Goal: Task Accomplishment & Management: Manage account settings

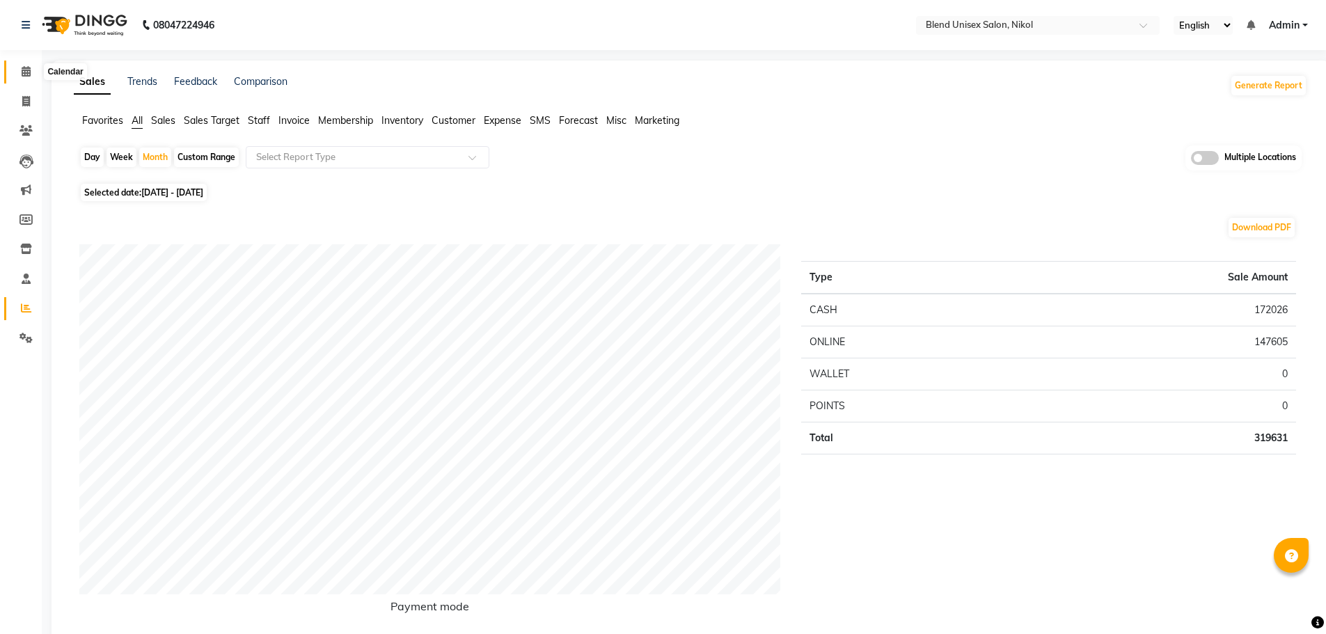
click at [25, 73] on icon at bounding box center [26, 71] width 9 height 10
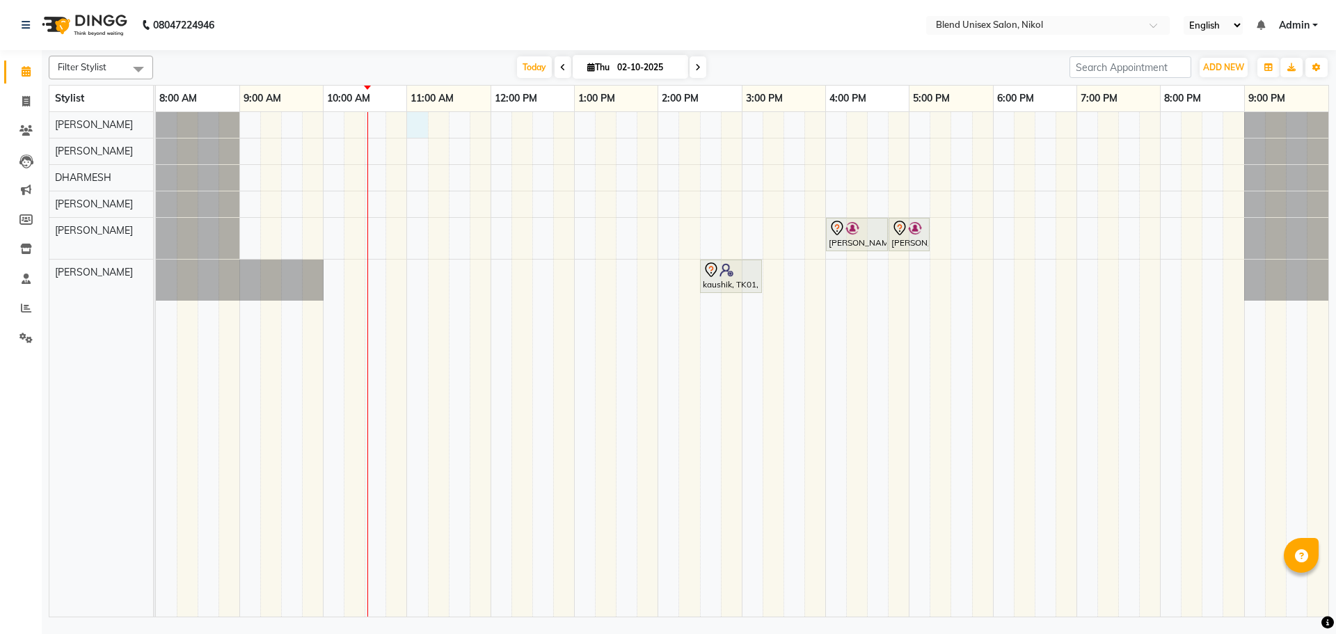
drag, startPoint x: 418, startPoint y: 125, endPoint x: 436, endPoint y: 121, distance: 17.7
click at [419, 125] on div "[PERSON_NAME], TK02, 04:00 PM-04:45 PM, Hair Cut [DEMOGRAPHIC_DATA] [PERSON_NAM…" at bounding box center [742, 364] width 1172 height 504
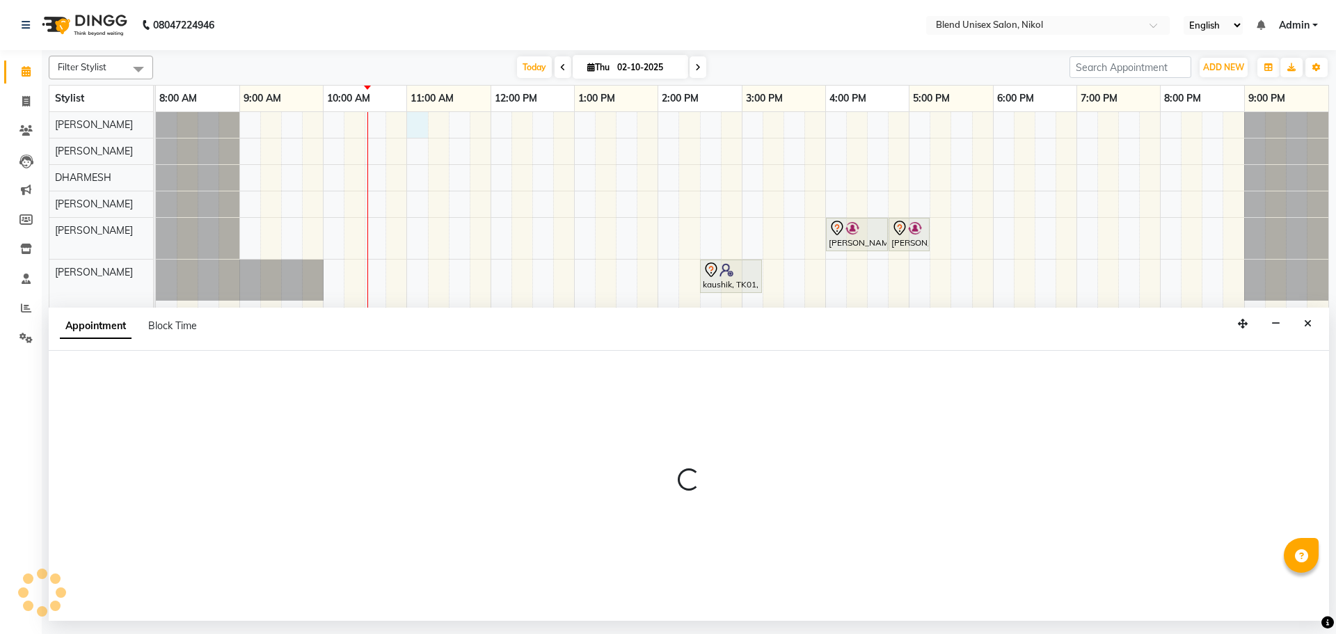
select select "74694"
select select "660"
select select "tentative"
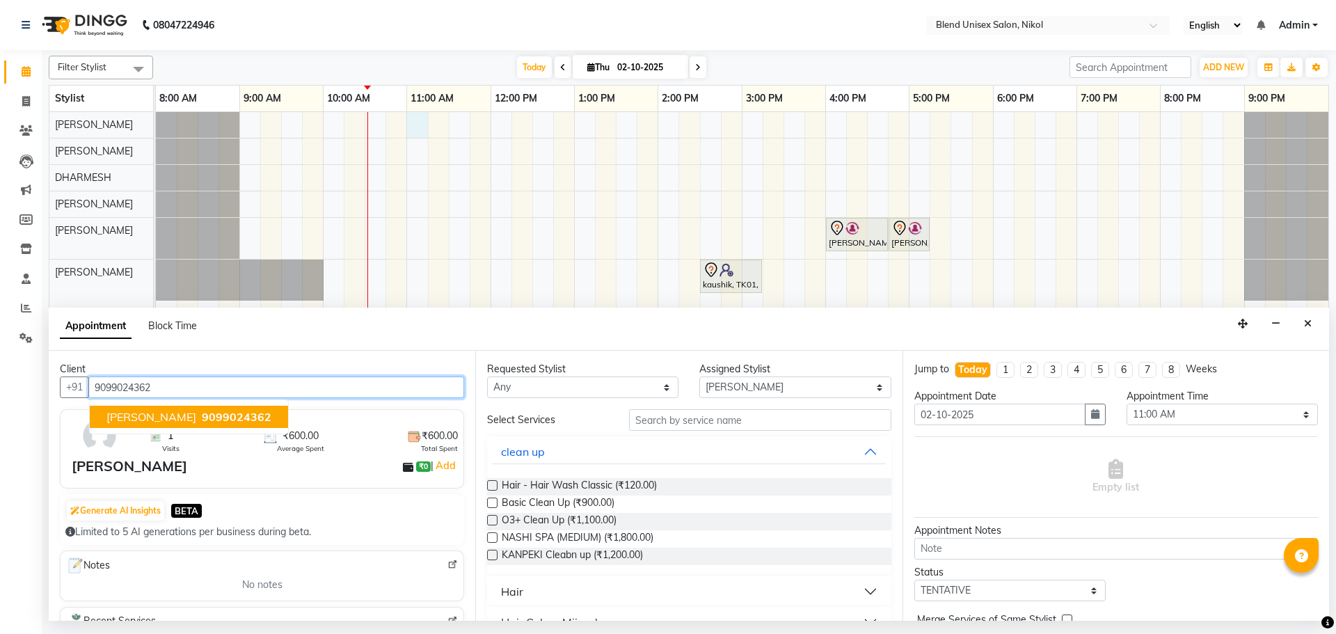
click at [202, 413] on span "9099024362" at bounding box center [237, 417] width 70 height 14
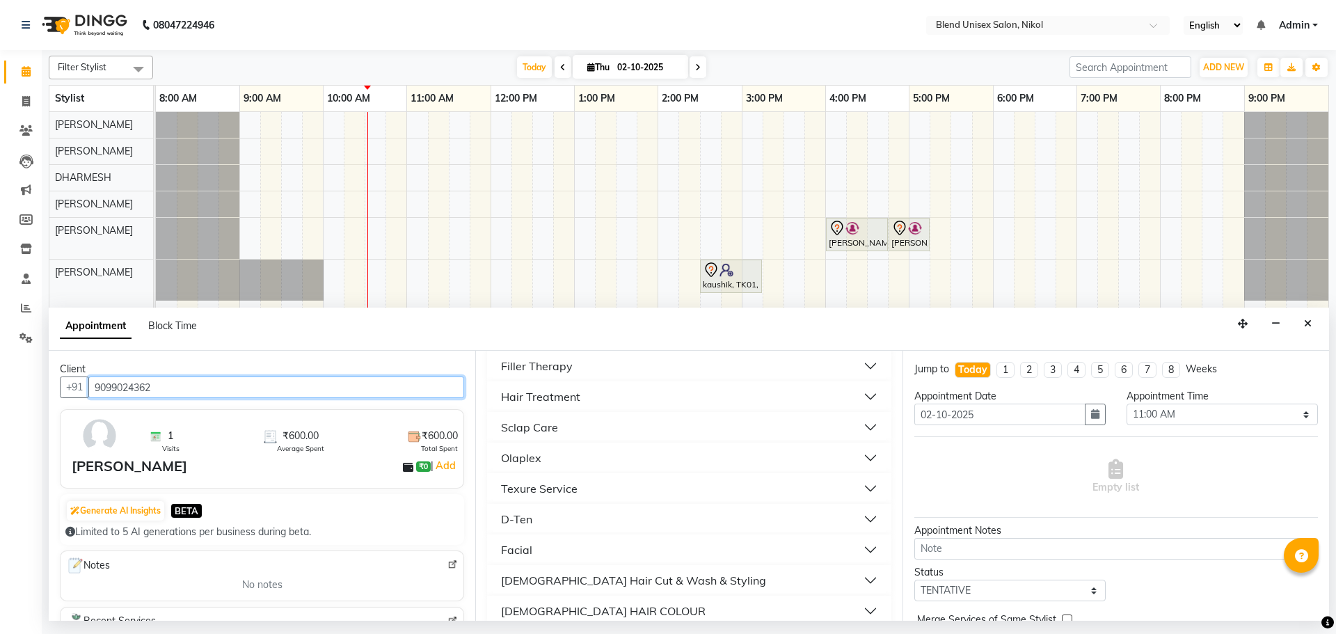
scroll to position [418, 0]
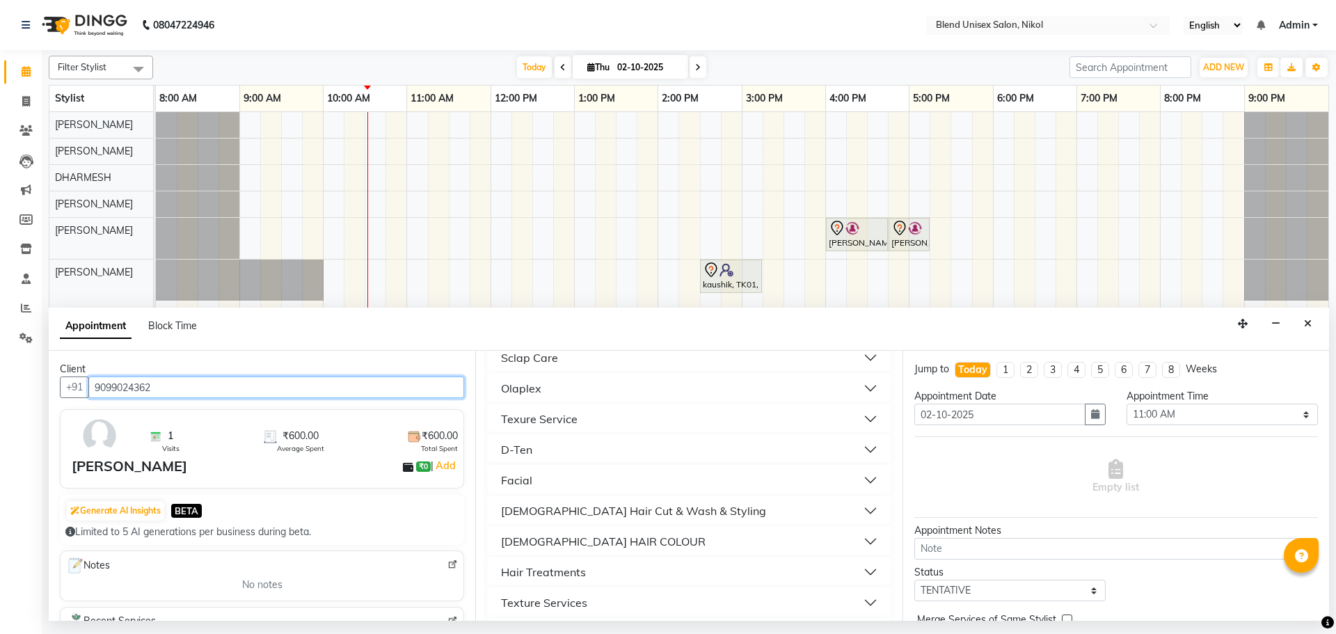
type input "9099024362"
click at [672, 509] on div "[DEMOGRAPHIC_DATA] Hair Cut & Wash & Styling" at bounding box center [633, 510] width 265 height 17
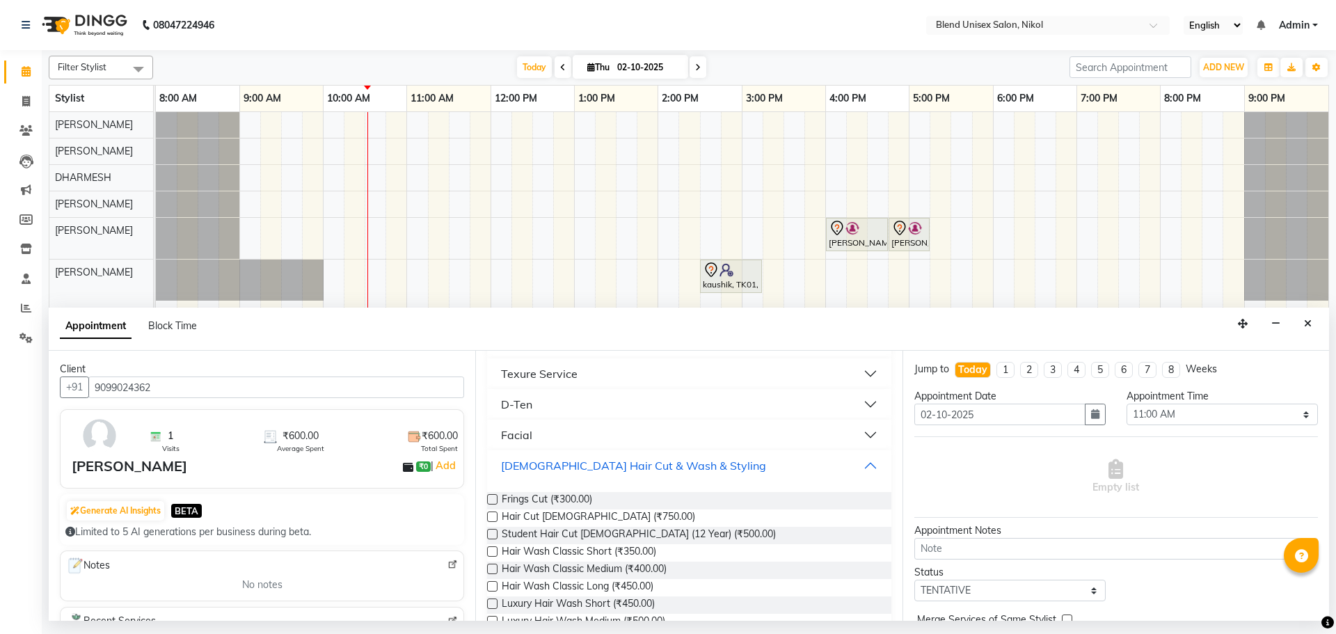
scroll to position [487, 0]
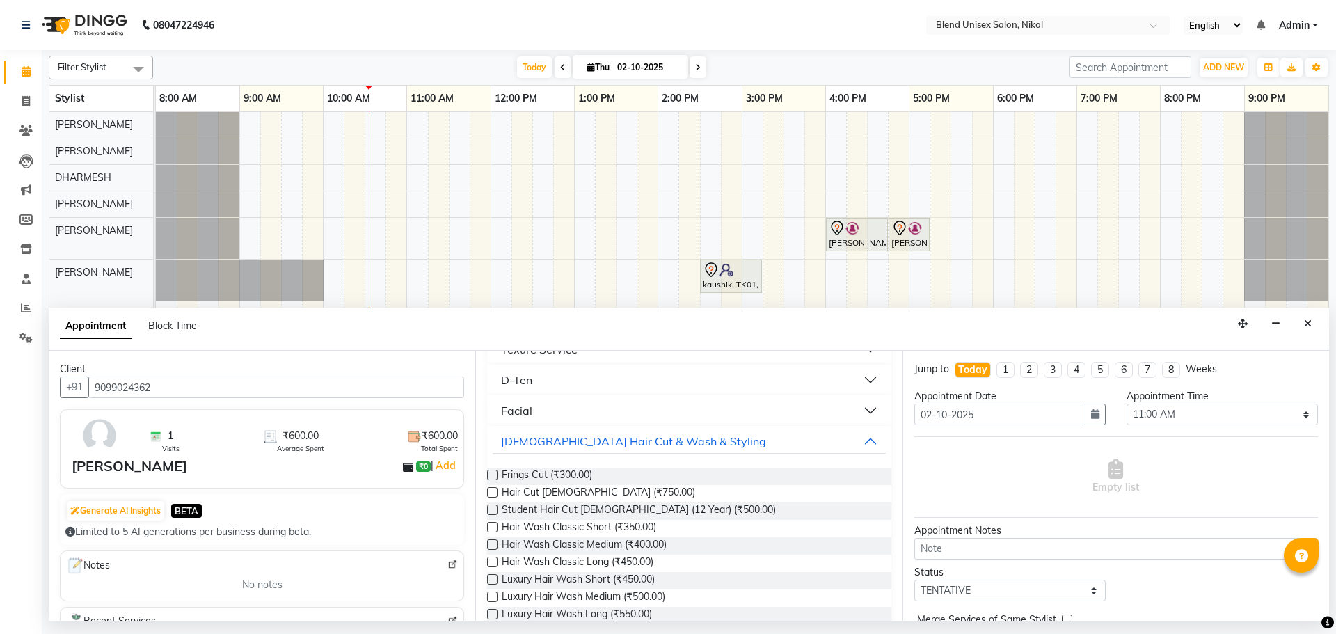
click at [483, 489] on div "Requested Stylist Any AJAY NAYI AYESHA [PERSON_NAME] KAJAL NAYI [PERSON_NAME] […" at bounding box center [688, 486] width 427 height 270
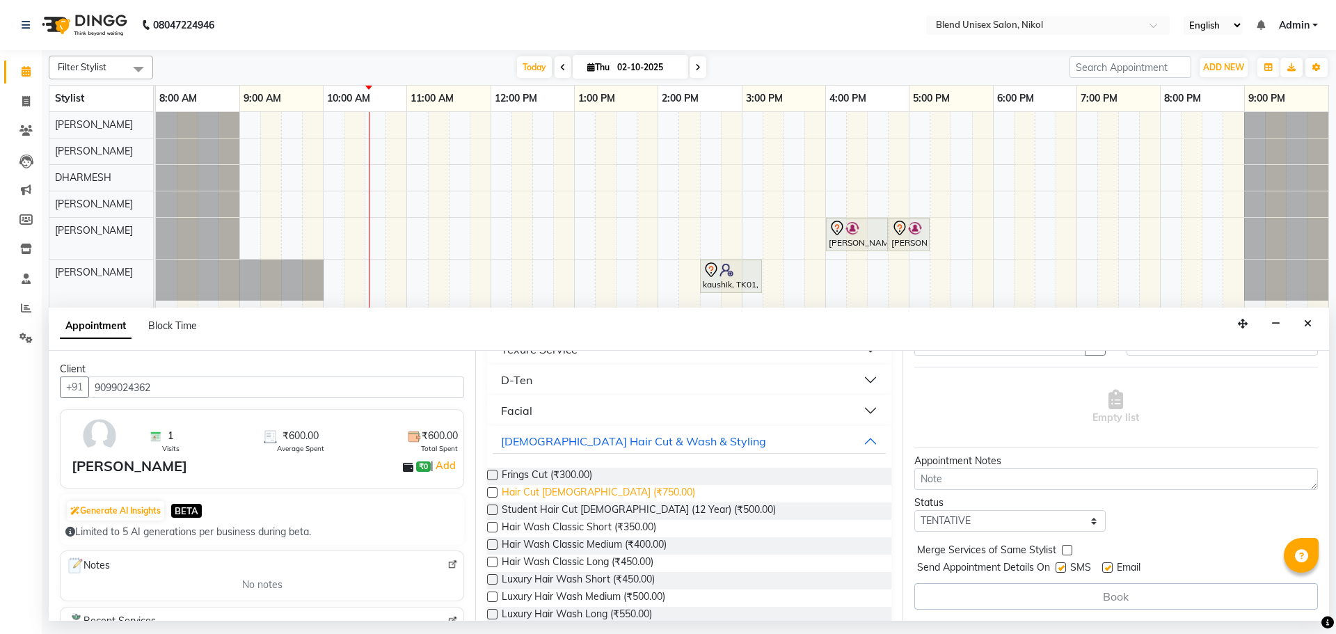
drag, startPoint x: 490, startPoint y: 489, endPoint x: 506, endPoint y: 491, distance: 16.1
click at [491, 489] on label at bounding box center [492, 492] width 10 height 10
click at [491, 489] on input "checkbox" at bounding box center [491, 493] width 9 height 9
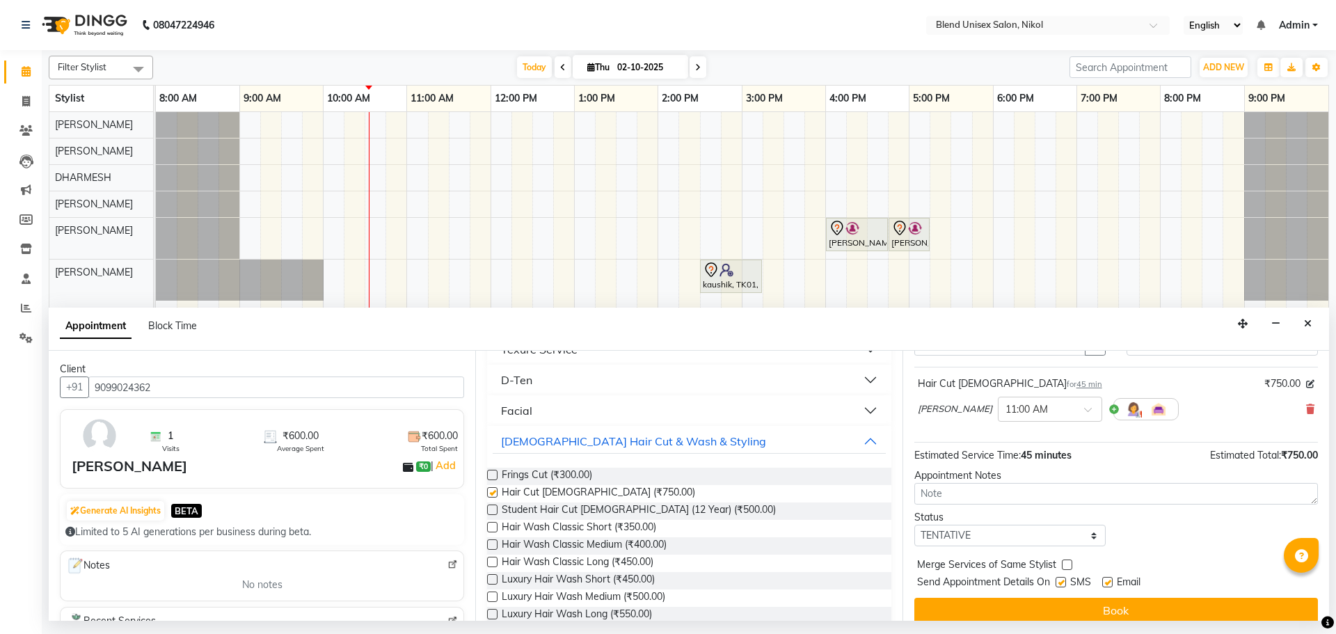
checkbox input "false"
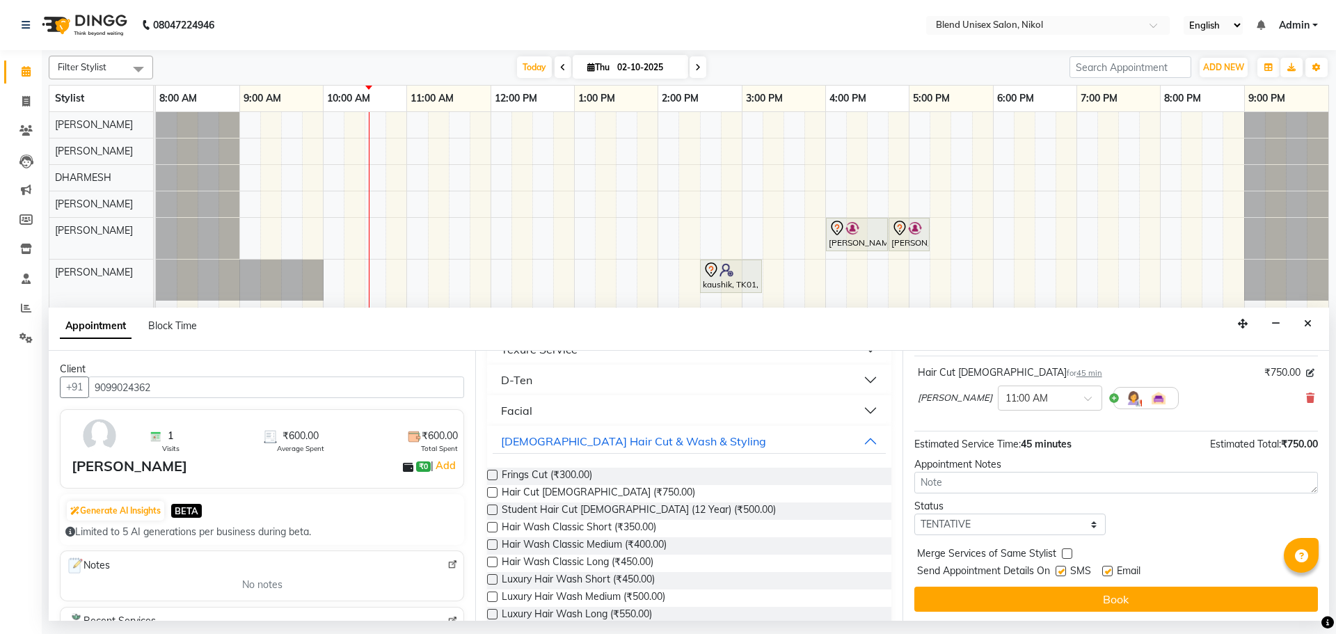
scroll to position [83, 0]
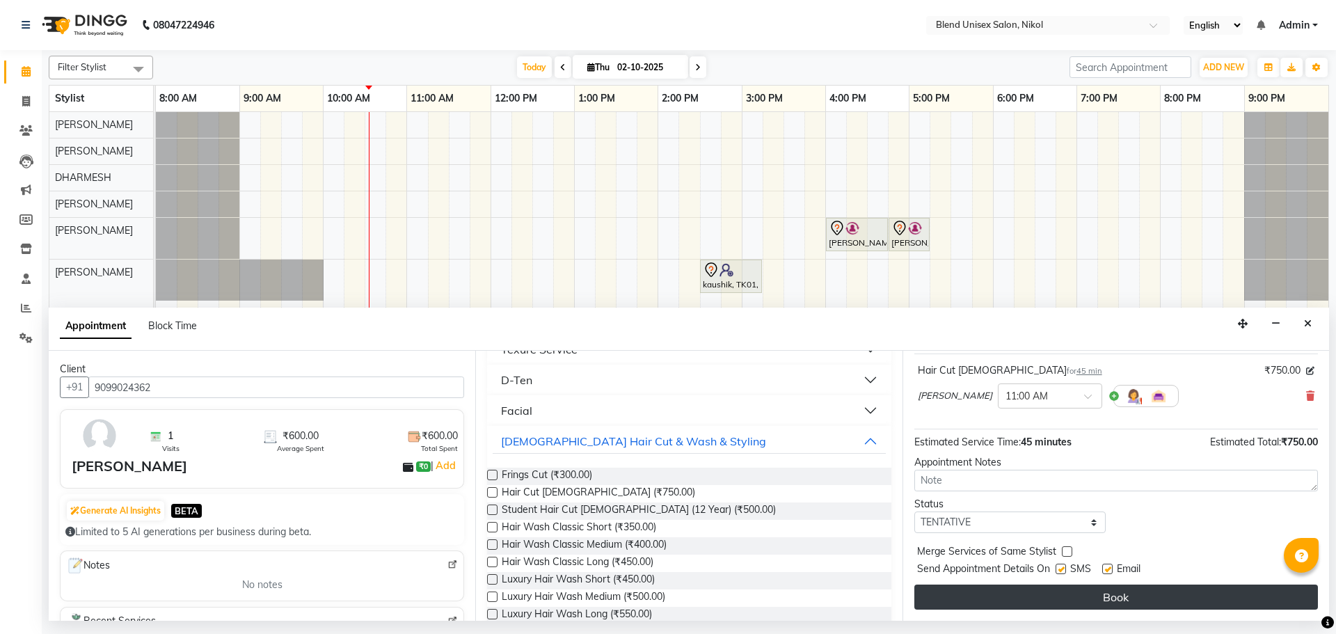
click at [1124, 591] on button "Book" at bounding box center [1116, 597] width 404 height 25
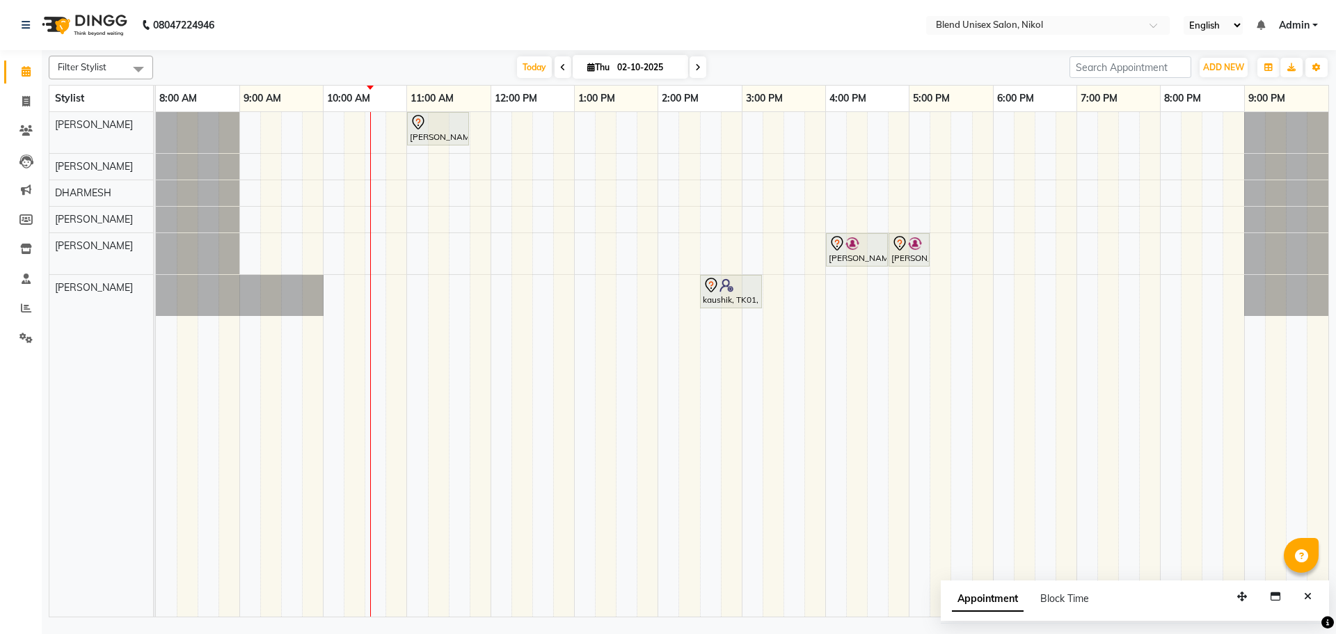
type input "1"
type input "`"
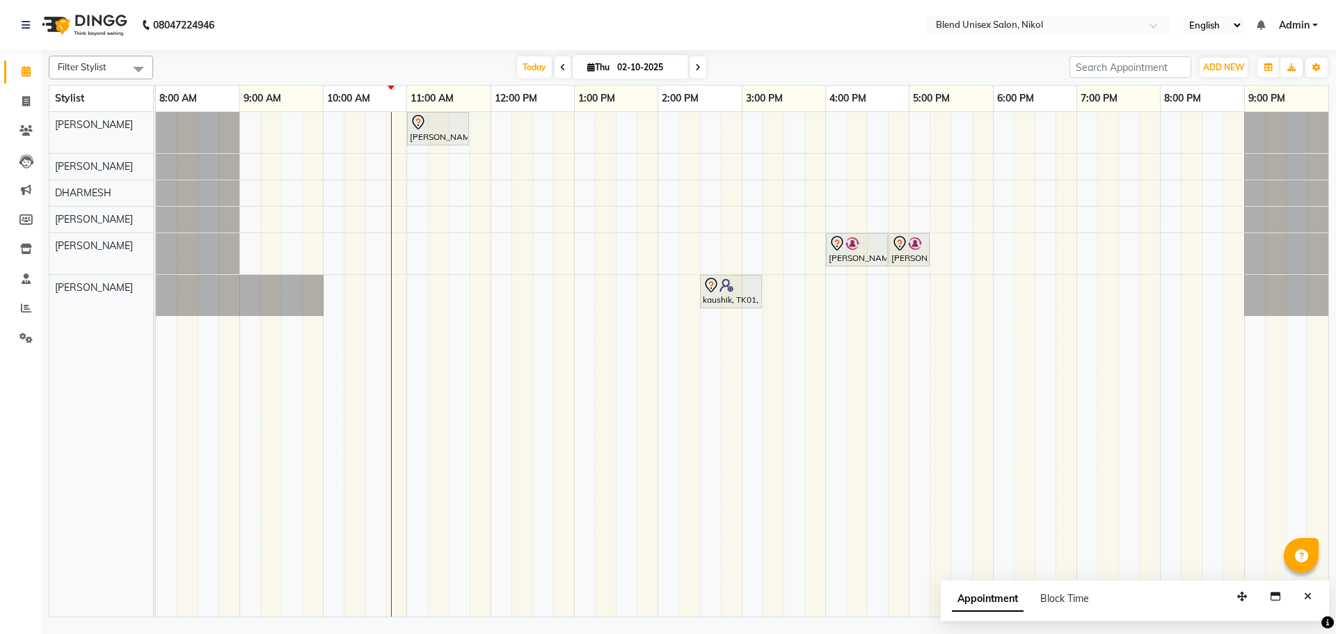
click at [401, 187] on div "[PERSON_NAME], TK03, 11:00 AM-11:45 AM, Hair Cut [DEMOGRAPHIC_DATA] [PERSON_NAM…" at bounding box center [742, 364] width 1172 height 504
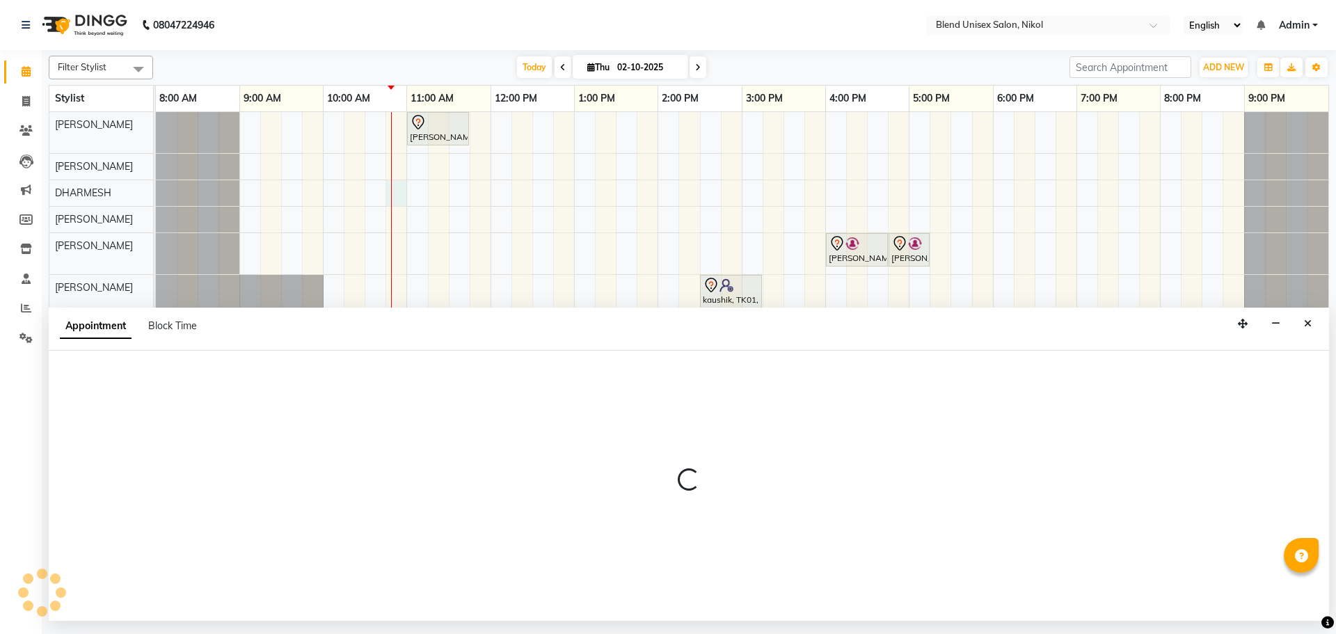
select select "84260"
select select "tentative"
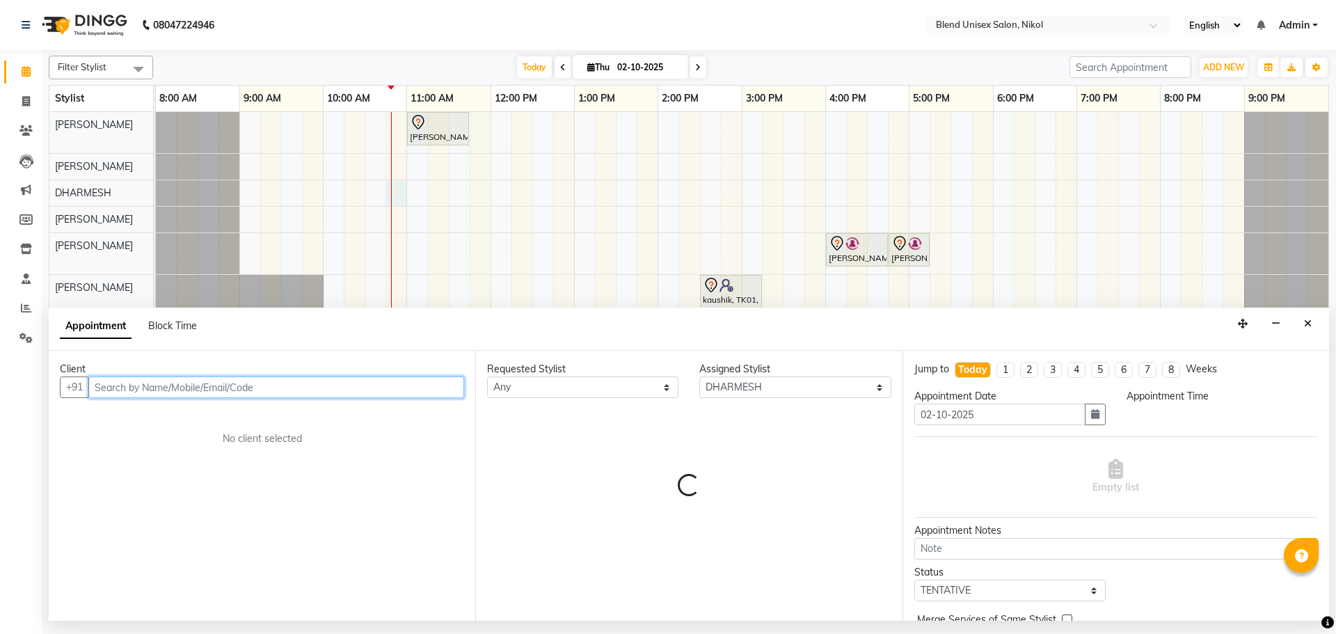
select select "645"
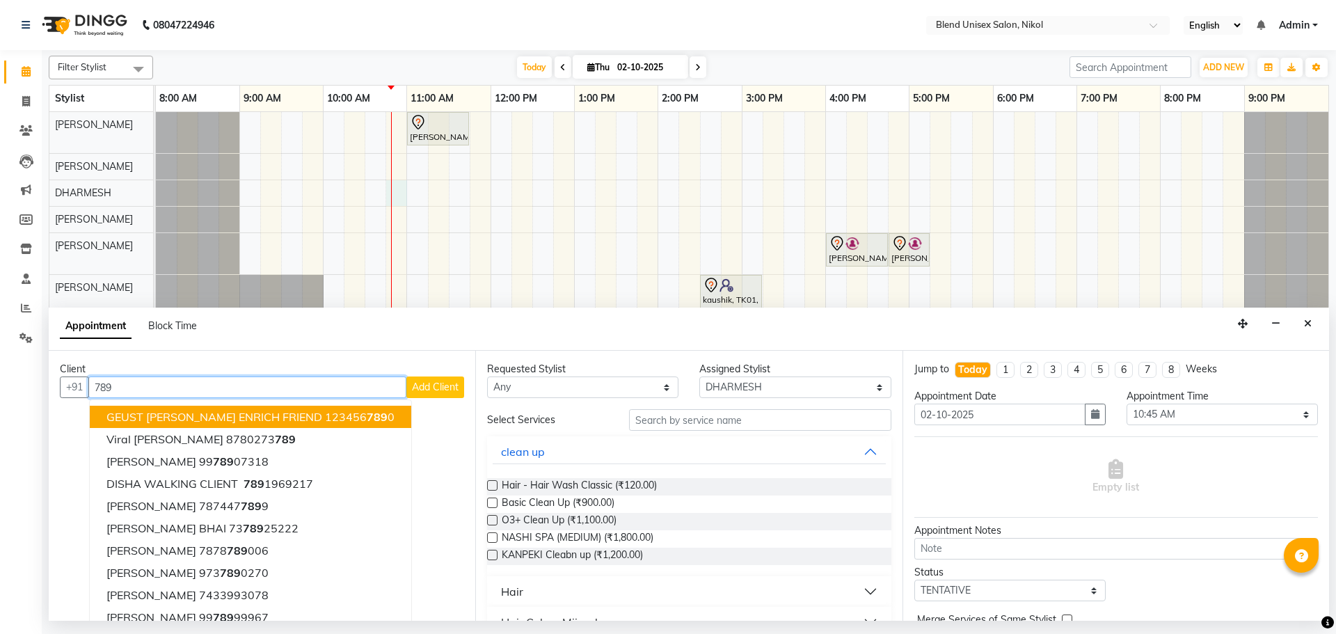
drag, startPoint x: 110, startPoint y: 389, endPoint x: 98, endPoint y: 390, distance: 11.8
click at [98, 390] on input "789" at bounding box center [247, 387] width 318 height 22
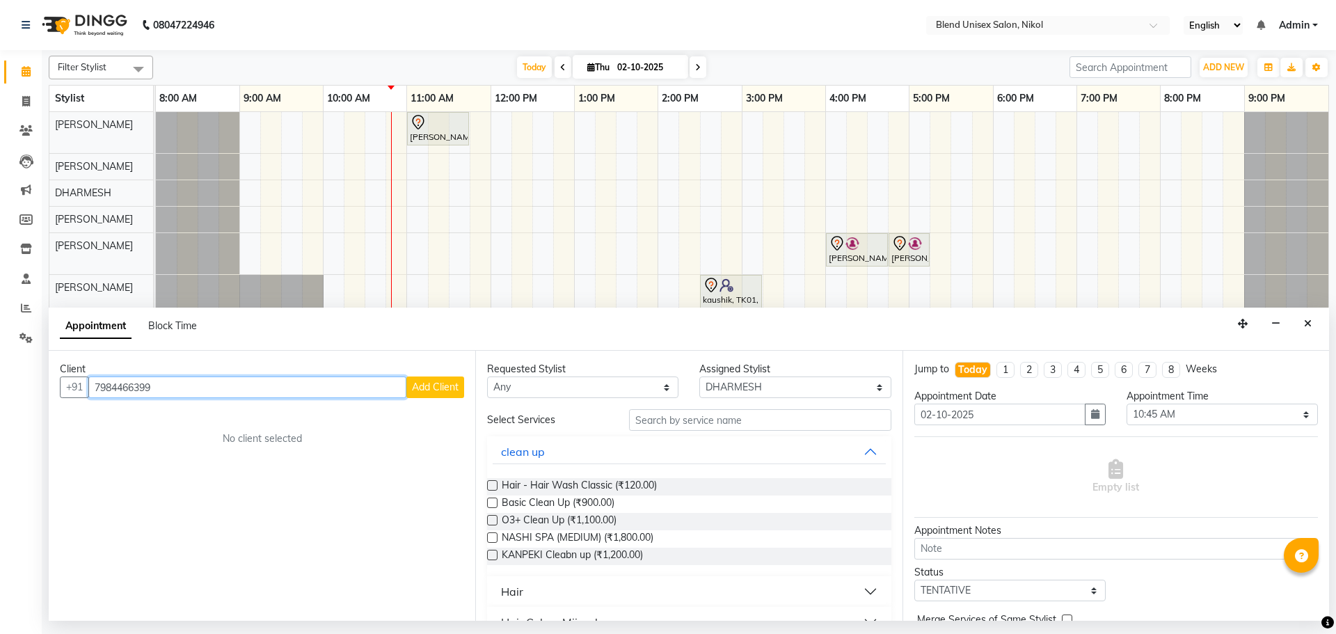
type input "7984466399"
click at [437, 391] on span "Add Client" at bounding box center [435, 387] width 47 height 13
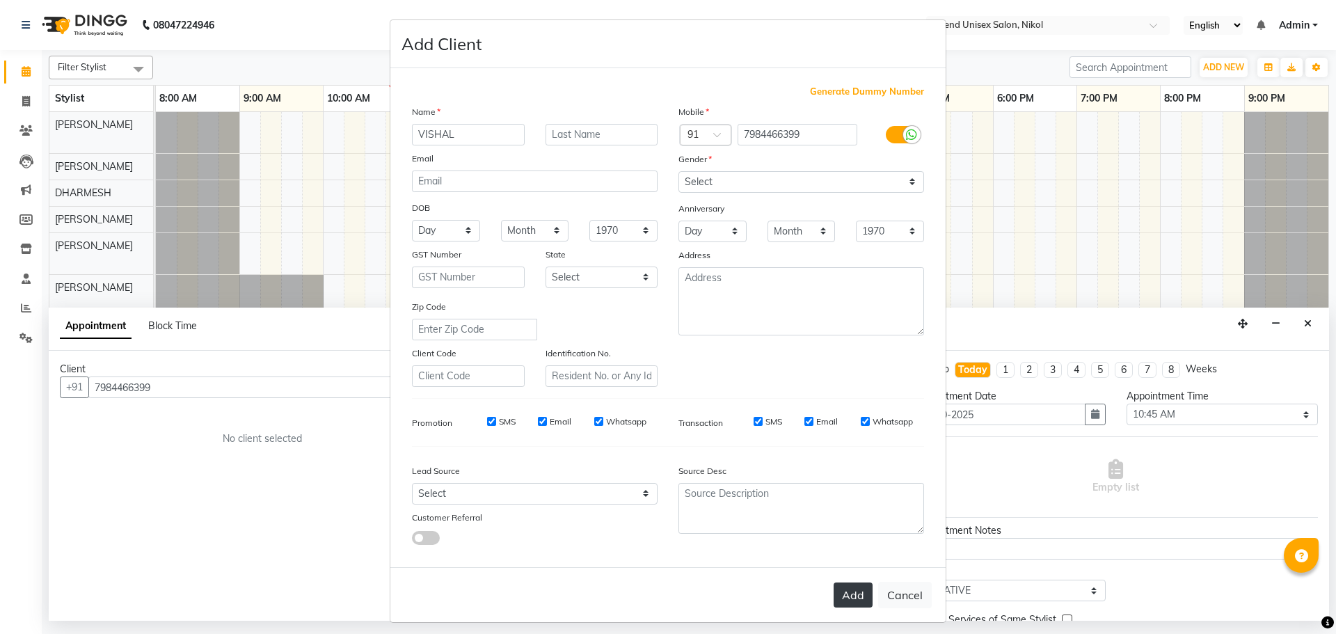
type input "VISHAL"
click at [844, 593] on button "Add" at bounding box center [853, 594] width 39 height 25
click at [907, 182] on select "Select [DEMOGRAPHIC_DATA] [DEMOGRAPHIC_DATA] Other Prefer Not To Say" at bounding box center [801, 182] width 246 height 22
select select "[DEMOGRAPHIC_DATA]"
click at [678, 171] on select "Select [DEMOGRAPHIC_DATA] [DEMOGRAPHIC_DATA] Other Prefer Not To Say" at bounding box center [801, 182] width 246 height 22
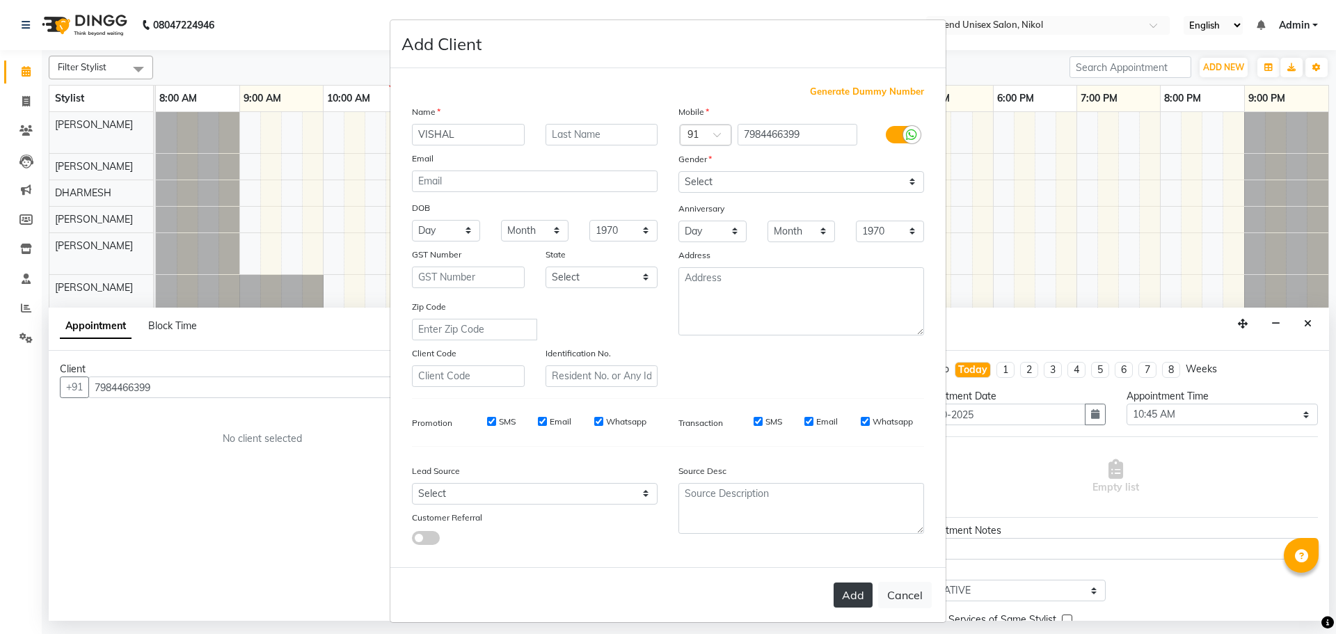
click at [839, 584] on button "Add" at bounding box center [853, 594] width 39 height 25
select select
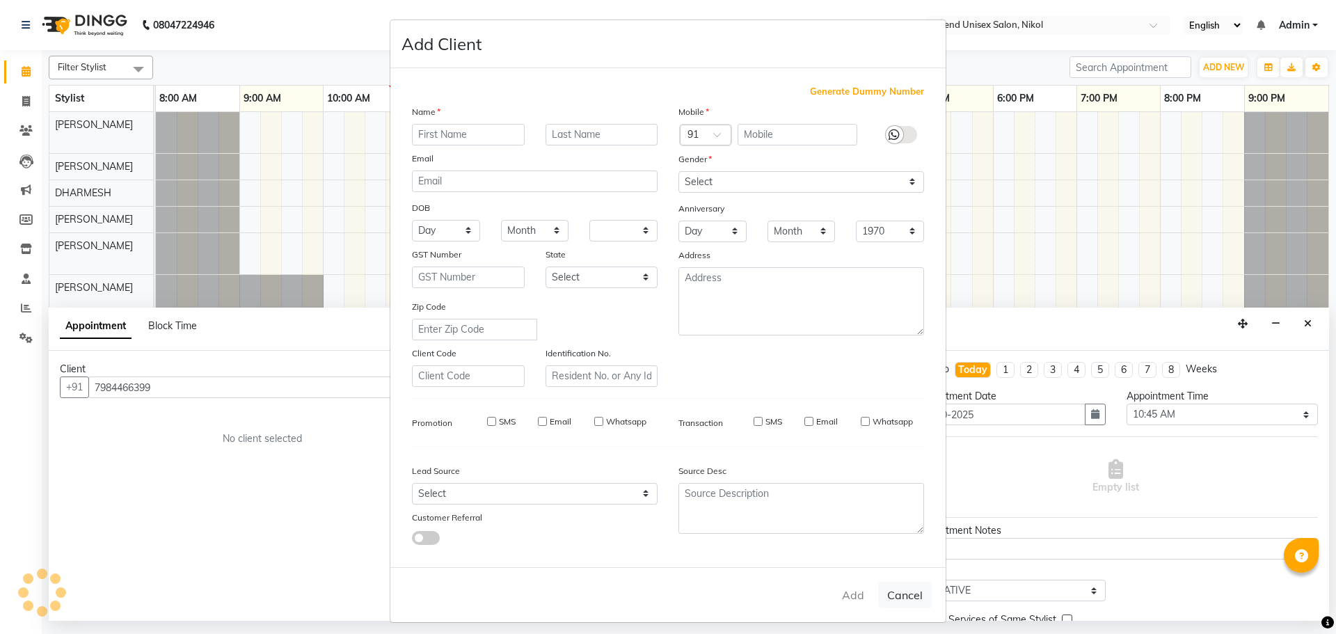
select select
checkbox input "false"
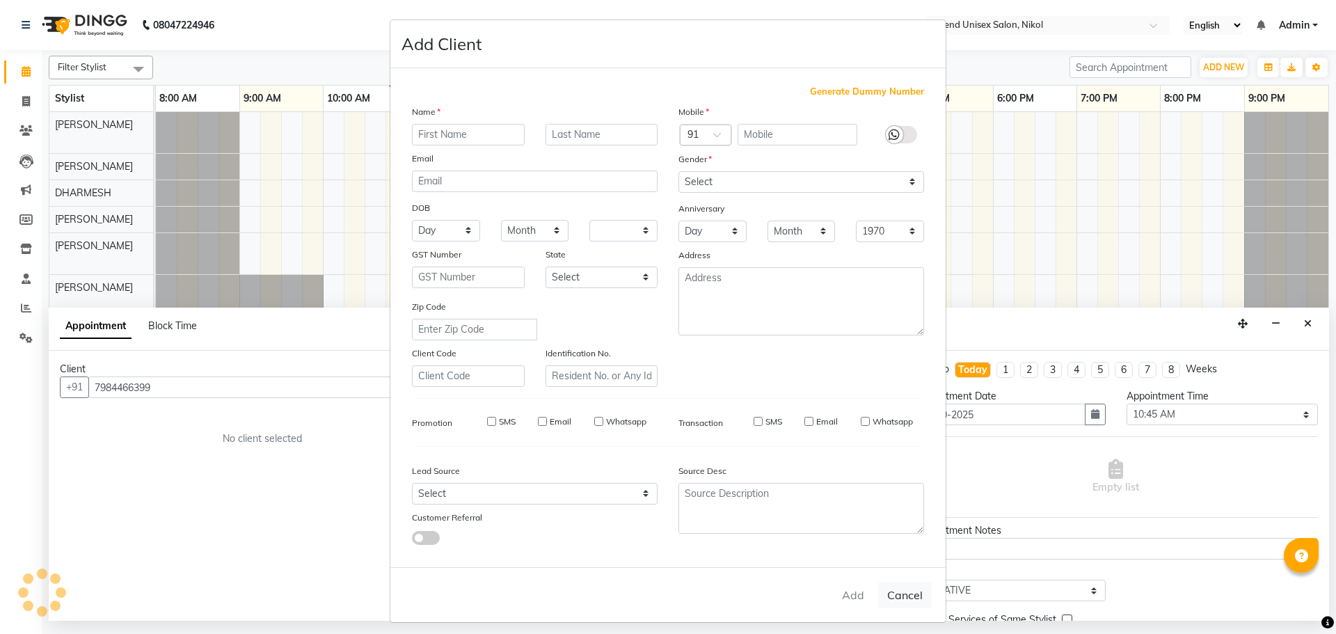
checkbox input "false"
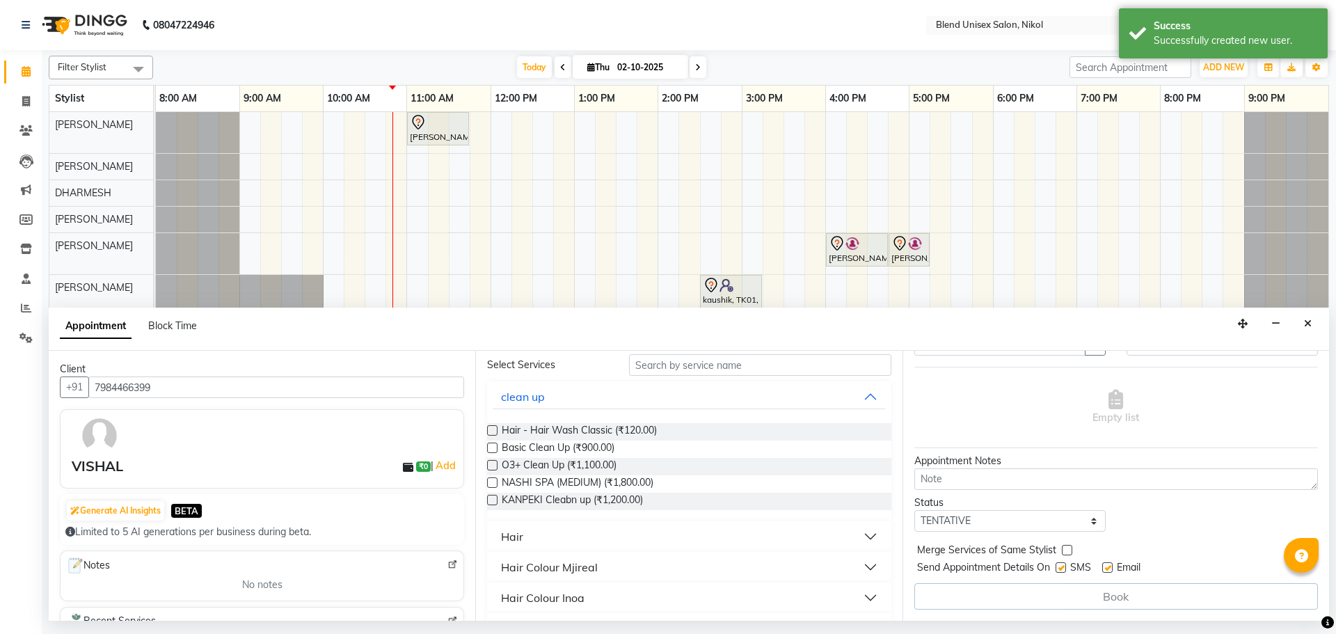
scroll to position [70, 0]
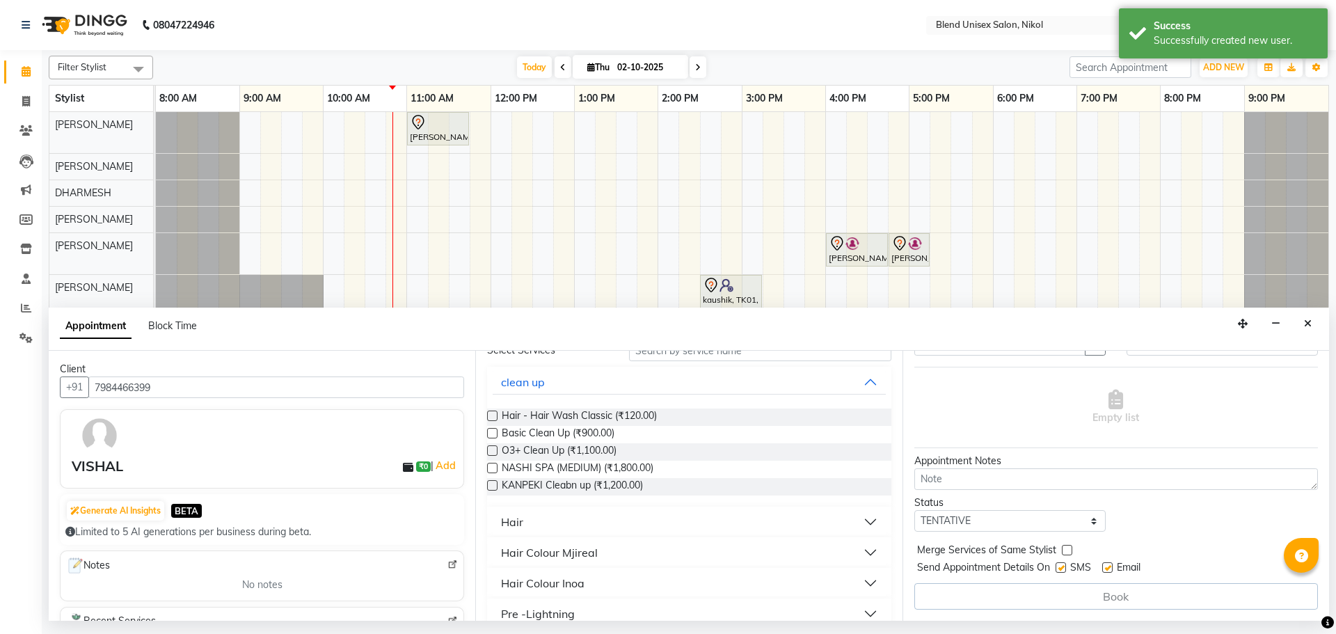
click at [690, 514] on button "Hair" at bounding box center [689, 521] width 392 height 25
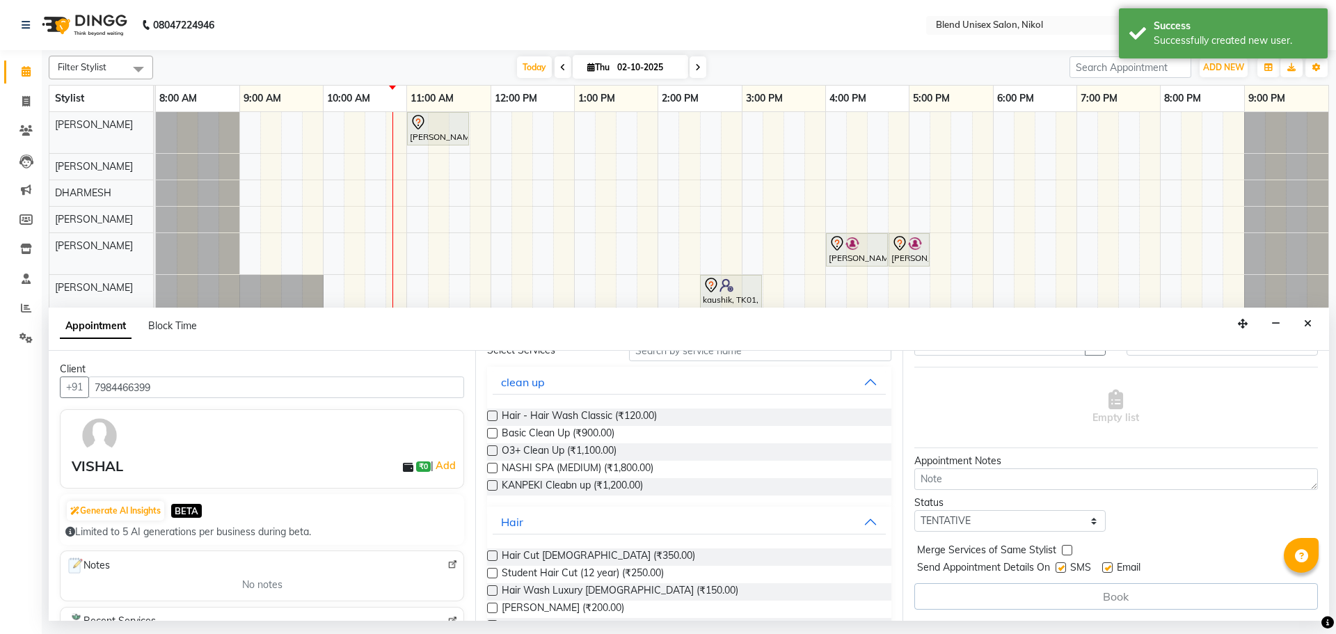
click at [493, 555] on label at bounding box center [492, 555] width 10 height 10
click at [493, 555] on input "checkbox" at bounding box center [491, 556] width 9 height 9
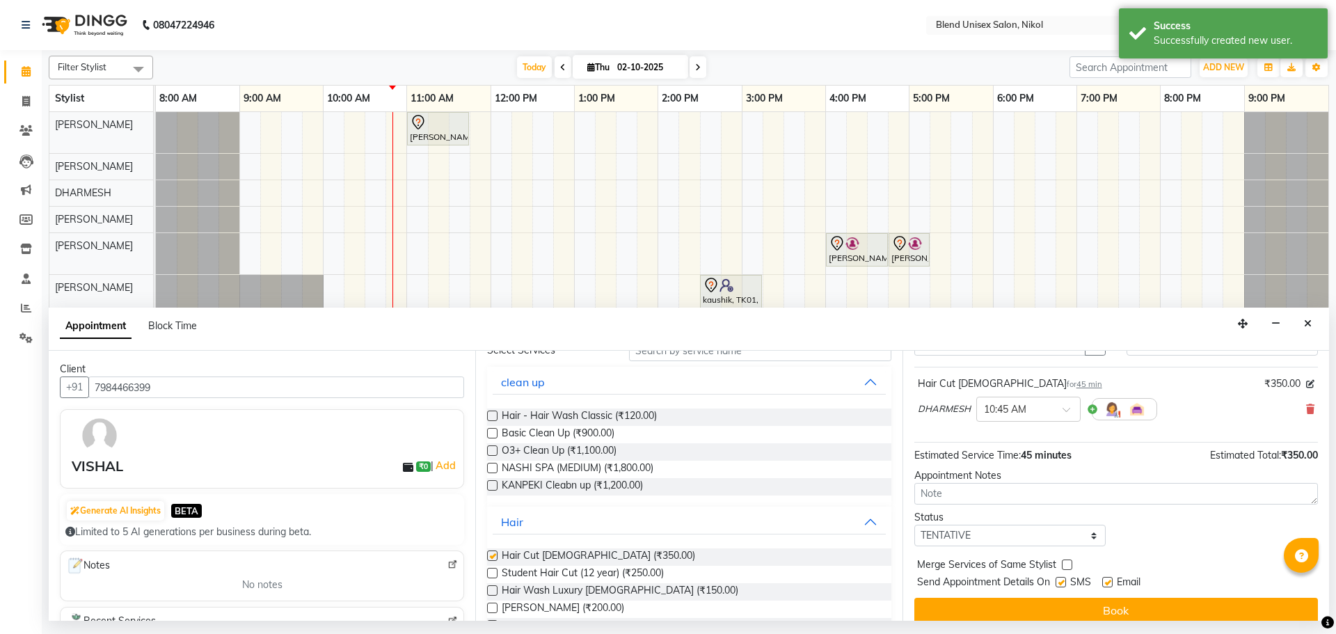
checkbox input "false"
click at [490, 606] on label at bounding box center [492, 608] width 10 height 10
click at [490, 606] on input "checkbox" at bounding box center [491, 609] width 9 height 9
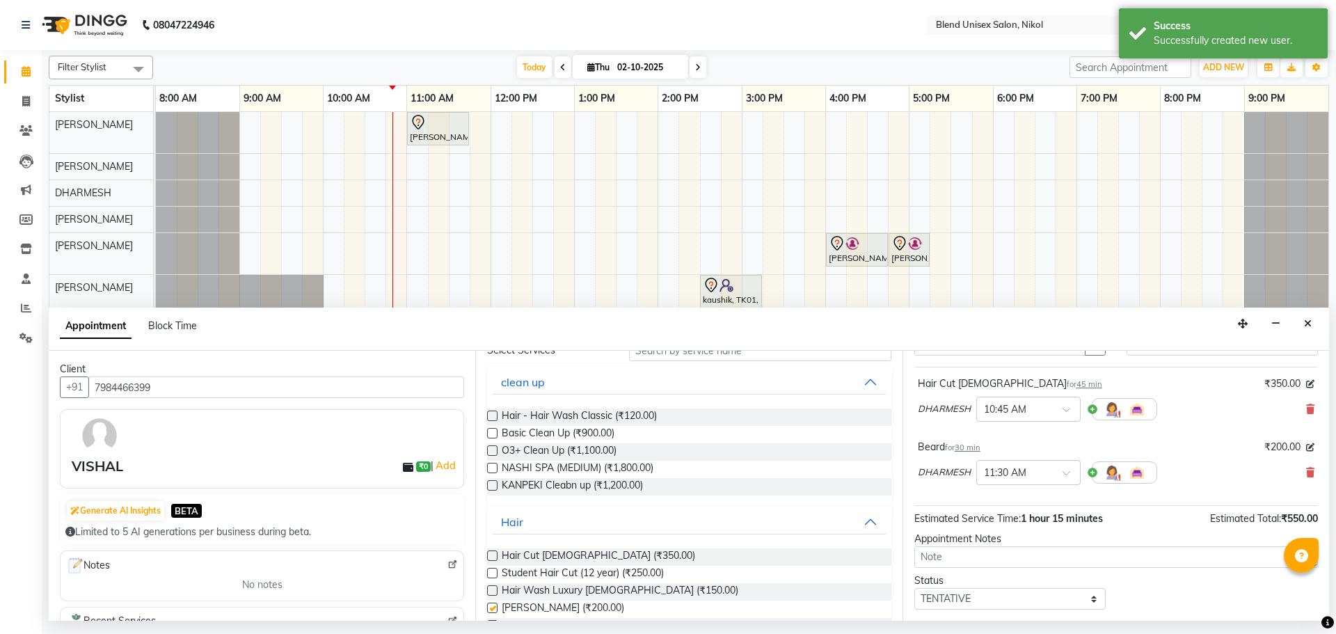
checkbox input "false"
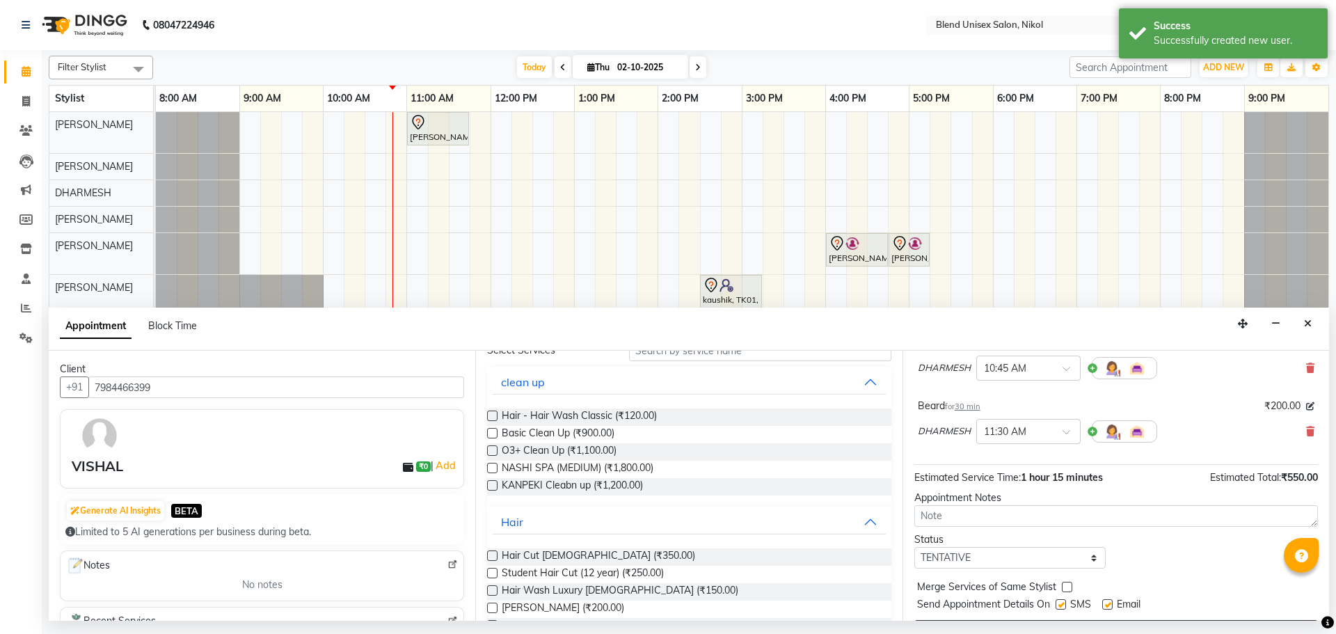
scroll to position [146, 0]
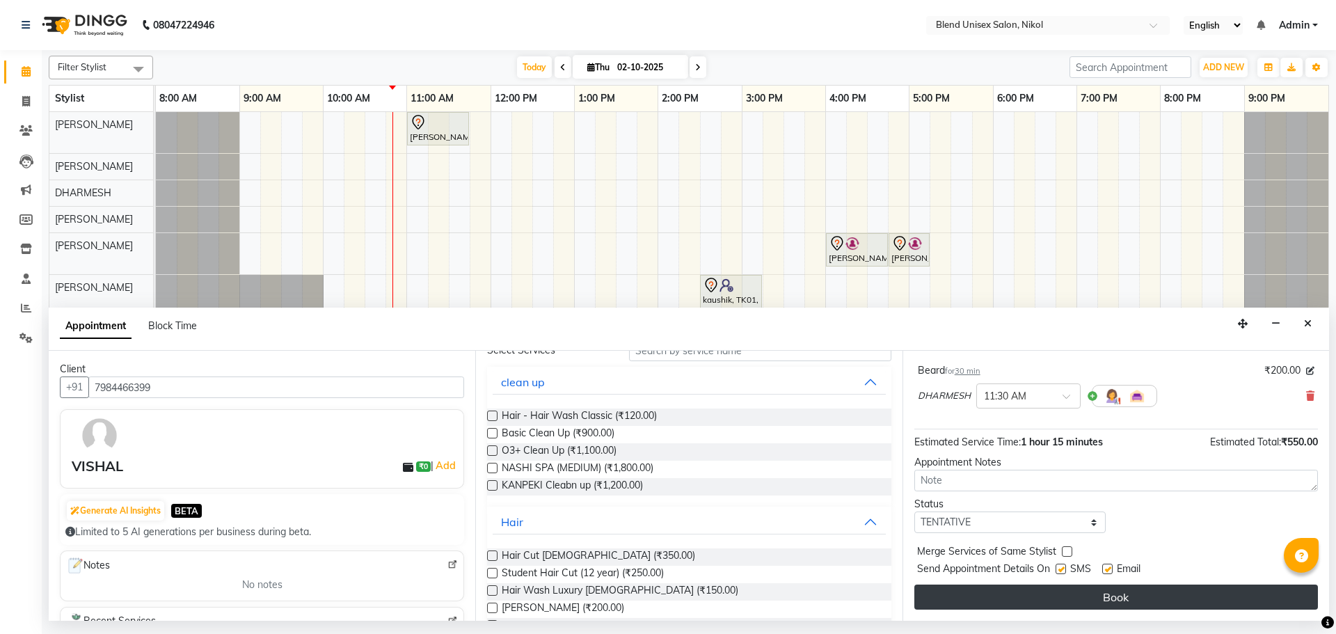
click at [979, 598] on button "Book" at bounding box center [1116, 597] width 404 height 25
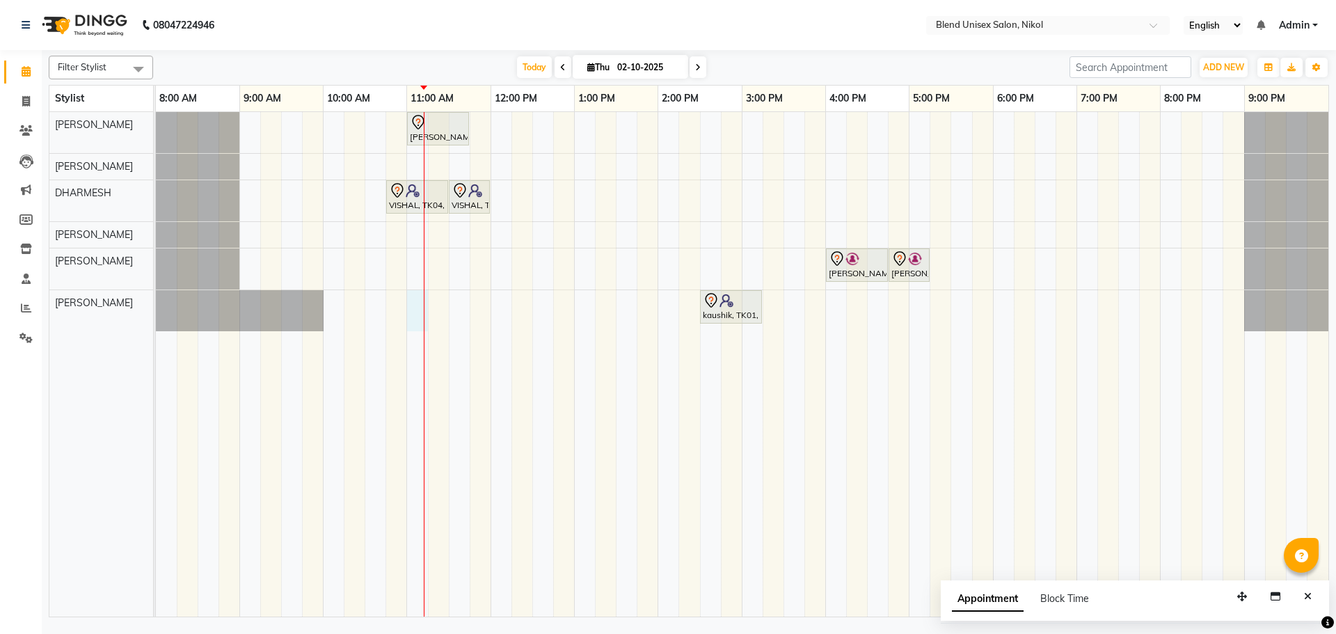
click at [419, 304] on div "[PERSON_NAME], TK03, 11:00 AM-11:45 AM, Hair Cut [DEMOGRAPHIC_DATA] VISHAL, TK0…" at bounding box center [742, 364] width 1172 height 504
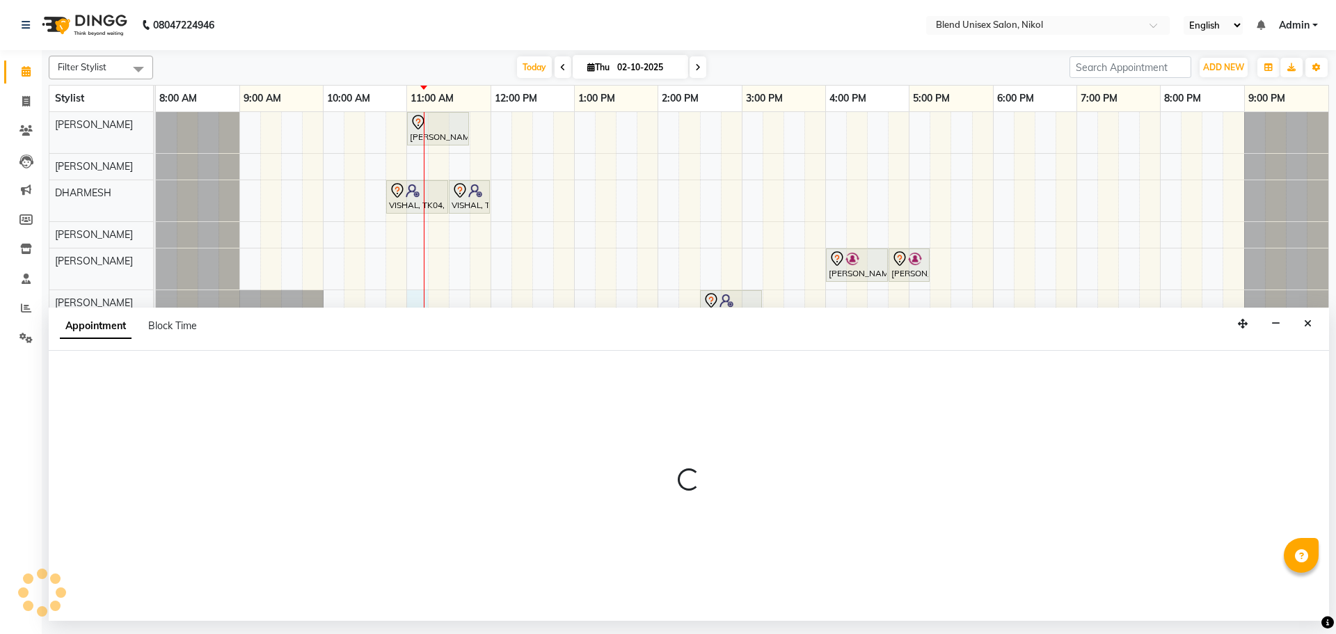
select select "45624"
select select "tentative"
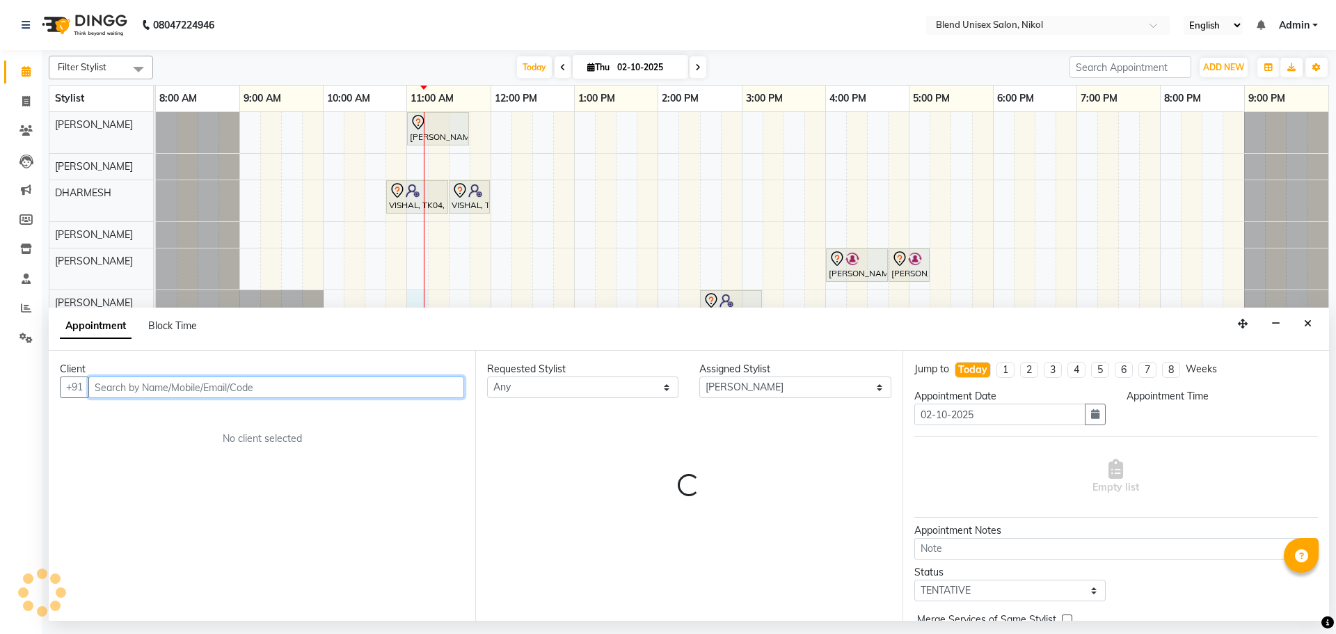
select select "660"
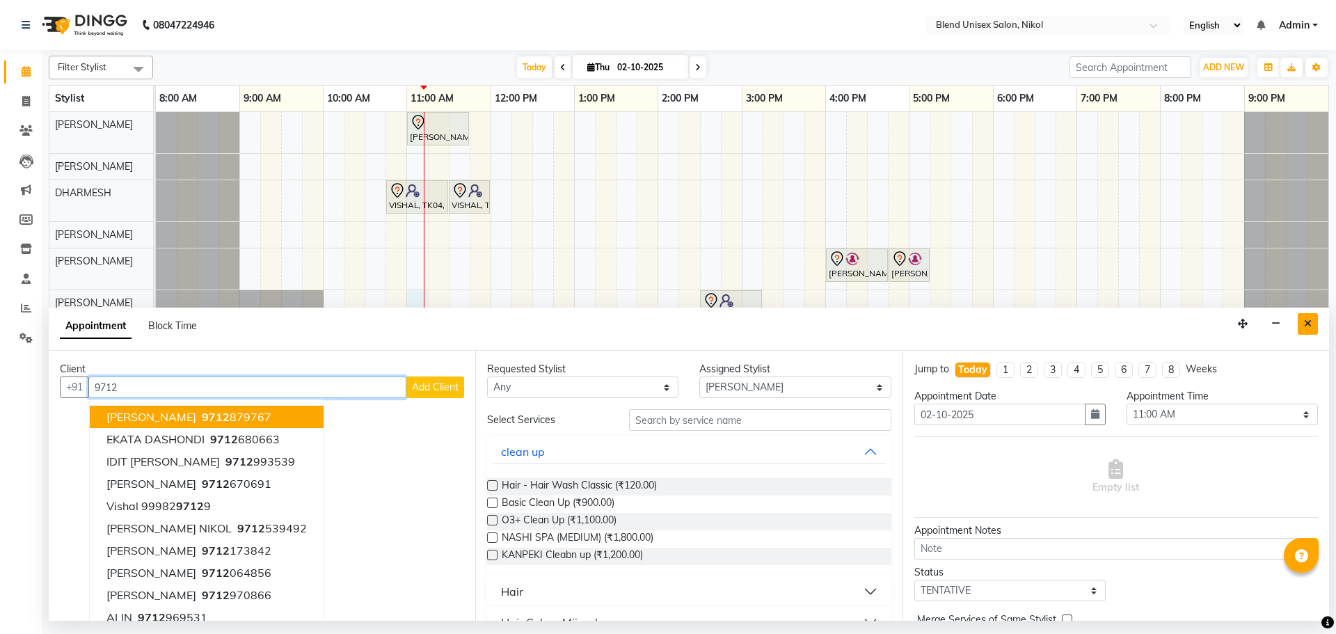
type input "9712"
click at [1305, 321] on icon "Close" at bounding box center [1308, 324] width 8 height 10
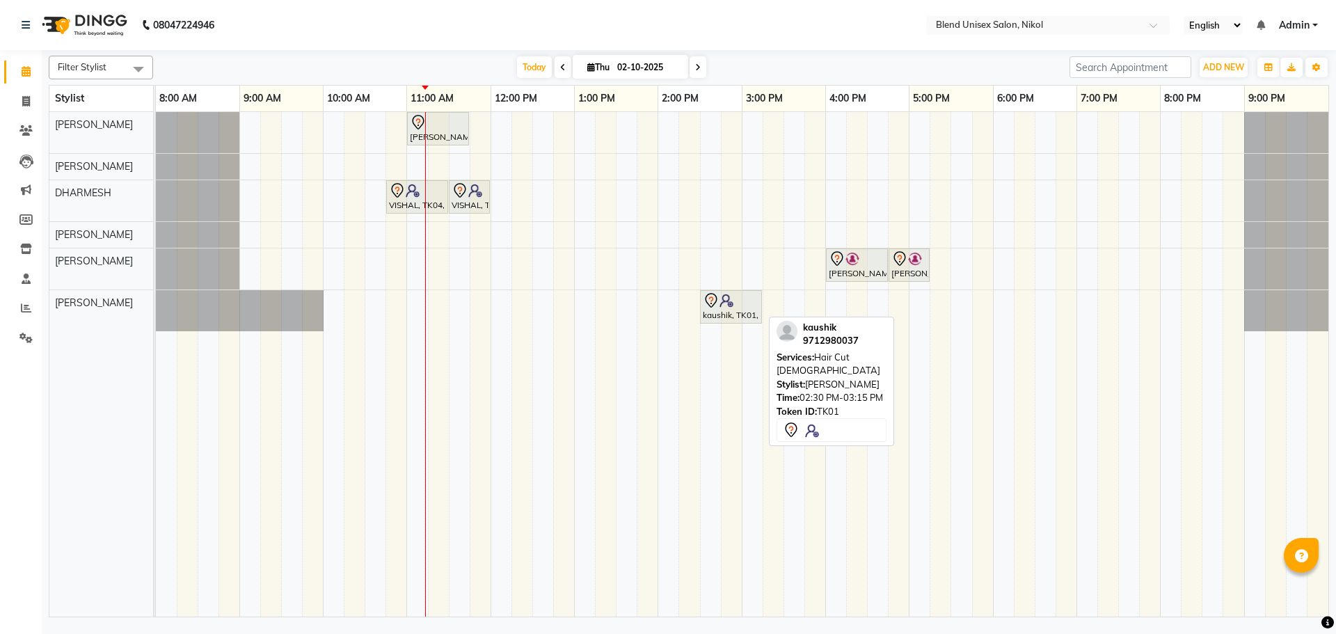
click at [736, 310] on div "kaushik, TK01, 02:30 PM-03:15 PM, Hair Cut [DEMOGRAPHIC_DATA]" at bounding box center [730, 306] width 59 height 29
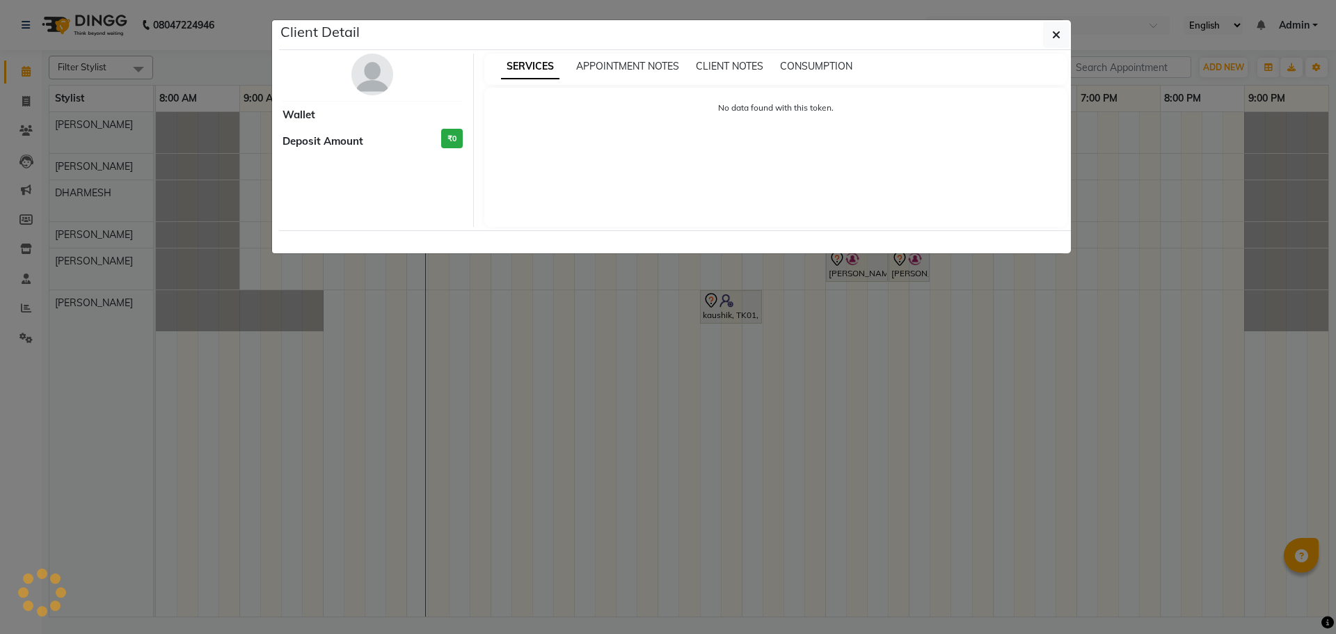
select select "7"
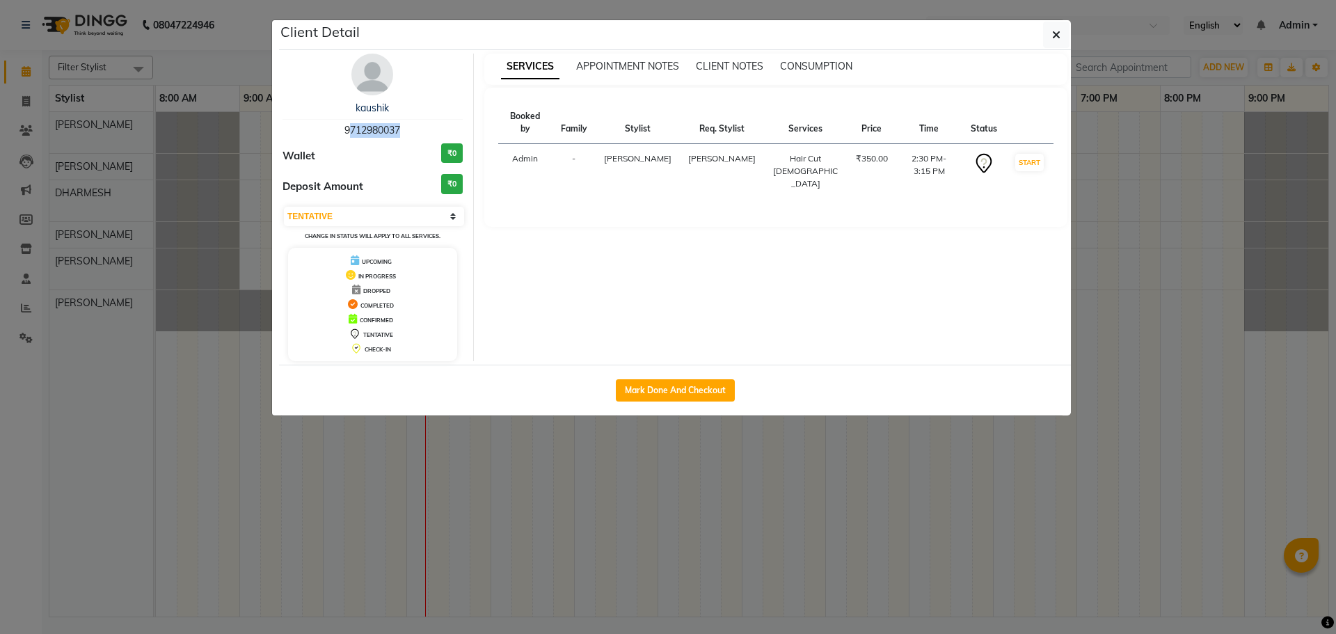
drag, startPoint x: 341, startPoint y: 127, endPoint x: 397, endPoint y: 127, distance: 55.7
click at [397, 127] on div "kaushik 9712980037" at bounding box center [373, 119] width 180 height 37
copy span "971298003"
click at [388, 129] on span "9712980037" at bounding box center [372, 130] width 56 height 13
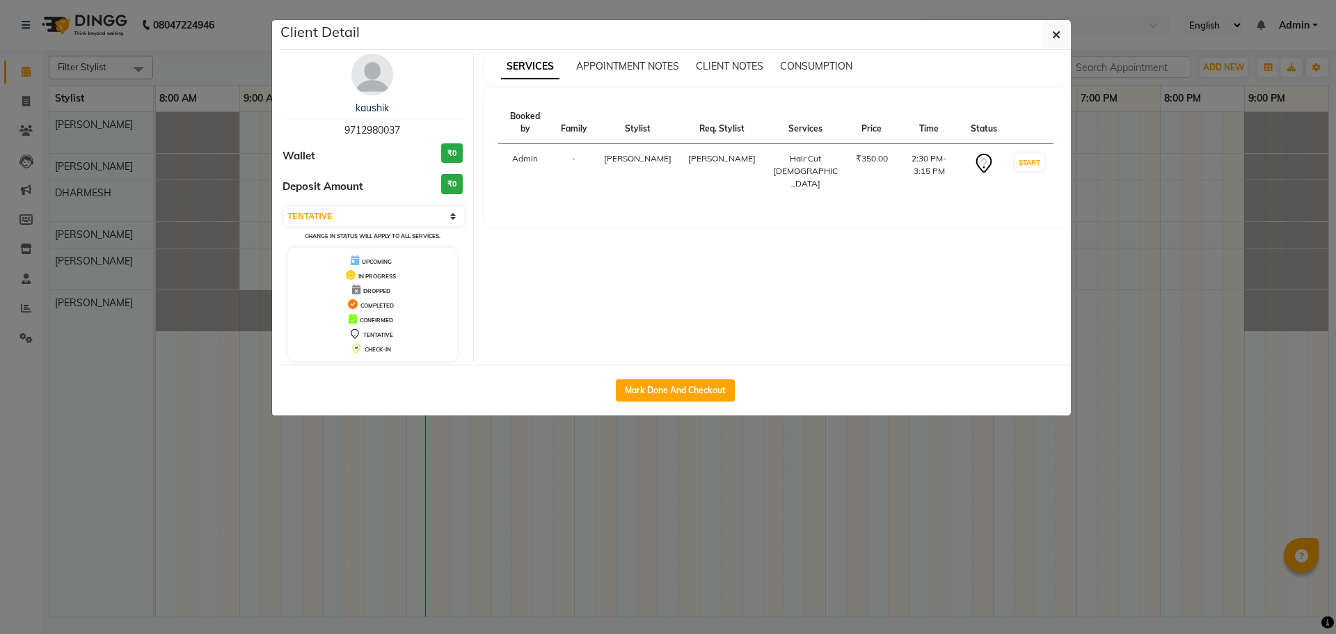
copy span "9712980037"
drag, startPoint x: 342, startPoint y: 125, endPoint x: 400, endPoint y: 134, distance: 58.5
click at [400, 134] on div "kaushik 9712980037" at bounding box center [373, 119] width 180 height 37
copy span "9712980037"
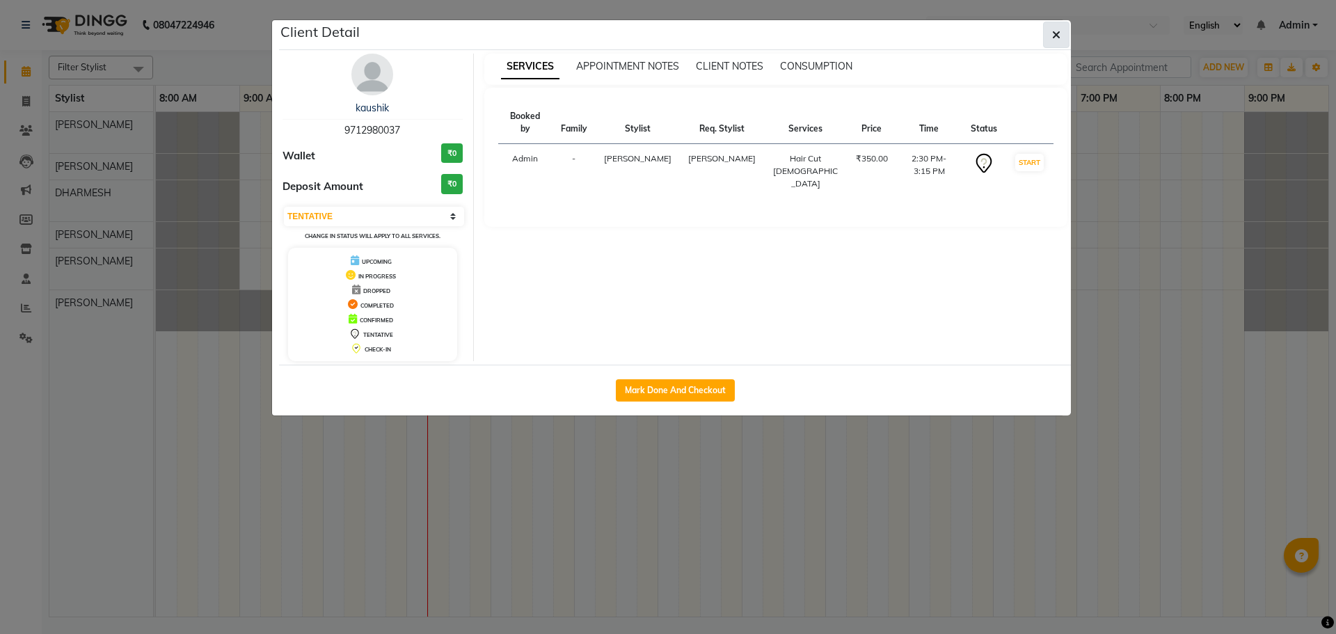
click at [1058, 37] on icon "button" at bounding box center [1056, 34] width 8 height 11
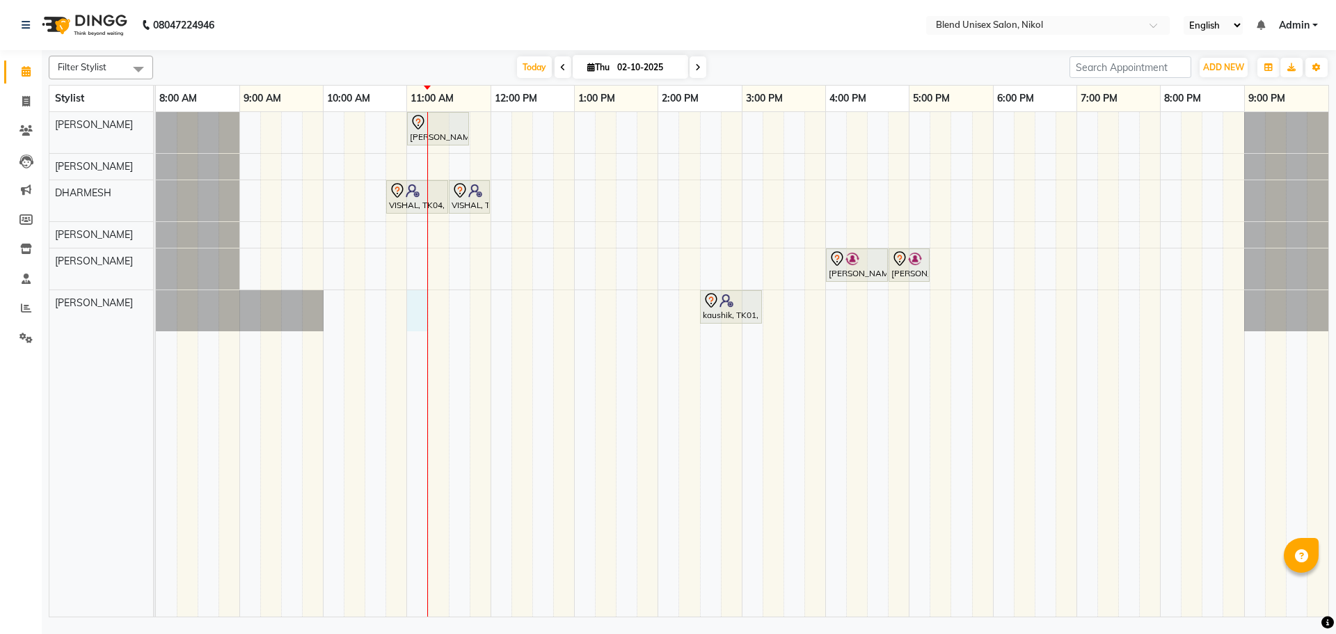
click at [415, 296] on div "[PERSON_NAME], TK03, 11:00 AM-11:45 AM, Hair Cut [DEMOGRAPHIC_DATA] VISHAL, TK0…" at bounding box center [742, 364] width 1172 height 504
select select "45624"
select select "tentative"
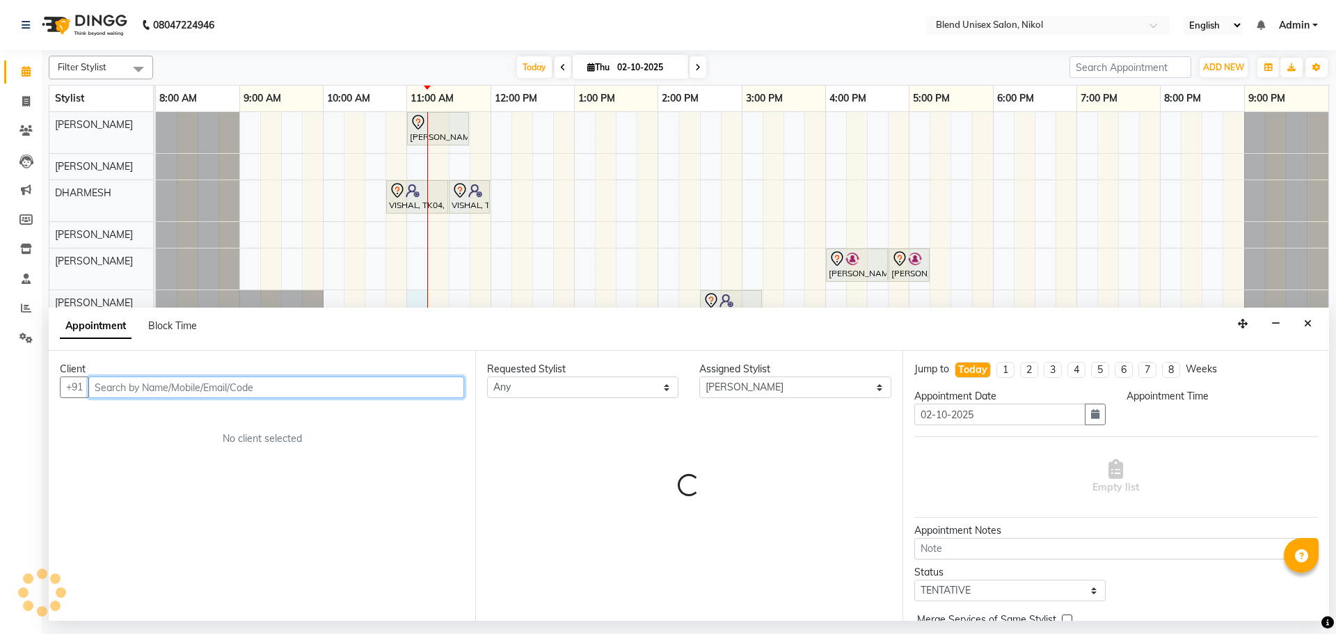
select select "660"
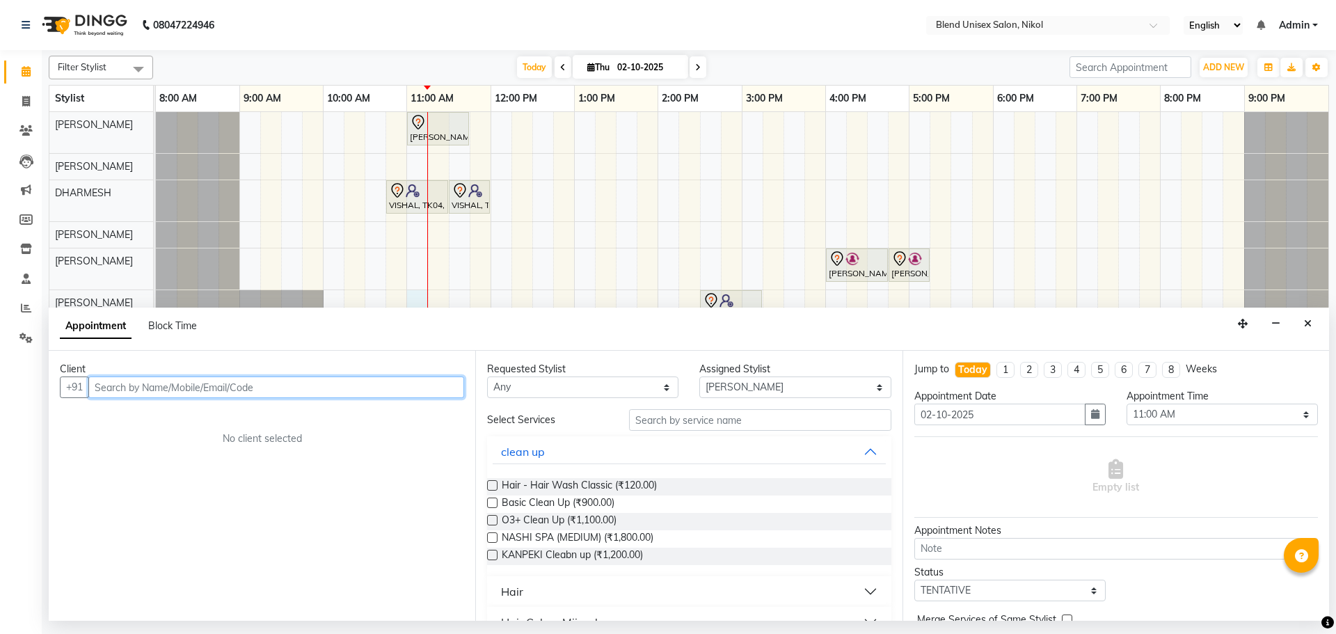
click at [198, 383] on input "text" at bounding box center [276, 387] width 376 height 22
paste input "9712980037"
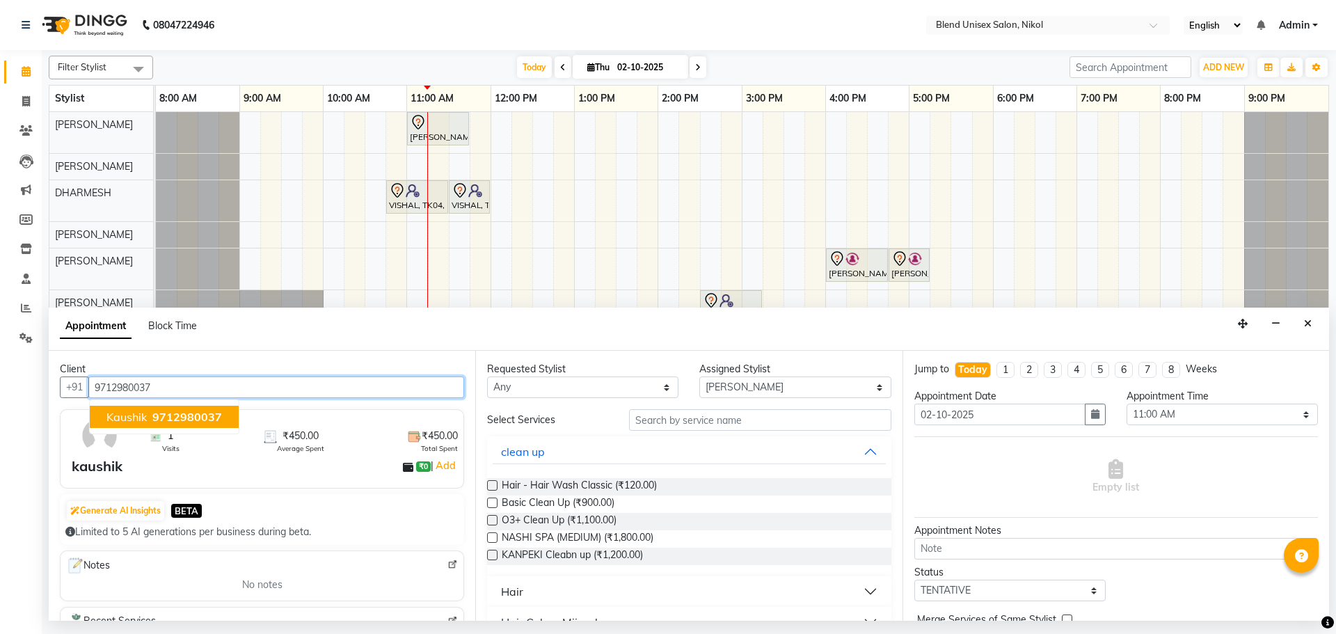
click at [173, 414] on span "9712980037" at bounding box center [187, 417] width 70 height 14
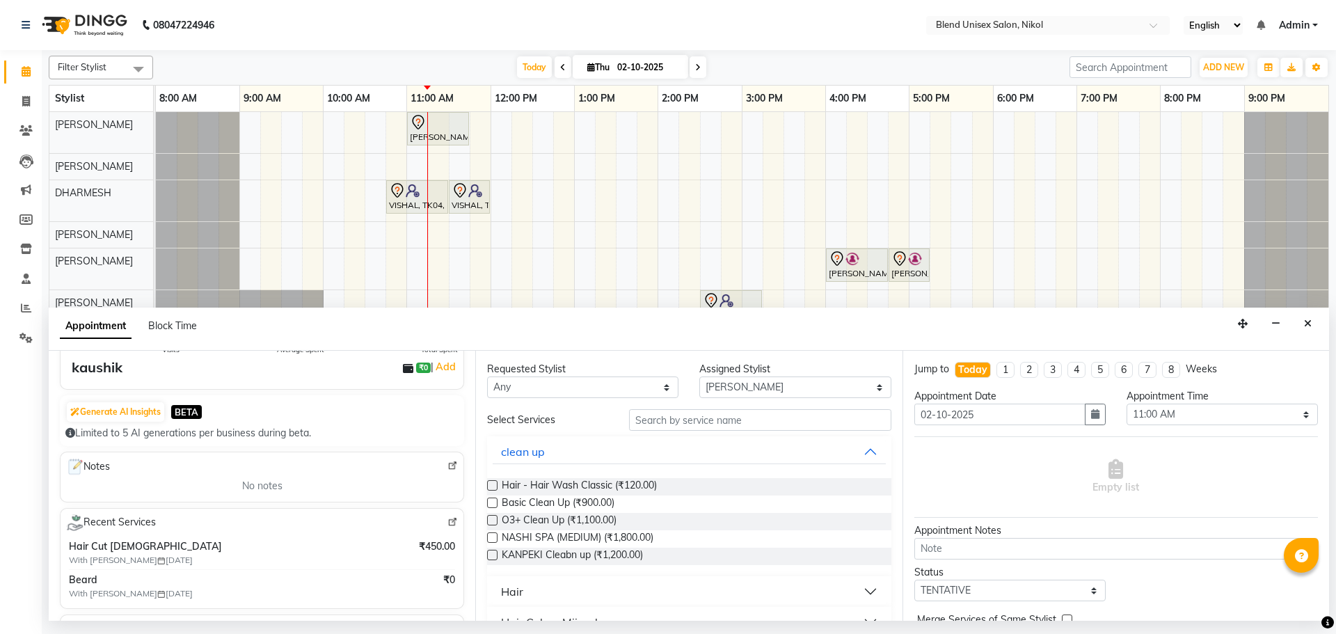
scroll to position [70, 0]
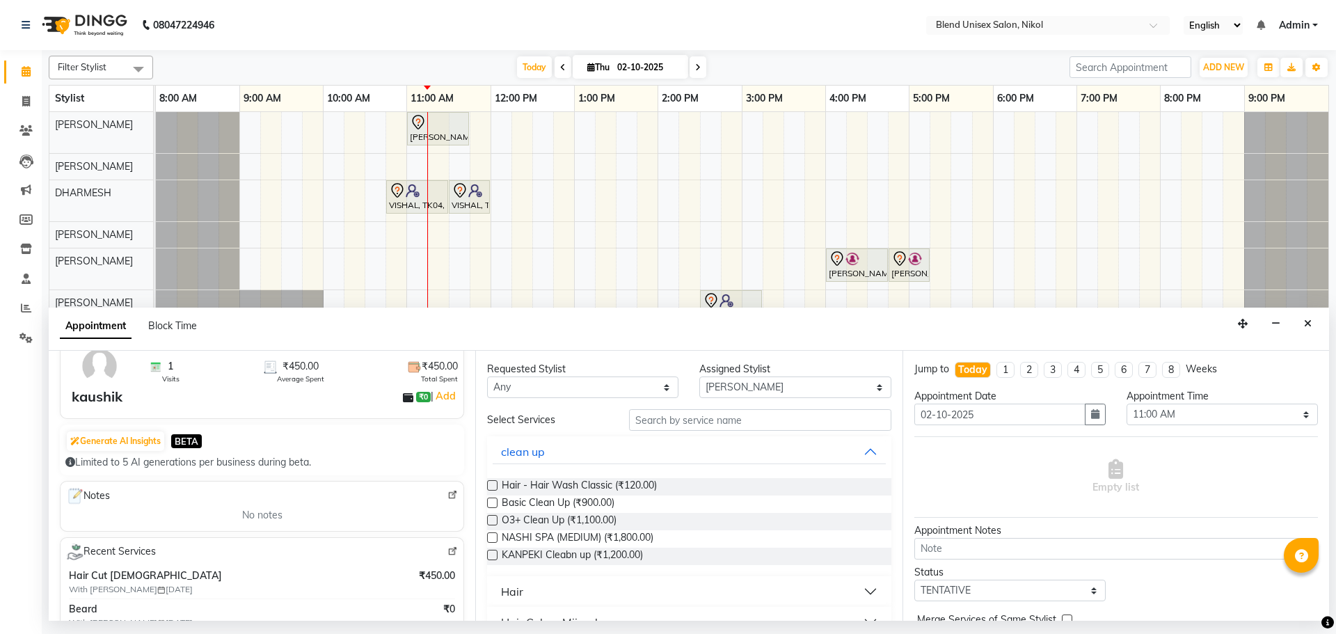
type input "9712980037"
drag, startPoint x: 534, startPoint y: 589, endPoint x: 531, endPoint y: 582, distance: 7.8
click at [534, 589] on button "Hair" at bounding box center [689, 591] width 392 height 25
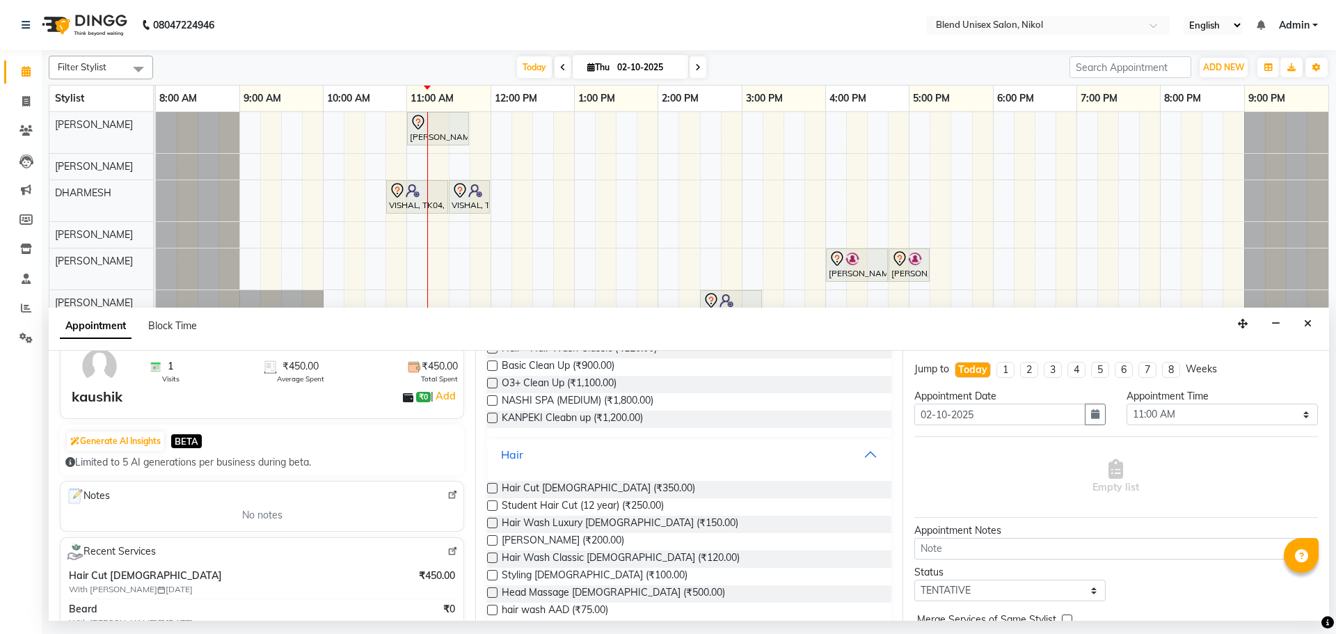
scroll to position [139, 0]
click at [488, 484] on label at bounding box center [492, 486] width 10 height 10
click at [488, 484] on input "checkbox" at bounding box center [491, 487] width 9 height 9
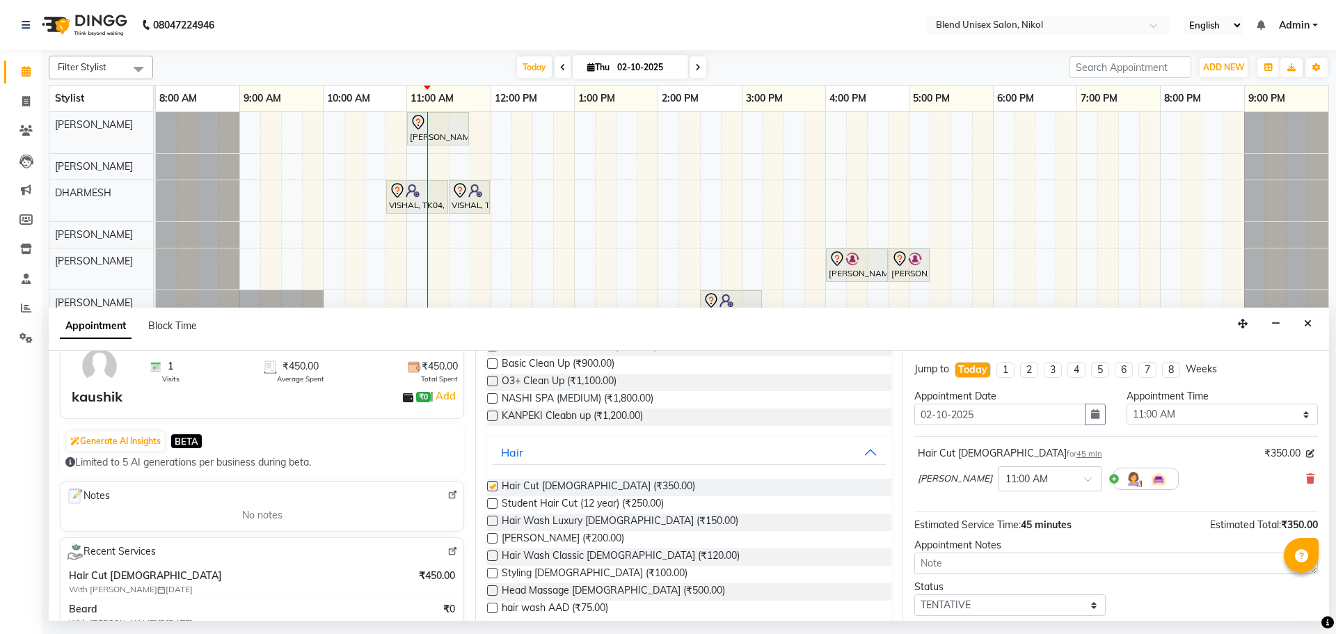
checkbox input "false"
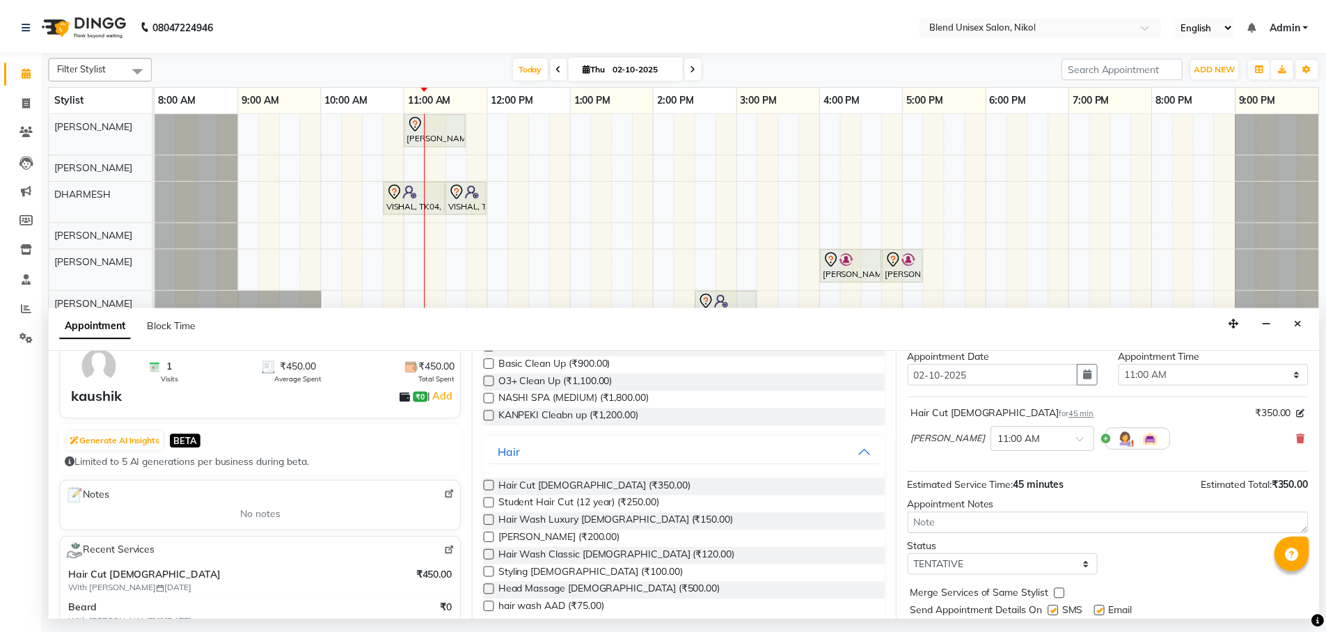
scroll to position [83, 0]
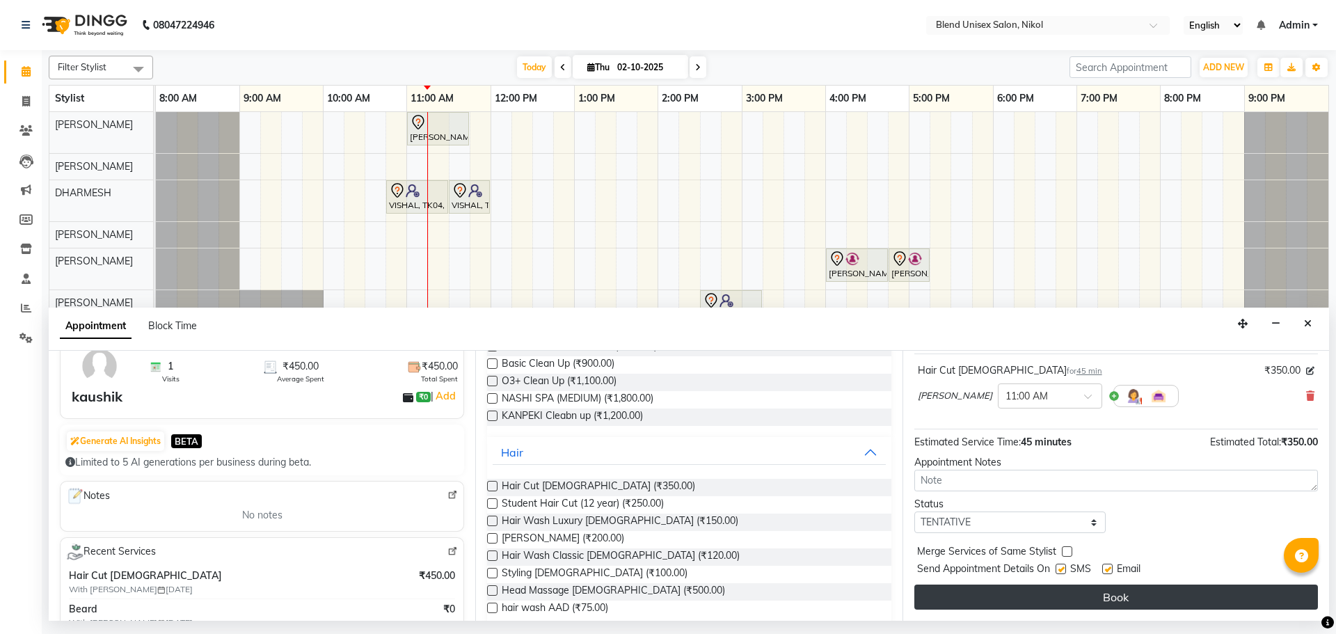
click at [960, 591] on button "Book" at bounding box center [1116, 597] width 404 height 25
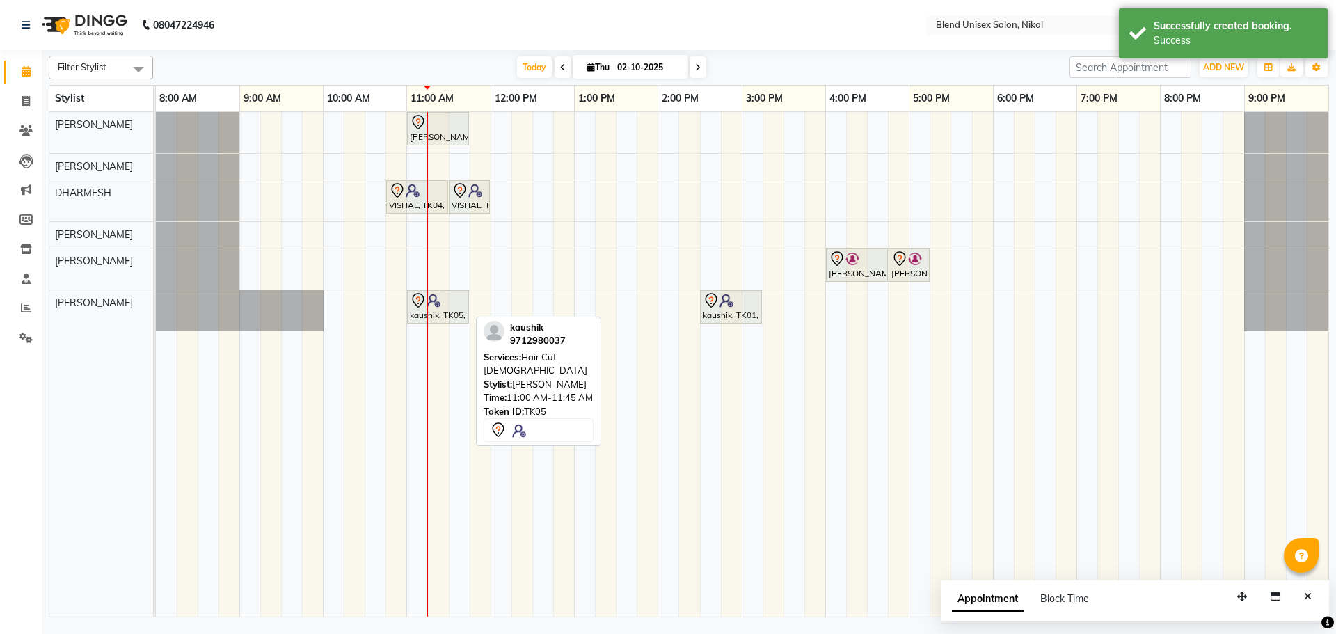
click at [444, 311] on div "kaushik, TK05, 11:00 AM-11:45 AM, Hair Cut [DEMOGRAPHIC_DATA]" at bounding box center [437, 306] width 59 height 29
select select "7"
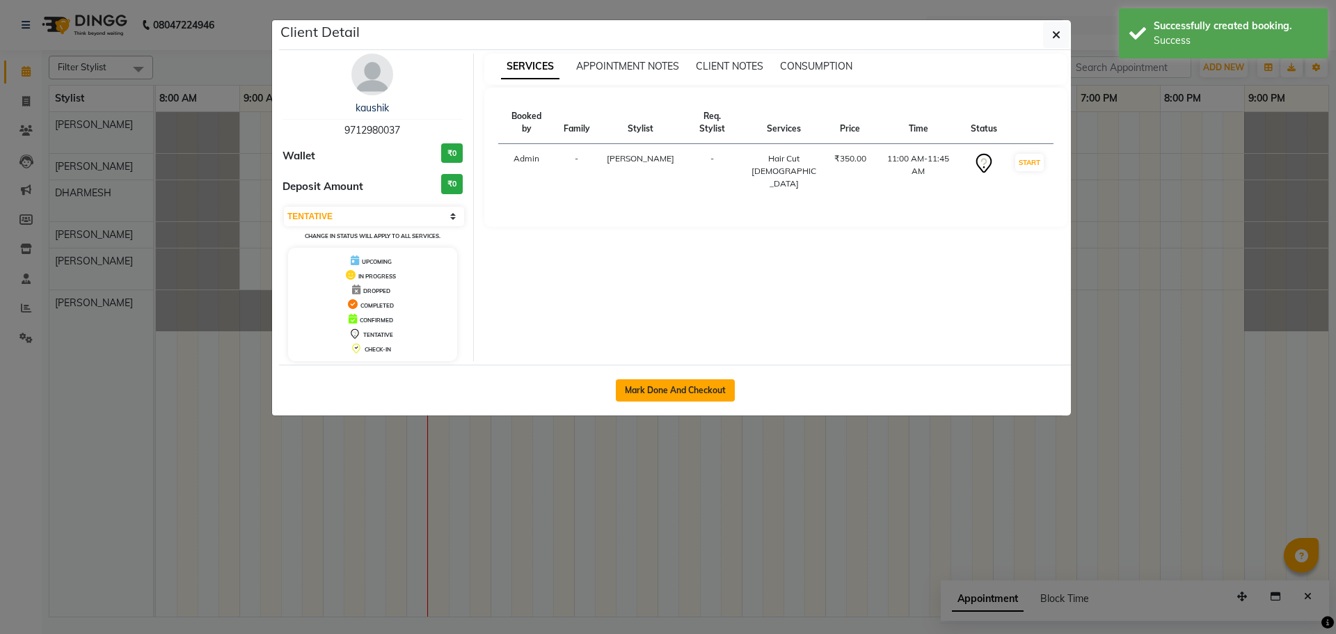
click at [637, 395] on button "Mark Done And Checkout" at bounding box center [675, 390] width 119 height 22
select select "service"
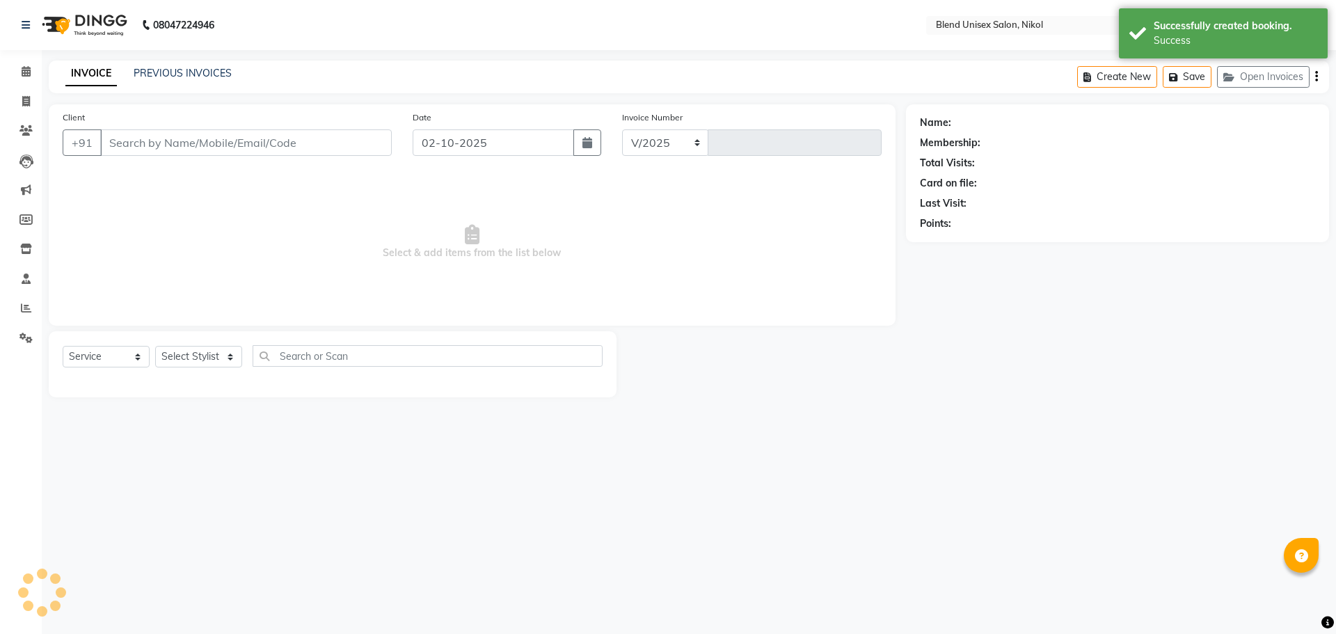
select select "6213"
type input "2765"
type input "9712980037"
select select "45624"
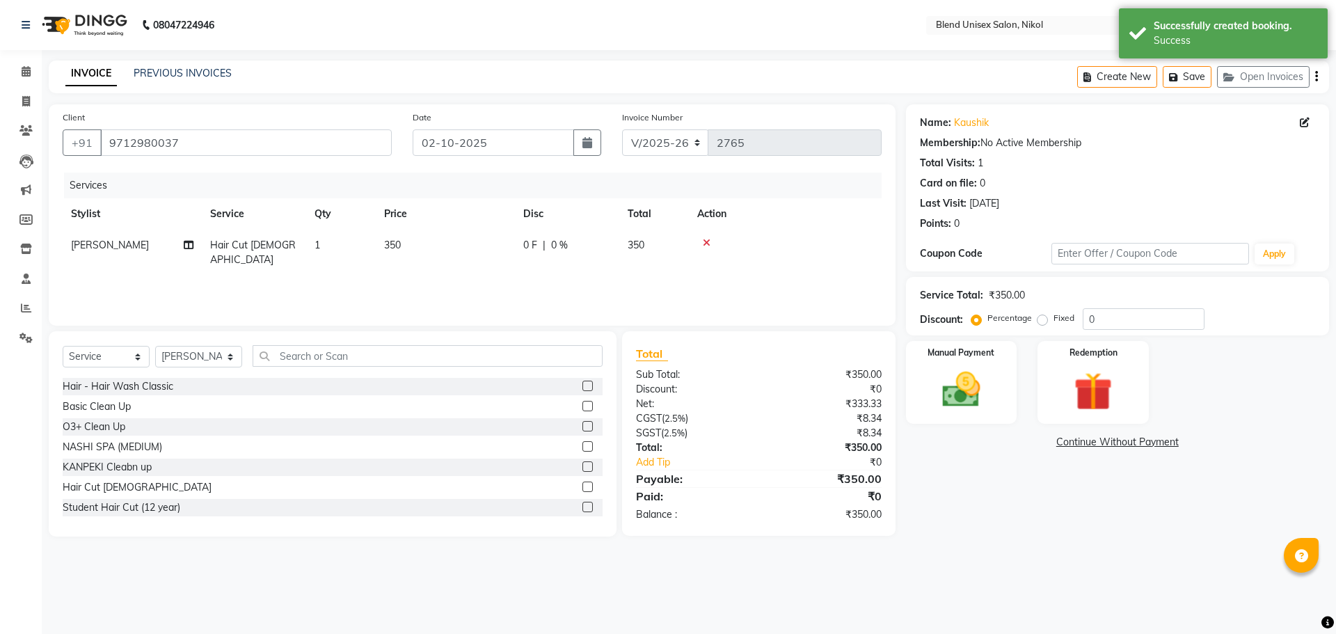
click at [1053, 320] on label "Fixed" at bounding box center [1063, 318] width 21 height 13
click at [1042, 320] on input "Fixed" at bounding box center [1045, 318] width 10 height 10
radio input "true"
click at [1087, 324] on input "0" at bounding box center [1144, 319] width 122 height 22
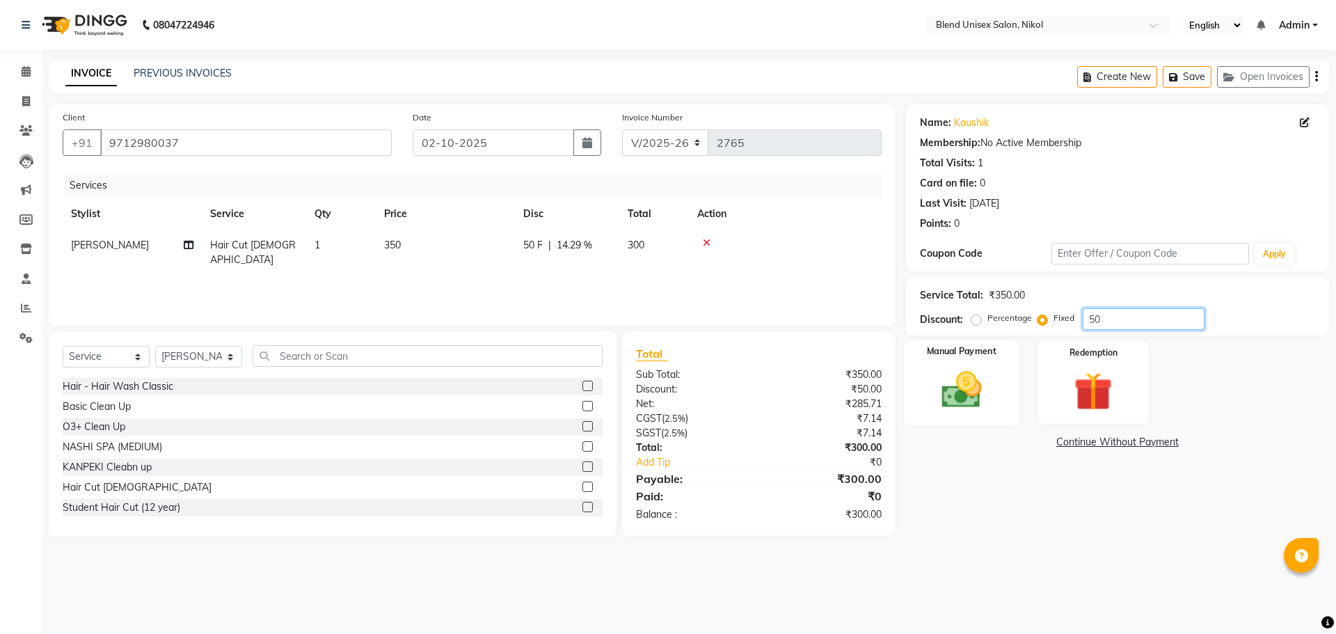
type input "50"
drag, startPoint x: 962, startPoint y: 369, endPoint x: 961, endPoint y: 361, distance: 8.5
click at [963, 369] on img at bounding box center [961, 390] width 65 height 46
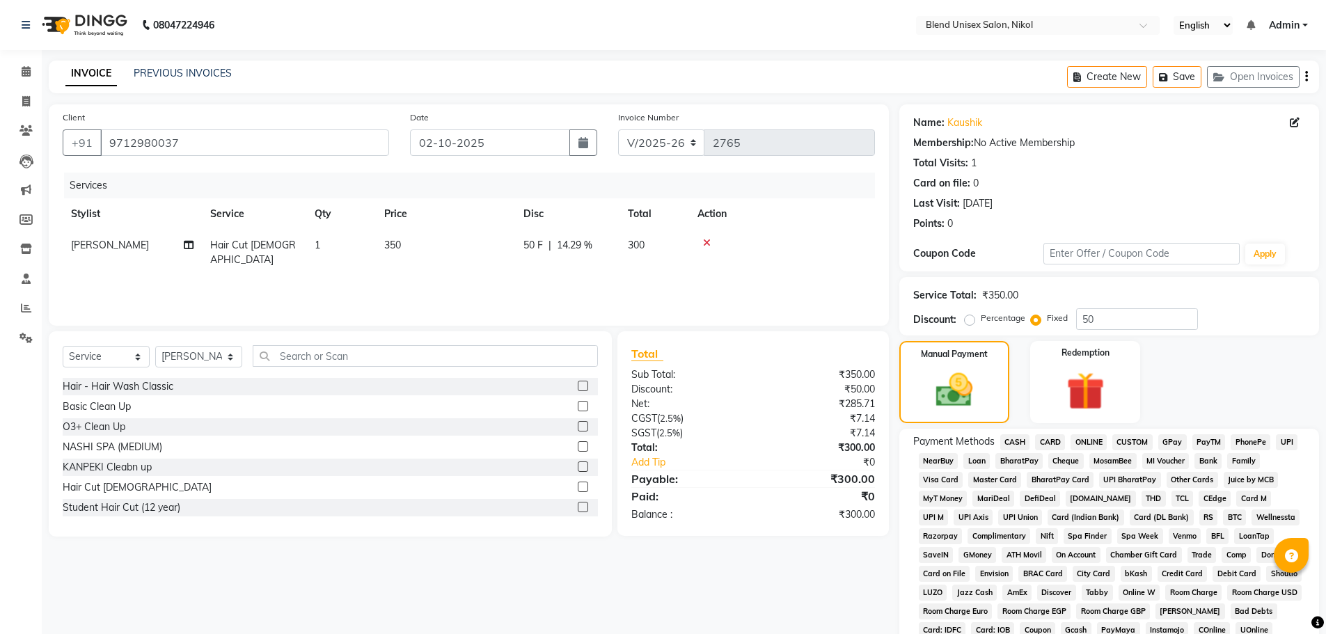
click at [1086, 438] on span "ONLINE" at bounding box center [1088, 442] width 36 height 16
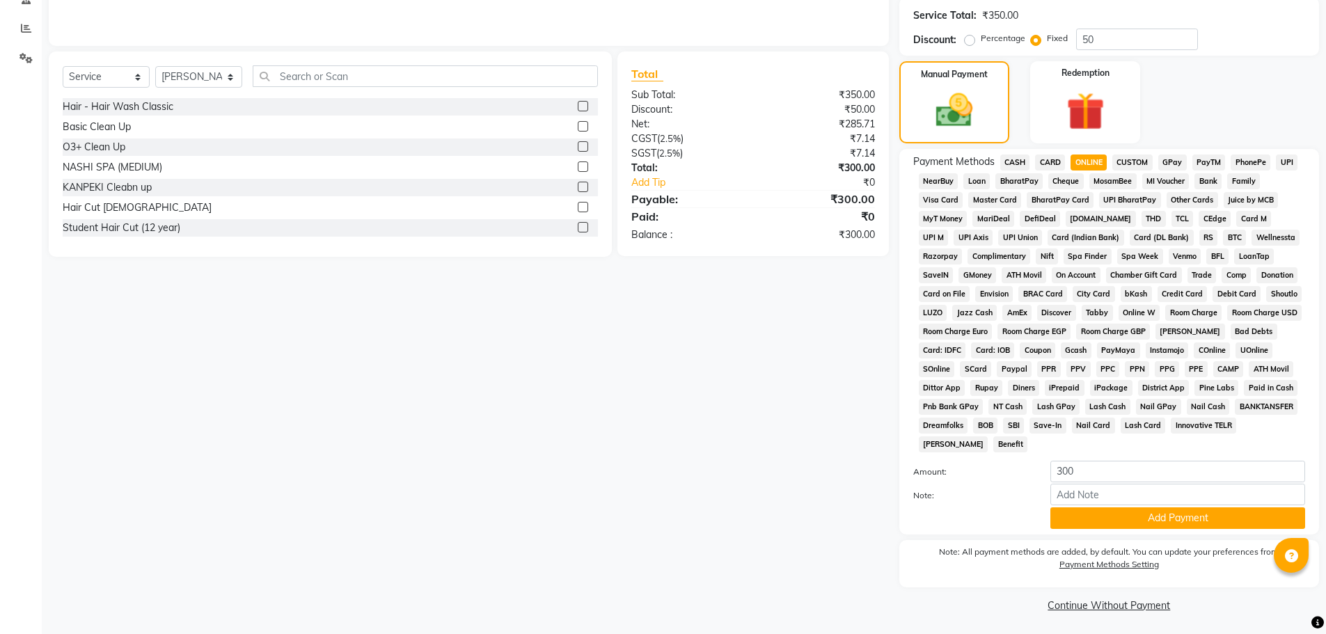
scroll to position [283, 0]
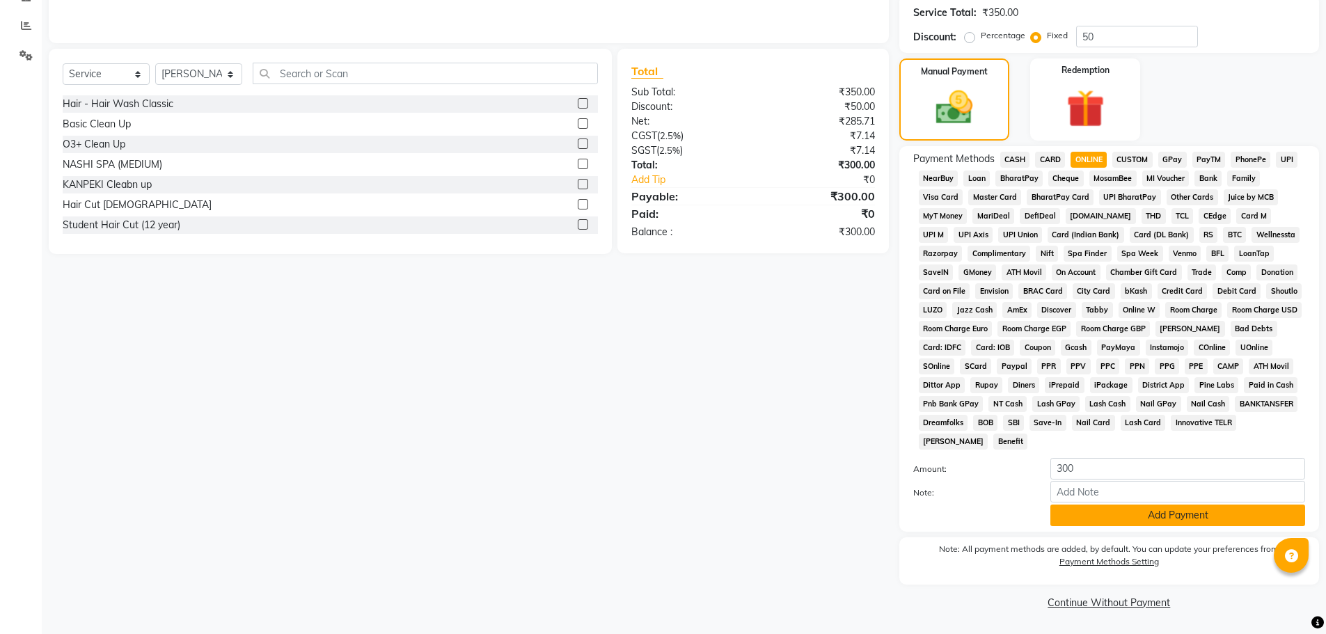
click at [1079, 514] on button "Add Payment" at bounding box center [1177, 515] width 255 height 22
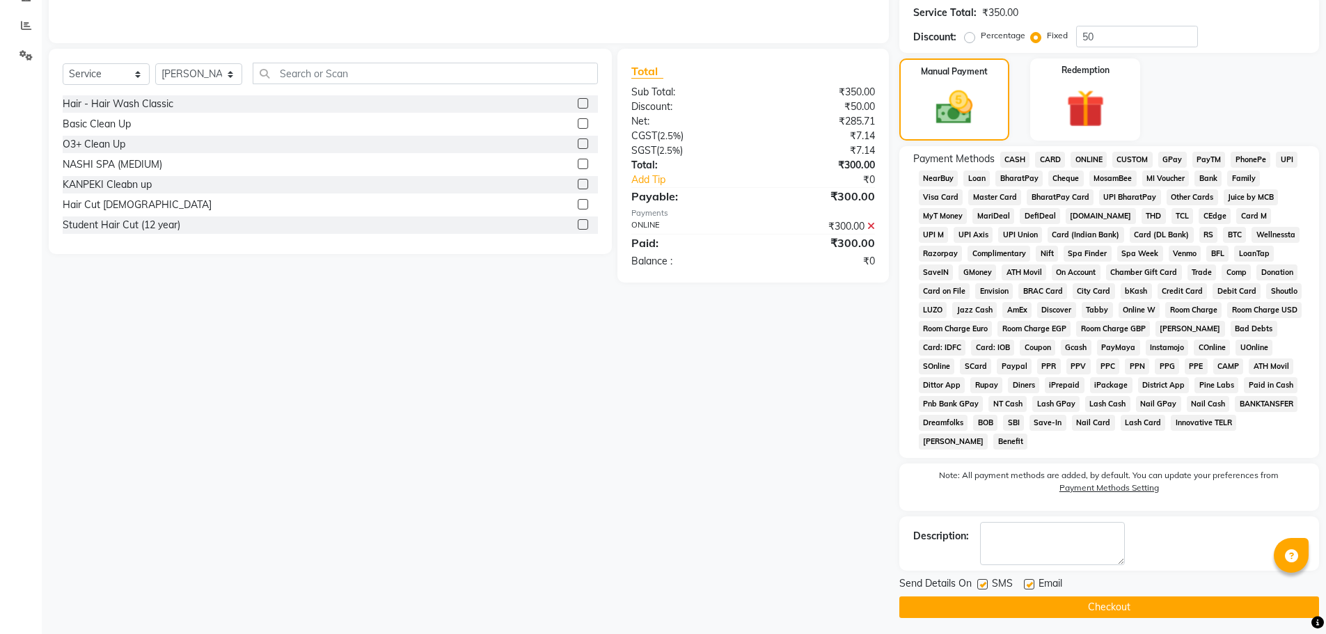
click at [1012, 602] on button "Checkout" at bounding box center [1109, 607] width 420 height 22
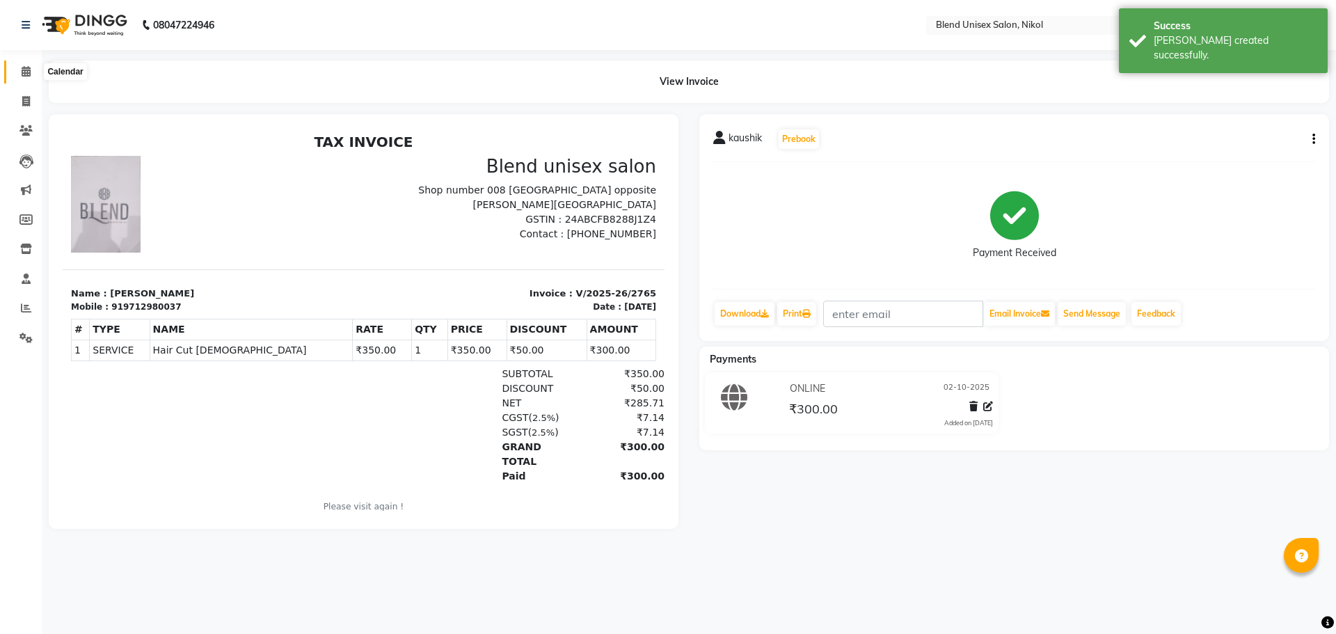
click at [24, 70] on icon at bounding box center [26, 71] width 9 height 10
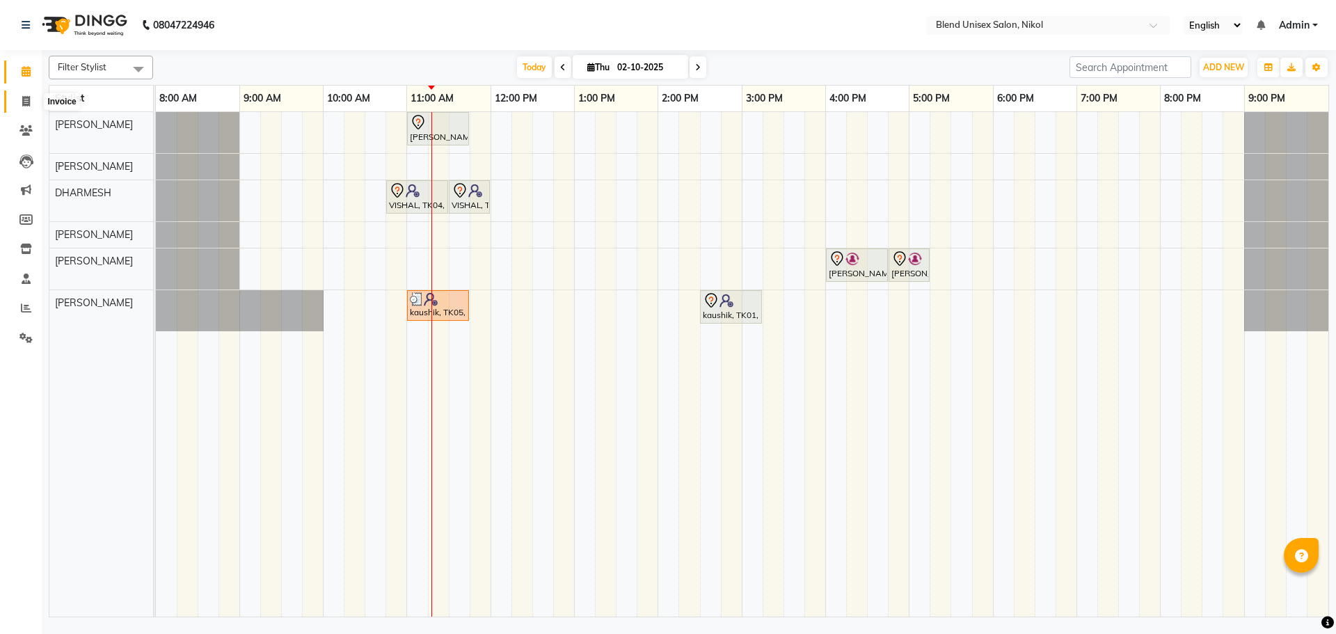
click at [23, 100] on icon at bounding box center [26, 101] width 8 height 10
select select "service"
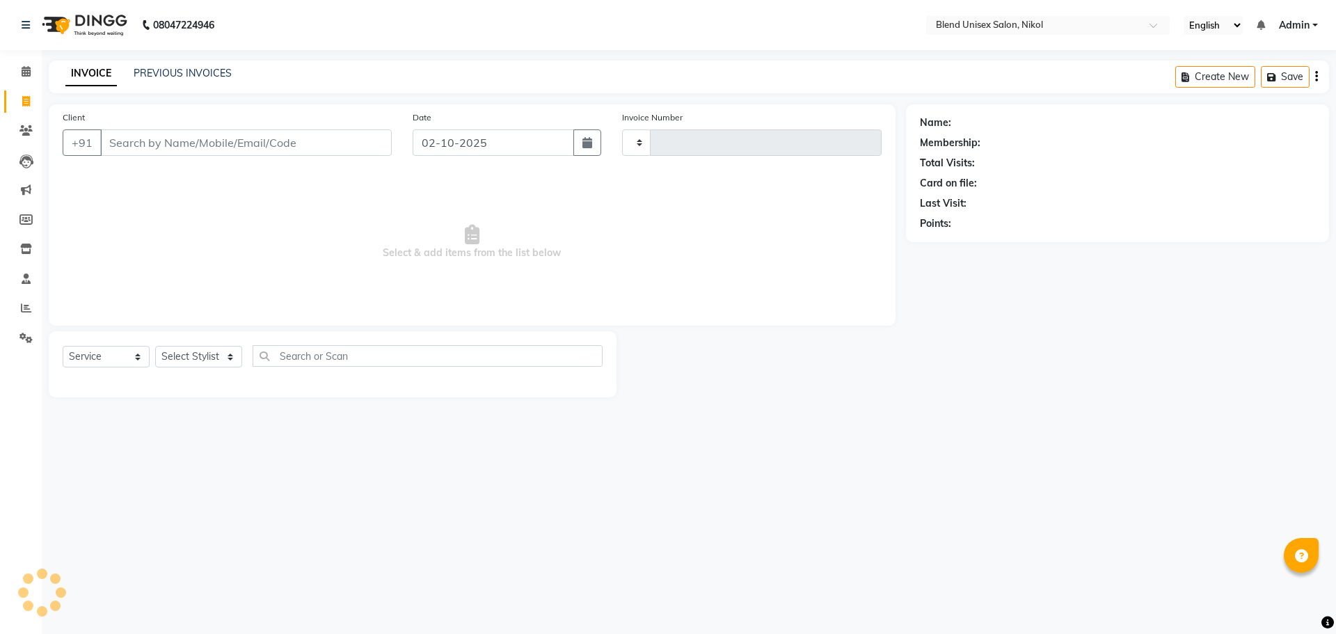
type input "2766"
select select "6213"
click at [118, 357] on select "Select Service Product Membership Package Voucher Prepaid Gift Card" at bounding box center [106, 357] width 87 height 22
select select "product"
click at [63, 346] on select "Select Service Product Membership Package Voucher Prepaid Gift Card" at bounding box center [106, 357] width 87 height 22
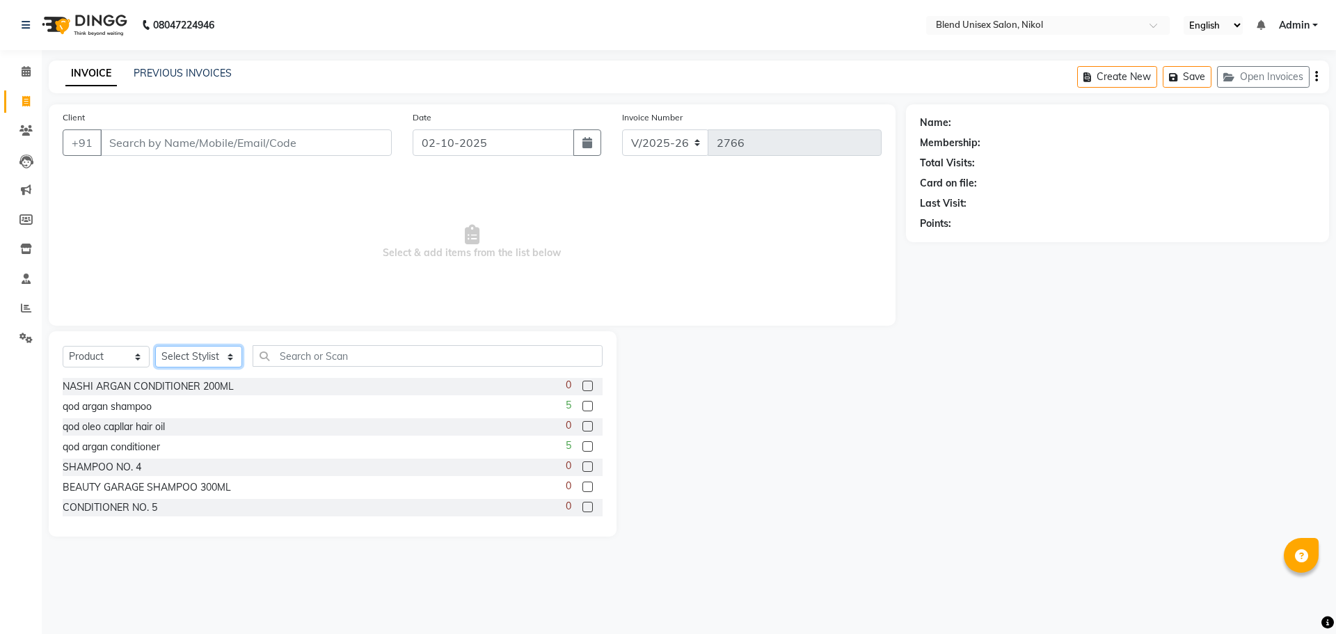
click at [211, 356] on select "Select Stylist AJAY NAYI AYESHA [PERSON_NAME] KAJAL NAYI [PERSON_NAME] [PERSON_…" at bounding box center [198, 357] width 87 height 22
select select "74694"
click at [155, 346] on select "Select Stylist AJAY NAYI AYESHA [PERSON_NAME] KAJAL NAYI [PERSON_NAME] [PERSON_…" at bounding box center [198, 357] width 87 height 22
click at [292, 353] on input "text" at bounding box center [428, 356] width 350 height 22
click at [25, 72] on icon at bounding box center [26, 71] width 9 height 10
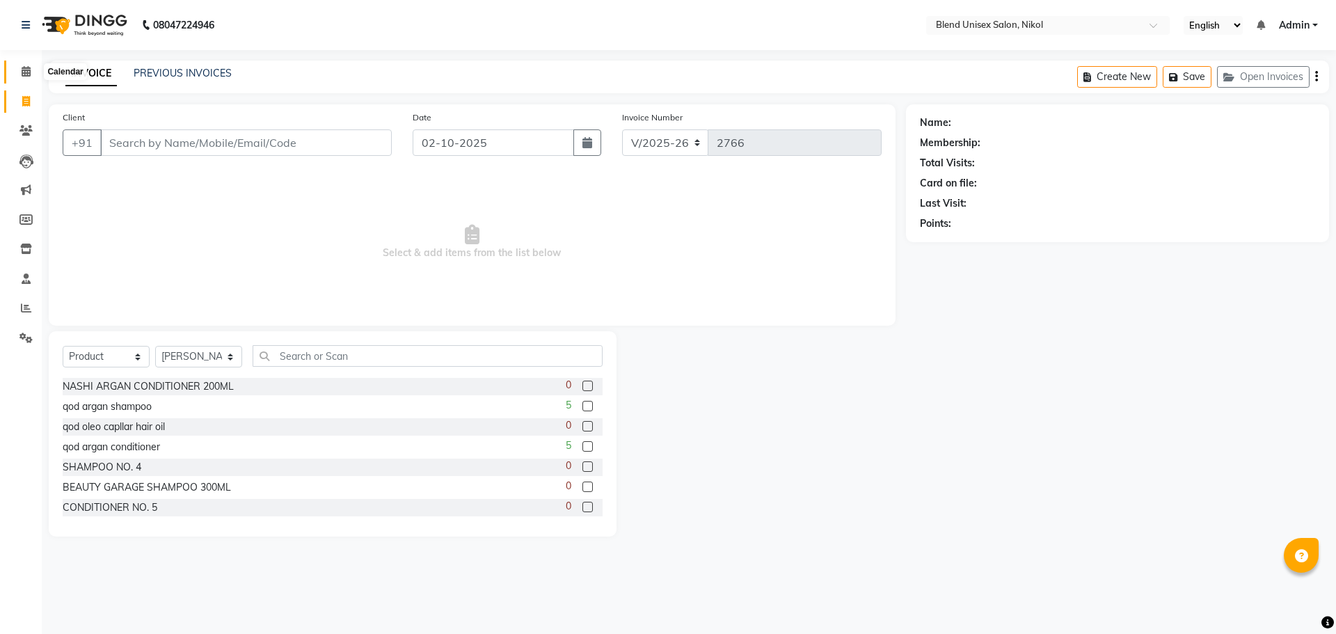
click at [26, 72] on icon at bounding box center [26, 71] width 9 height 10
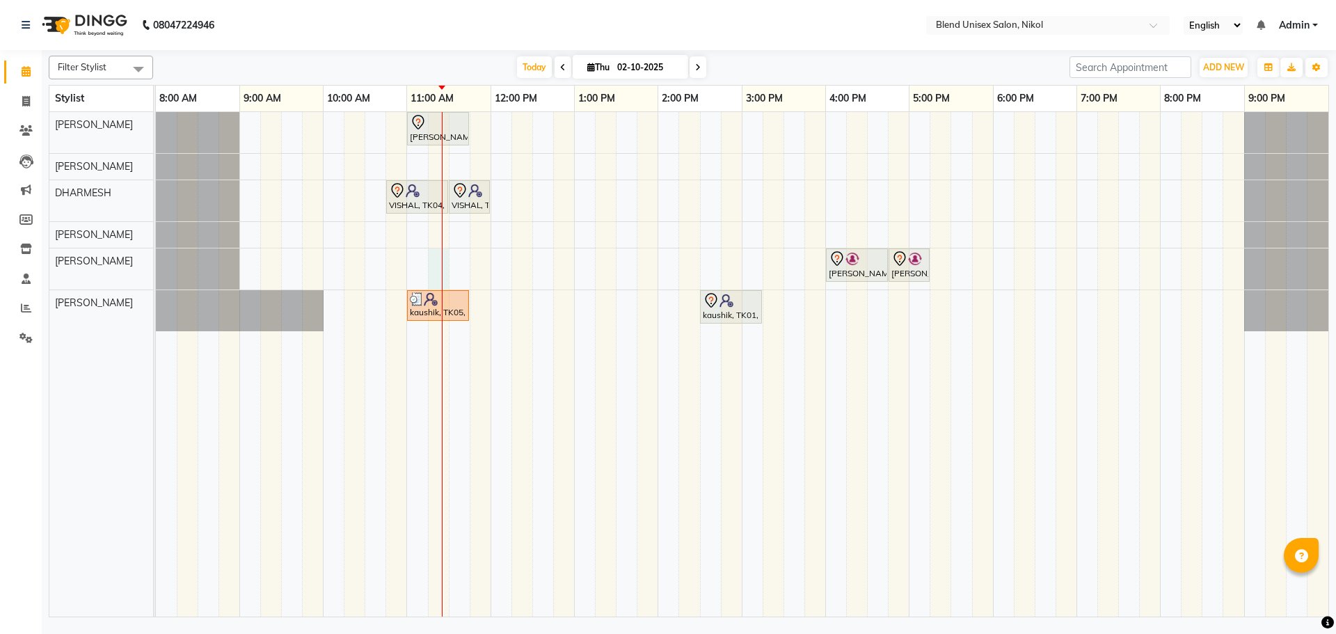
click at [436, 265] on div "[PERSON_NAME], TK03, 11:00 AM-11:45 AM, Hair Cut [DEMOGRAPHIC_DATA] VISHAL, TK0…" at bounding box center [742, 364] width 1172 height 504
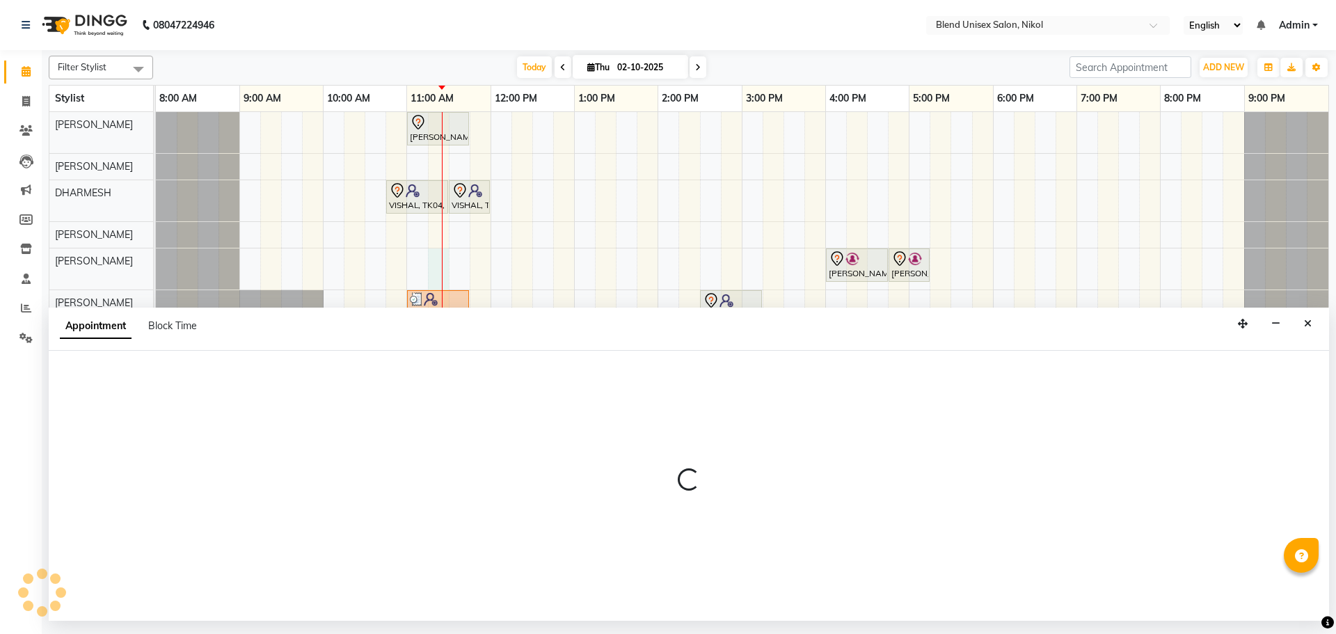
select select "92421"
select select "tentative"
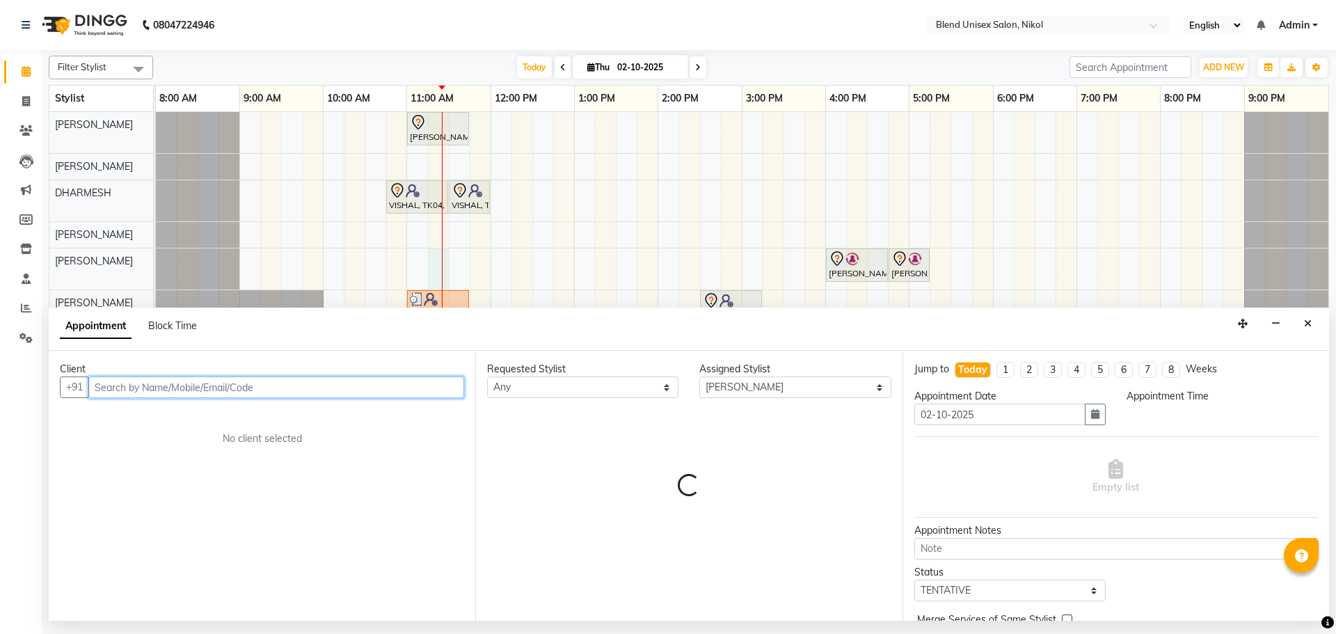
select select "675"
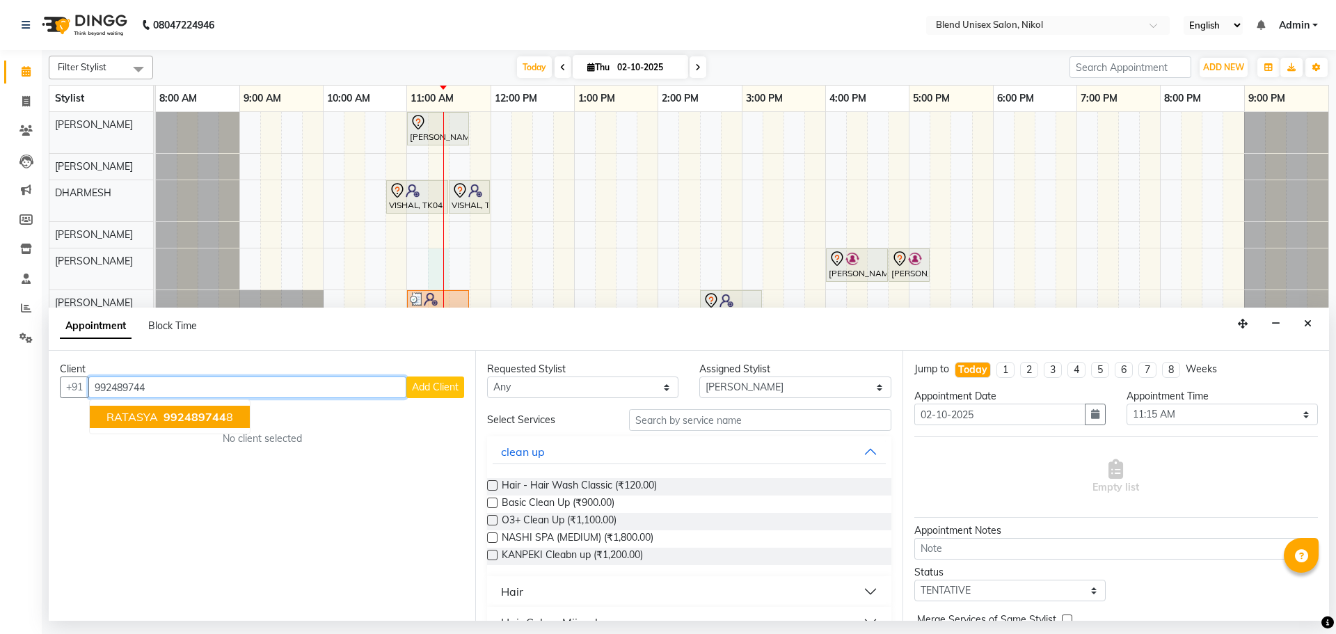
click at [207, 413] on span "992489744" at bounding box center [195, 417] width 63 height 14
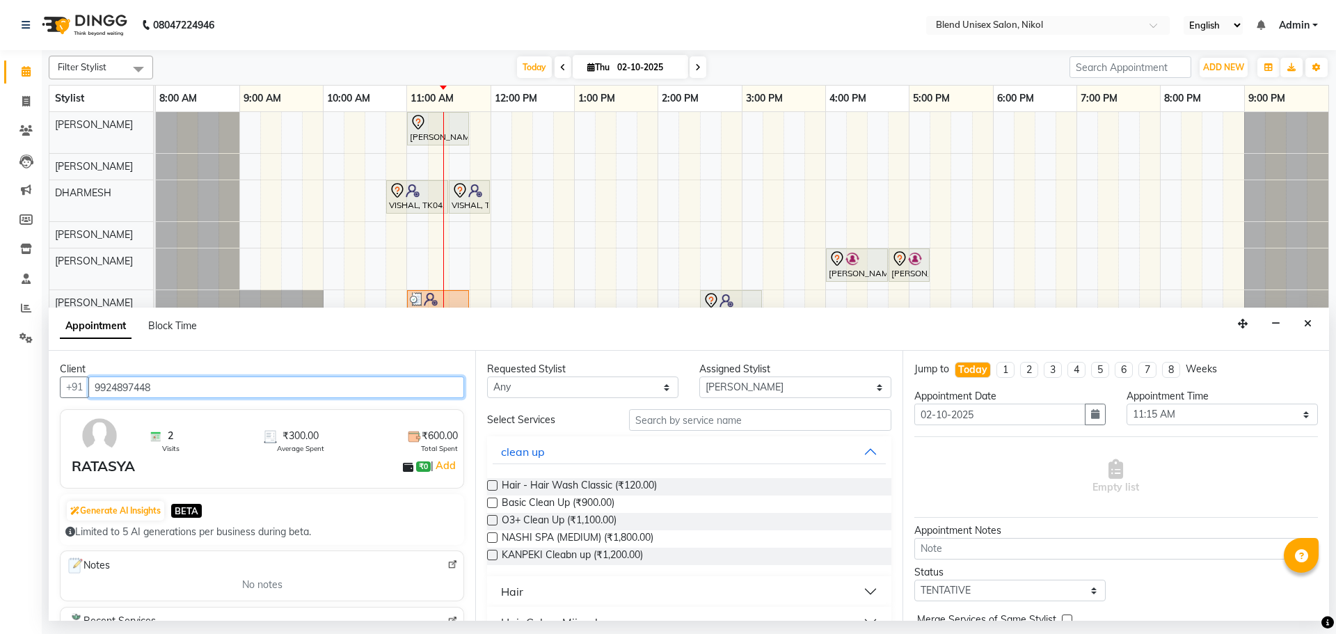
type input "9924897448"
click at [511, 587] on div "Hair" at bounding box center [512, 591] width 22 height 17
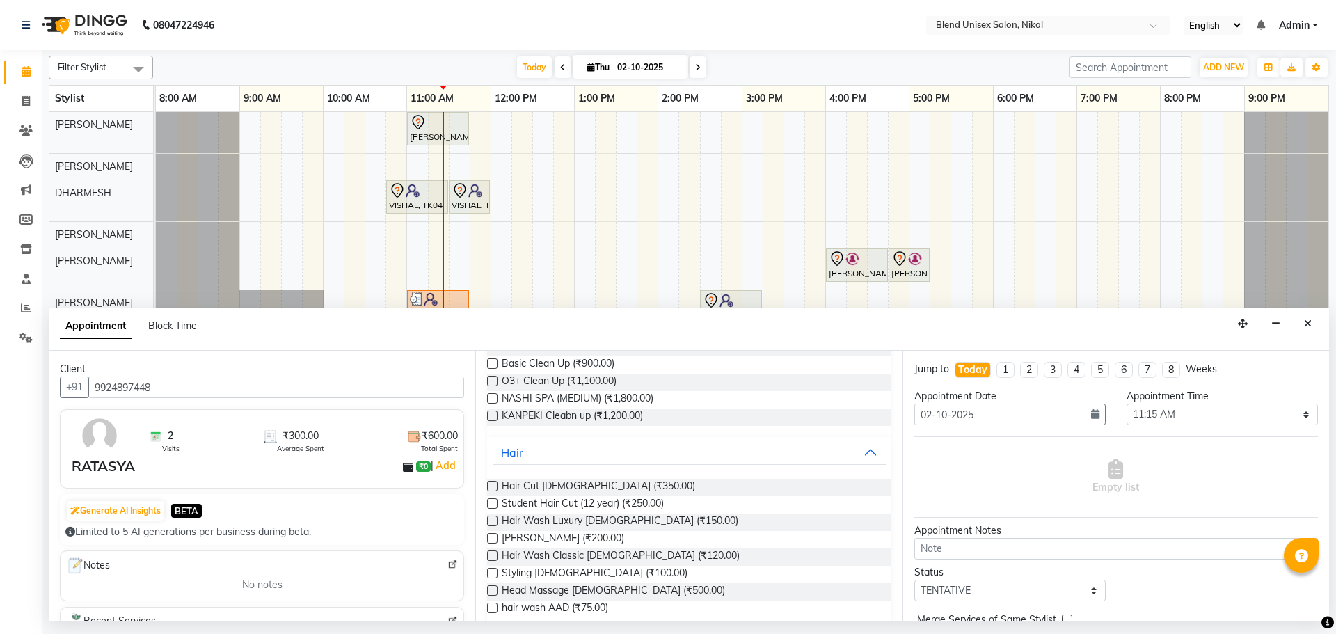
click at [491, 486] on label at bounding box center [492, 486] width 10 height 10
click at [491, 486] on input "checkbox" at bounding box center [491, 487] width 9 height 9
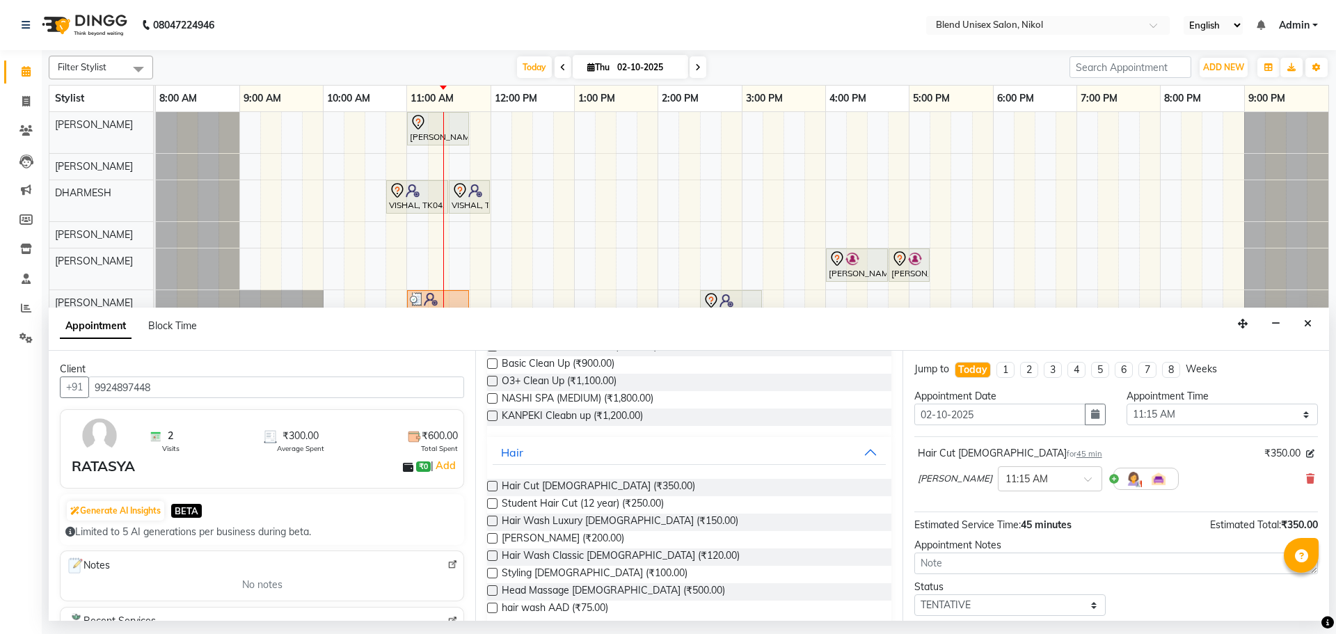
click at [493, 484] on label at bounding box center [492, 486] width 10 height 10
click at [493, 484] on input "checkbox" at bounding box center [491, 487] width 9 height 9
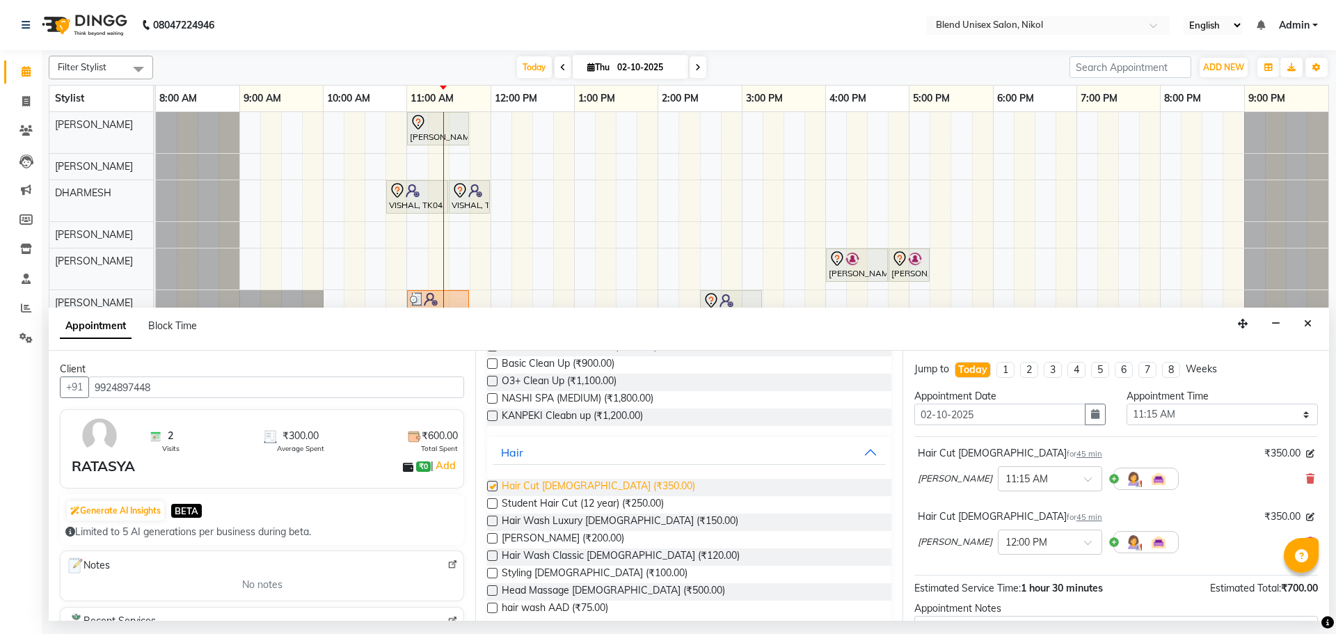
checkbox input "false"
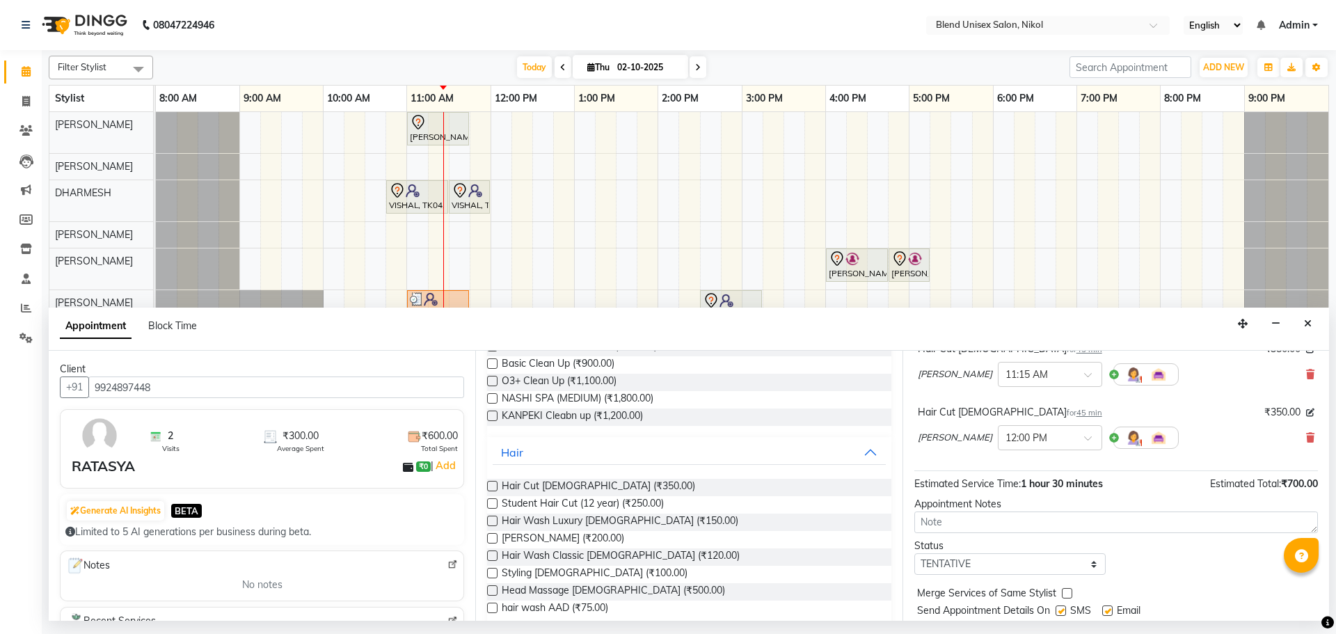
scroll to position [146, 0]
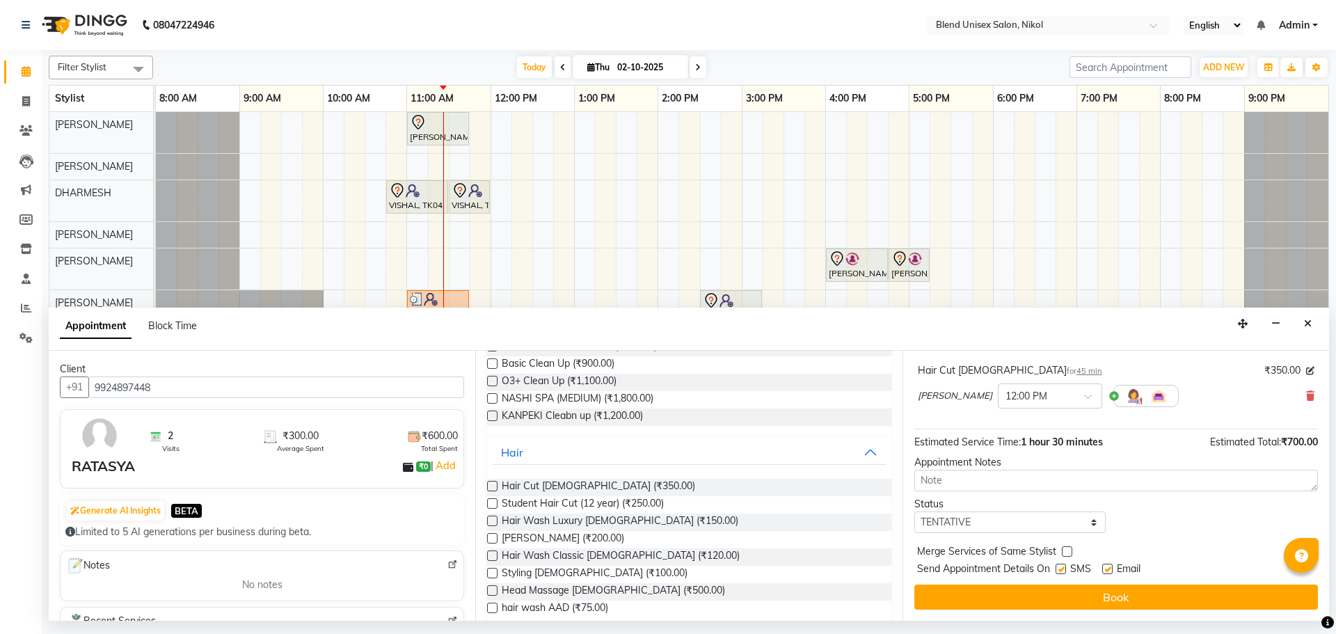
click at [1054, 591] on button "Book" at bounding box center [1116, 597] width 404 height 25
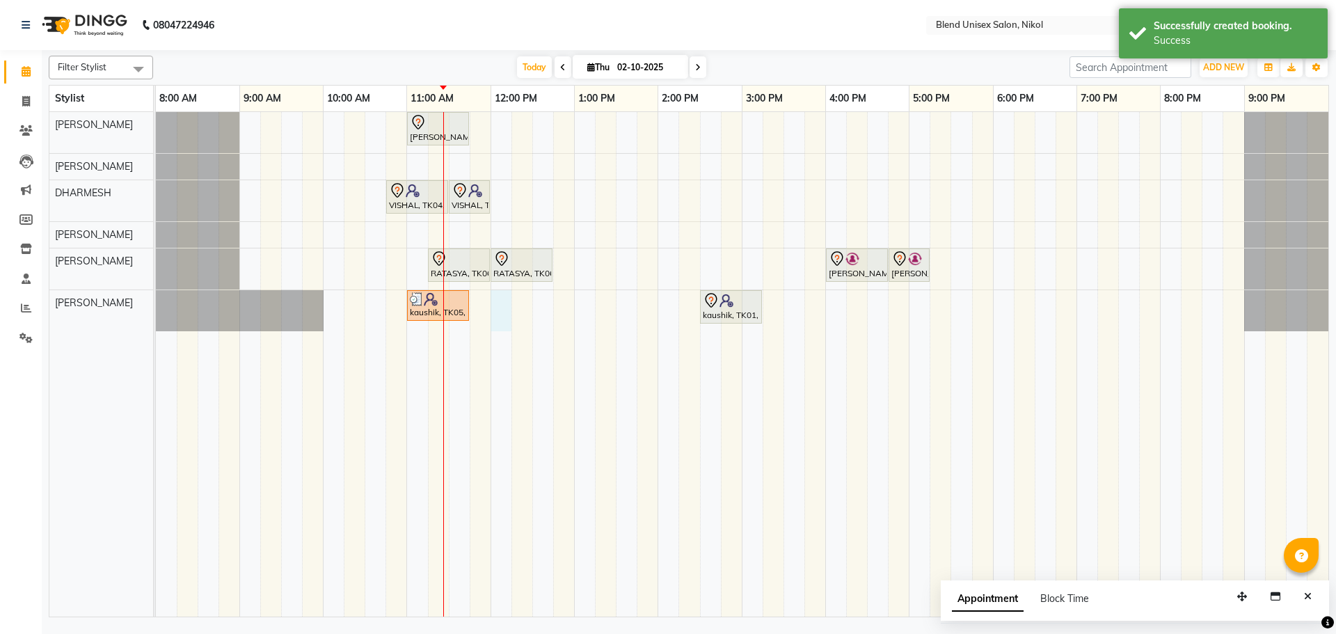
click at [500, 305] on div "[PERSON_NAME], TK03, 11:00 AM-11:45 AM, Hair Cut [DEMOGRAPHIC_DATA] VISHAL, TK0…" at bounding box center [742, 364] width 1172 height 504
select select "45624"
select select "720"
select select "tentative"
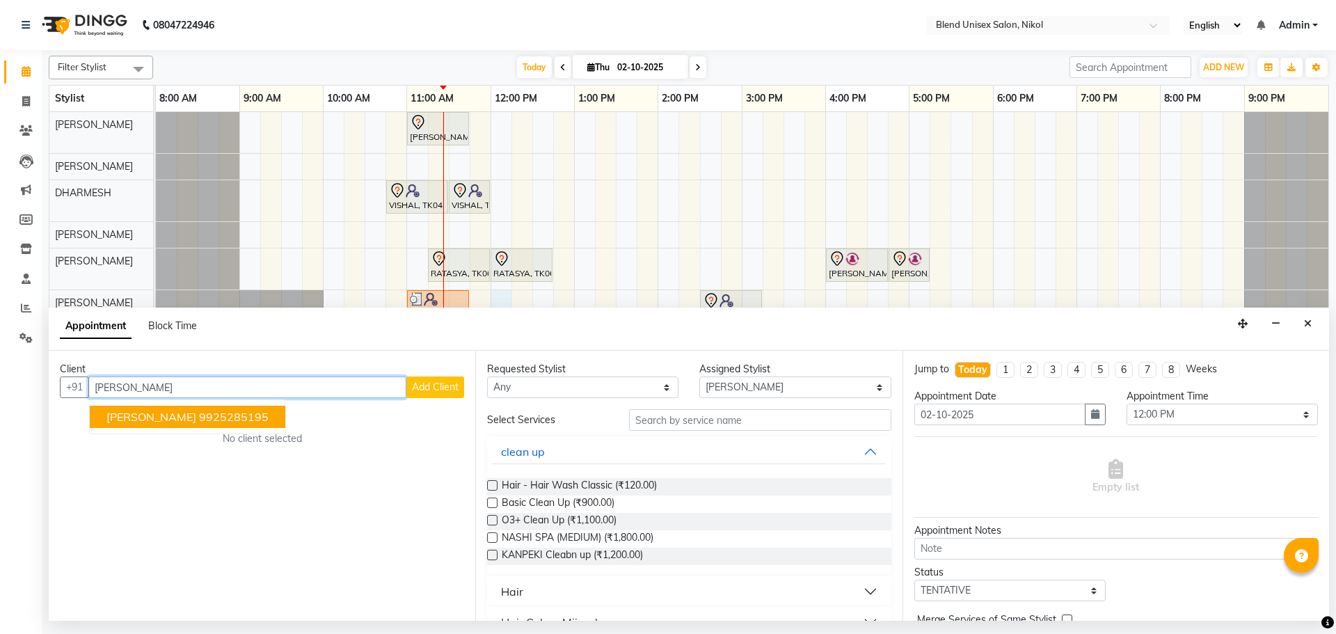
click at [234, 411] on ngb-highlight "9925285195" at bounding box center [234, 417] width 70 height 14
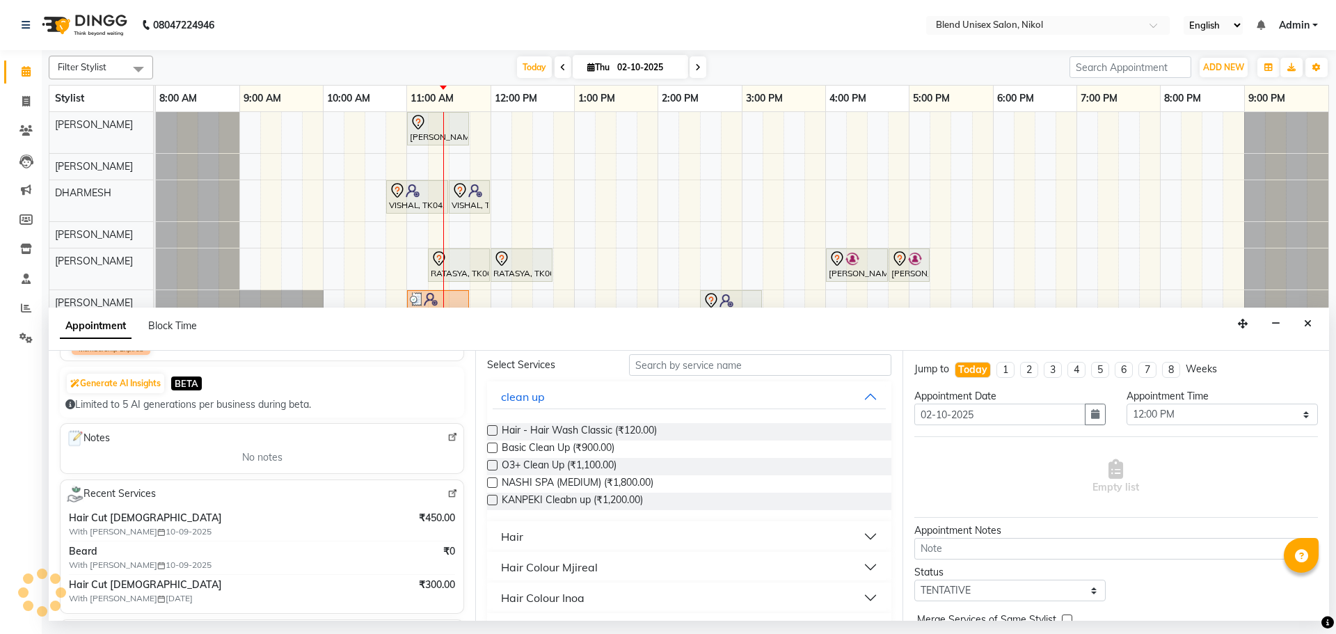
scroll to position [70, 0]
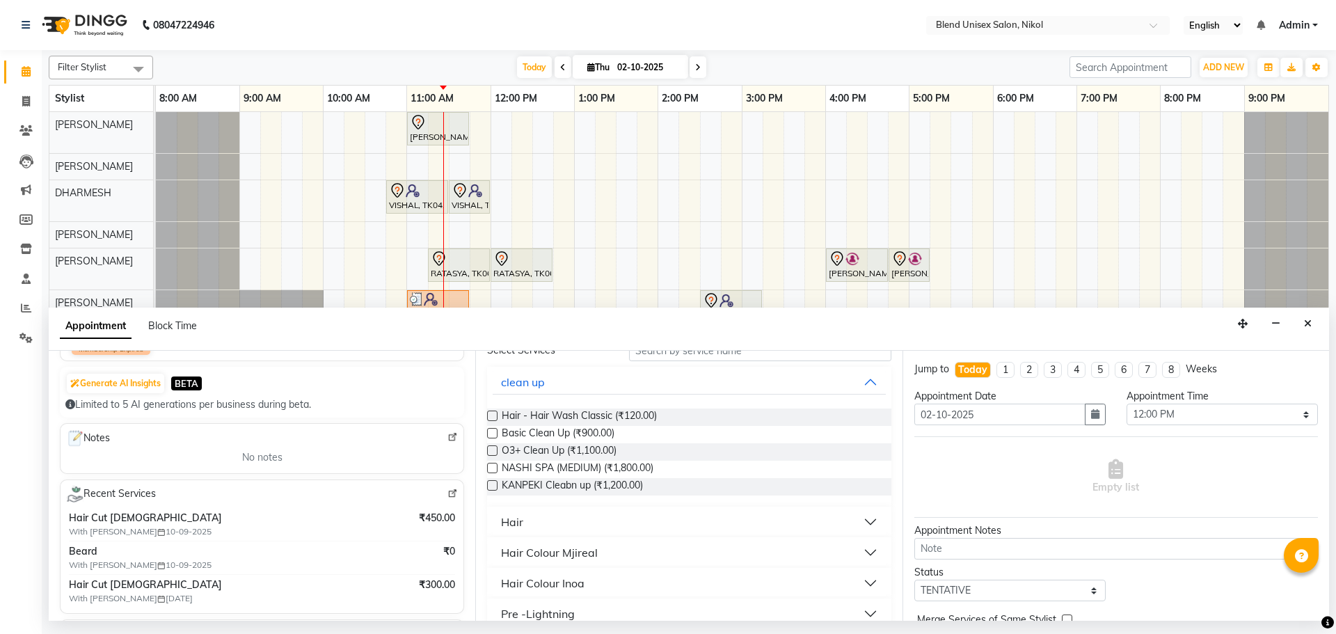
type input "9925285195"
click at [534, 522] on button "Hair" at bounding box center [689, 521] width 392 height 25
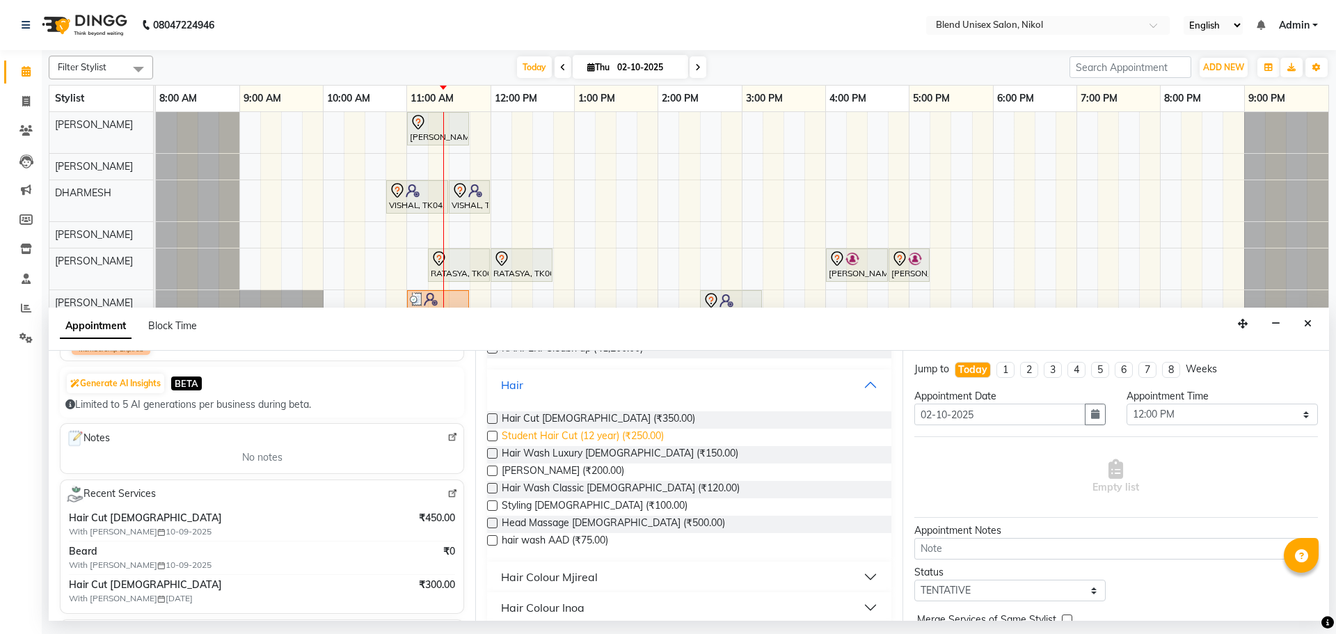
scroll to position [209, 0]
click at [495, 414] on label at bounding box center [492, 416] width 10 height 10
click at [495, 414] on input "checkbox" at bounding box center [491, 417] width 9 height 9
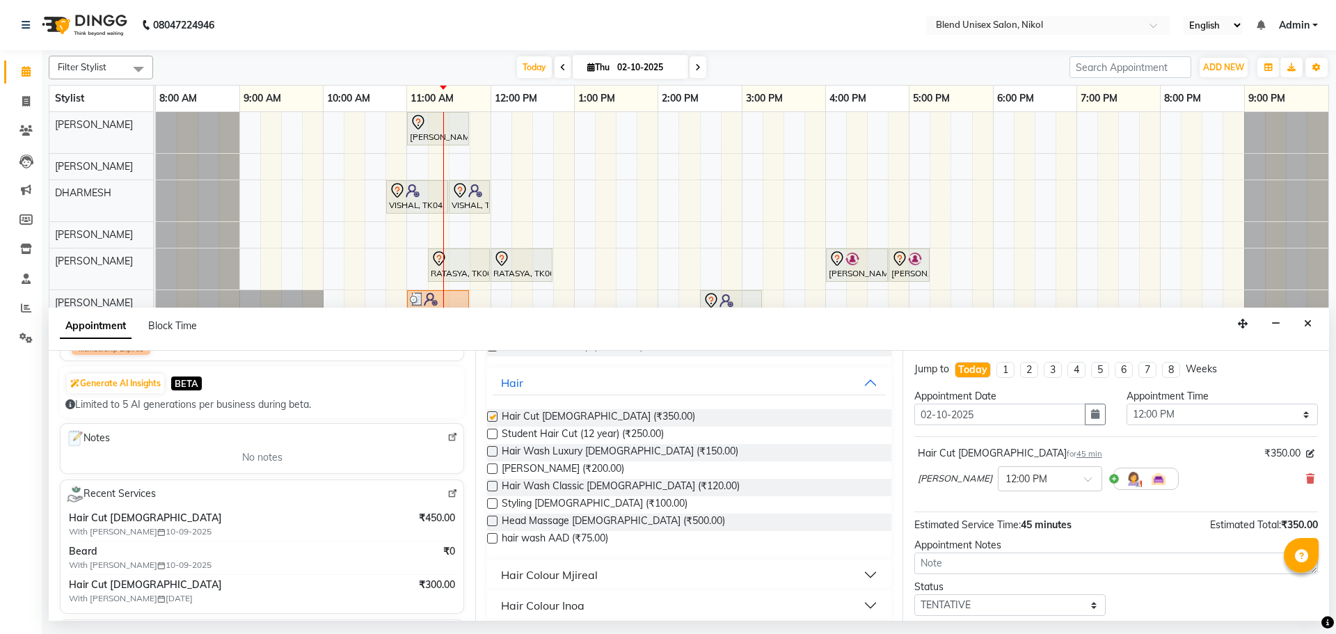
checkbox input "false"
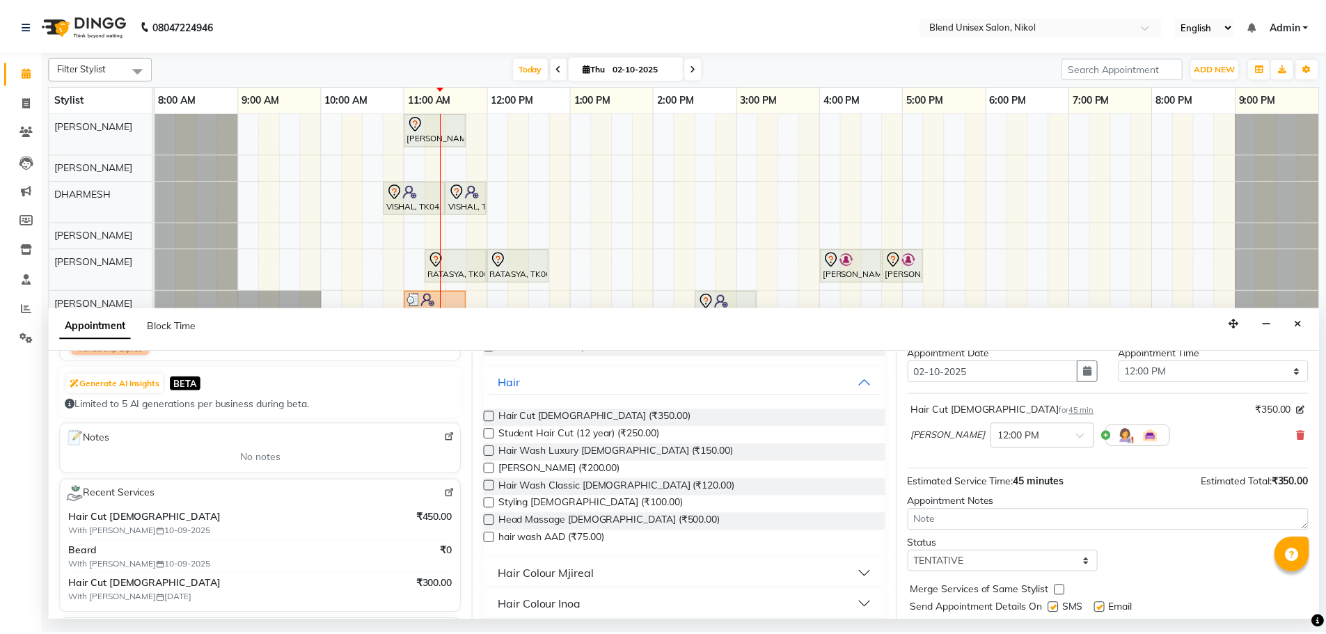
scroll to position [83, 0]
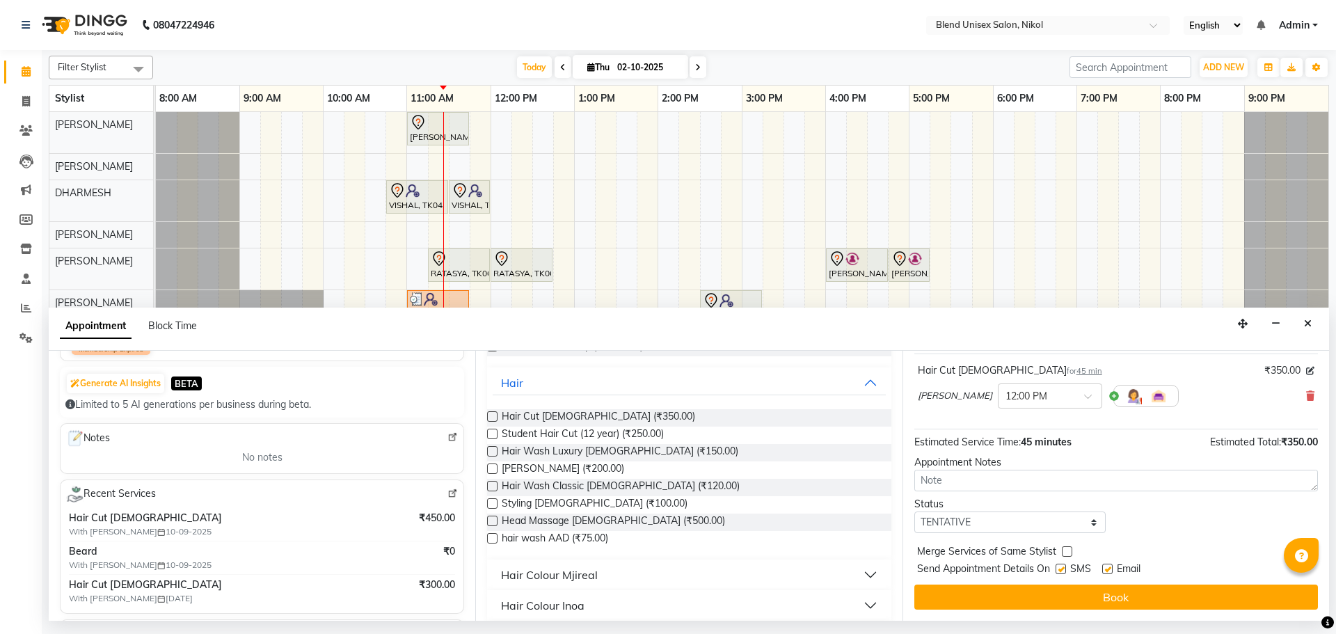
click at [1063, 599] on button "Book" at bounding box center [1116, 597] width 404 height 25
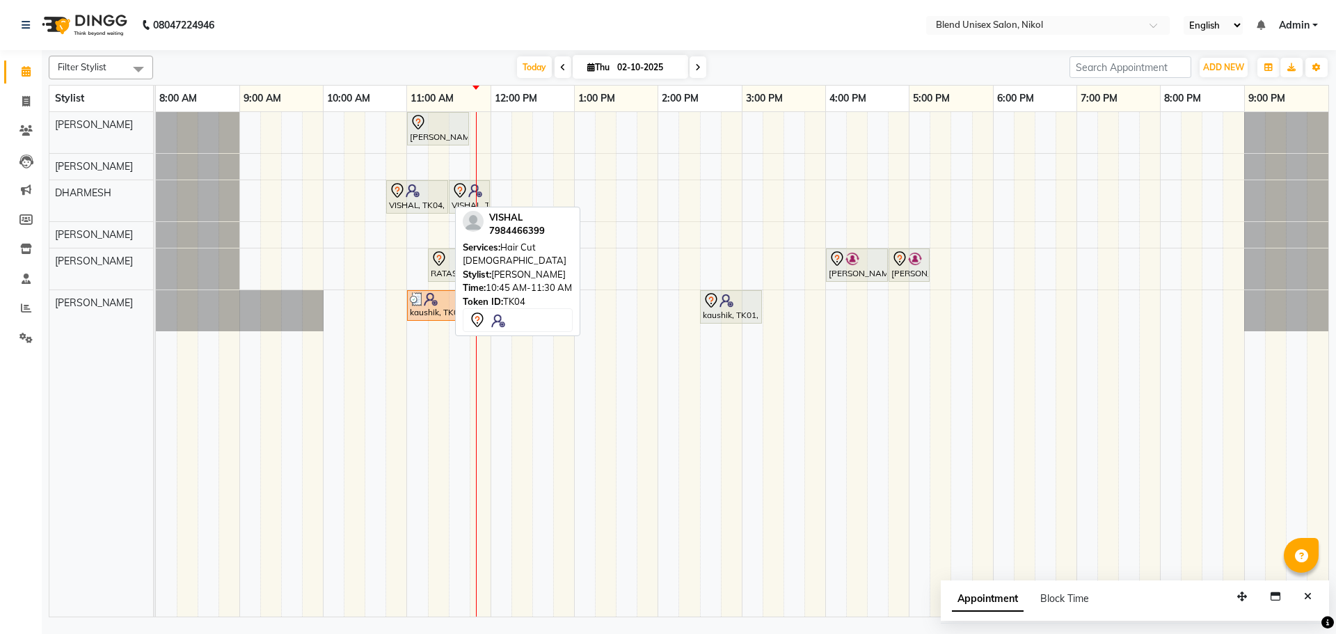
click at [412, 193] on img at bounding box center [413, 191] width 14 height 14
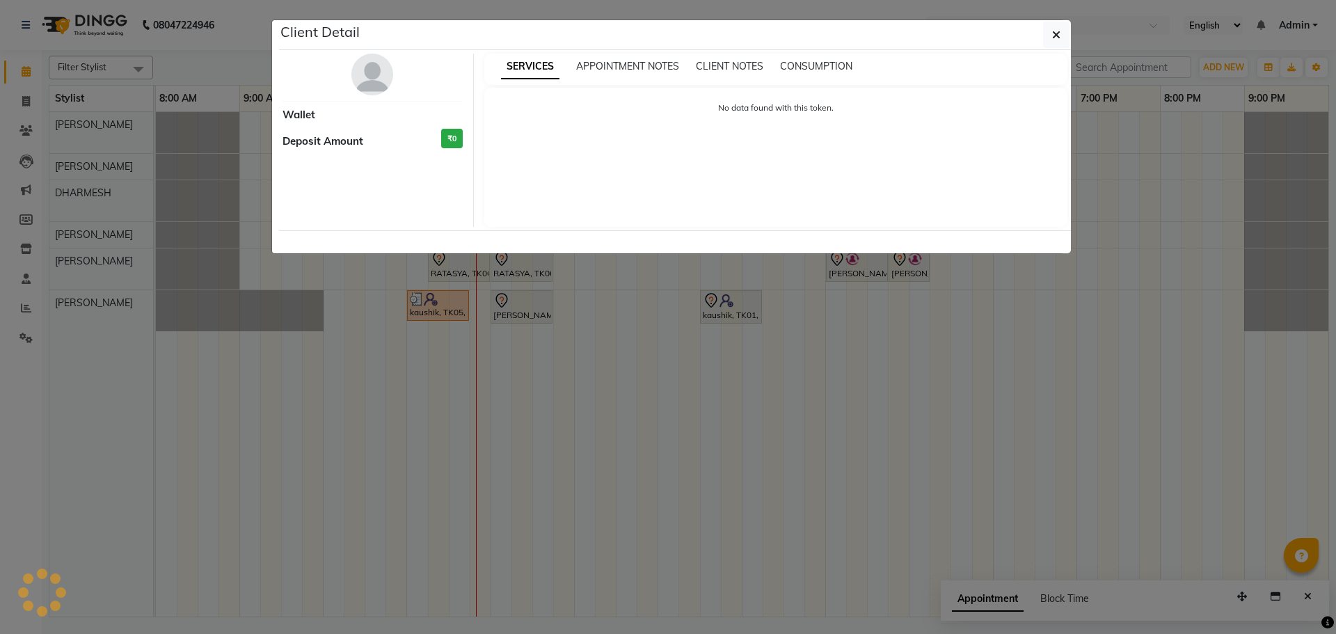
select select "7"
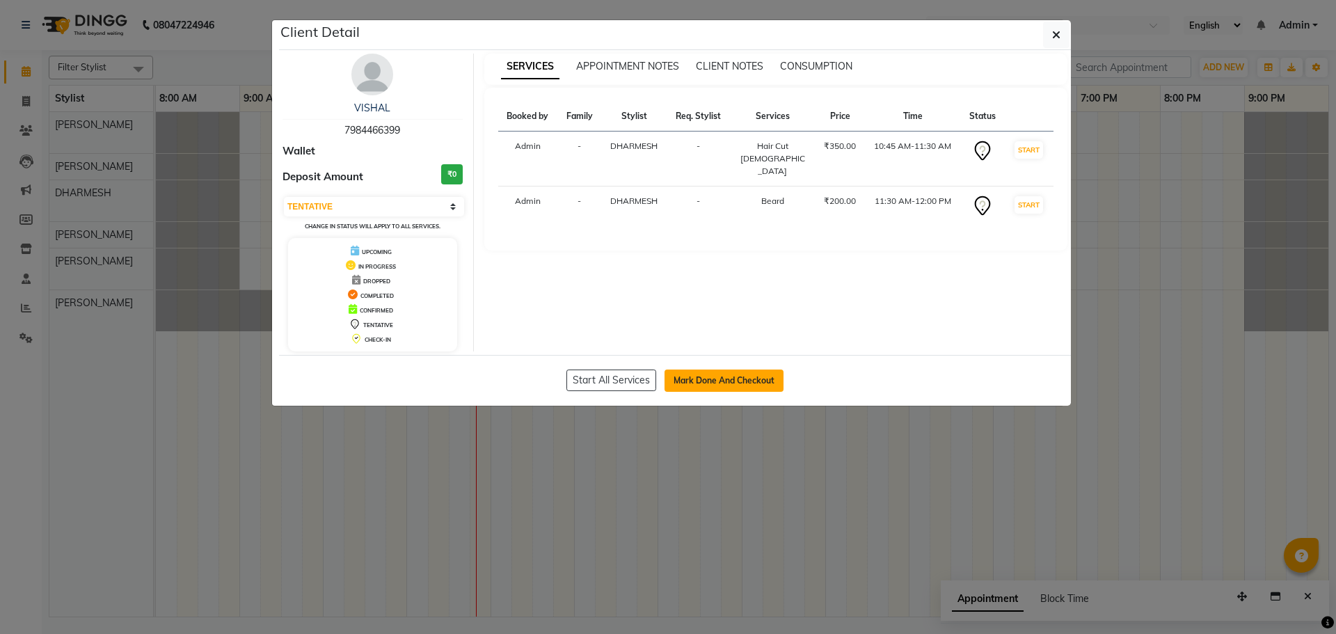
click at [696, 380] on button "Mark Done And Checkout" at bounding box center [724, 380] width 119 height 22
select select "service"
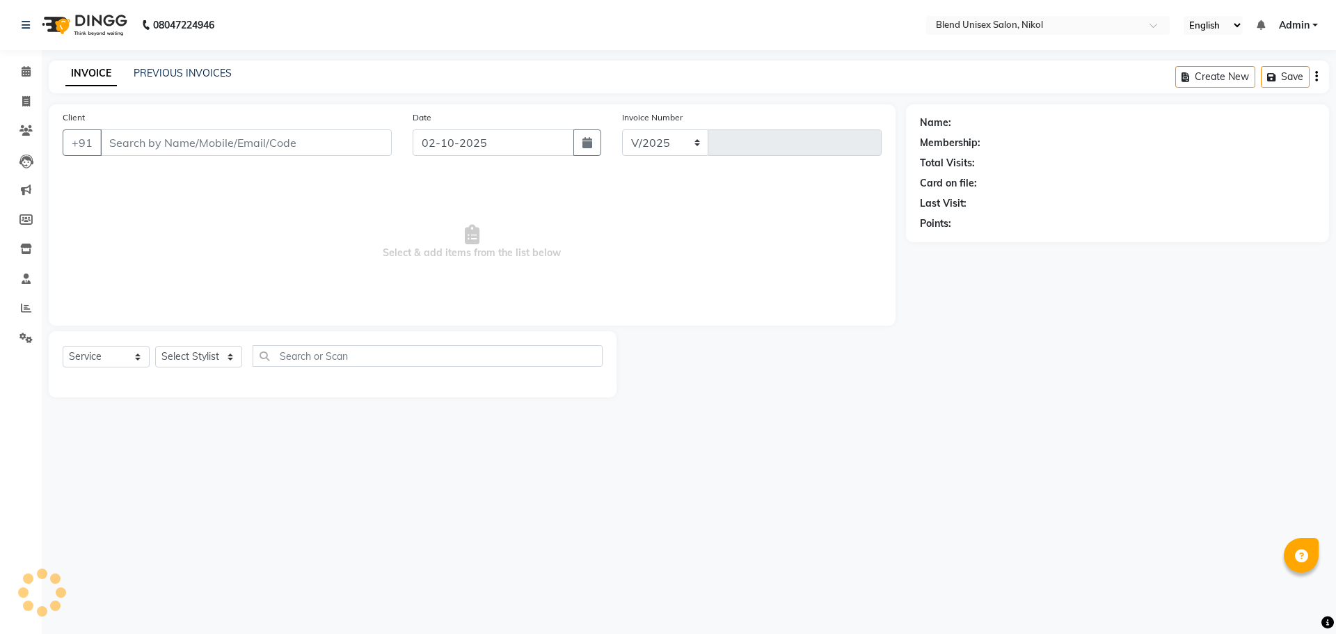
select select "6213"
type input "2766"
type input "7984466399"
select select "84260"
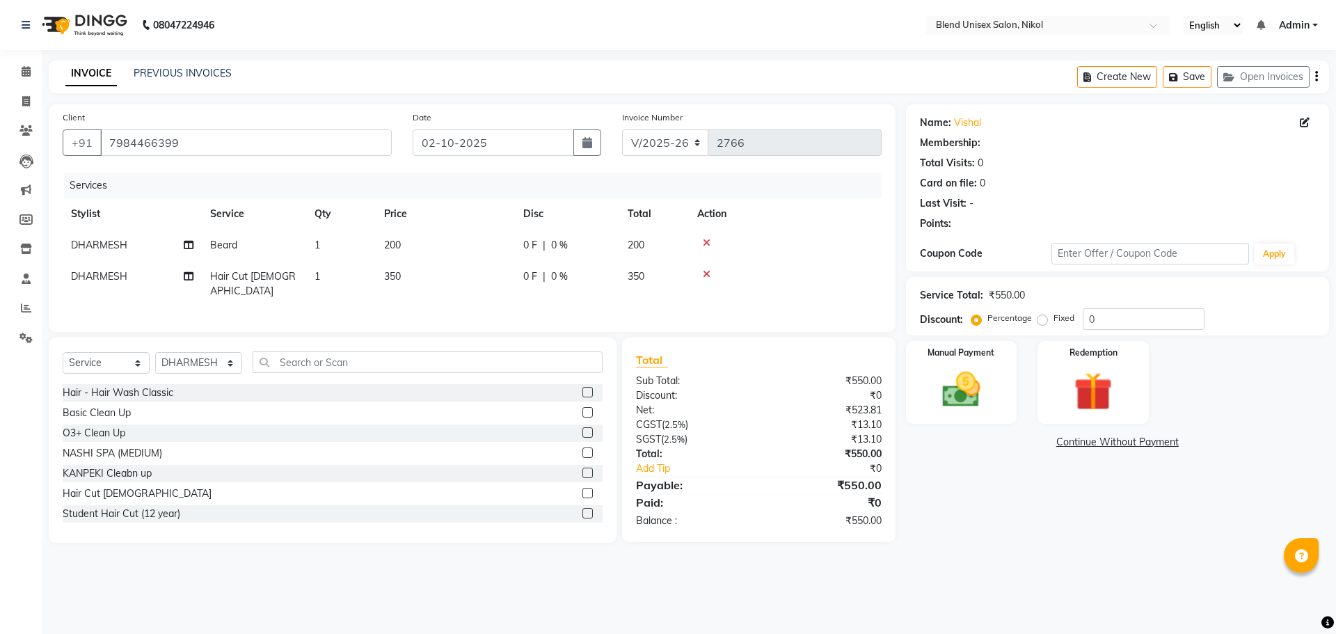
select select "1: Object"
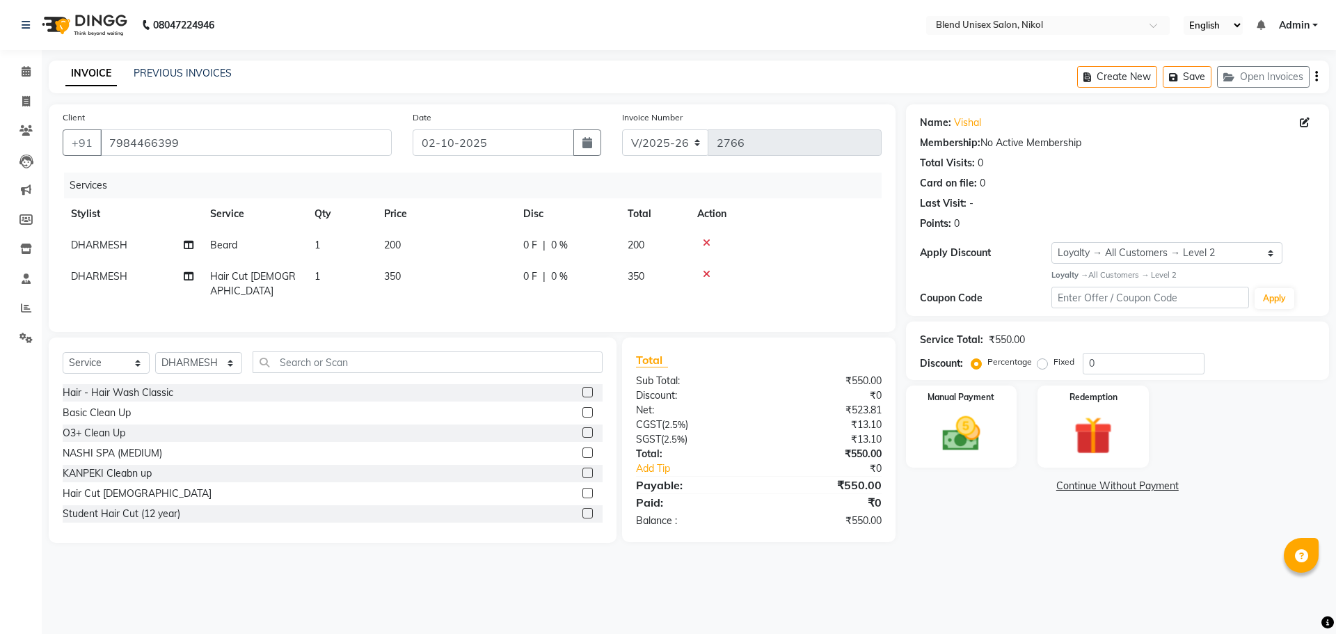
click at [1053, 365] on label "Fixed" at bounding box center [1063, 362] width 21 height 13
click at [1043, 365] on input "Fixed" at bounding box center [1045, 362] width 10 height 10
radio input "true"
click at [1088, 364] on input "0" at bounding box center [1144, 364] width 122 height 22
type input "100"
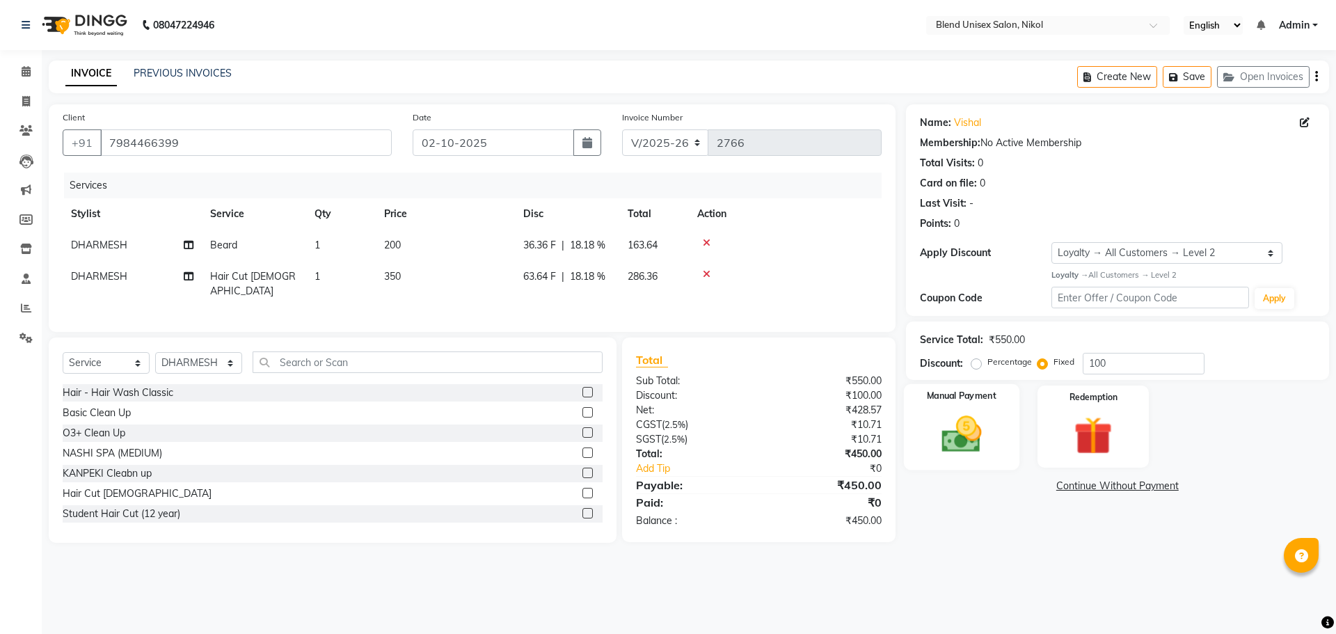
click at [984, 445] on img at bounding box center [961, 434] width 65 height 46
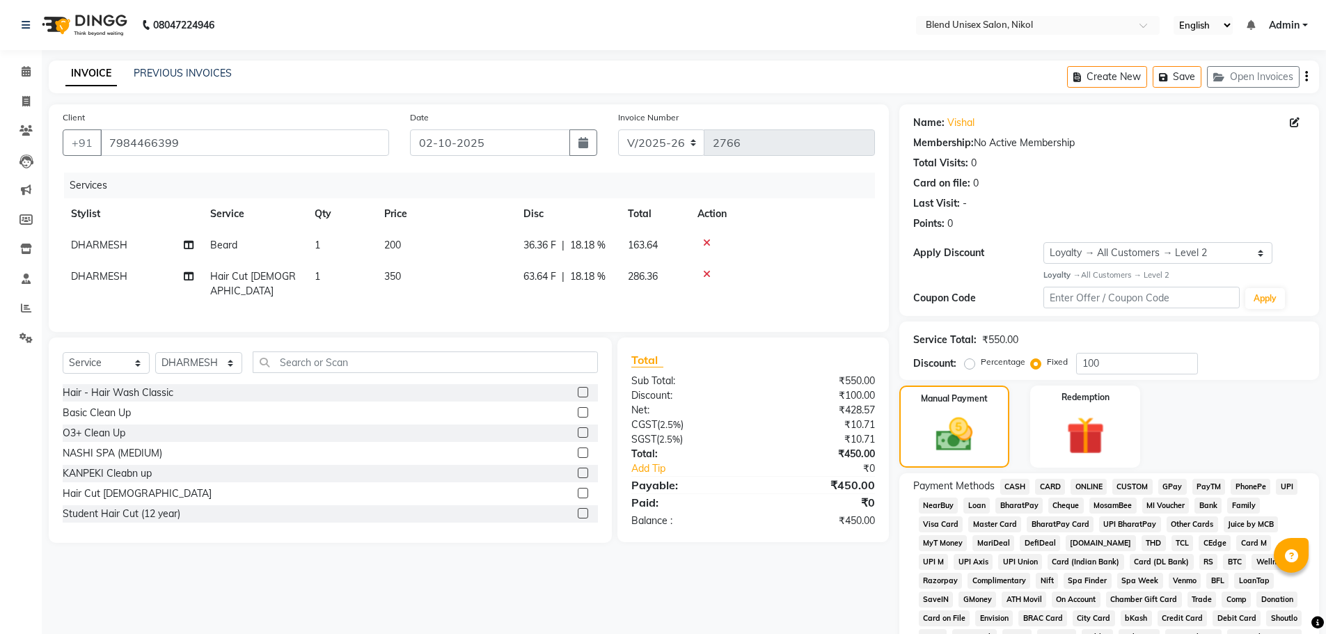
click at [1090, 484] on span "ONLINE" at bounding box center [1088, 487] width 36 height 16
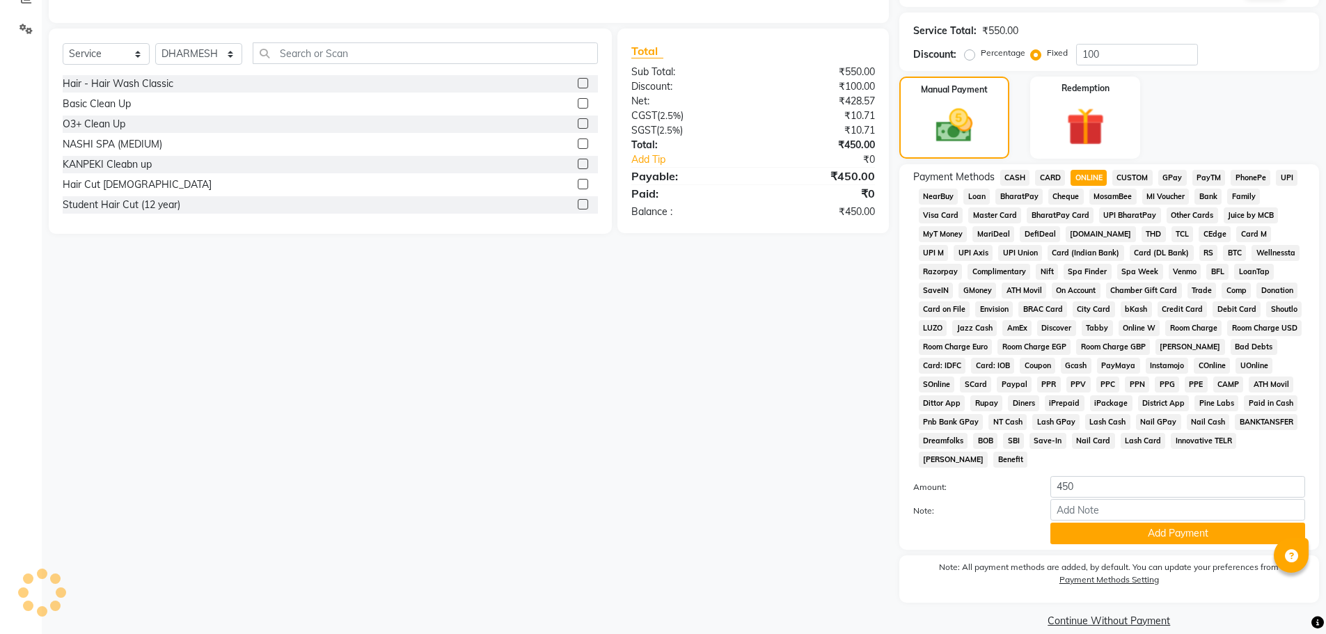
scroll to position [327, 0]
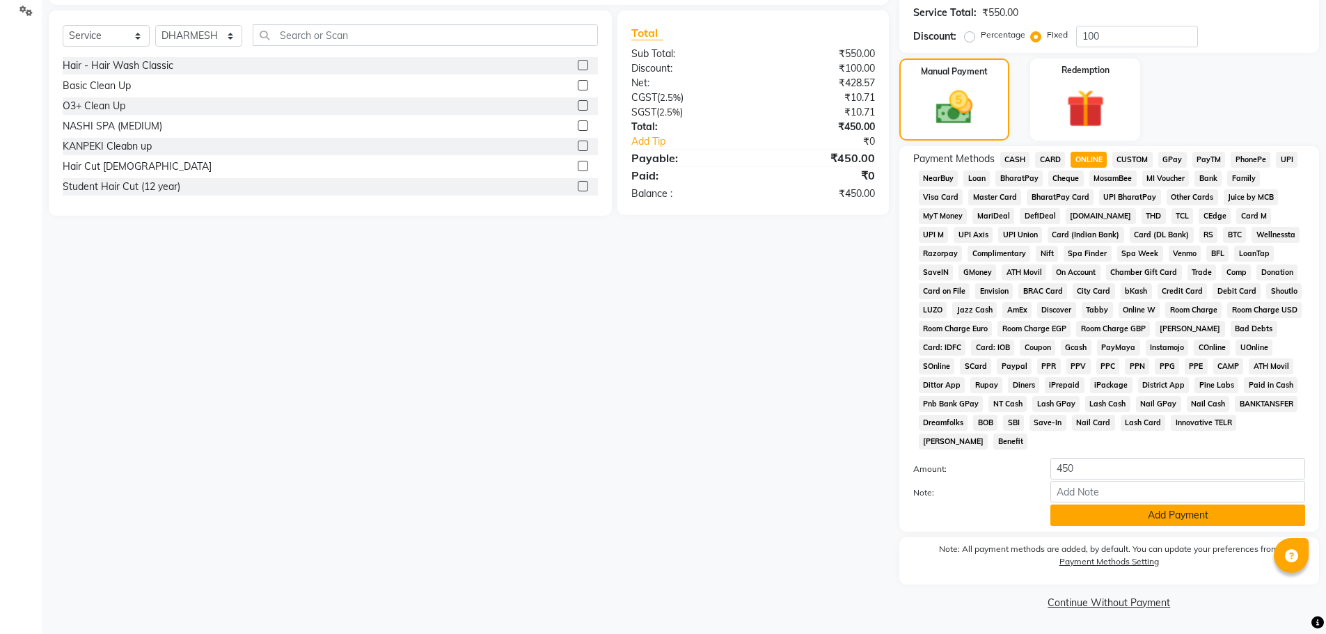
click at [1112, 512] on button "Add Payment" at bounding box center [1177, 515] width 255 height 22
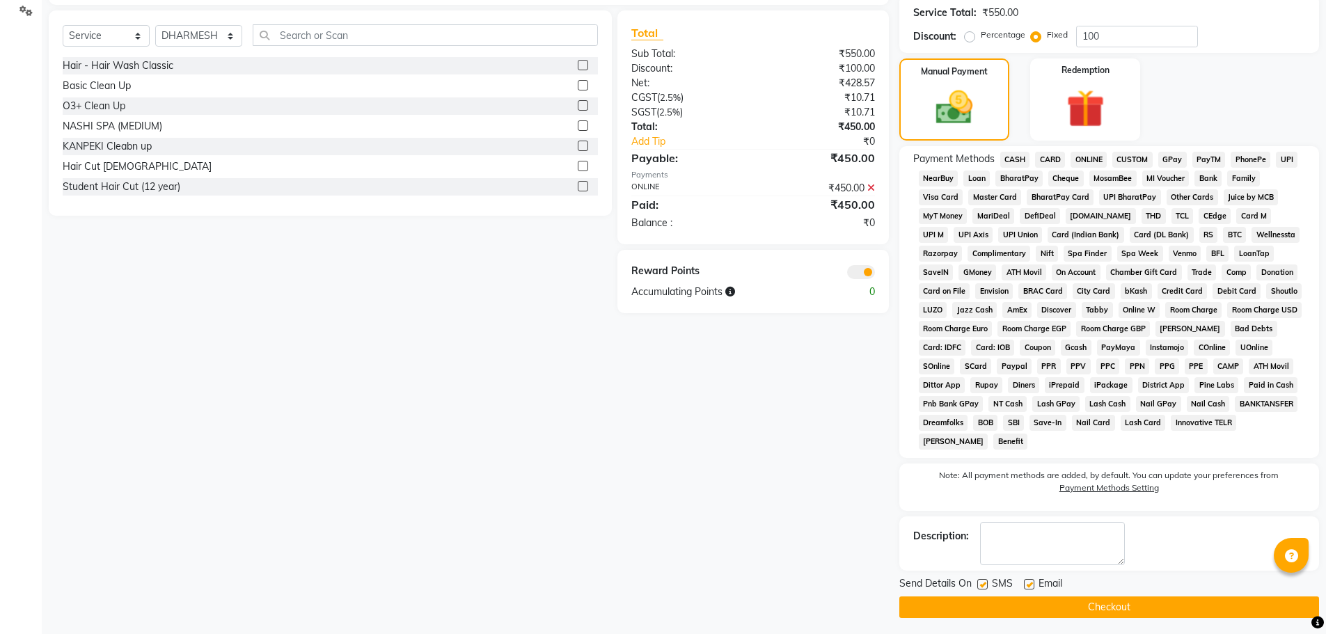
click at [1116, 602] on button "Checkout" at bounding box center [1109, 607] width 420 height 22
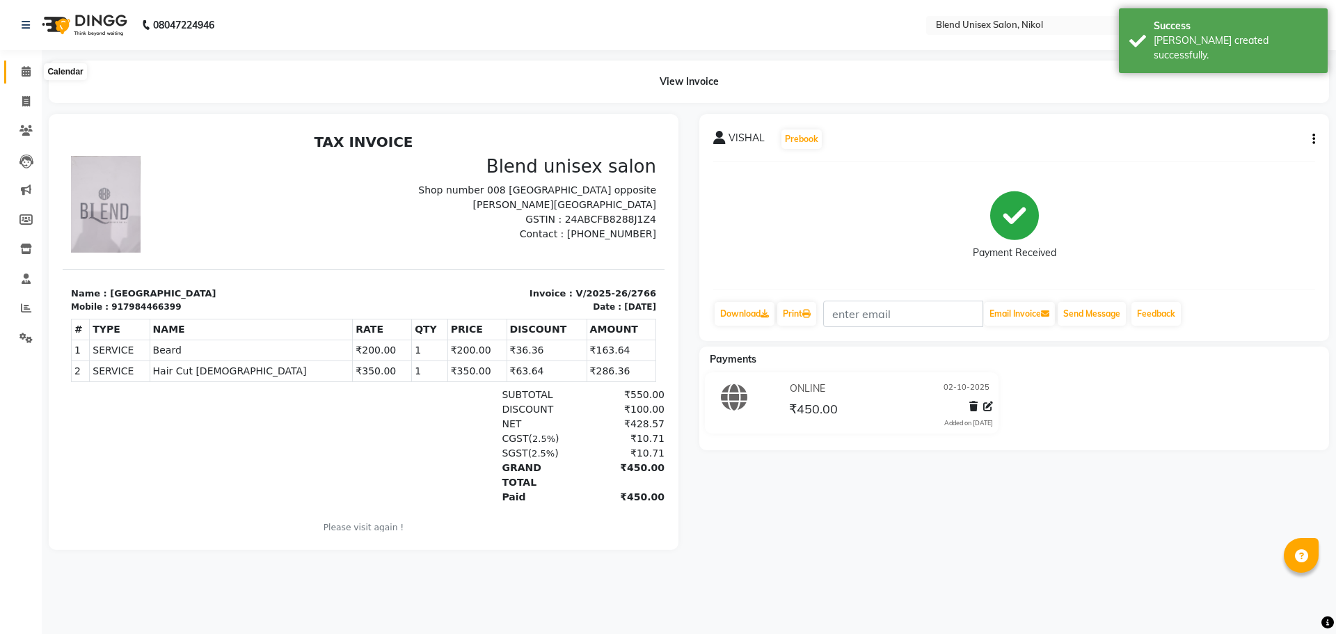
click at [26, 70] on icon at bounding box center [26, 71] width 9 height 10
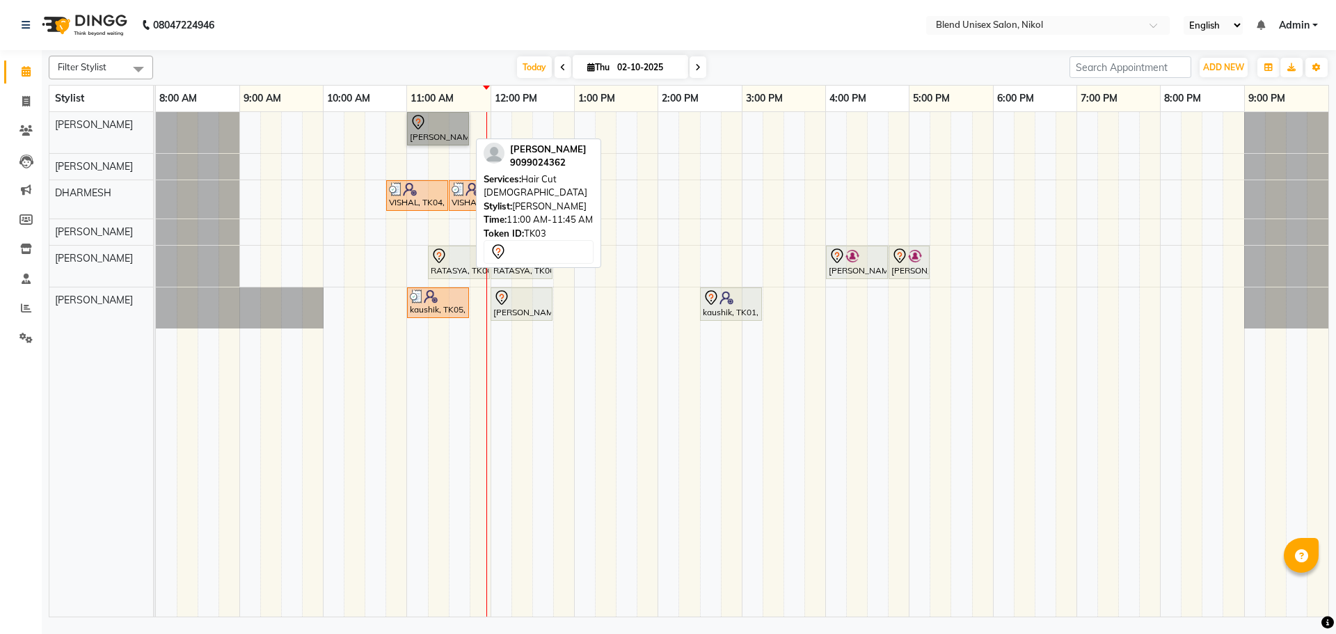
drag, startPoint x: 428, startPoint y: 127, endPoint x: 428, endPoint y: 140, distance: 12.5
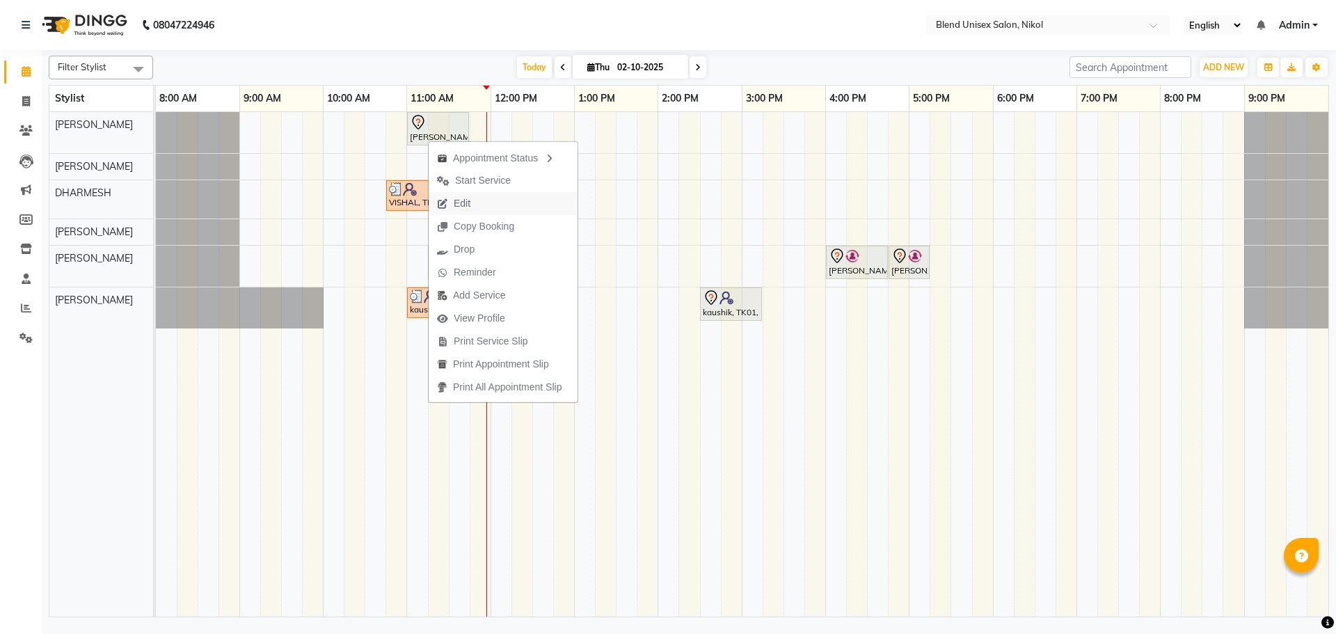
click at [465, 204] on span "Edit" at bounding box center [462, 203] width 17 height 15
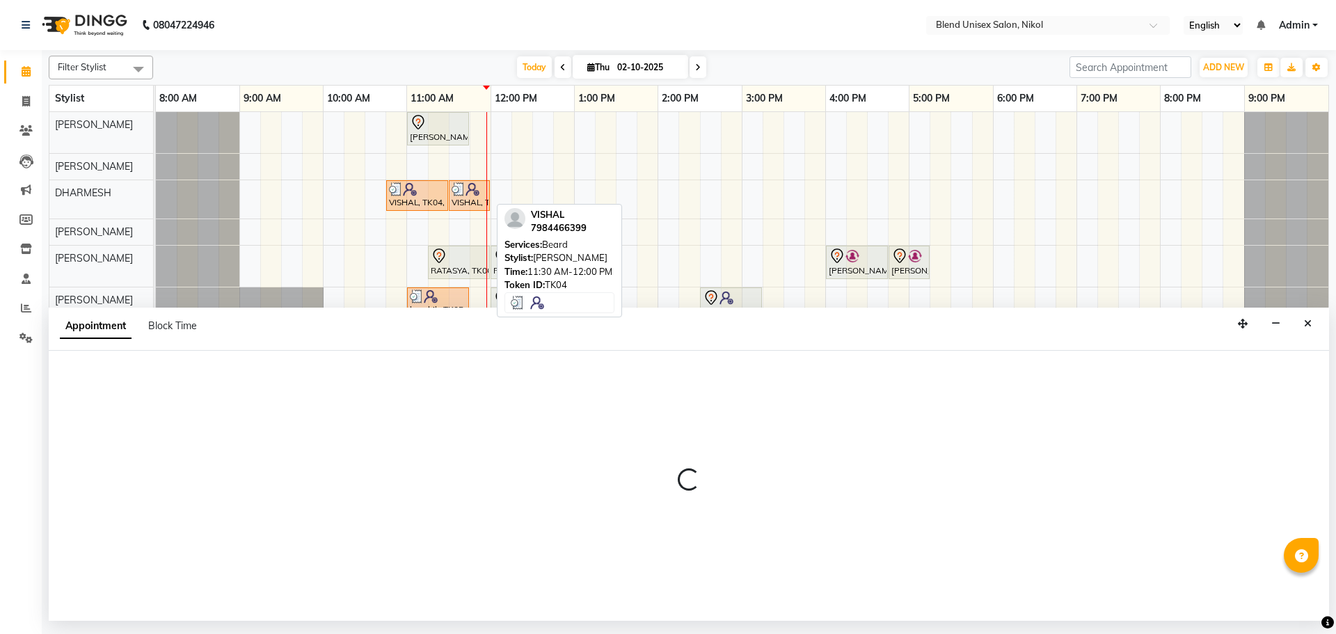
select select "tentative"
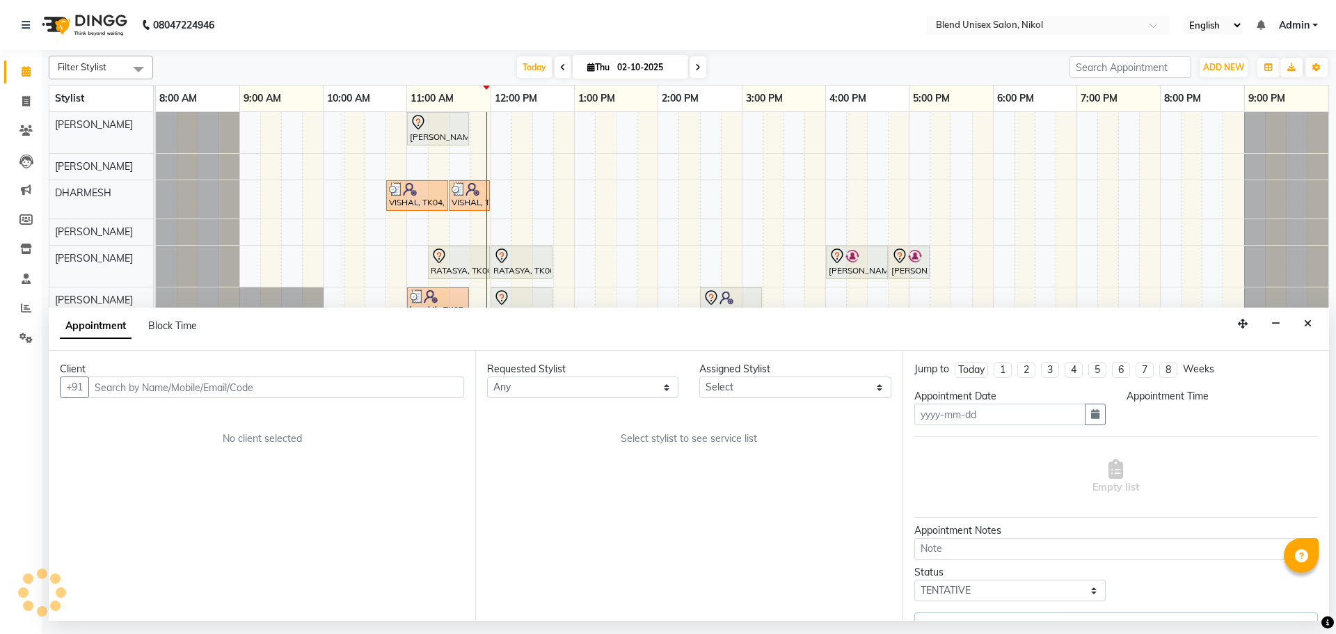
type input "02-10-2025"
select select "660"
select select "74694"
select select "3057"
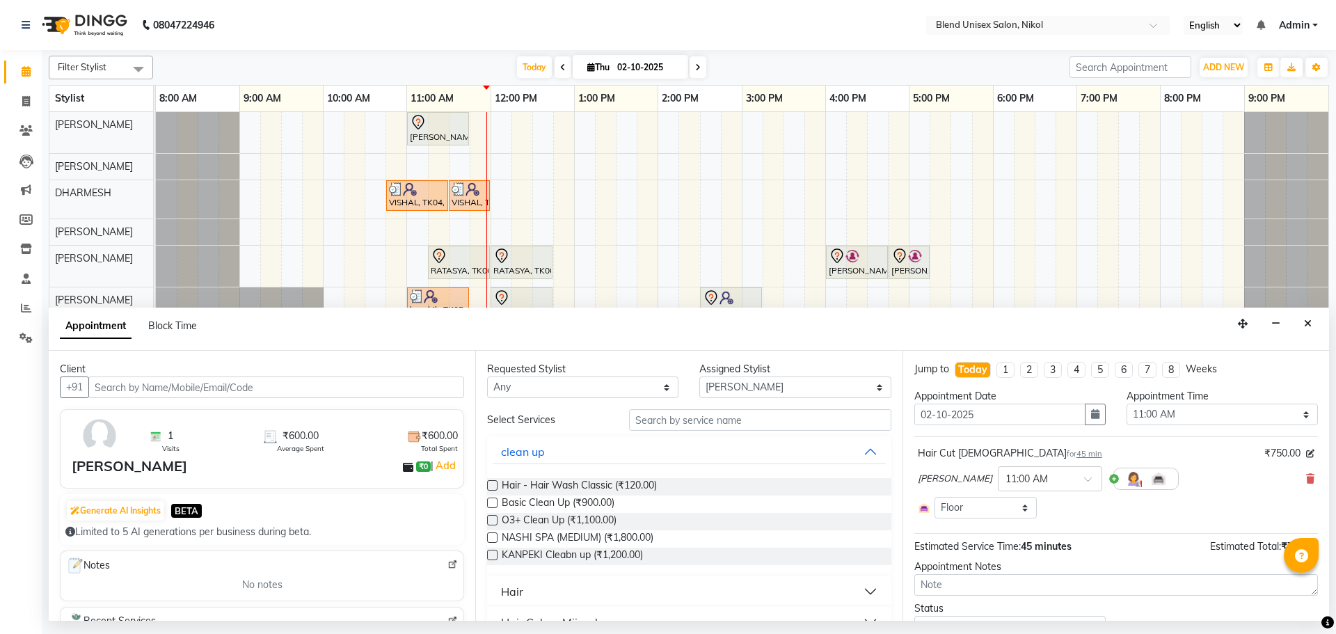
drag, startPoint x: 1298, startPoint y: 477, endPoint x: 1278, endPoint y: 476, distance: 20.9
click at [1306, 477] on icon at bounding box center [1310, 479] width 8 height 10
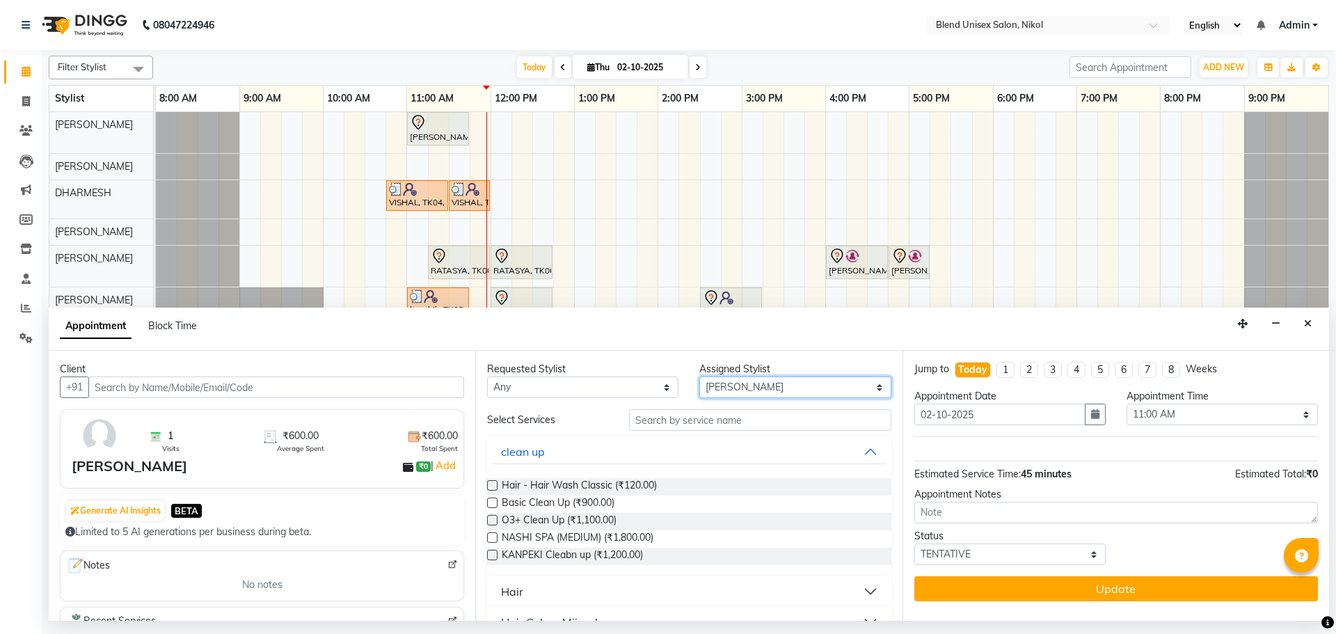
click at [865, 387] on select "Select [PERSON_NAME] AYESHA [PERSON_NAME] KAJAL NAYI [PERSON_NAME] [PERSON_NAME]" at bounding box center [794, 387] width 191 height 22
select select "91127"
click at [699, 376] on select "Select [PERSON_NAME] AYESHA [PERSON_NAME] KAJAL NAYI [PERSON_NAME] [PERSON_NAME]" at bounding box center [794, 387] width 191 height 22
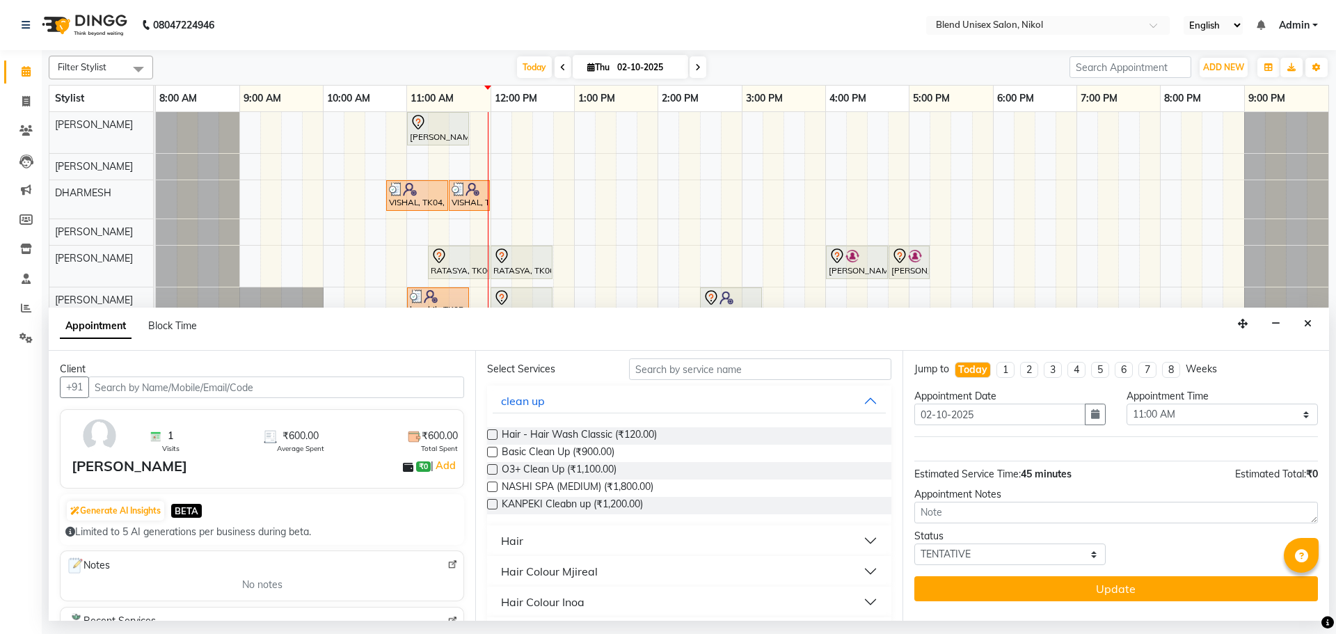
scroll to position [70, 0]
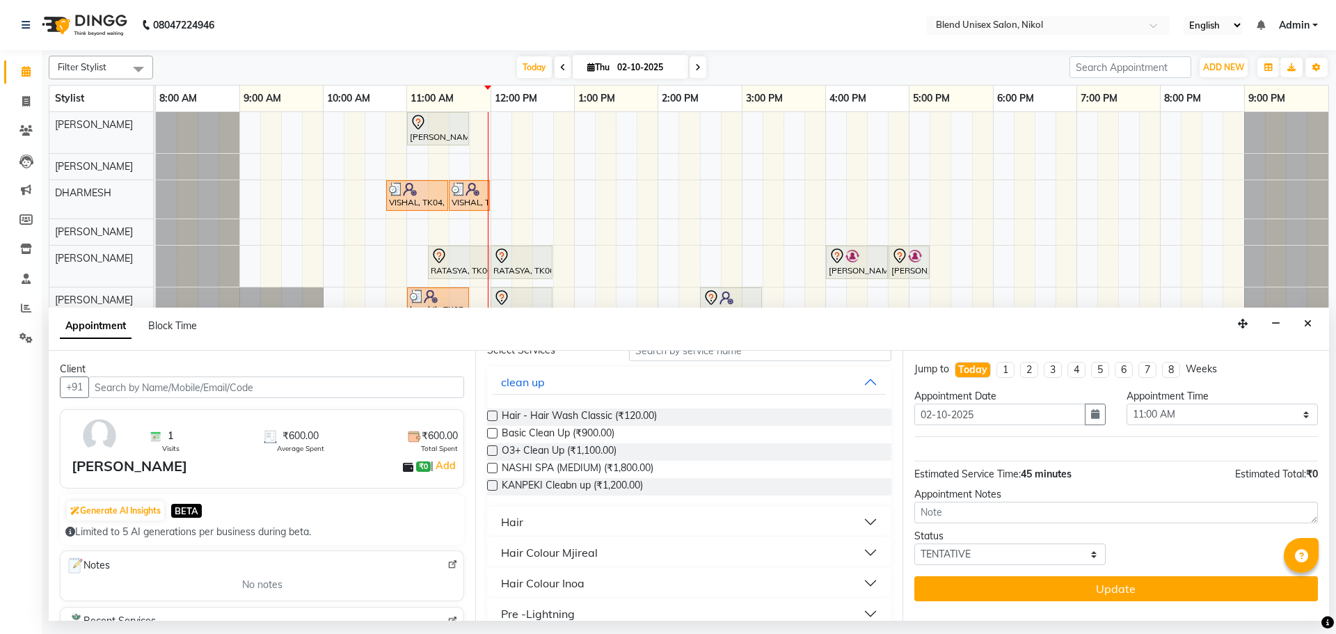
click at [742, 518] on button "Hair" at bounding box center [689, 521] width 392 height 25
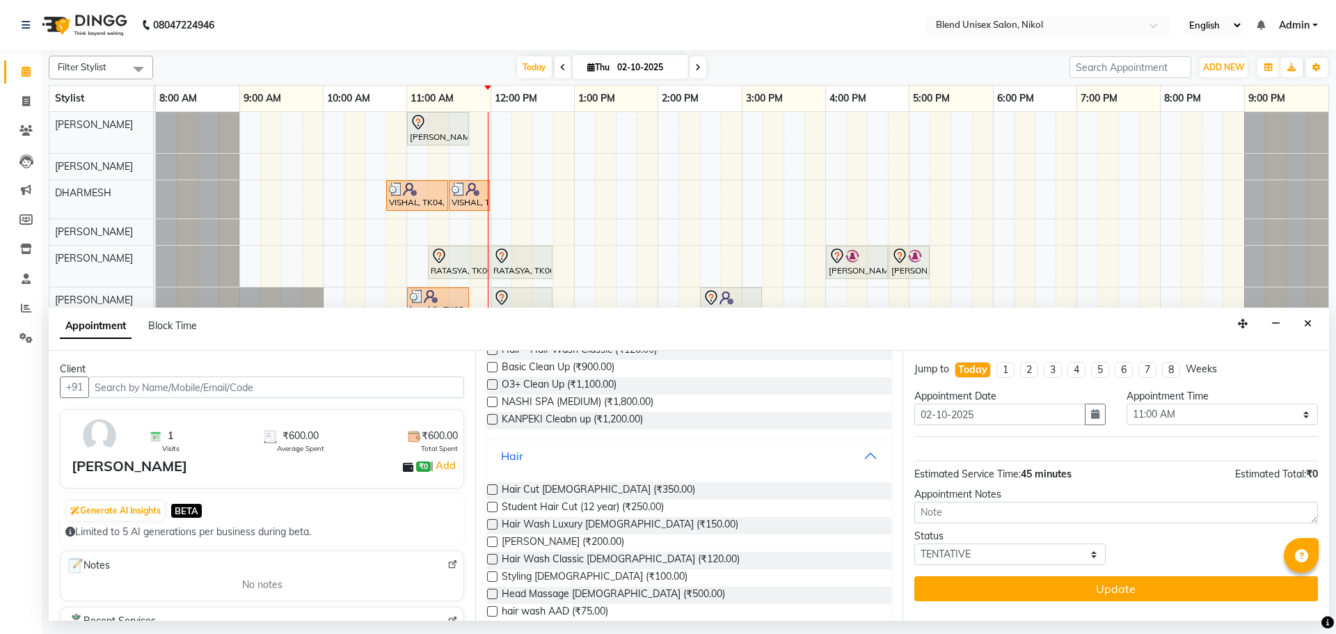
scroll to position [139, 0]
click at [491, 485] on label at bounding box center [492, 486] width 10 height 10
click at [491, 485] on input "checkbox" at bounding box center [491, 487] width 9 height 9
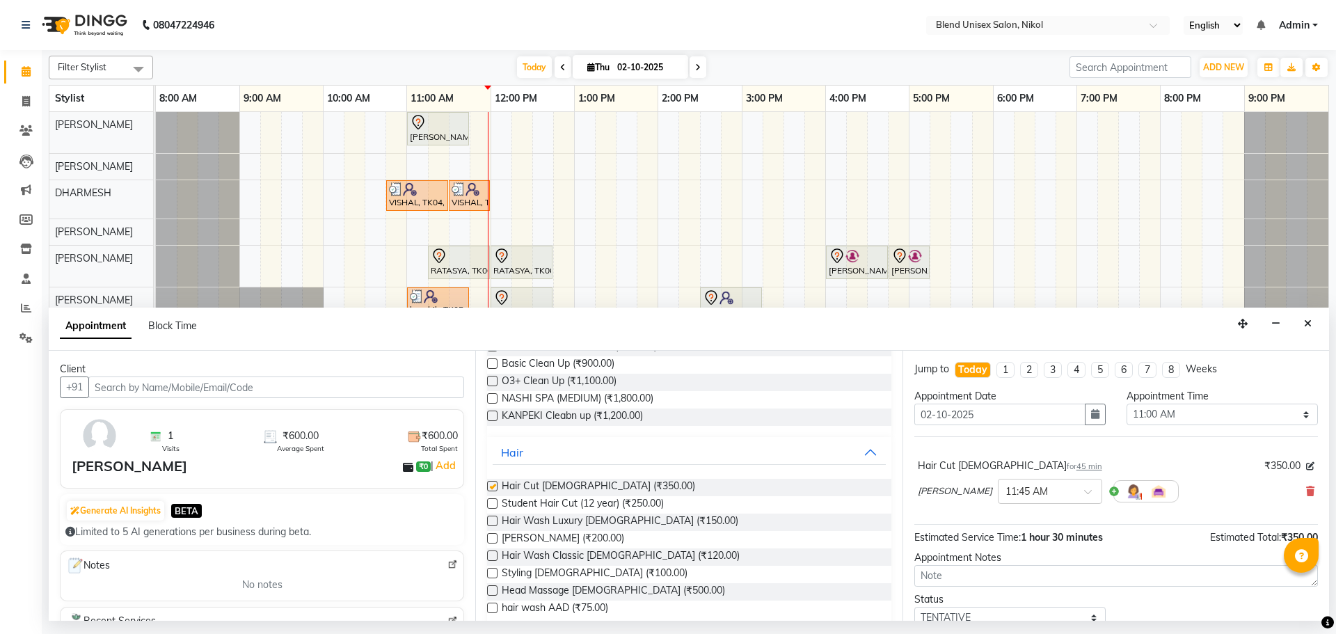
checkbox input "false"
click at [1306, 491] on icon at bounding box center [1310, 491] width 8 height 10
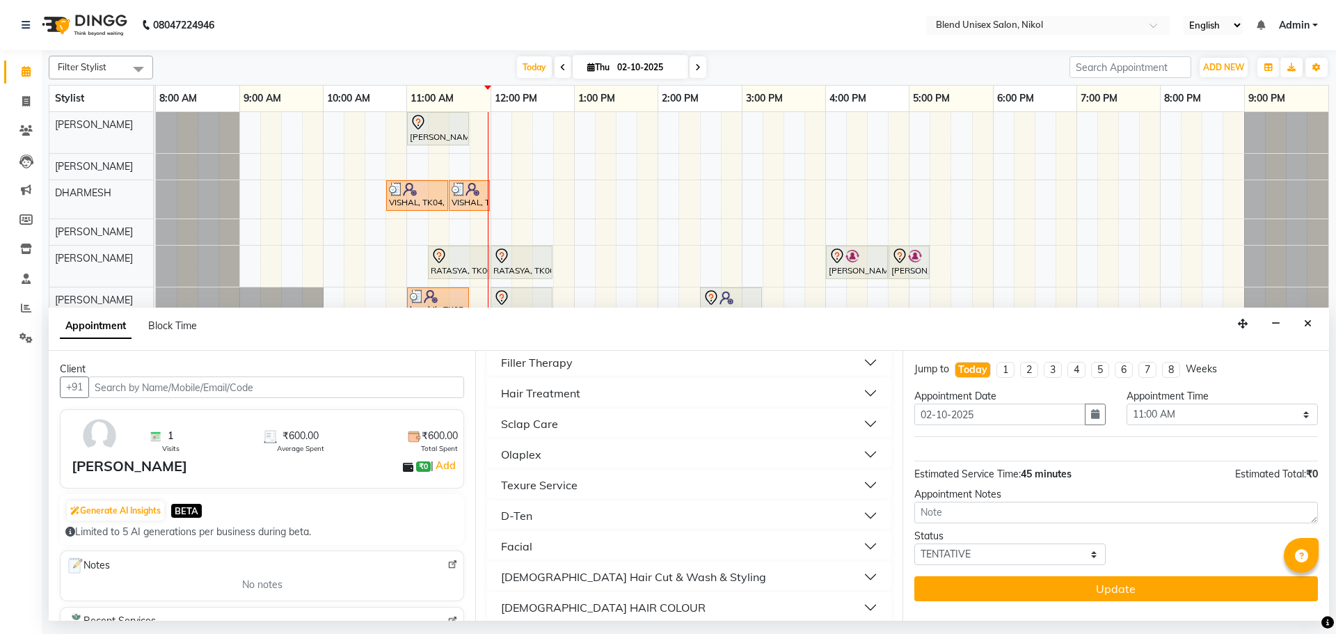
scroll to position [557, 0]
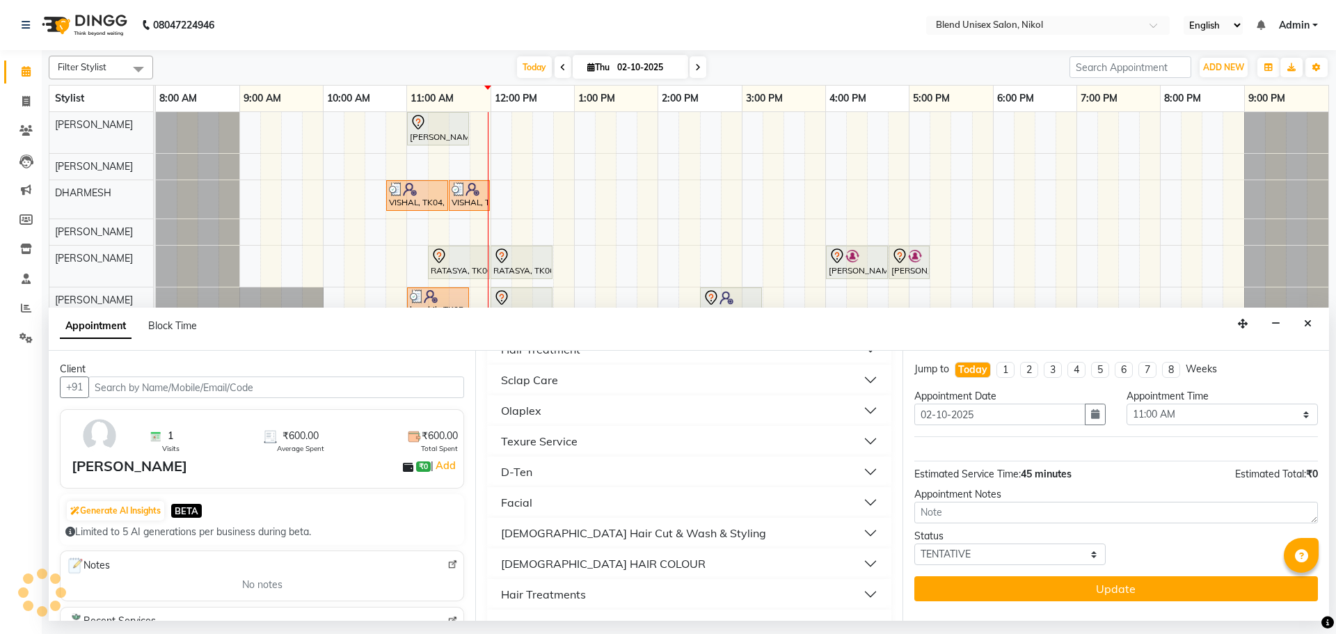
click at [613, 528] on div "[DEMOGRAPHIC_DATA] Hair Cut & Wash & Styling" at bounding box center [633, 533] width 265 height 17
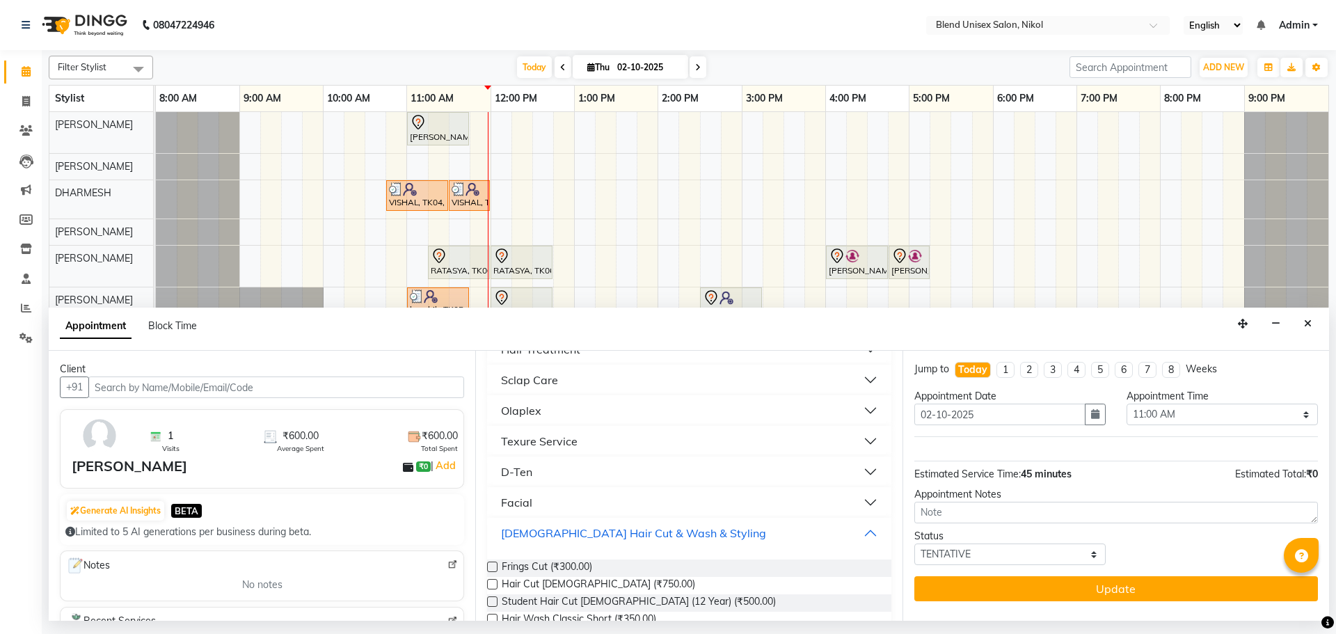
scroll to position [626, 0]
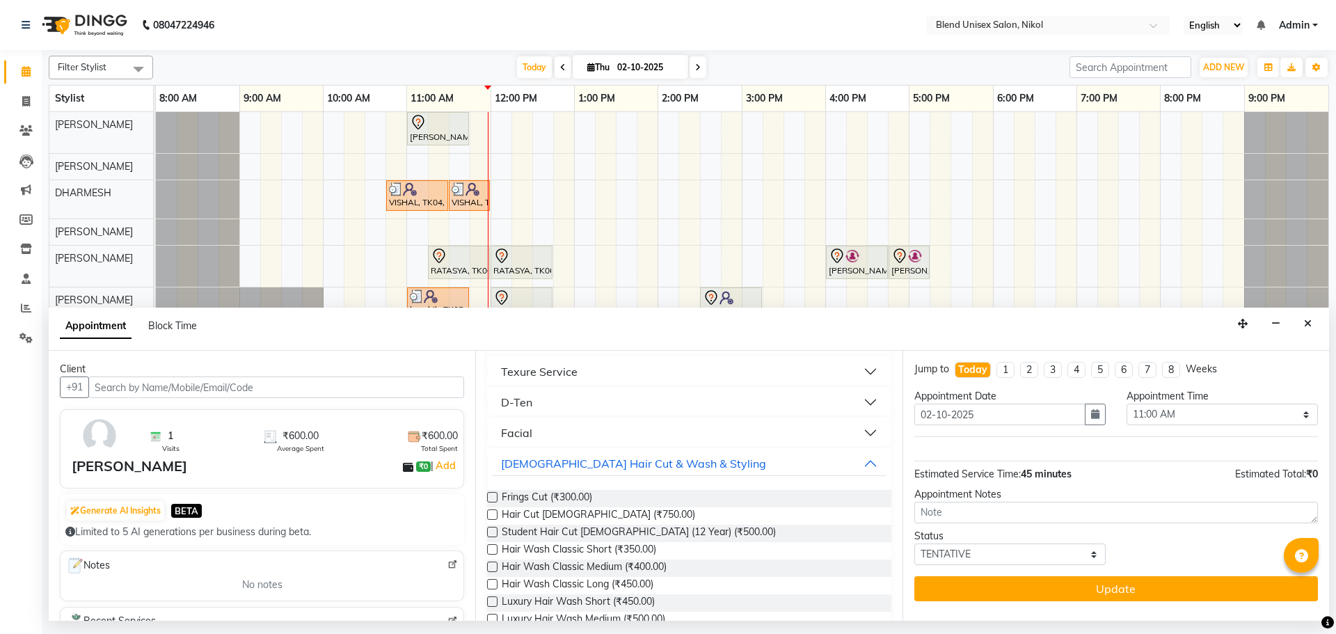
click at [491, 513] on label at bounding box center [492, 514] width 10 height 10
click at [491, 513] on input "checkbox" at bounding box center [491, 515] width 9 height 9
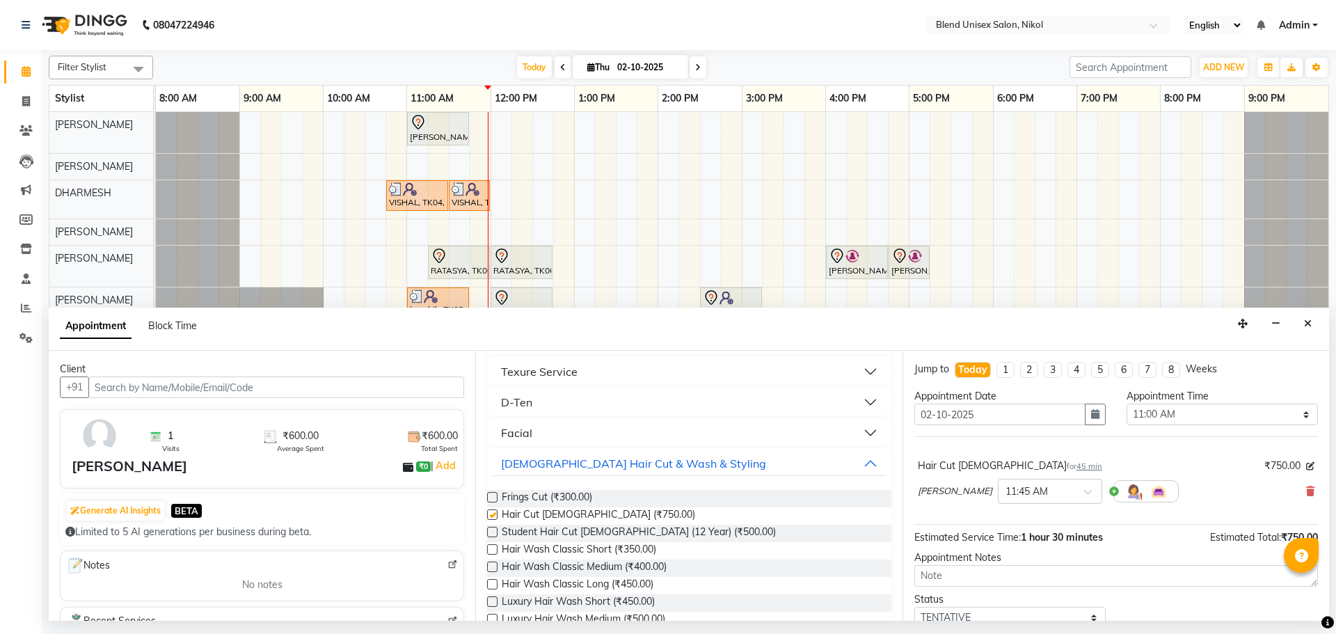
checkbox input "false"
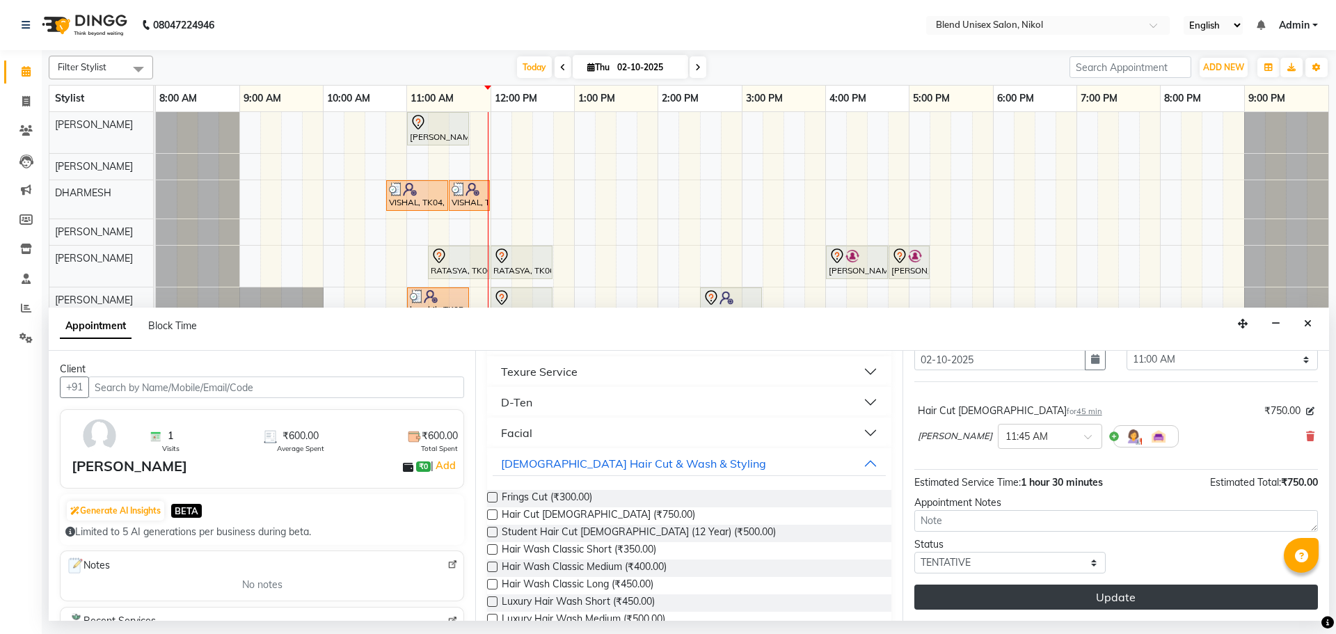
click at [1015, 595] on button "Update" at bounding box center [1116, 597] width 404 height 25
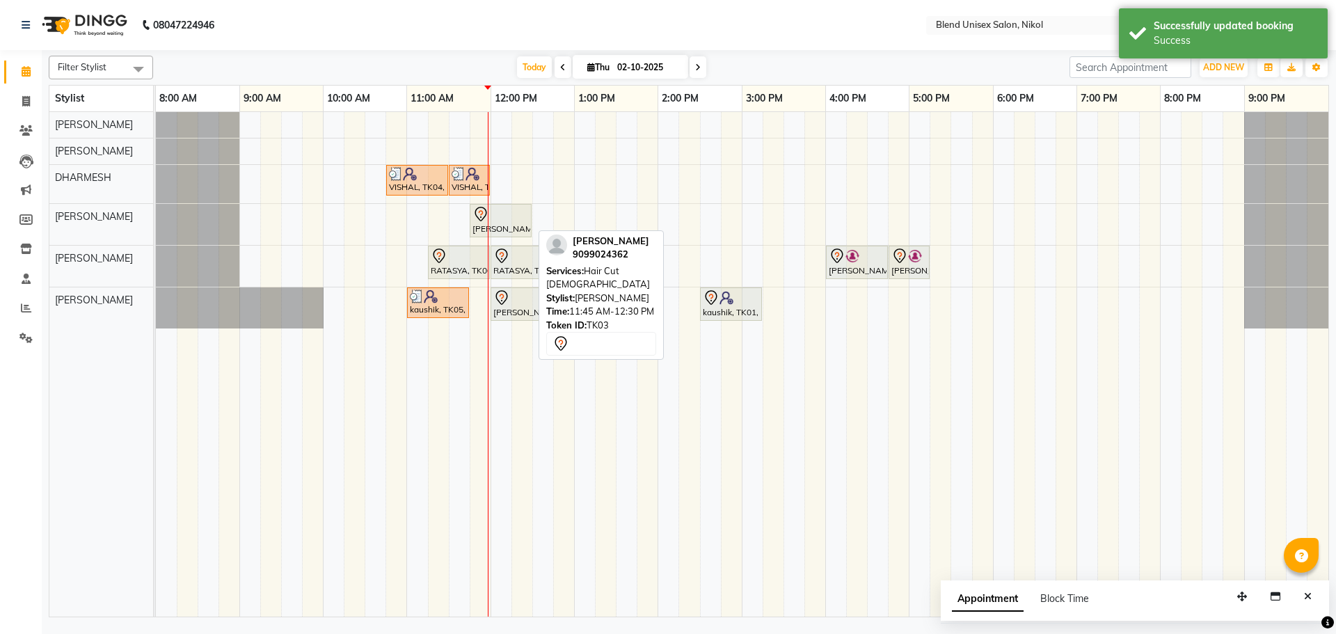
click at [509, 226] on div "[PERSON_NAME], TK03, 11:45 AM-12:30 PM, Hair Cut [DEMOGRAPHIC_DATA]" at bounding box center [500, 220] width 59 height 29
select select "7"
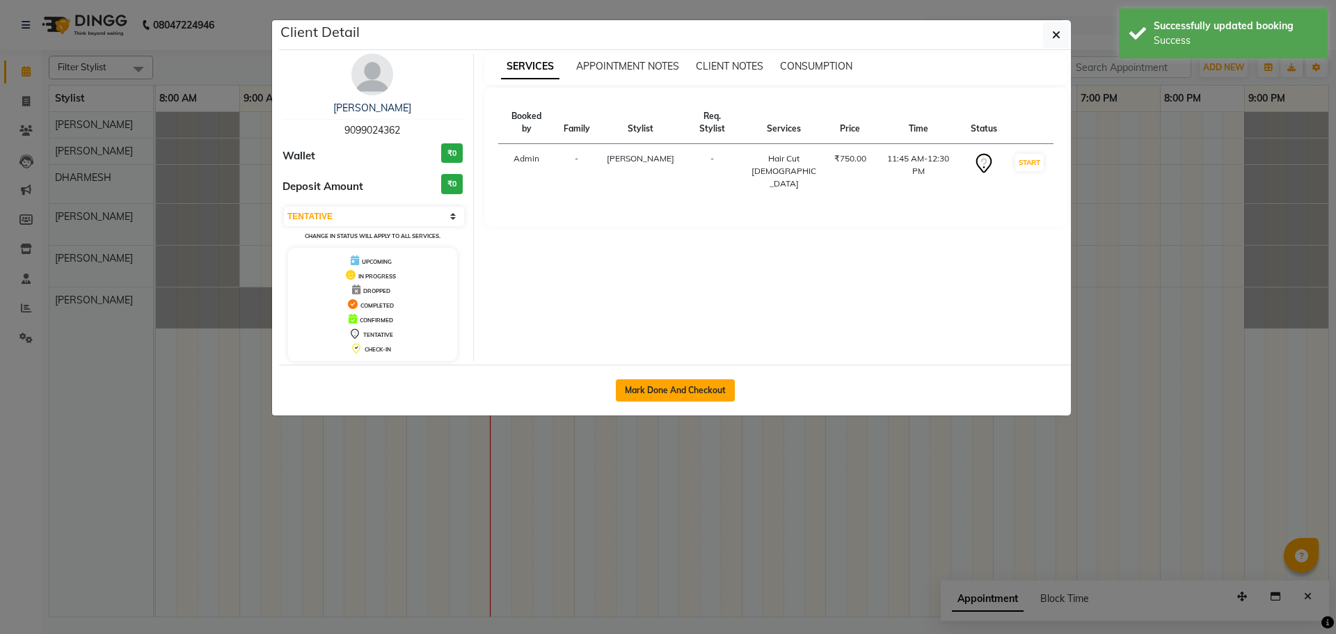
click at [651, 390] on button "Mark Done And Checkout" at bounding box center [675, 390] width 119 height 22
select select "service"
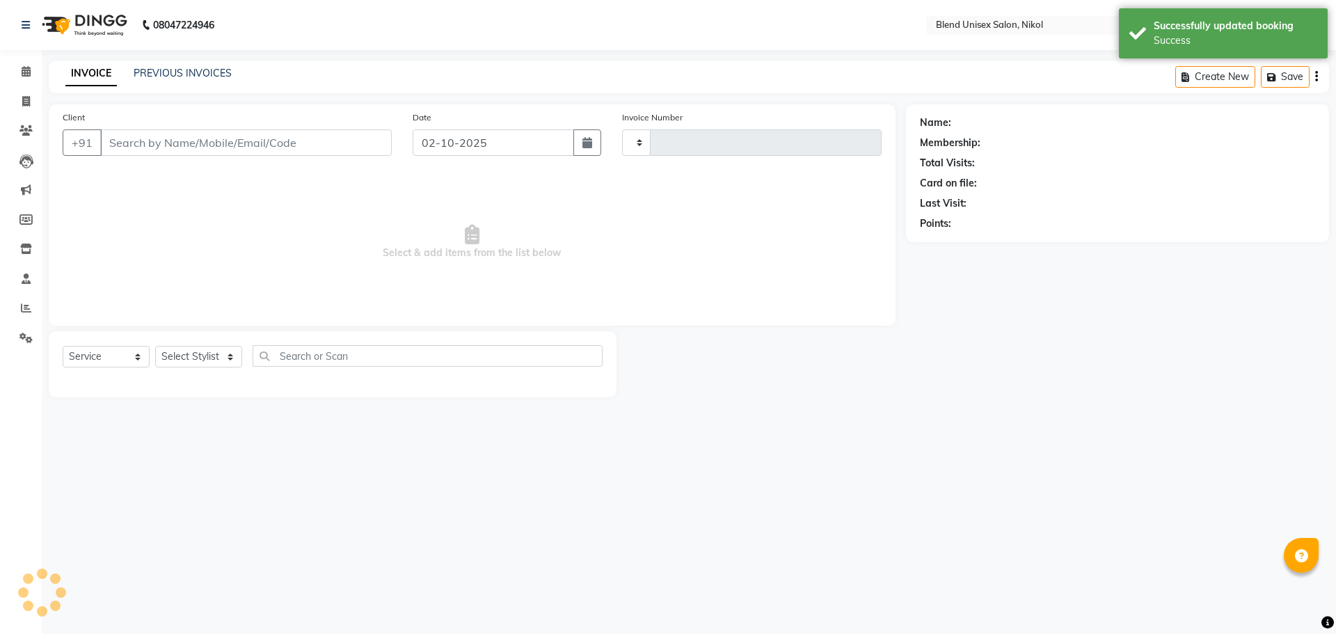
type input "2767"
select select "6213"
type input "9099024362"
select select "91127"
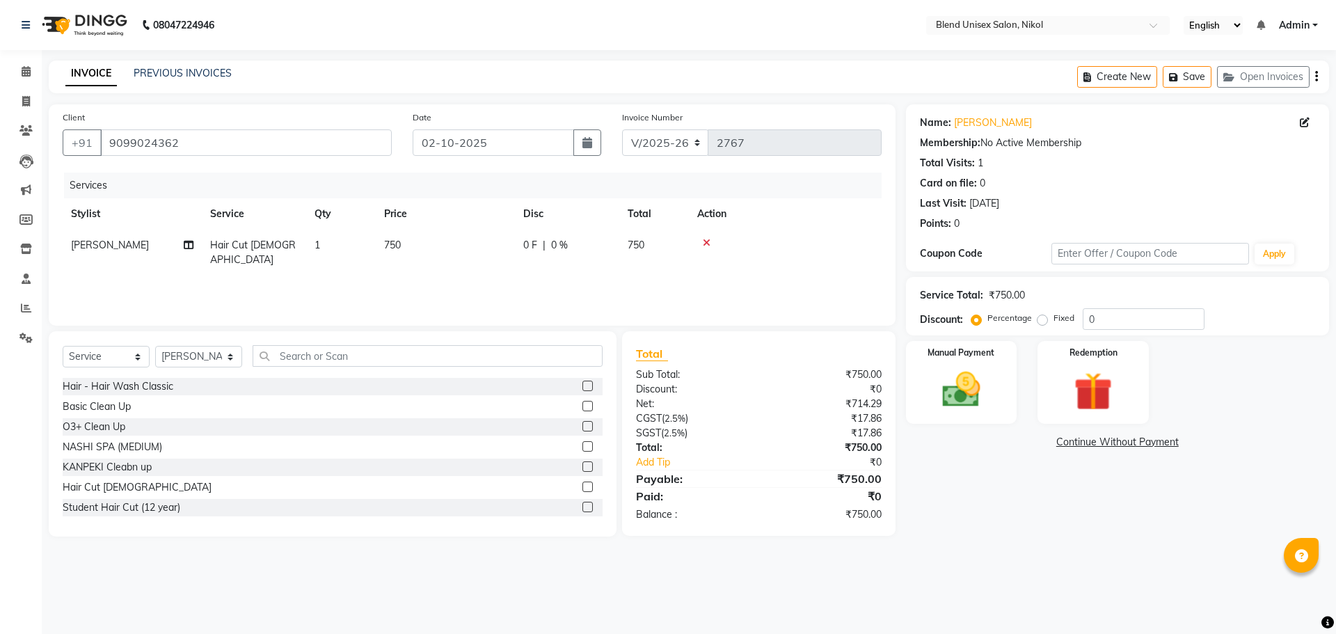
click at [1053, 317] on label "Fixed" at bounding box center [1063, 318] width 21 height 13
click at [1043, 317] on input "Fixed" at bounding box center [1045, 318] width 10 height 10
radio input "true"
click at [987, 318] on label "Percentage" at bounding box center [1009, 318] width 45 height 13
click at [976, 318] on input "Percentage" at bounding box center [979, 318] width 10 height 10
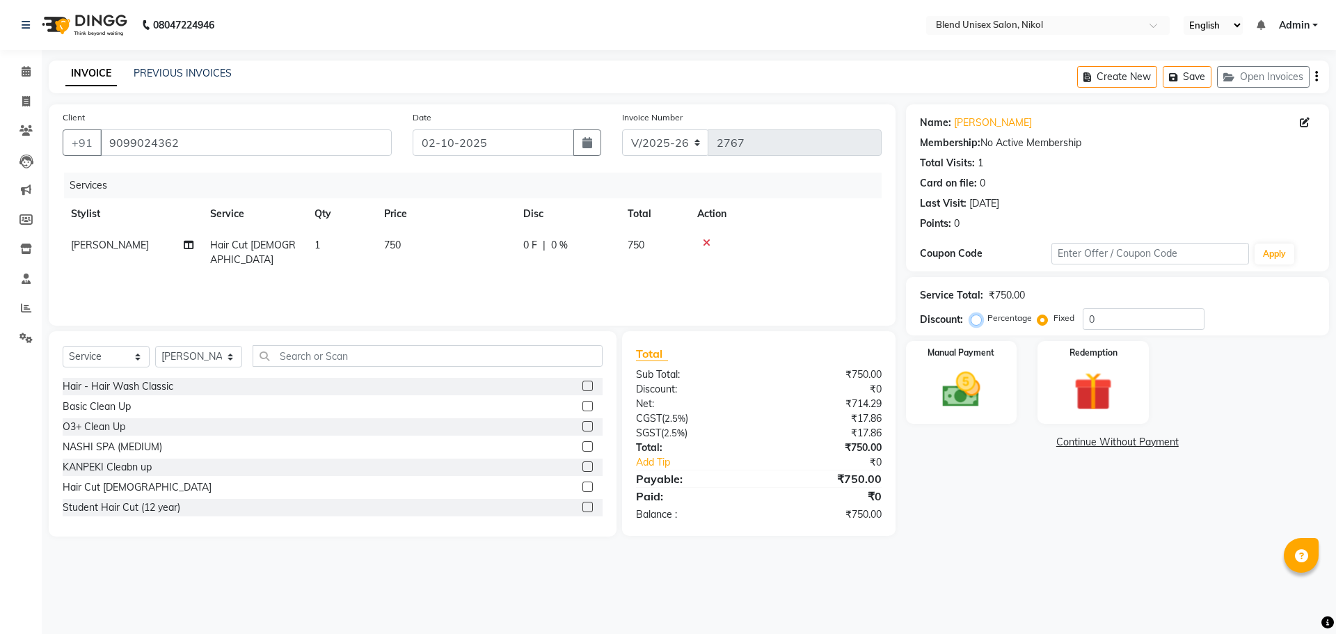
radio input "true"
click at [1089, 316] on input "0" at bounding box center [1144, 319] width 122 height 22
type input "20"
click at [104, 351] on select "Select Service Product Membership Package Voucher Prepaid Gift Card" at bounding box center [106, 357] width 87 height 22
select select "product"
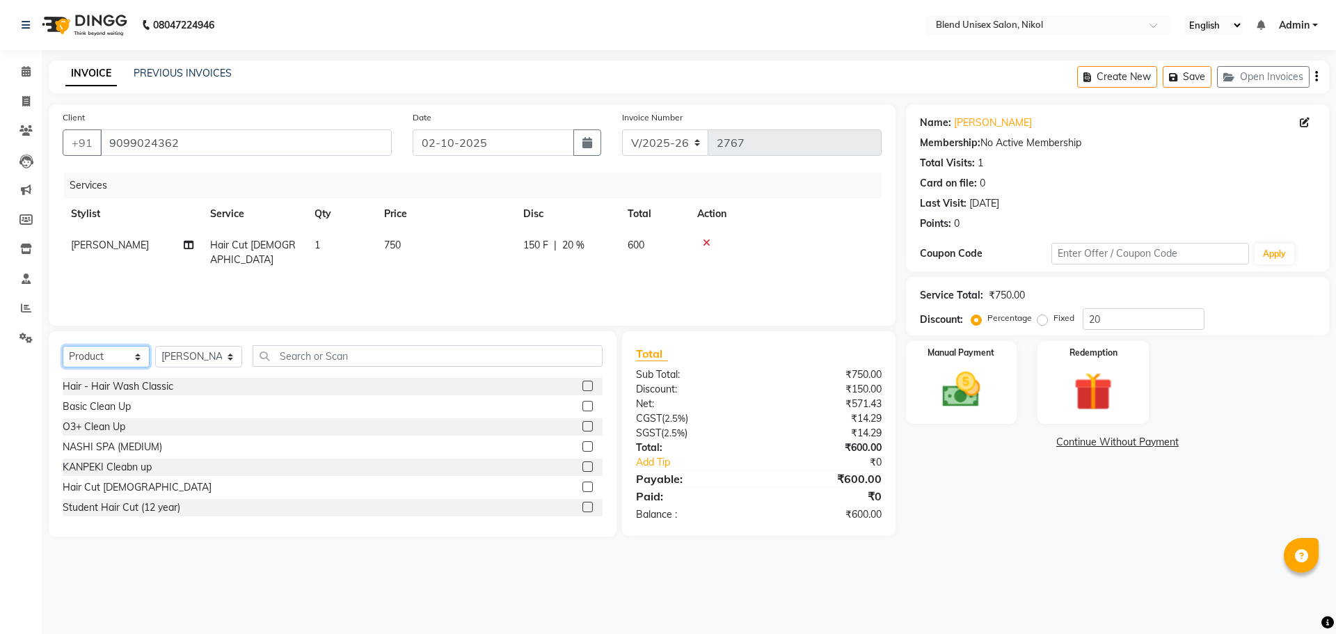
click at [63, 346] on select "Select Service Product Membership Package Voucher Prepaid Gift Card" at bounding box center [106, 357] width 87 height 22
click at [285, 357] on input "text" at bounding box center [428, 356] width 350 height 22
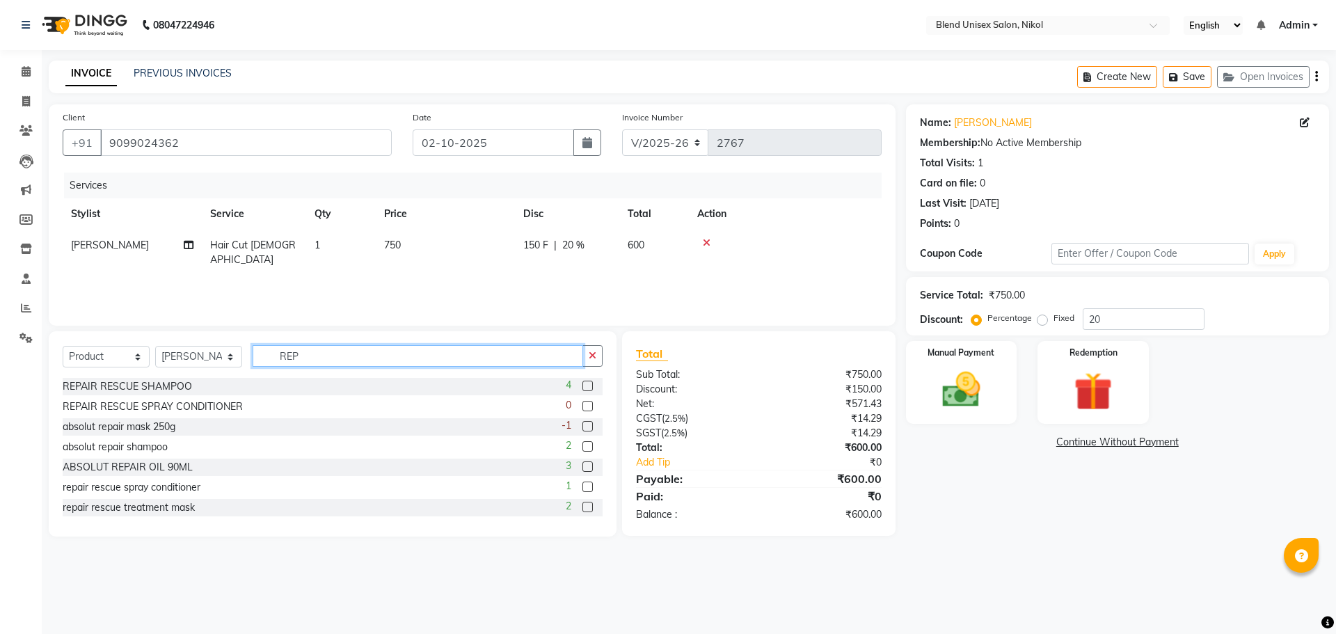
type input "REP"
click at [582, 427] on label at bounding box center [587, 426] width 10 height 10
click at [582, 427] on input "checkbox" at bounding box center [586, 426] width 9 height 9
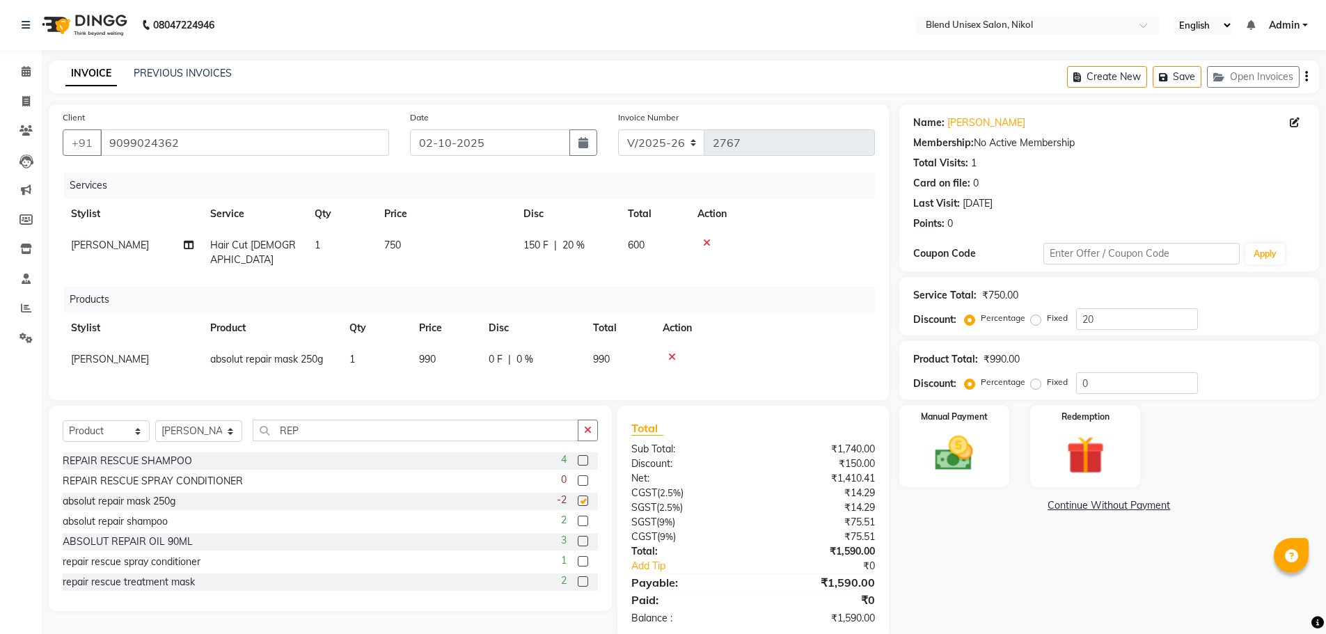
checkbox input "false"
click at [673, 352] on icon at bounding box center [672, 357] width 8 height 10
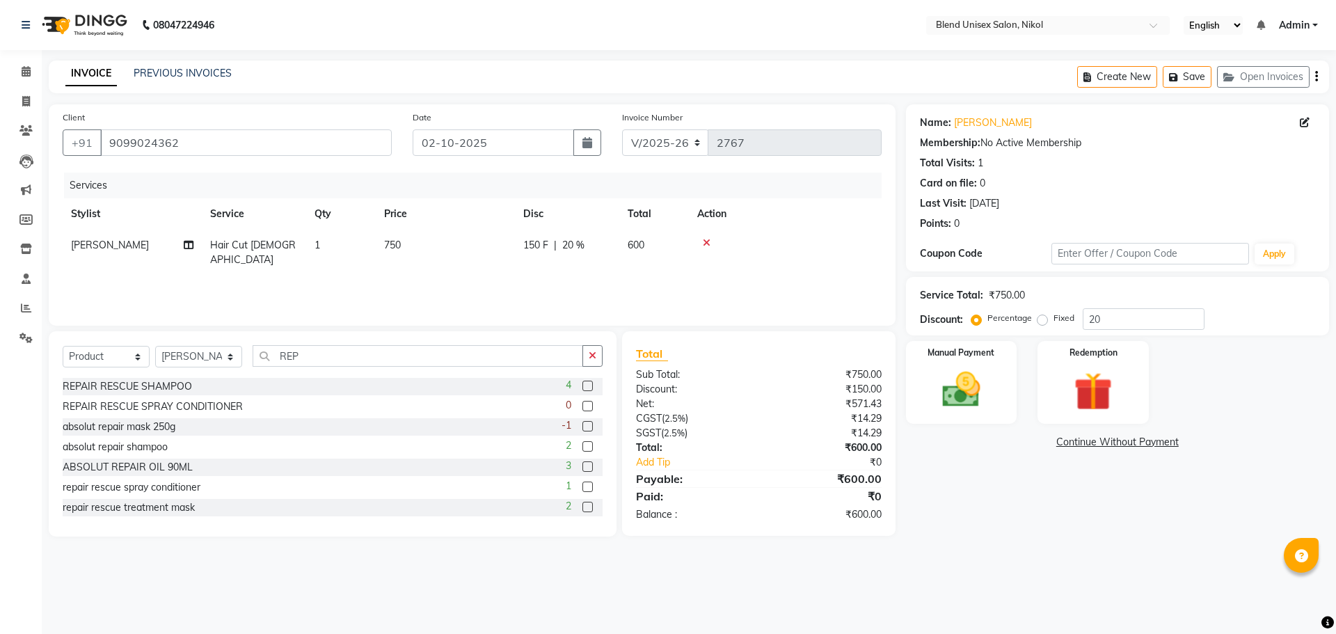
click at [582, 507] on label at bounding box center [587, 507] width 10 height 10
click at [582, 507] on input "checkbox" at bounding box center [586, 507] width 9 height 9
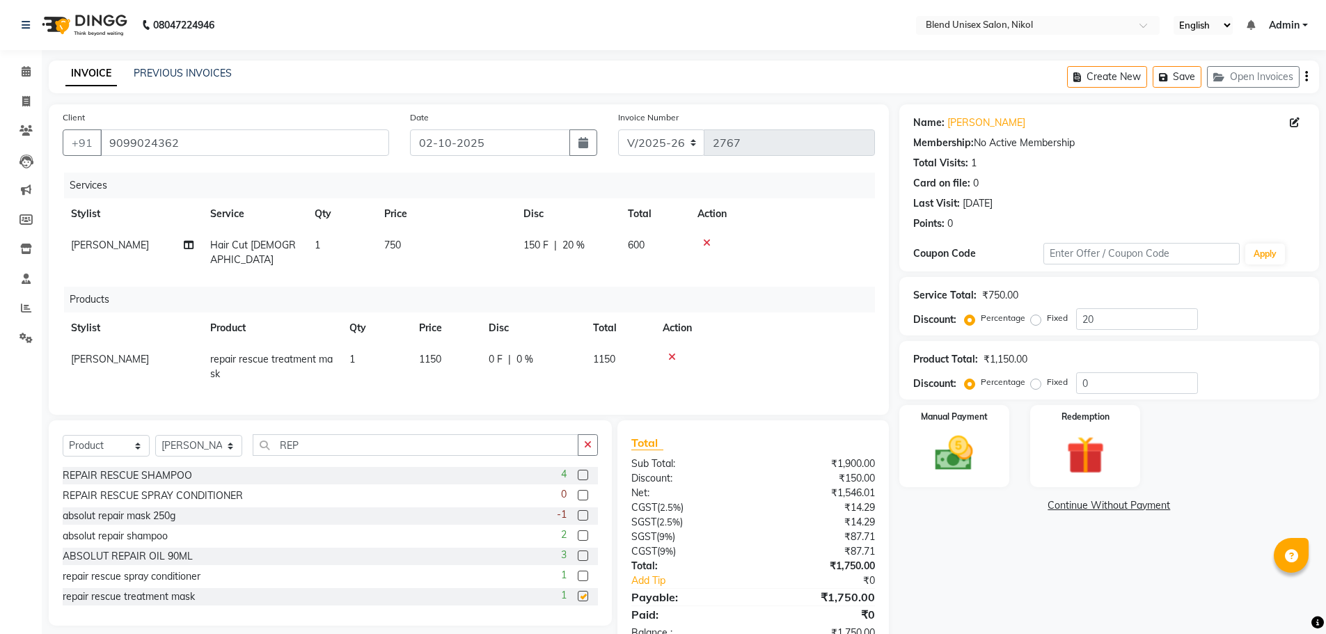
checkbox input "false"
click at [673, 352] on icon at bounding box center [672, 357] width 8 height 10
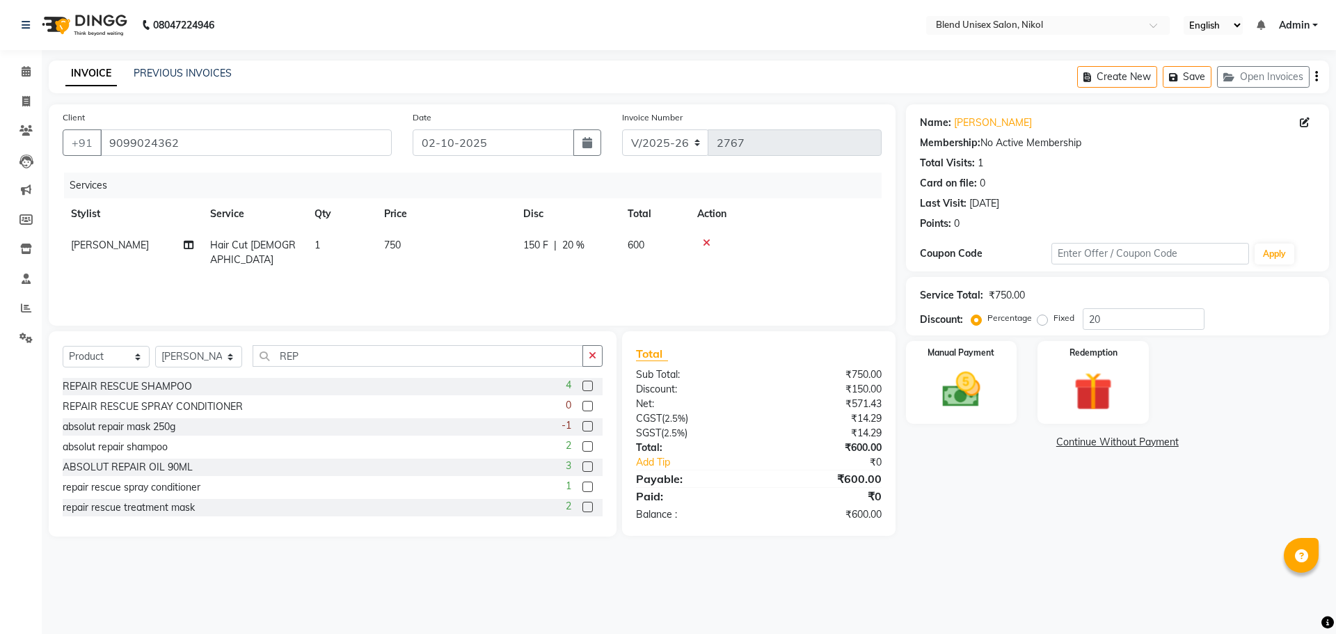
click at [582, 424] on label at bounding box center [587, 426] width 10 height 10
click at [582, 424] on input "checkbox" at bounding box center [586, 426] width 9 height 9
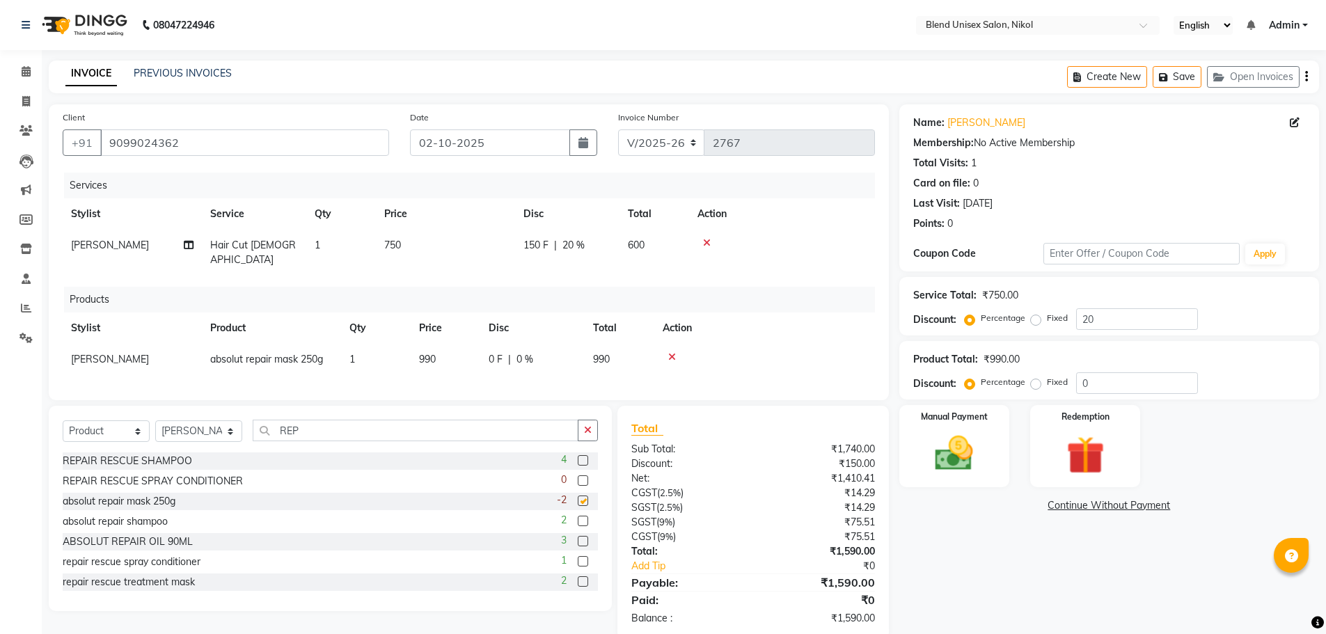
checkbox input "false"
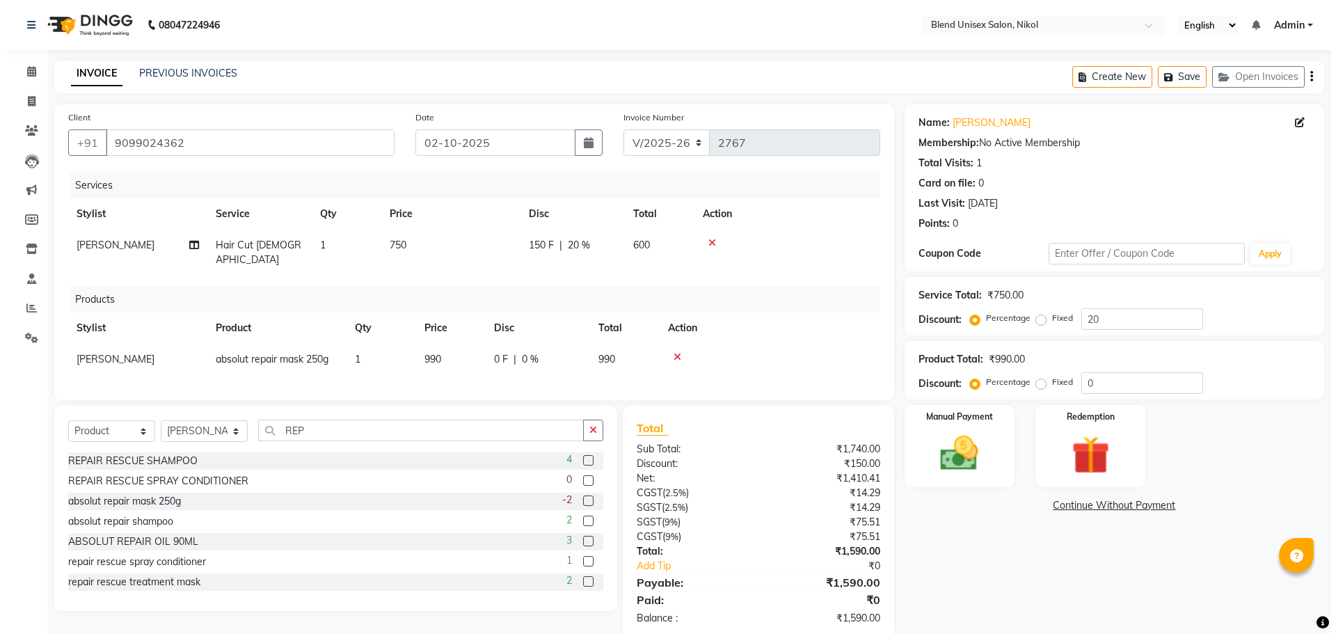
scroll to position [70, 0]
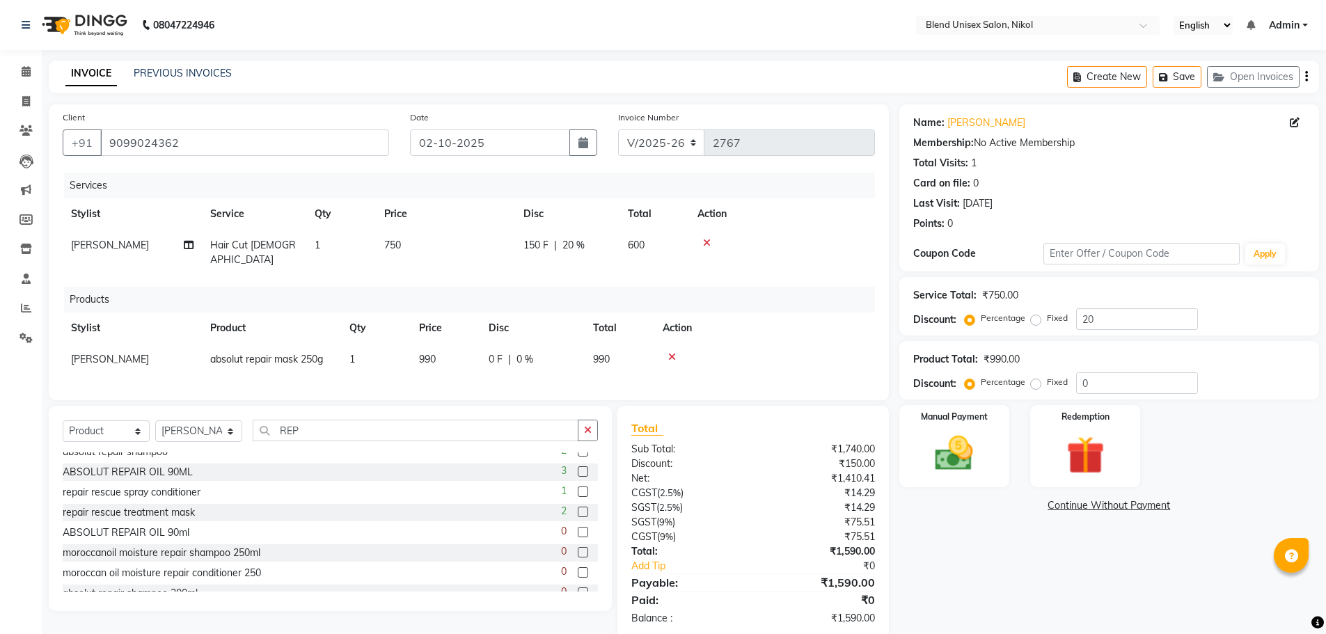
click at [674, 352] on icon at bounding box center [672, 357] width 8 height 10
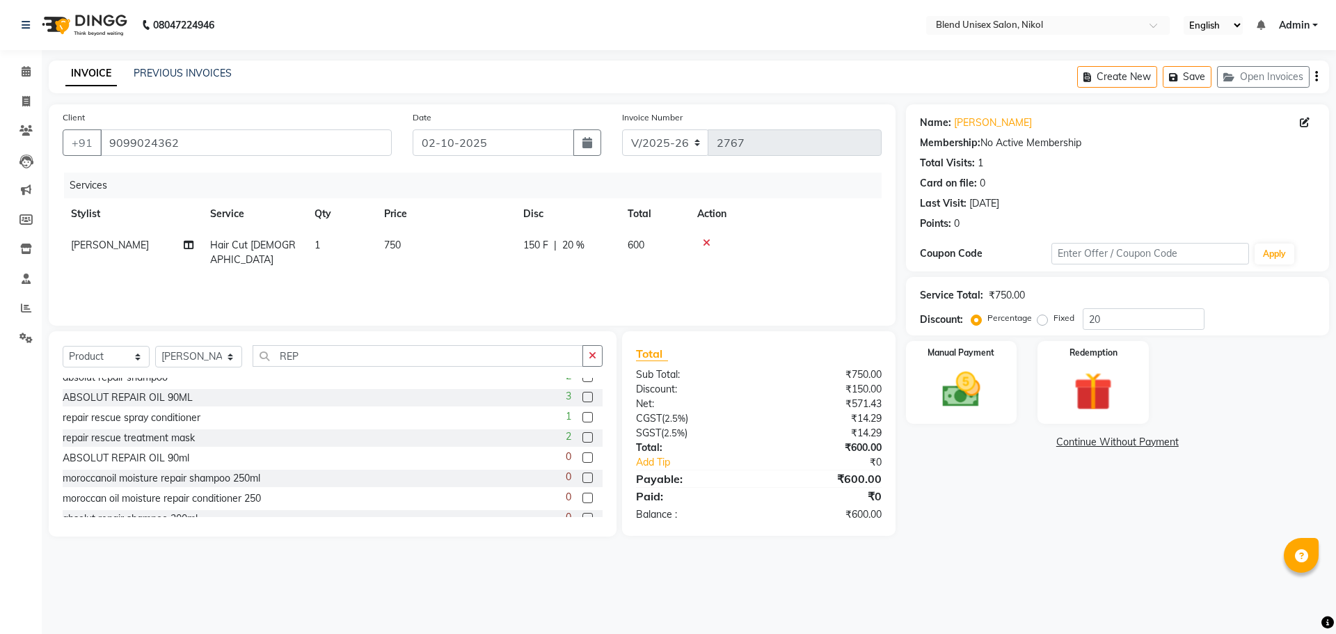
click at [582, 413] on label at bounding box center [587, 417] width 10 height 10
click at [582, 413] on input "checkbox" at bounding box center [586, 417] width 9 height 9
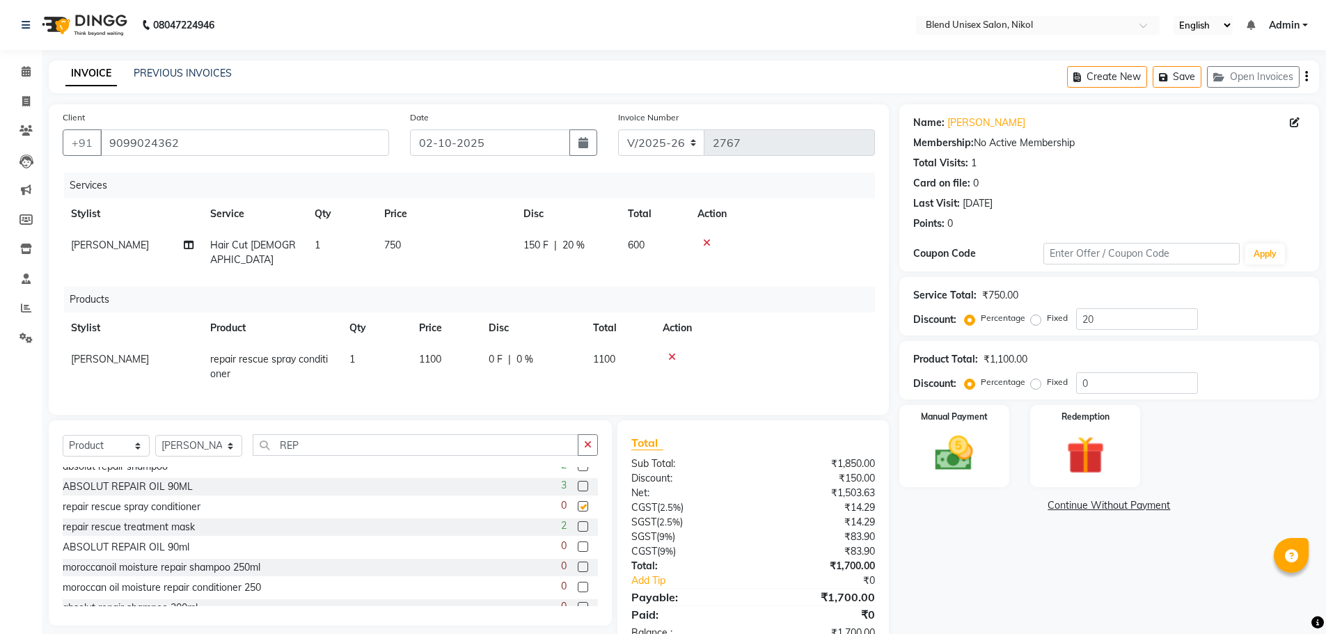
checkbox input "false"
click at [673, 352] on icon at bounding box center [672, 357] width 8 height 10
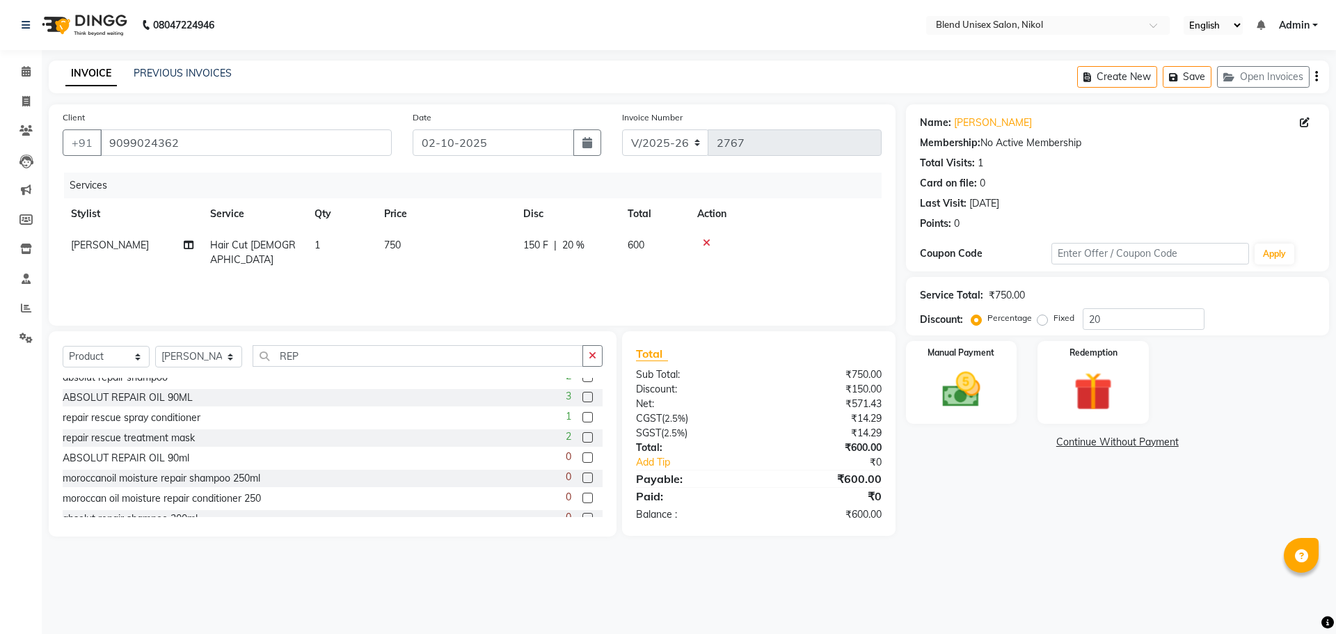
click at [582, 433] on label at bounding box center [587, 437] width 10 height 10
click at [582, 434] on input "checkbox" at bounding box center [586, 438] width 9 height 9
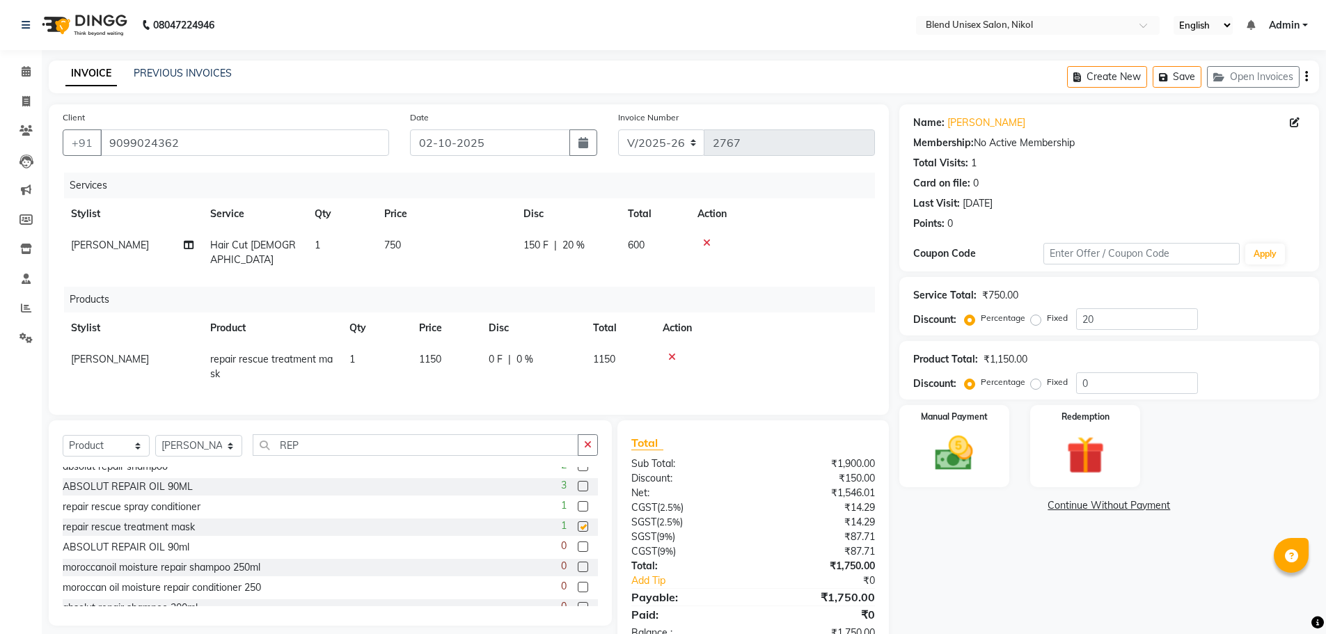
checkbox input "false"
click at [668, 352] on icon at bounding box center [672, 357] width 8 height 10
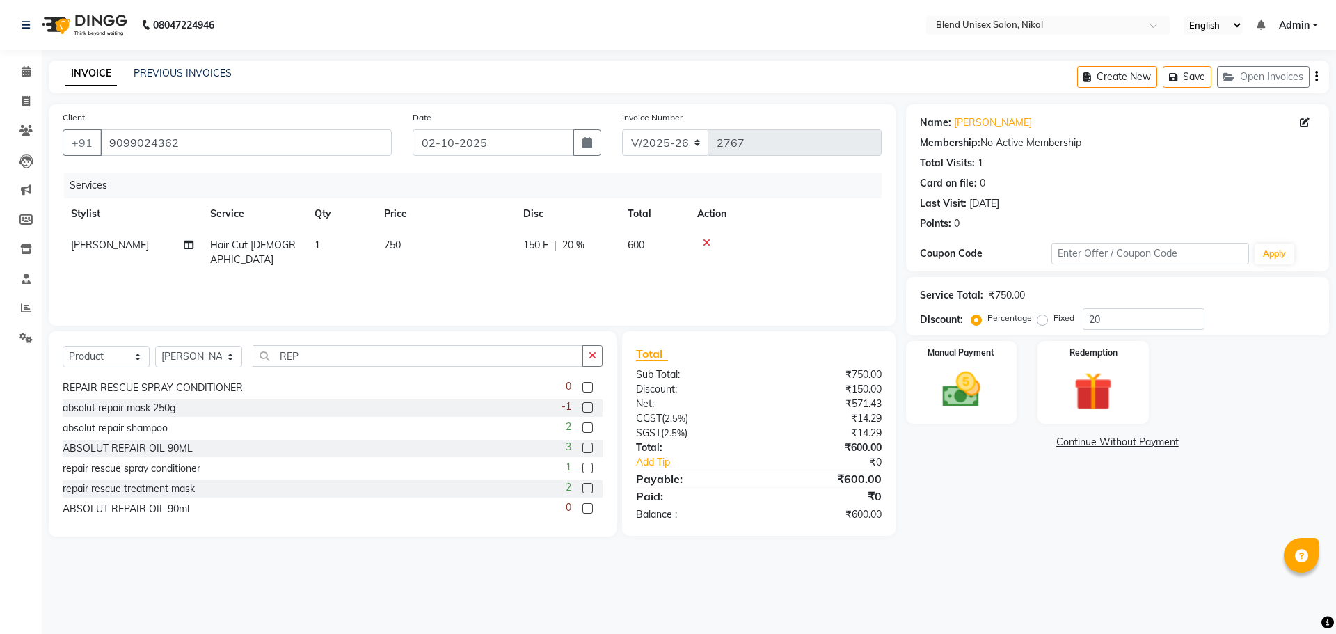
scroll to position [0, 0]
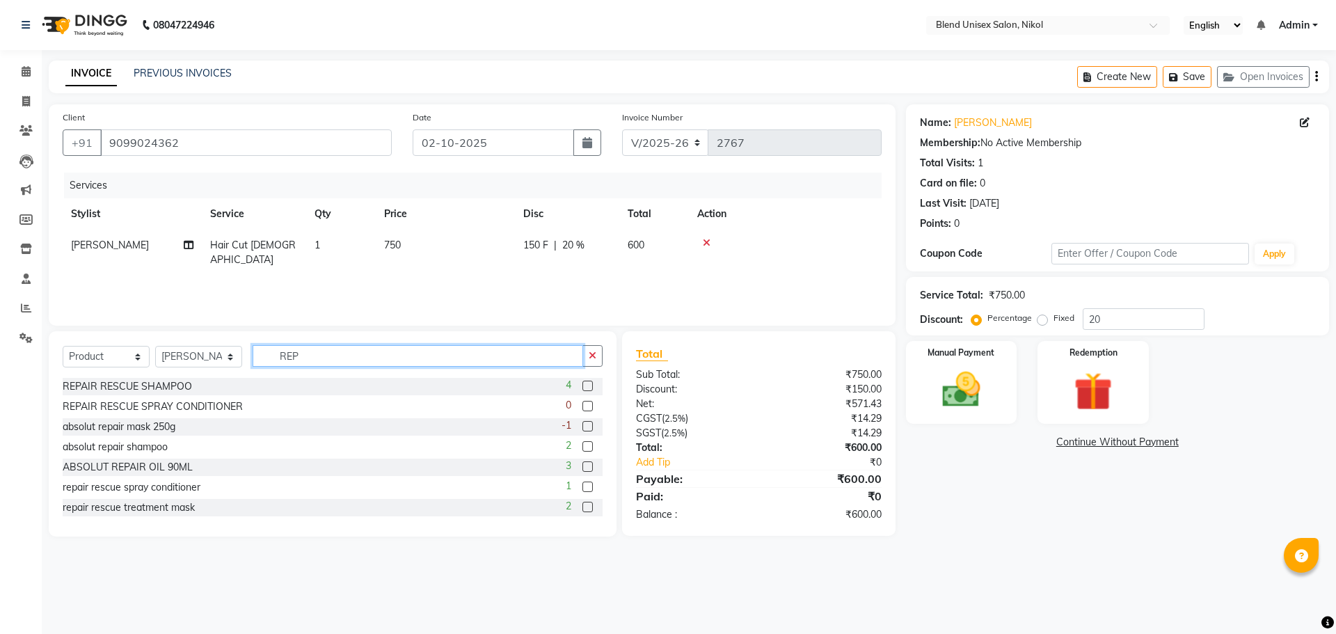
drag, startPoint x: 315, startPoint y: 359, endPoint x: 287, endPoint y: 355, distance: 27.5
click at [287, 355] on input "REP" at bounding box center [418, 356] width 331 height 22
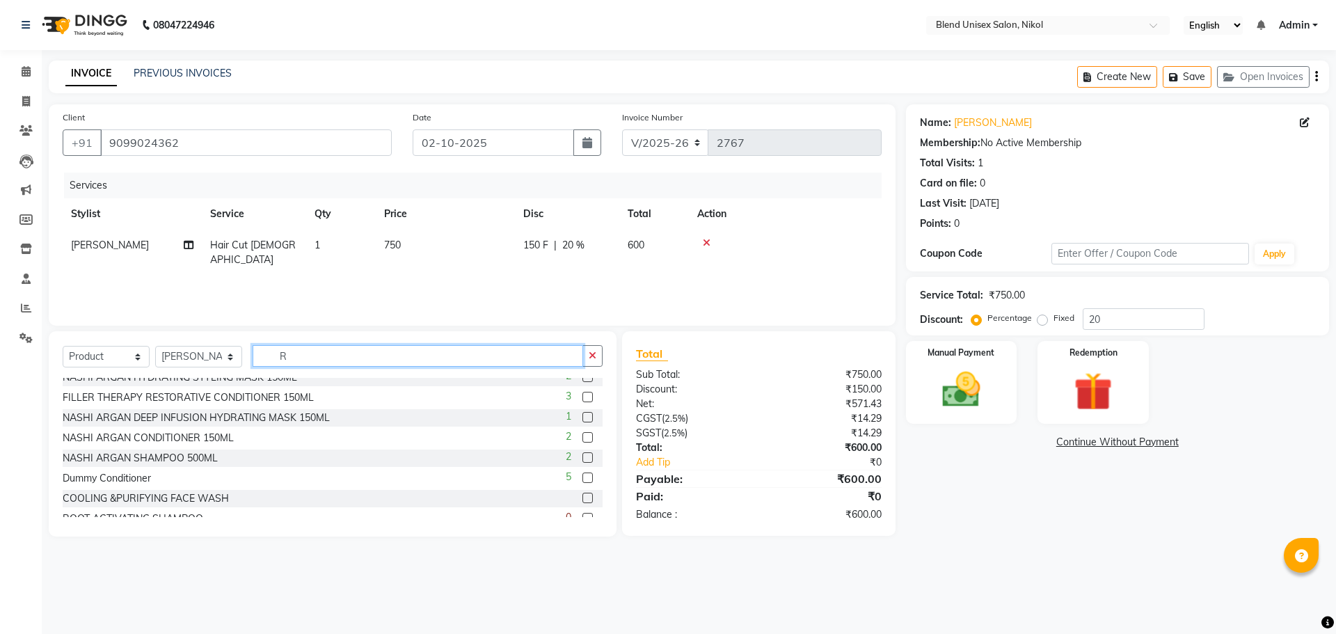
scroll to position [209, 0]
type input "R"
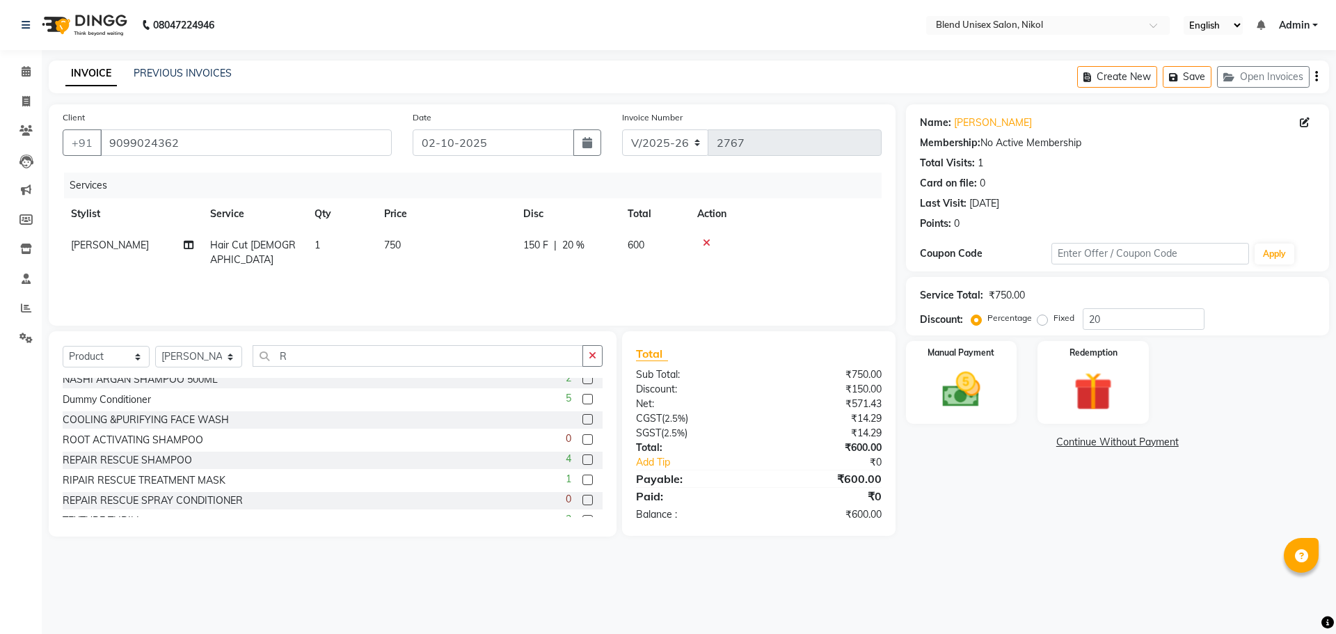
click at [582, 479] on label at bounding box center [587, 480] width 10 height 10
click at [582, 479] on input "checkbox" at bounding box center [586, 480] width 9 height 9
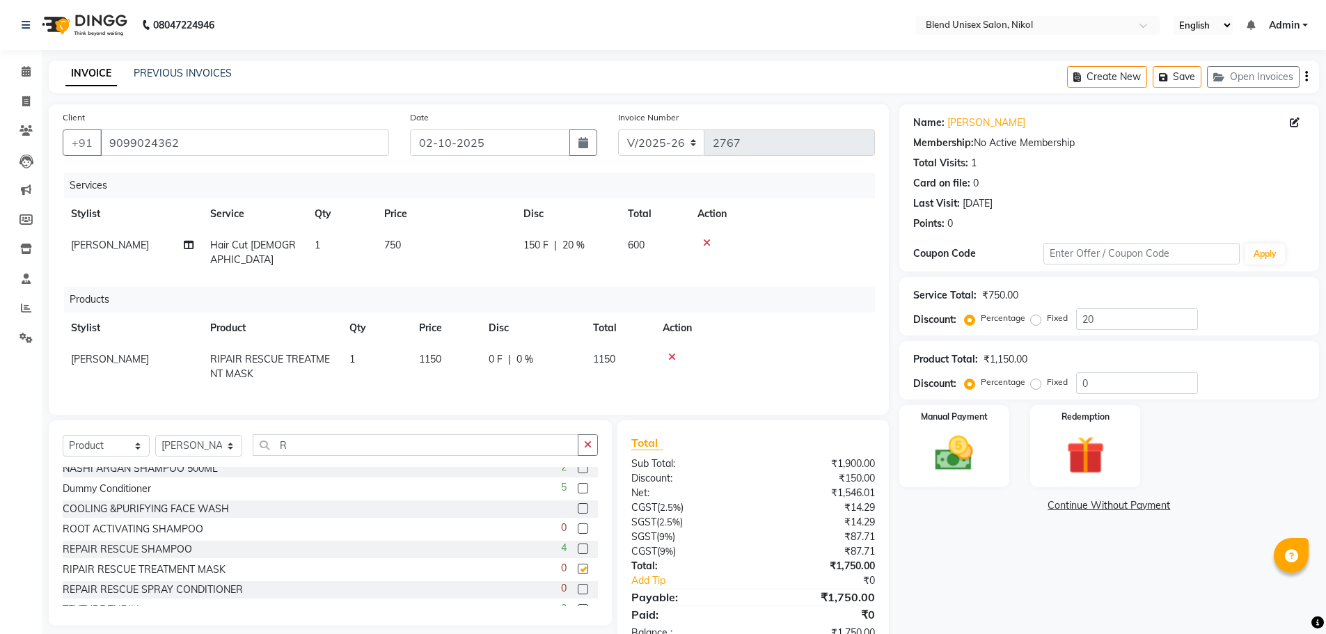
checkbox input "false"
click at [669, 352] on icon at bounding box center [672, 357] width 8 height 10
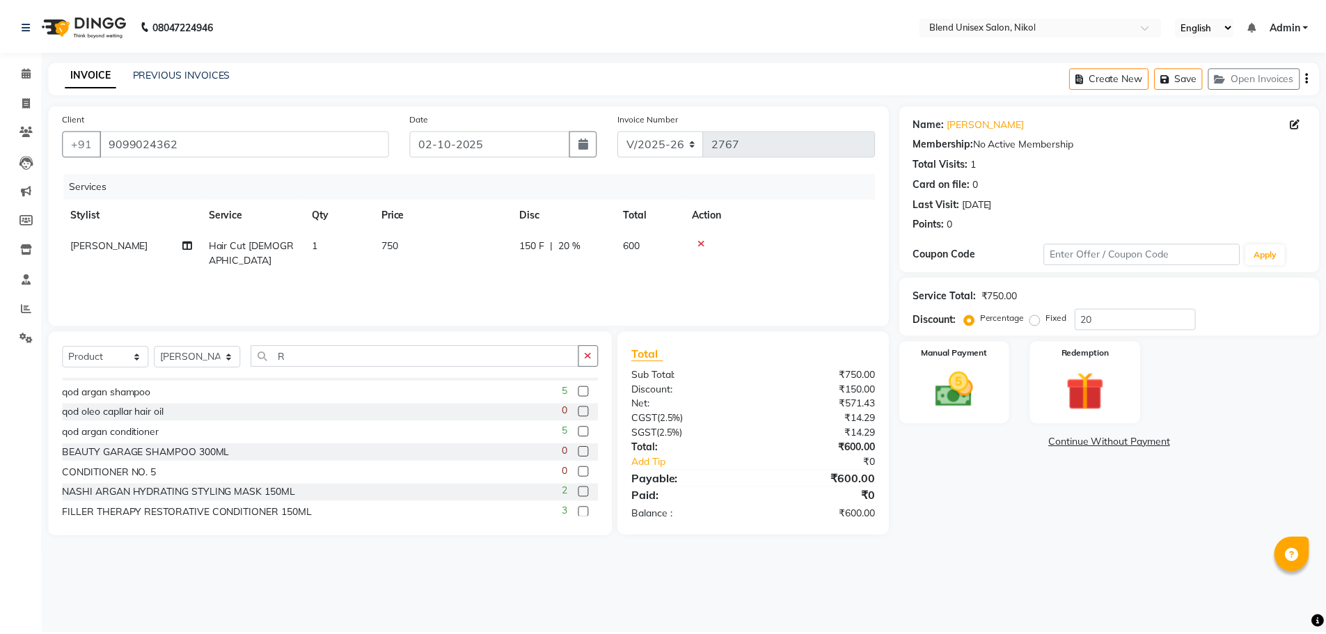
scroll to position [0, 0]
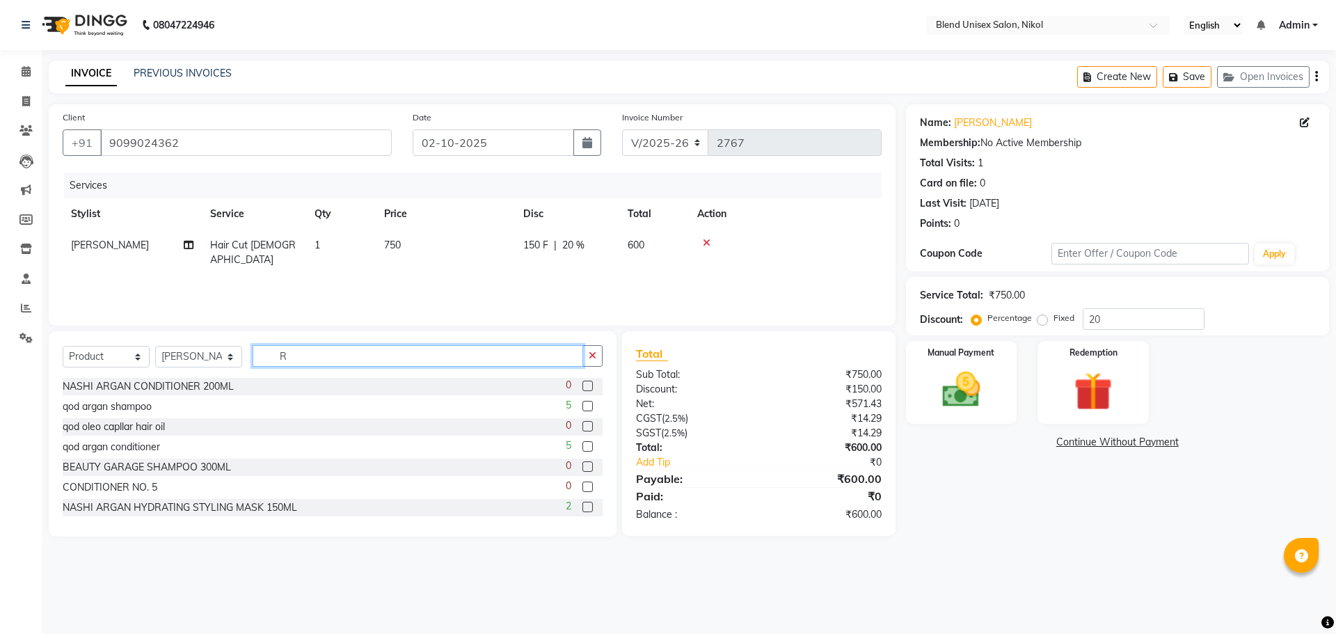
click at [289, 348] on input "R" at bounding box center [418, 356] width 331 height 22
type input "REP"
click at [582, 424] on label at bounding box center [587, 426] width 10 height 10
click at [582, 424] on input "checkbox" at bounding box center [586, 426] width 9 height 9
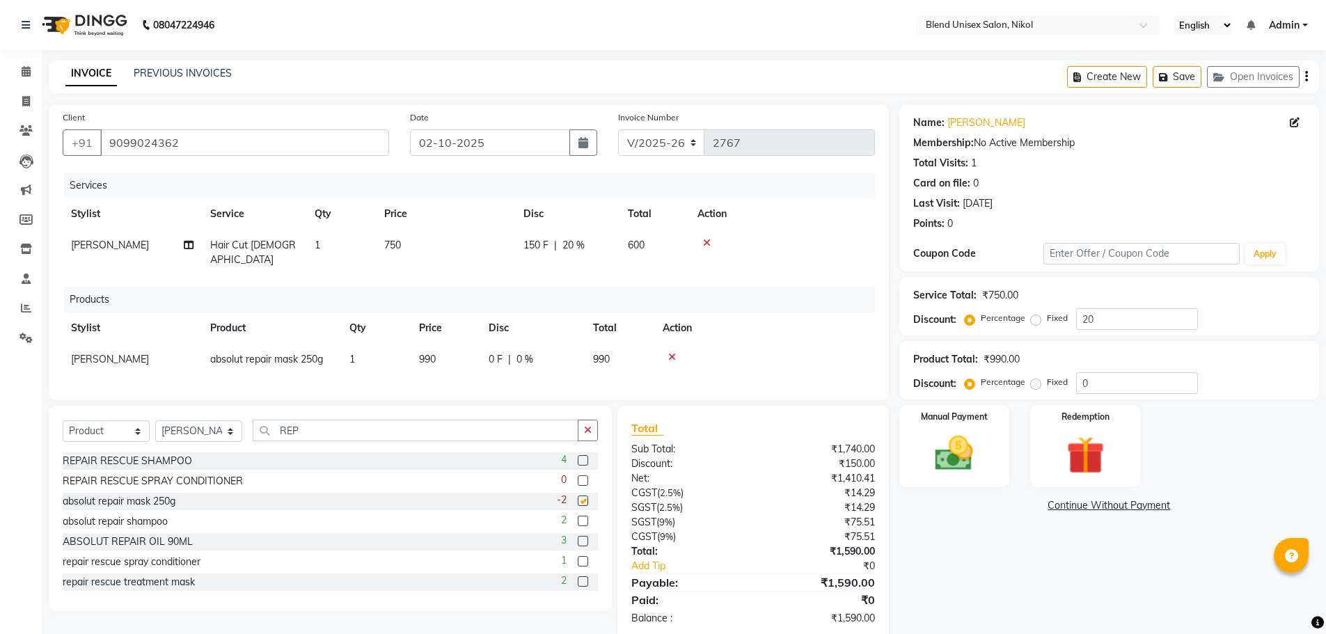
checkbox input "false"
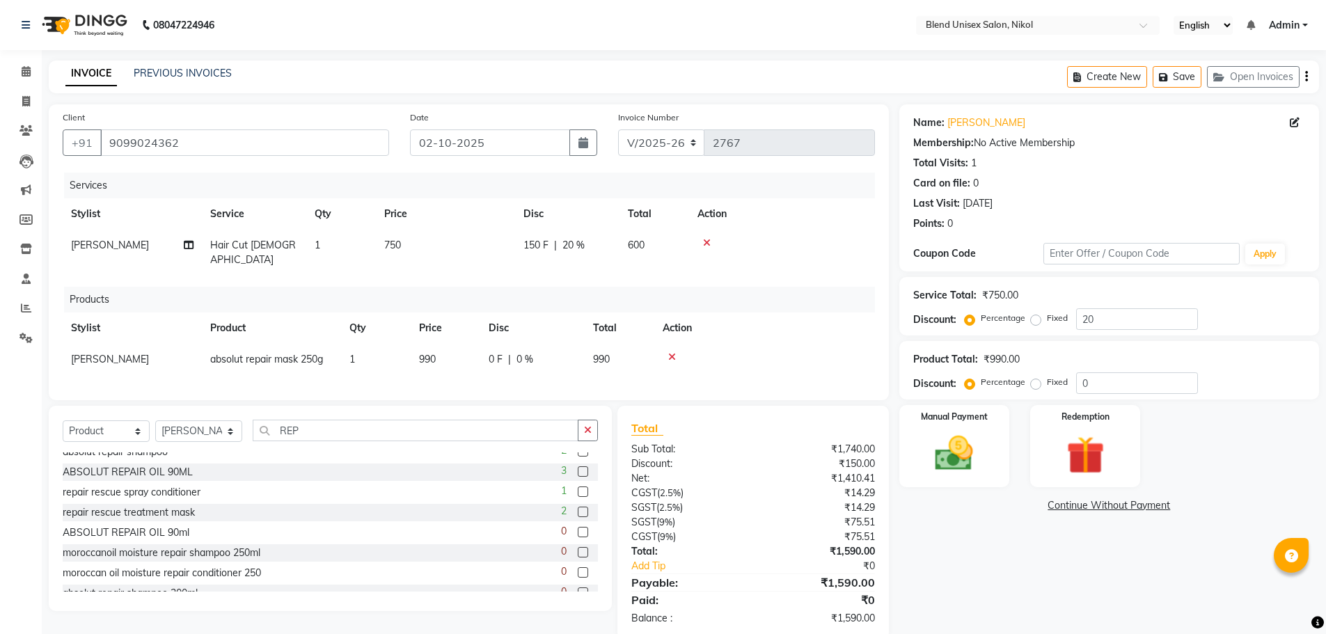
scroll to position [123, 0]
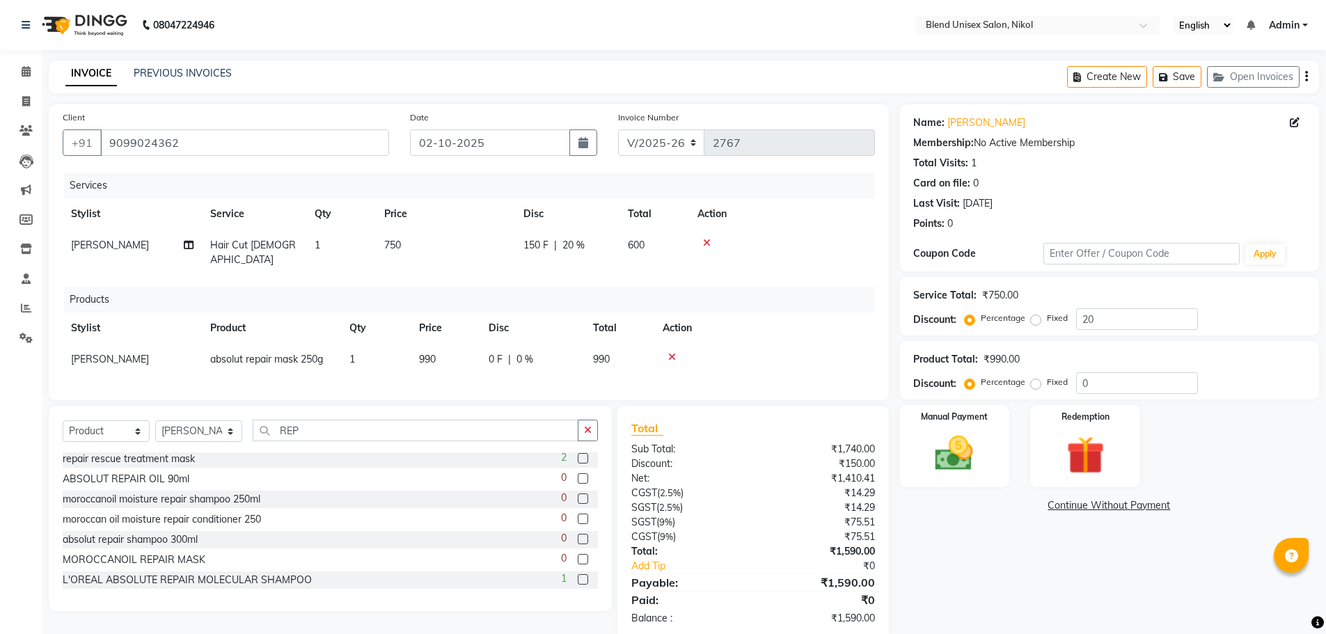
click at [578, 514] on label at bounding box center [583, 519] width 10 height 10
click at [578, 515] on input "checkbox" at bounding box center [582, 519] width 9 height 9
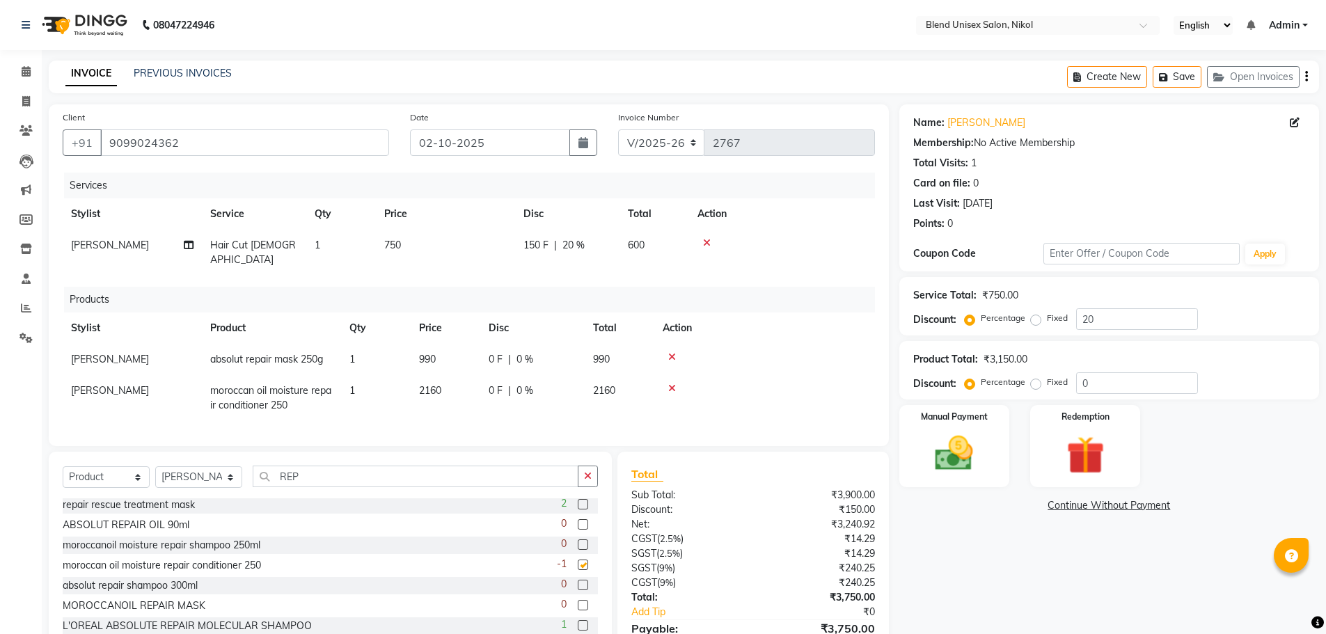
checkbox input "false"
click at [670, 383] on icon at bounding box center [672, 388] width 8 height 10
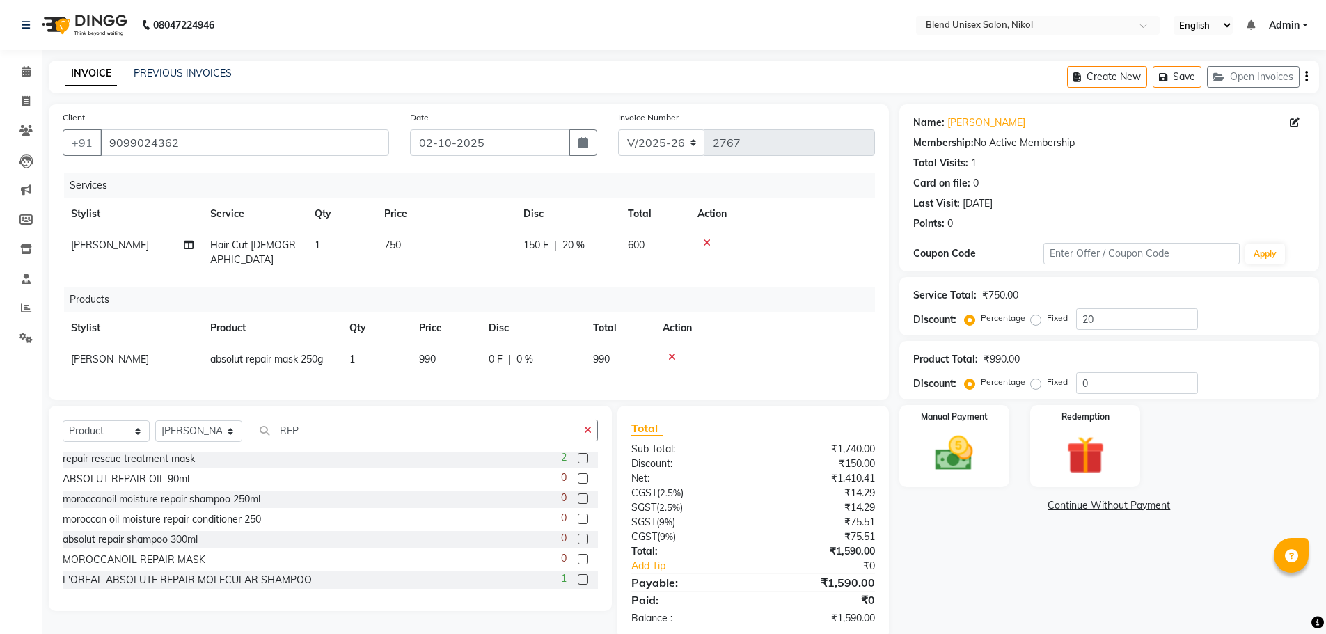
click at [671, 352] on icon at bounding box center [672, 357] width 8 height 10
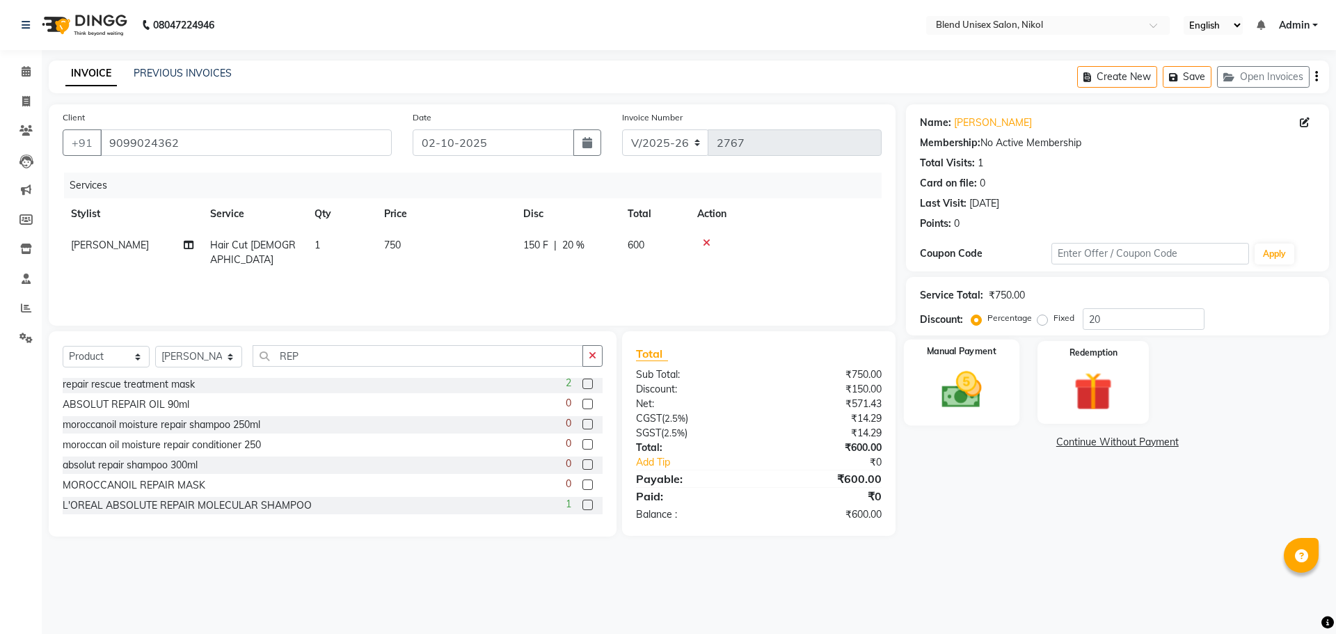
click at [974, 383] on img at bounding box center [961, 390] width 65 height 46
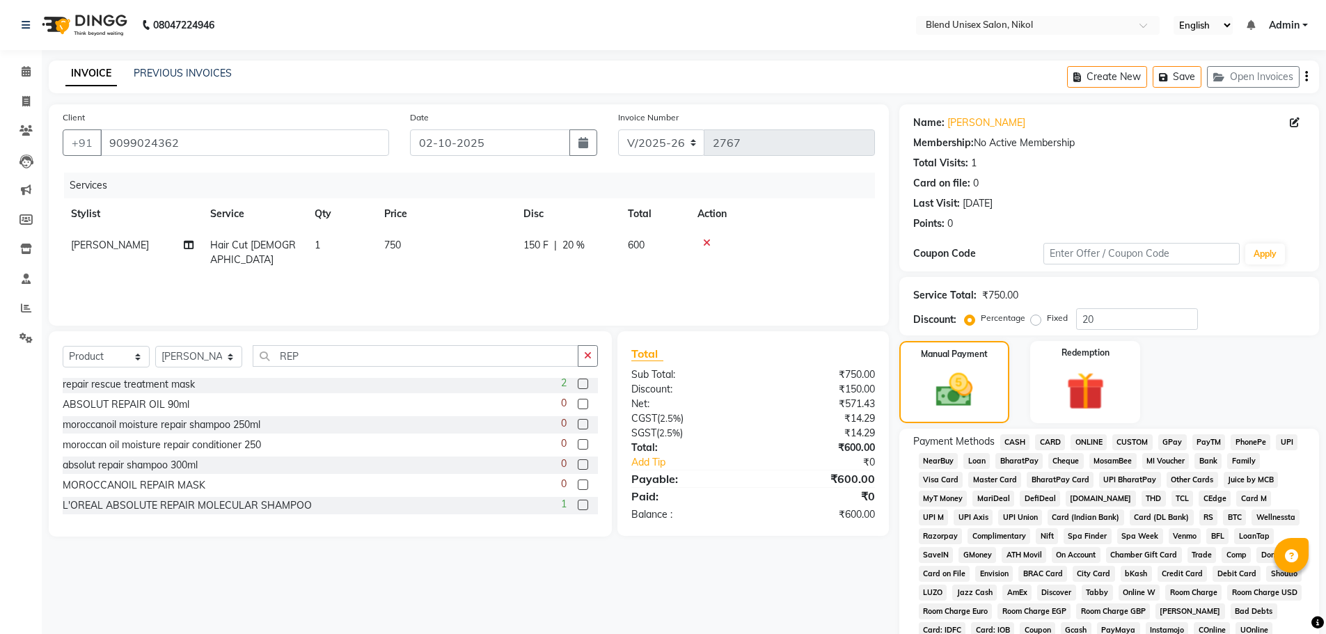
click at [1017, 440] on span "CASH" at bounding box center [1015, 442] width 30 height 16
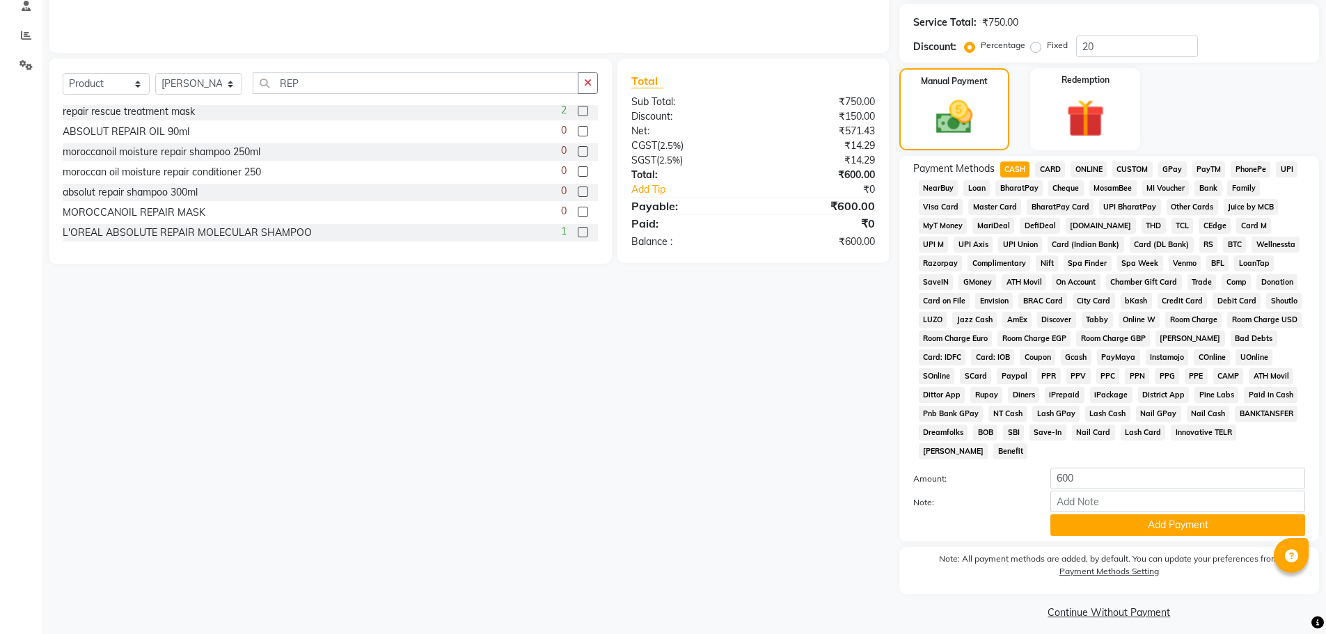
scroll to position [278, 0]
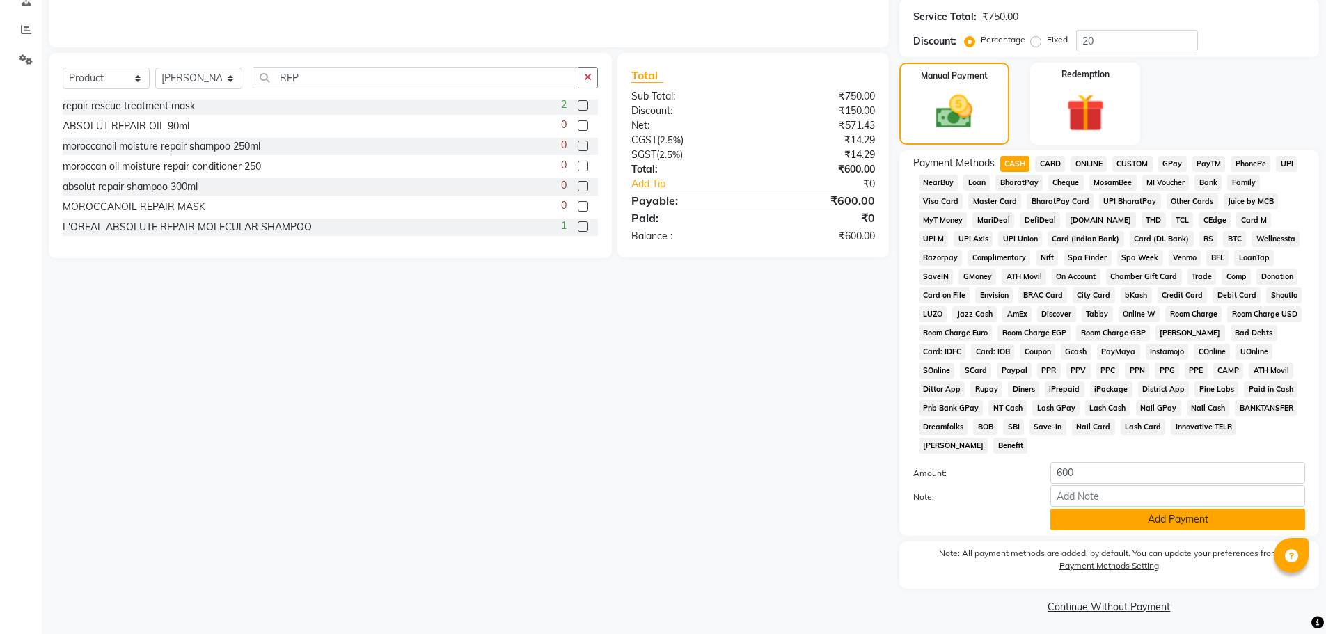
click at [1111, 516] on button "Add Payment" at bounding box center [1177, 520] width 255 height 22
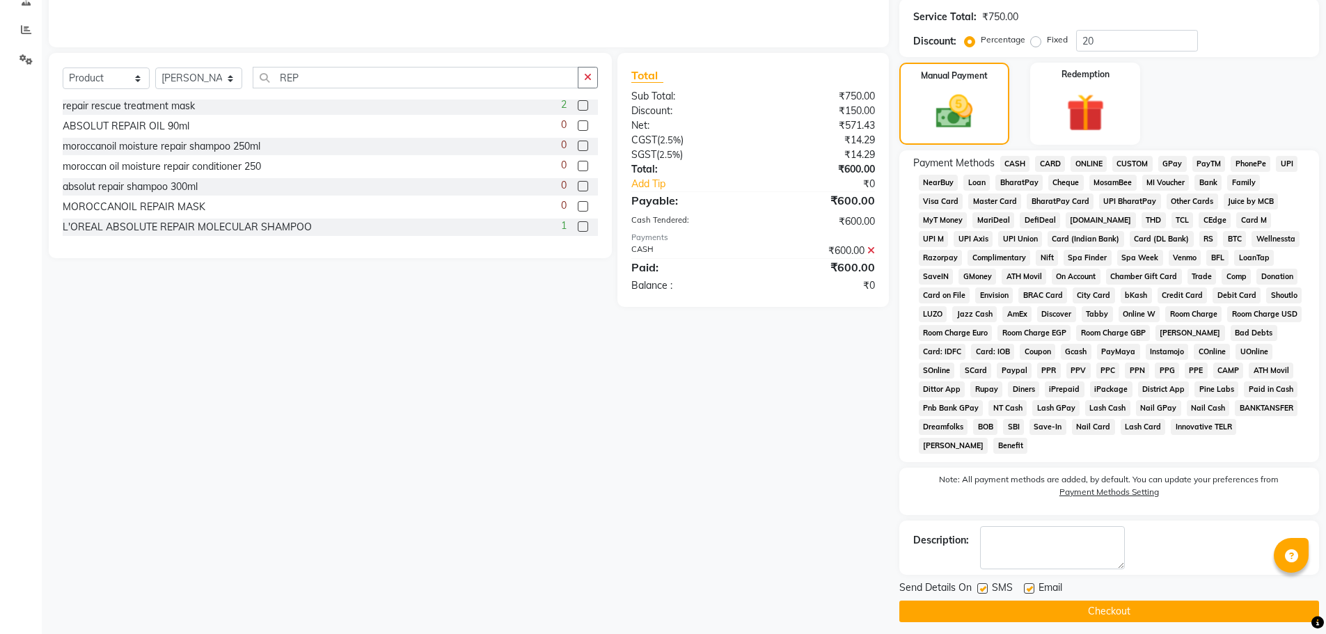
click at [1127, 592] on div "Send Details On SMS Email" at bounding box center [1109, 588] width 420 height 17
click at [1127, 605] on button "Checkout" at bounding box center [1109, 612] width 420 height 22
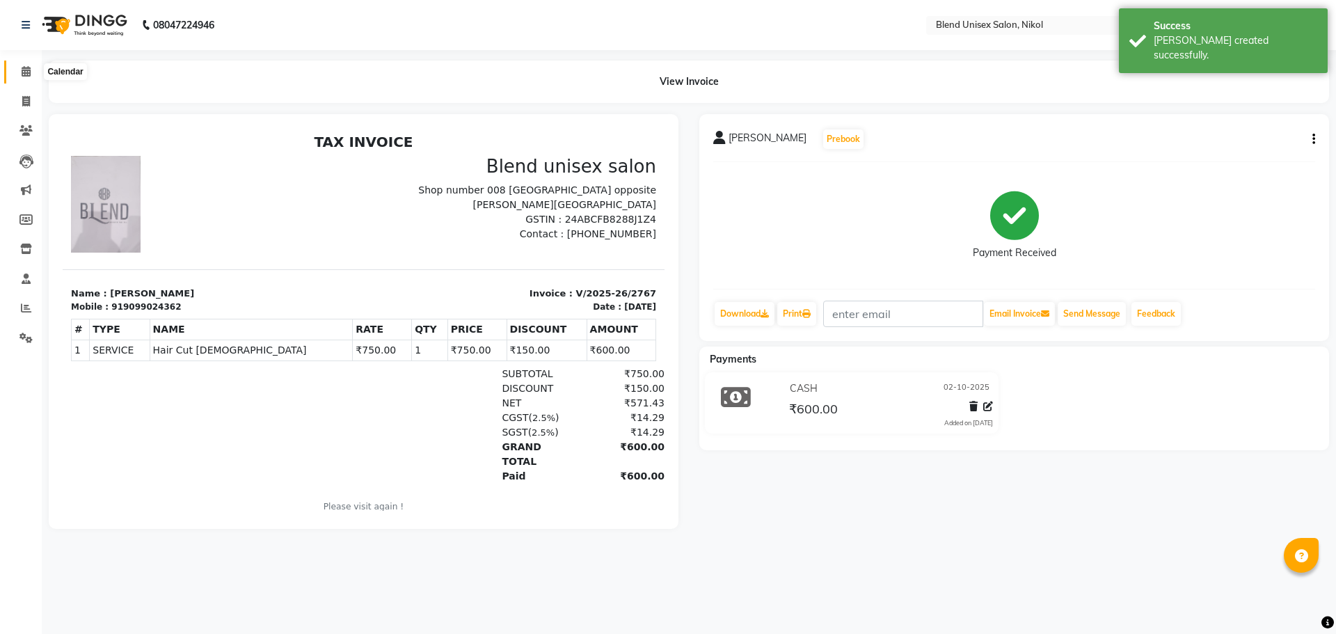
click at [24, 70] on icon at bounding box center [26, 71] width 9 height 10
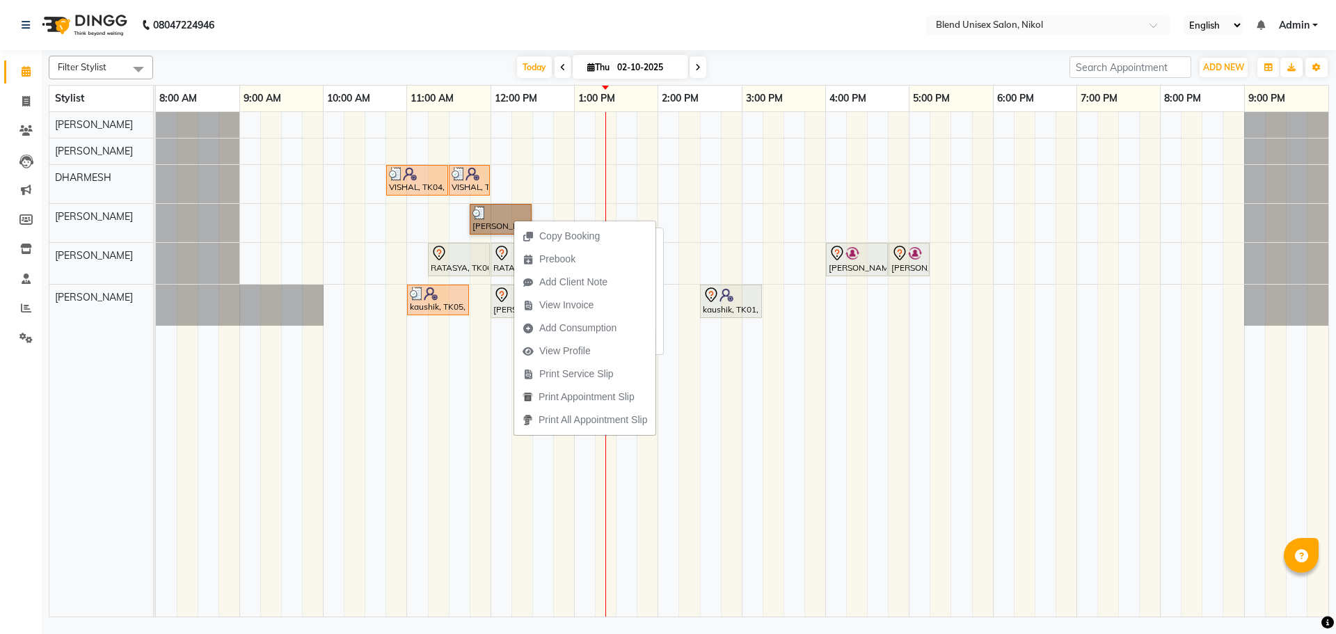
click at [494, 223] on link "[PERSON_NAME], TK03, 11:45 AM-12:30 PM, Hair Cut [DEMOGRAPHIC_DATA]" at bounding box center [501, 219] width 62 height 31
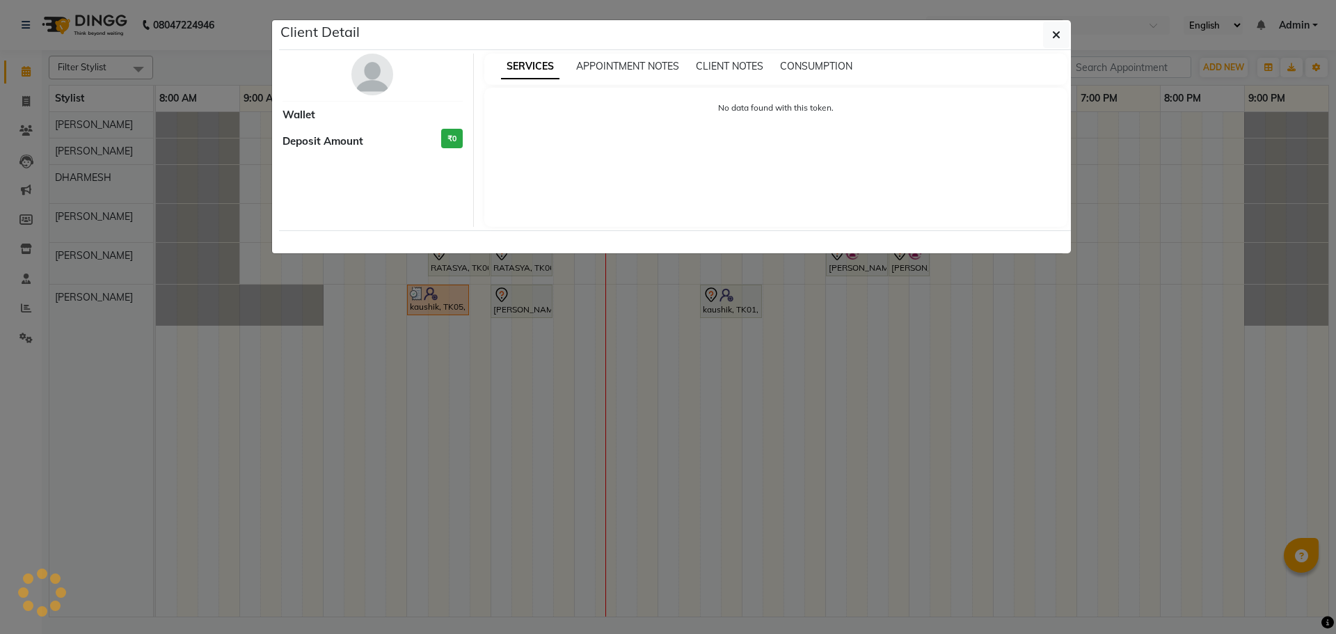
select select "3"
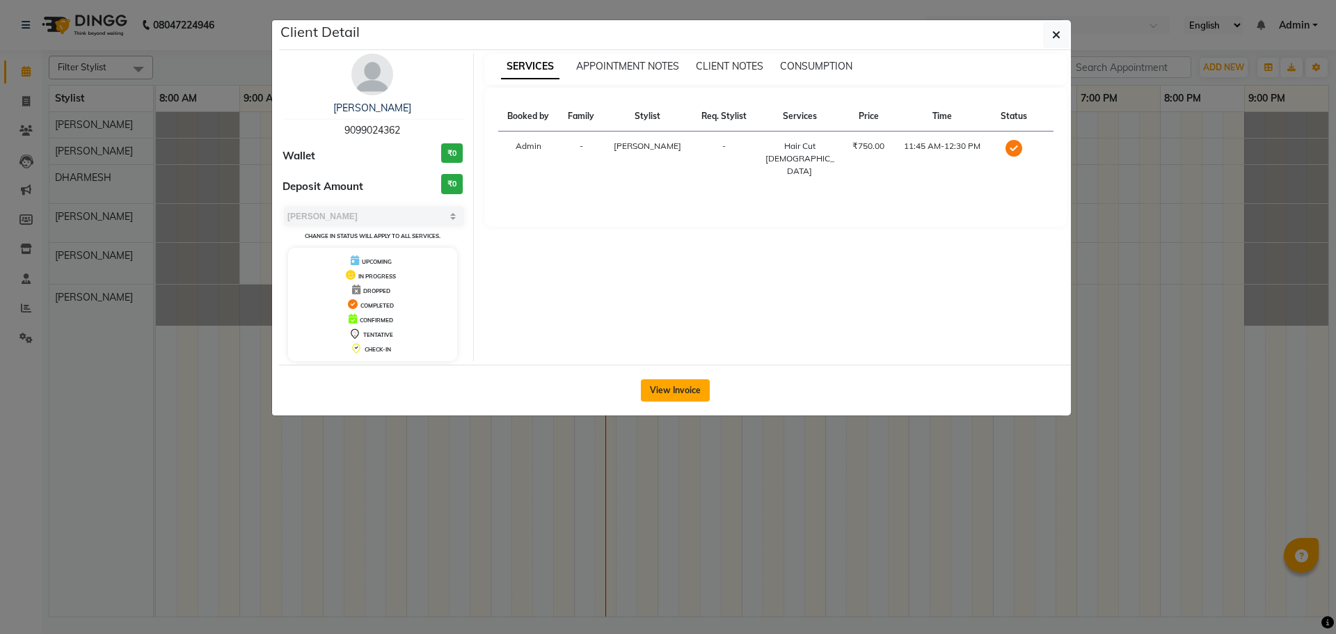
click at [680, 396] on button "View Invoice" at bounding box center [675, 390] width 69 height 22
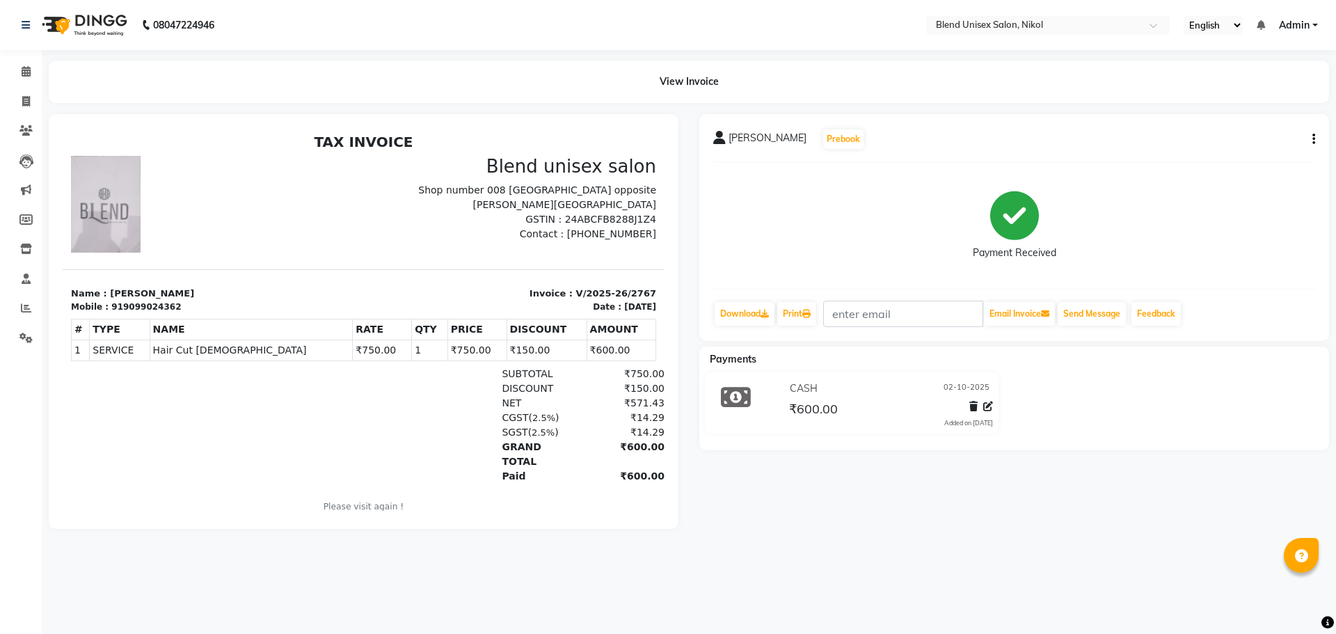
click at [1314, 139] on icon "button" at bounding box center [1313, 139] width 3 height 1
click at [1262, 161] on div "Edit Invoice" at bounding box center [1244, 156] width 95 height 17
select select "service"
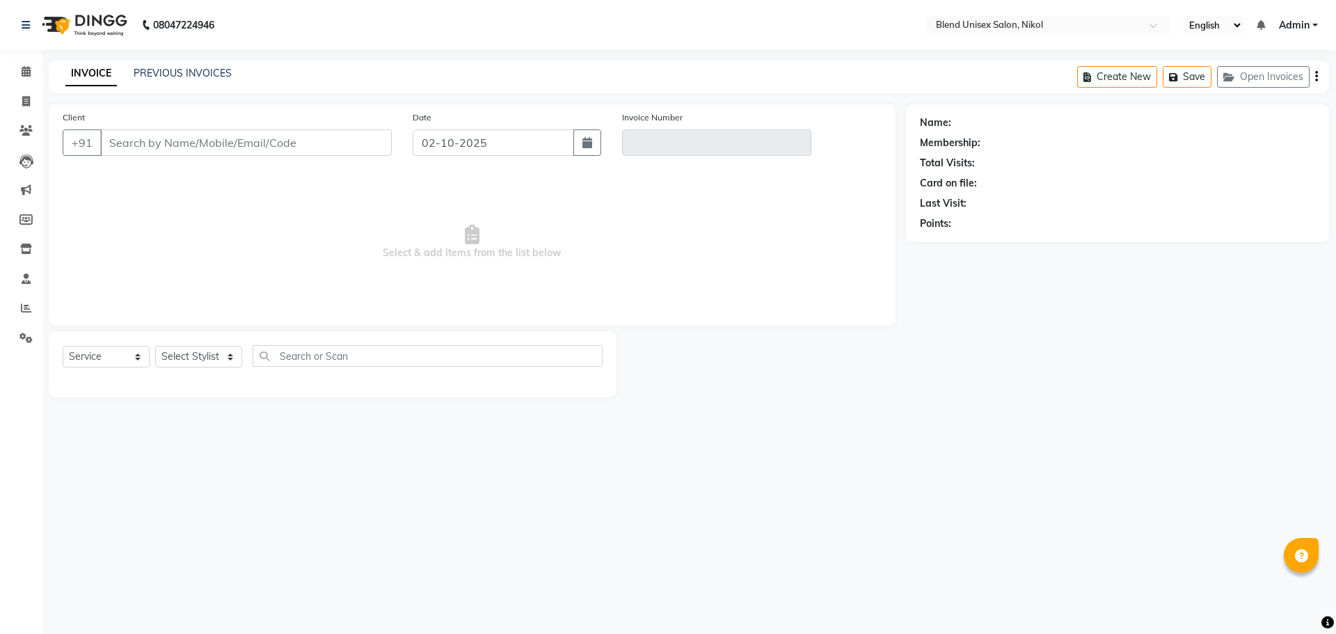
type input "9099024362"
type input "V/2025-26/2767"
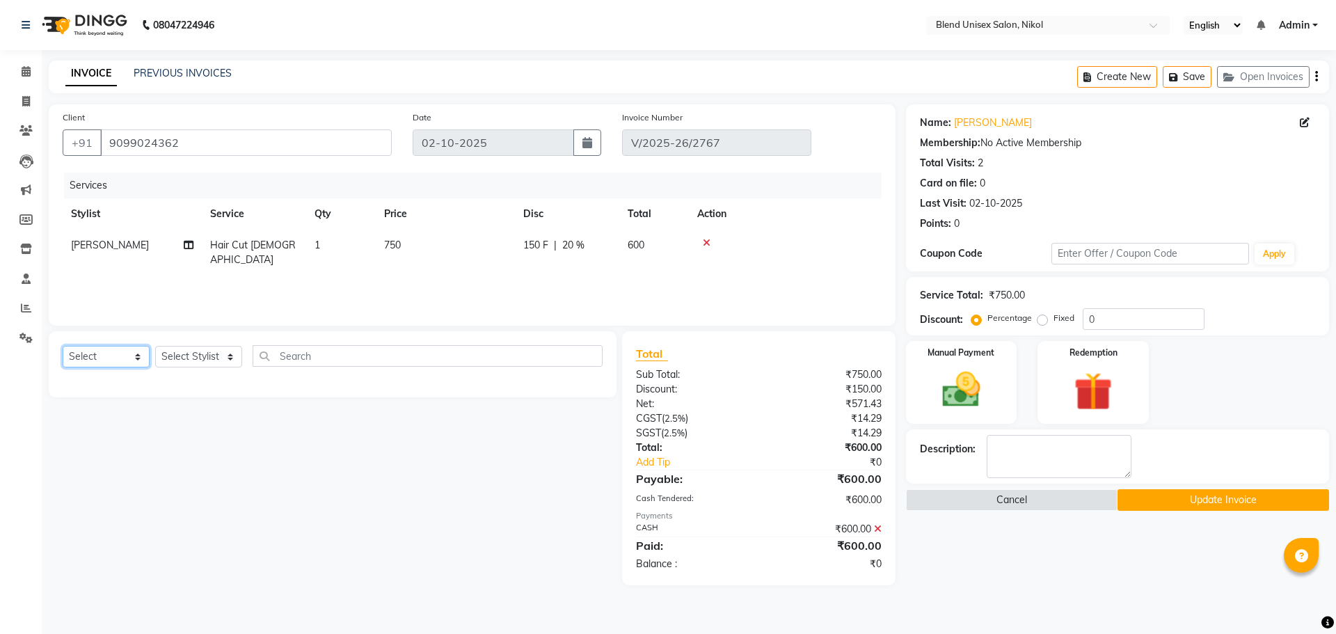
click at [138, 358] on select "Select Service Product Membership Package Voucher Prepaid Gift Card" at bounding box center [106, 357] width 87 height 22
select select "product"
click at [63, 346] on select "Select Service Product Membership Package Voucher Prepaid Gift Card" at bounding box center [106, 357] width 87 height 22
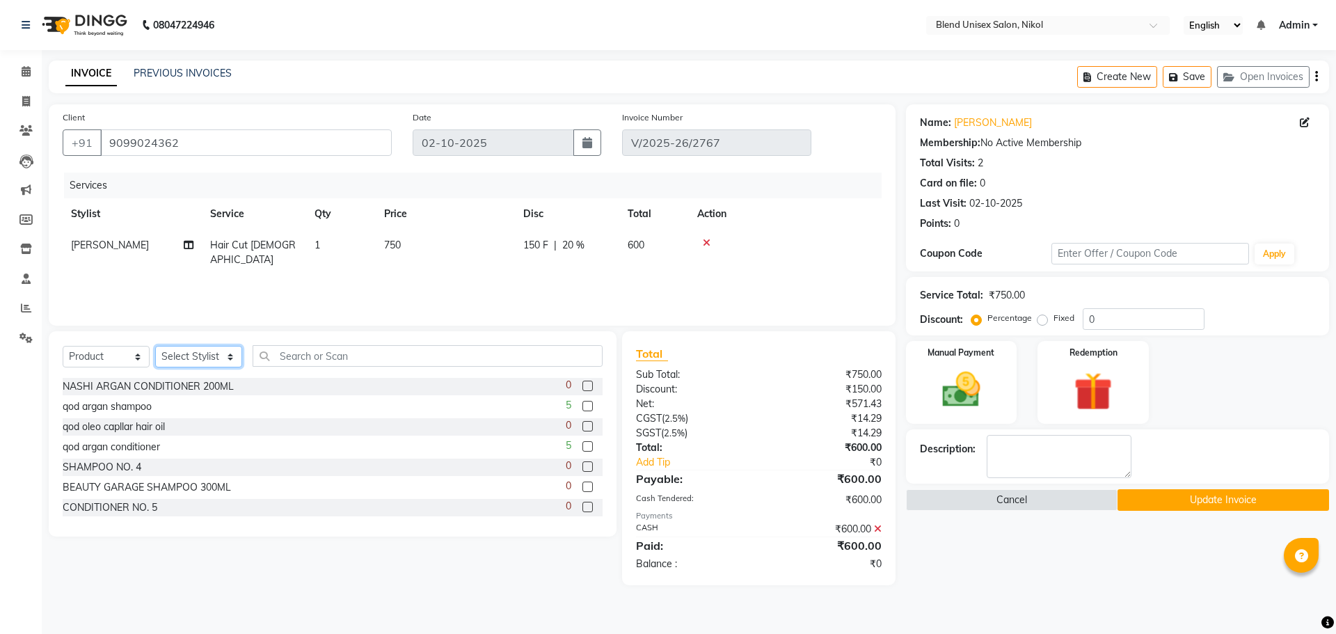
click at [212, 355] on select "Select Stylist AJAY NAYI AYESHA [PERSON_NAME] KAJAL NAYI [PERSON_NAME] [PERSON_…" at bounding box center [198, 357] width 87 height 22
select select "91127"
click at [155, 346] on select "Select Stylist AJAY NAYI AYESHA [PERSON_NAME] KAJAL NAYI [PERSON_NAME] [PERSON_…" at bounding box center [198, 357] width 87 height 22
click at [280, 354] on input "text" at bounding box center [428, 356] width 350 height 22
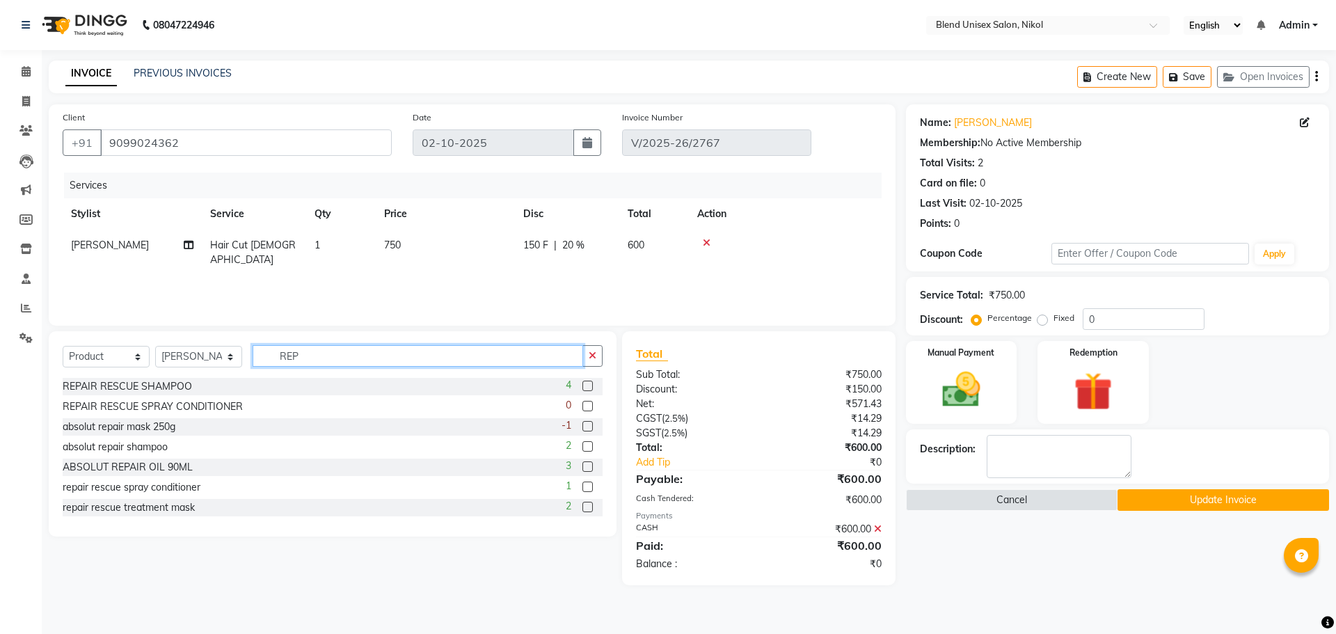
type input "REP"
click at [582, 427] on label at bounding box center [587, 426] width 10 height 10
click at [582, 427] on input "checkbox" at bounding box center [586, 426] width 9 height 9
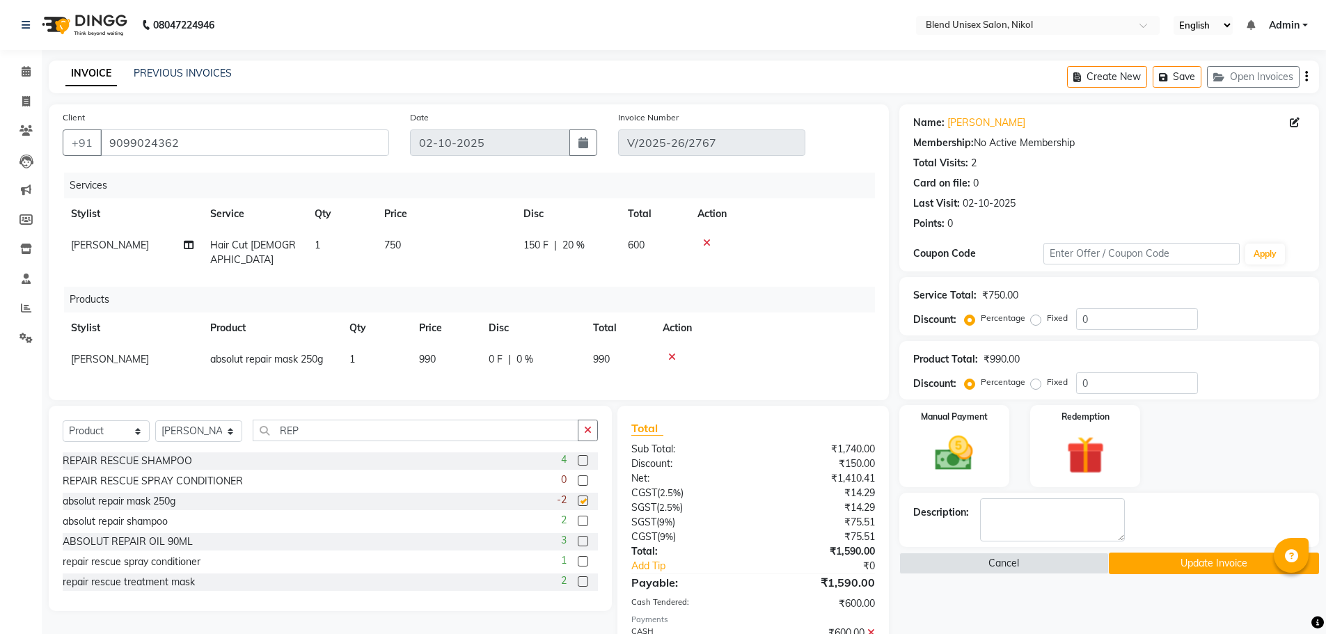
checkbox input "false"
click at [672, 352] on icon at bounding box center [672, 357] width 8 height 10
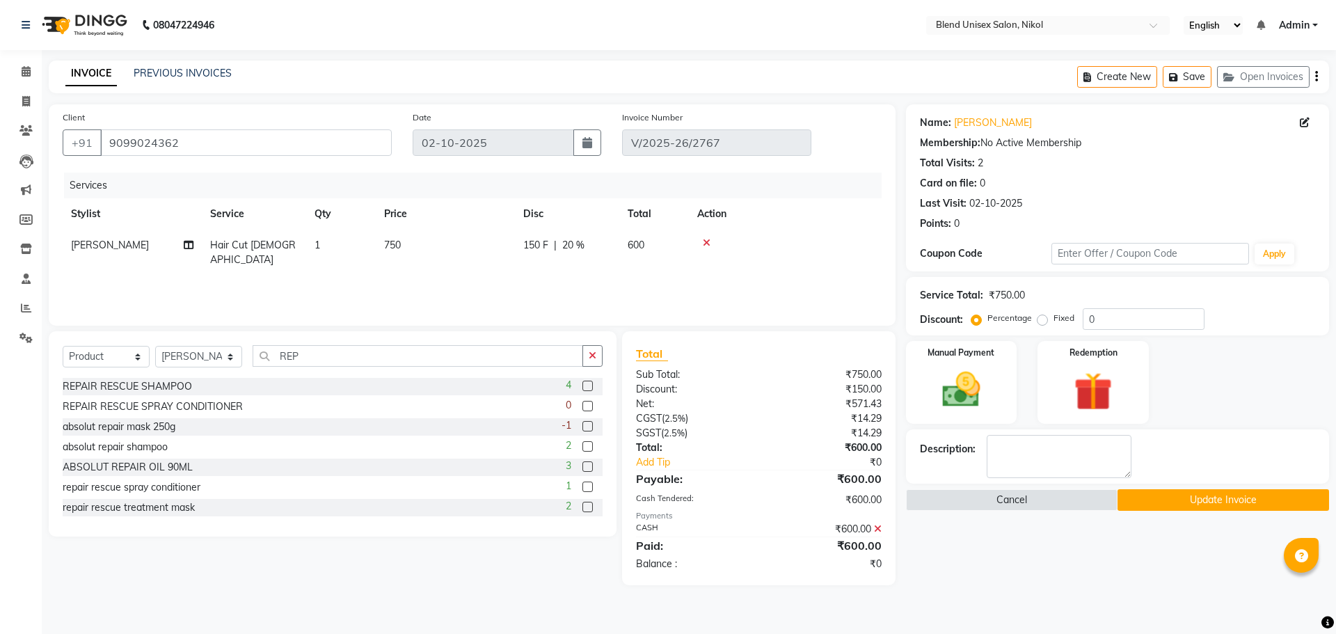
click at [506, 509] on div "repair rescue treatment mask 2" at bounding box center [333, 507] width 540 height 17
click at [582, 508] on label at bounding box center [587, 507] width 10 height 10
click at [582, 508] on input "checkbox" at bounding box center [586, 507] width 9 height 9
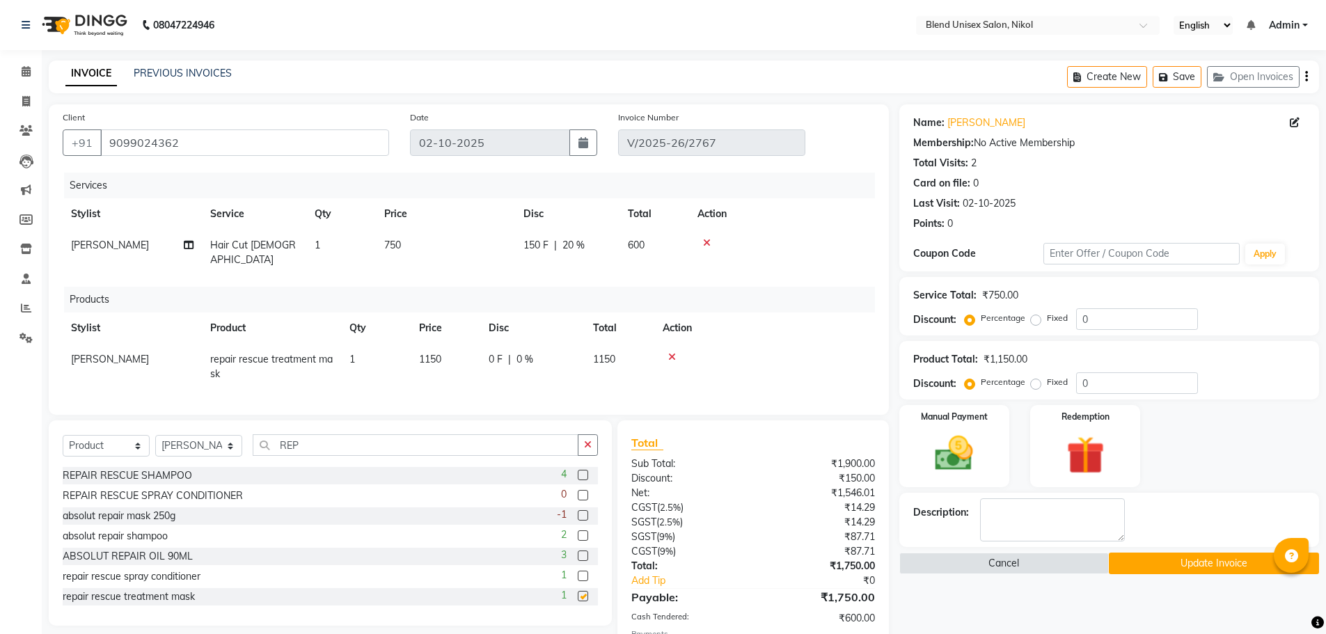
checkbox input "false"
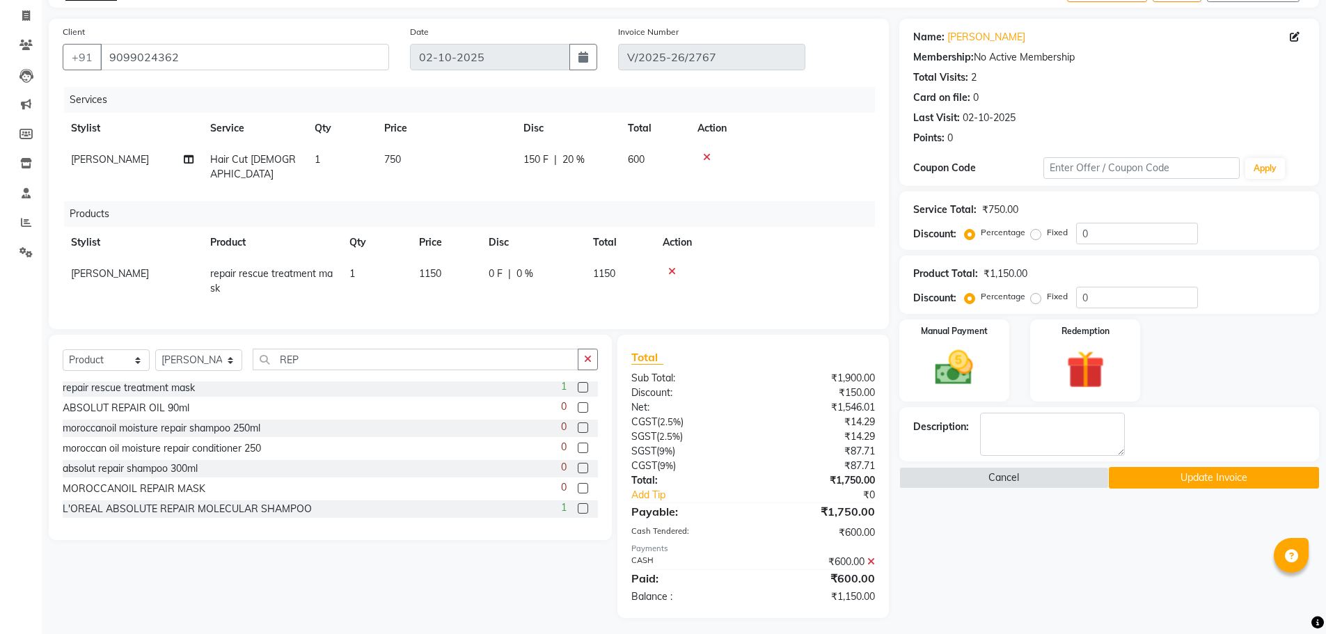
scroll to position [86, 0]
click at [1225, 477] on button "Update Invoice" at bounding box center [1213, 477] width 210 height 22
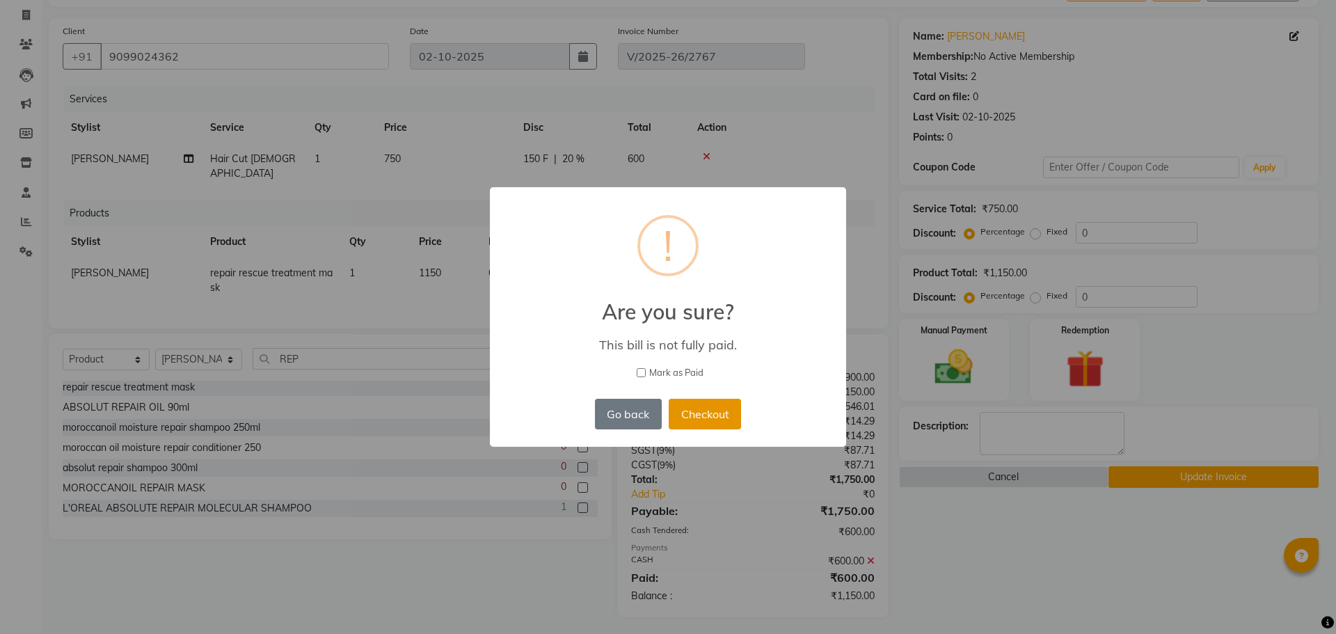
click at [700, 406] on button "Checkout" at bounding box center [705, 414] width 72 height 31
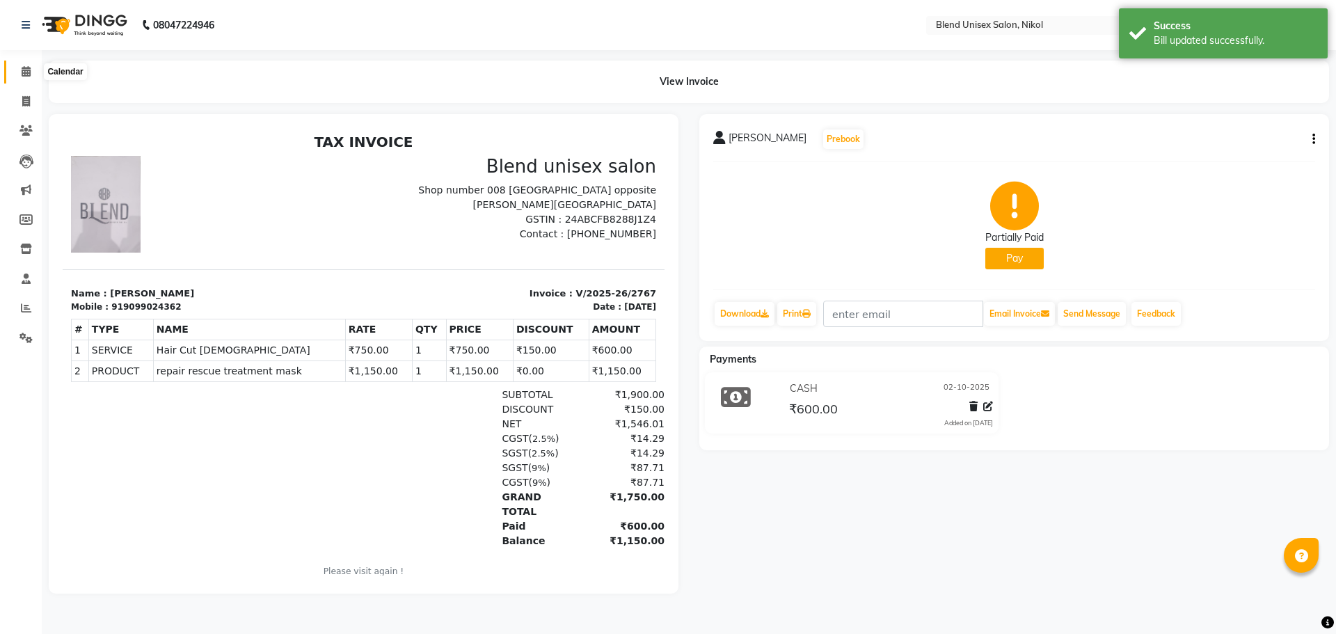
click at [22, 70] on icon at bounding box center [26, 71] width 9 height 10
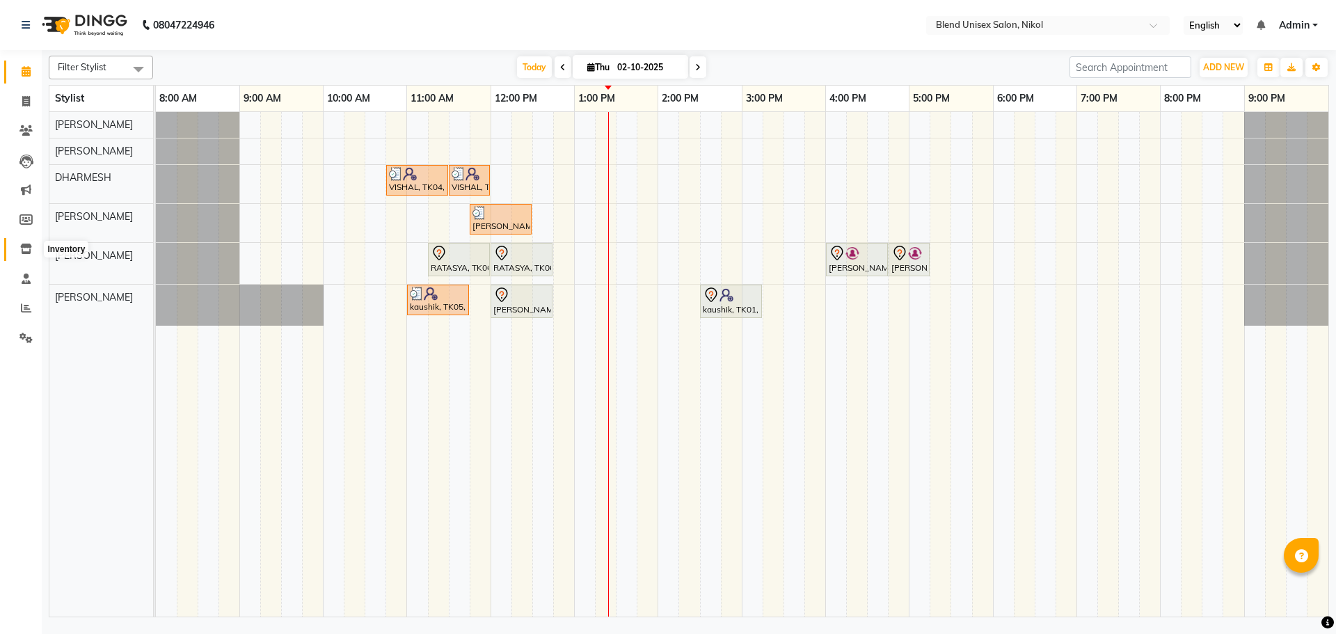
click at [29, 247] on icon at bounding box center [26, 249] width 12 height 10
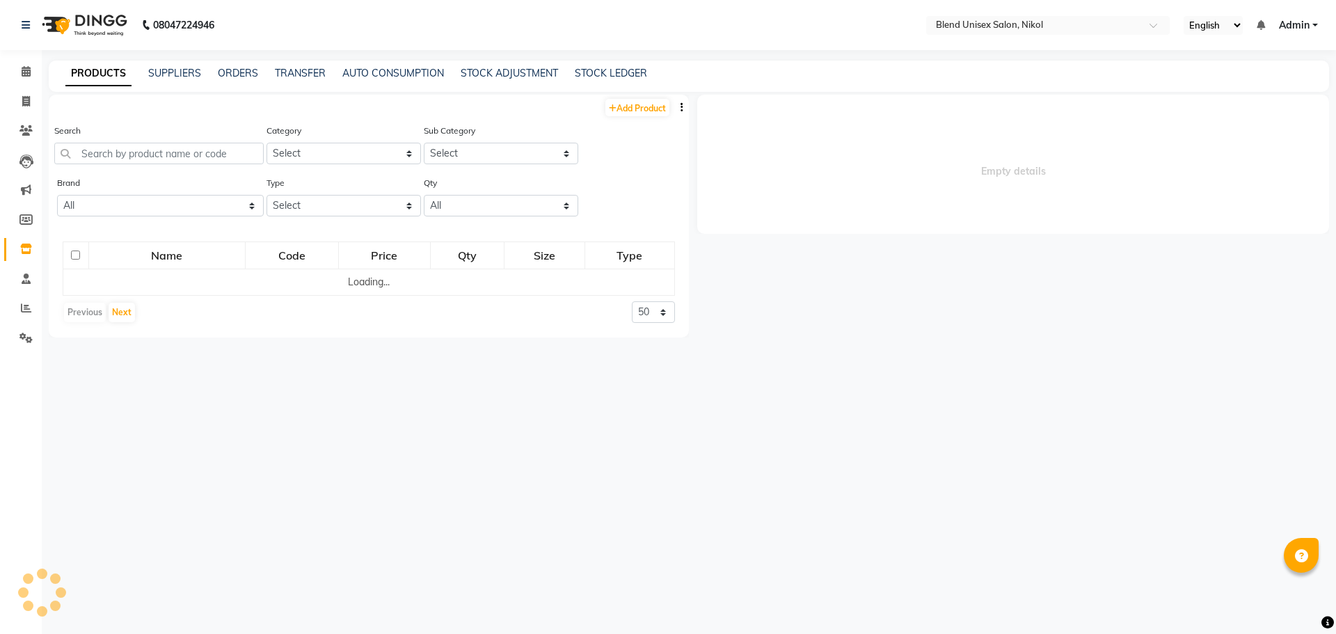
select select
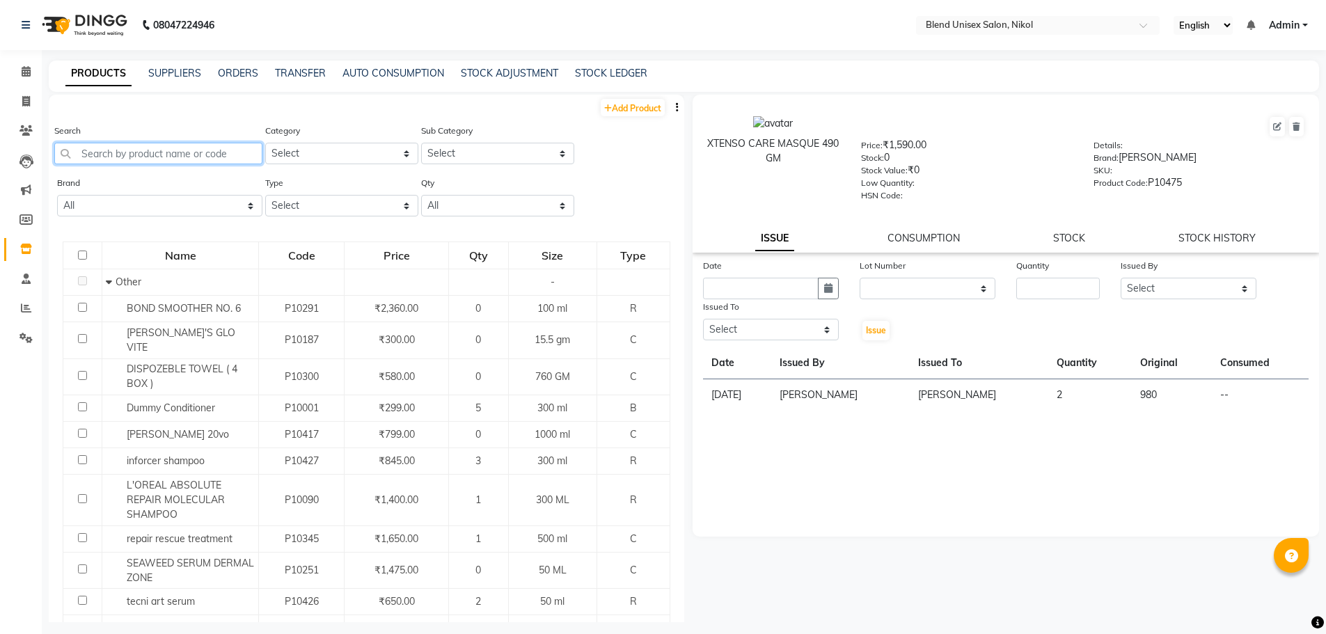
click at [228, 157] on input "text" at bounding box center [158, 154] width 208 height 22
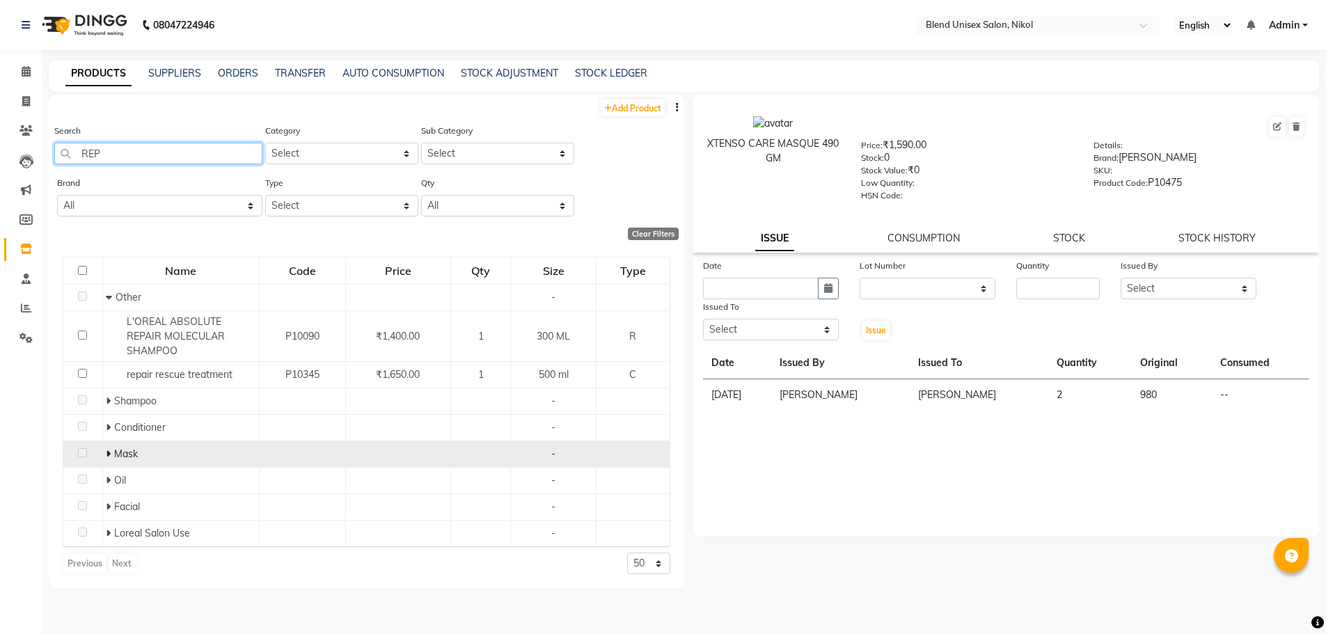
type input "REP"
click at [109, 451] on icon at bounding box center [108, 454] width 5 height 10
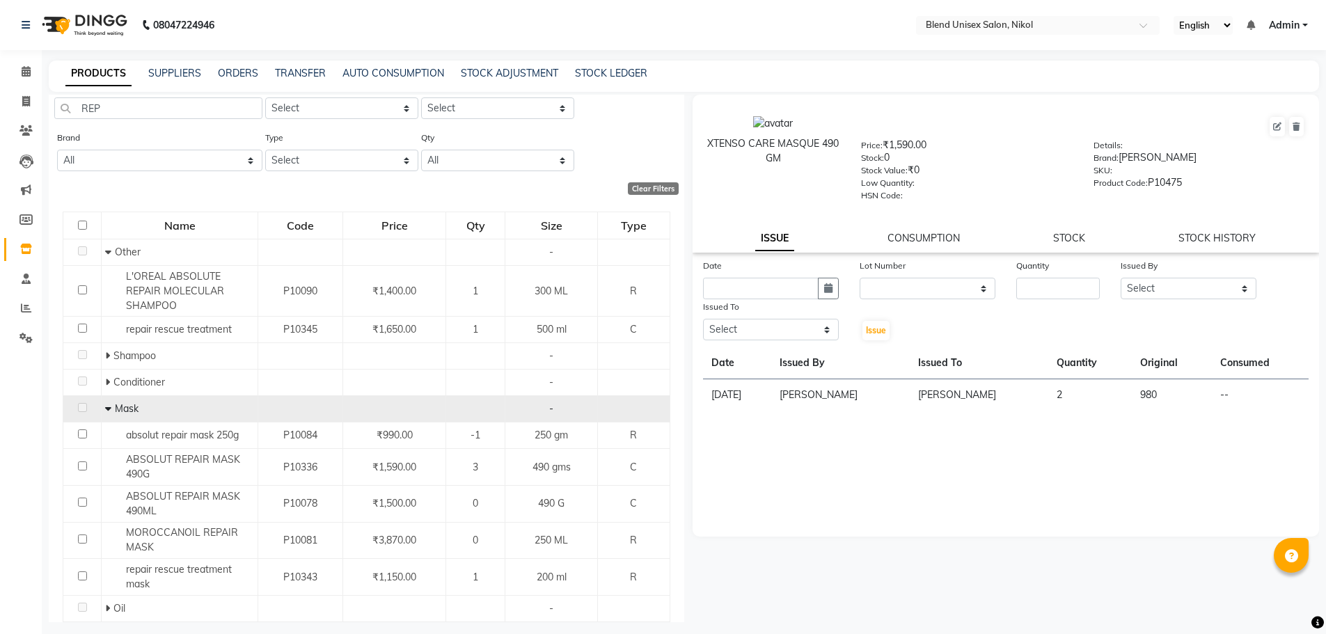
scroll to position [70, 0]
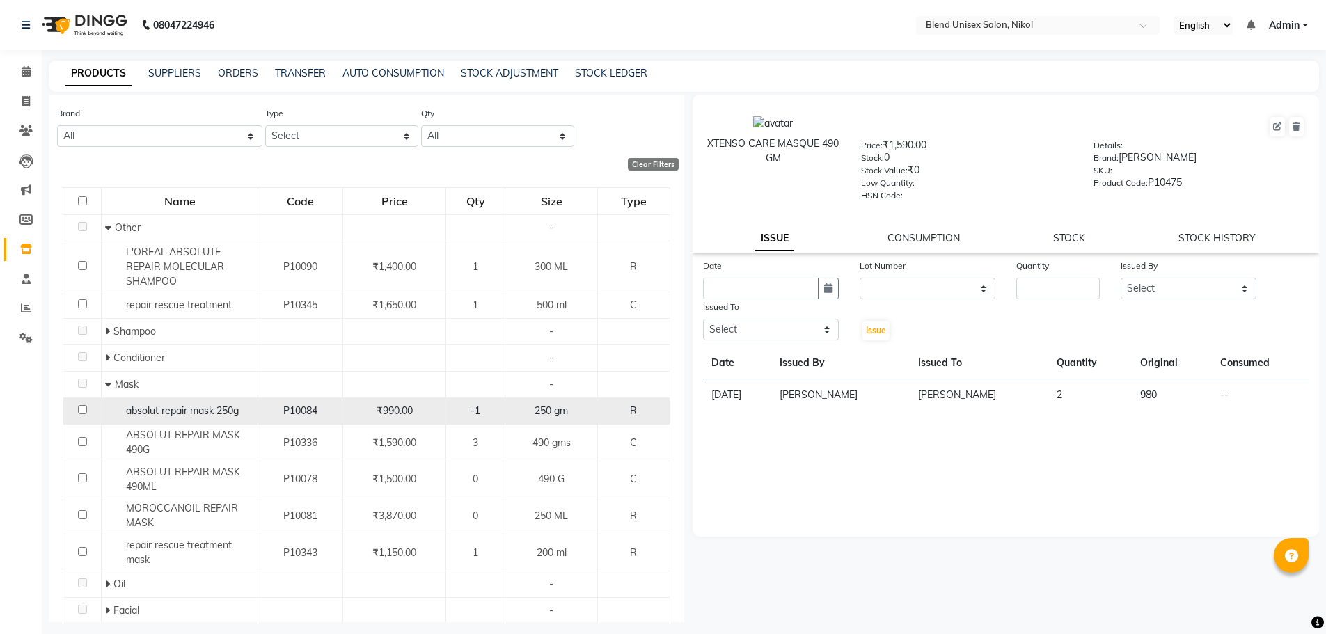
click at [81, 408] on input "checkbox" at bounding box center [82, 409] width 9 height 9
checkbox input "true"
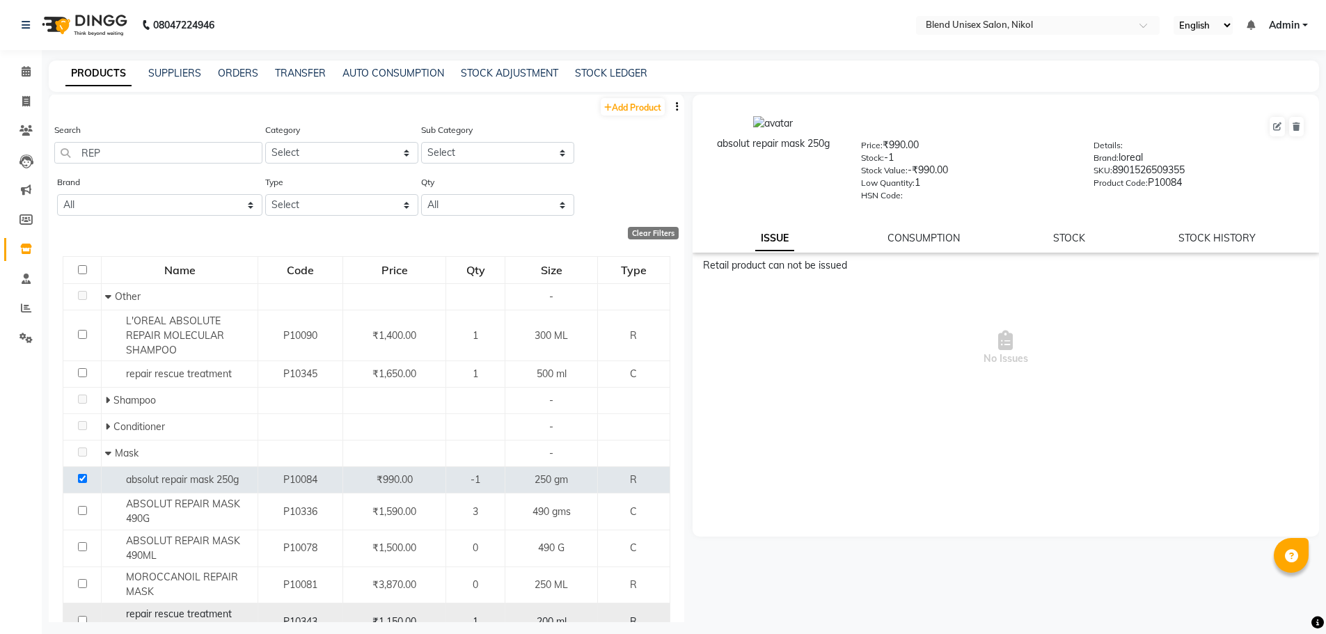
scroll to position [70, 0]
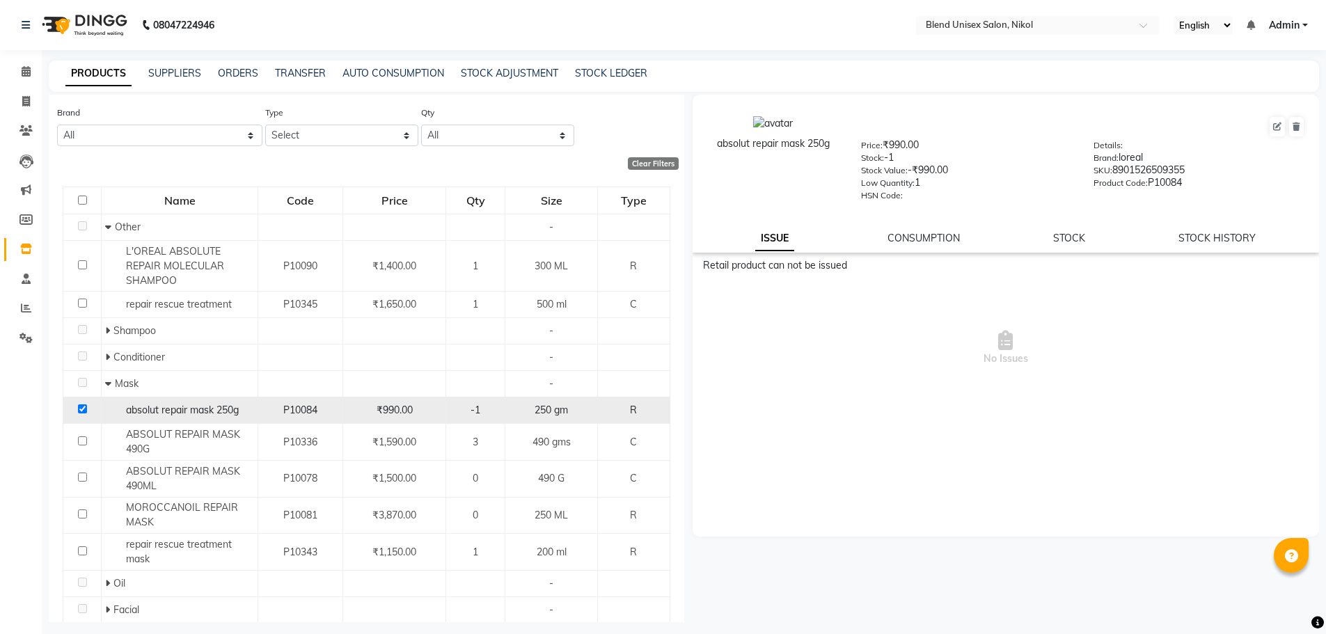
click at [79, 403] on td at bounding box center [82, 410] width 38 height 26
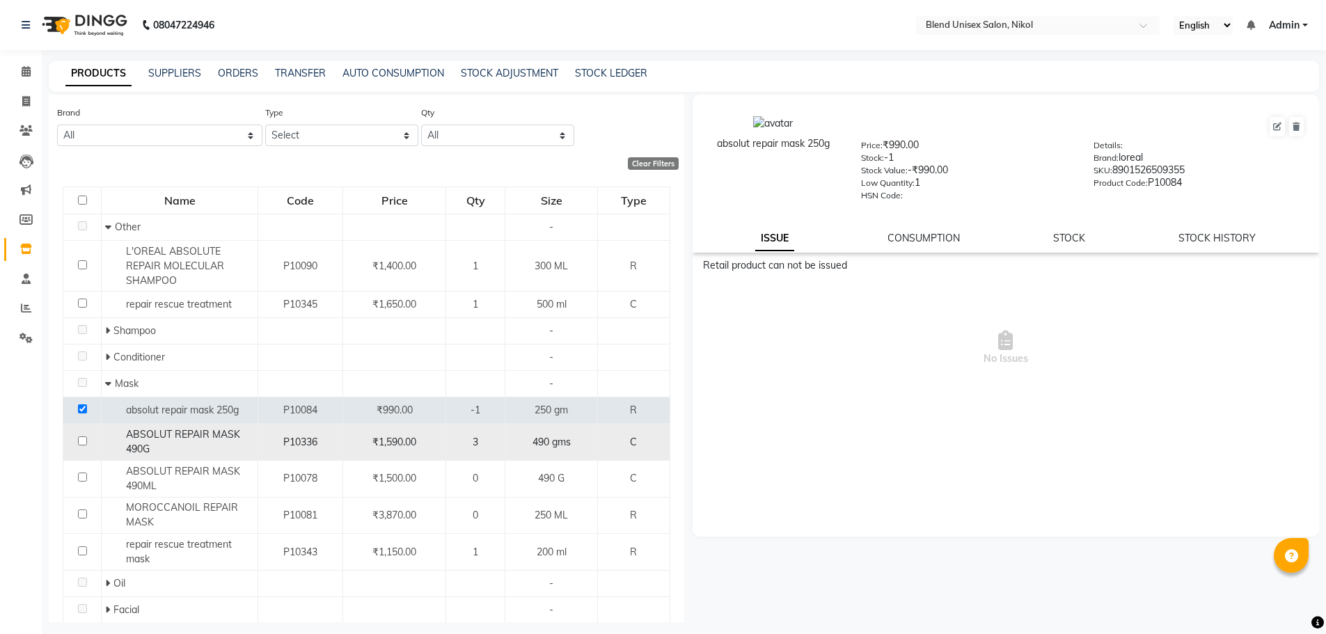
click at [489, 440] on div "3" at bounding box center [475, 442] width 47 height 15
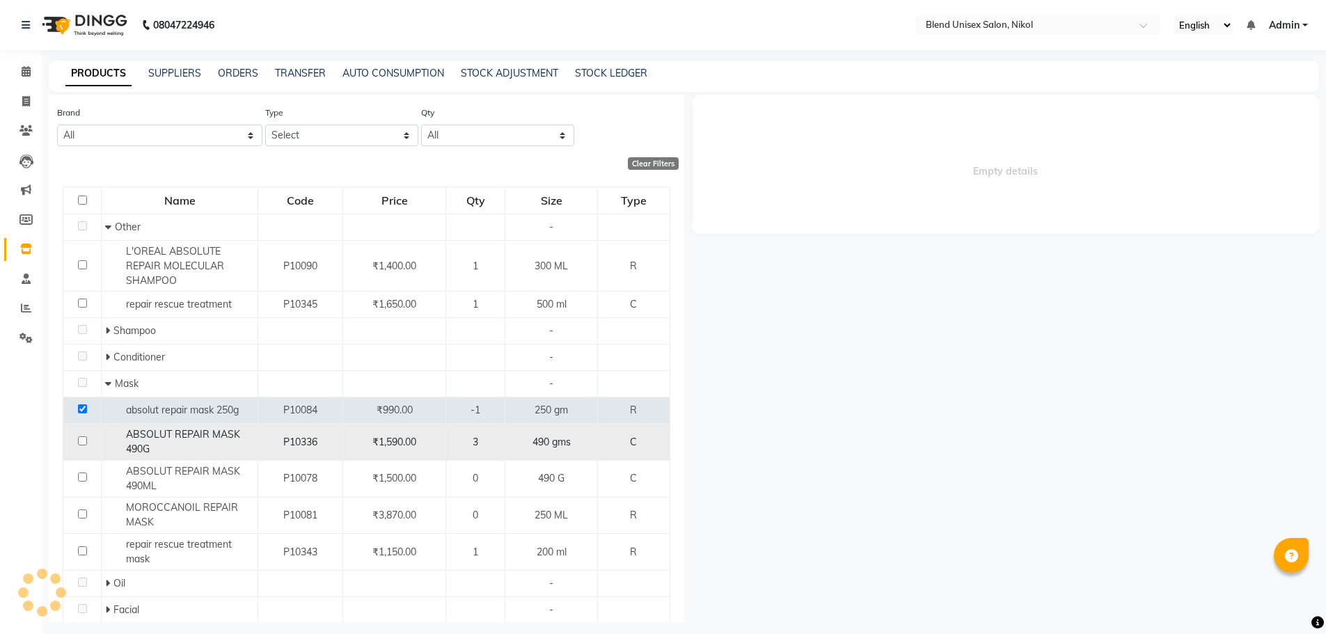
select select
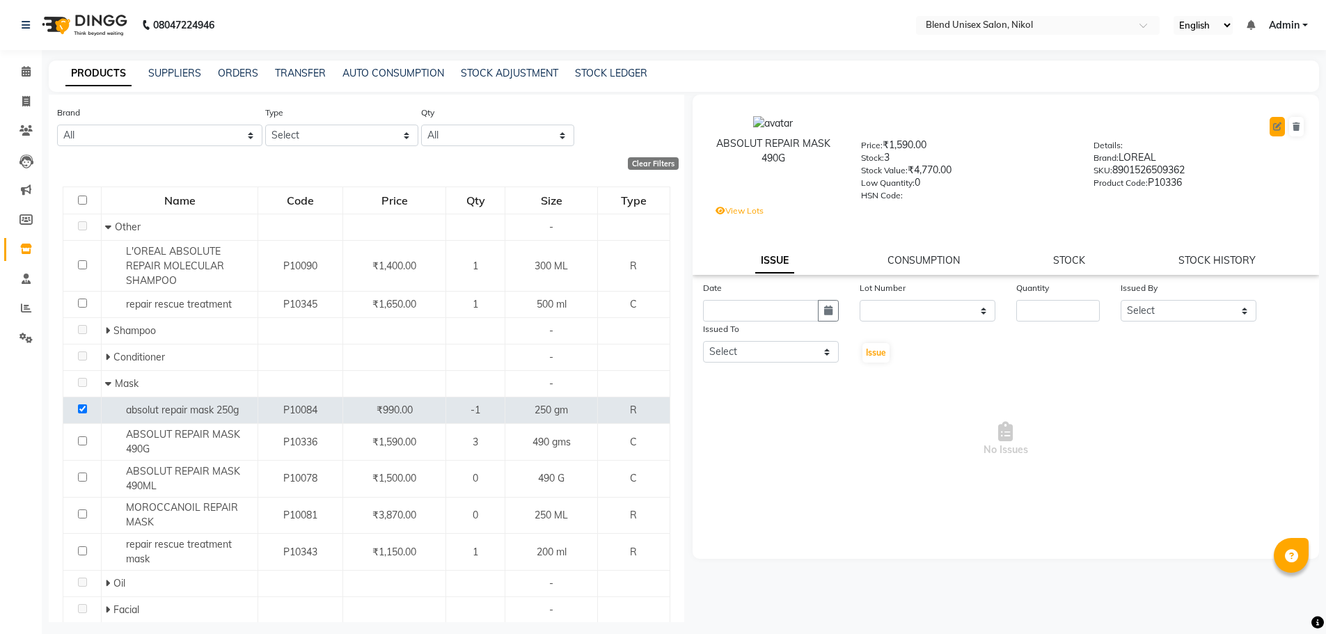
click at [1275, 123] on icon at bounding box center [1277, 126] width 8 height 8
select select "true"
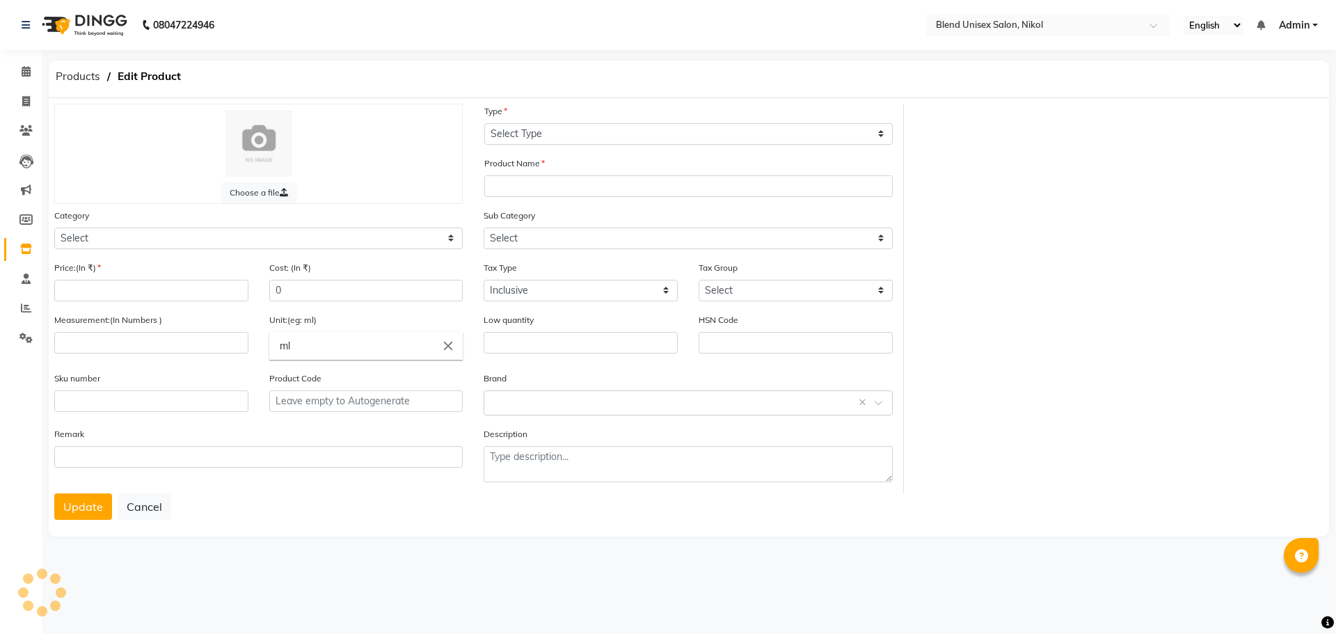
select select "C"
type input "ABSOLUT REPAIR MASK 490G"
select select
type input "1590"
type input "490"
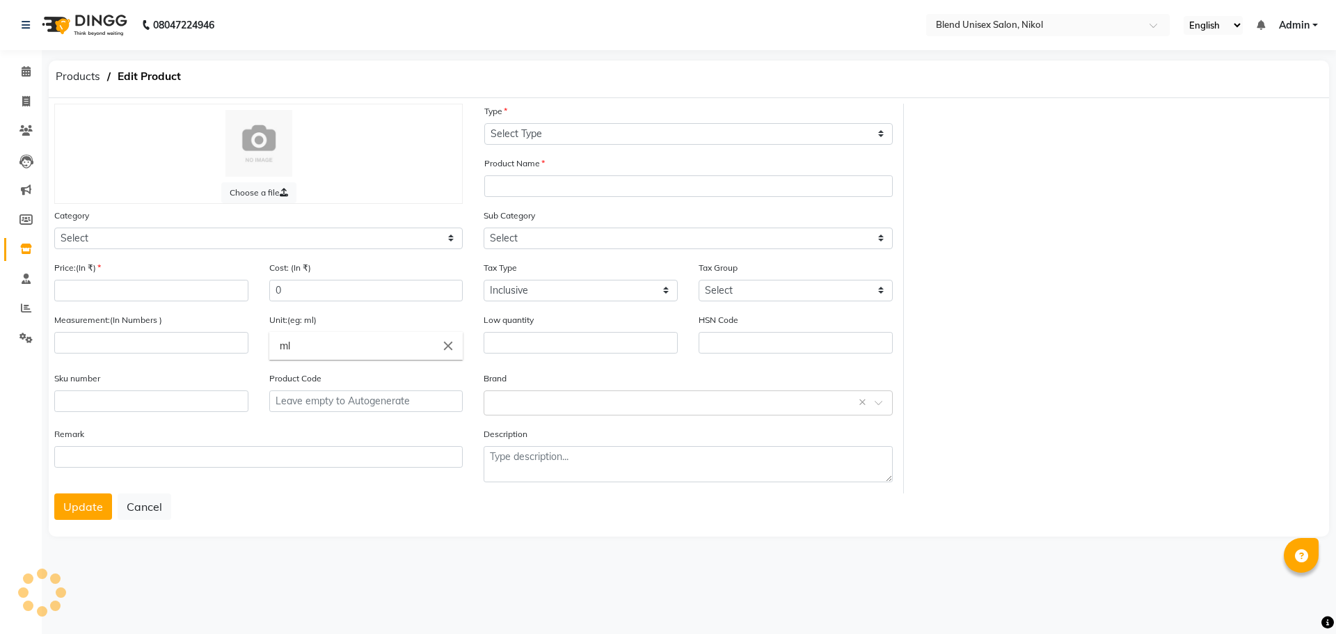
type input "gms"
type input "0"
type input "8901526509362"
type input "P10336"
select select "1003501100"
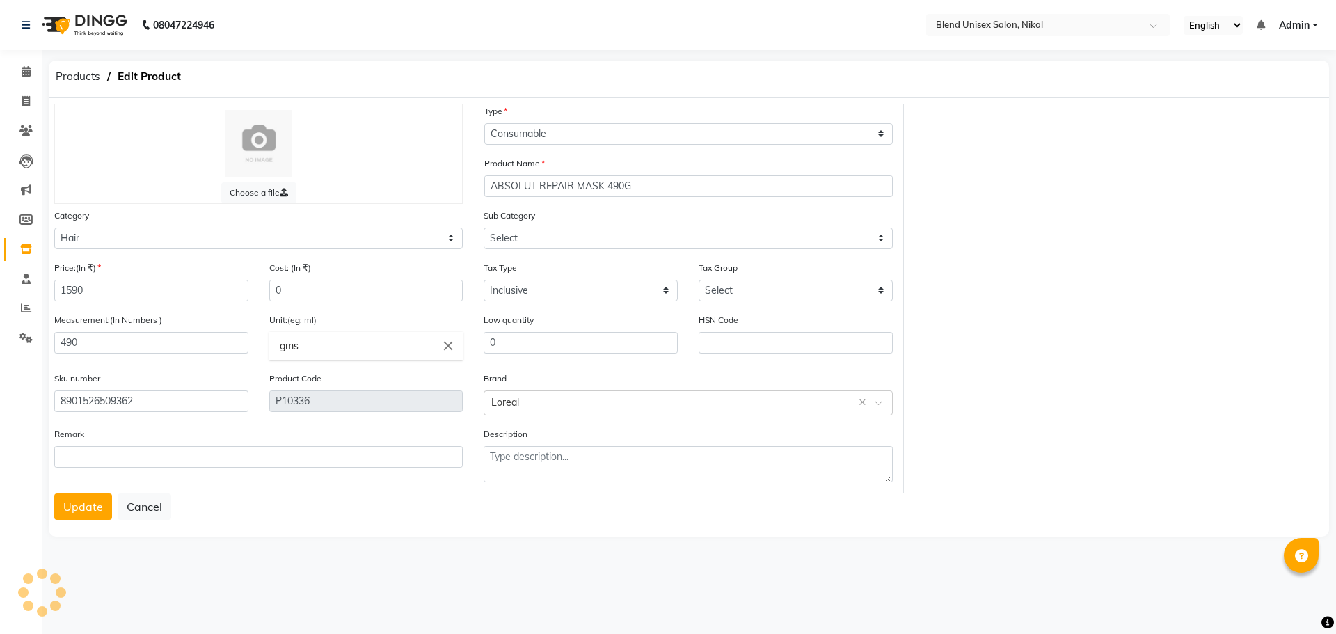
select select "1003501104"
click at [93, 507] on button "Update" at bounding box center [83, 506] width 58 height 26
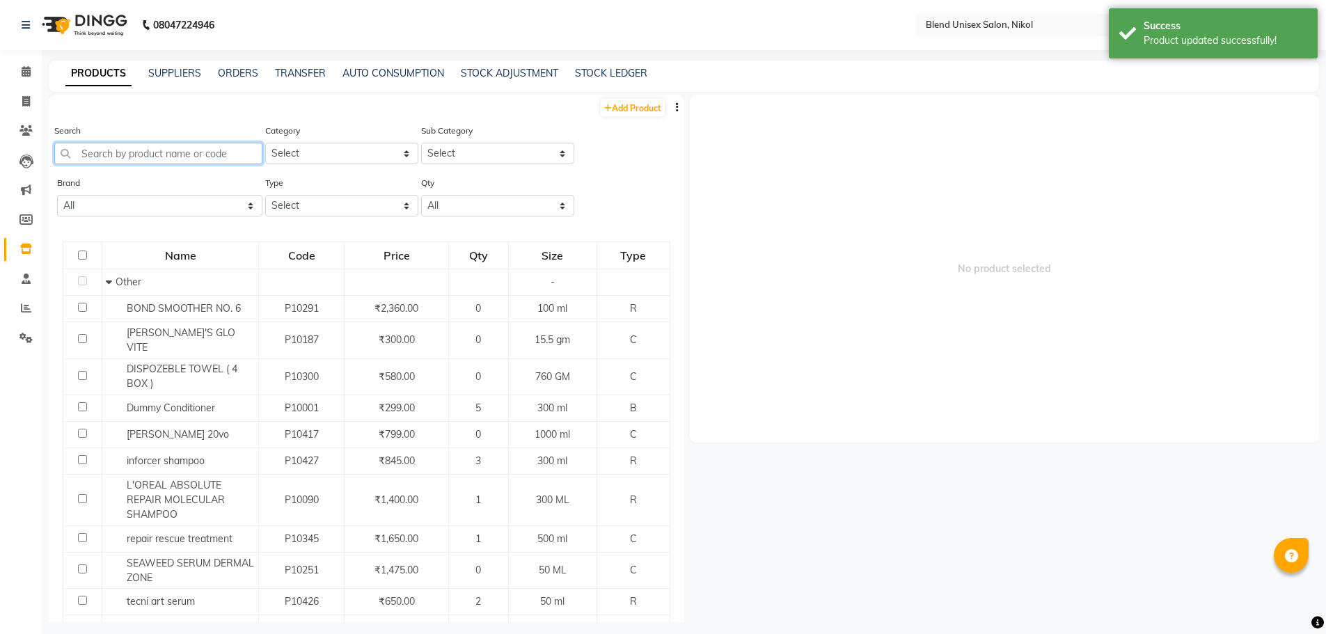
click at [168, 154] on input "text" at bounding box center [158, 154] width 208 height 22
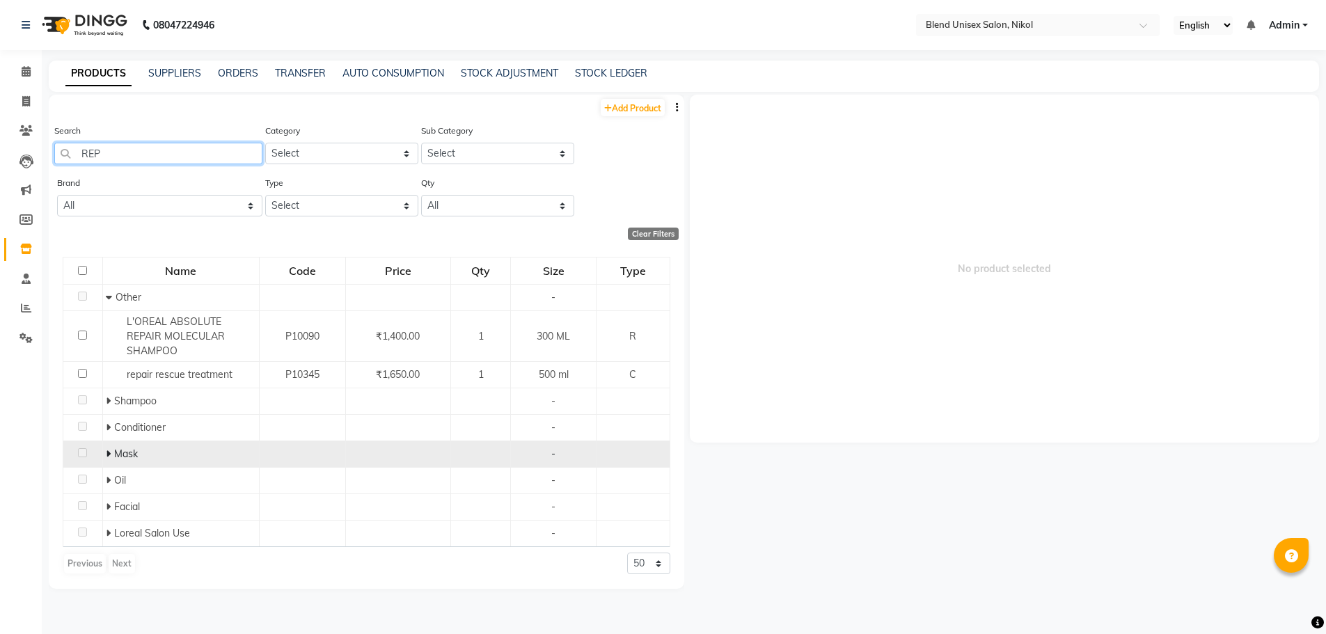
type input "REP"
click at [106, 452] on icon at bounding box center [108, 454] width 5 height 10
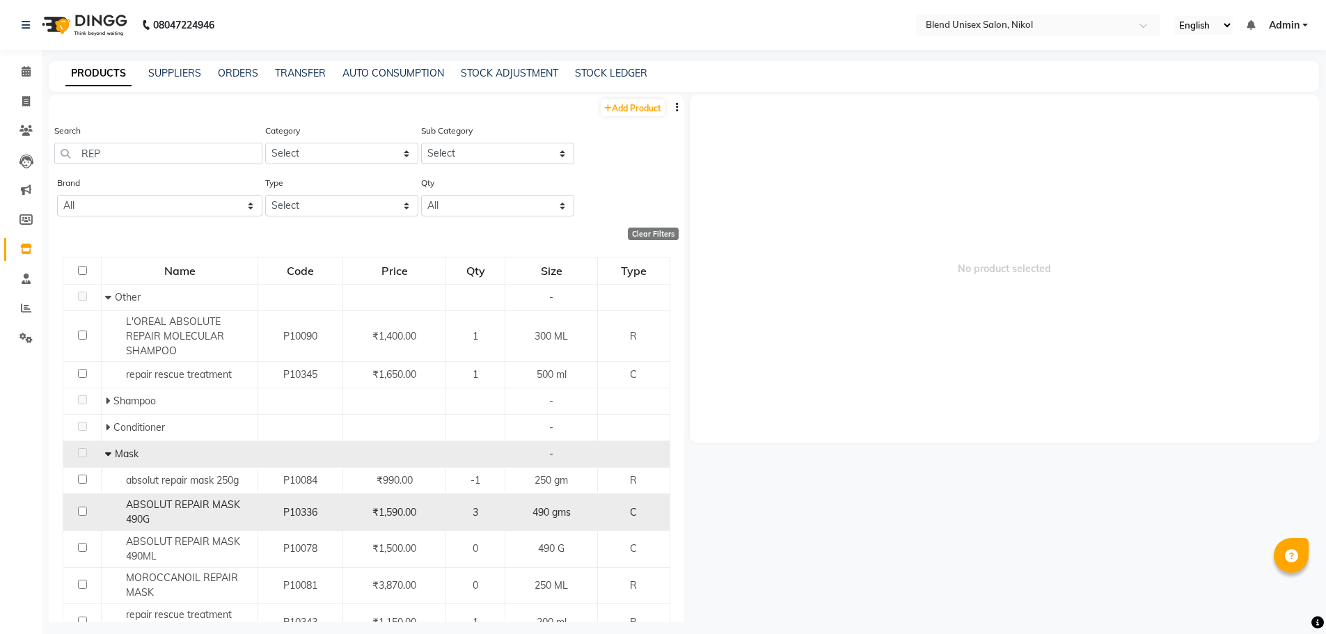
click at [73, 514] on td at bounding box center [82, 512] width 38 height 37
click at [102, 511] on td "ABSOLUT REPAIR MASK 490G" at bounding box center [180, 512] width 157 height 37
click at [84, 511] on input "checkbox" at bounding box center [82, 511] width 9 height 9
checkbox input "true"
select select
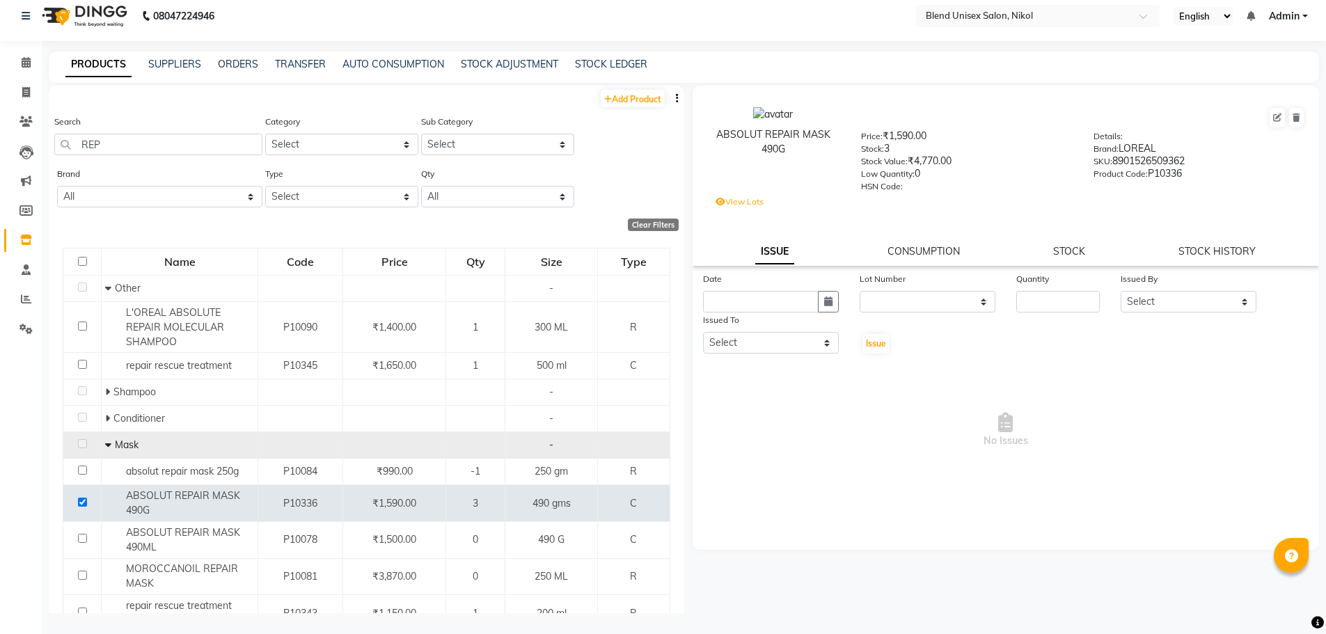
click at [109, 439] on span at bounding box center [110, 444] width 10 height 13
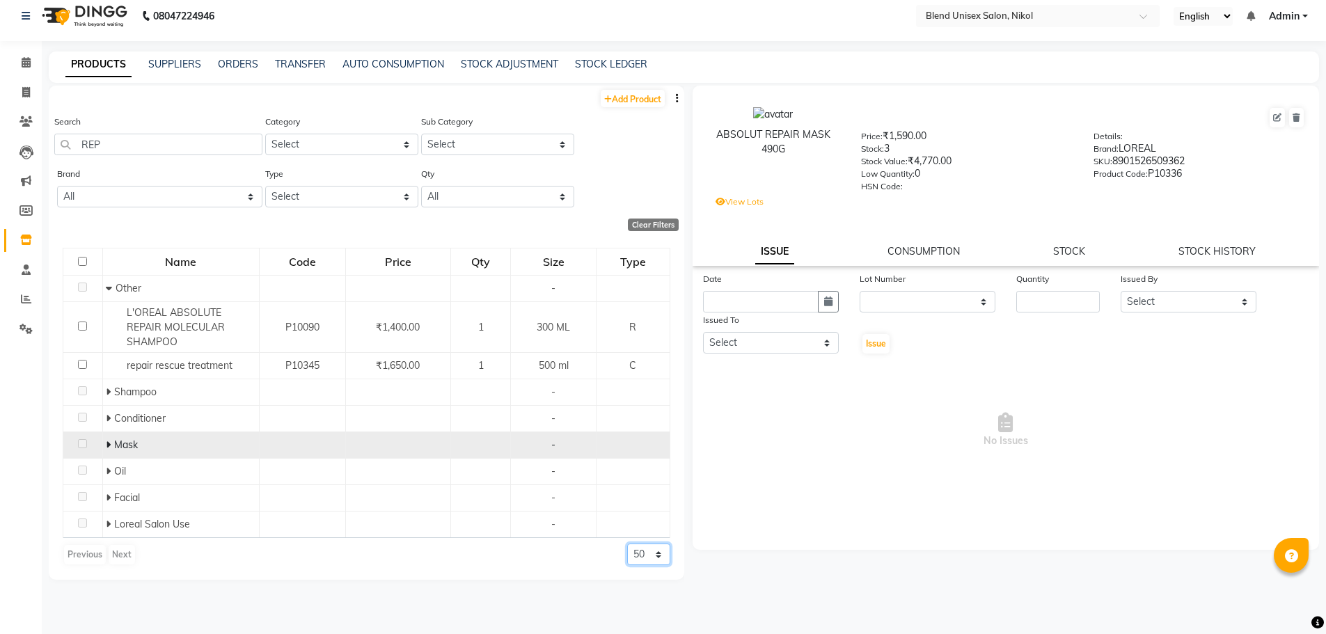
click at [641, 548] on select "50 100 500" at bounding box center [648, 554] width 43 height 22
select select "500"
click at [627, 543] on select "50 100 500" at bounding box center [648, 554] width 43 height 22
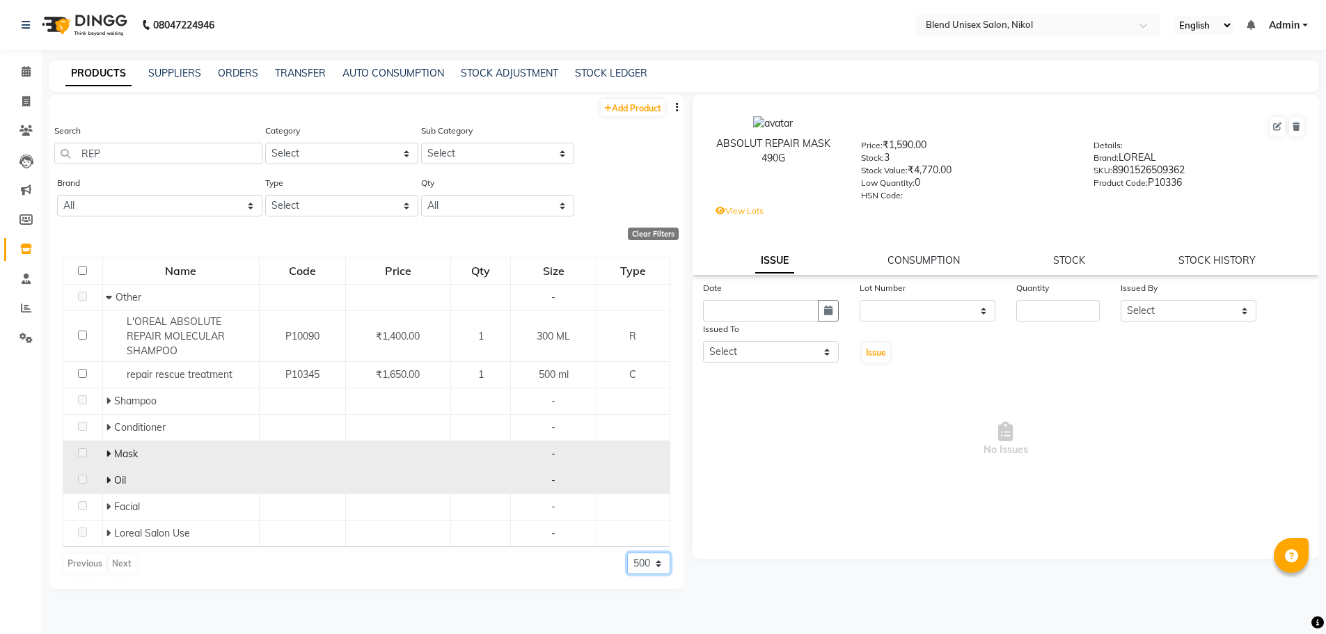
scroll to position [9, 0]
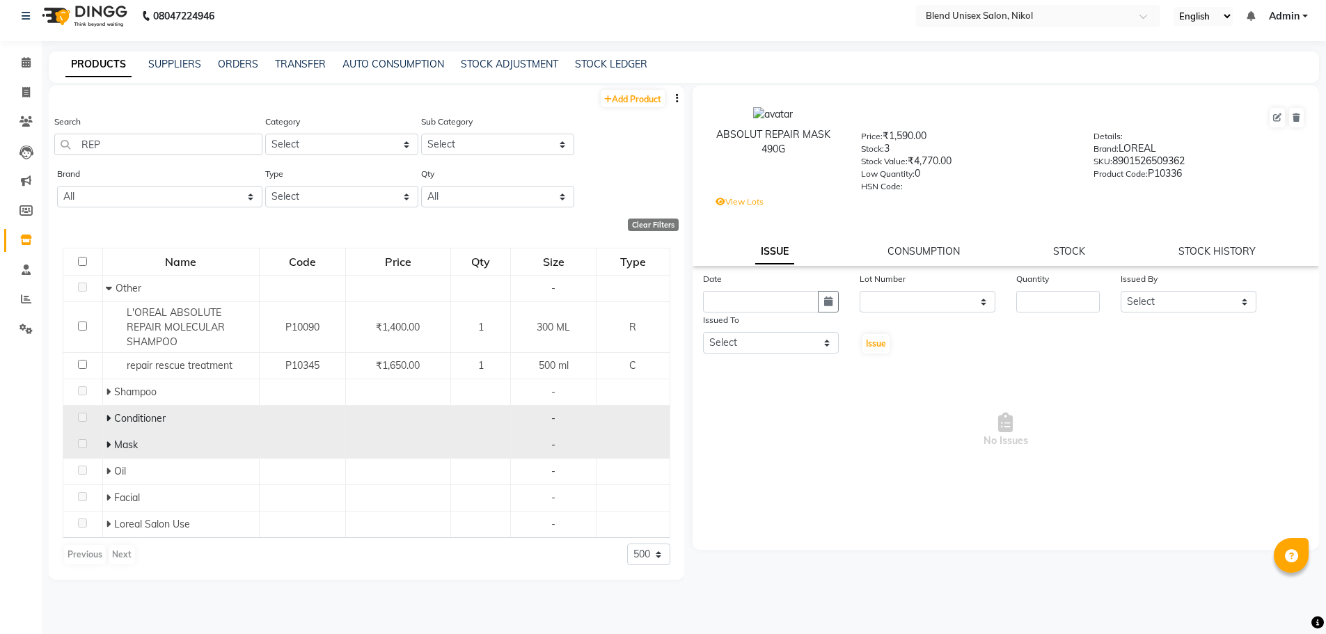
click at [104, 413] on td "Conditioner" at bounding box center [180, 419] width 157 height 26
click at [107, 415] on icon at bounding box center [108, 418] width 5 height 10
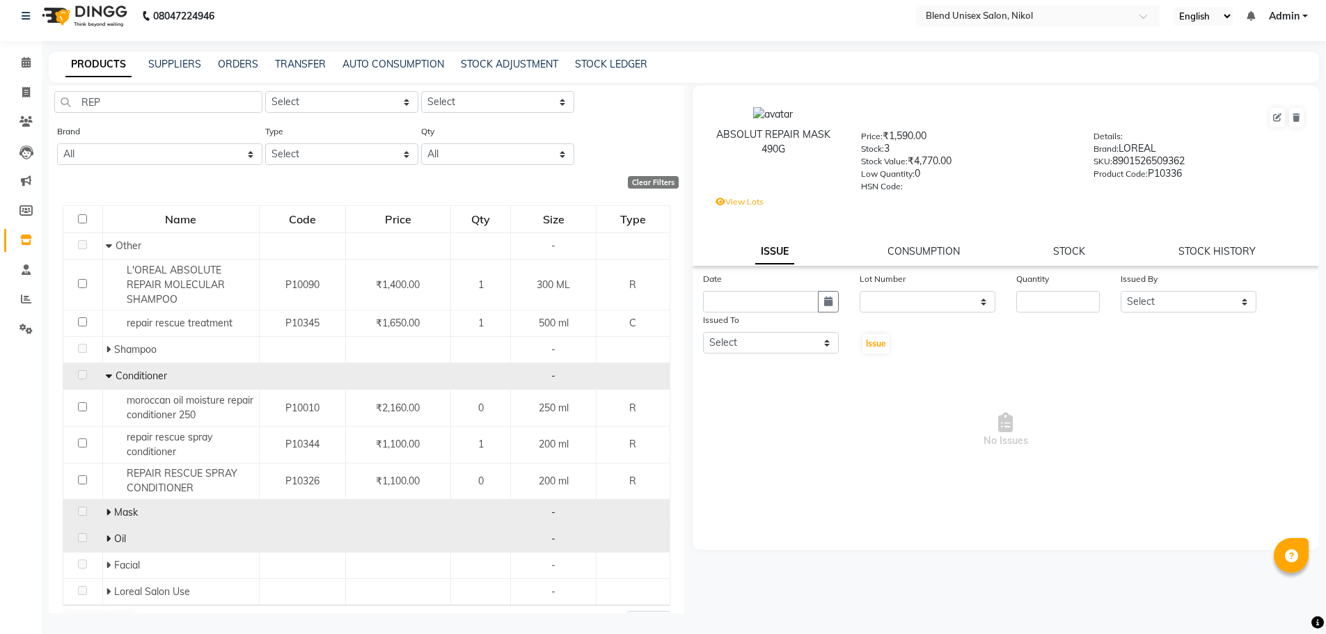
scroll to position [77, 0]
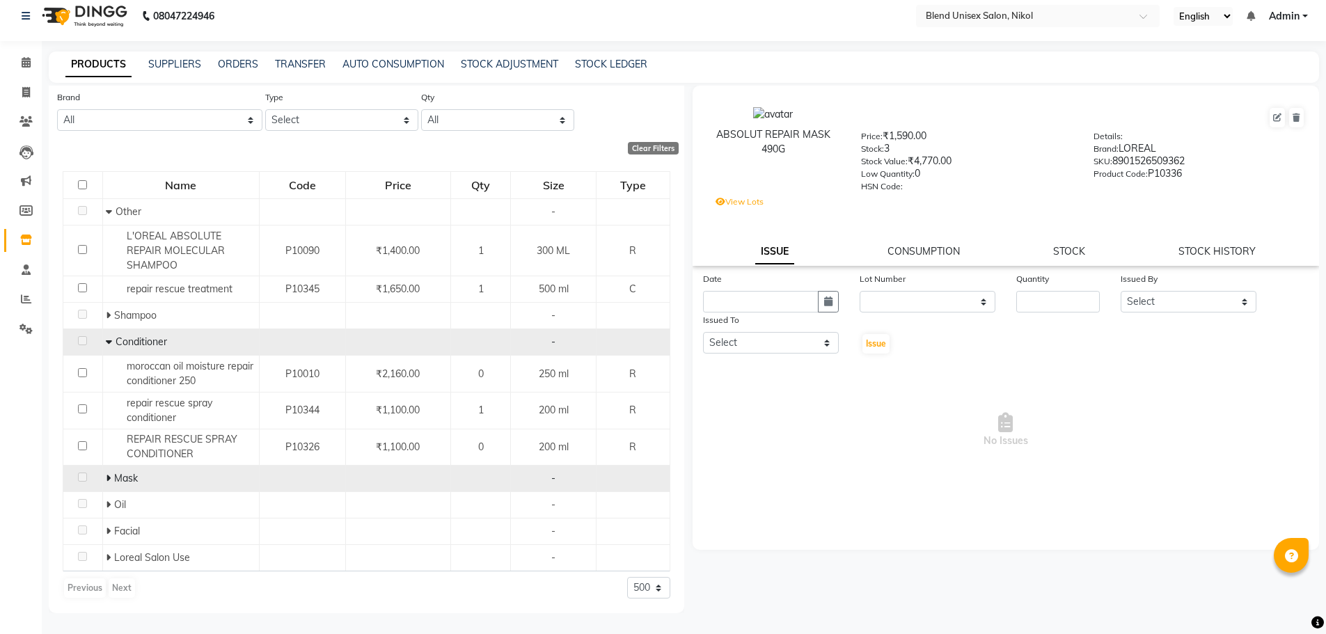
click at [104, 341] on td "Conditioner" at bounding box center [180, 342] width 157 height 26
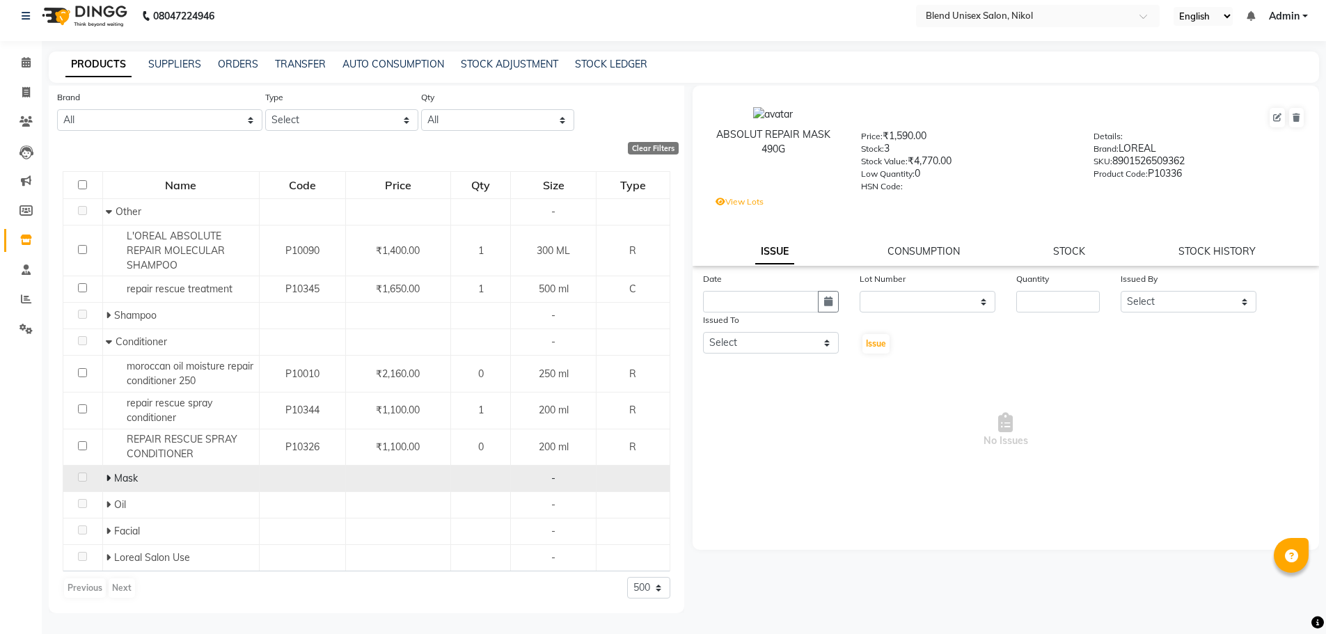
click at [113, 340] on span at bounding box center [111, 341] width 10 height 13
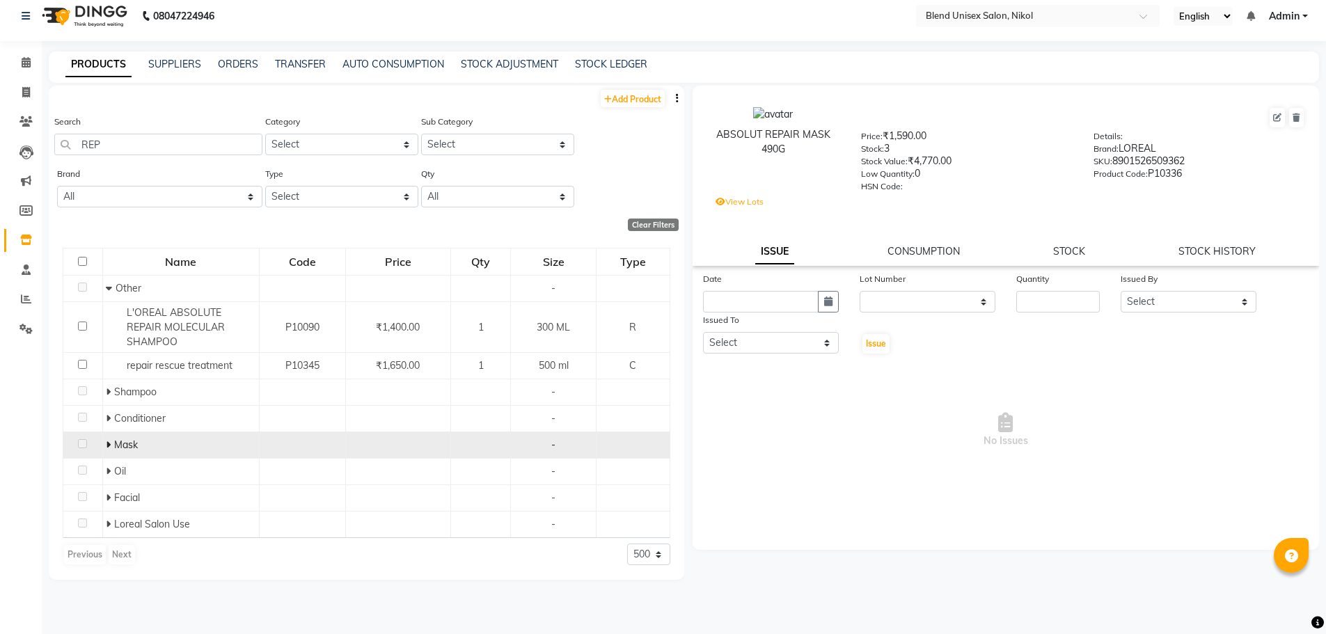
click at [107, 446] on icon at bounding box center [108, 445] width 5 height 10
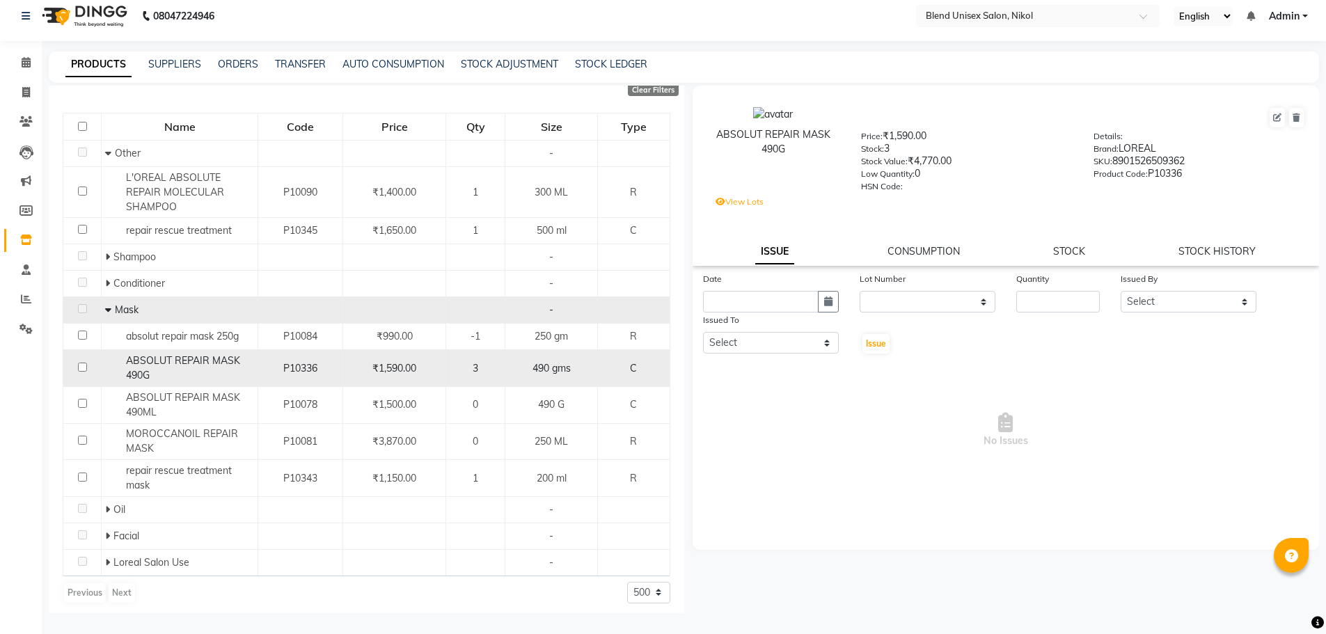
scroll to position [140, 0]
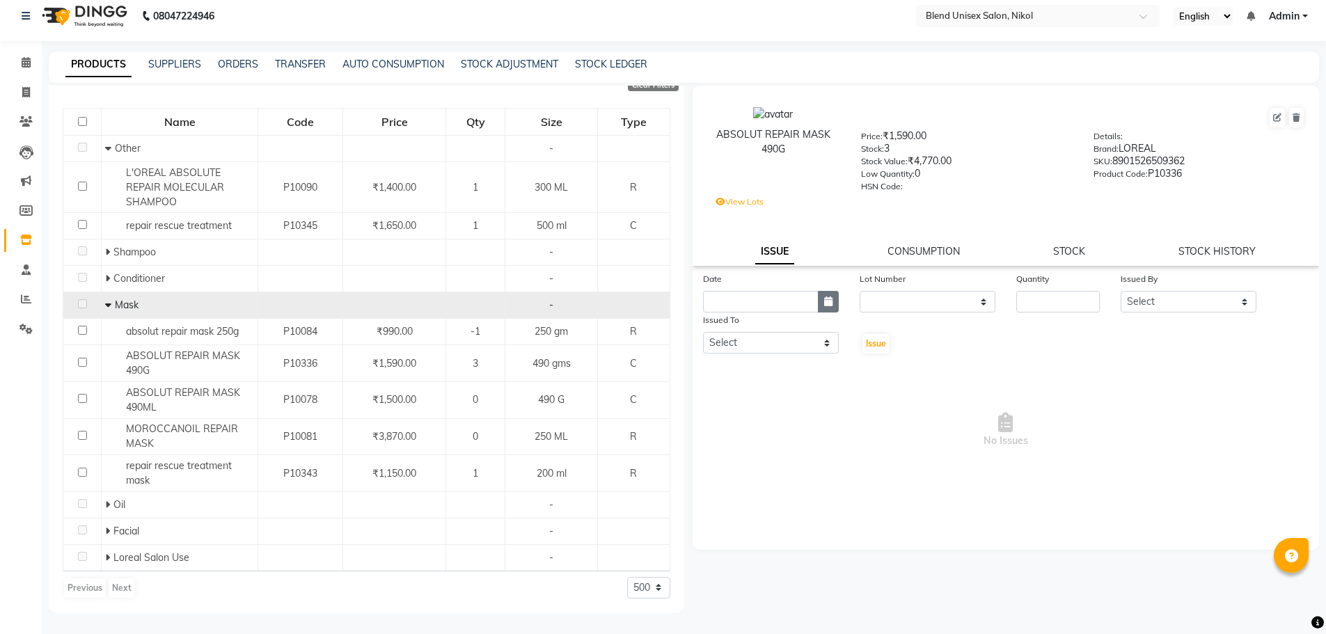
click at [824, 304] on icon "button" at bounding box center [828, 301] width 8 height 10
select select "10"
select select "2025"
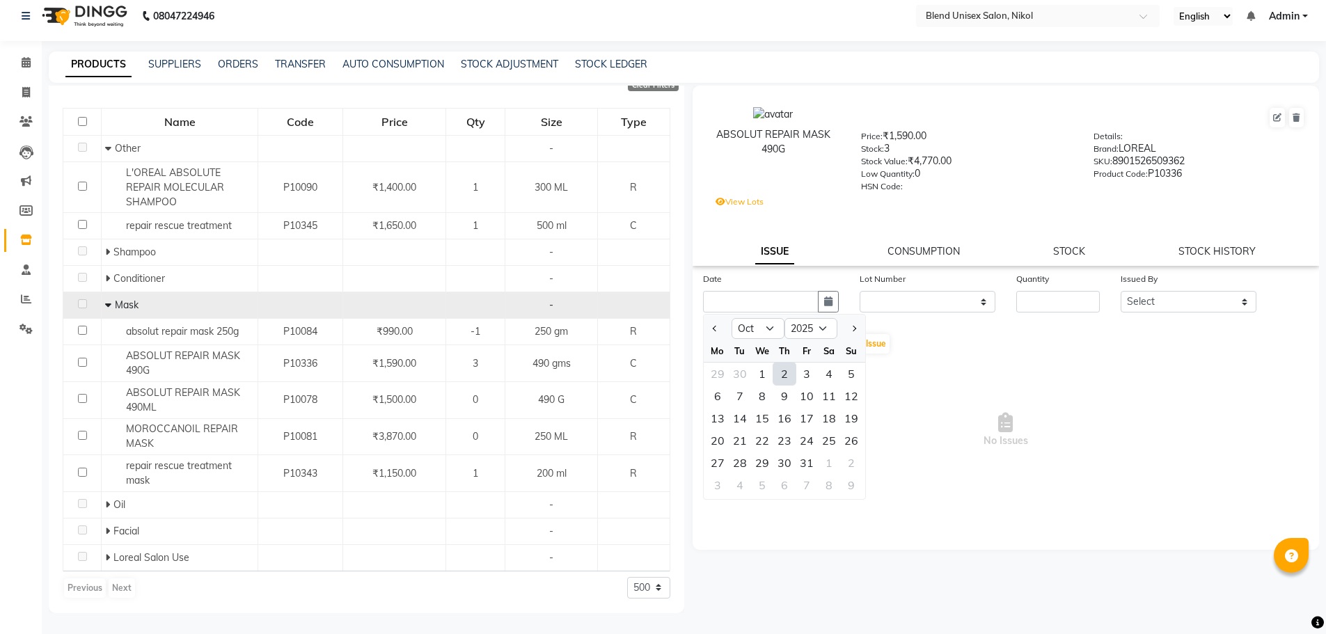
click at [781, 371] on div "2" at bounding box center [784, 374] width 22 height 22
type input "02-10-2025"
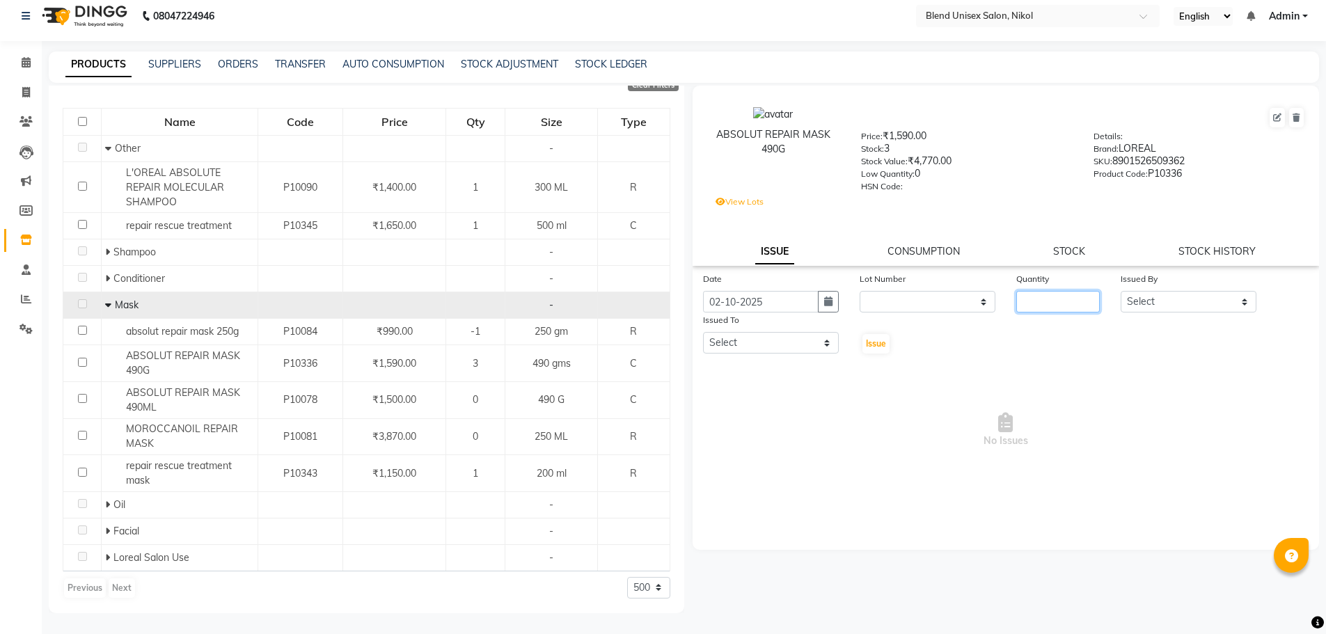
click at [1042, 301] on input "number" at bounding box center [1058, 302] width 84 height 22
type input "3"
click at [1199, 296] on select "Select [PERSON_NAME] AYESHA [PERSON_NAME] KAJAL NAYI [PERSON_NAME] [PERSON_NAME]" at bounding box center [1188, 302] width 136 height 22
select select "45624"
click at [1120, 291] on select "Select [PERSON_NAME] AYESHA [PERSON_NAME] KAJAL NAYI [PERSON_NAME] [PERSON_NAME]" at bounding box center [1188, 302] width 136 height 22
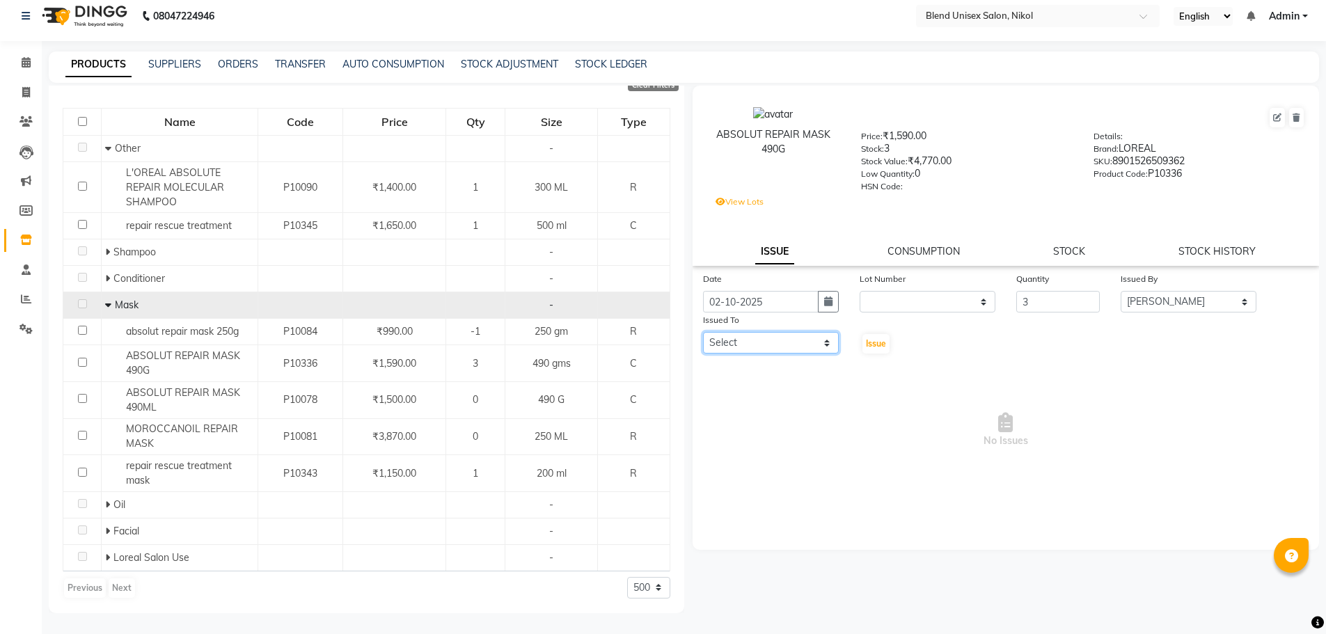
click at [823, 341] on select "Select [PERSON_NAME] AYESHA [PERSON_NAME] KAJAL NAYI [PERSON_NAME] [PERSON_NAME]" at bounding box center [771, 343] width 136 height 22
select select "45624"
click at [703, 332] on select "Select [PERSON_NAME] AYESHA [PERSON_NAME] KAJAL NAYI [PERSON_NAME] [PERSON_NAME]" at bounding box center [771, 343] width 136 height 22
click at [870, 340] on span "Issue" at bounding box center [876, 343] width 20 height 10
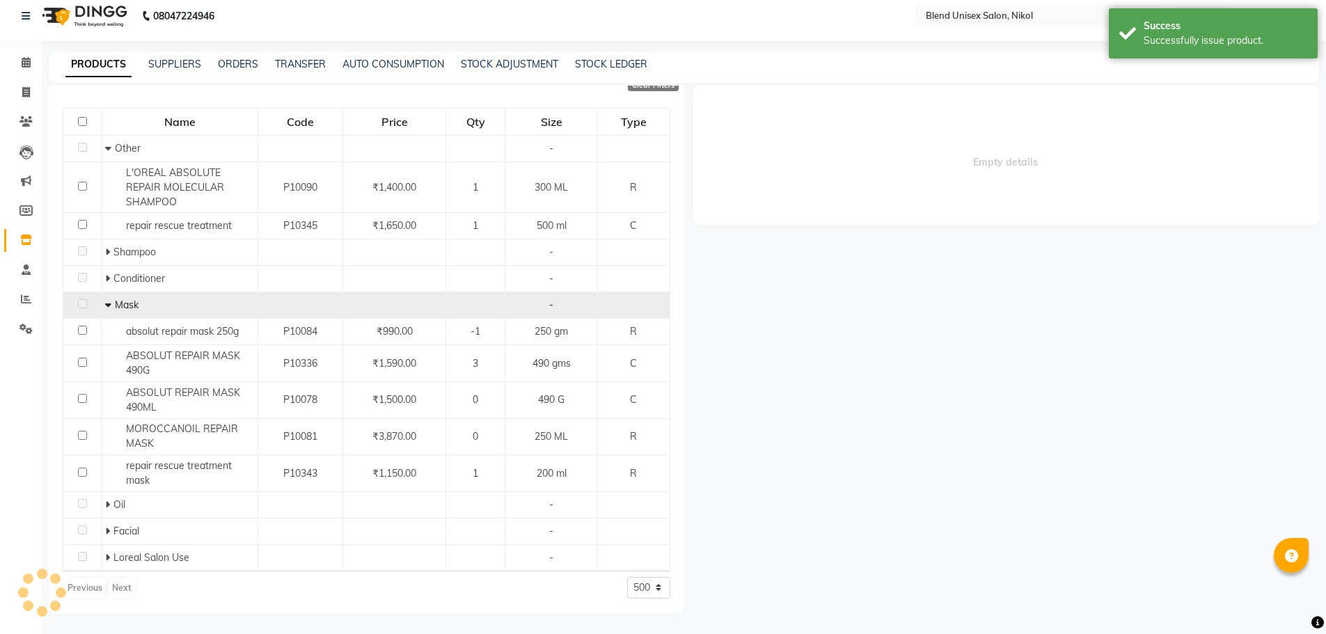
select select
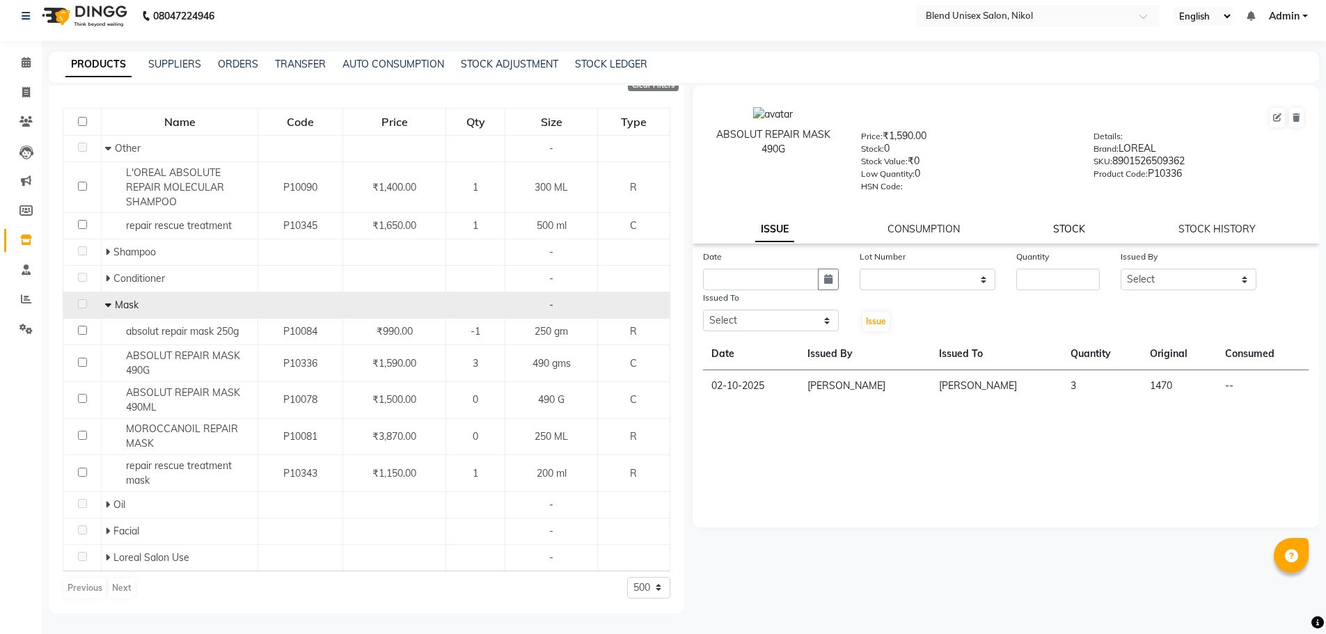
click at [1083, 227] on link "STOCK" at bounding box center [1069, 229] width 32 height 13
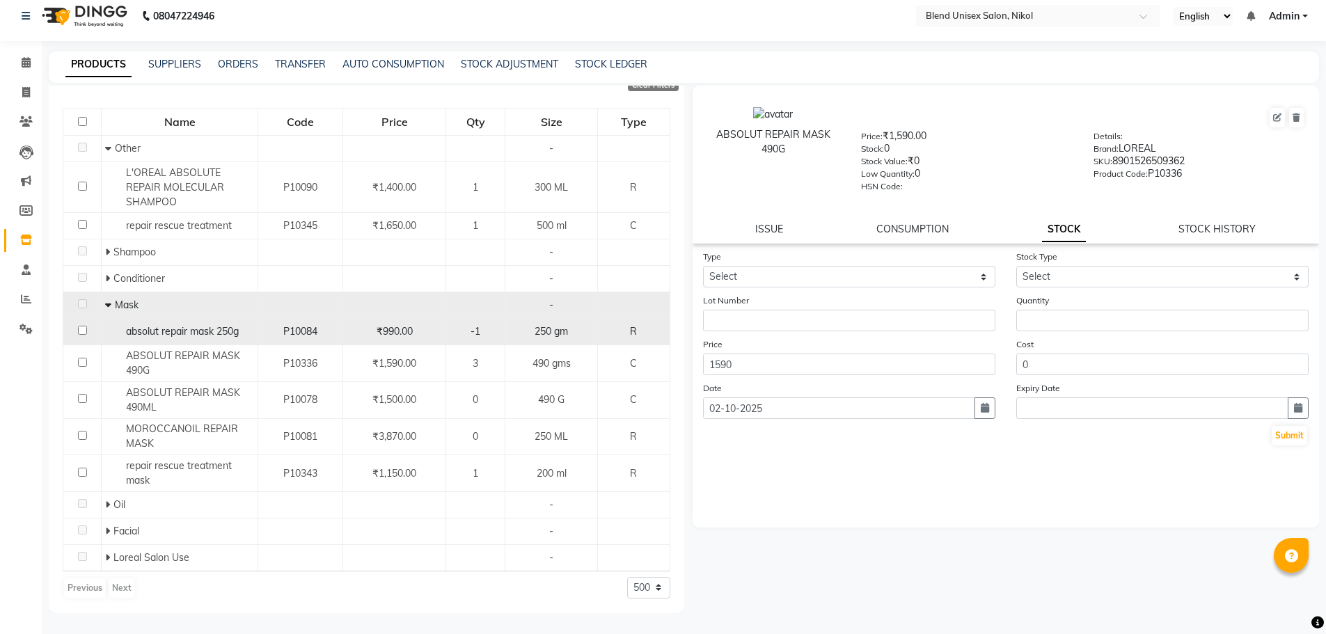
click at [317, 329] on span "P10084" at bounding box center [300, 331] width 34 height 13
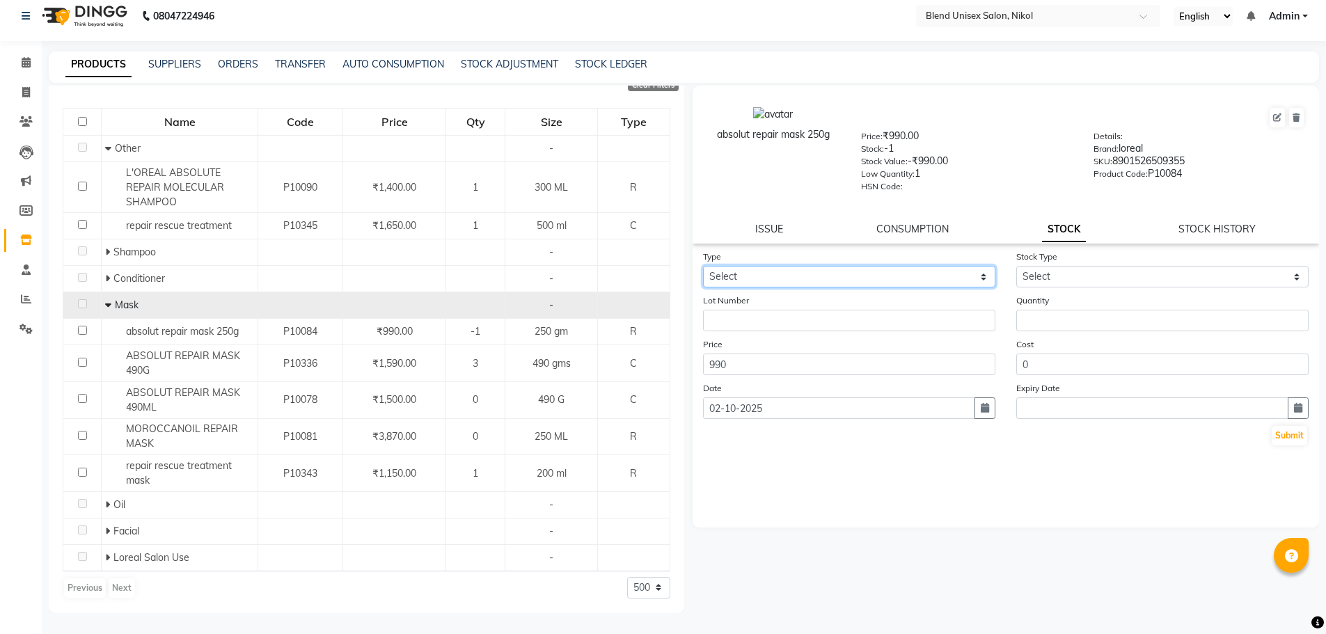
click at [748, 276] on select "Select In Out" at bounding box center [849, 277] width 292 height 22
select select "in"
click at [703, 266] on select "Select In Out" at bounding box center [849, 277] width 292 height 22
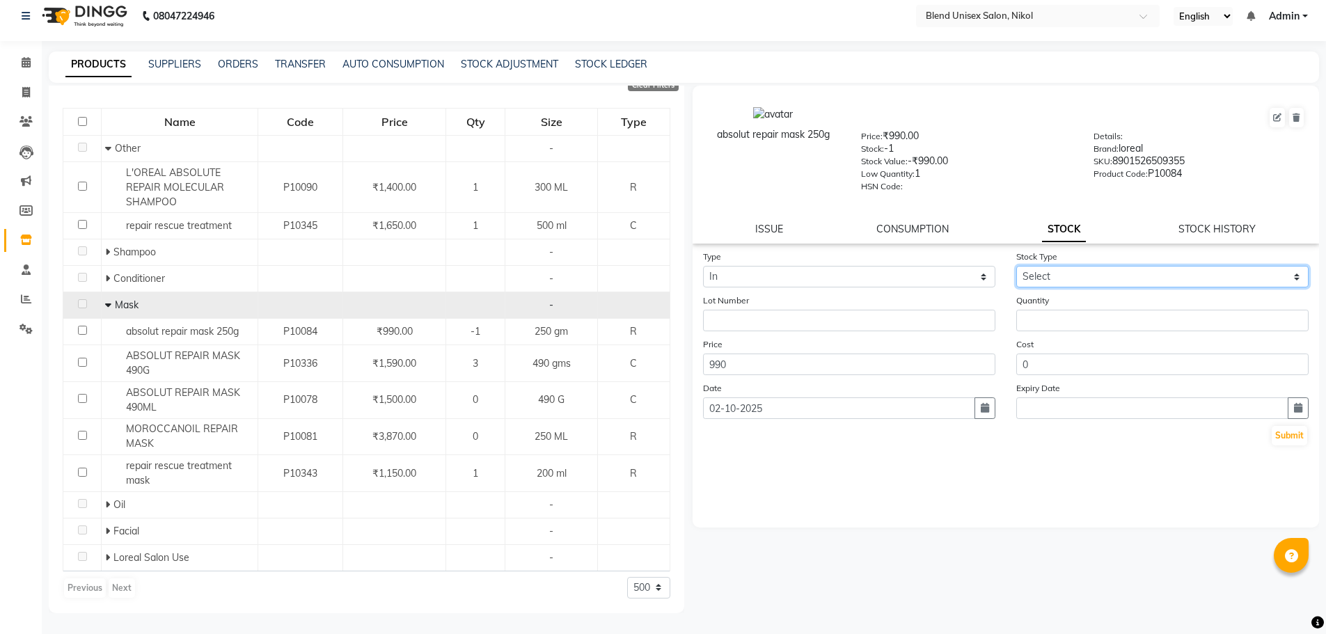
click at [1041, 269] on select "Select New Stock Adjustment Return Other" at bounding box center [1162, 277] width 292 height 22
click at [1016, 266] on select "Select New Stock Adjustment Return Other" at bounding box center [1162, 277] width 292 height 22
click at [1054, 278] on select "Select New Stock Adjustment Return Other" at bounding box center [1162, 277] width 292 height 22
select select "new stock"
click at [1016, 266] on select "Select New Stock Adjustment Return Other" at bounding box center [1162, 277] width 292 height 22
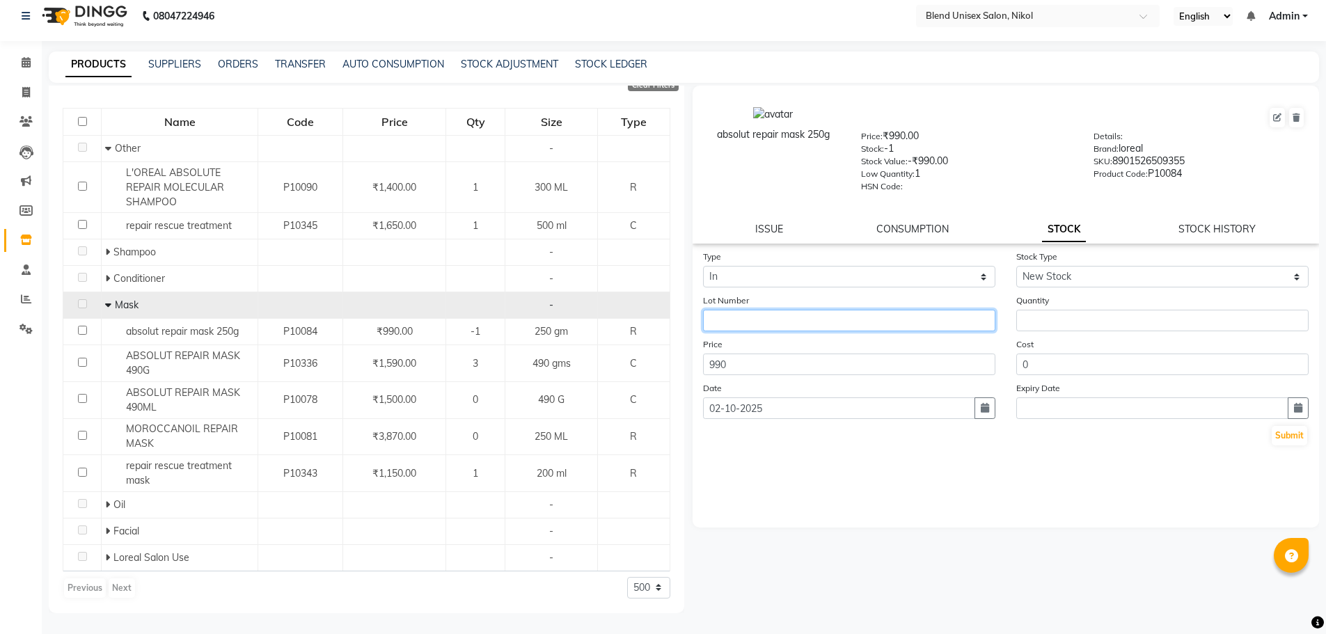
click at [719, 324] on input "text" at bounding box center [849, 321] width 292 height 22
click at [1041, 307] on div "Quantity" at bounding box center [1161, 312] width 313 height 38
click at [1041, 321] on input "number" at bounding box center [1162, 321] width 292 height 22
type input "2"
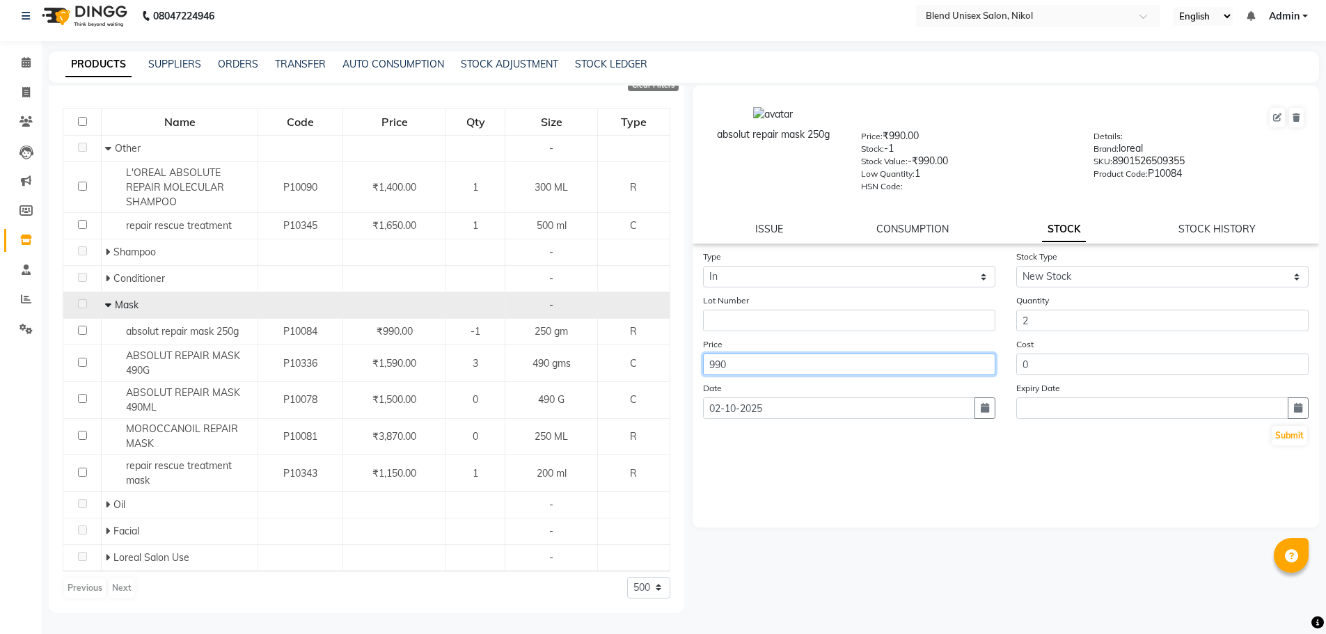
click at [762, 365] on input "990" at bounding box center [849, 364] width 292 height 22
click at [1297, 408] on icon "button" at bounding box center [1298, 408] width 8 height 10
select select "10"
select select "2025"
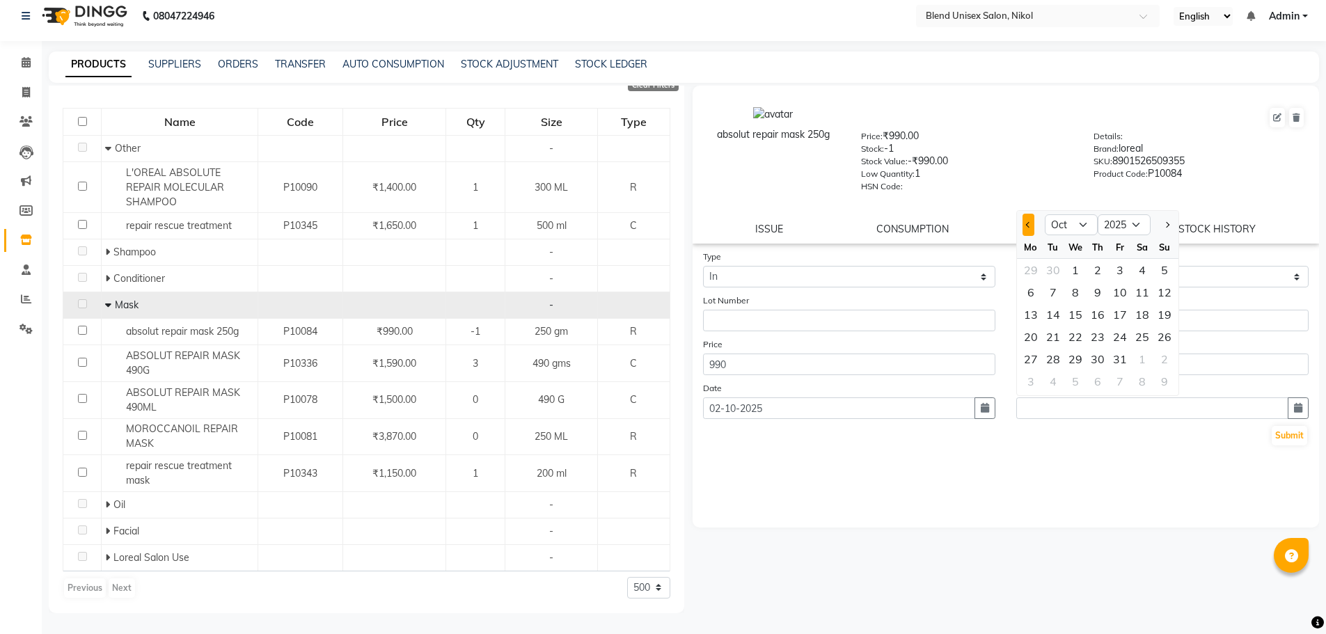
click at [1027, 223] on span "Previous month" at bounding box center [1029, 225] width 6 height 6
select select "9"
click at [1163, 337] on div "28" at bounding box center [1164, 337] width 22 height 22
type input "28-09-2025"
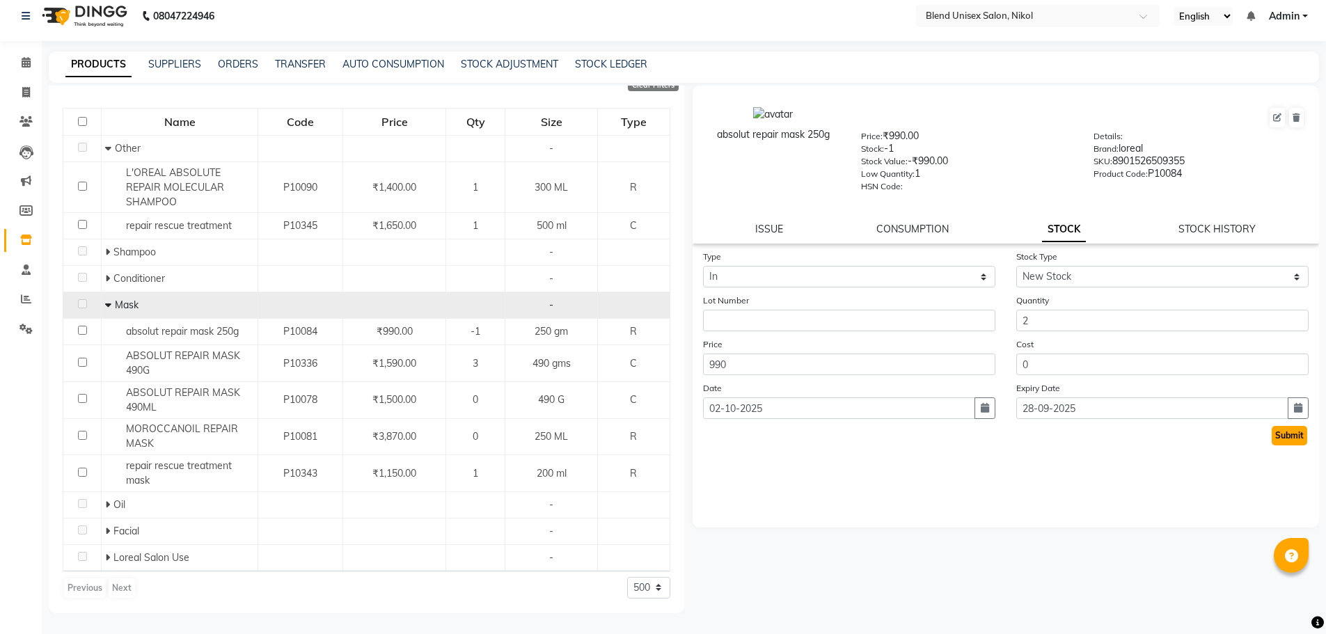
click at [1289, 436] on button "Submit" at bounding box center [1288, 435] width 35 height 19
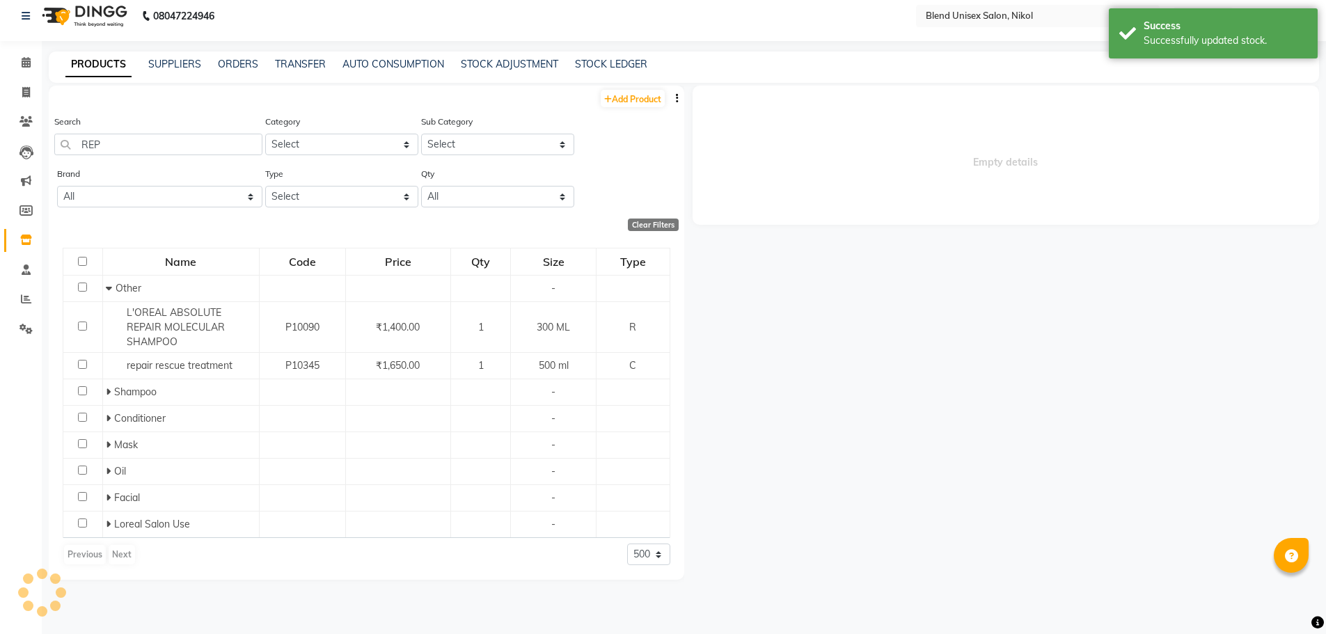
scroll to position [0, 0]
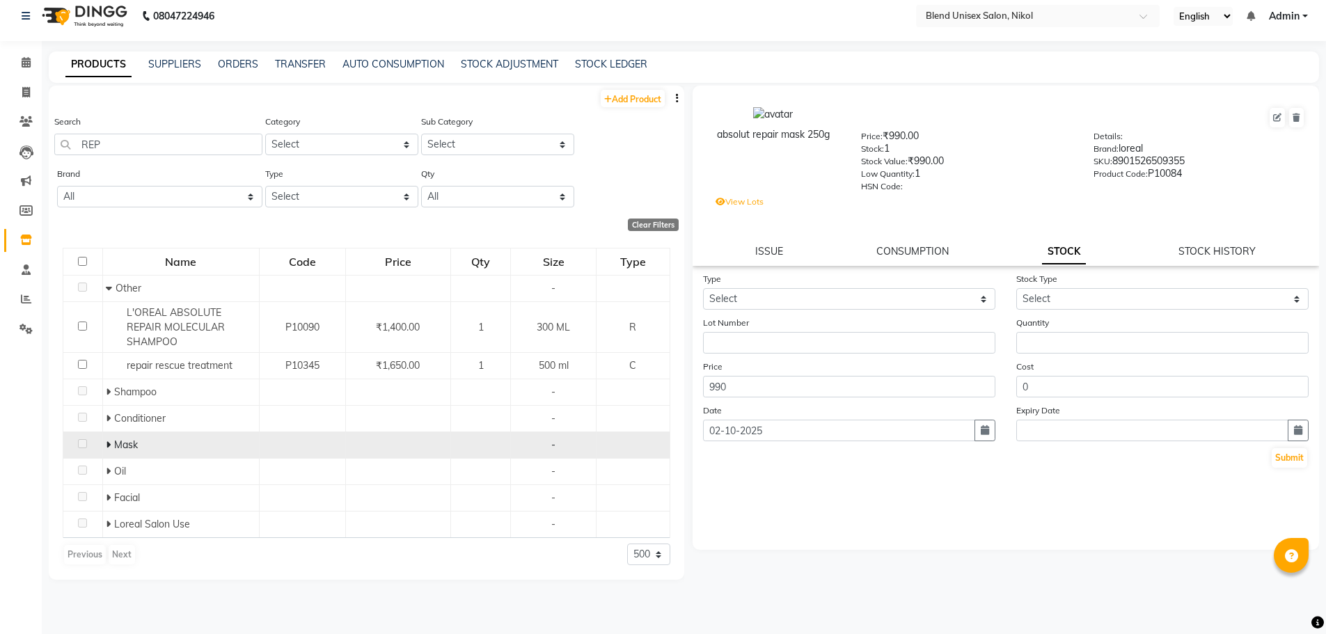
click at [106, 440] on icon at bounding box center [108, 445] width 5 height 10
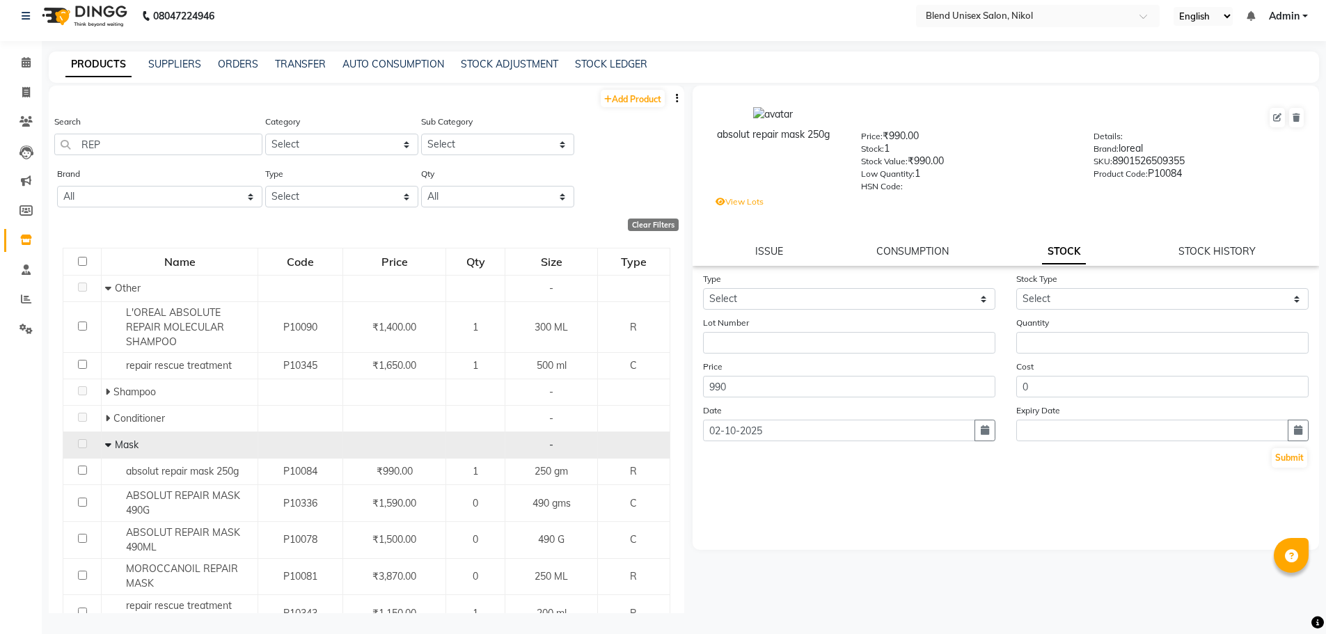
click at [852, 476] on div "Type Select In Out Stock Type Select New Stock Adjustment Return Other Lot Numb…" at bounding box center [1005, 410] width 627 height 278
click at [24, 62] on icon at bounding box center [26, 62] width 9 height 10
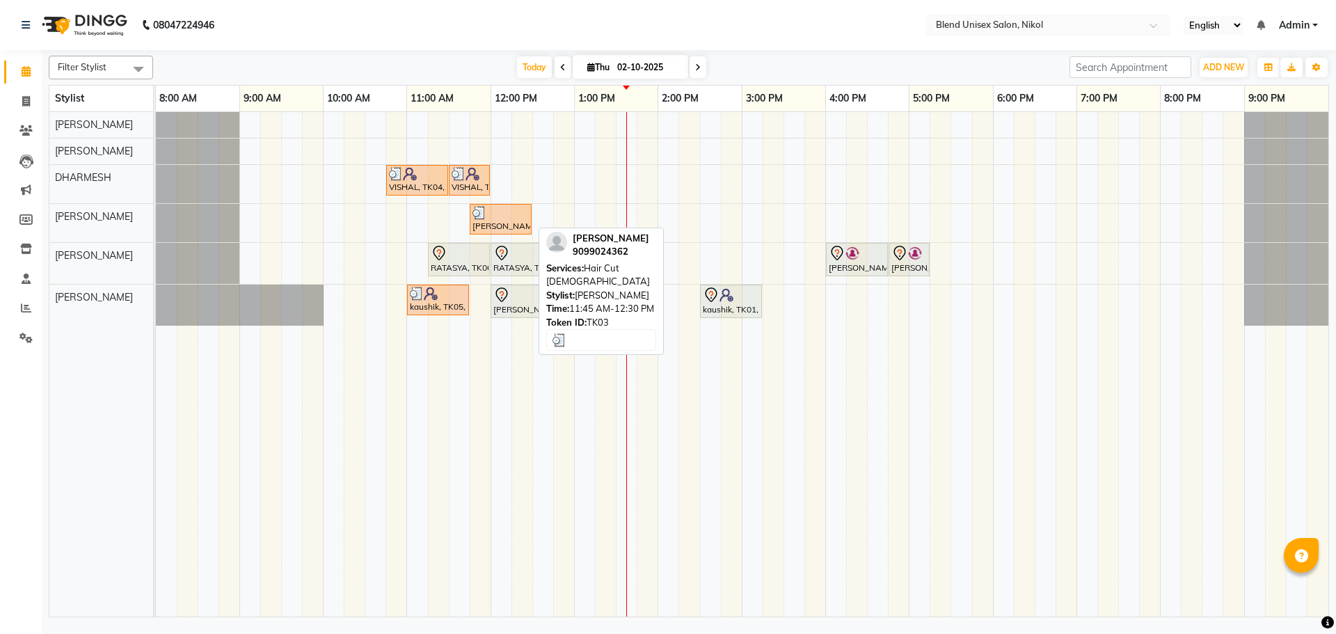
click at [506, 221] on div "[PERSON_NAME], TK03, 11:45 AM-12:30 PM, Hair Cut [DEMOGRAPHIC_DATA]" at bounding box center [500, 219] width 59 height 26
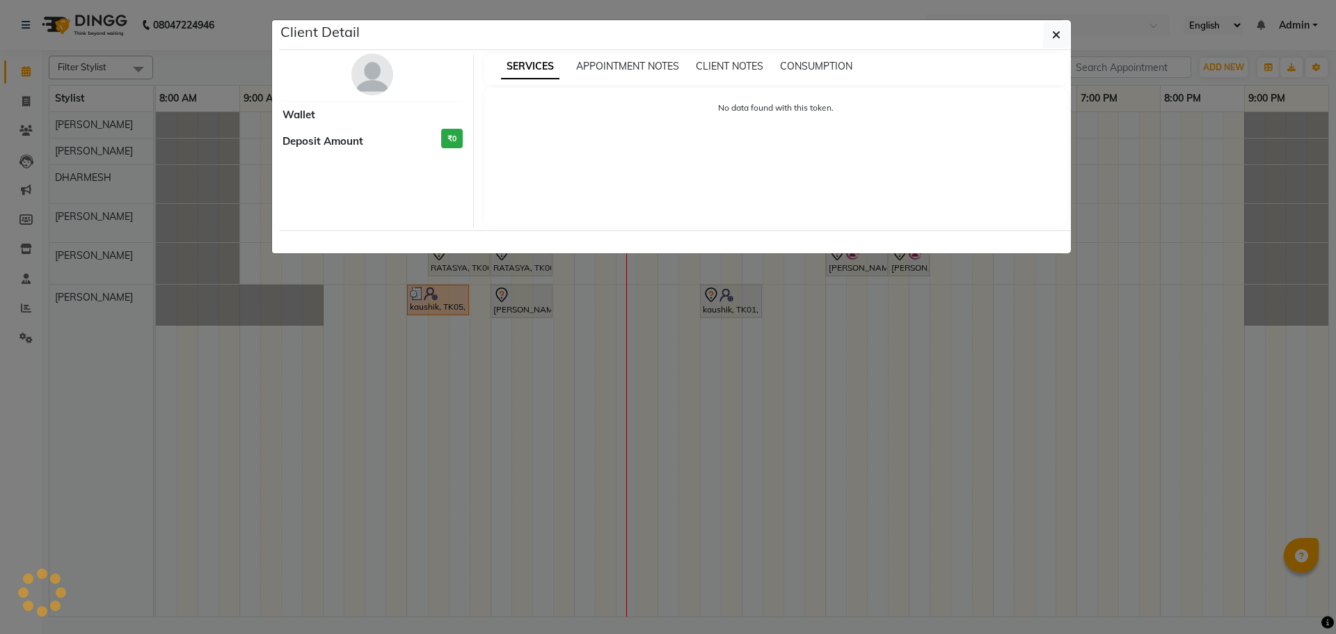
select select "3"
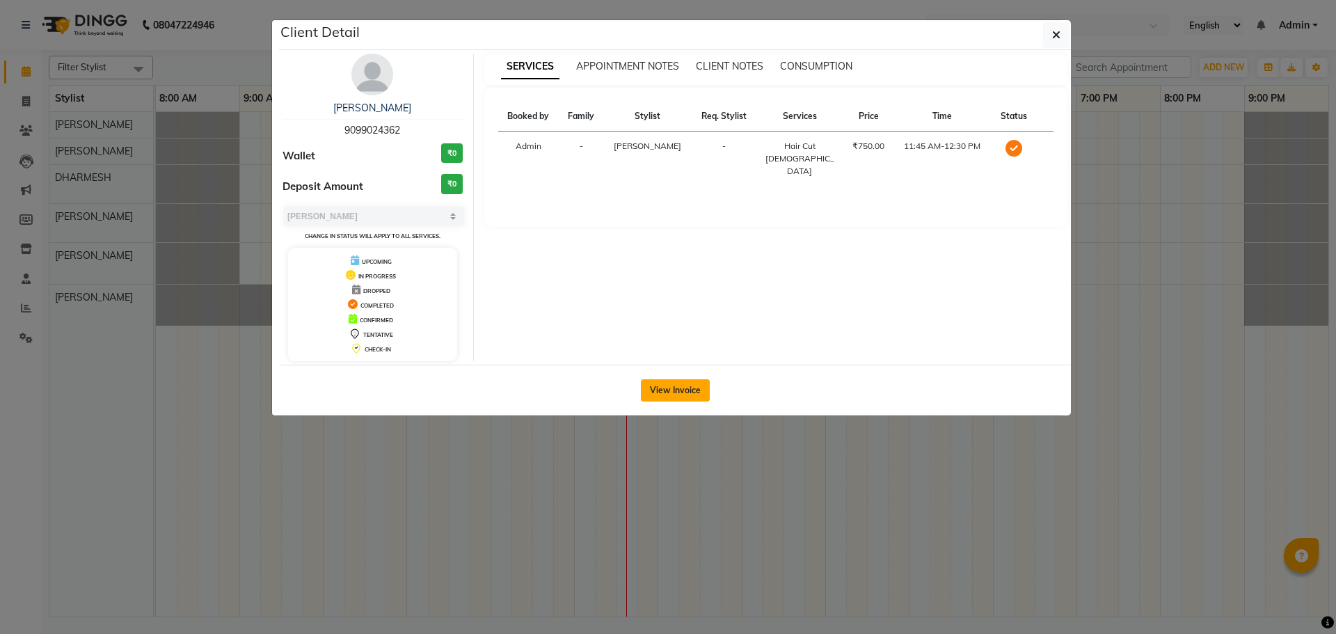
click at [672, 379] on button "View Invoice" at bounding box center [675, 390] width 69 height 22
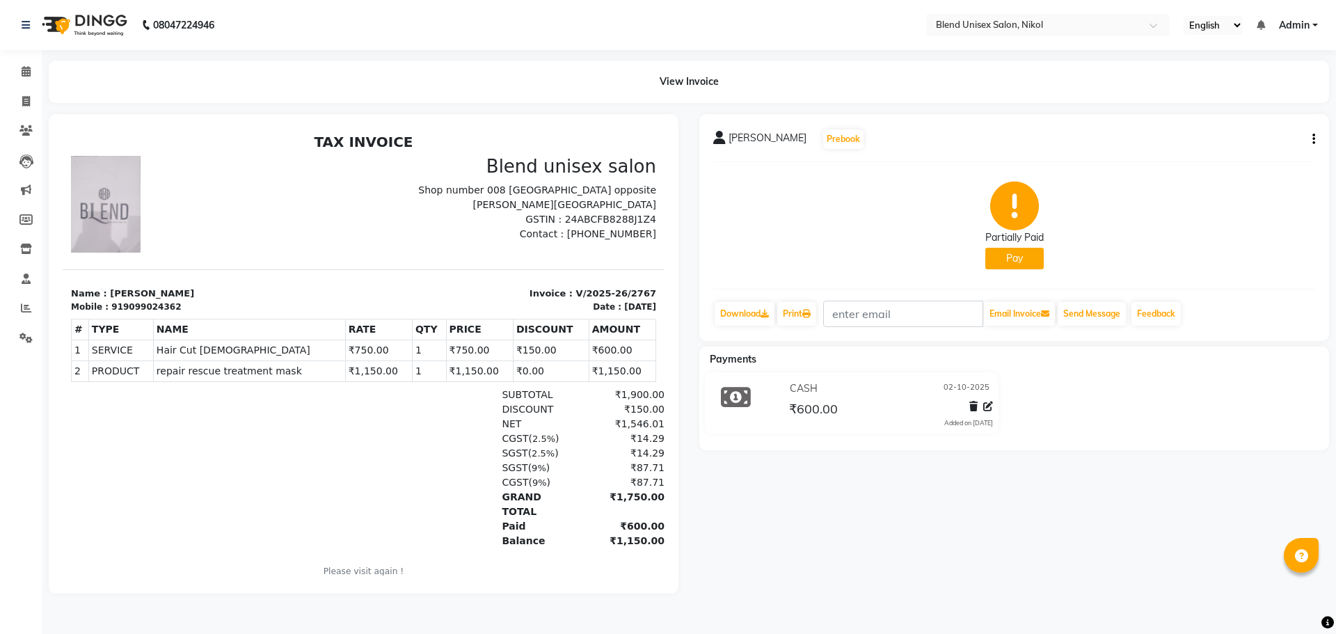
click at [1017, 259] on button "Pay" at bounding box center [1014, 259] width 58 height 22
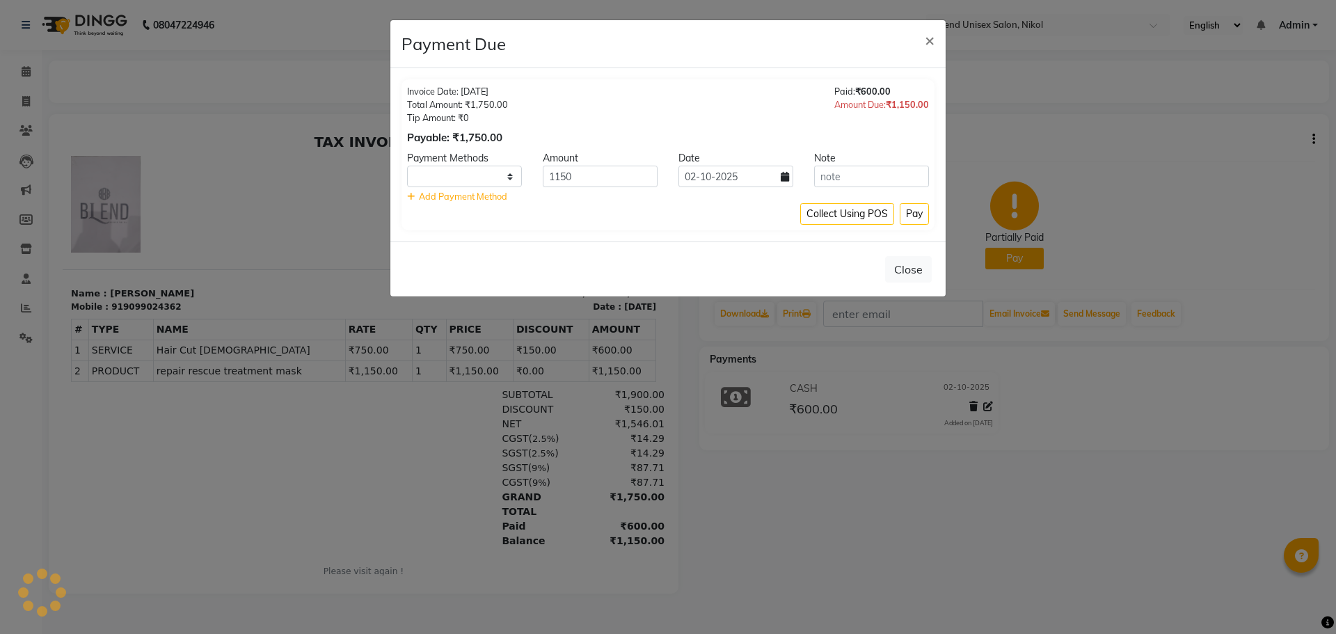
select select "1"
click at [916, 219] on button "Pay" at bounding box center [914, 214] width 29 height 22
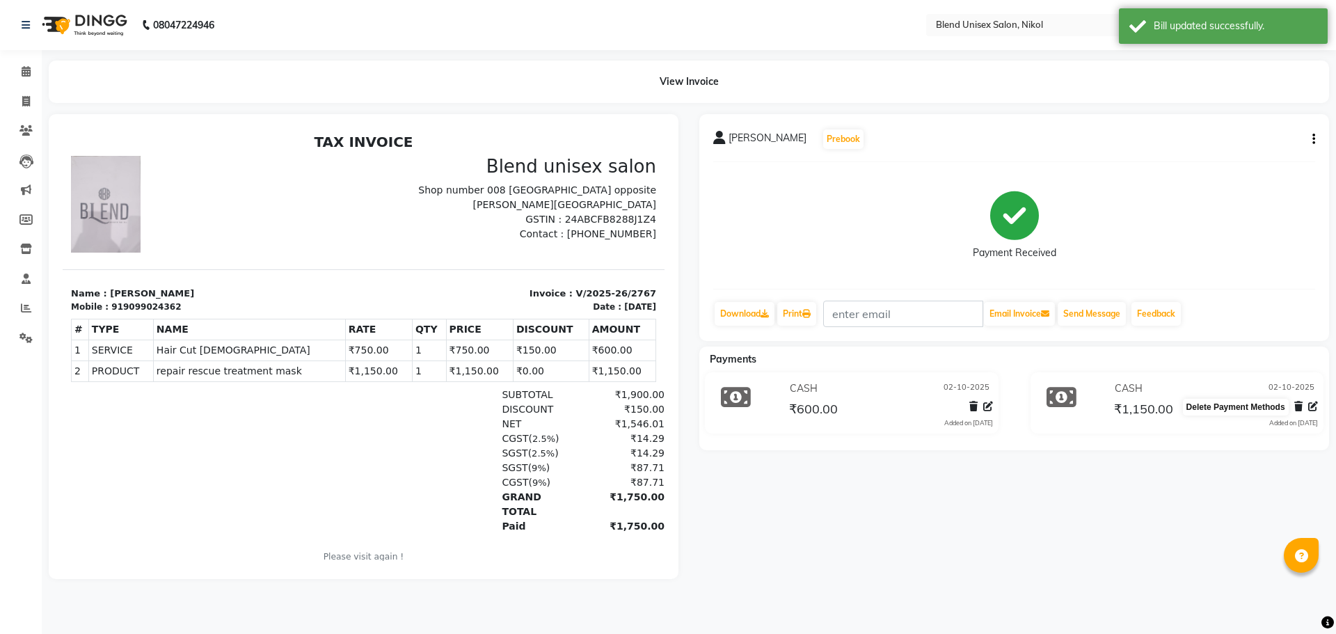
click at [1299, 403] on icon at bounding box center [1298, 406] width 8 height 10
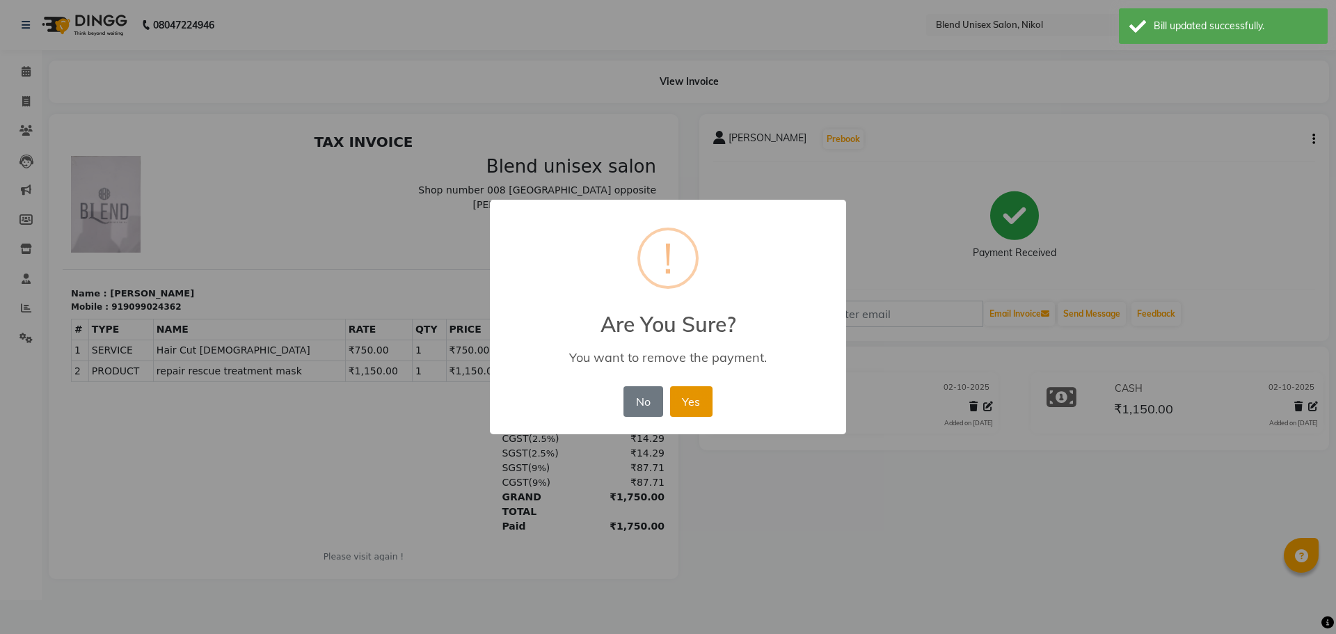
click at [678, 408] on button "Yes" at bounding box center [691, 401] width 42 height 31
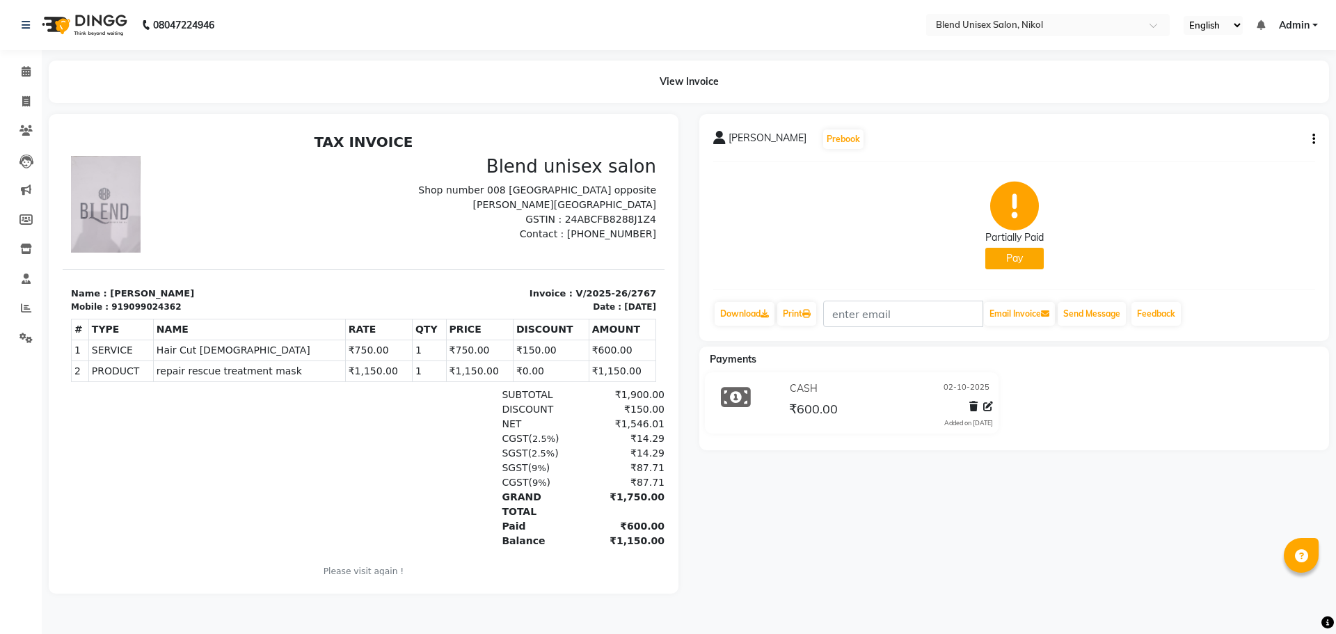
click at [1318, 137] on div "[PERSON_NAME] Prebook Partially Paid Pay Download Print Email Invoice Send Mess…" at bounding box center [1014, 227] width 630 height 227
click at [1314, 140] on icon "button" at bounding box center [1313, 139] width 3 height 1
click at [1228, 156] on div "Edit Invoice" at bounding box center [1244, 156] width 95 height 17
select select "service"
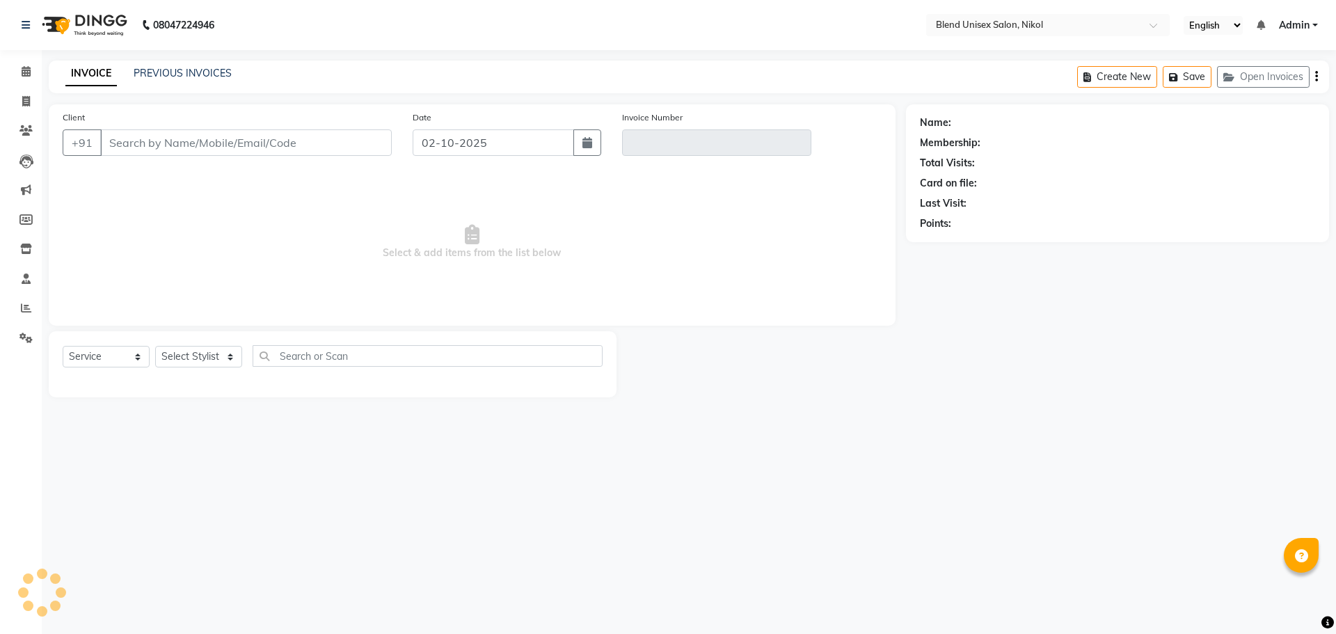
type input "9099024362"
type input "V/2025-26/2767"
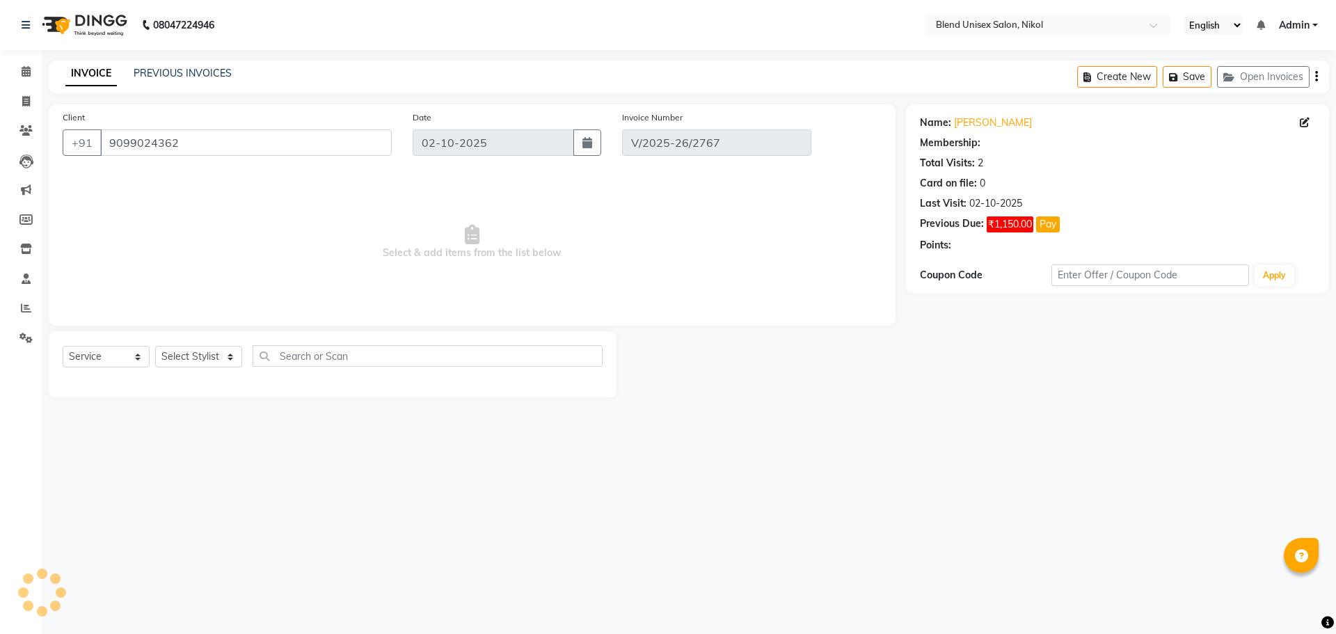
select select "select"
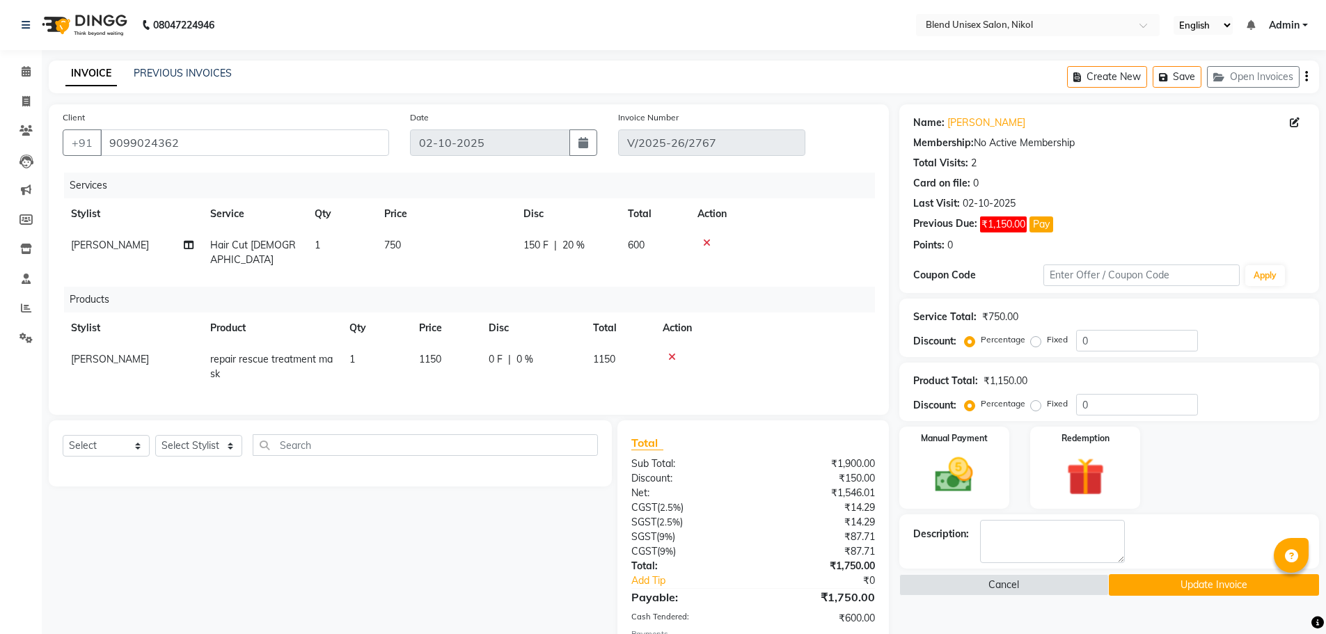
click at [674, 352] on icon at bounding box center [672, 357] width 8 height 10
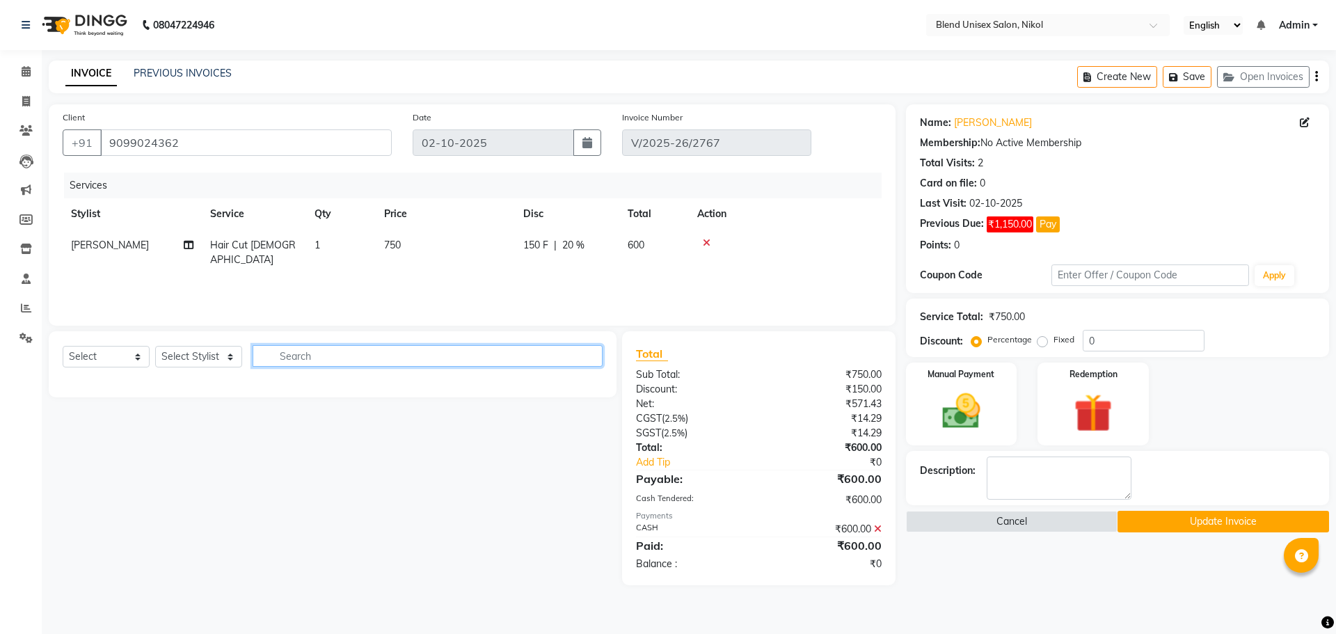
click at [287, 358] on input "text" at bounding box center [428, 356] width 350 height 22
type input "RE"
click at [198, 348] on select "Select Stylist AJAY NAYI AYESHA [PERSON_NAME] KAJAL NAYI [PERSON_NAME] [PERSON_…" at bounding box center [198, 357] width 87 height 22
select select "91127"
click at [155, 346] on select "Select Stylist AJAY NAYI AYESHA [PERSON_NAME] KAJAL NAYI [PERSON_NAME] [PERSON_…" at bounding box center [198, 357] width 87 height 22
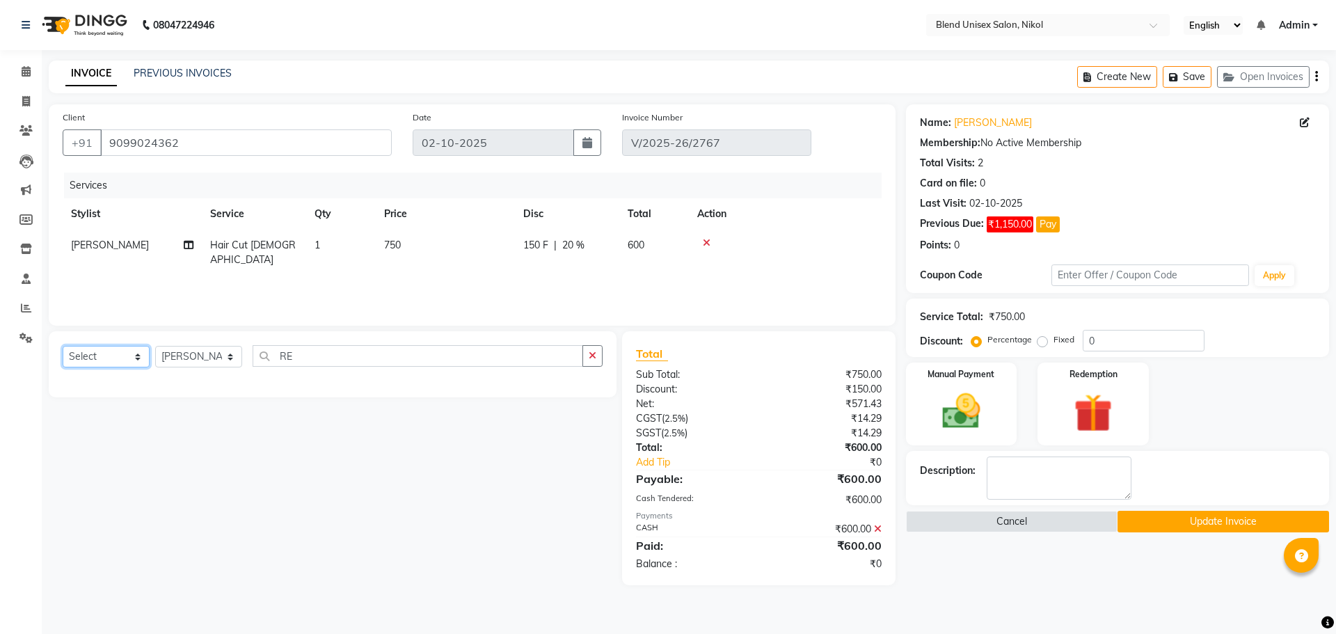
click at [136, 358] on select "Select Service Product Membership Package Voucher Prepaid Gift Card" at bounding box center [106, 357] width 87 height 22
click at [63, 346] on select "Select Service Product Membership Package Voucher Prepaid Gift Card" at bounding box center [106, 357] width 87 height 22
click at [111, 353] on select "Select Service Product Membership Package Voucher Prepaid Gift Card" at bounding box center [106, 357] width 87 height 22
select select "product"
click at [63, 346] on select "Select Service Product Membership Package Voucher Prepaid Gift Card" at bounding box center [106, 357] width 87 height 22
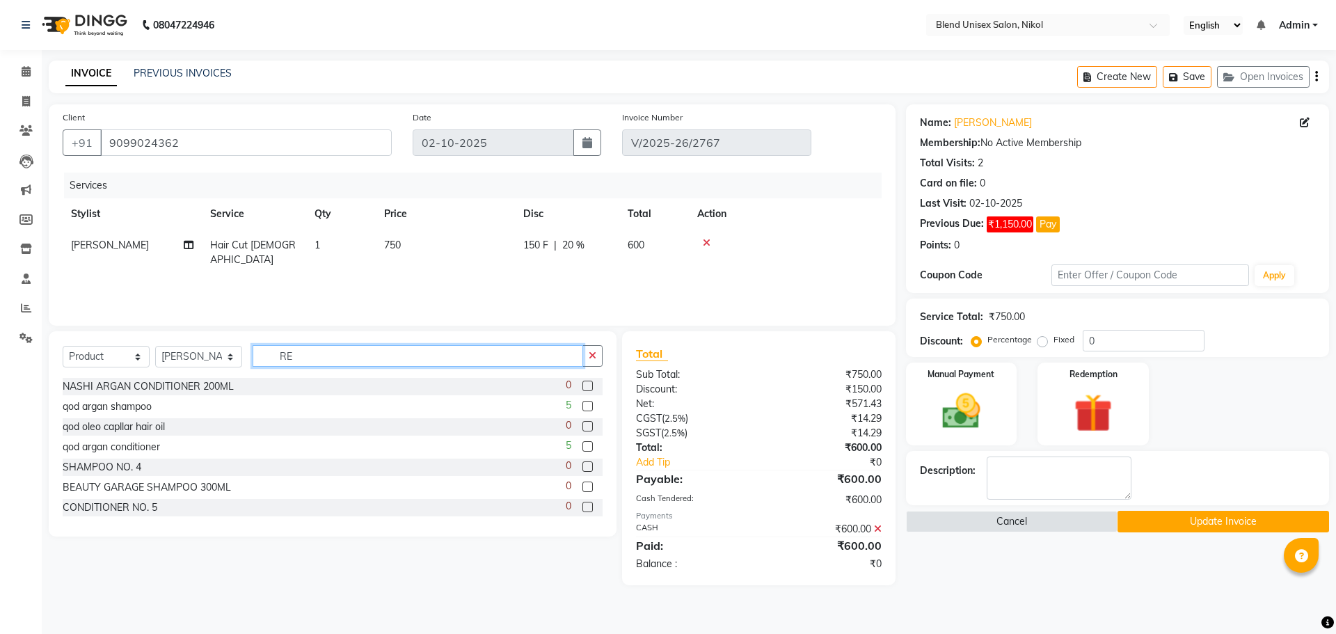
click at [294, 356] on input "RE" at bounding box center [418, 356] width 331 height 22
type input "REP"
click at [582, 422] on label at bounding box center [587, 426] width 10 height 10
click at [582, 422] on input "checkbox" at bounding box center [586, 426] width 9 height 9
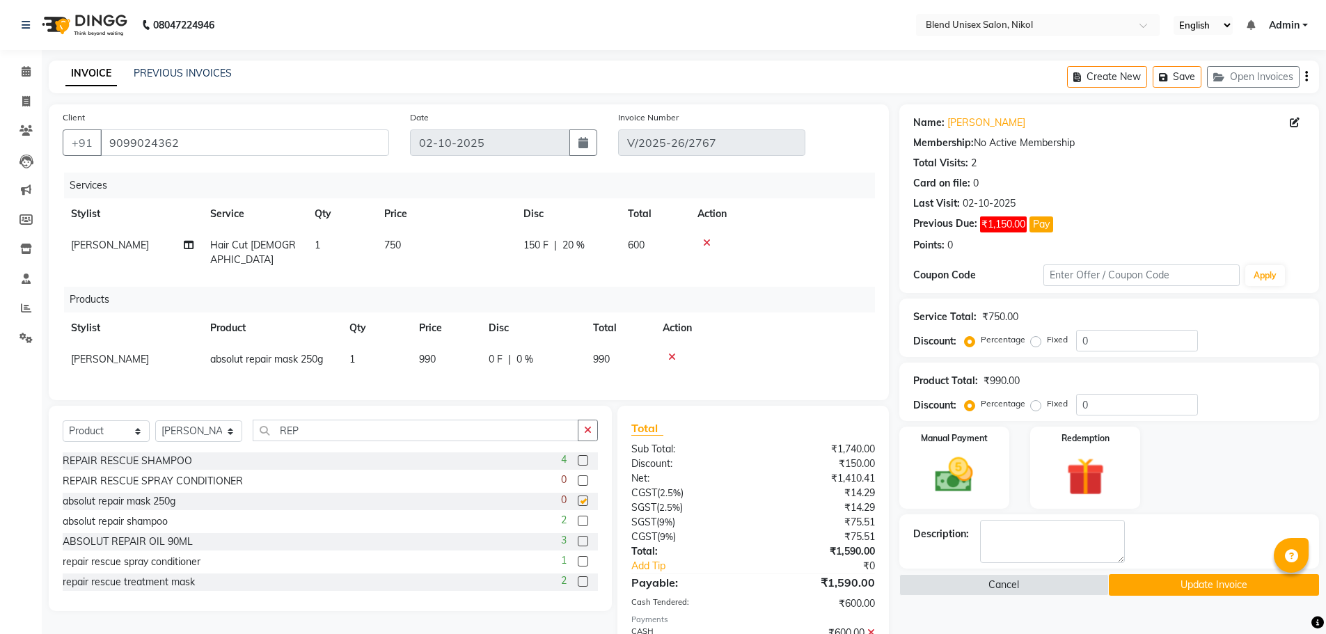
checkbox input "false"
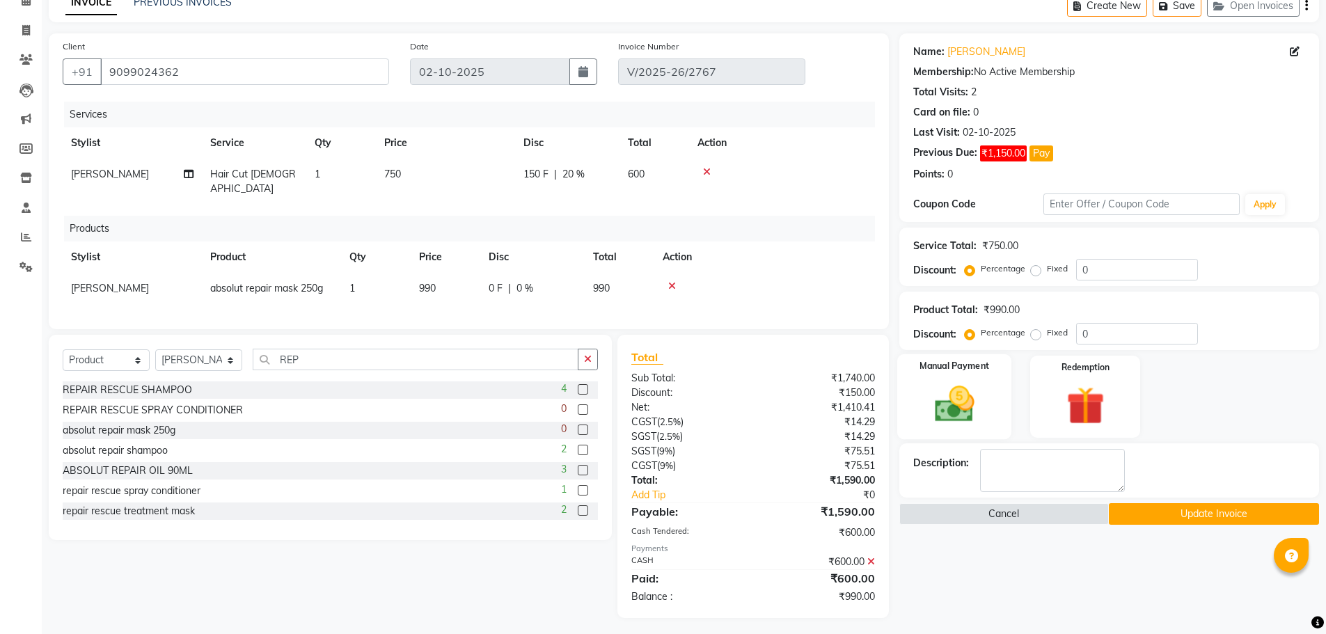
scroll to position [72, 0]
click at [946, 406] on img at bounding box center [954, 403] width 64 height 45
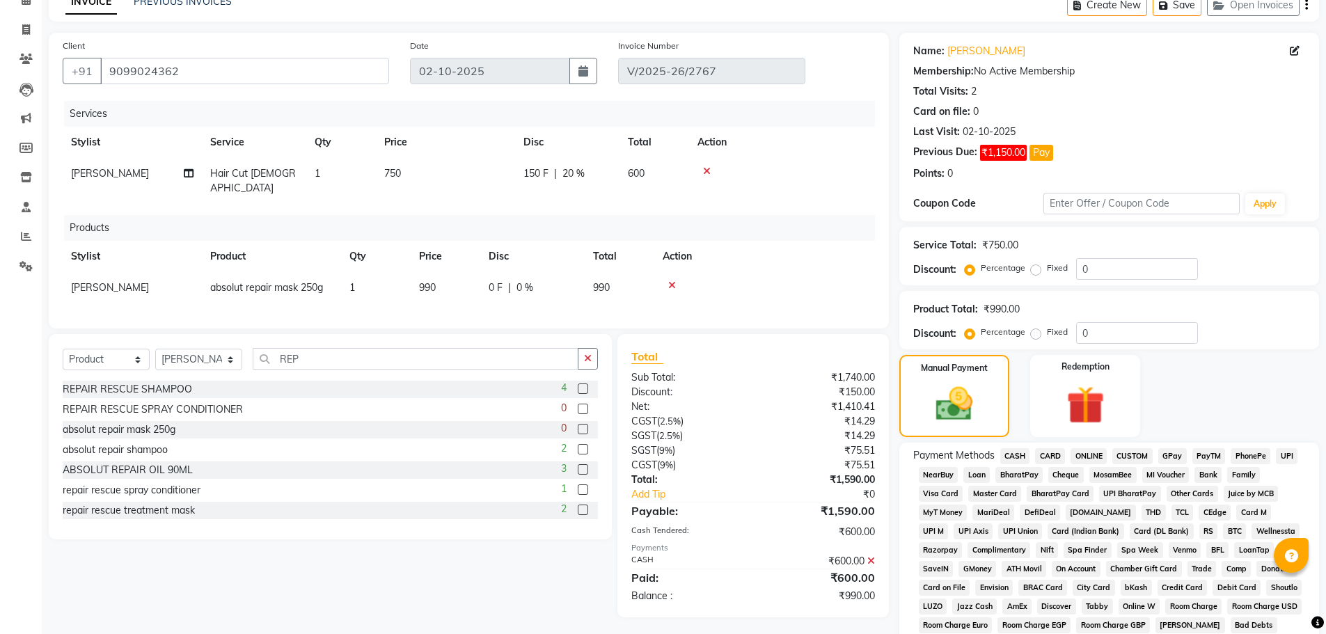
click at [1012, 453] on span "CASH" at bounding box center [1015, 456] width 30 height 16
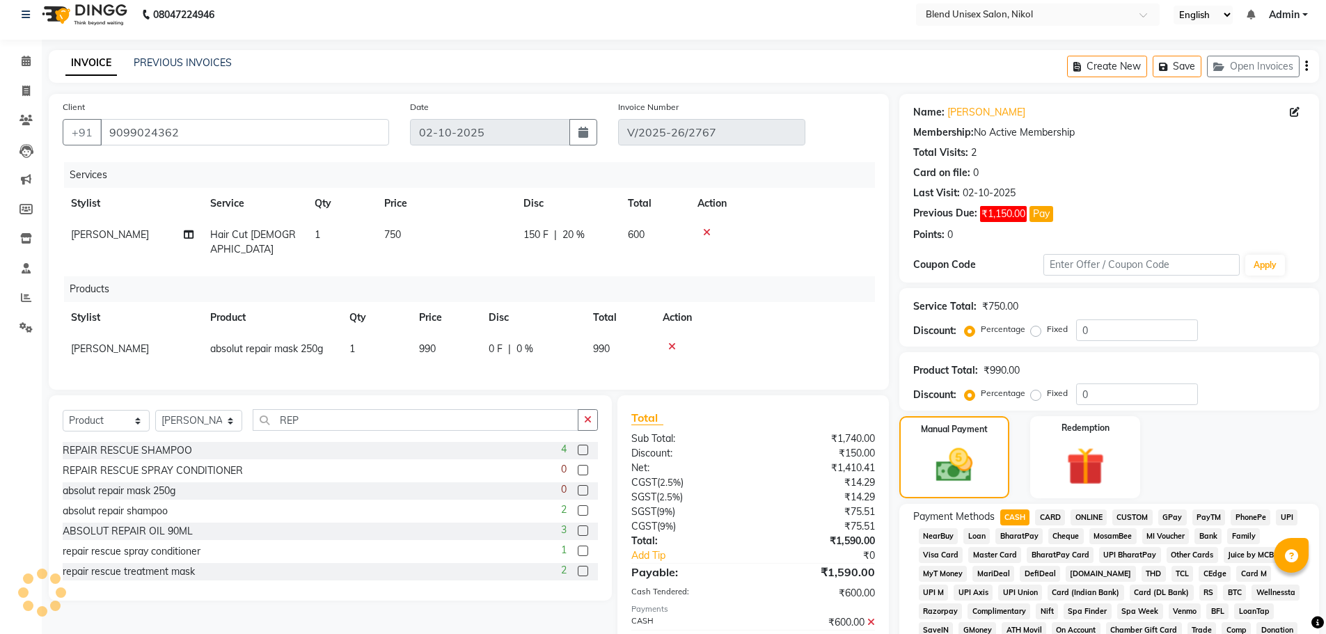
scroll to position [9, 0]
click at [1294, 116] on icon at bounding box center [1294, 114] width 10 height 10
select select "[DEMOGRAPHIC_DATA]"
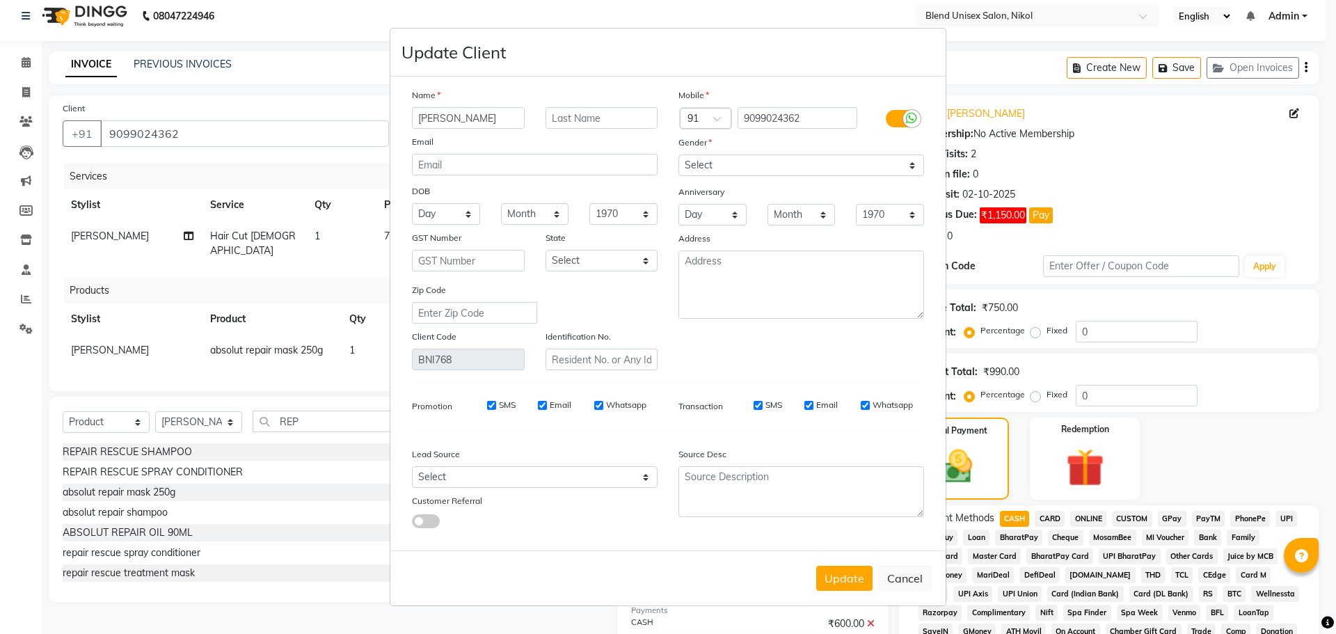
click at [857, 578] on button "Update" at bounding box center [844, 578] width 56 height 25
select select
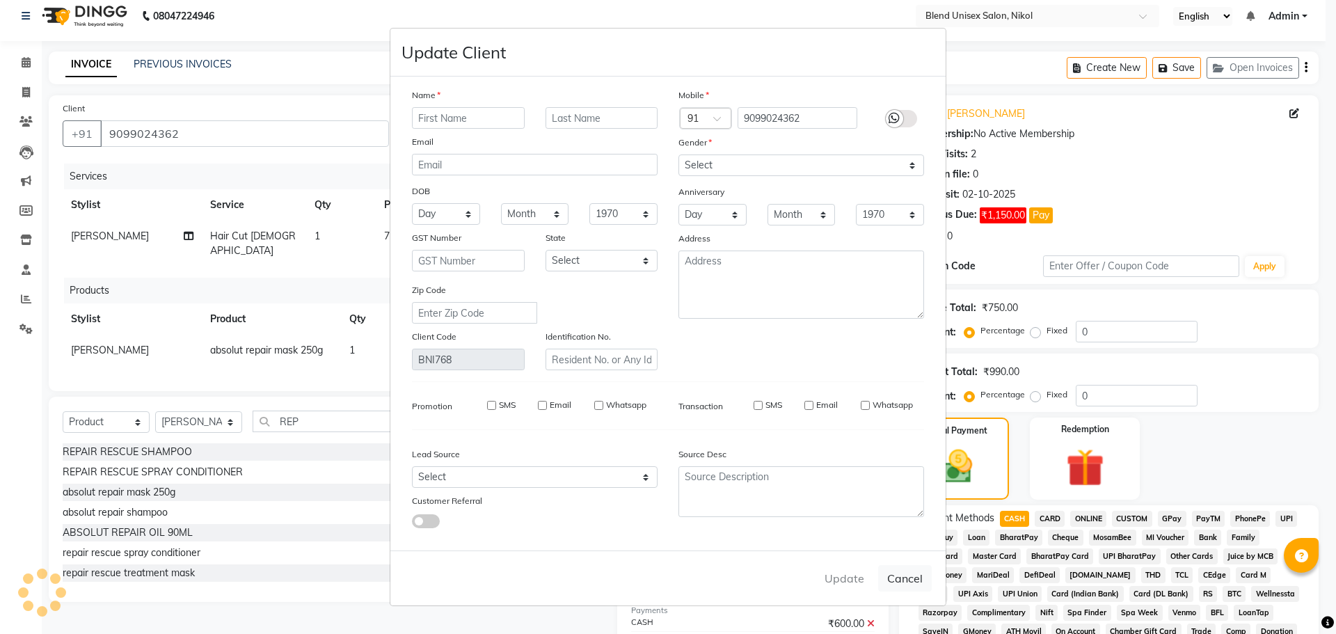
select select
checkbox input "false"
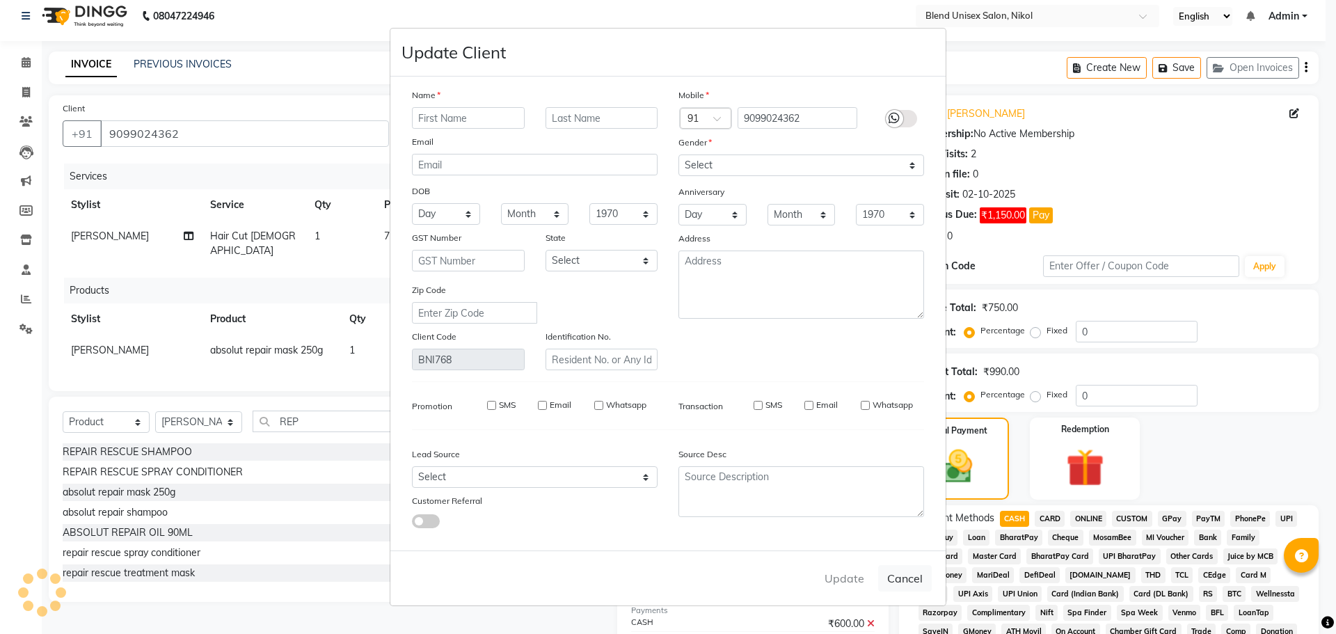
checkbox input "false"
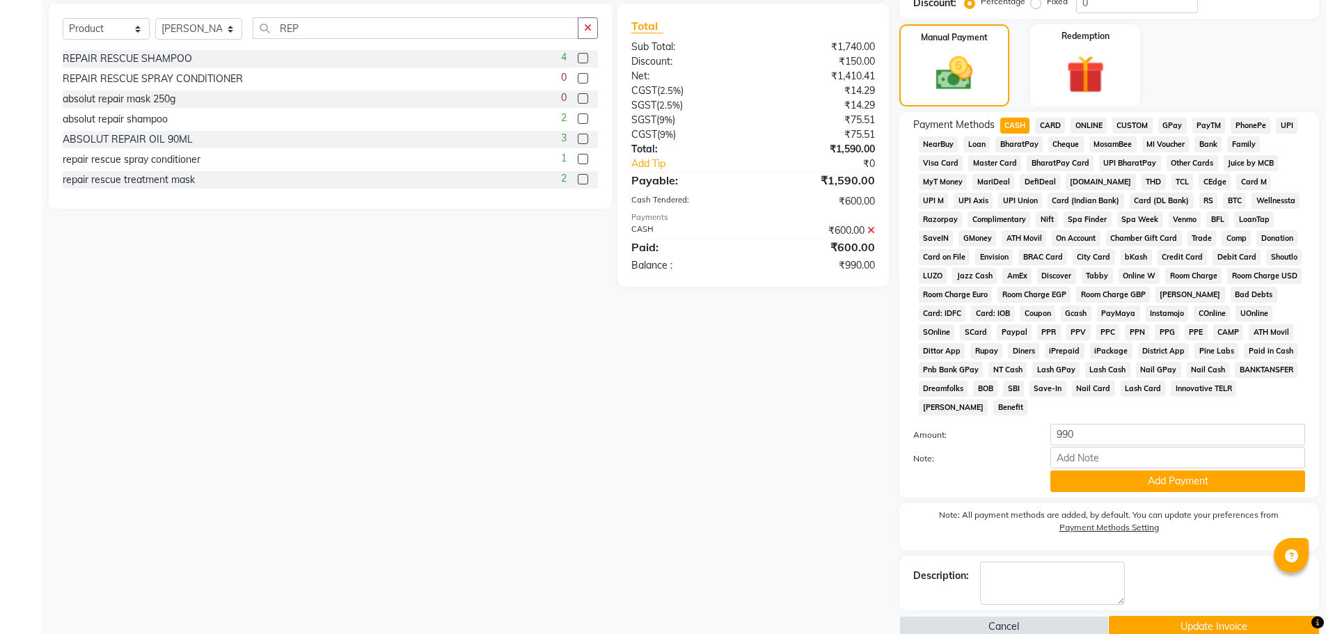
scroll to position [427, 0]
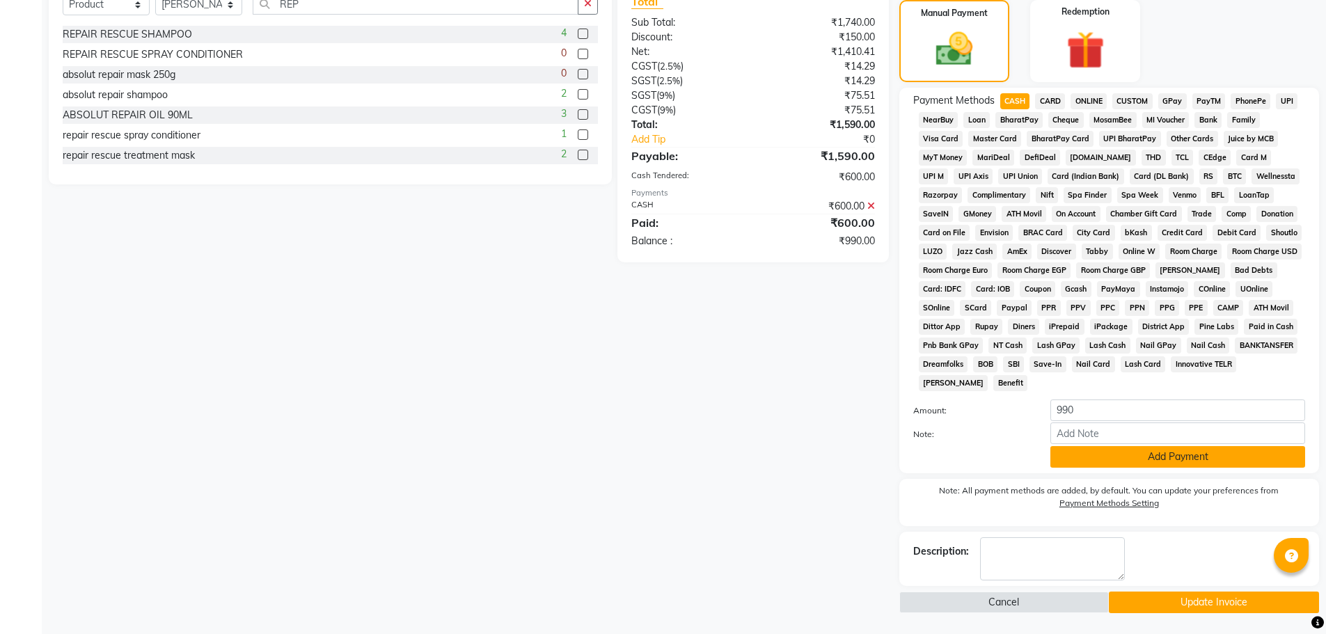
click at [1104, 458] on button "Add Payment" at bounding box center [1177, 457] width 255 height 22
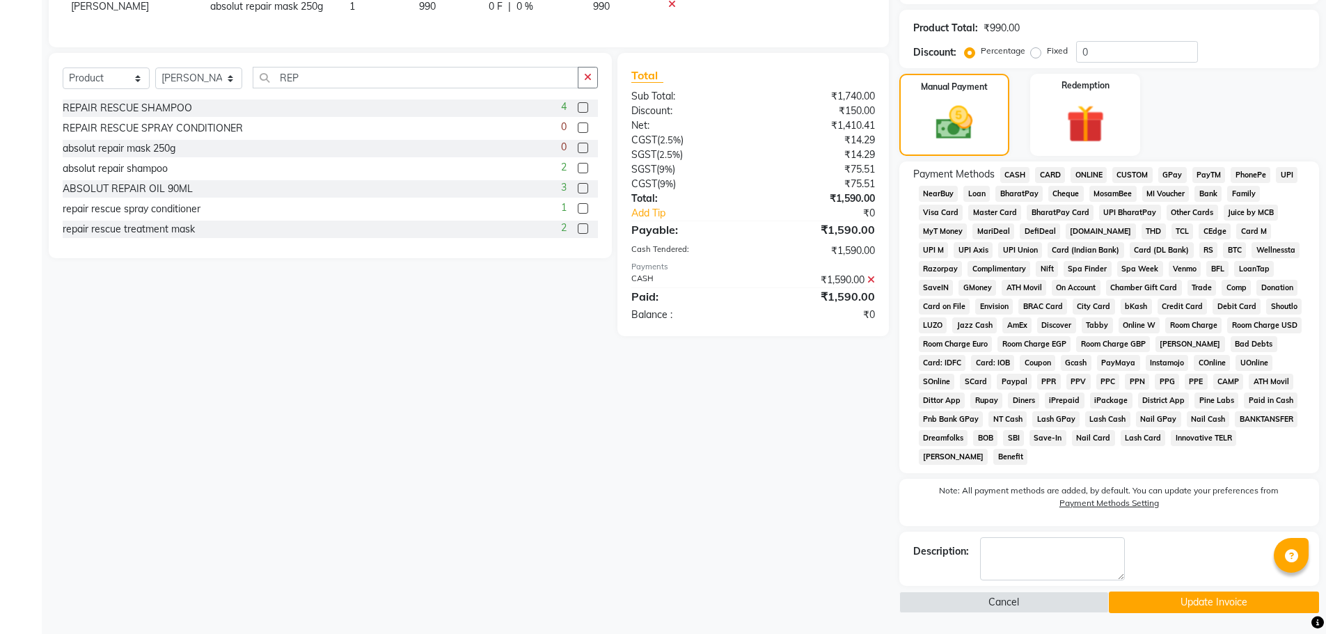
drag, startPoint x: 1143, startPoint y: 603, endPoint x: 1137, endPoint y: 583, distance: 20.5
click at [1143, 603] on button "Update Invoice" at bounding box center [1213, 602] width 210 height 22
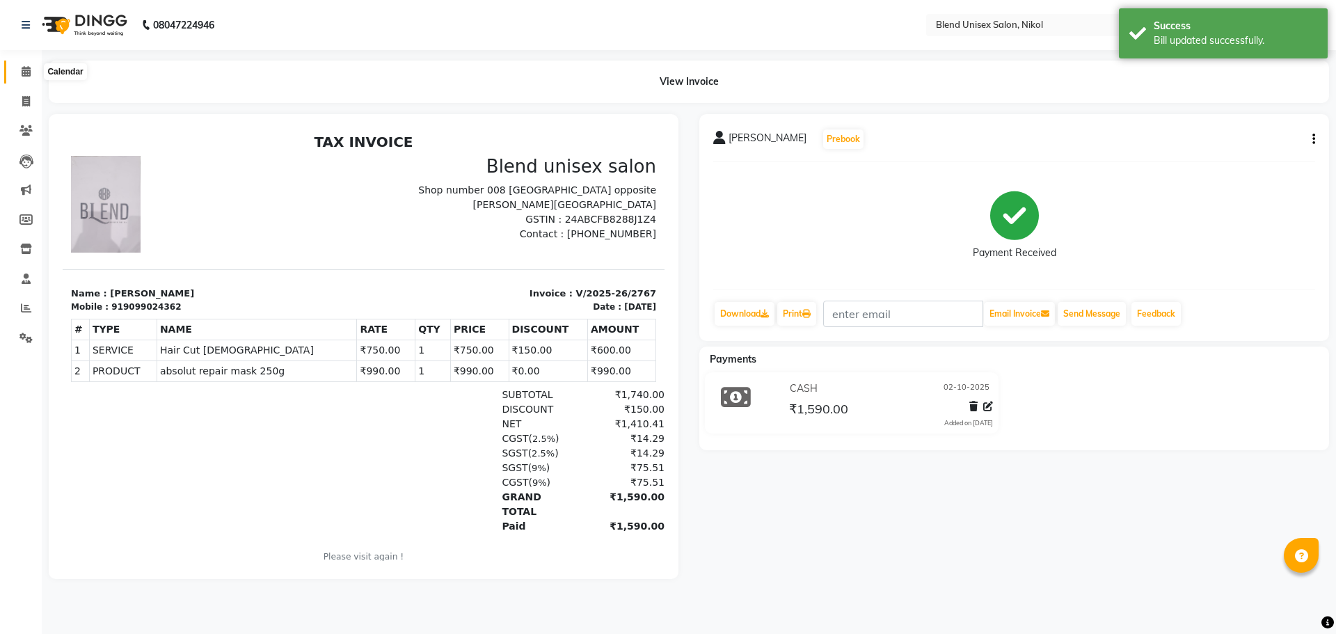
click at [22, 67] on icon at bounding box center [26, 71] width 9 height 10
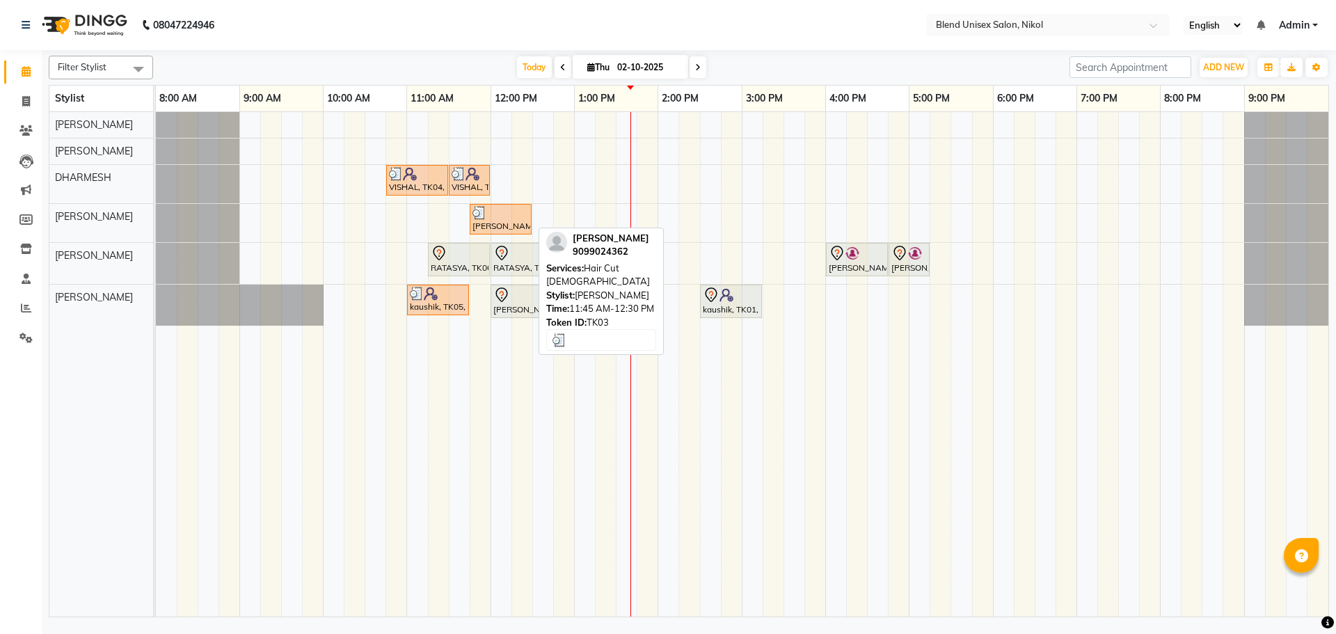
click at [509, 217] on div at bounding box center [500, 213] width 56 height 14
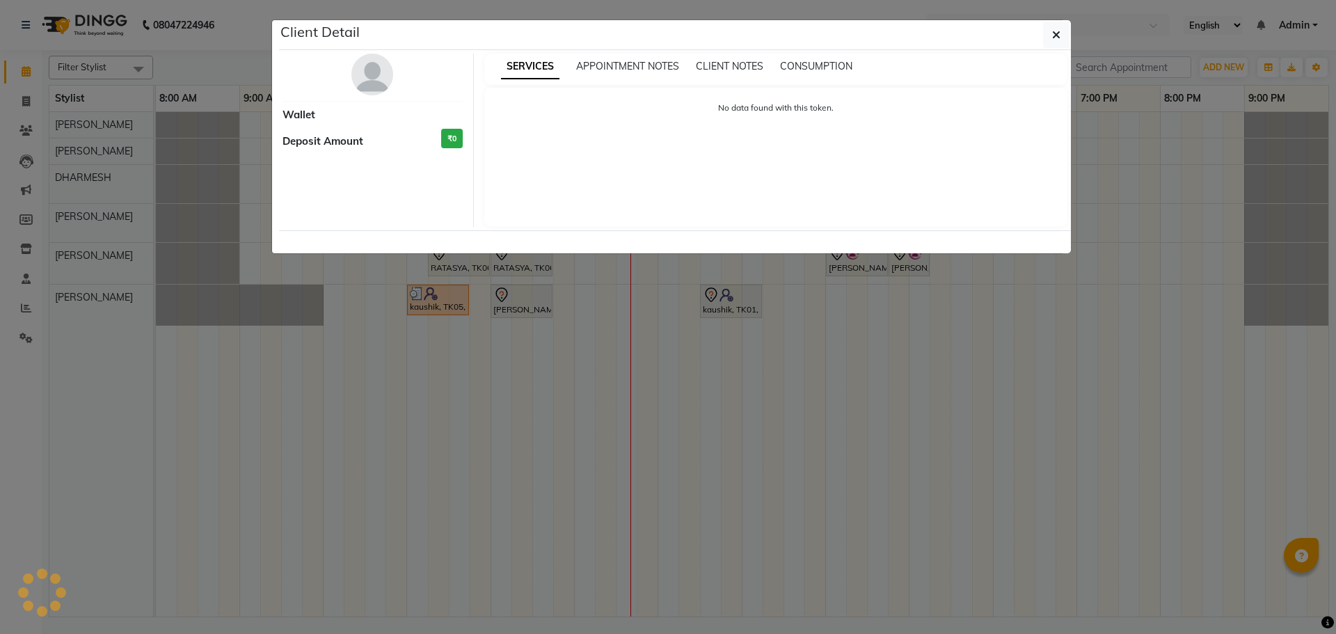
select select "3"
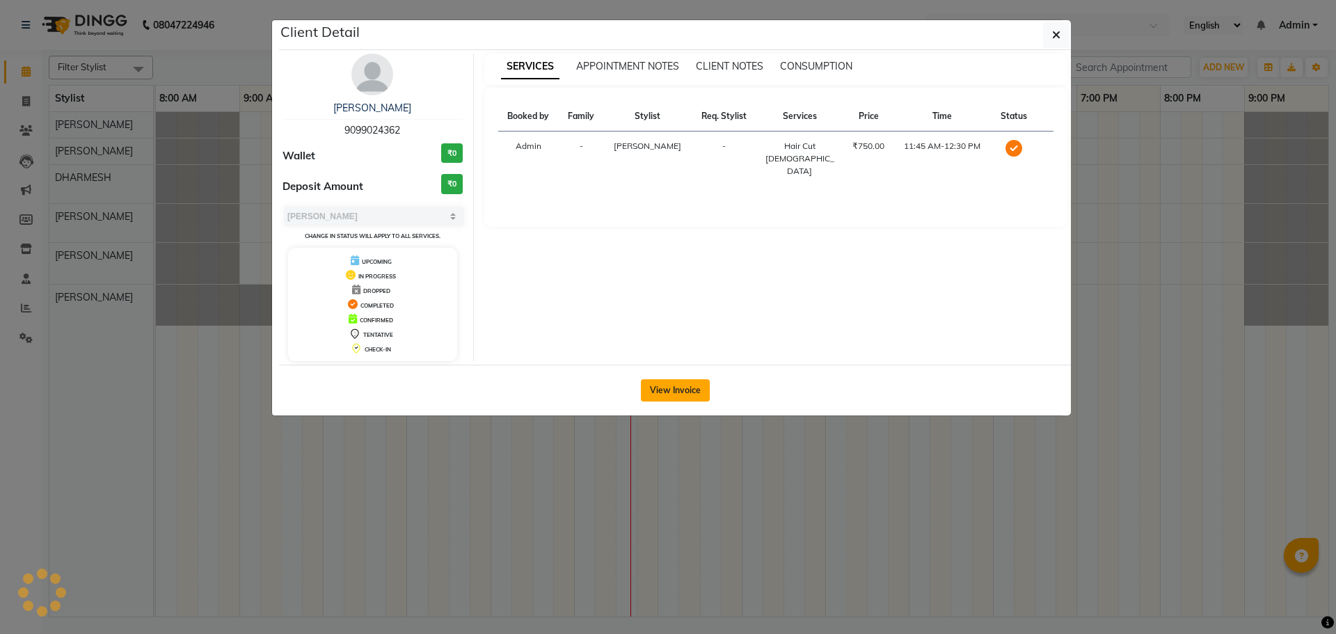
click at [662, 387] on button "View Invoice" at bounding box center [675, 390] width 69 height 22
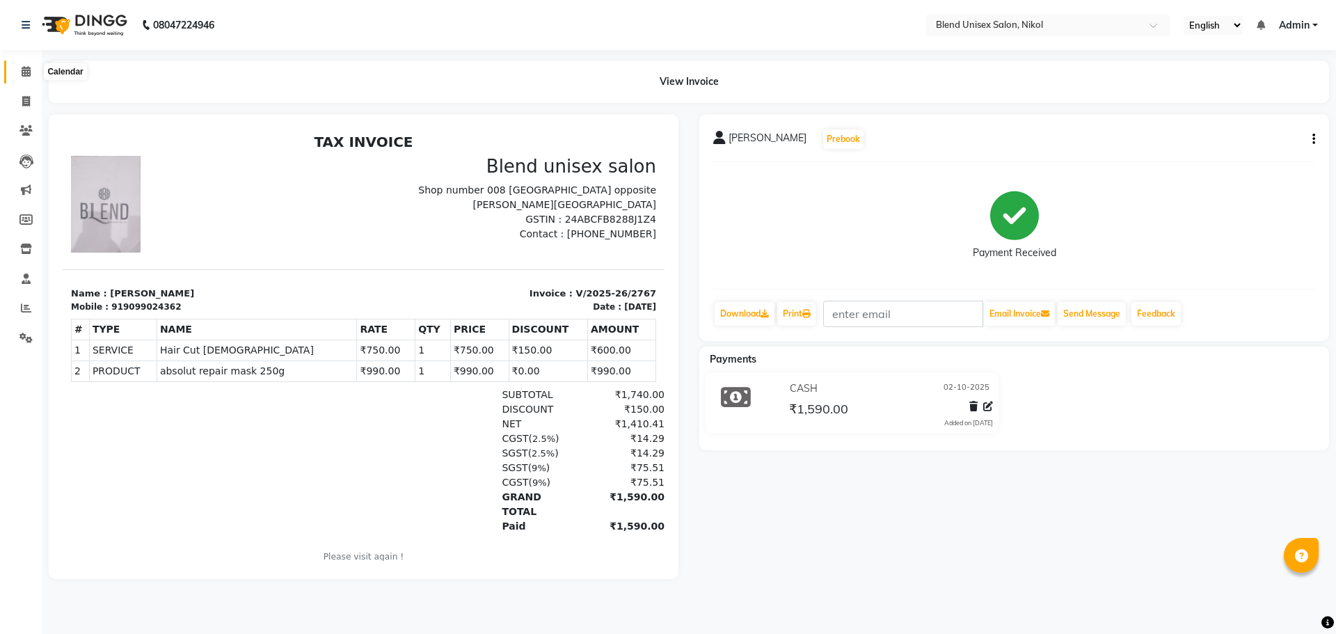
click at [22, 67] on icon at bounding box center [26, 71] width 9 height 10
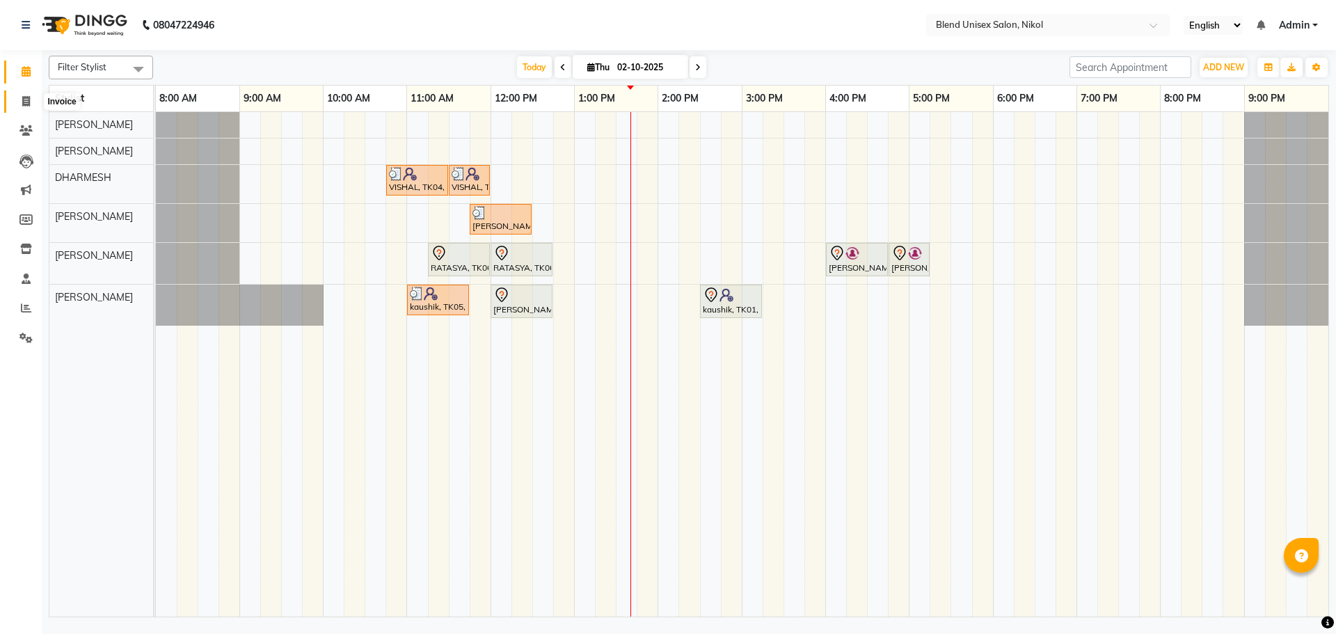
click at [24, 100] on icon at bounding box center [26, 101] width 8 height 10
select select "service"
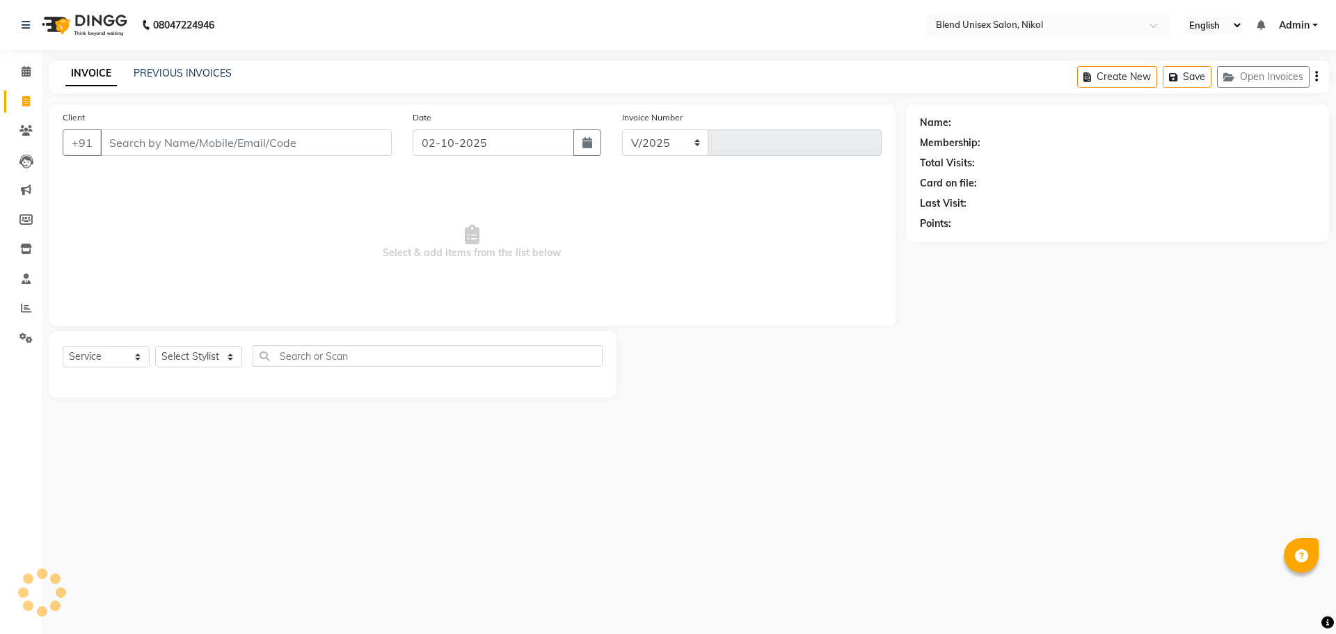
select select "6213"
type input "2768"
click at [203, 72] on link "PREVIOUS INVOICES" at bounding box center [183, 73] width 98 height 13
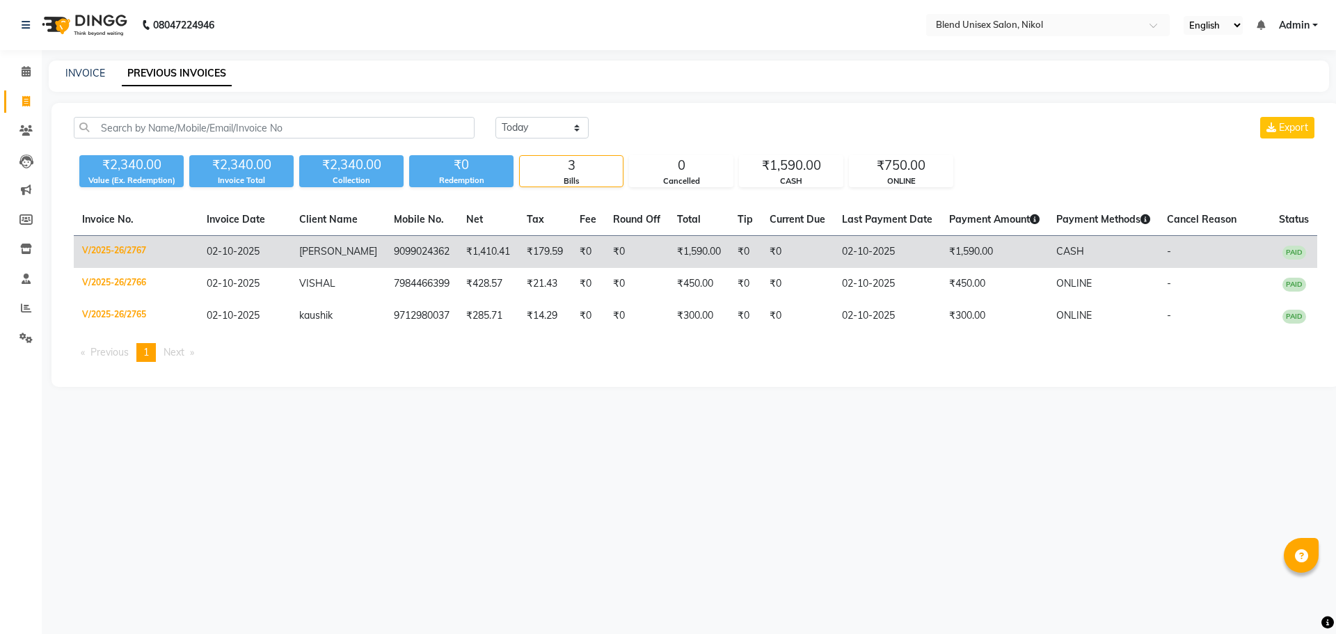
click at [254, 247] on span "02-10-2025" at bounding box center [233, 251] width 53 height 13
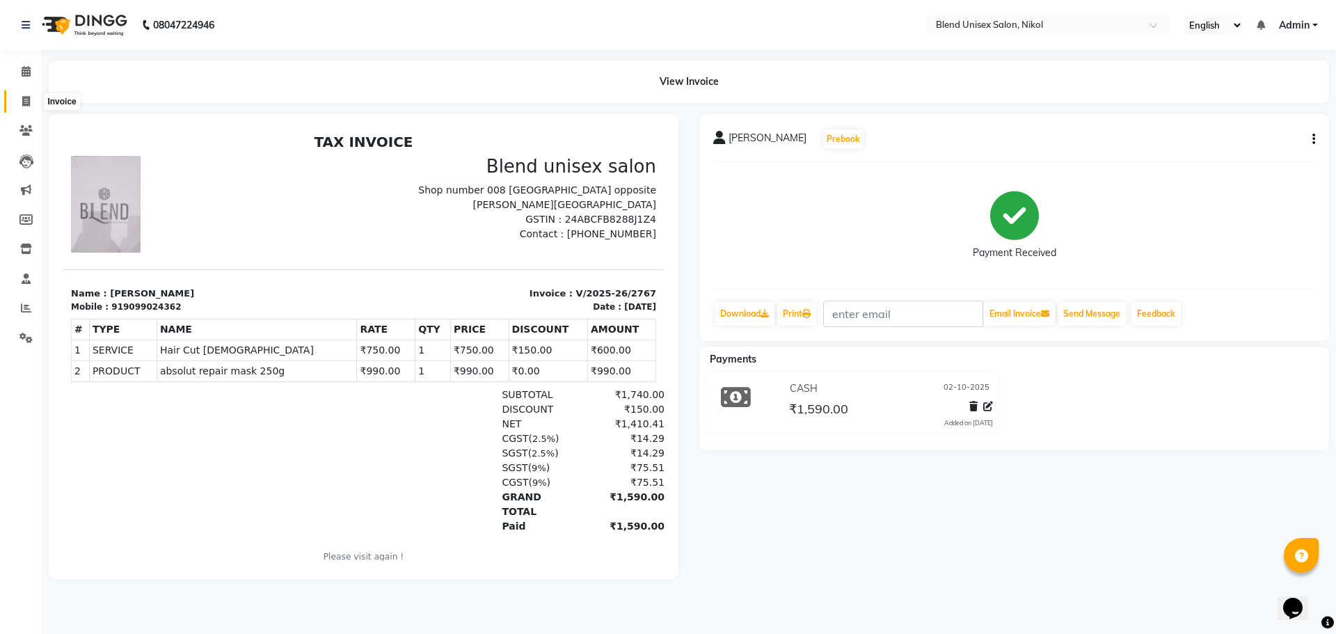
click at [25, 99] on icon at bounding box center [26, 101] width 8 height 10
select select "service"
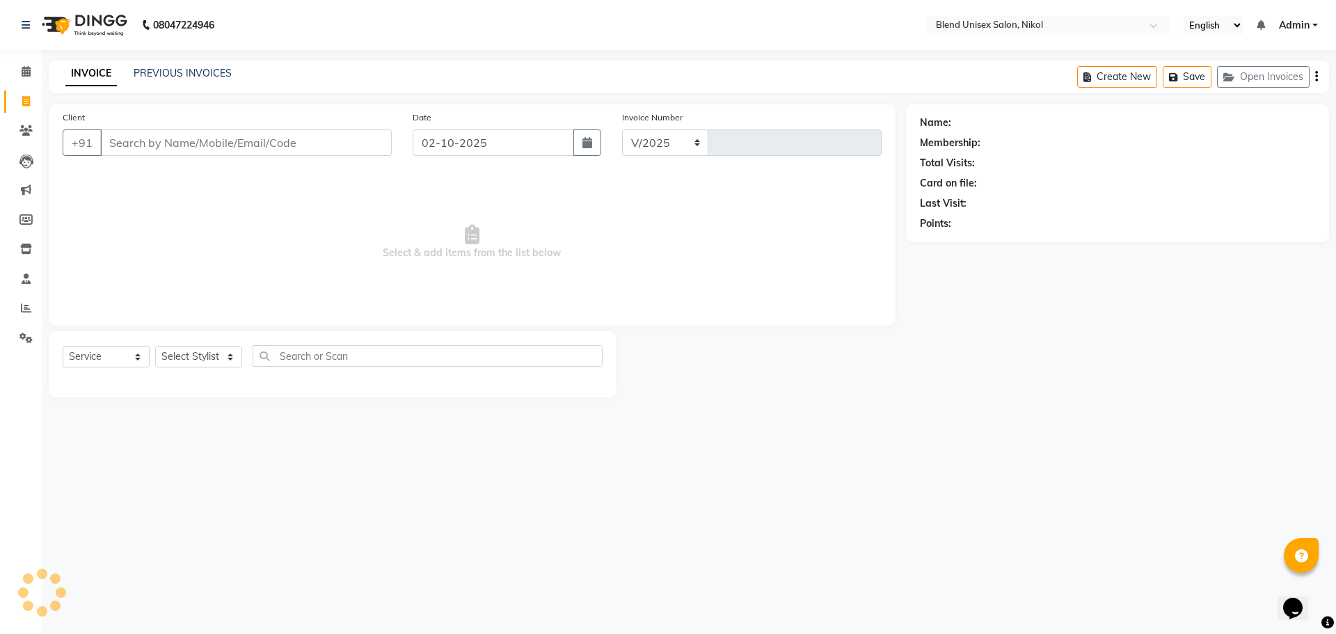
select select "6213"
type input "2768"
click at [181, 70] on link "PREVIOUS INVOICES" at bounding box center [183, 73] width 98 height 13
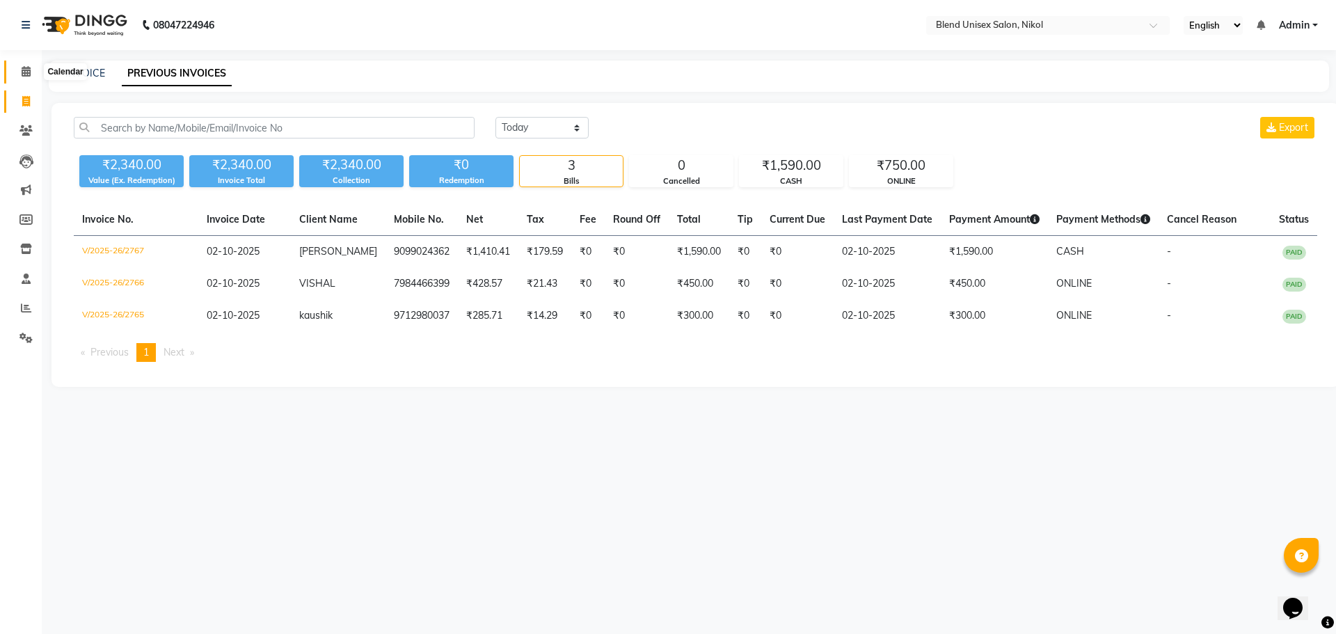
click at [26, 67] on icon at bounding box center [26, 71] width 9 height 10
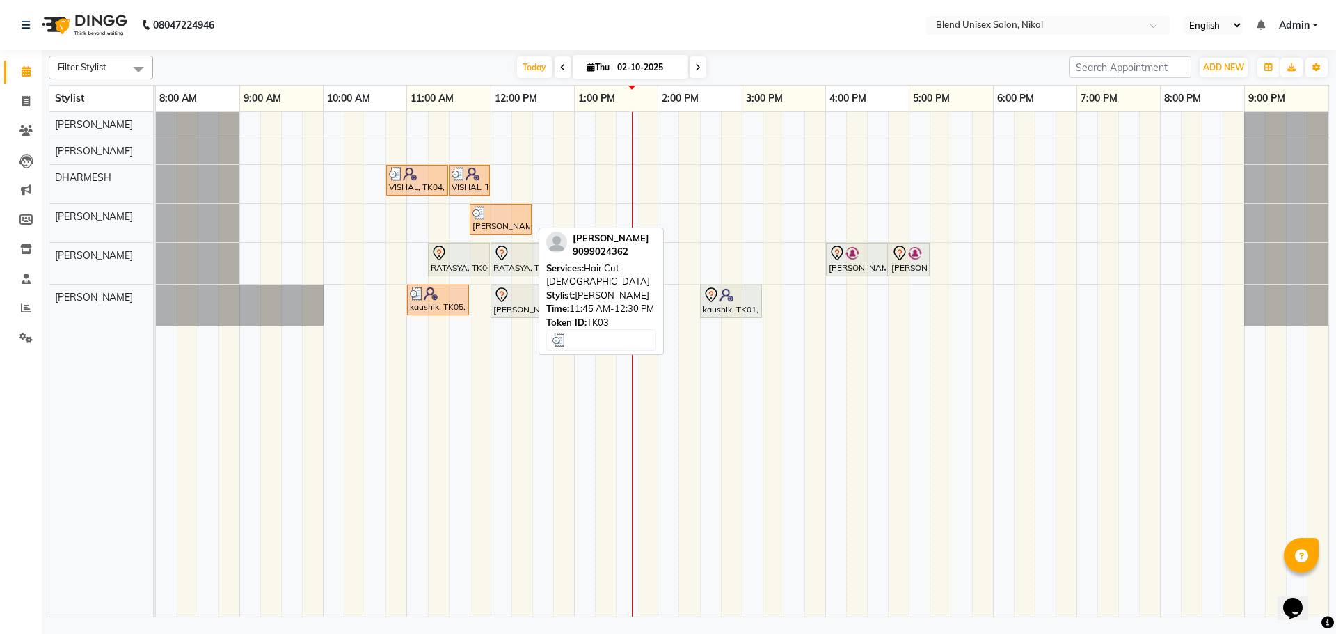
click at [499, 225] on div "[PERSON_NAME], TK03, 11:45 AM-12:30 PM, Hair Cut [DEMOGRAPHIC_DATA]" at bounding box center [500, 219] width 59 height 26
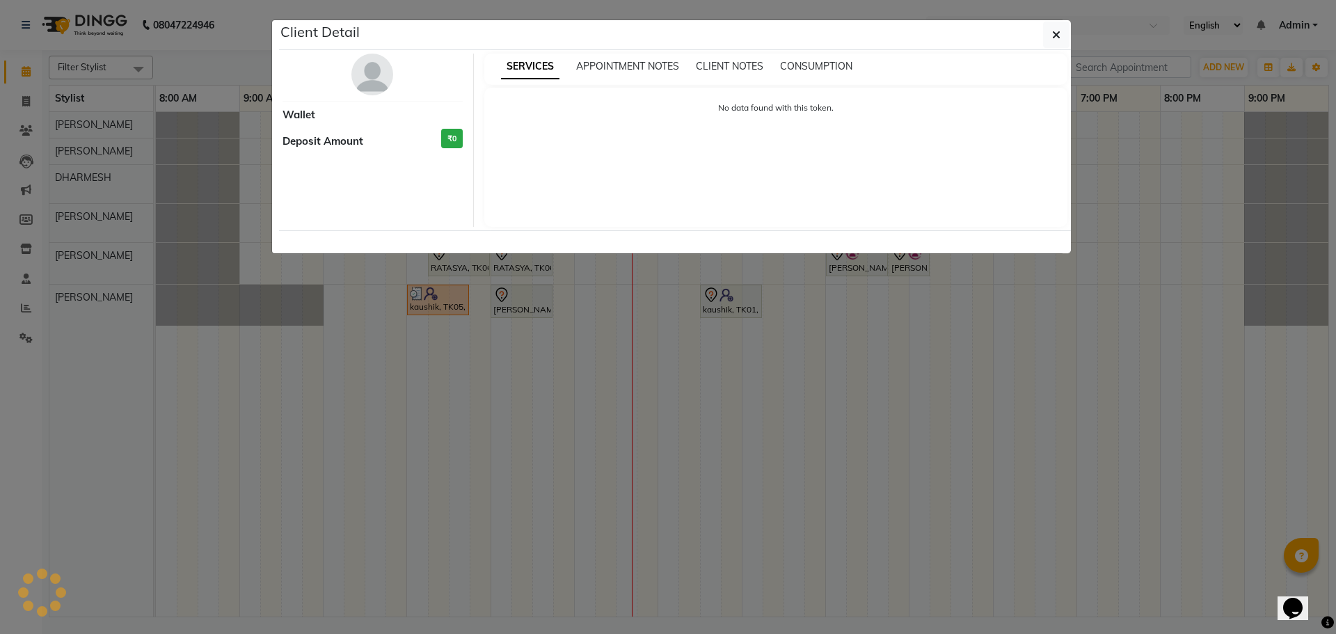
select select "3"
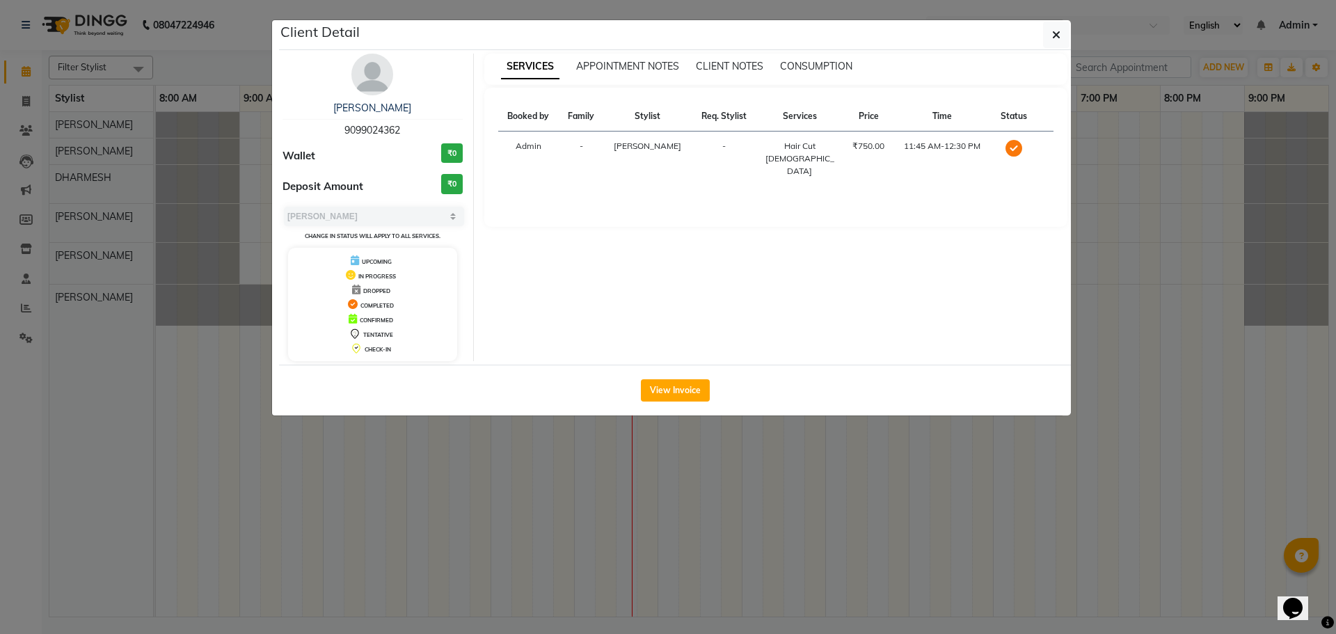
drag, startPoint x: 333, startPoint y: 121, endPoint x: 410, endPoint y: 126, distance: 77.4
click at [409, 126] on div "DIPALI 9099024362" at bounding box center [373, 119] width 180 height 37
copy span "9099024362"
click at [1049, 31] on button "button" at bounding box center [1056, 35] width 26 height 26
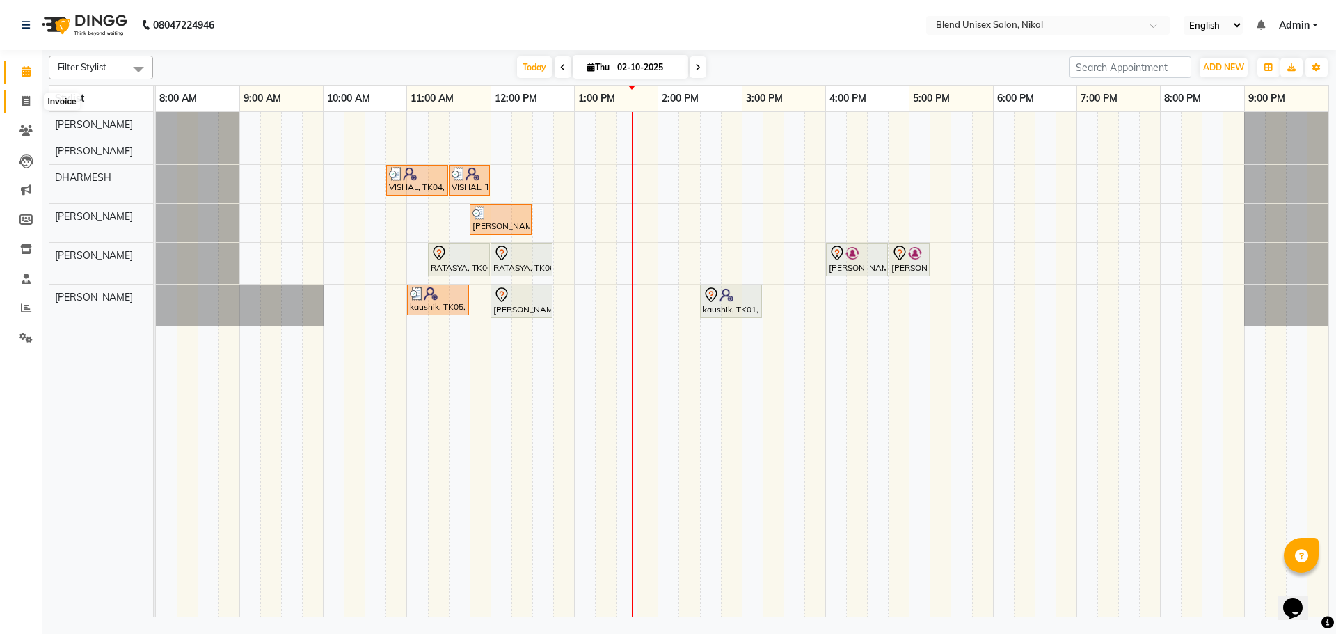
click at [25, 99] on icon at bounding box center [26, 101] width 8 height 10
select select "service"
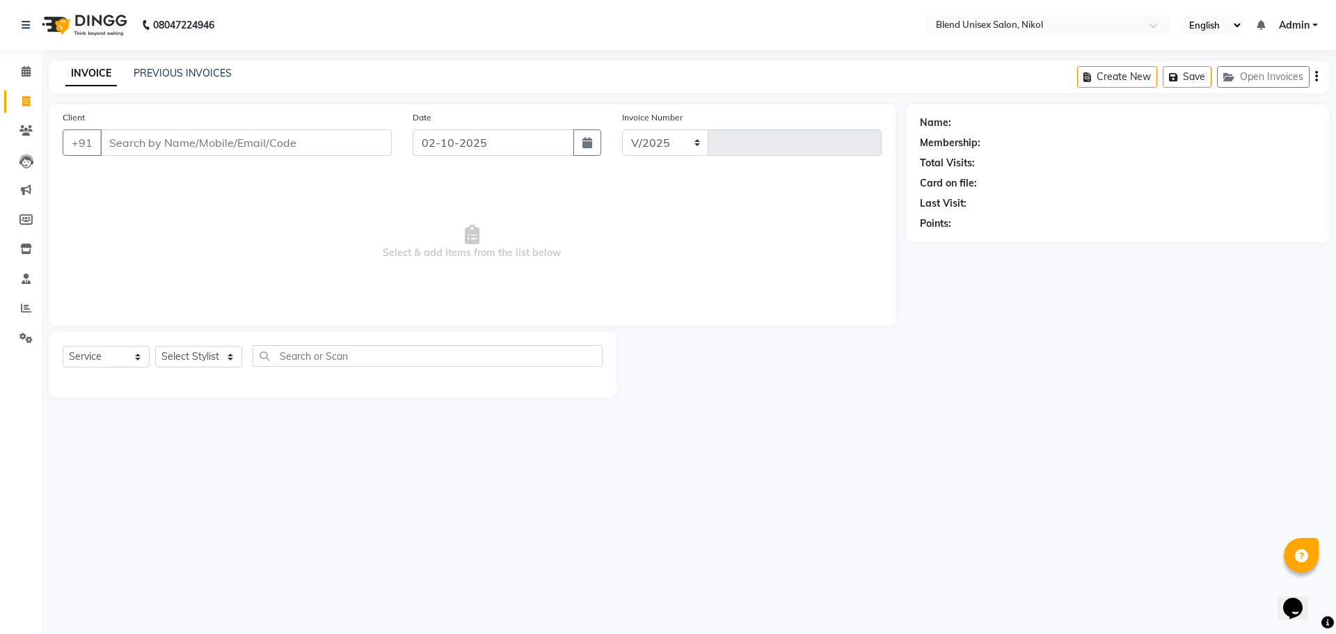
select select "6213"
type input "2768"
click at [159, 70] on link "PREVIOUS INVOICES" at bounding box center [183, 73] width 98 height 13
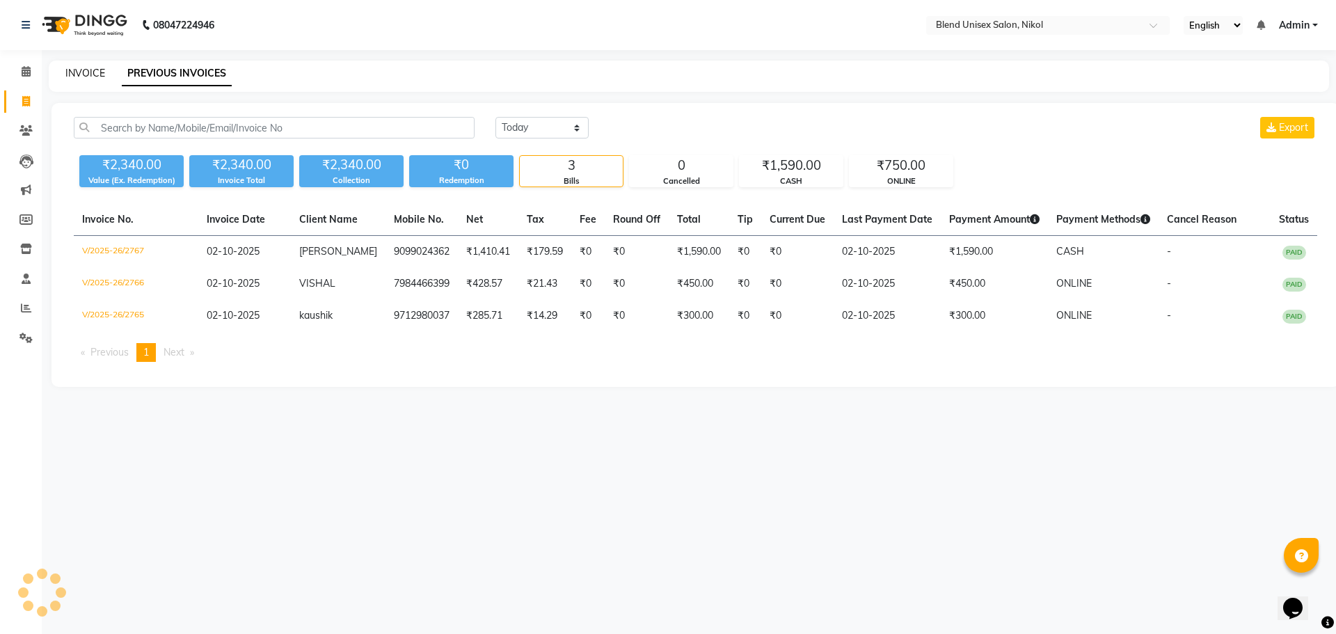
click at [88, 70] on link "INVOICE" at bounding box center [85, 73] width 40 height 13
select select "6213"
select select "service"
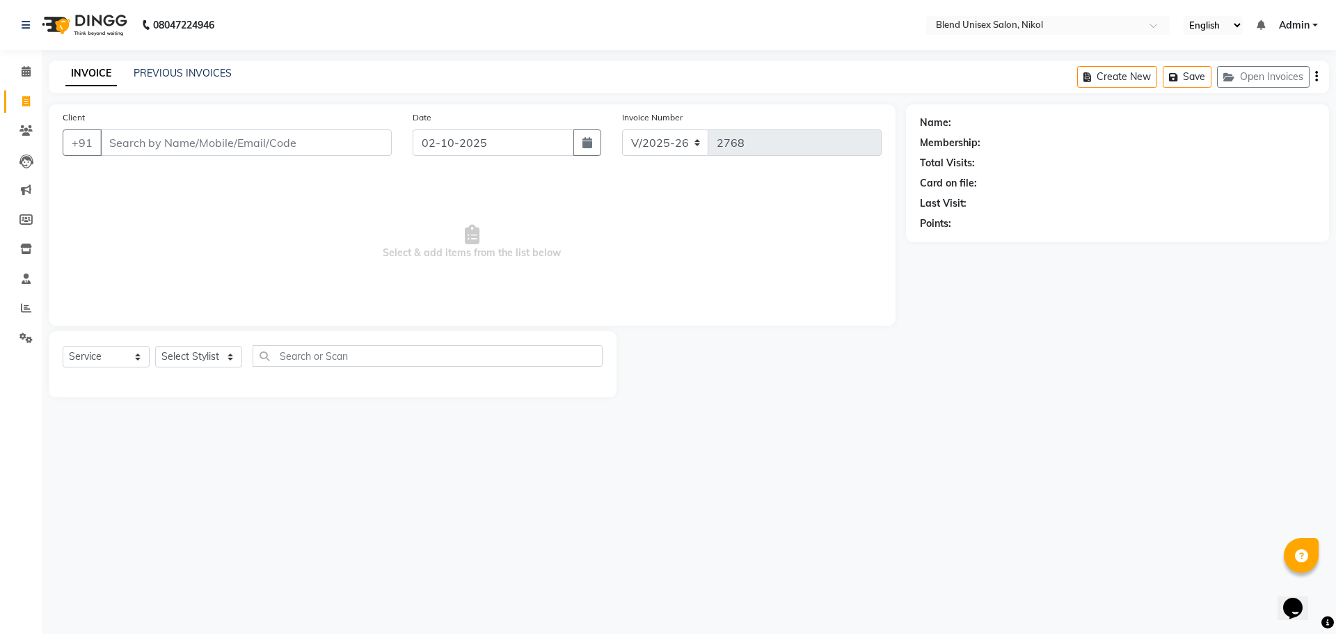
click at [166, 150] on input "Client" at bounding box center [246, 142] width 292 height 26
type input "9099024362"
click at [28, 69] on icon at bounding box center [26, 71] width 9 height 10
click at [185, 69] on link "PREVIOUS INVOICES" at bounding box center [183, 73] width 98 height 13
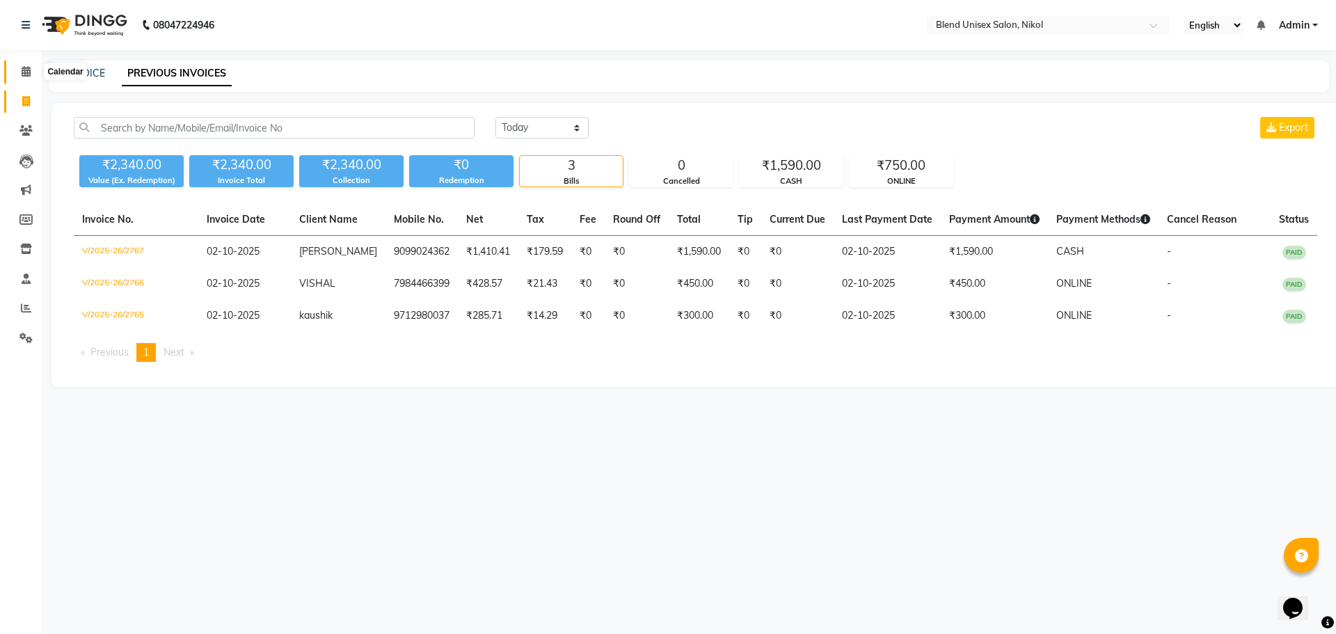
click at [22, 68] on icon at bounding box center [26, 71] width 9 height 10
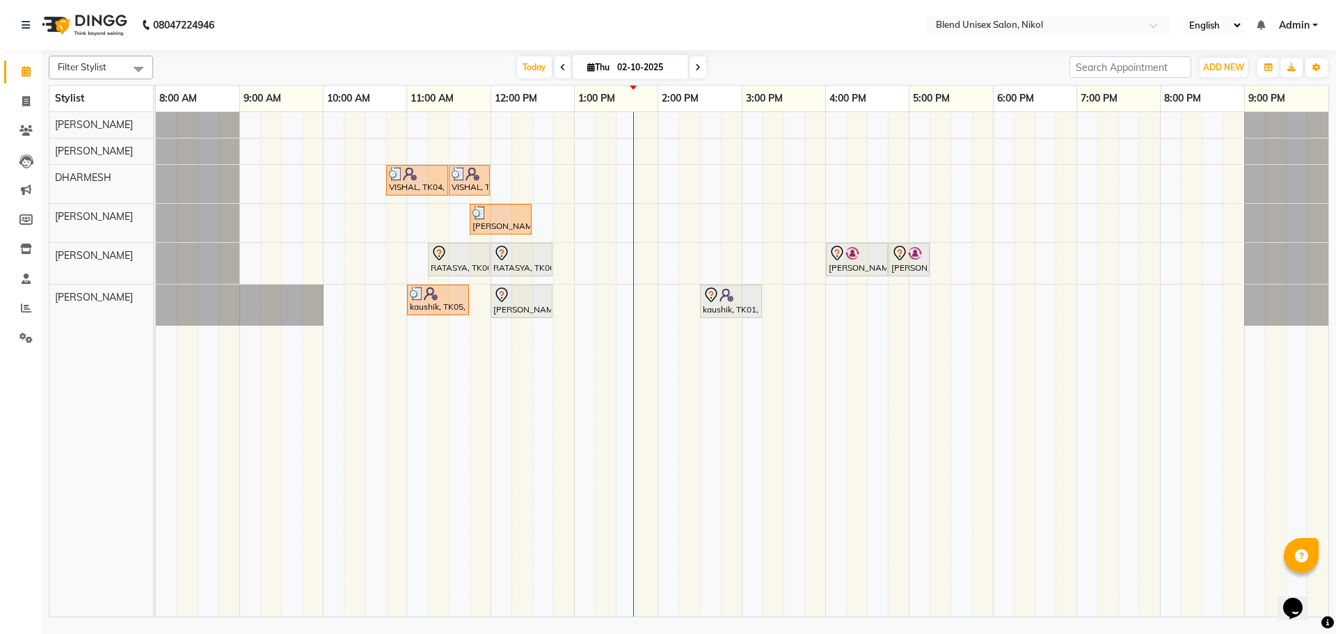
click at [709, 133] on div "VISHAL, TK04, 10:45 AM-11:30 AM, Hair Cut Male VISHAL, TK04, 11:30 AM-12:00 PM,…" at bounding box center [742, 364] width 1172 height 504
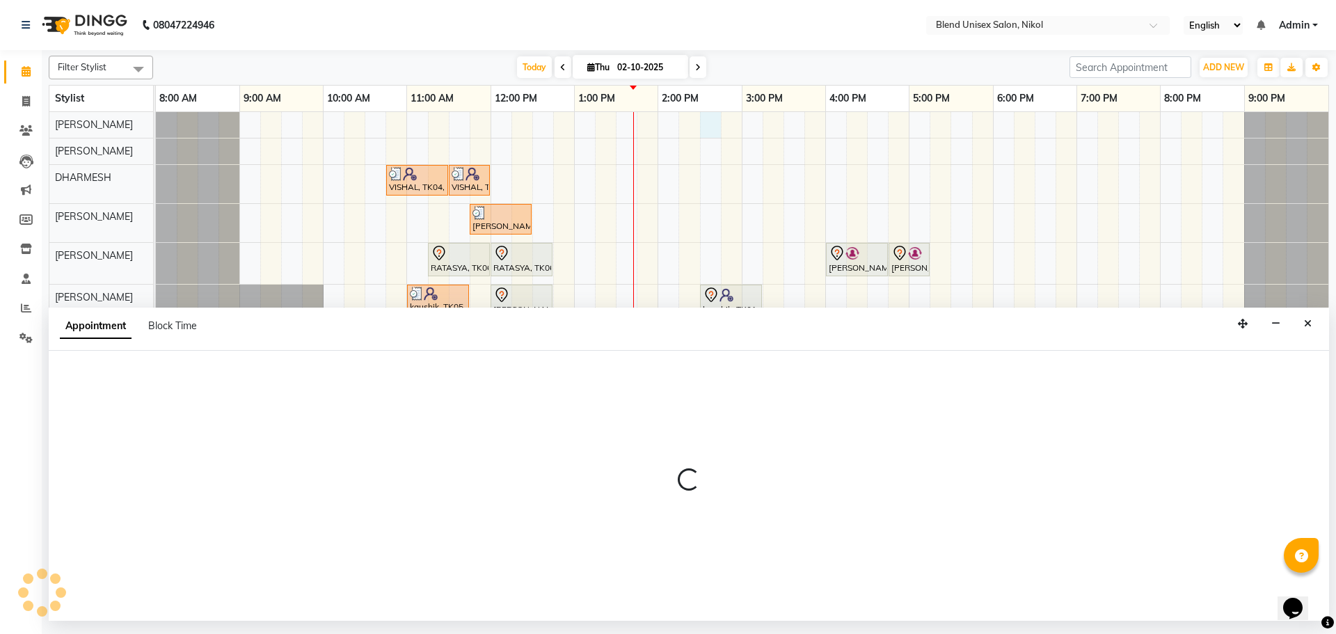
select select "74694"
select select "tentative"
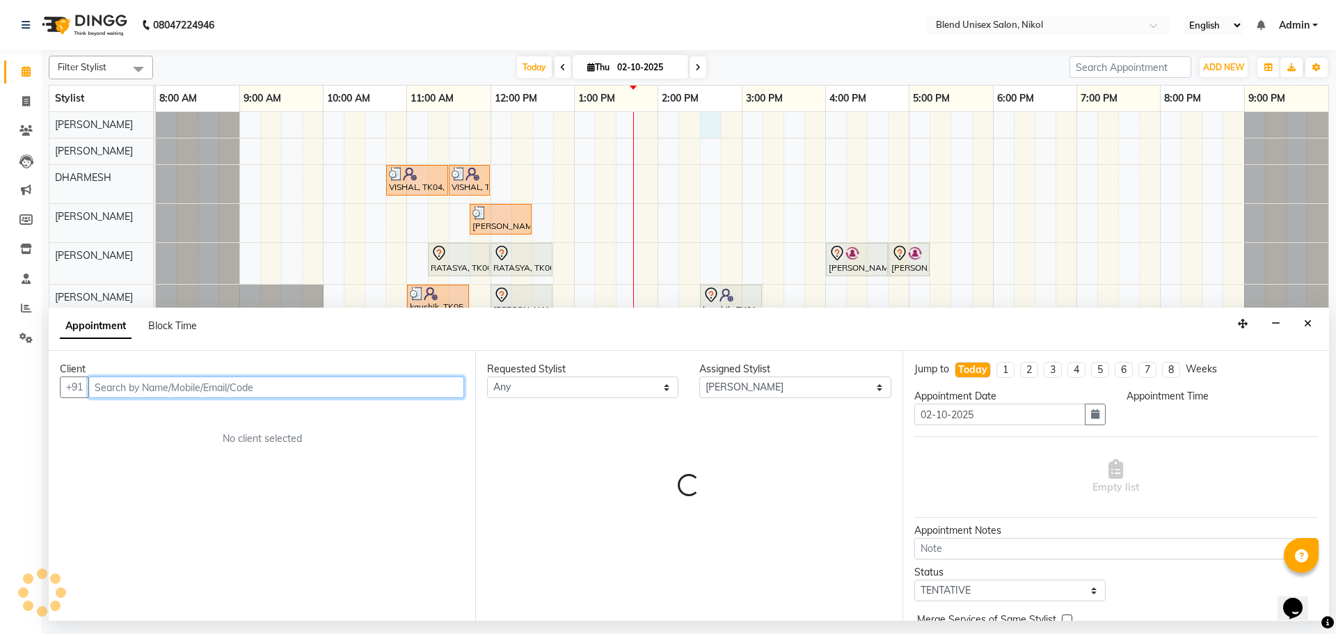
select select "870"
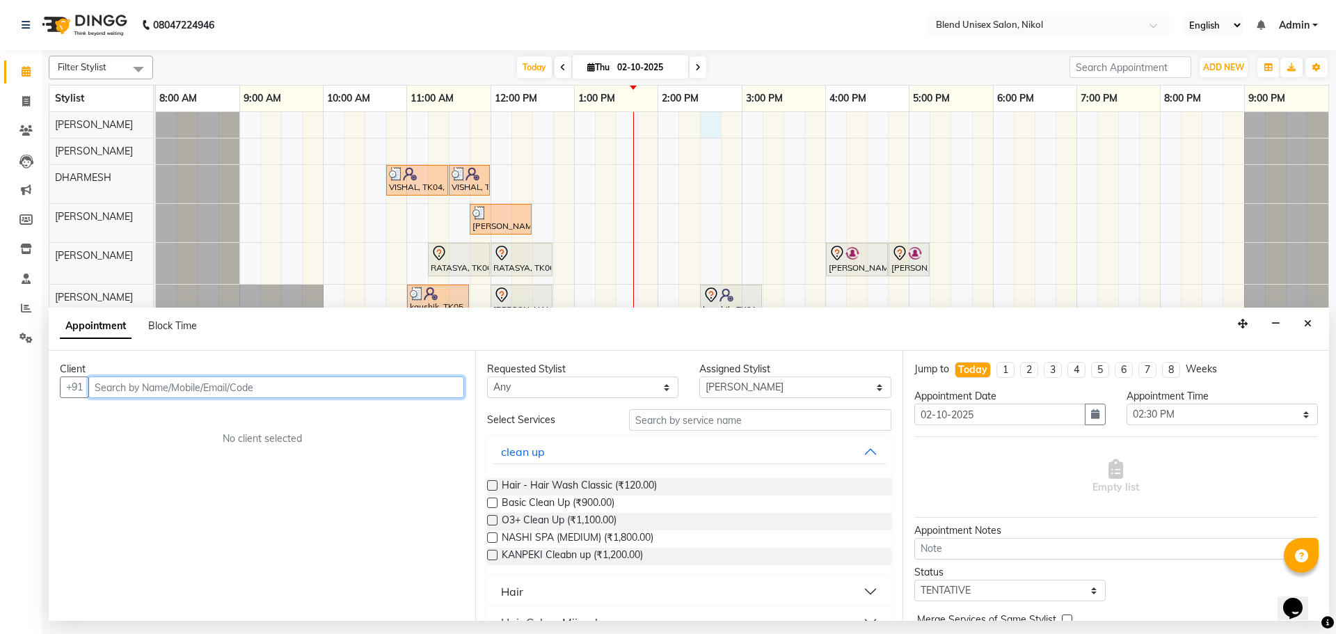
click at [182, 381] on input "text" at bounding box center [276, 387] width 376 height 22
paste input "9099024362"
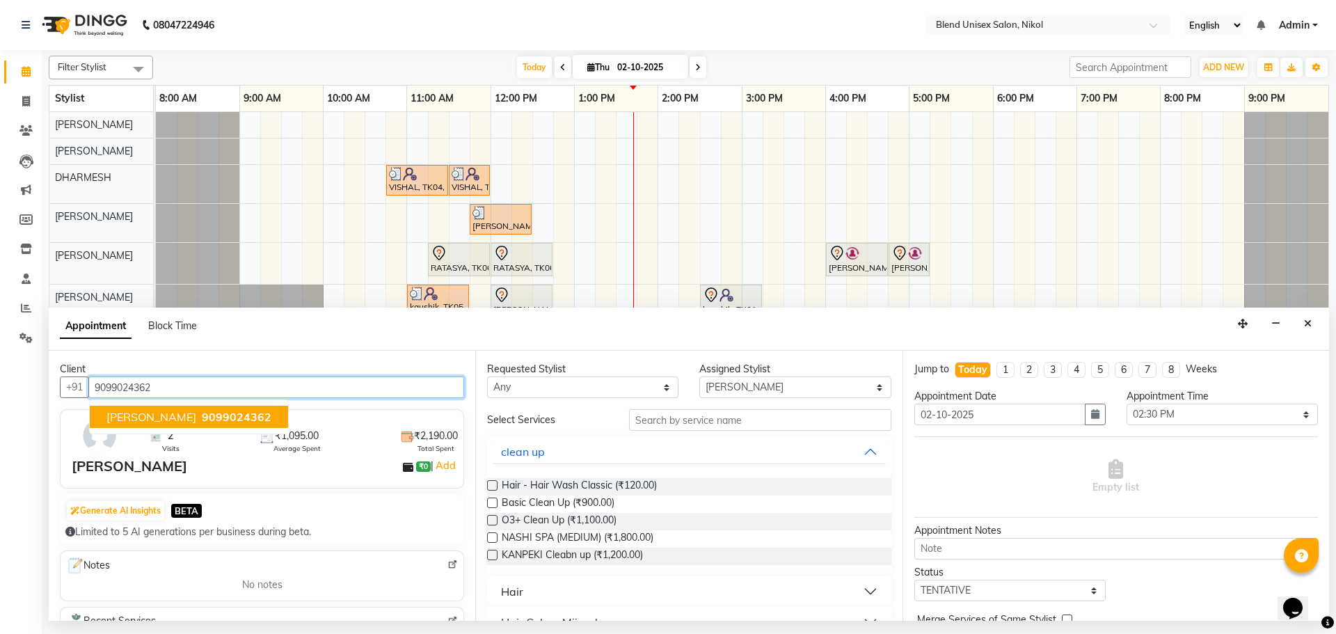
click at [189, 407] on button "DIPALI 9099024362" at bounding box center [189, 417] width 198 height 22
type input "9099024362"
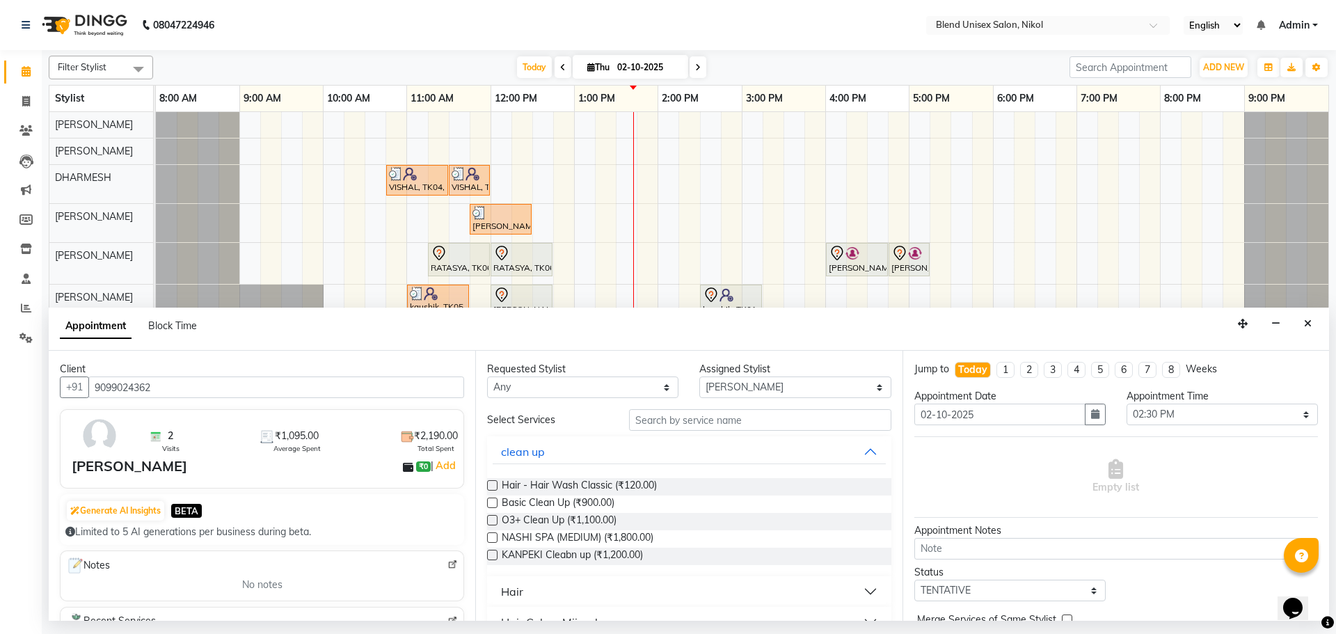
click at [102, 466] on div "[PERSON_NAME]" at bounding box center [130, 466] width 116 height 21
click at [102, 437] on img at bounding box center [99, 435] width 40 height 40
click at [102, 449] on img at bounding box center [99, 435] width 40 height 40
click at [104, 449] on img at bounding box center [99, 435] width 40 height 40
click at [97, 468] on div "[PERSON_NAME]" at bounding box center [130, 466] width 116 height 21
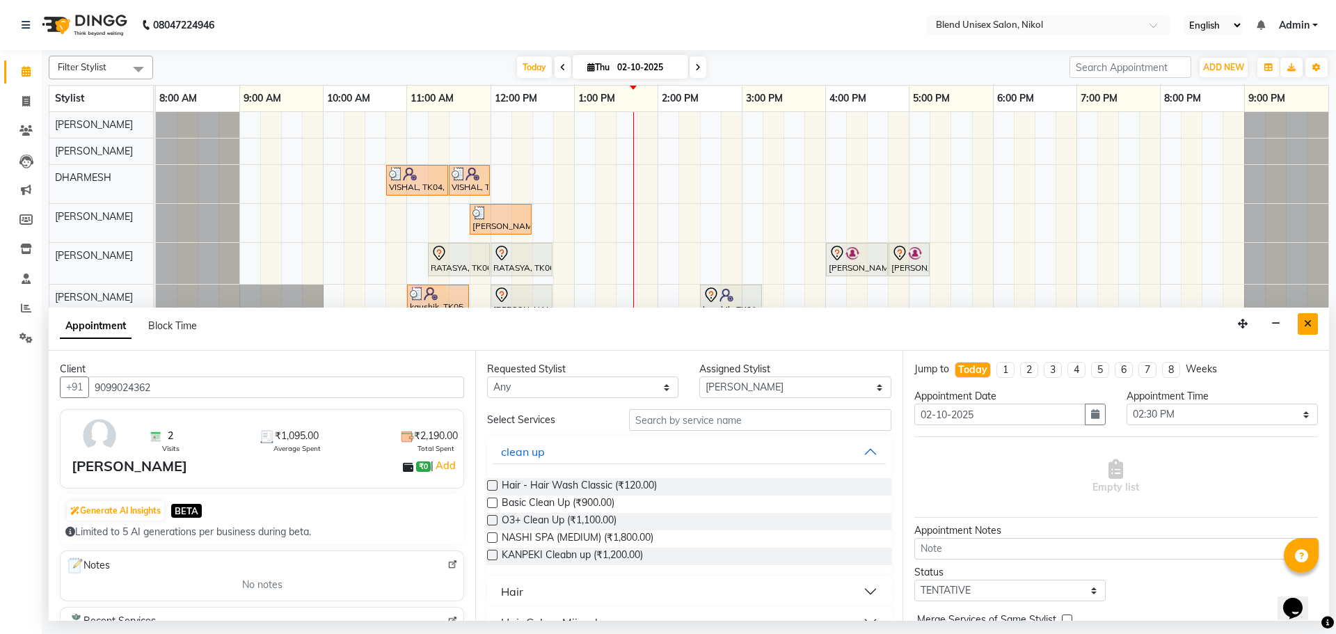
click at [1305, 326] on icon "Close" at bounding box center [1308, 324] width 8 height 10
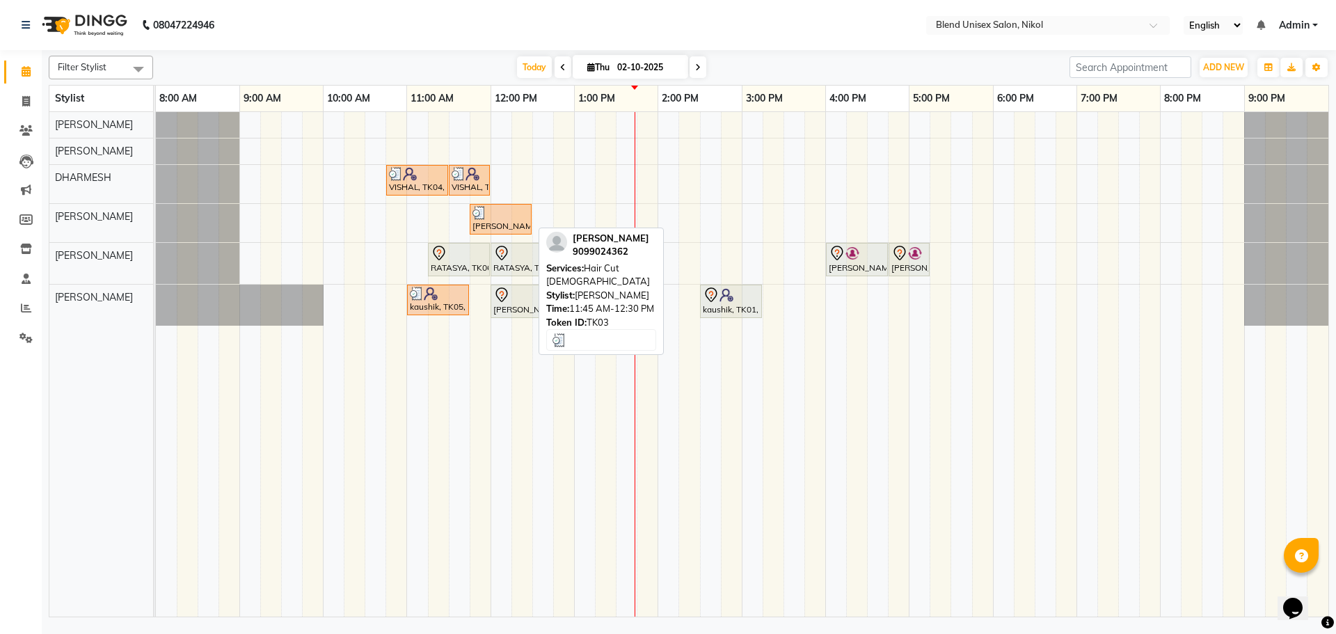
click at [509, 210] on div at bounding box center [500, 213] width 56 height 14
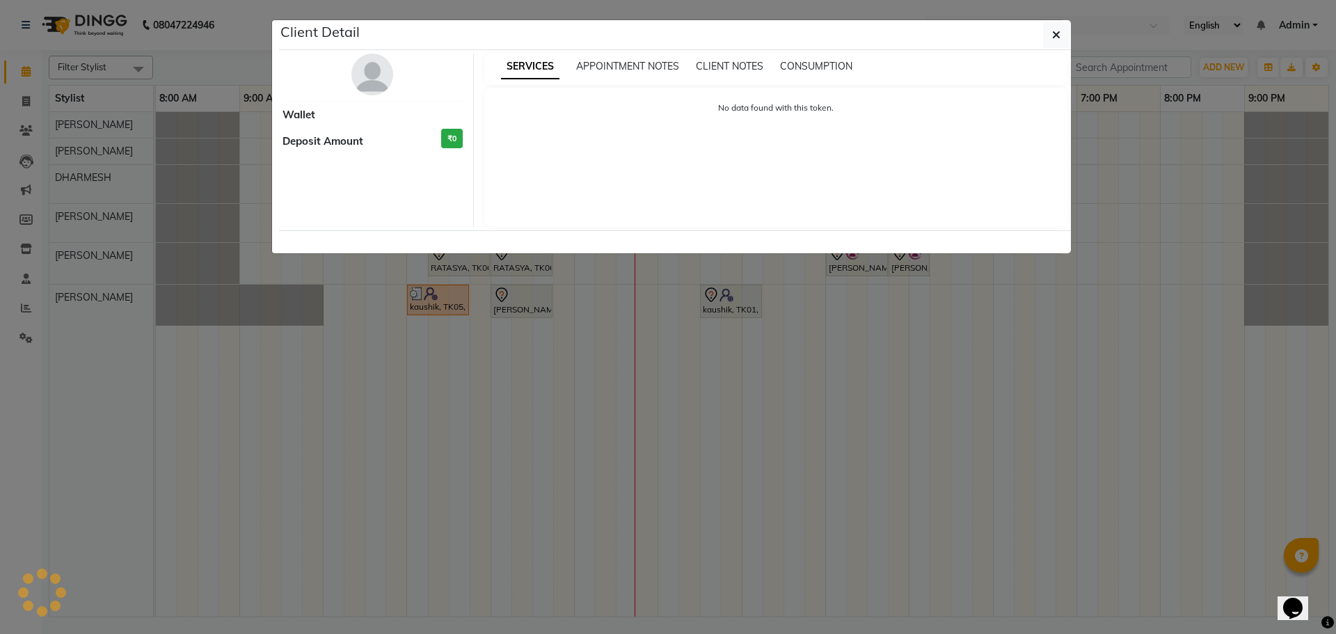
select select "3"
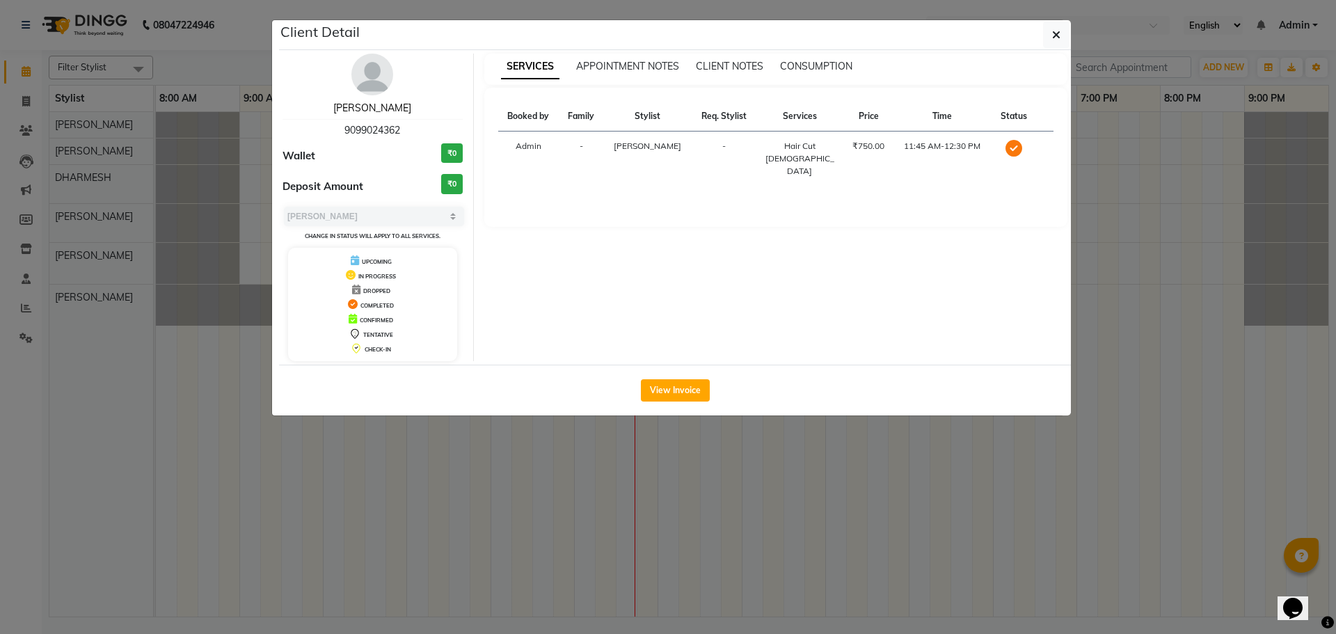
click at [376, 108] on link "[PERSON_NAME]" at bounding box center [372, 108] width 78 height 13
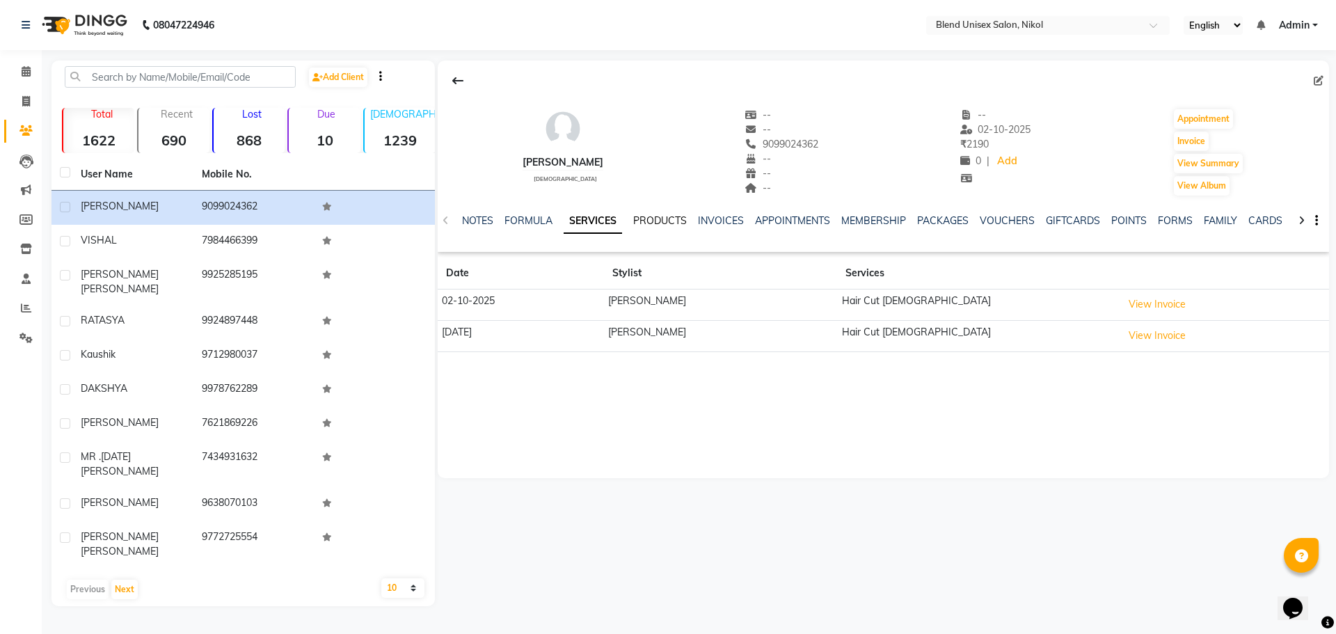
click at [653, 220] on link "PRODUCTS" at bounding box center [660, 220] width 54 height 13
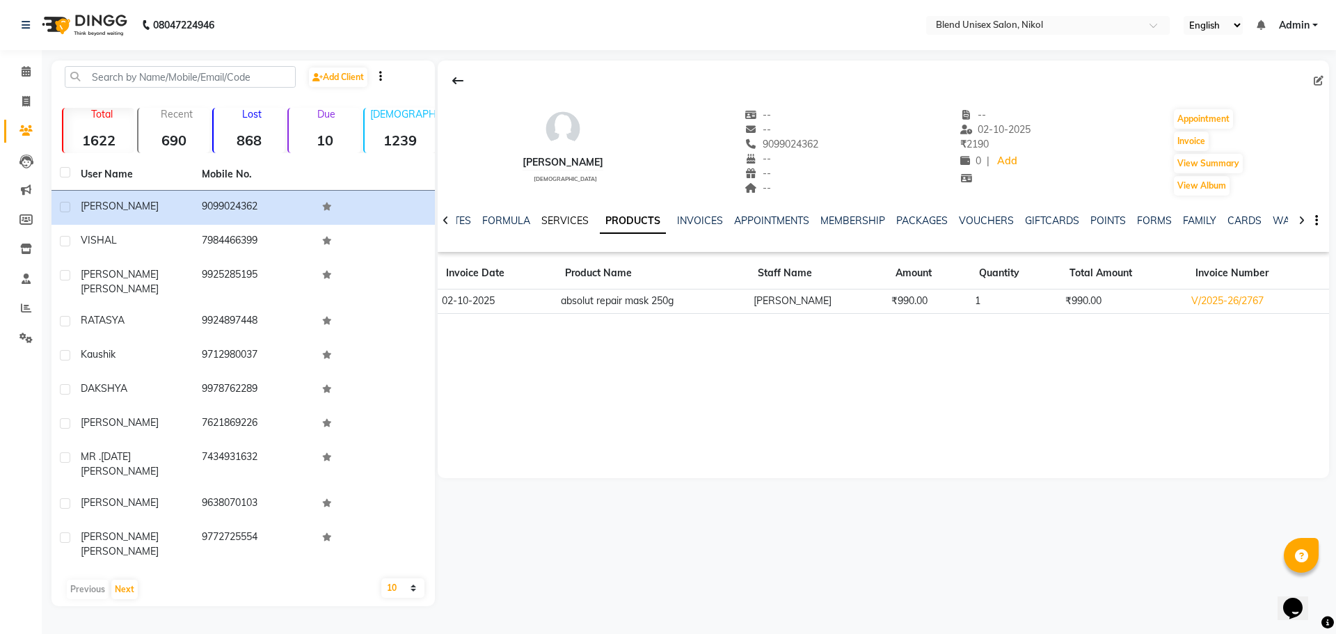
click at [563, 219] on link "SERVICES" at bounding box center [564, 220] width 47 height 13
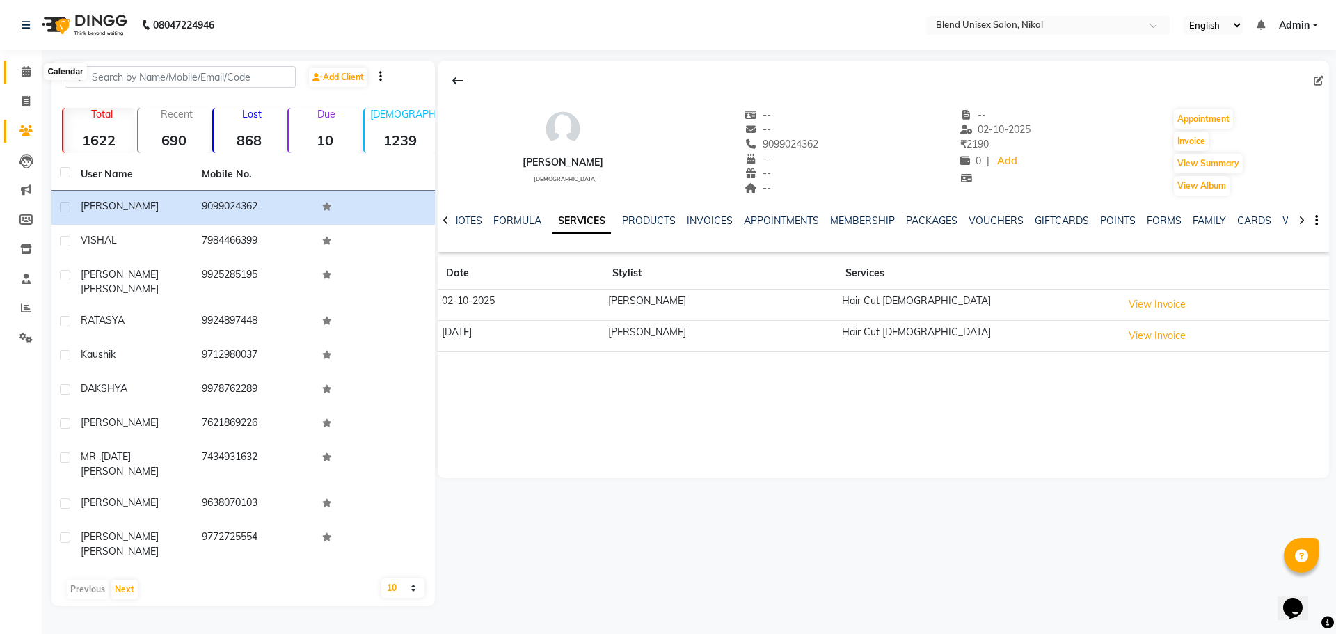
click at [26, 67] on icon at bounding box center [26, 71] width 9 height 10
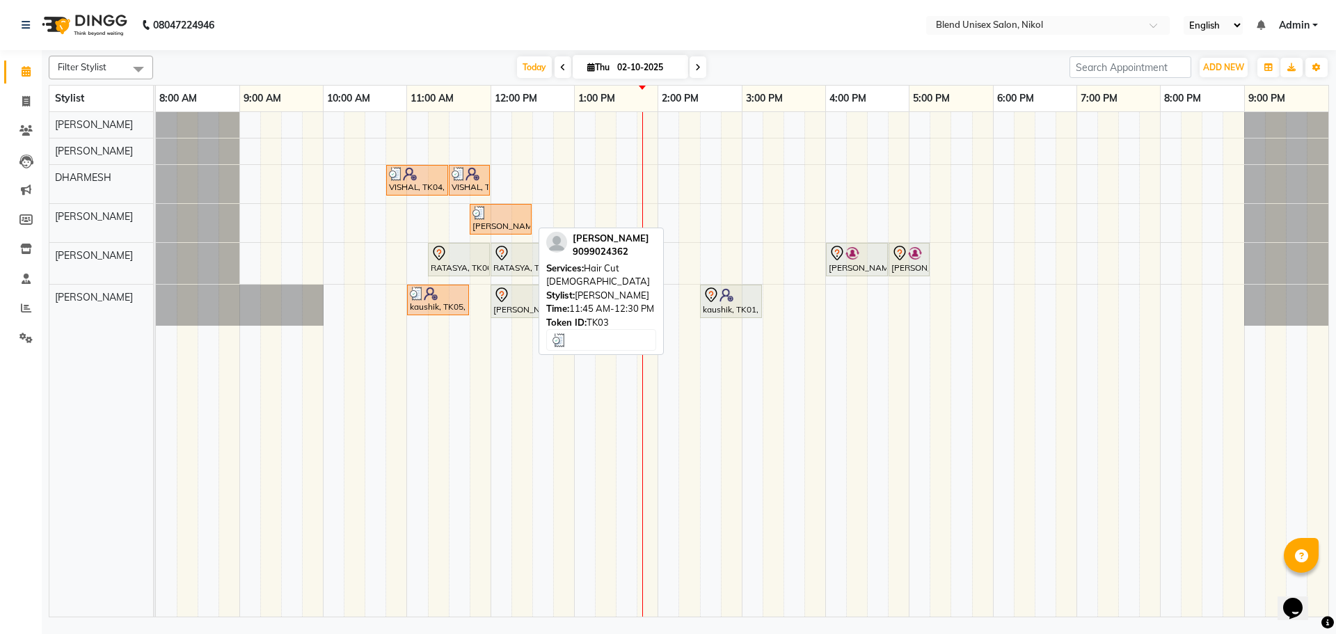
click at [498, 213] on div at bounding box center [500, 213] width 56 height 14
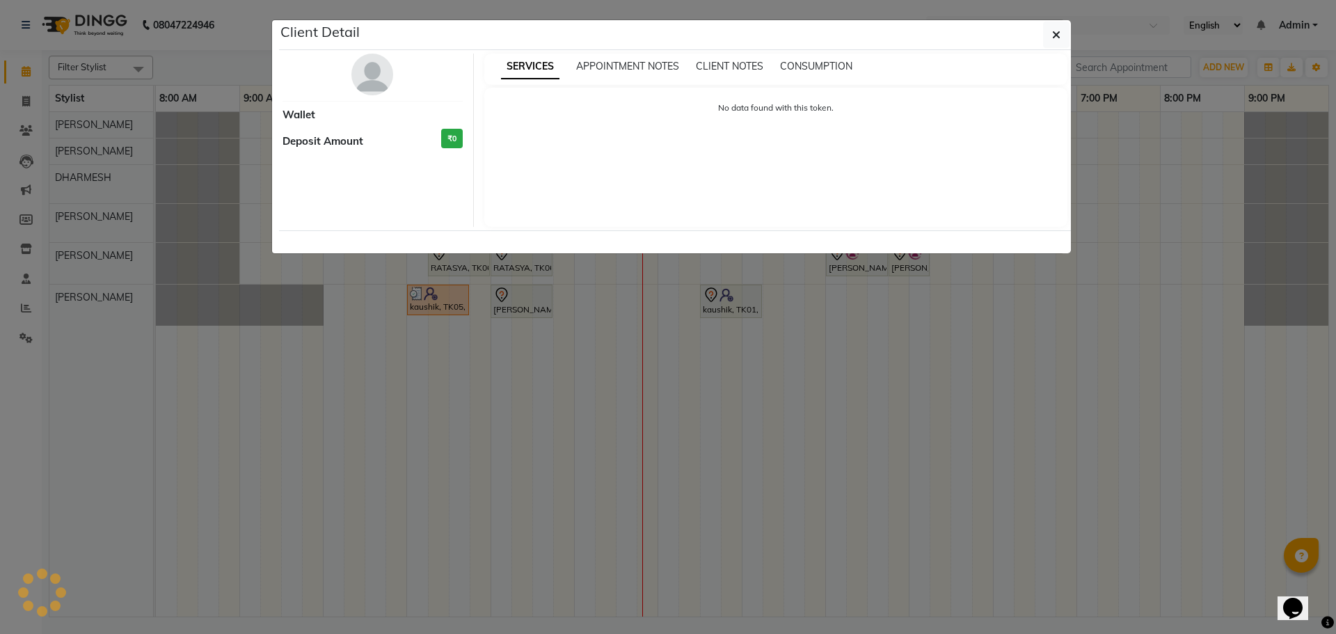
select select "3"
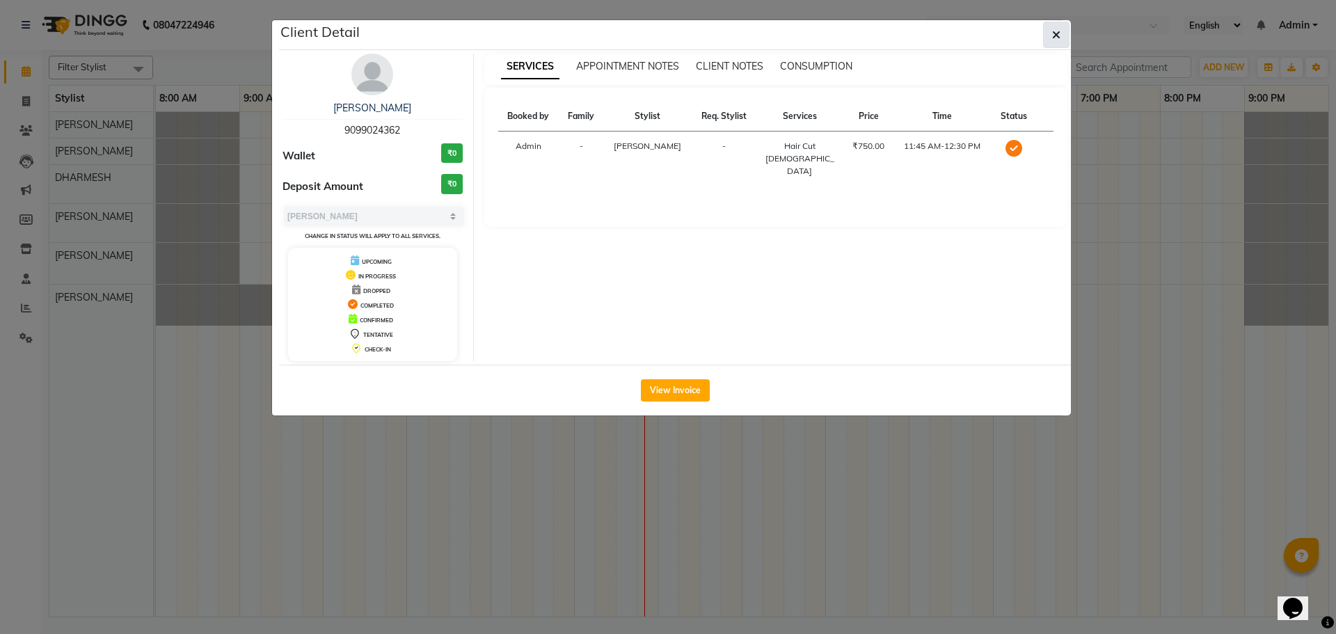
click at [1064, 34] on button "button" at bounding box center [1056, 35] width 26 height 26
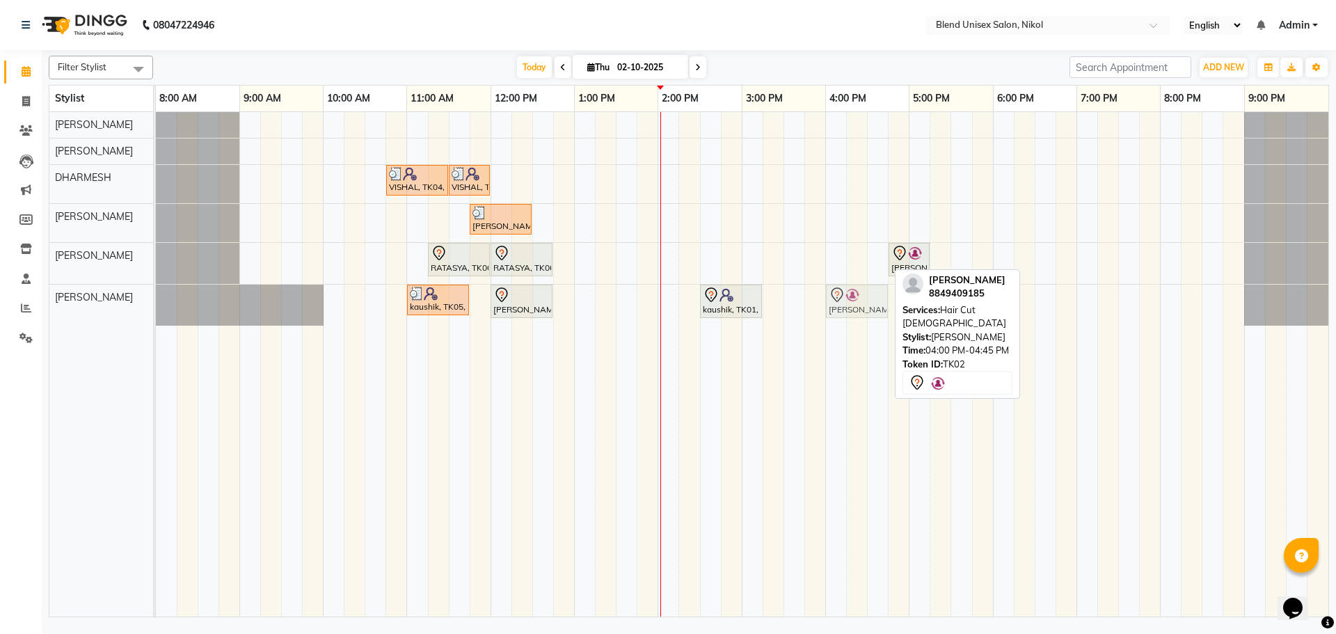
drag, startPoint x: 865, startPoint y: 251, endPoint x: 874, endPoint y: 280, distance: 31.3
click at [874, 280] on div "VISHAL, TK04, 10:45 AM-11:30 AM, Hair Cut Male VISHAL, TK04, 11:30 AM-12:00 PM,…" at bounding box center [742, 364] width 1172 height 504
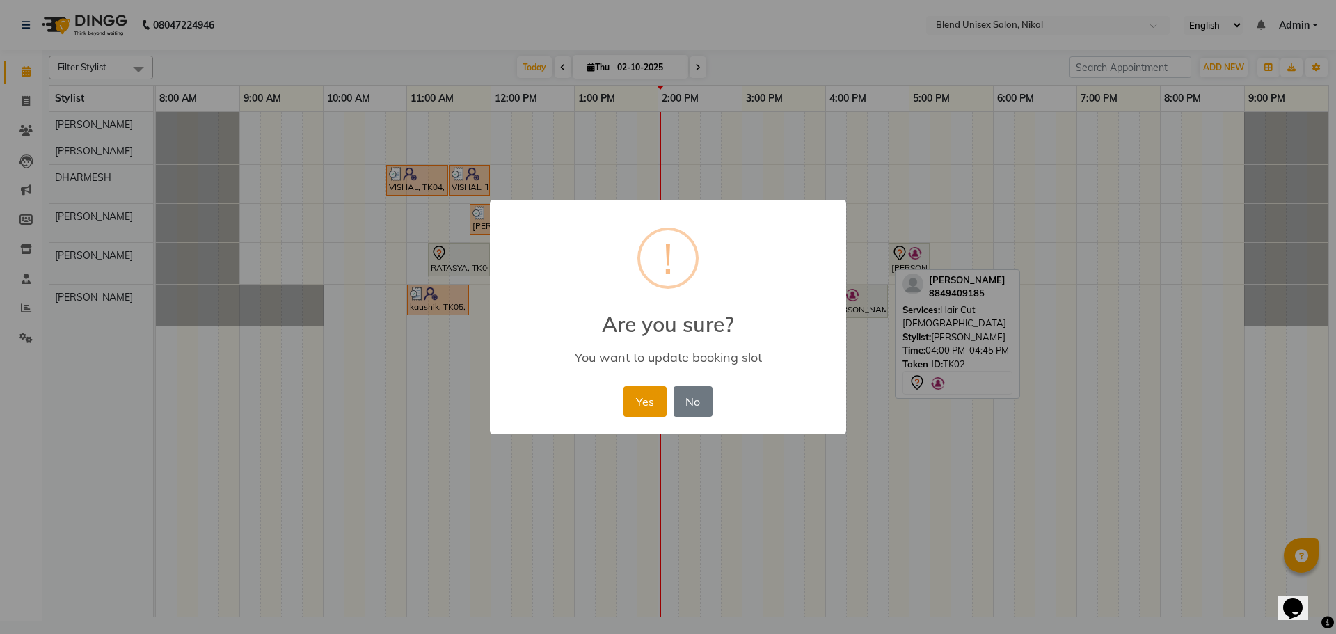
click at [636, 399] on button "Yes" at bounding box center [644, 401] width 42 height 31
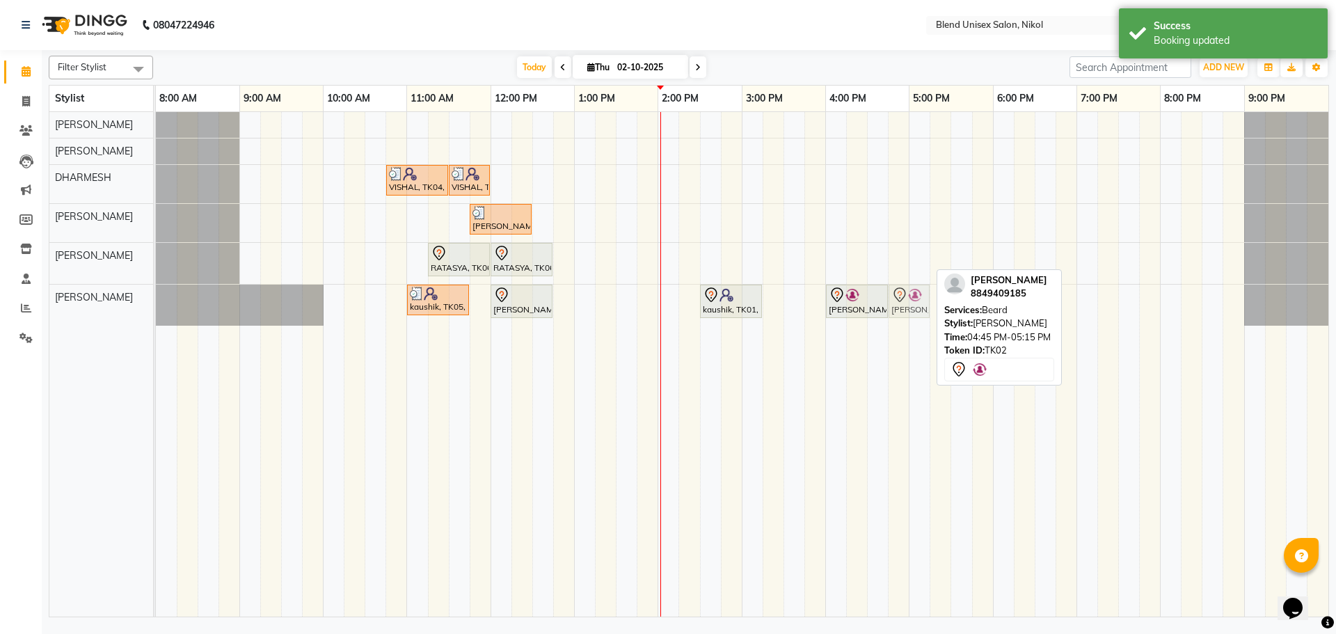
drag, startPoint x: 902, startPoint y: 262, endPoint x: 905, endPoint y: 295, distance: 32.8
click at [905, 295] on tbody "VISHAL, TK04, 10:45 AM-11:30 AM, Hair Cut Male VISHAL, TK04, 11:30 AM-12:00 PM,…" at bounding box center [742, 219] width 1172 height 214
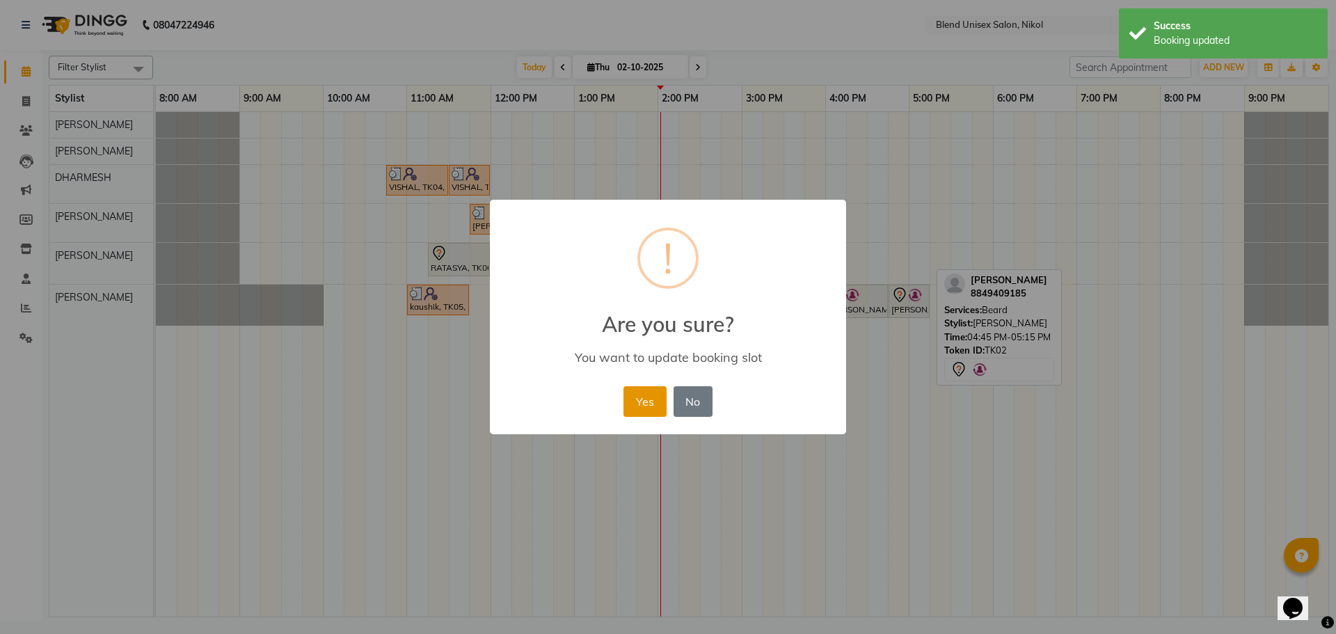
click at [646, 409] on button "Yes" at bounding box center [644, 401] width 42 height 31
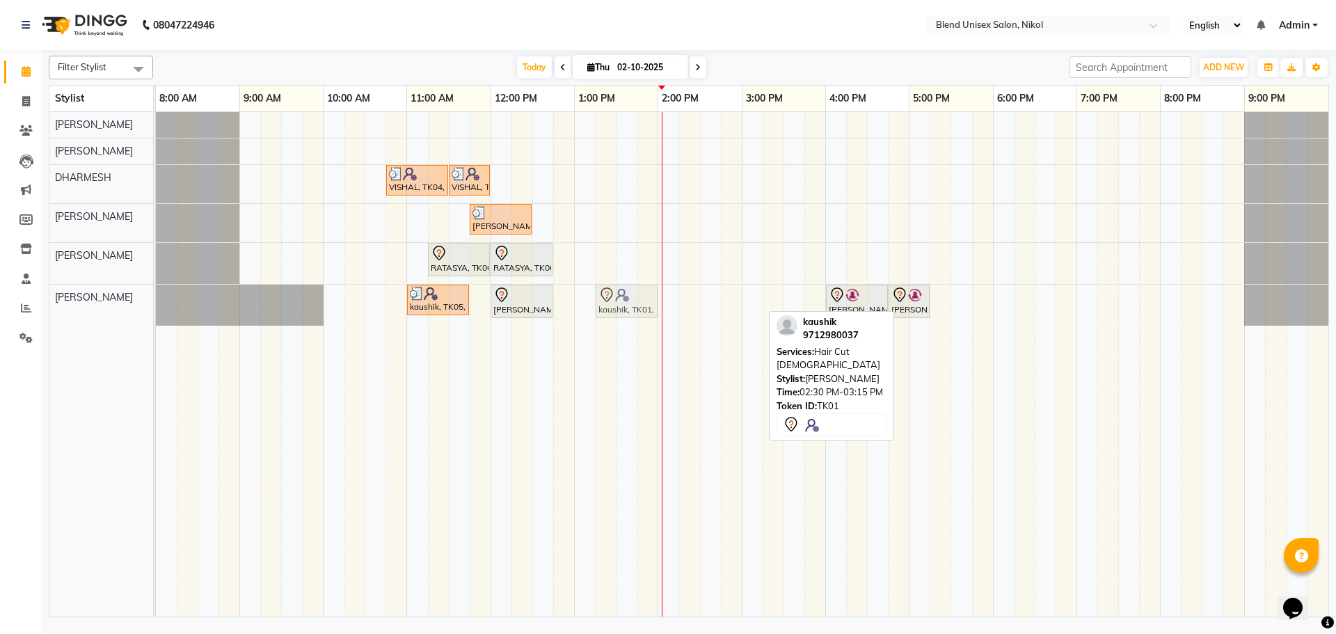
drag, startPoint x: 718, startPoint y: 303, endPoint x: 619, endPoint y: 321, distance: 100.3
click at [619, 321] on div "VISHAL, TK04, 10:45 AM-11:30 AM, Hair Cut Male VISHAL, TK04, 11:30 AM-12:00 PM,…" at bounding box center [742, 364] width 1172 height 504
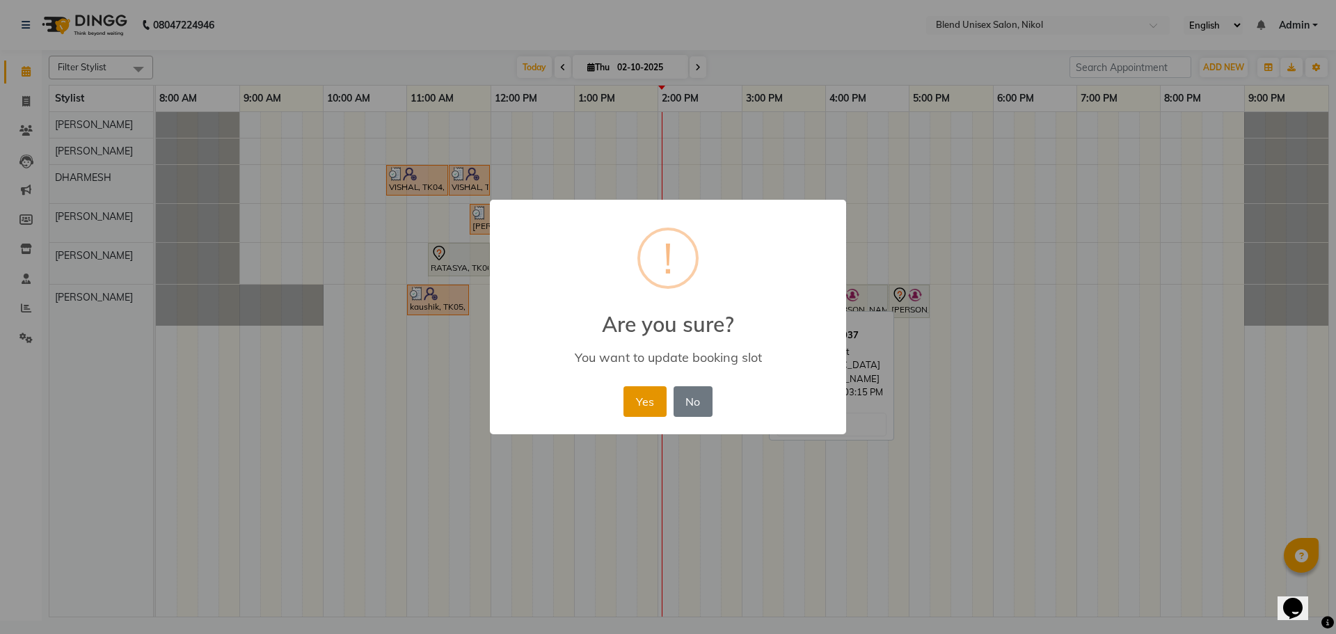
click at [632, 397] on button "Yes" at bounding box center [644, 401] width 42 height 31
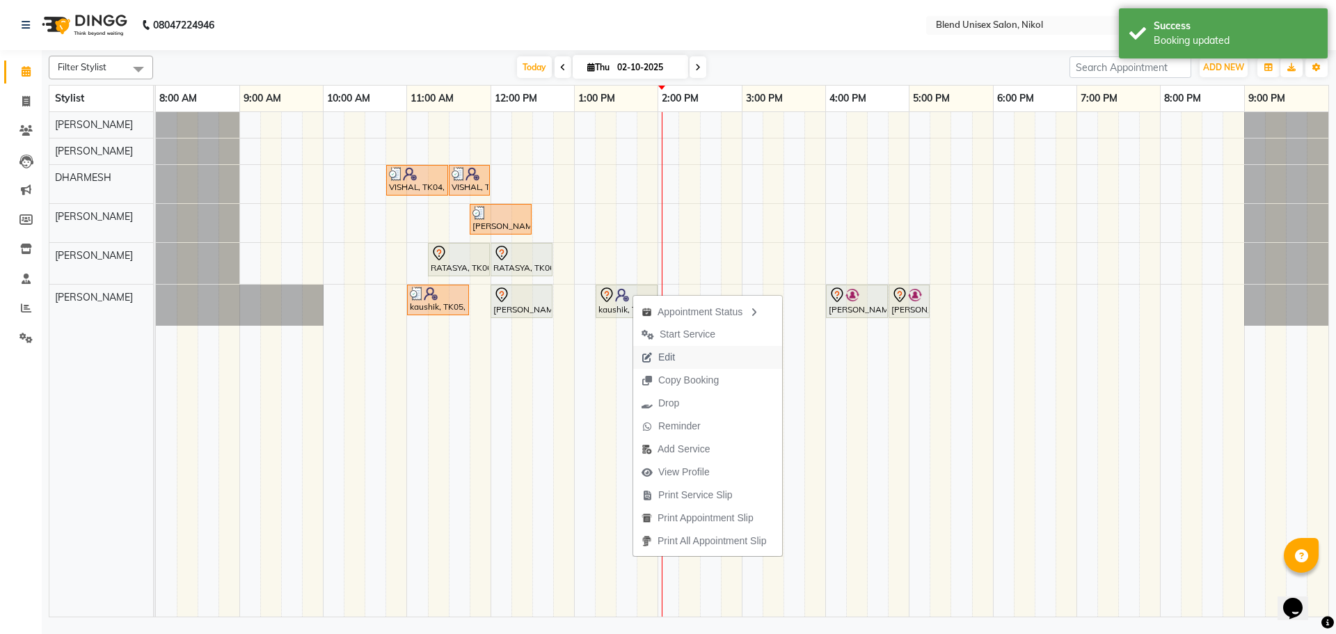
click at [686, 356] on button "Edit" at bounding box center [707, 357] width 149 height 23
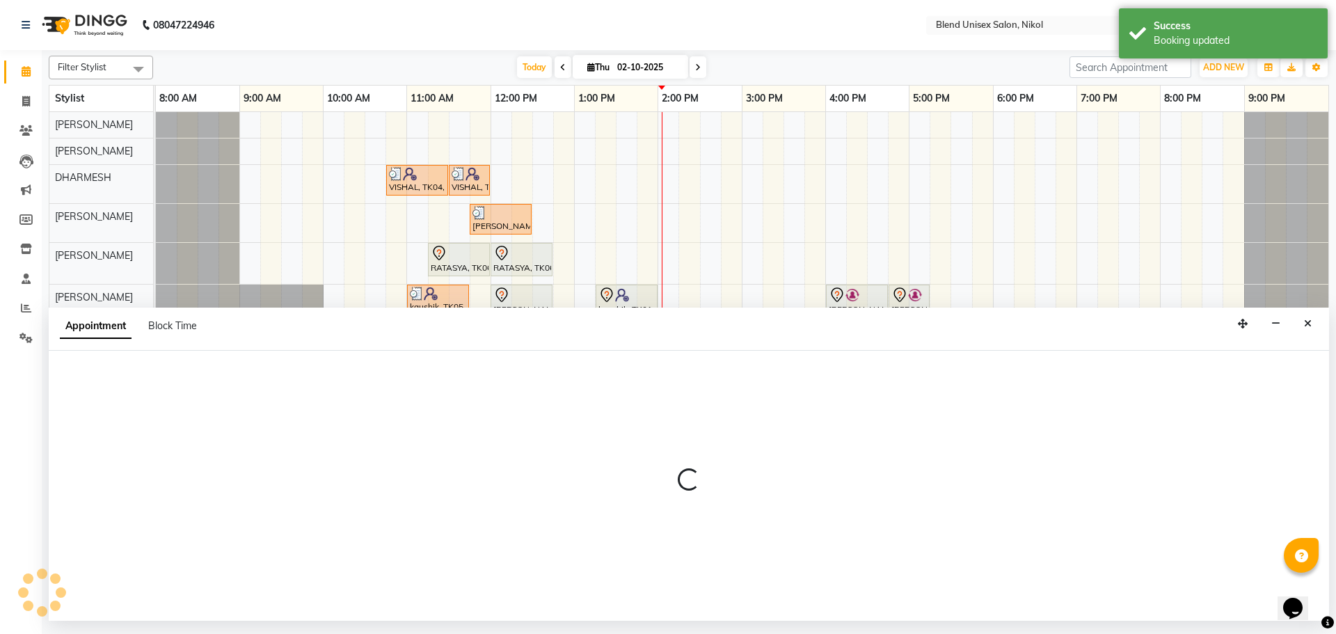
select select "tentative"
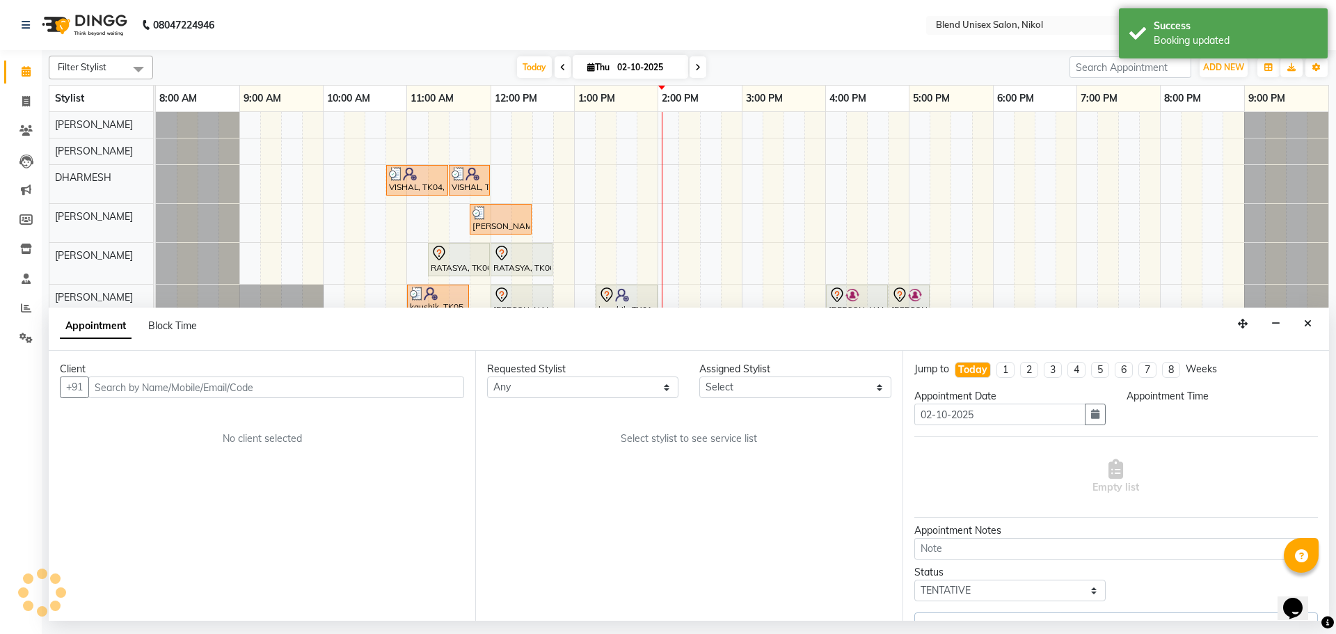
select select "795"
select select "45624"
select select "3057"
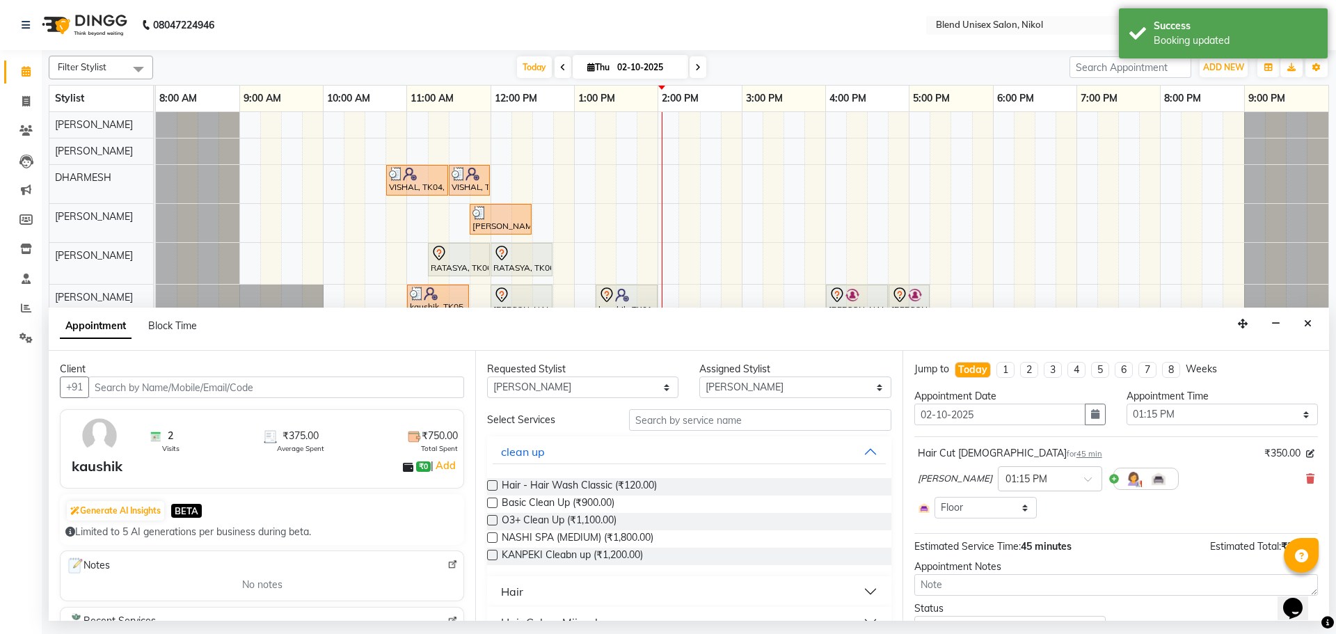
click at [574, 585] on button "Hair" at bounding box center [689, 591] width 392 height 25
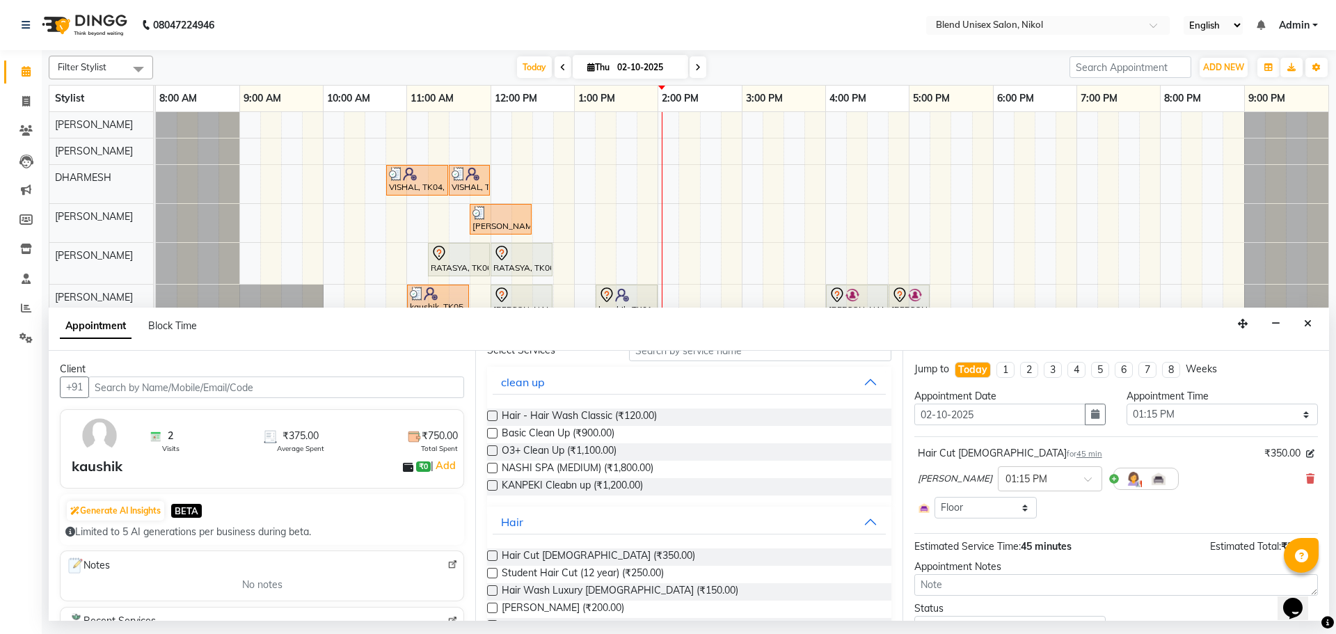
click at [492, 605] on label at bounding box center [492, 608] width 10 height 10
click at [492, 605] on input "checkbox" at bounding box center [491, 609] width 9 height 9
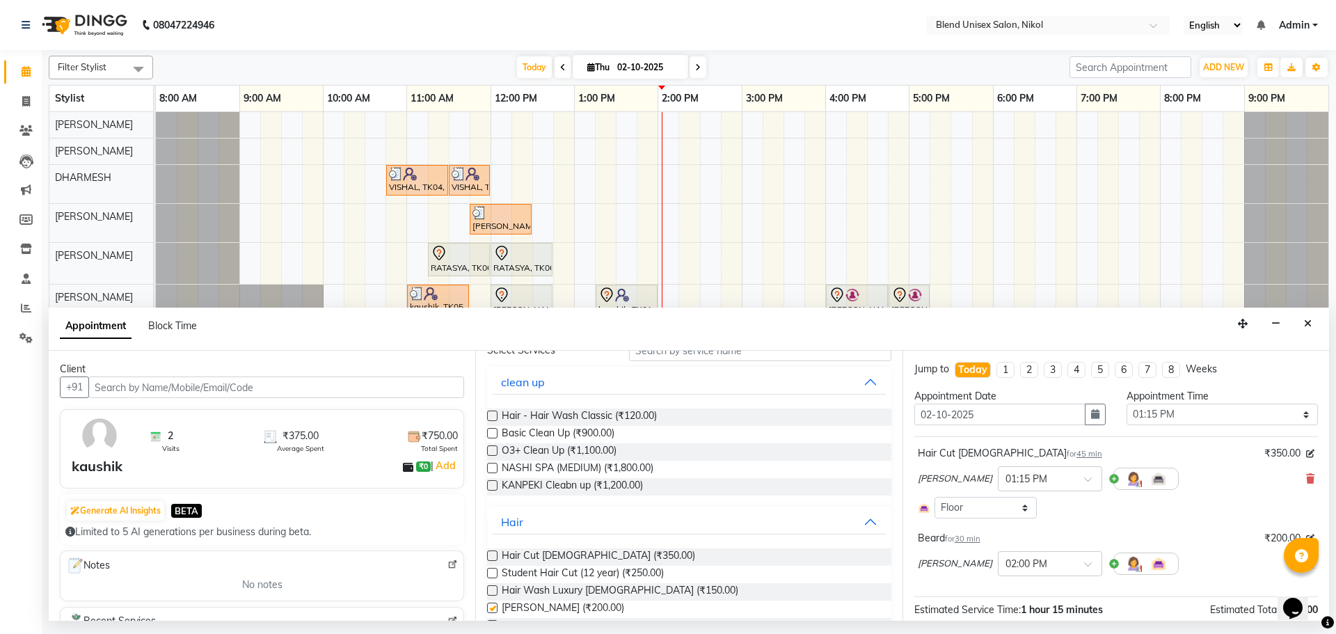
checkbox input "false"
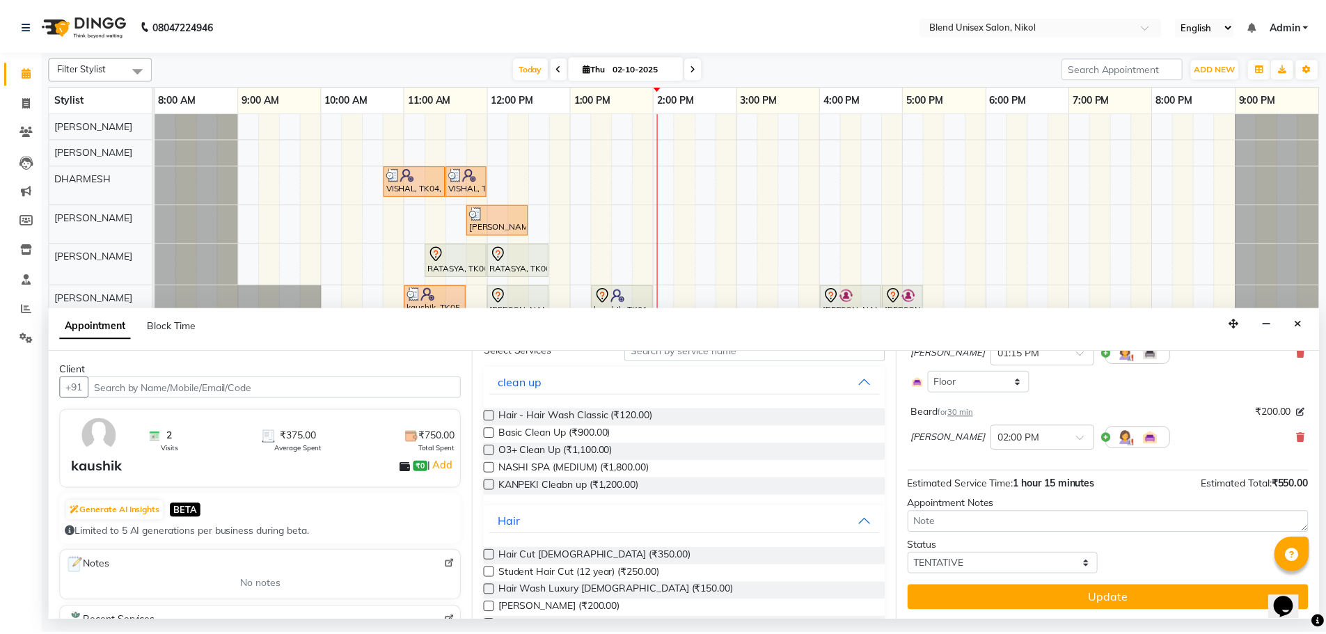
scroll to position [127, 0]
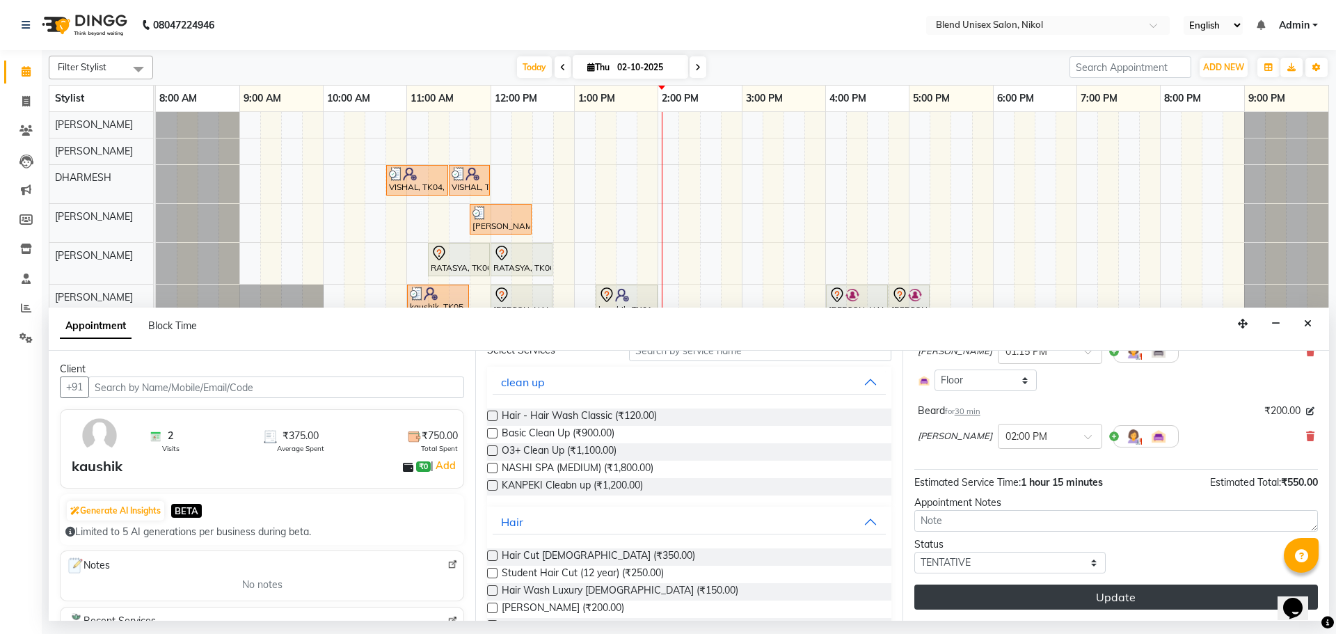
click at [985, 606] on button "Update" at bounding box center [1116, 597] width 404 height 25
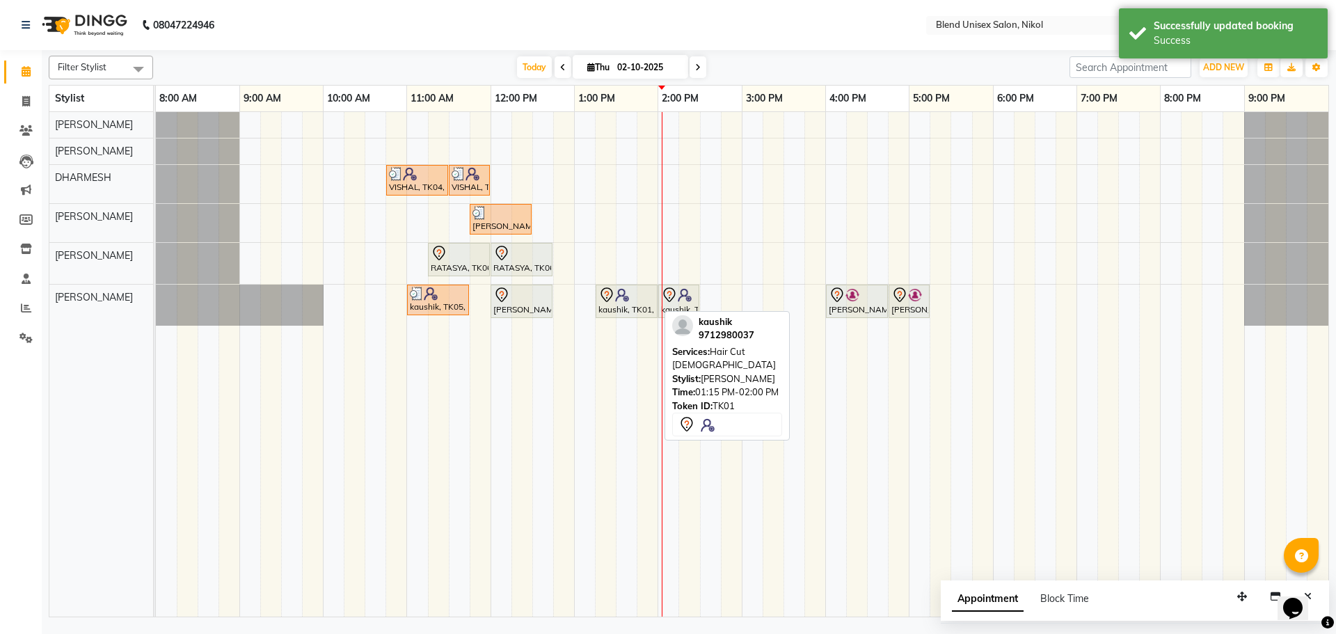
click at [614, 308] on div "kaushik, TK01, 01:15 PM-02:00 PM, Hair Cut Male" at bounding box center [626, 301] width 59 height 29
click at [626, 296] on img at bounding box center [622, 295] width 14 height 14
select select "7"
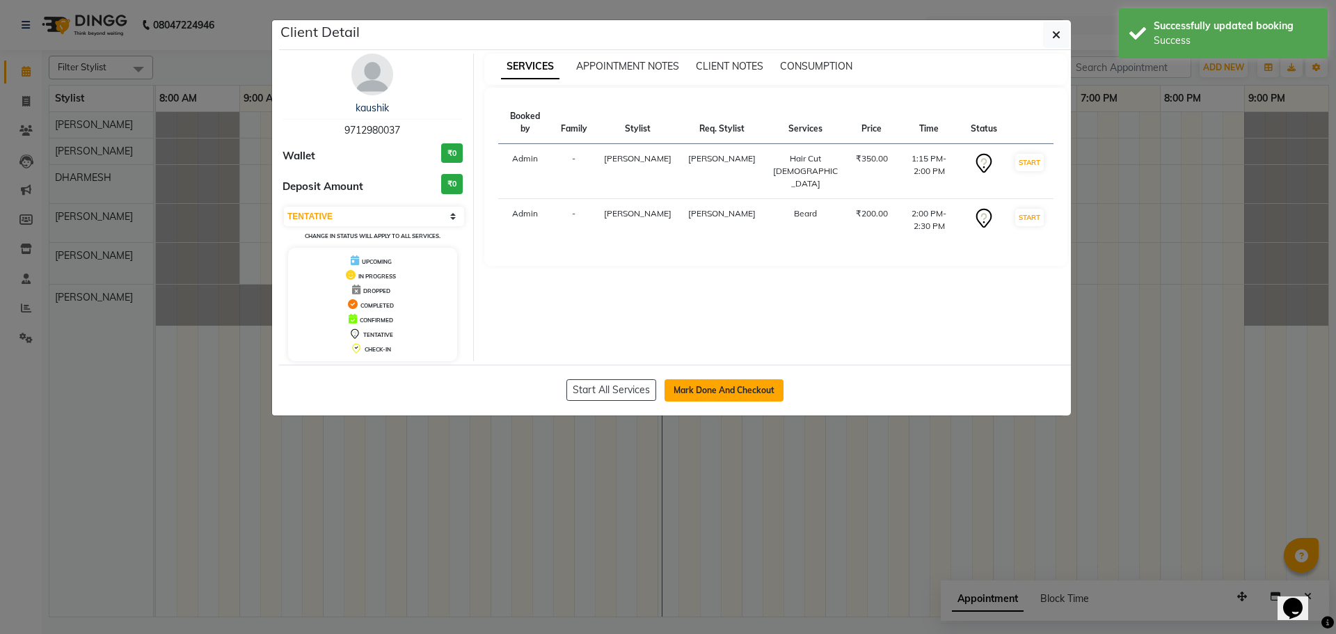
click at [705, 386] on button "Mark Done And Checkout" at bounding box center [724, 390] width 119 height 22
select select "service"
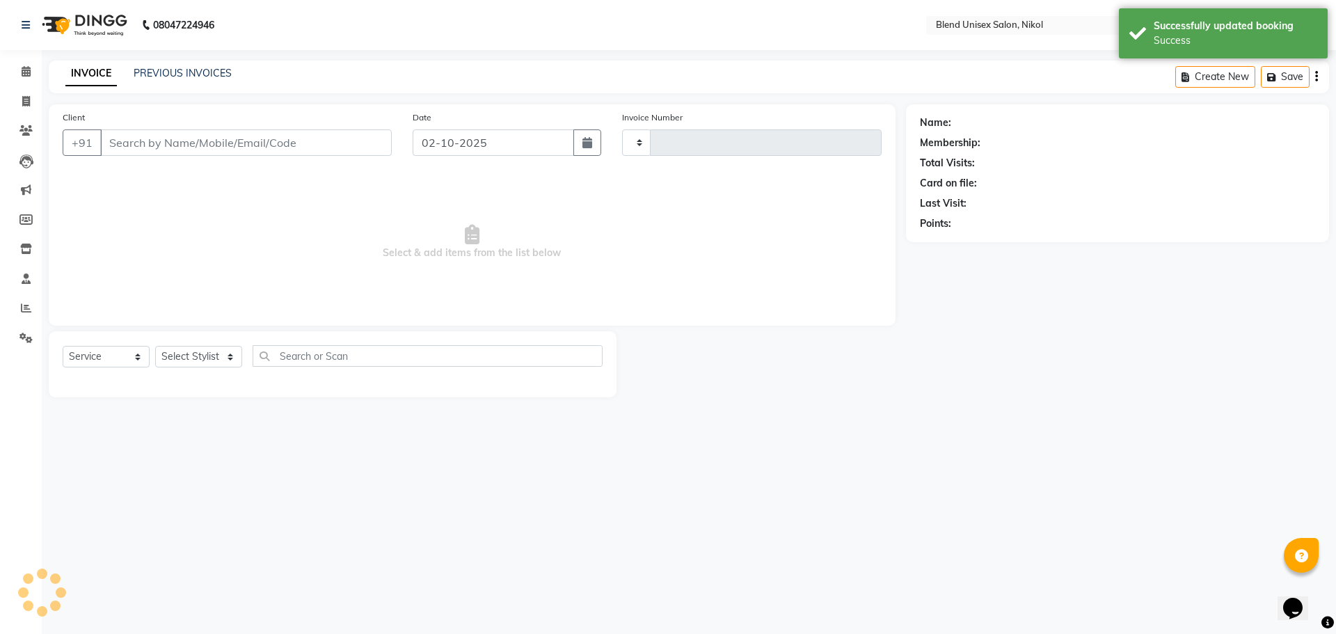
type input "2768"
select select "6213"
type input "9712980037"
select select "45624"
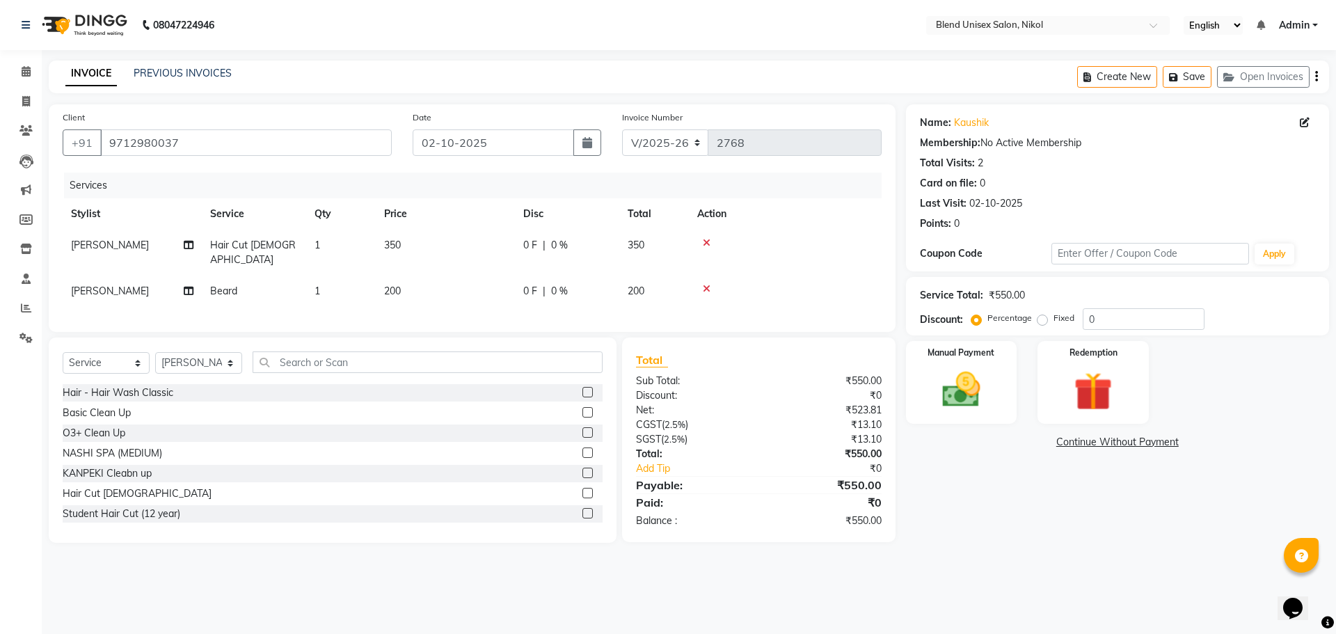
click at [1053, 318] on label "Fixed" at bounding box center [1063, 318] width 21 height 13
click at [1044, 318] on input "Fixed" at bounding box center [1045, 318] width 10 height 10
radio input "true"
click at [1088, 316] on input "0" at bounding box center [1144, 319] width 122 height 22
type input "100"
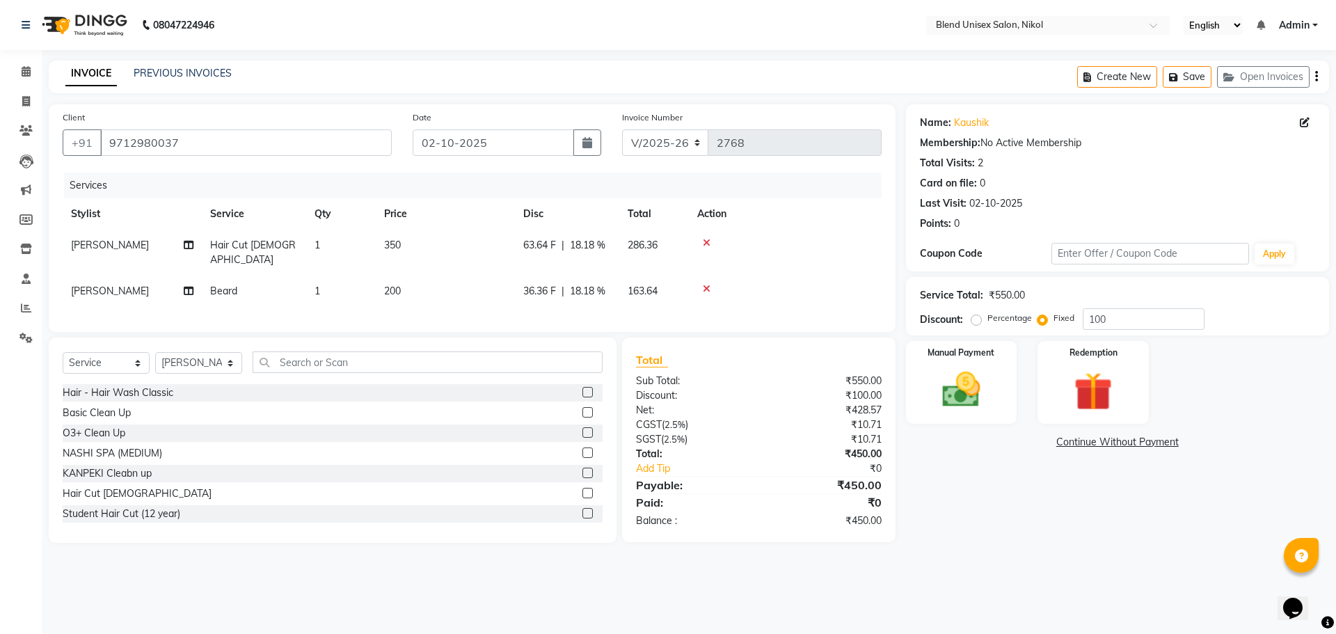
click at [1033, 390] on div "Manual Payment Redemption" at bounding box center [1118, 382] width 444 height 83
click at [982, 399] on img at bounding box center [961, 390] width 65 height 46
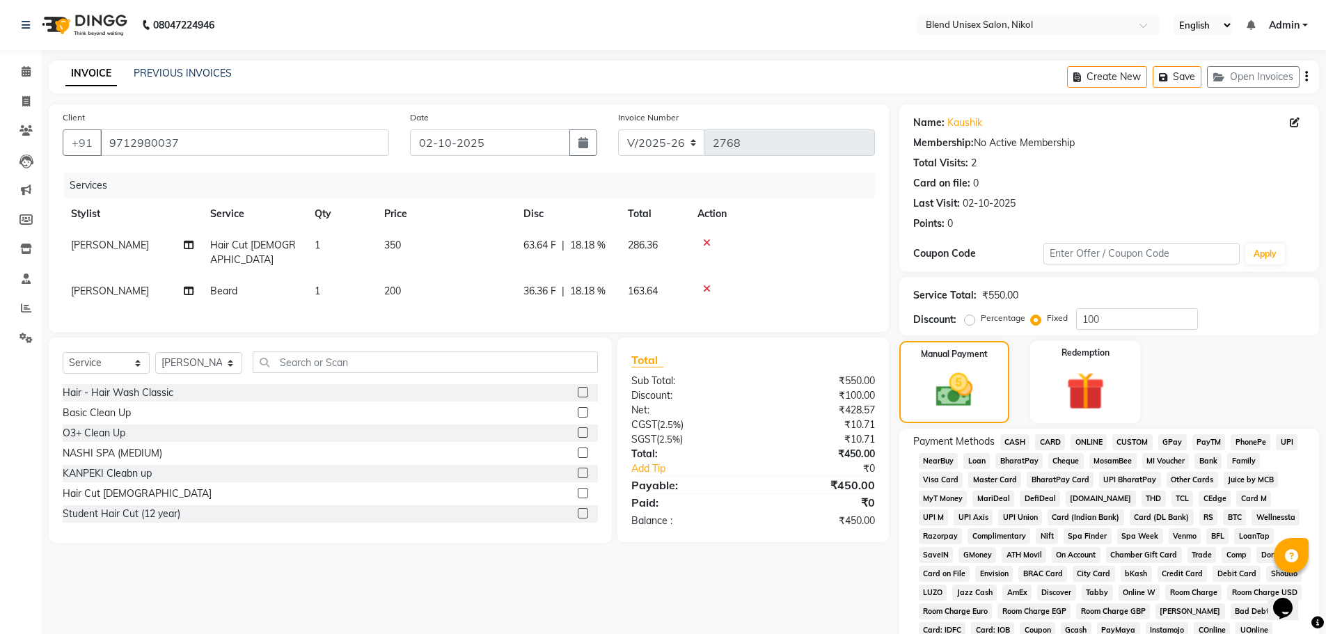
click at [1099, 443] on span "ONLINE" at bounding box center [1088, 442] width 36 height 16
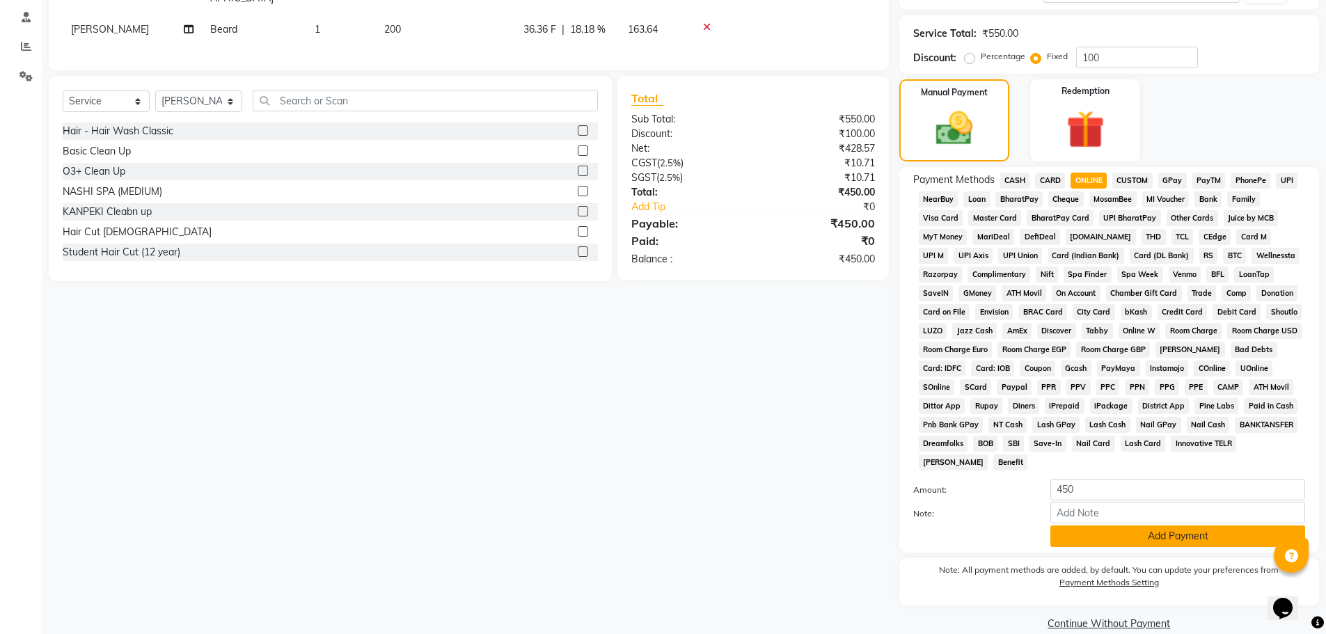
scroll to position [278, 0]
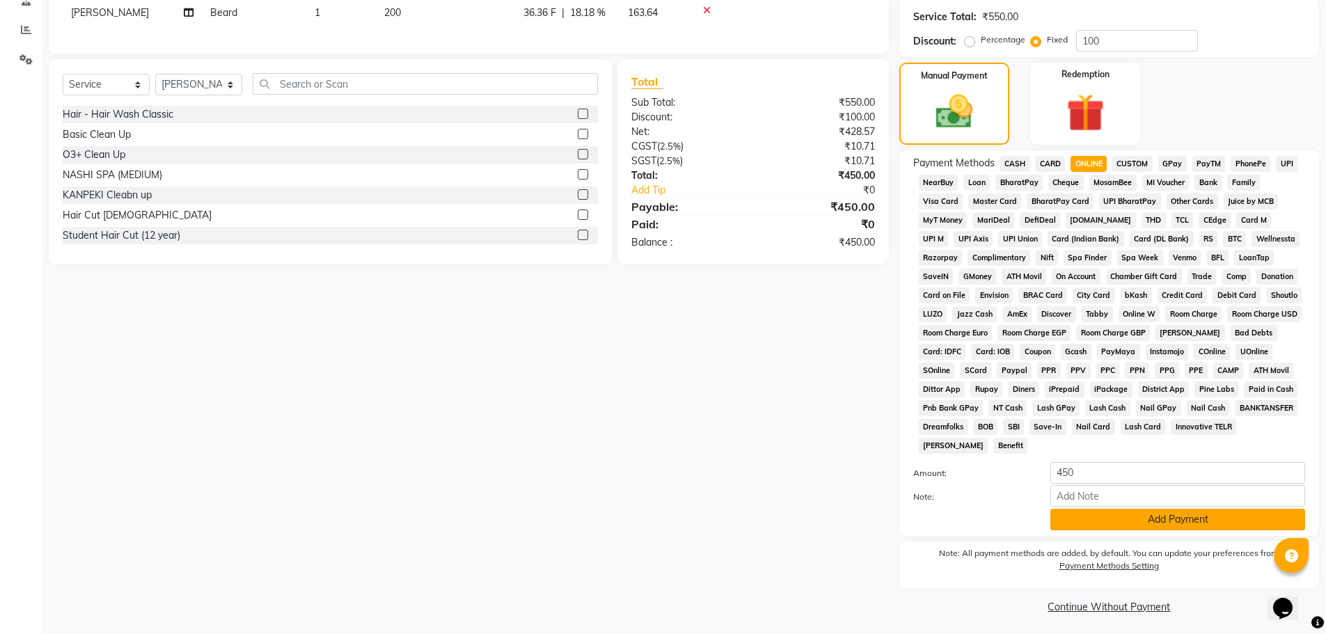
click at [1118, 520] on button "Add Payment" at bounding box center [1177, 520] width 255 height 22
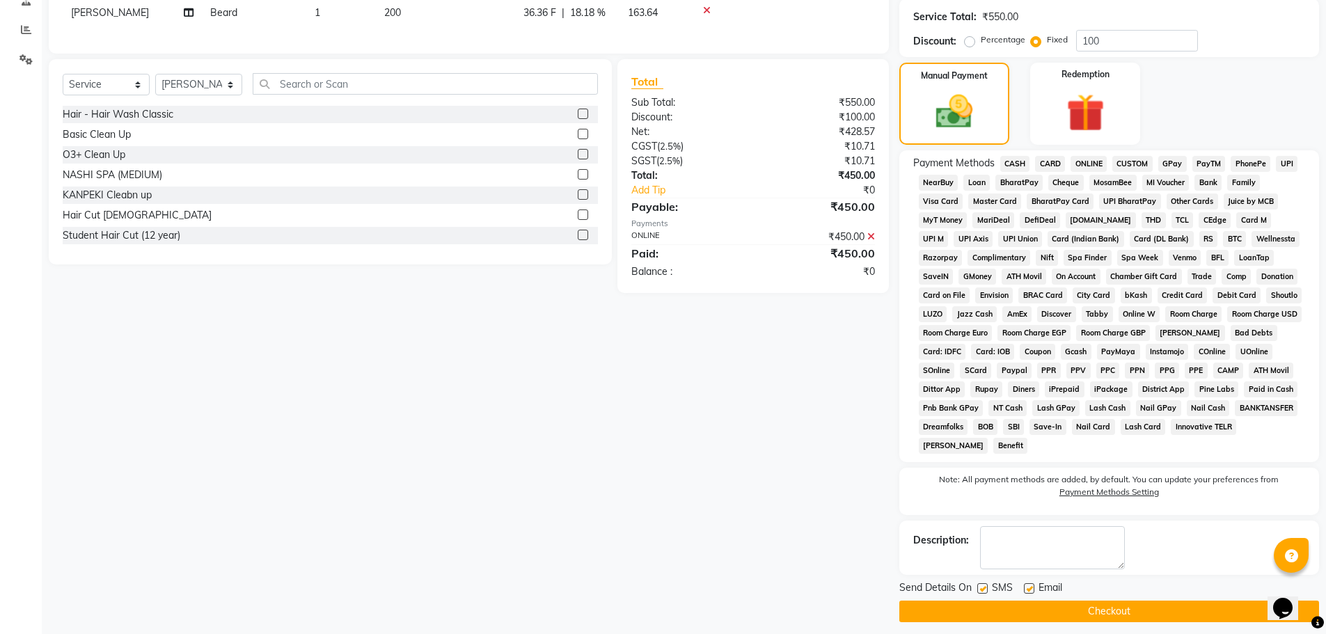
click at [1136, 603] on button "Checkout" at bounding box center [1109, 612] width 420 height 22
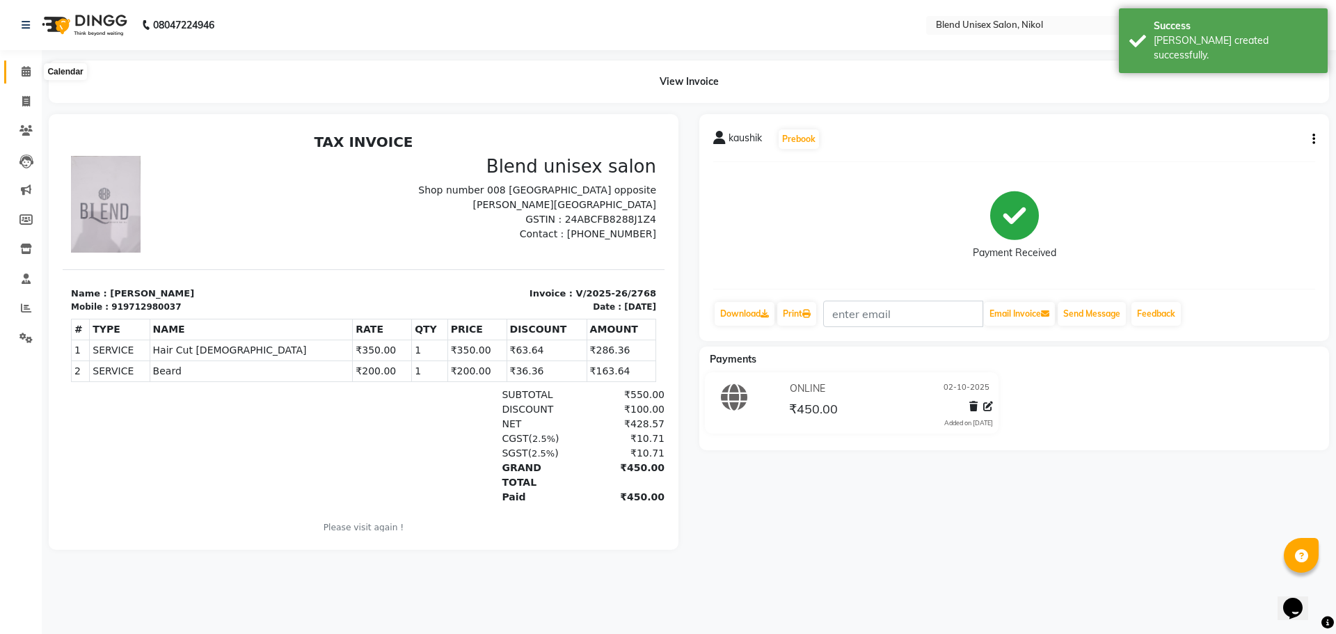
click at [25, 72] on icon at bounding box center [26, 71] width 9 height 10
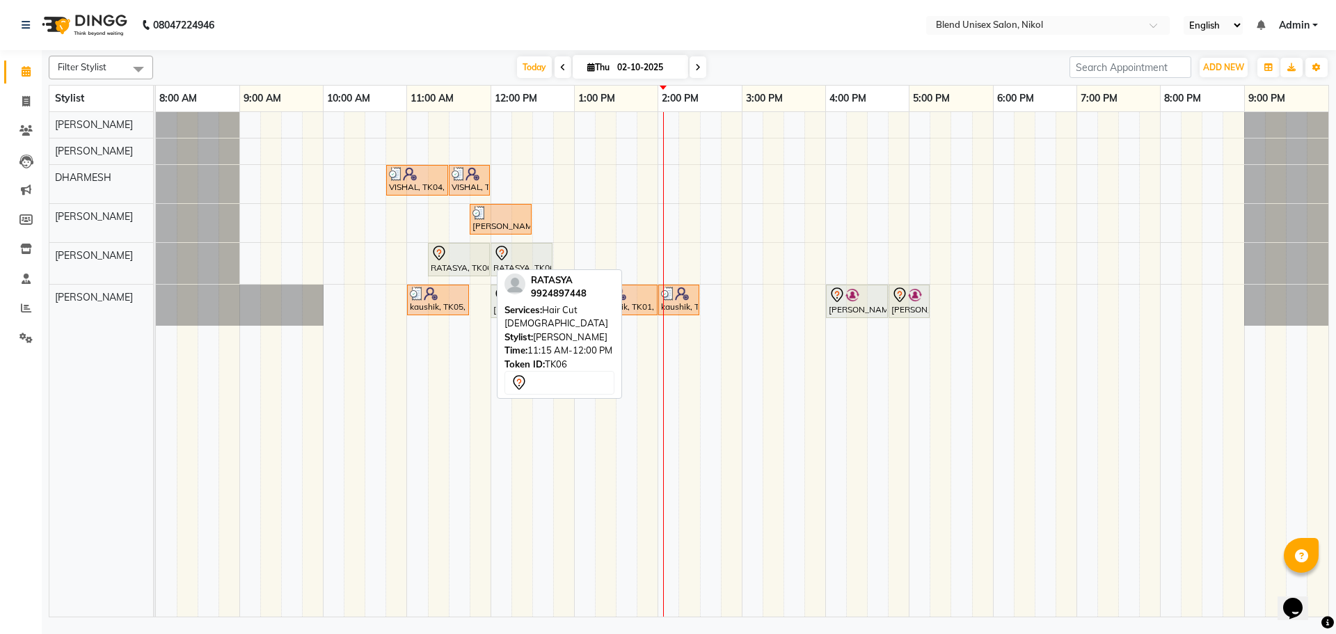
click at [442, 246] on icon at bounding box center [439, 253] width 17 height 17
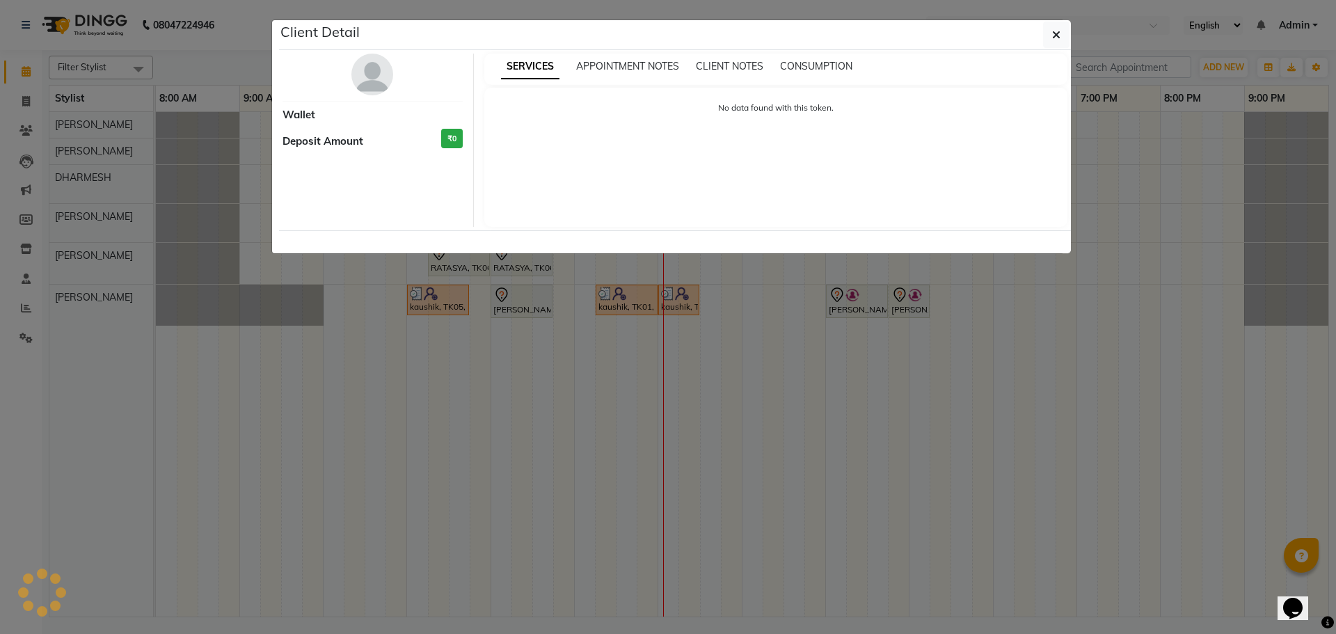
select select "7"
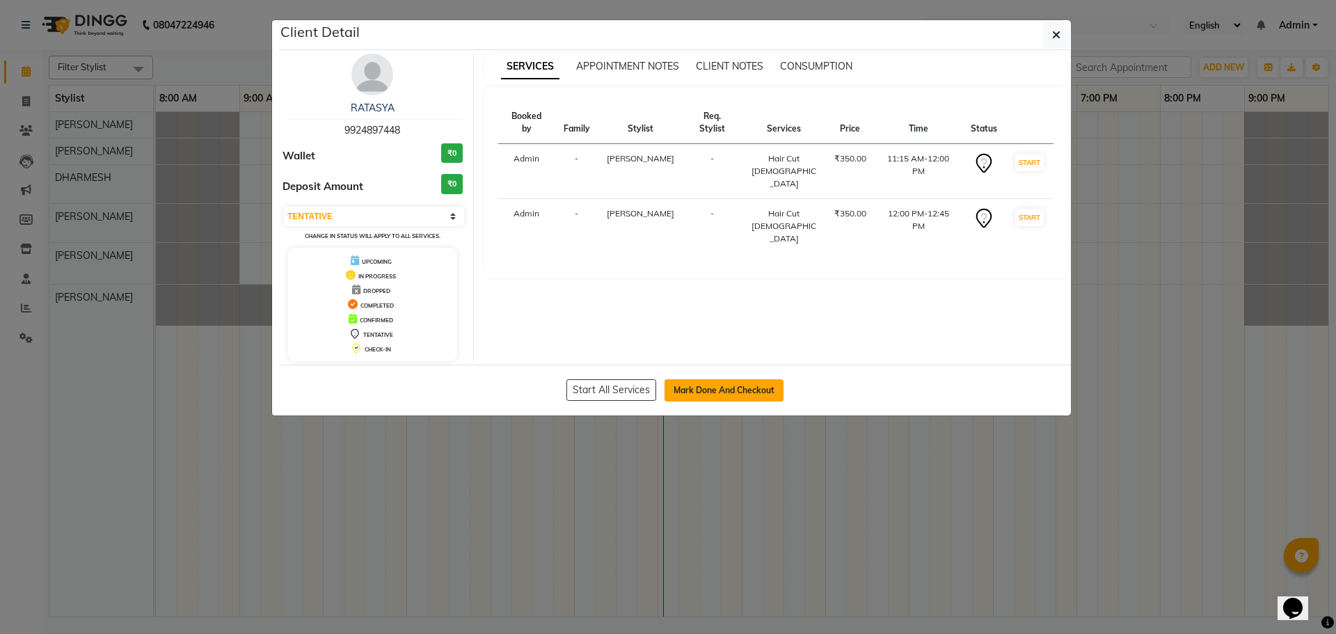
click at [716, 388] on button "Mark Done And Checkout" at bounding box center [724, 390] width 119 height 22
select select "service"
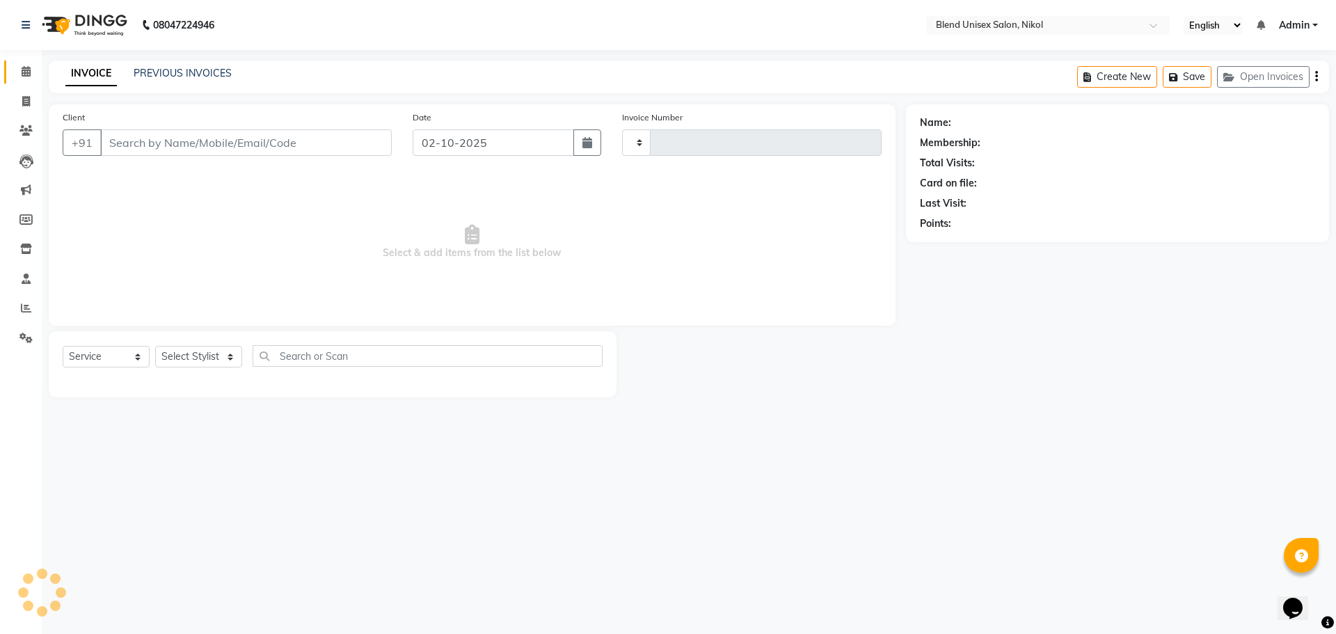
type input "2769"
select select "6213"
type input "9924897448"
select select "92421"
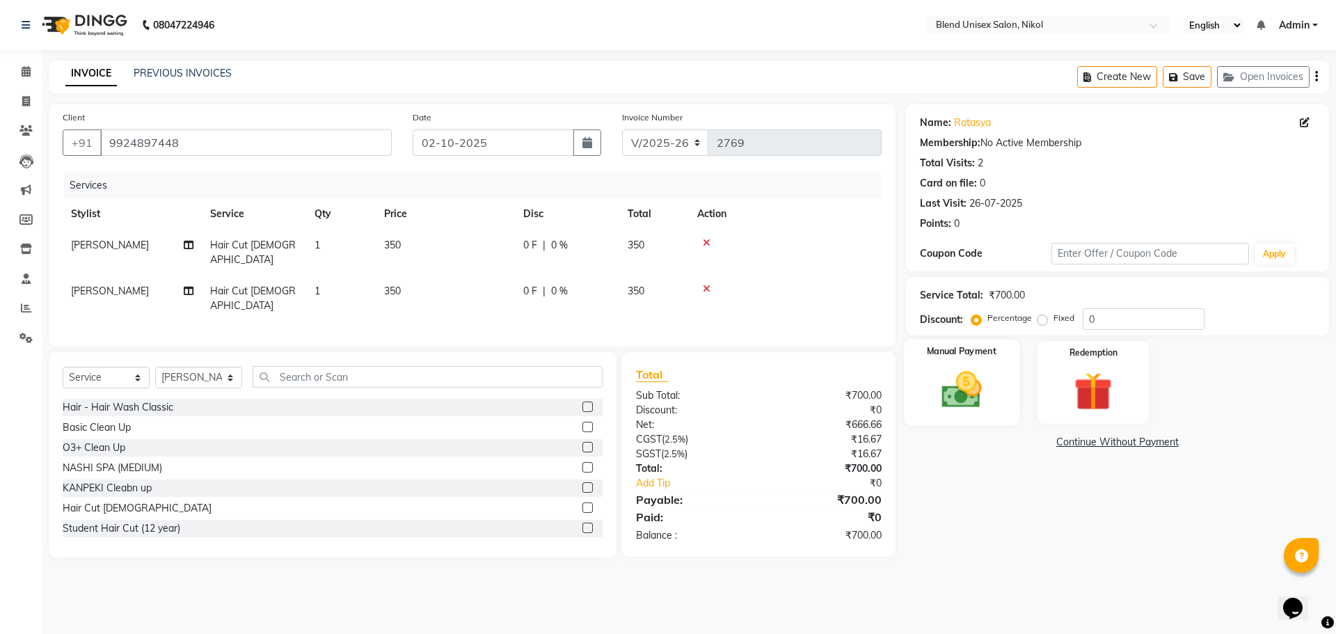
click at [962, 402] on img at bounding box center [961, 390] width 65 height 46
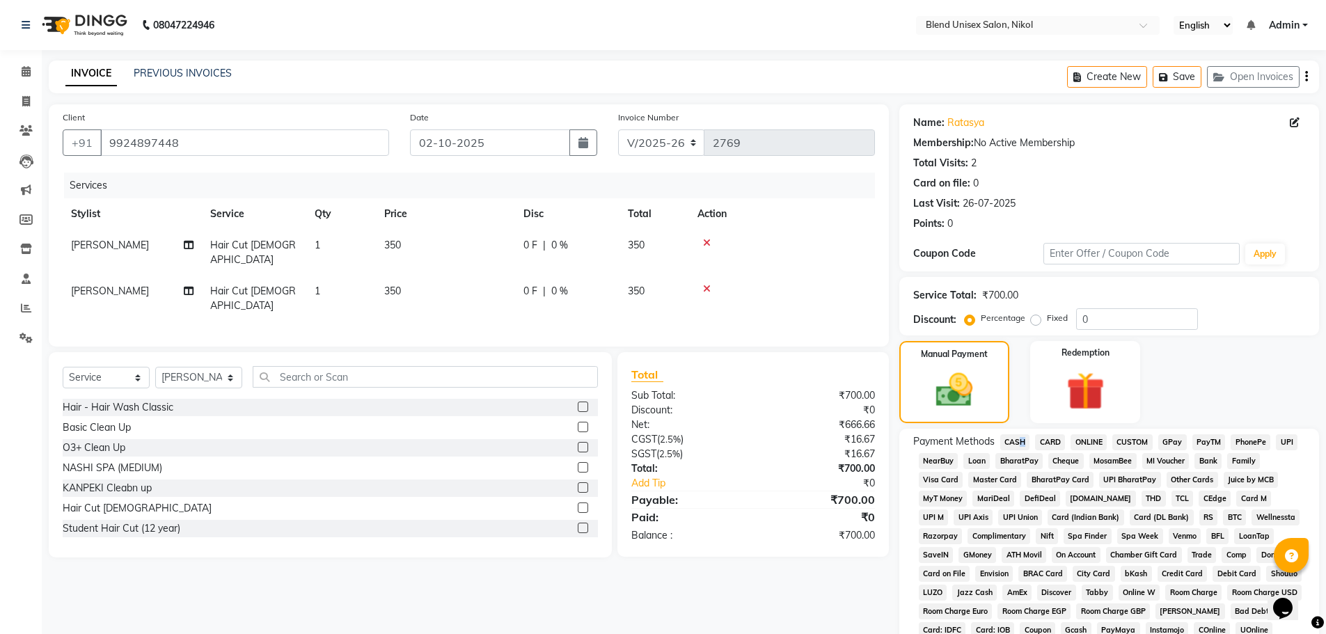
click at [1016, 440] on span "CASH" at bounding box center [1015, 442] width 30 height 16
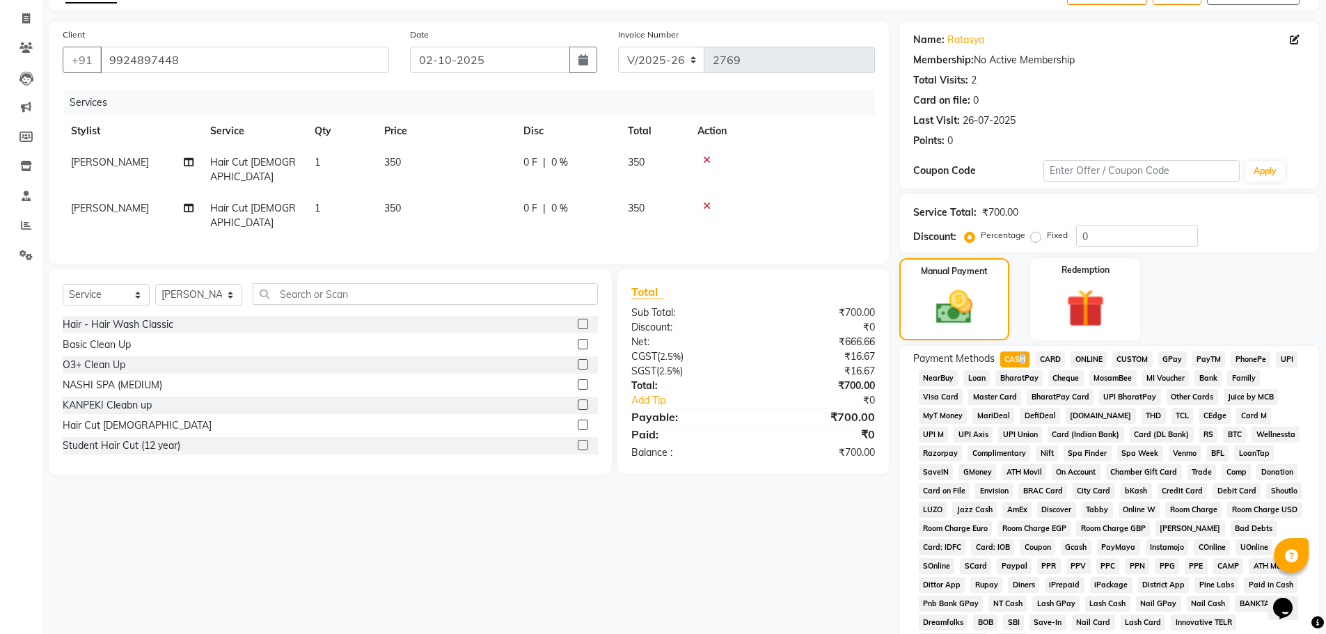
scroll to position [283, 0]
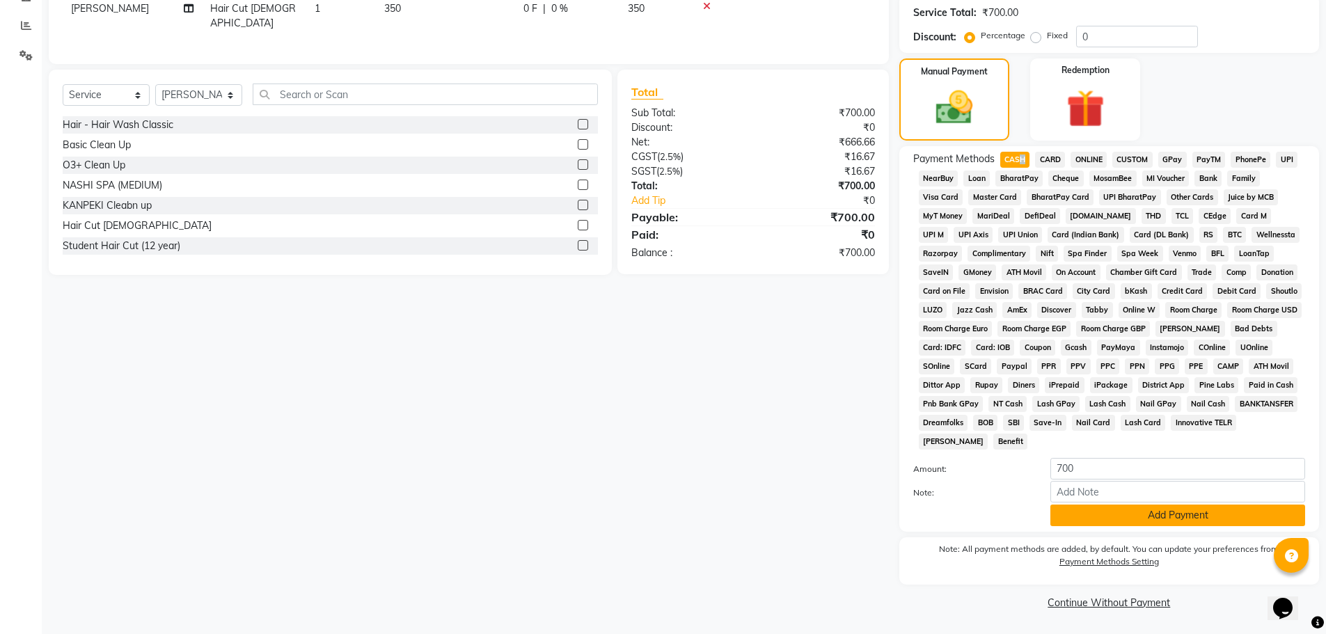
click at [1077, 519] on button "Add Payment" at bounding box center [1177, 515] width 255 height 22
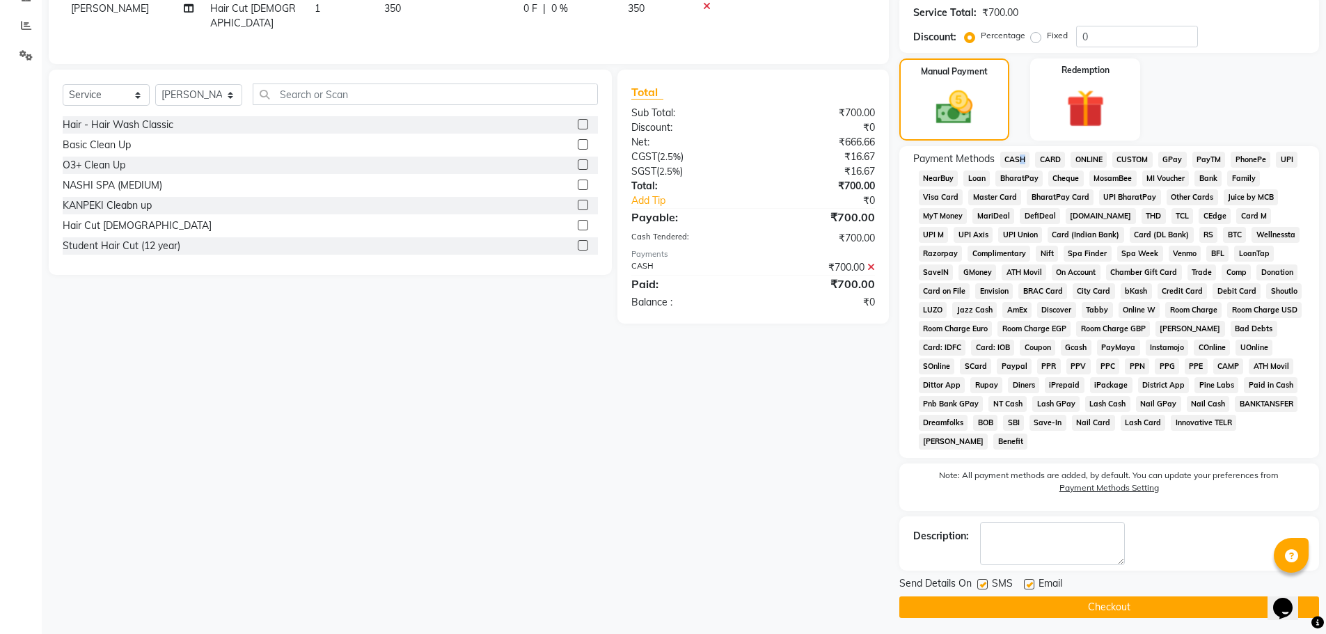
click at [1101, 609] on button "Checkout" at bounding box center [1109, 607] width 420 height 22
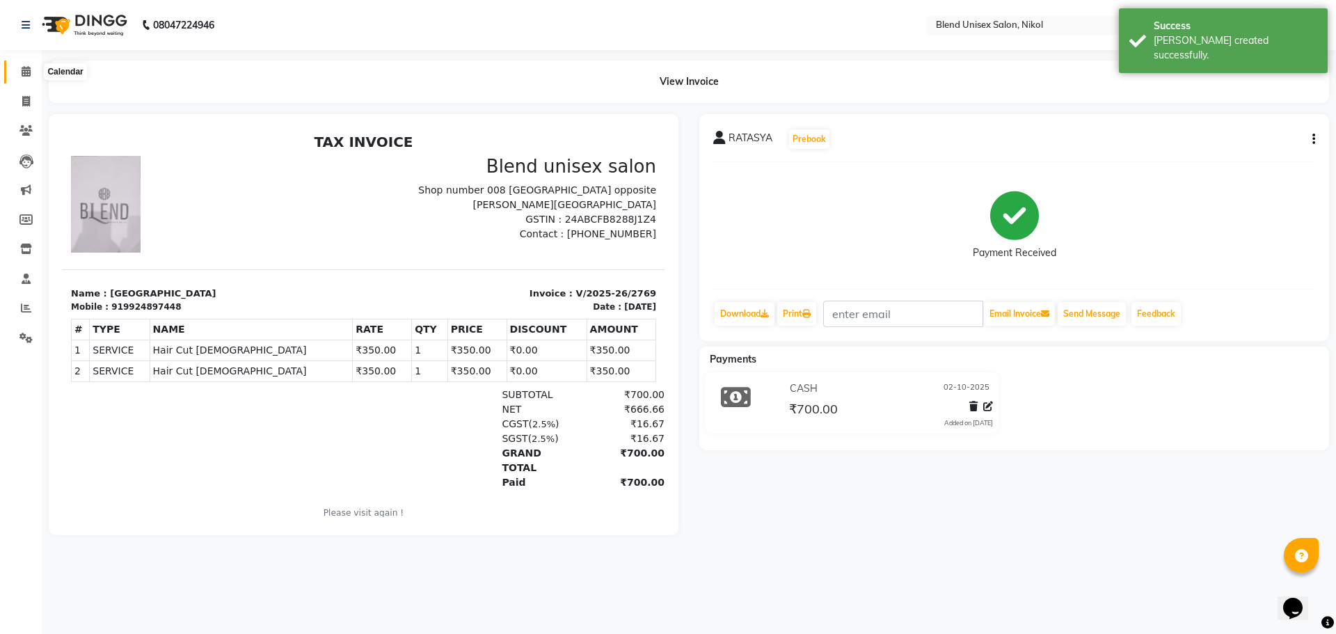
click at [26, 69] on icon at bounding box center [26, 71] width 9 height 10
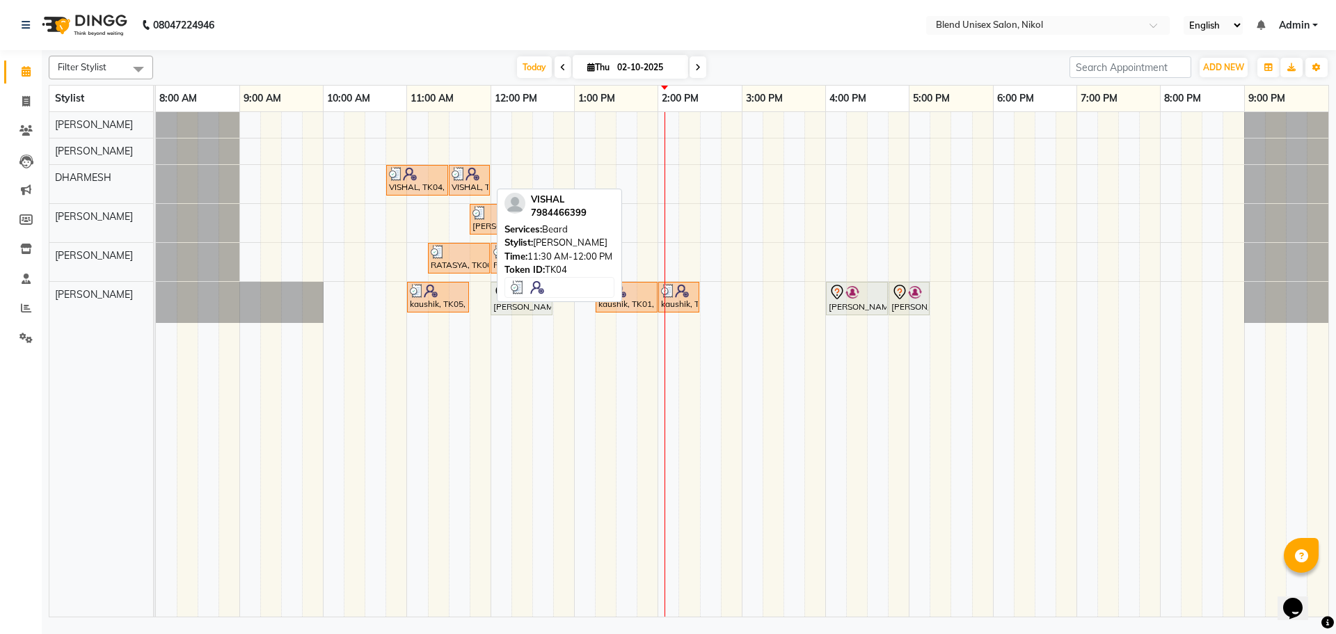
click at [459, 176] on img at bounding box center [459, 174] width 14 height 14
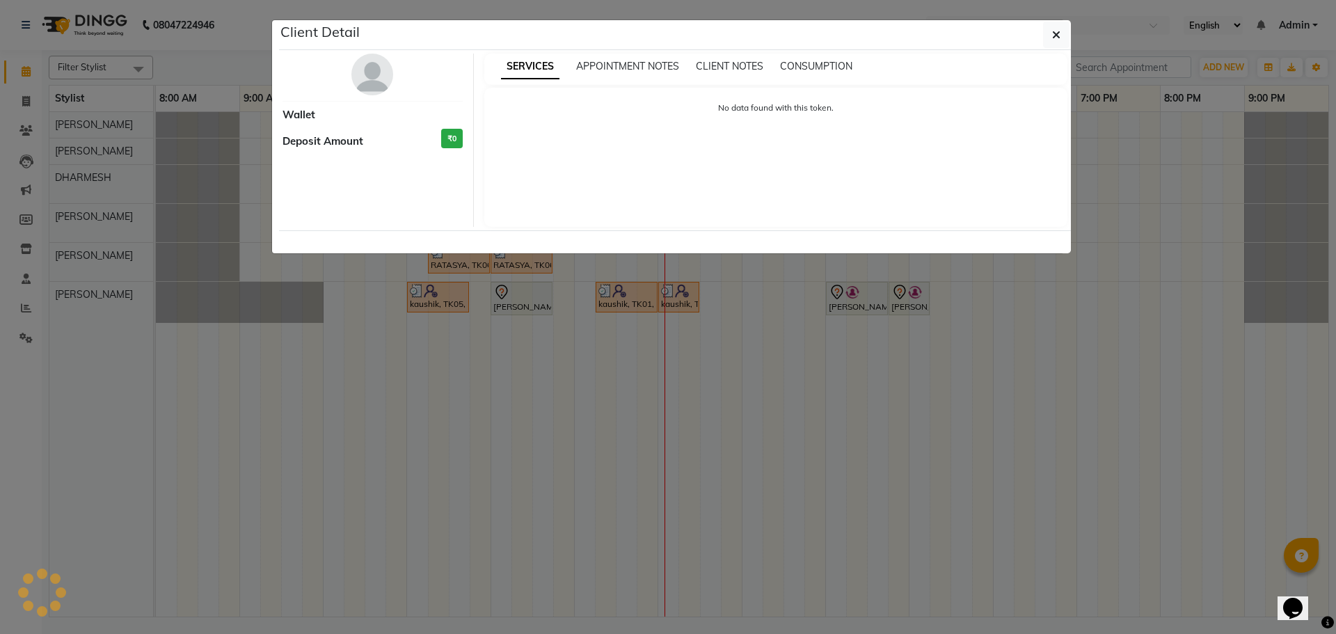
select select "3"
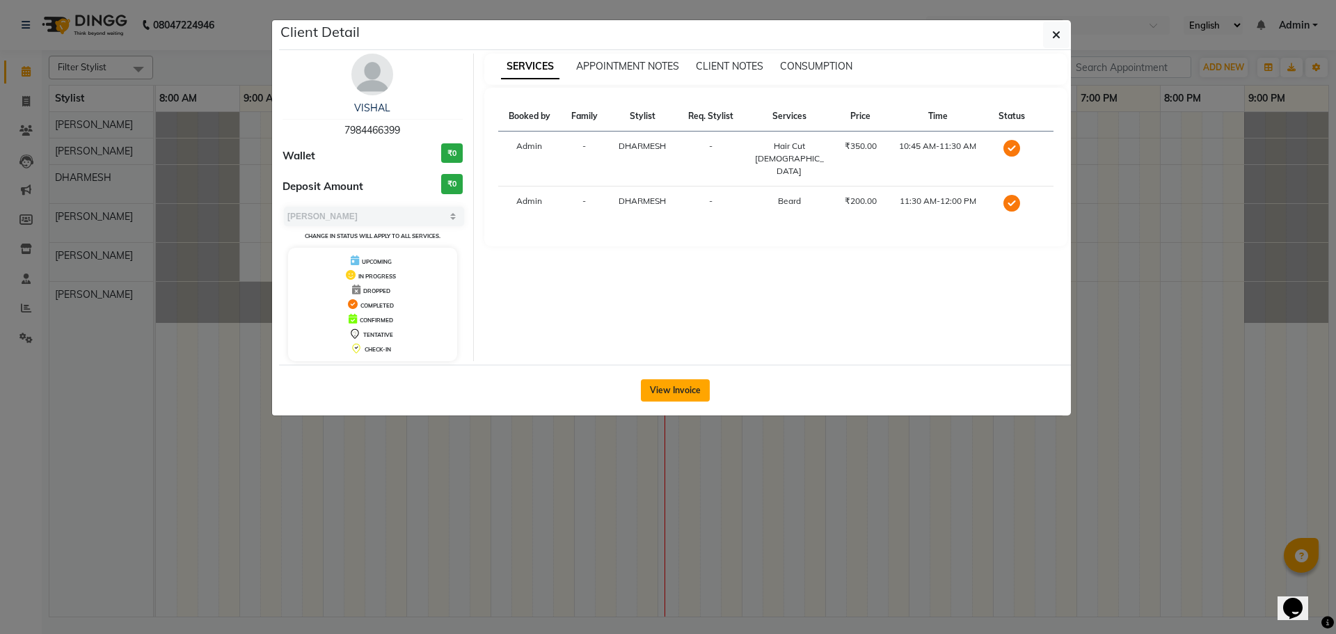
click at [660, 396] on button "View Invoice" at bounding box center [675, 390] width 69 height 22
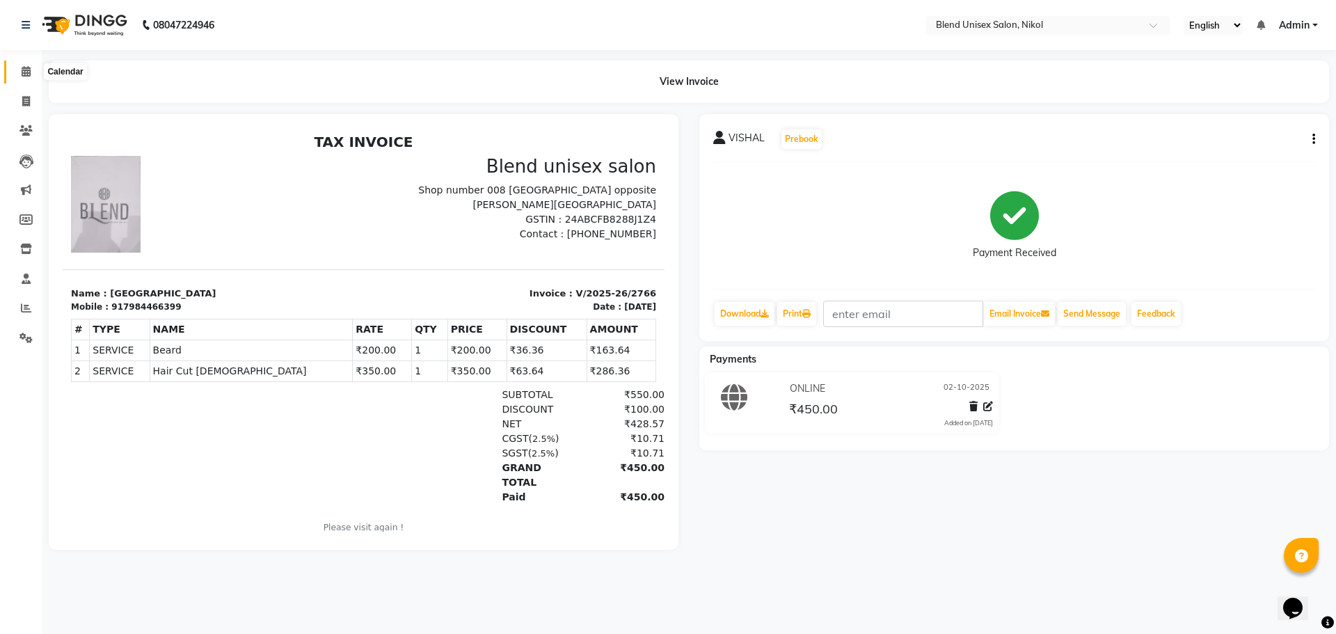
click at [24, 72] on icon at bounding box center [26, 71] width 9 height 10
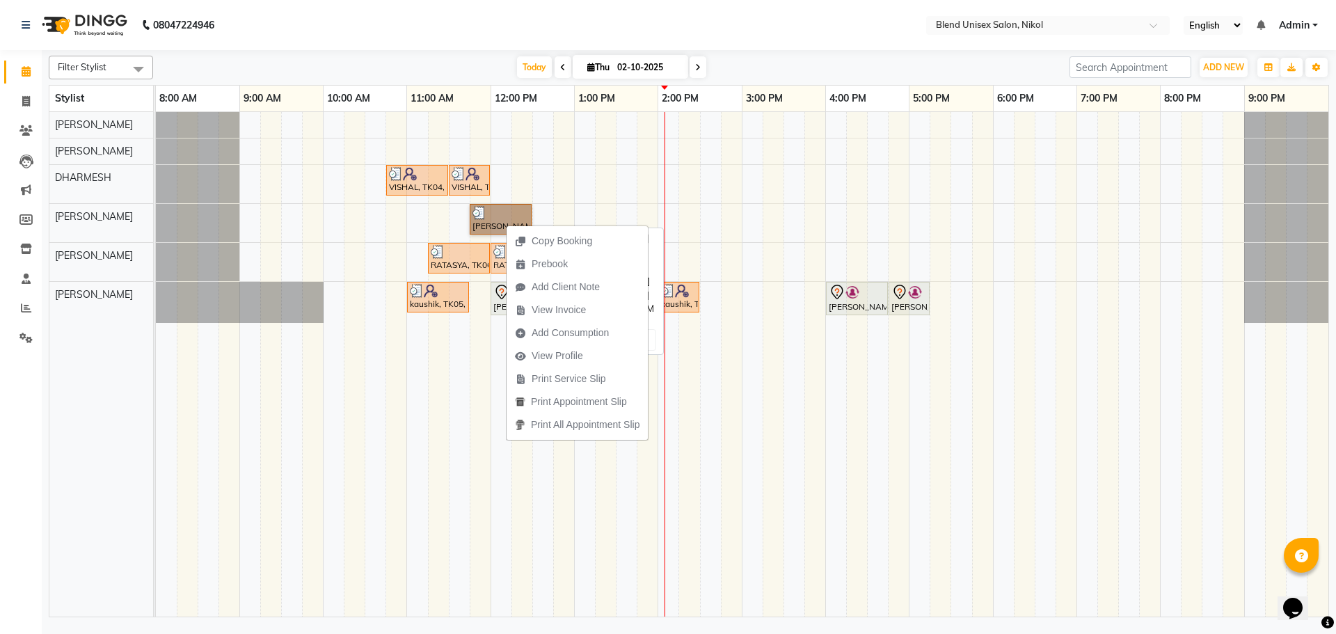
click at [500, 218] on link "[PERSON_NAME], TK03, 11:45 AM-12:30 PM, Hair Cut [DEMOGRAPHIC_DATA]" at bounding box center [501, 219] width 62 height 31
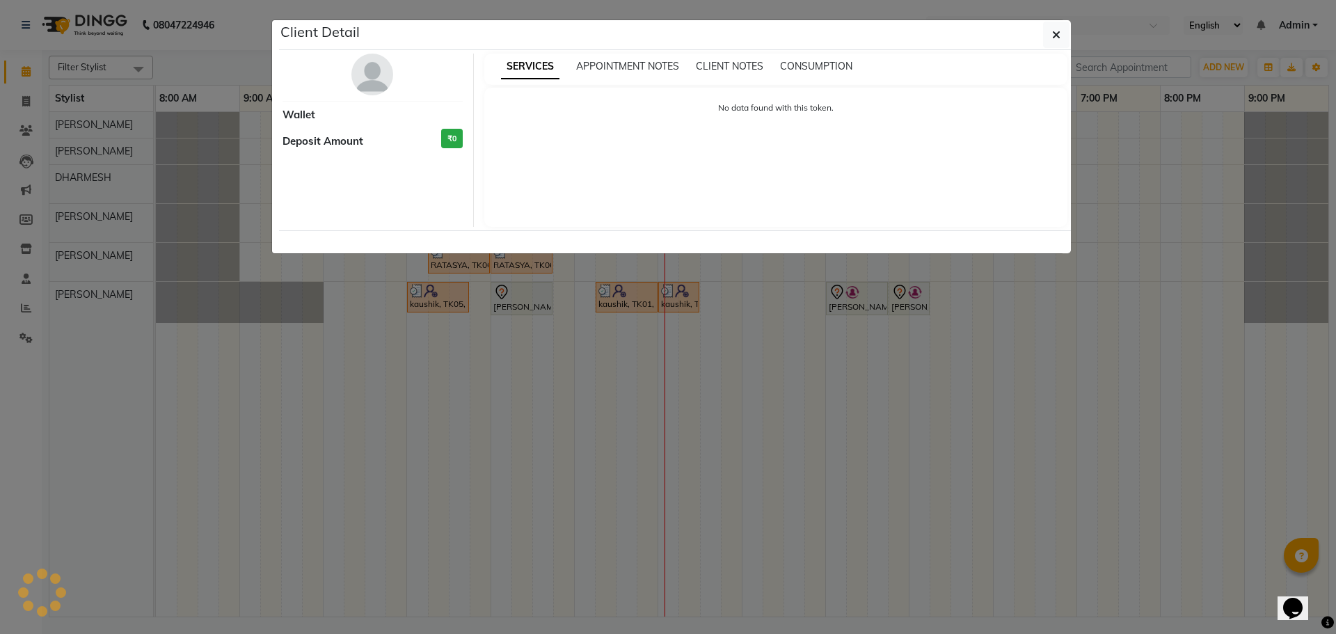
select select "3"
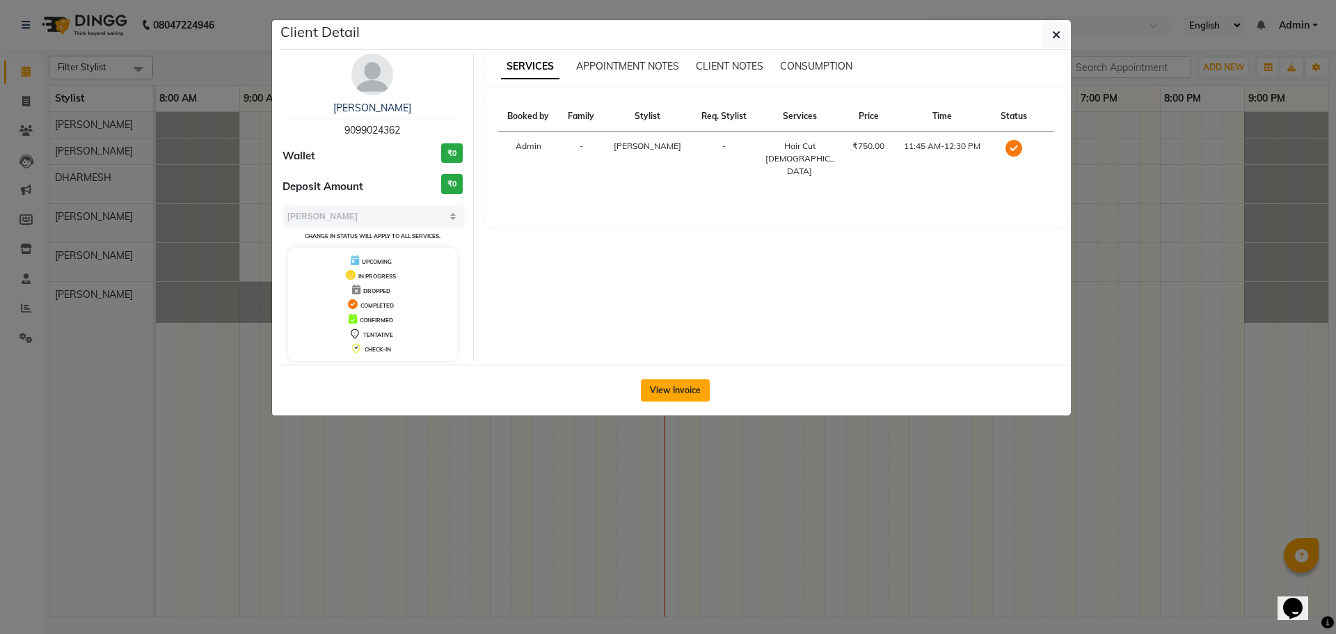
click at [681, 392] on button "View Invoice" at bounding box center [675, 390] width 69 height 22
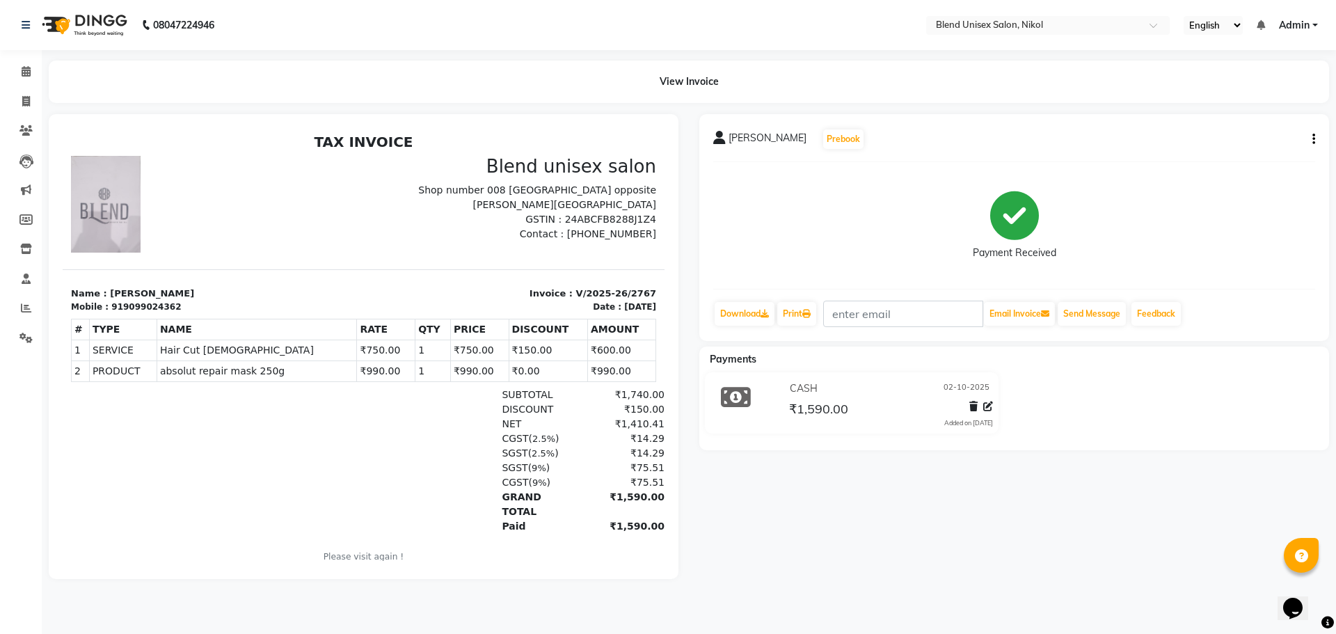
click at [1317, 133] on div "DIPALI Prebook Payment Received Download Print Email Invoice Send Message Feedb…" at bounding box center [1014, 227] width 630 height 227
click at [1313, 139] on icon "button" at bounding box center [1313, 139] width 3 height 1
click at [1260, 159] on div "Edit Invoice" at bounding box center [1244, 156] width 95 height 17
select select "service"
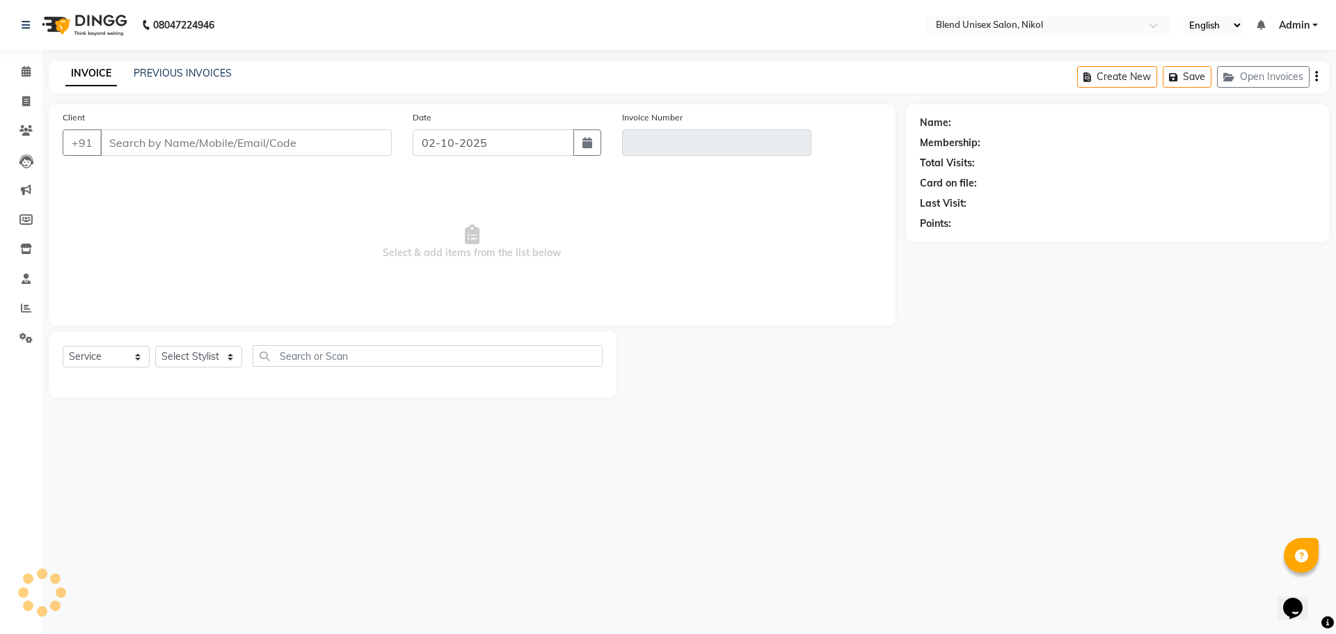
type input "9099024362"
type input "V/2025-26/2767"
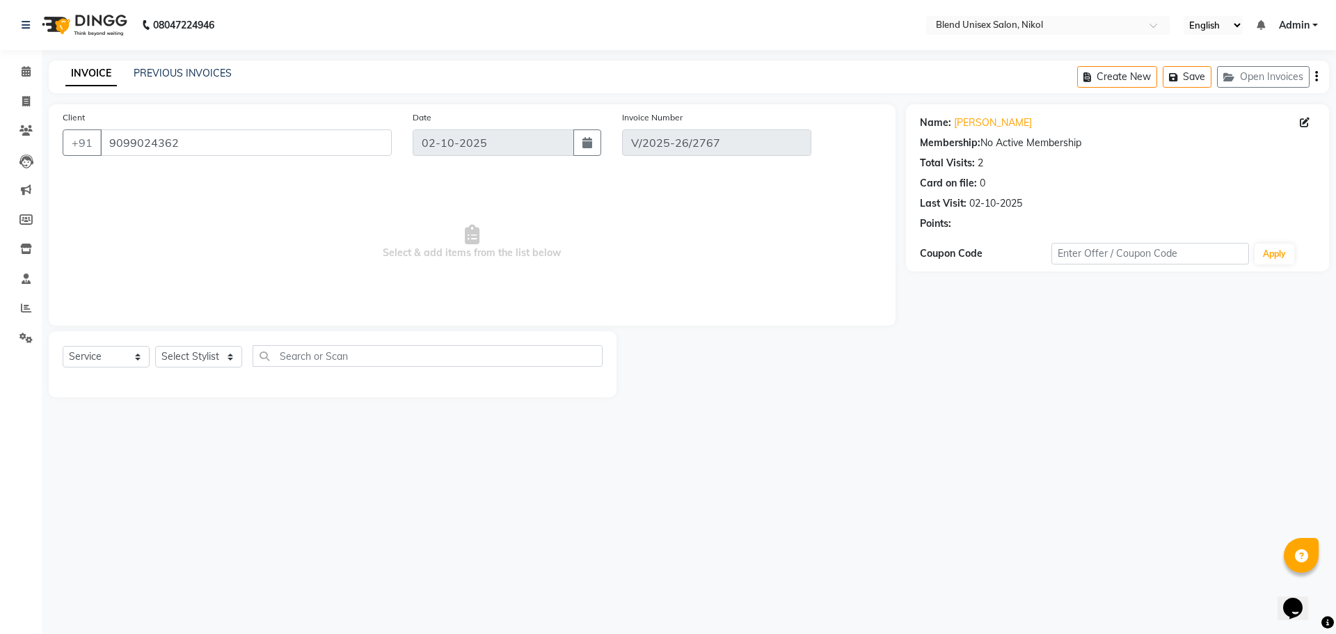
select select "select"
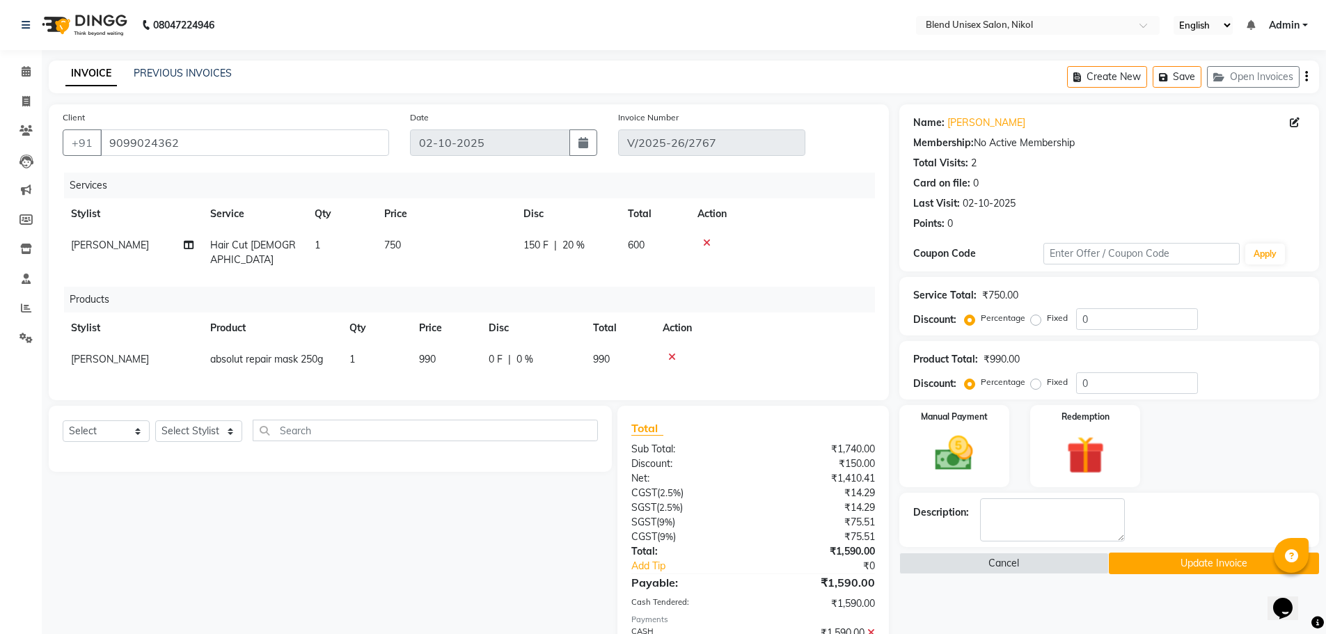
click at [650, 243] on td "600" at bounding box center [654, 253] width 70 height 46
select select "91127"
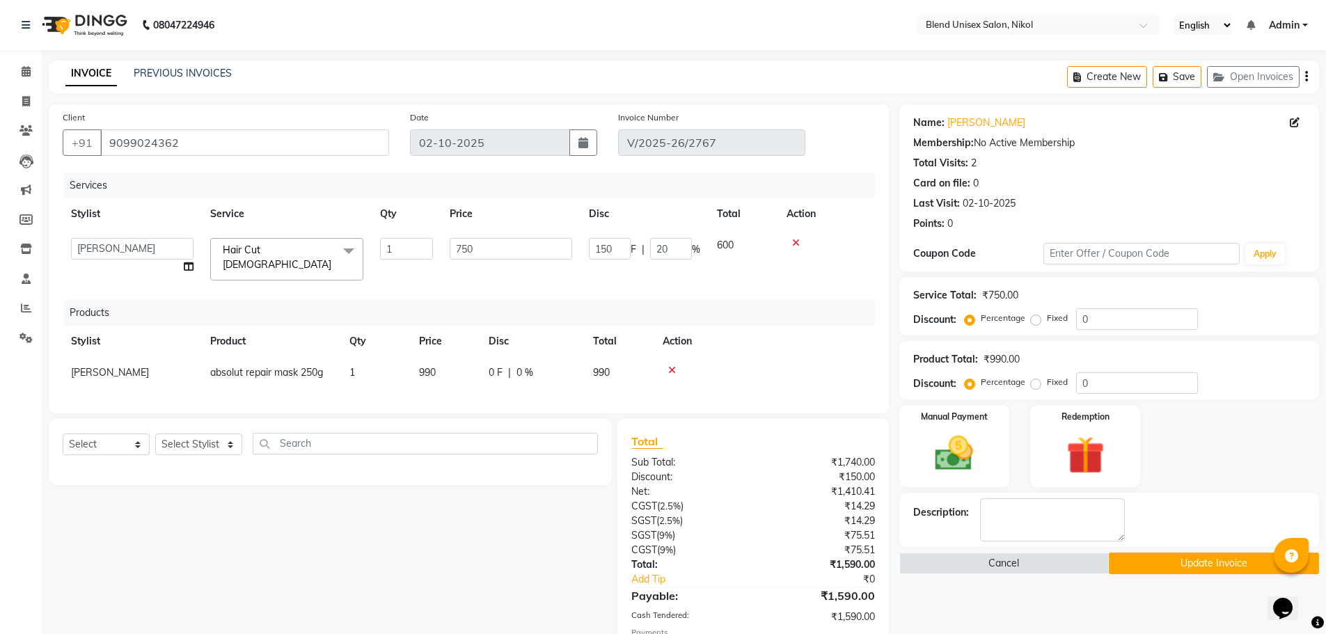
click at [788, 271] on td at bounding box center [826, 259] width 97 height 59
click at [825, 260] on td at bounding box center [826, 259] width 97 height 59
click at [535, 207] on th "Price" at bounding box center [510, 213] width 139 height 31
click at [482, 248] on input "750" at bounding box center [511, 249] width 122 height 22
type input "750"
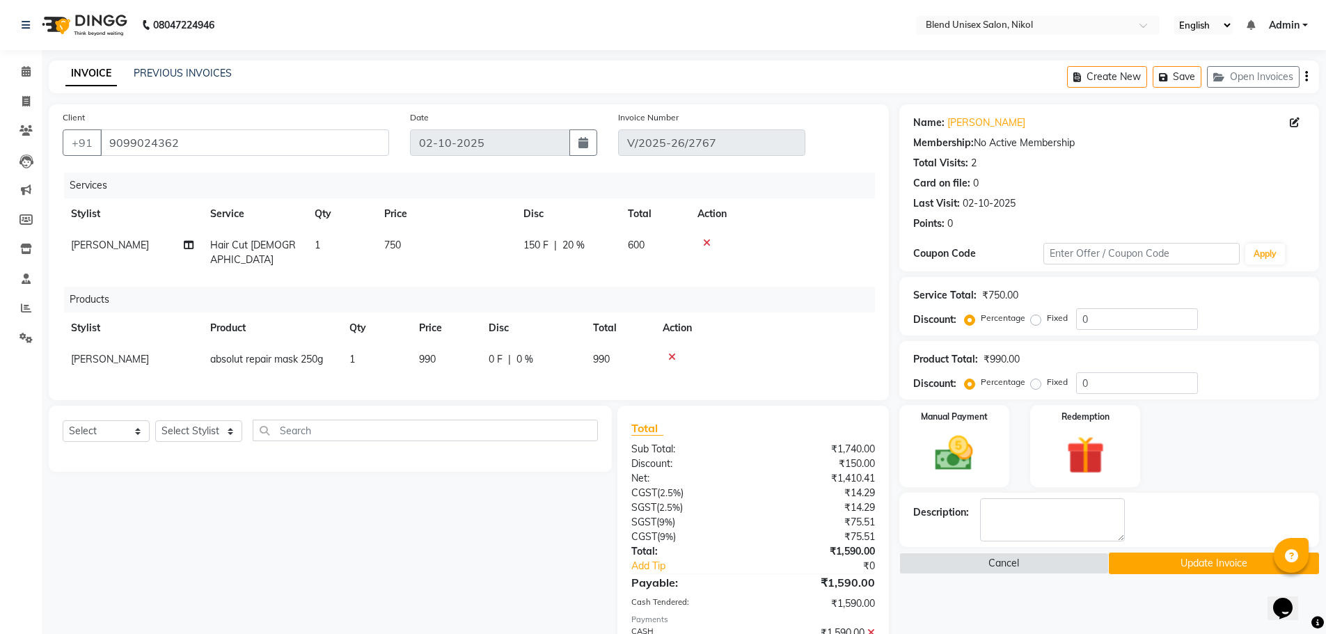
click at [790, 374] on div "Services Stylist Service Qty Price Disc Total Action KAJAL NAYI Hair Cut Female…" at bounding box center [469, 280] width 812 height 214
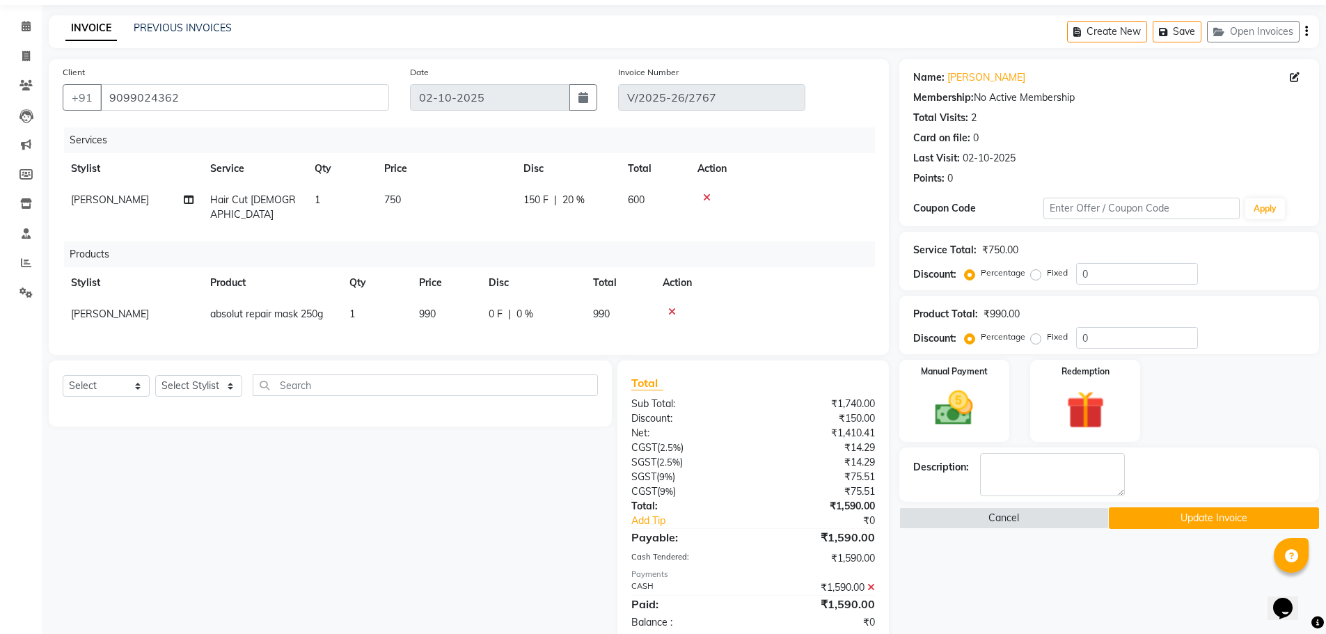
scroll to position [72, 0]
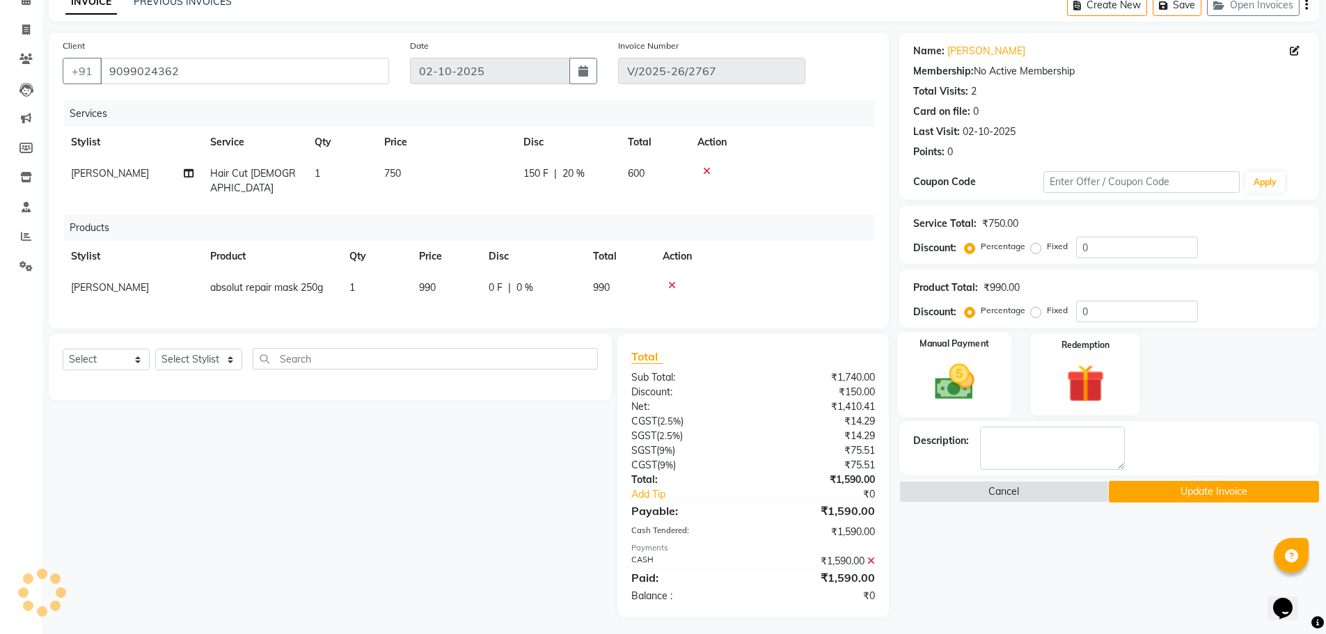
click at [953, 380] on img at bounding box center [954, 381] width 64 height 45
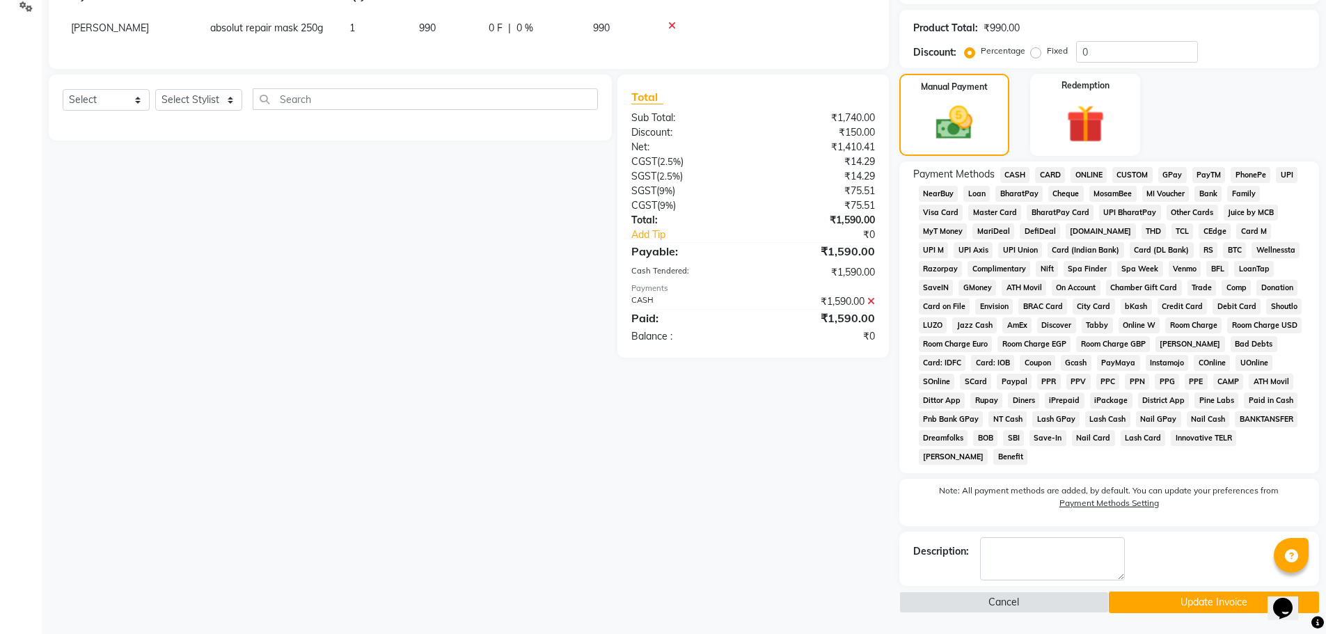
scroll to position [262, 0]
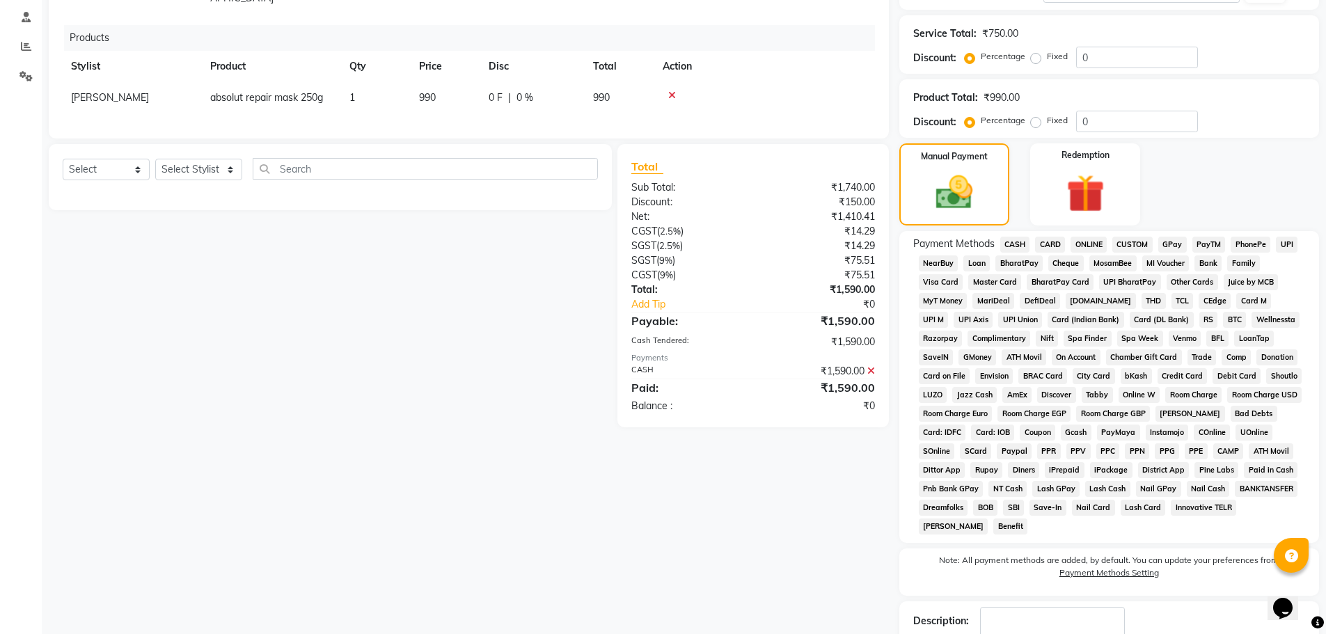
click at [1008, 239] on span "CASH" at bounding box center [1015, 245] width 30 height 16
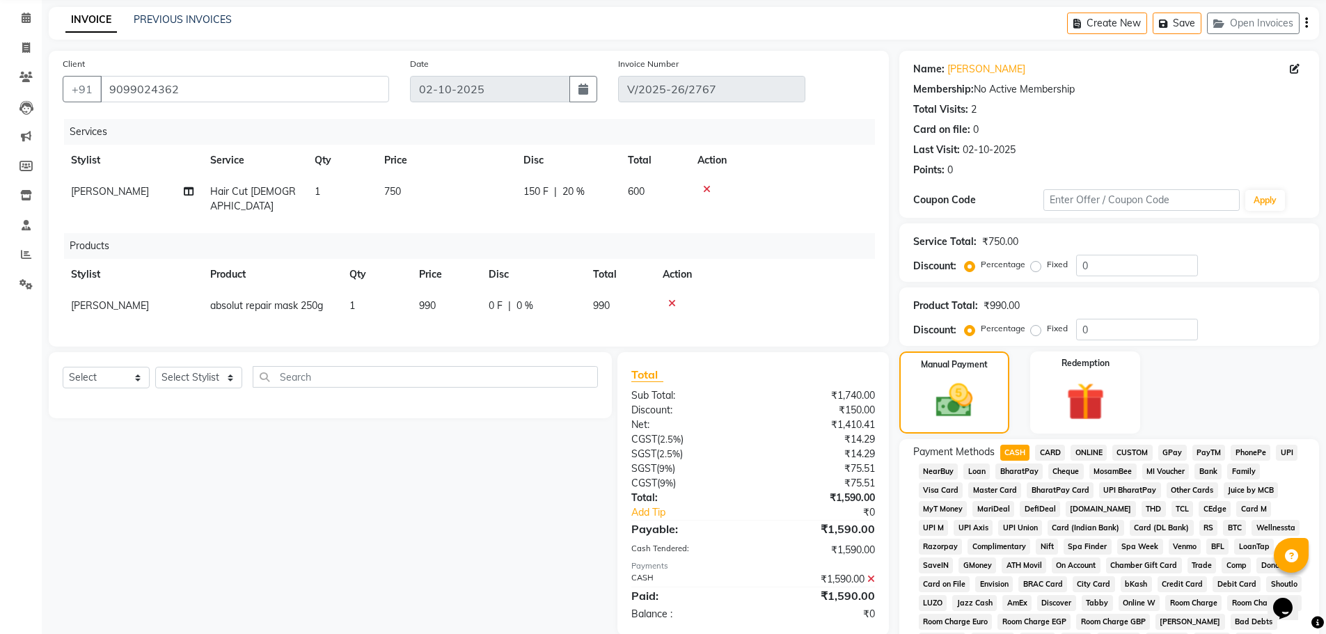
scroll to position [0, 0]
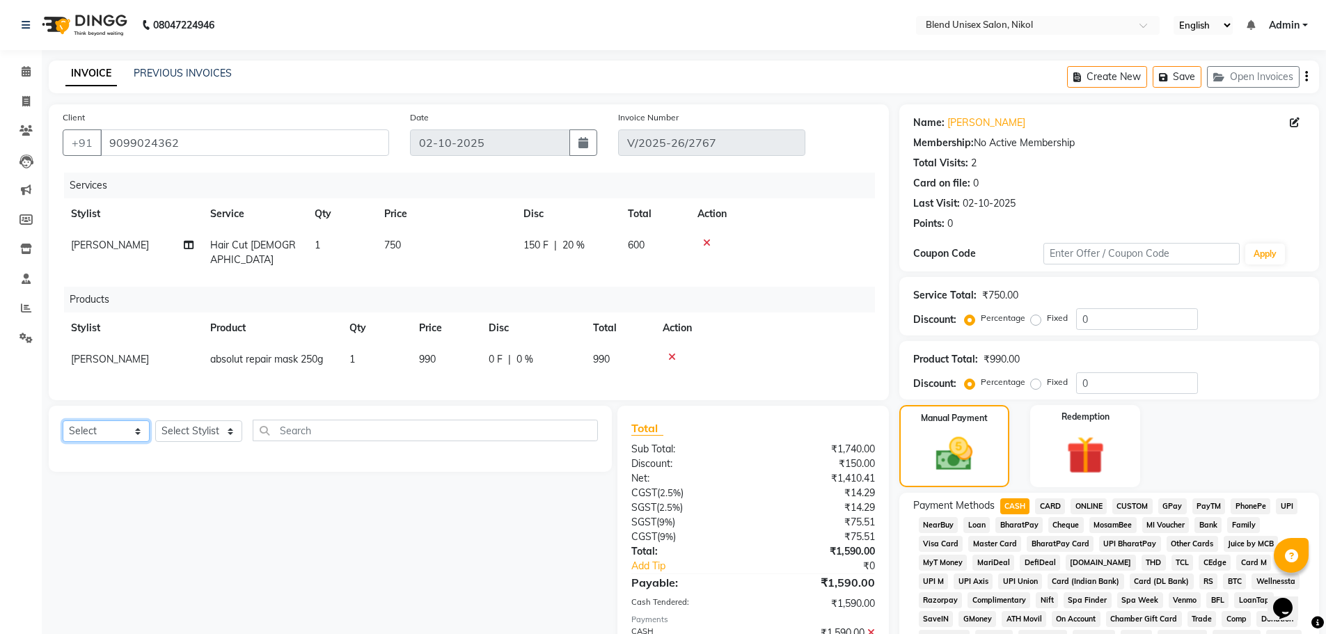
click at [138, 425] on select "Select Service Product Membership Package Voucher Prepaid Gift Card" at bounding box center [106, 431] width 87 height 22
click at [801, 226] on th "Action" at bounding box center [782, 213] width 186 height 31
click at [646, 234] on td "600" at bounding box center [654, 253] width 70 height 46
select select "91127"
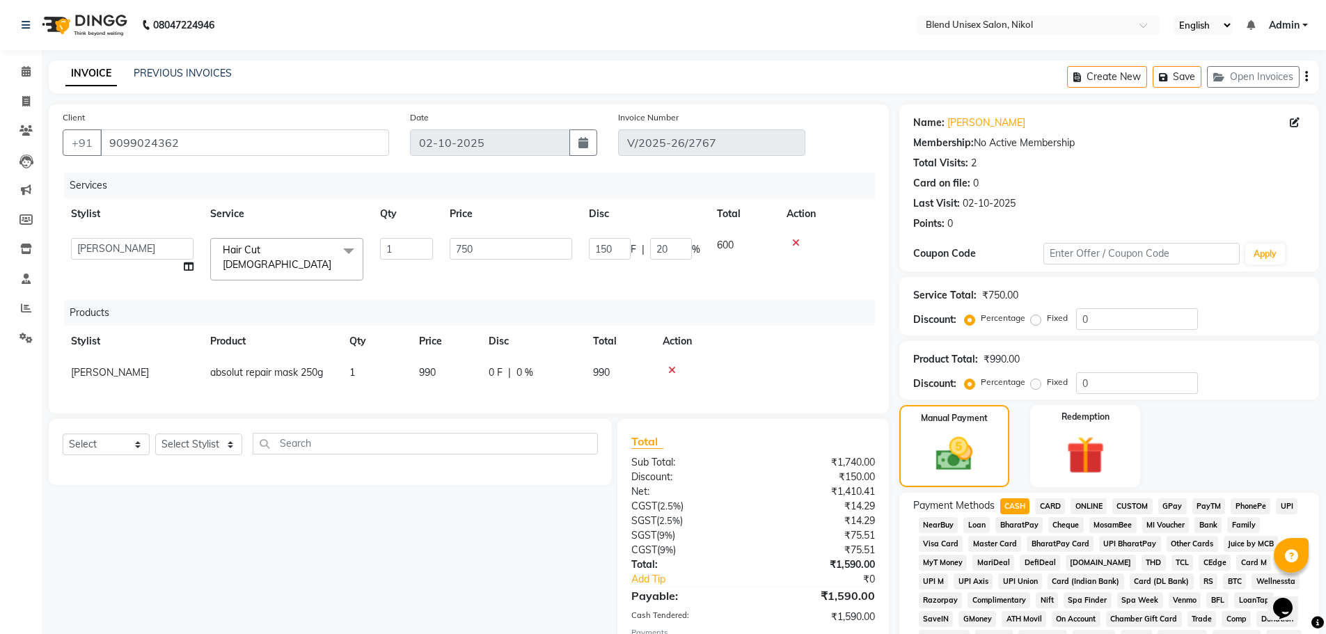
click at [841, 263] on td at bounding box center [826, 259] width 97 height 59
click at [832, 232] on td at bounding box center [826, 259] width 97 height 59
click at [672, 250] on input "20" at bounding box center [671, 249] width 42 height 22
type input "2"
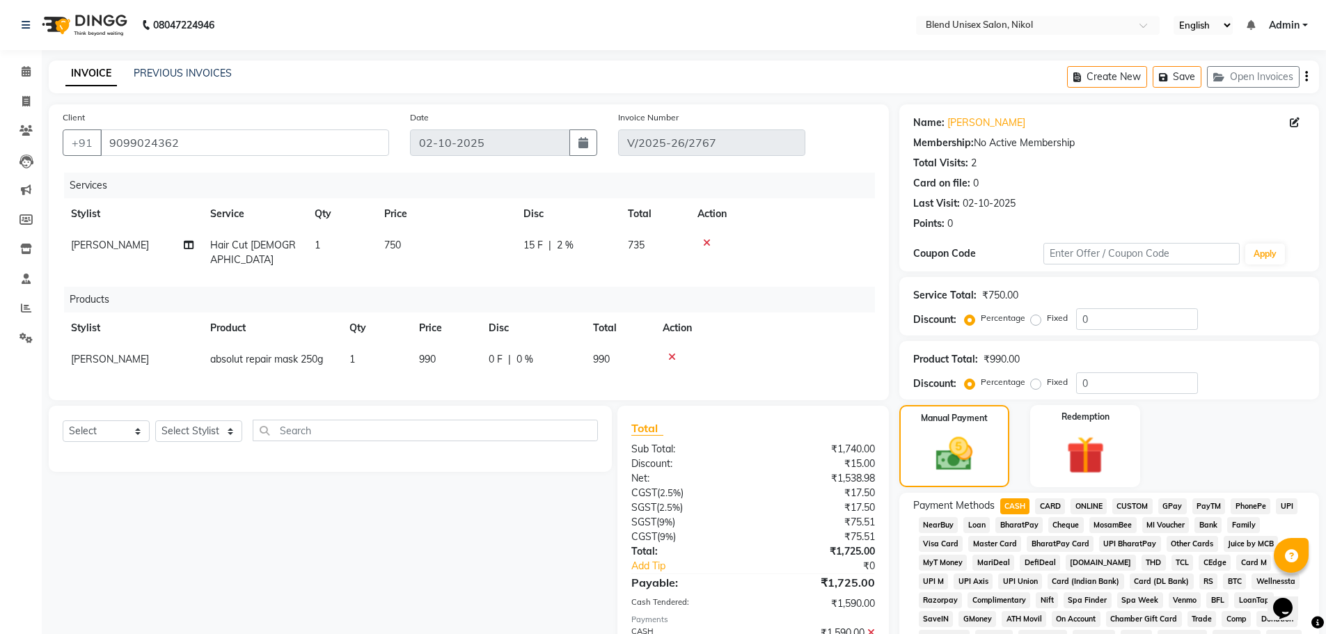
click at [646, 237] on td "735" at bounding box center [654, 253] width 70 height 46
select select "91127"
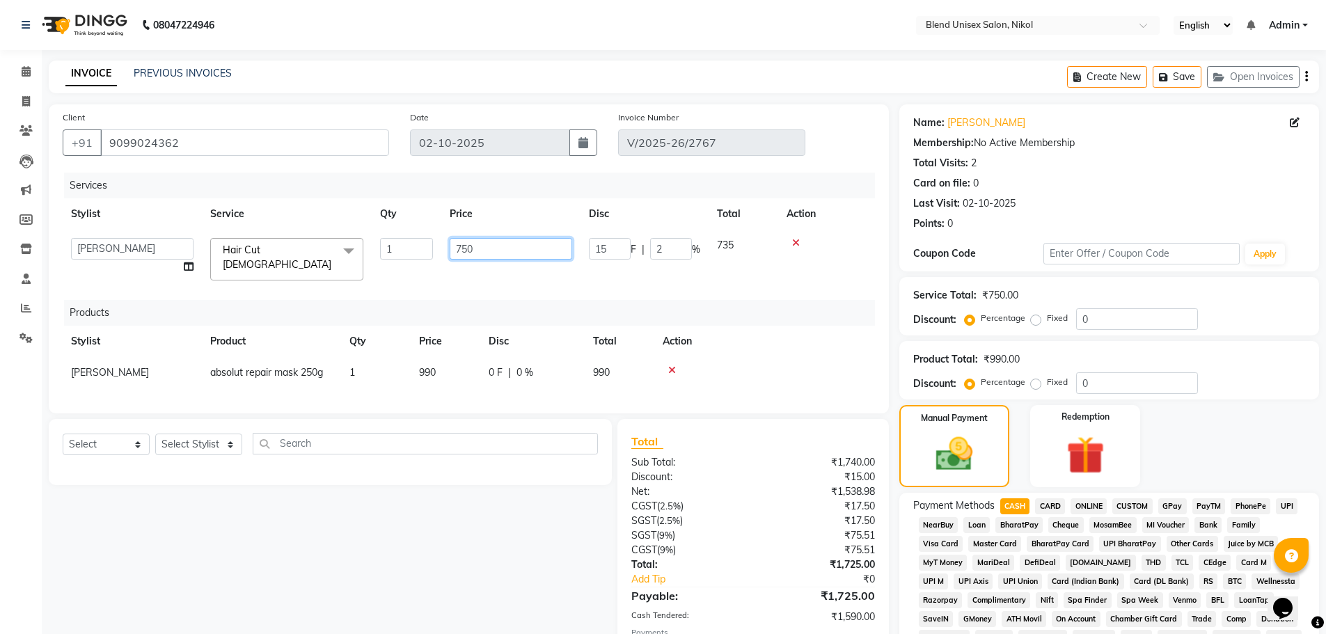
click at [481, 249] on input "750" at bounding box center [511, 249] width 122 height 22
type input "7"
type input "700"
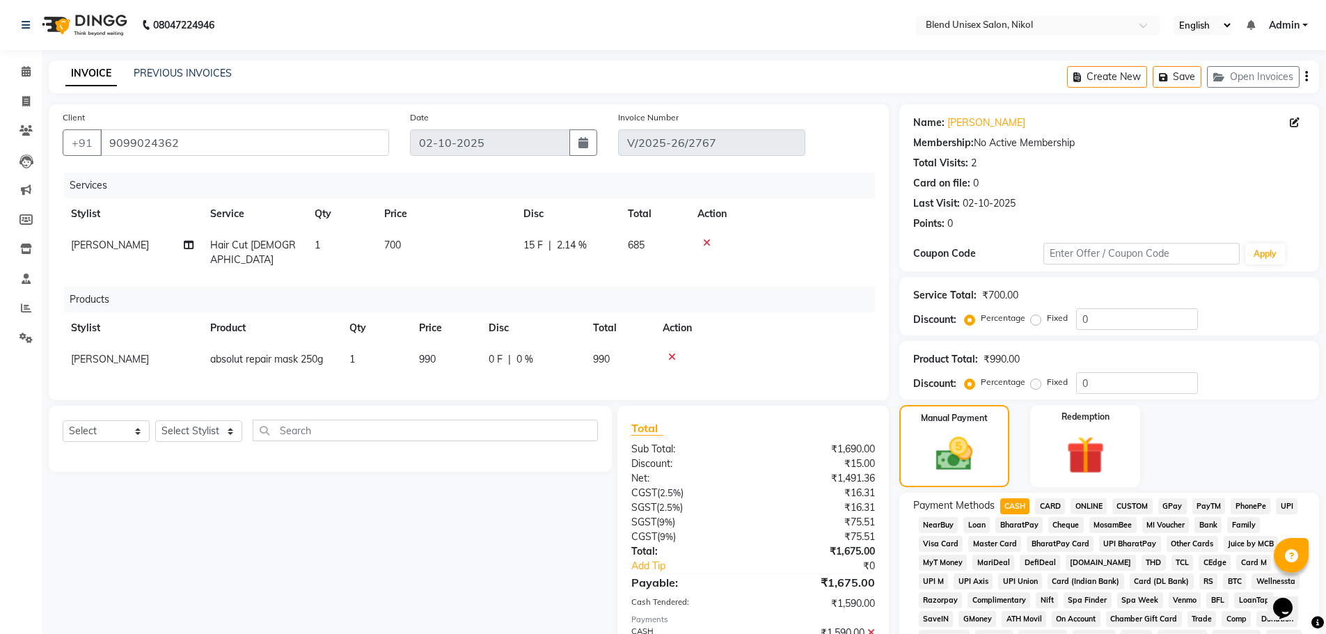
click at [851, 267] on div "Services Stylist Service Qty Price Disc Total Action KAJAL NAYI Hair Cut Female…" at bounding box center [469, 280] width 812 height 214
click at [411, 241] on td "700" at bounding box center [445, 253] width 139 height 46
select select "91127"
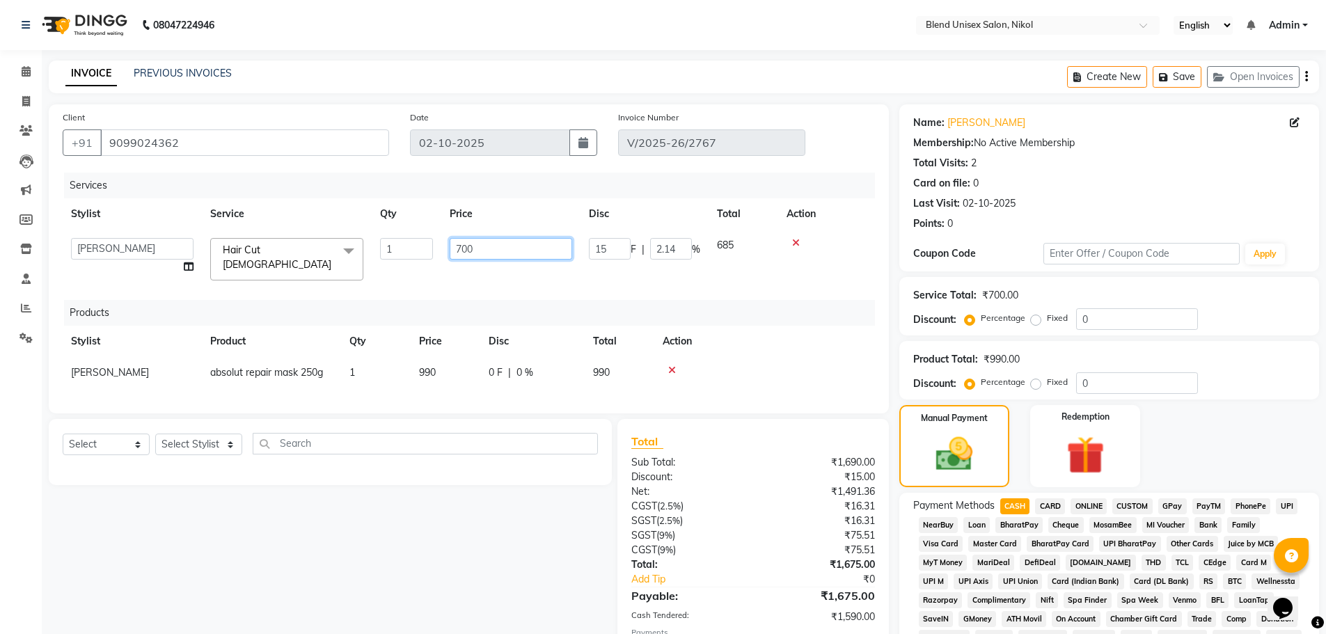
drag, startPoint x: 474, startPoint y: 246, endPoint x: 450, endPoint y: 245, distance: 23.7
click at [452, 245] on input "700" at bounding box center [511, 249] width 122 height 22
type input "600"
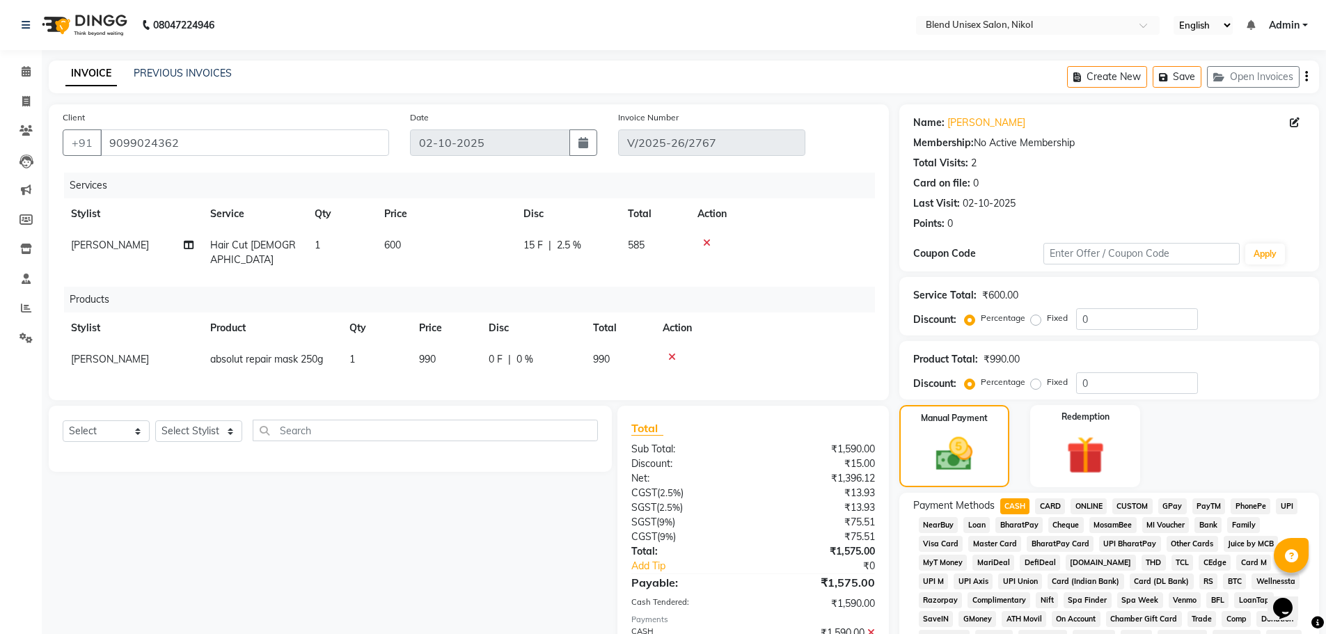
click at [857, 253] on td at bounding box center [782, 253] width 186 height 46
click at [569, 239] on span "2.5 %" at bounding box center [569, 245] width 24 height 15
select select "91127"
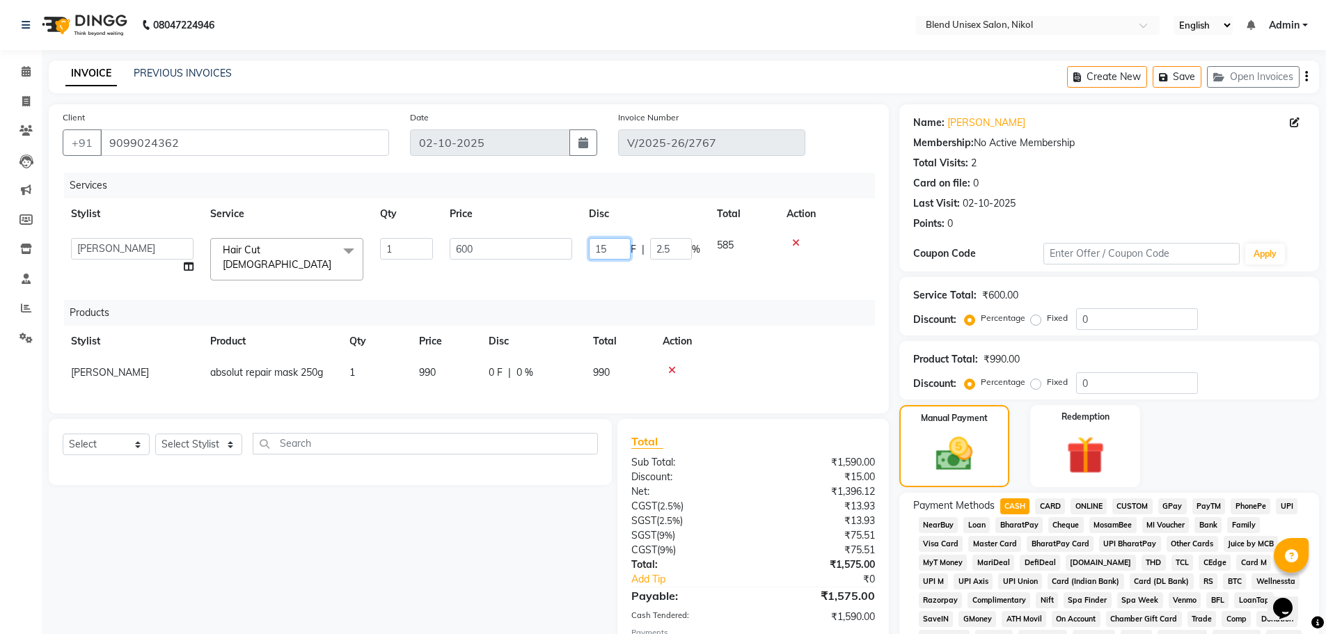
drag, startPoint x: 617, startPoint y: 247, endPoint x: 590, endPoint y: 248, distance: 27.1
click at [591, 248] on input "15" at bounding box center [610, 249] width 42 height 22
type input "0"
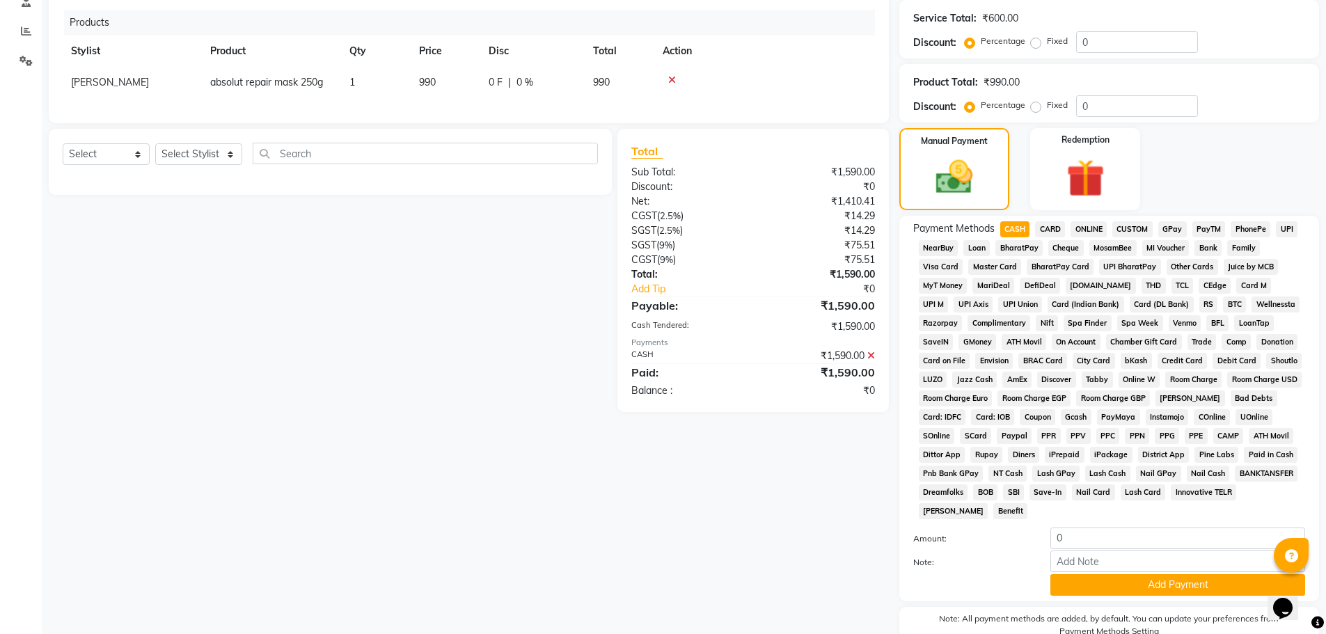
scroll to position [278, 0]
click at [1022, 223] on span "CASH" at bounding box center [1015, 228] width 30 height 16
click at [1271, 137] on div "Manual Payment Redemption" at bounding box center [1109, 168] width 440 height 82
click at [1118, 177] on div "Redemption" at bounding box center [1085, 168] width 115 height 86
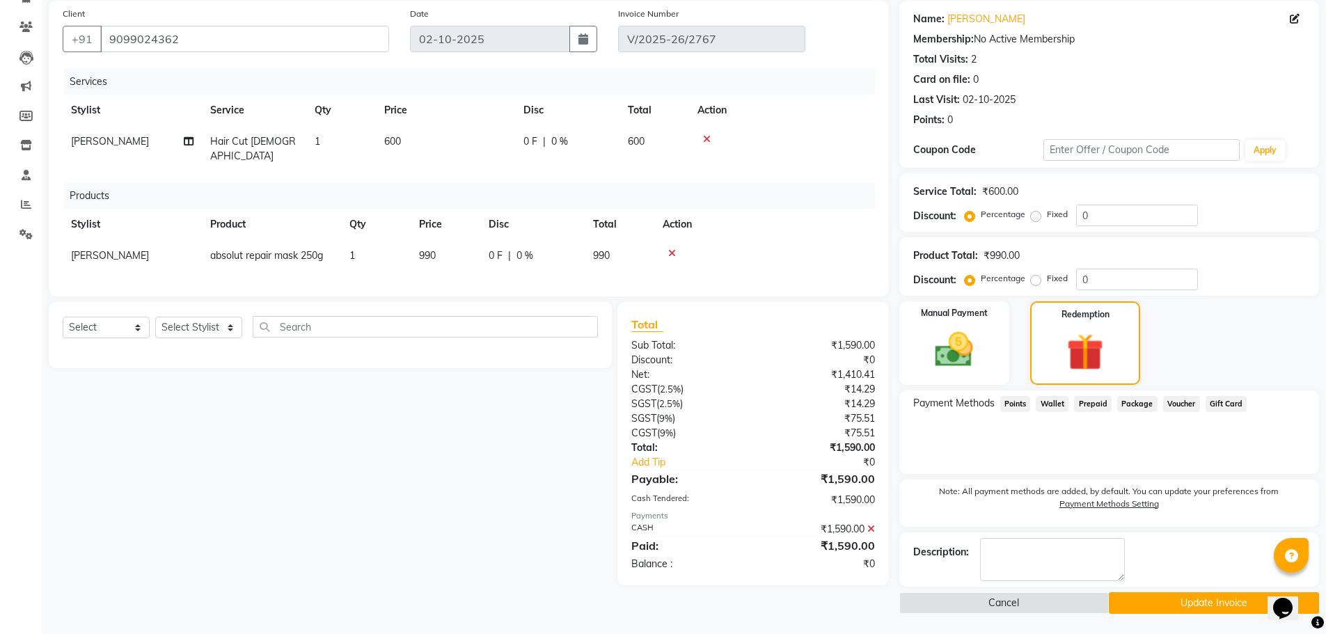
scroll to position [104, 0]
click at [1148, 597] on button "Update Invoice" at bounding box center [1213, 602] width 210 height 22
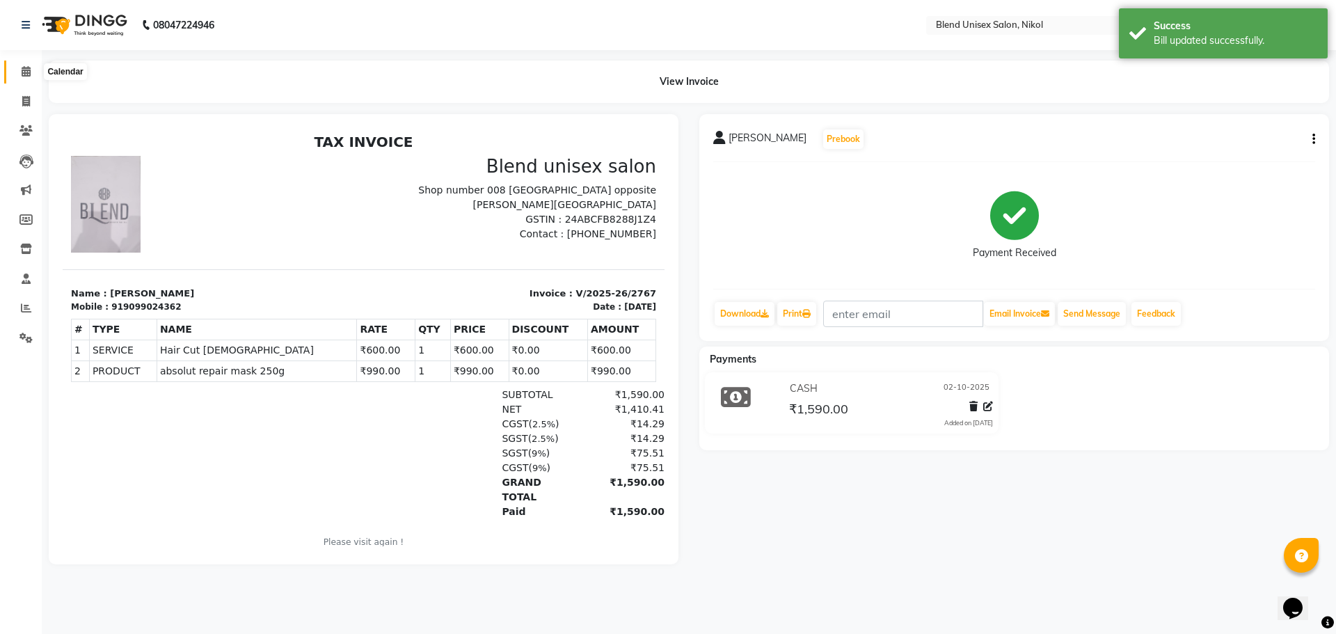
click at [26, 71] on icon at bounding box center [26, 71] width 9 height 10
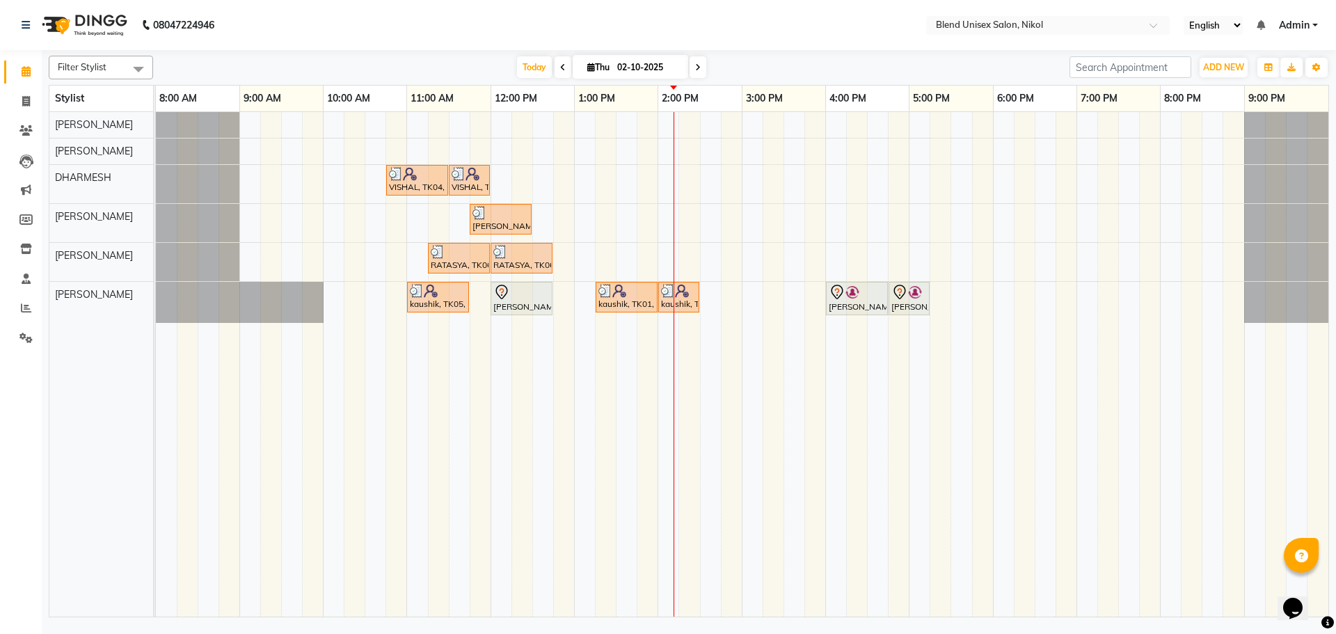
click at [697, 70] on icon at bounding box center [698, 67] width 6 height 8
type input "03-10-2025"
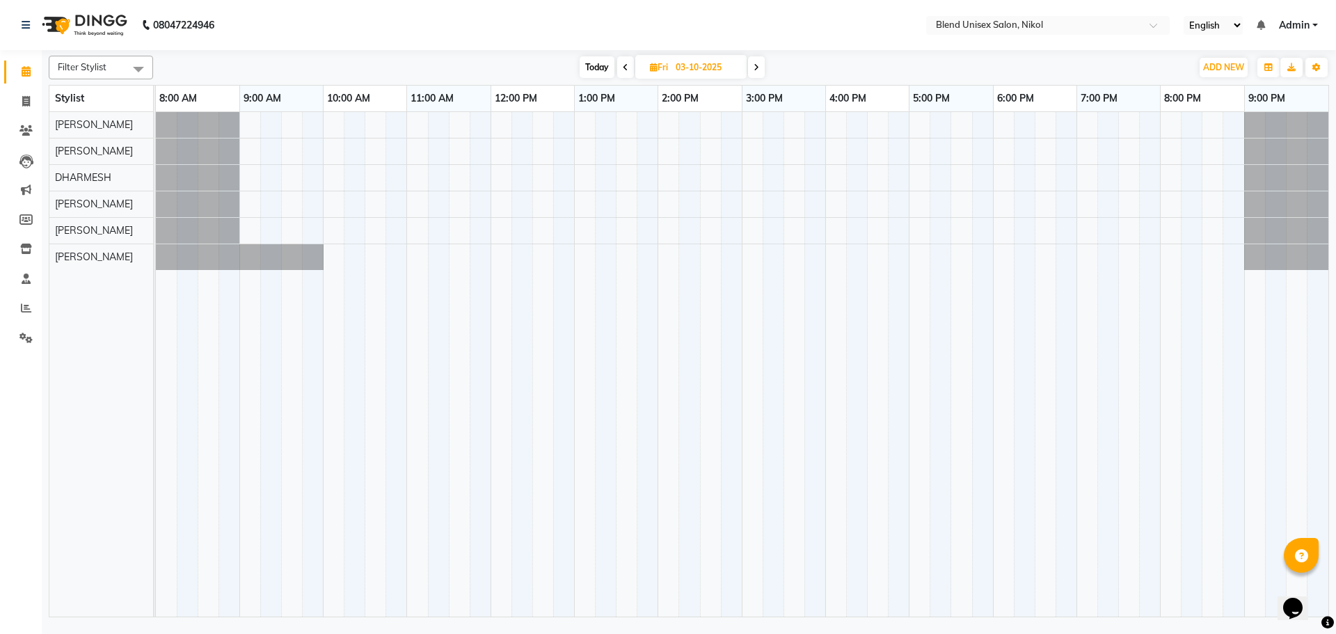
click at [421, 257] on div at bounding box center [742, 364] width 1172 height 504
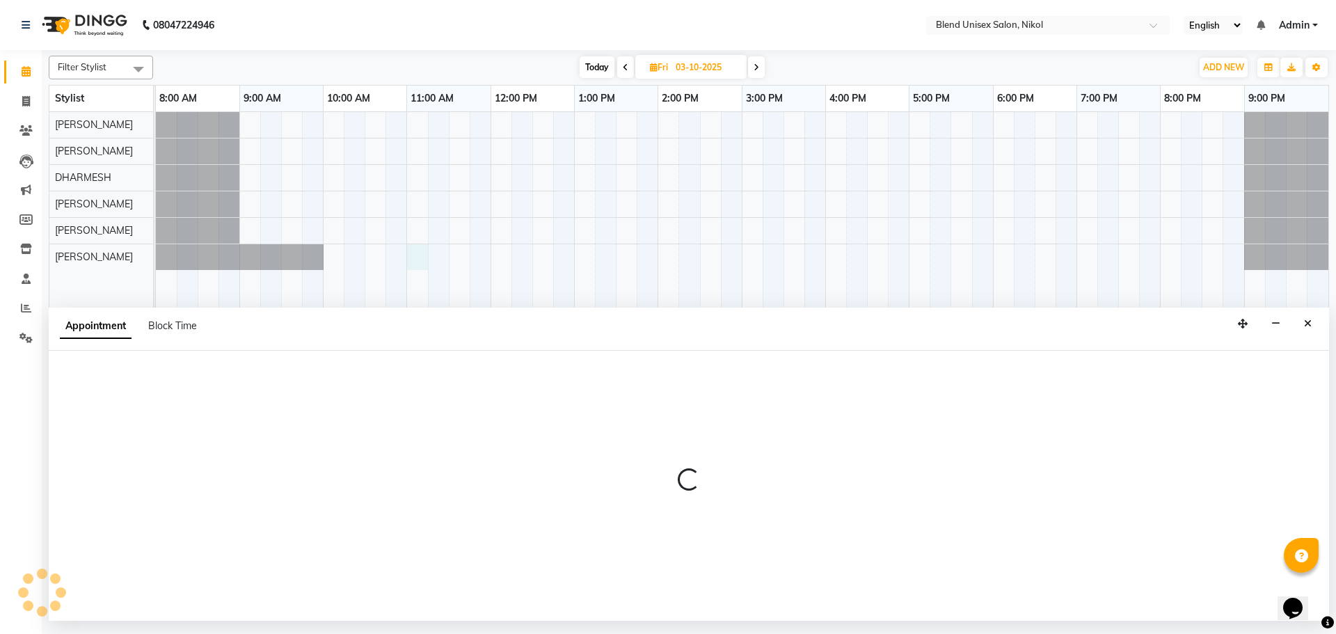
select select "45624"
select select "660"
select select "tentative"
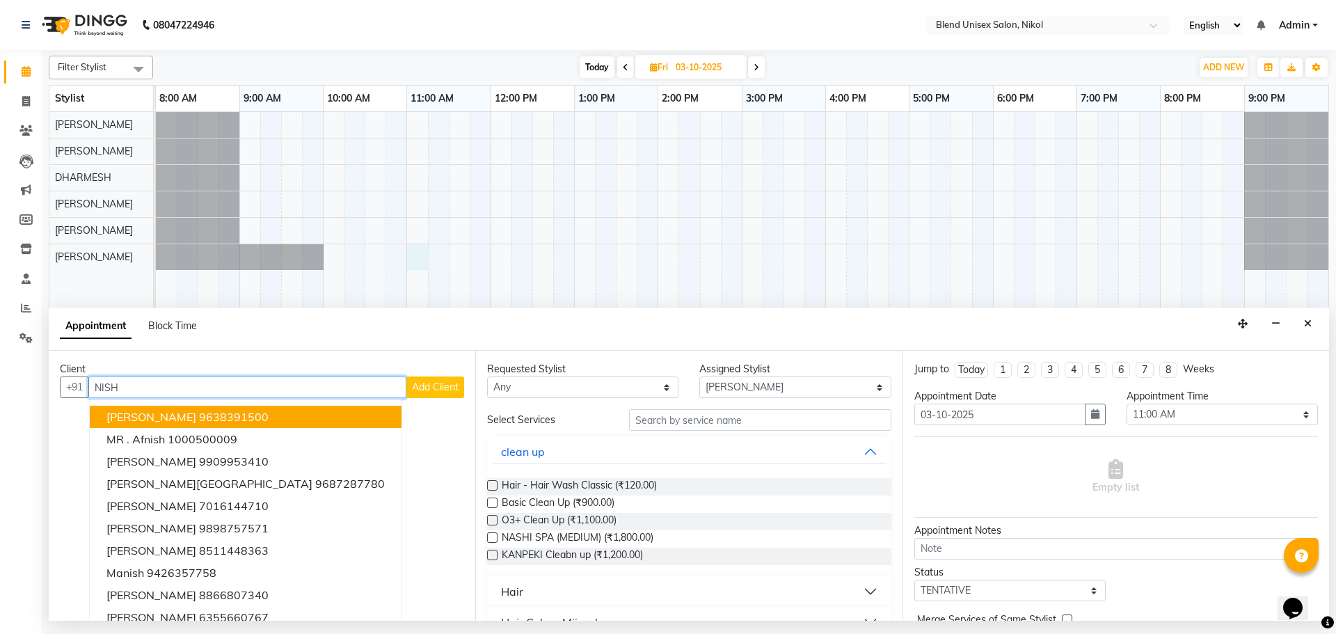
click at [269, 413] on ngb-highlight "9638391500" at bounding box center [234, 417] width 70 height 14
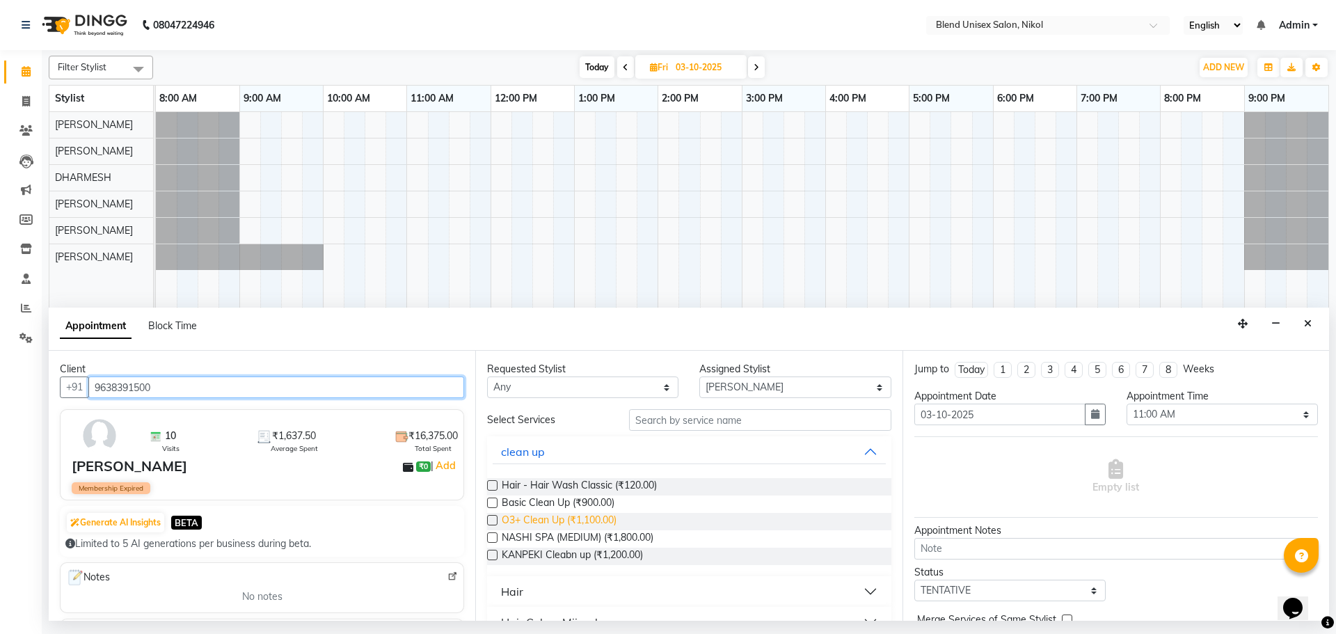
scroll to position [70, 0]
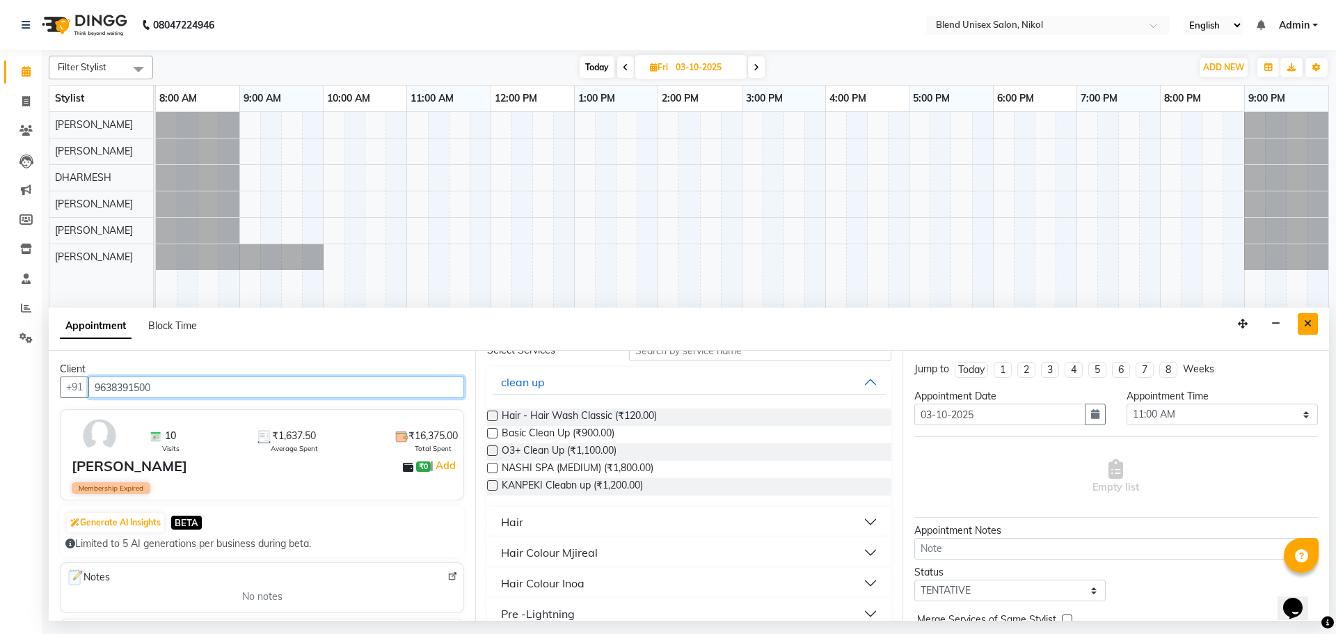
type input "9638391500"
click at [1300, 321] on button "Close" at bounding box center [1308, 324] width 20 height 22
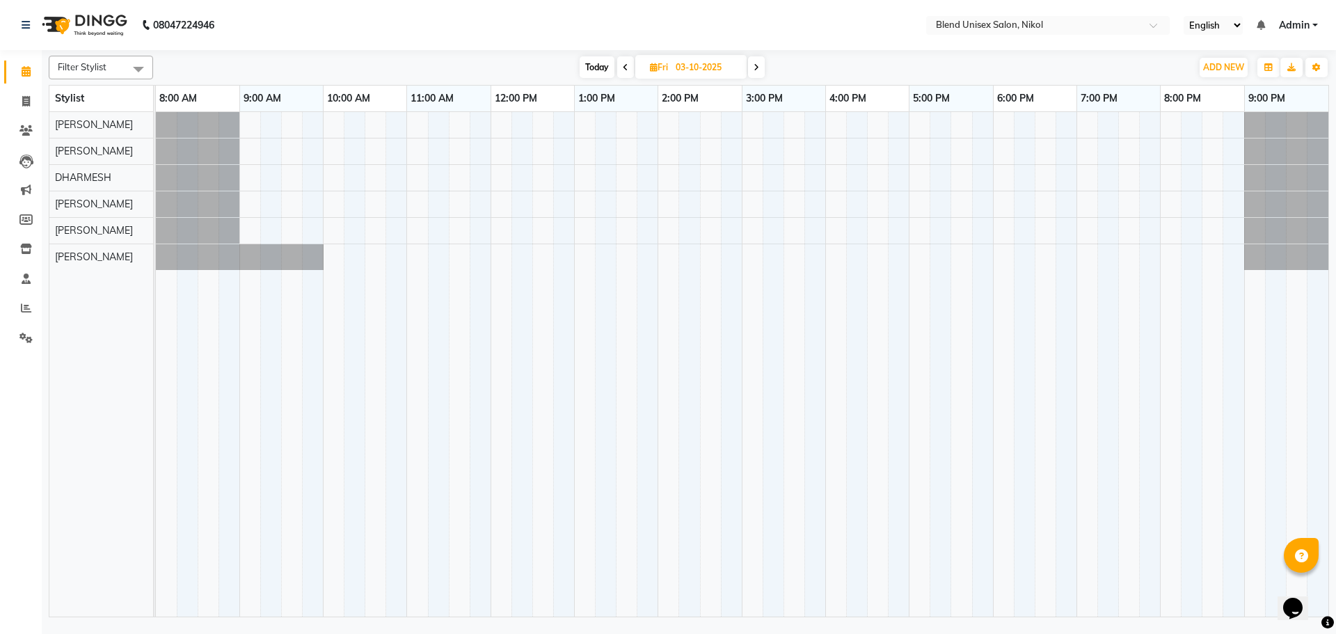
click at [597, 70] on span "Today" at bounding box center [597, 67] width 35 height 22
type input "02-10-2025"
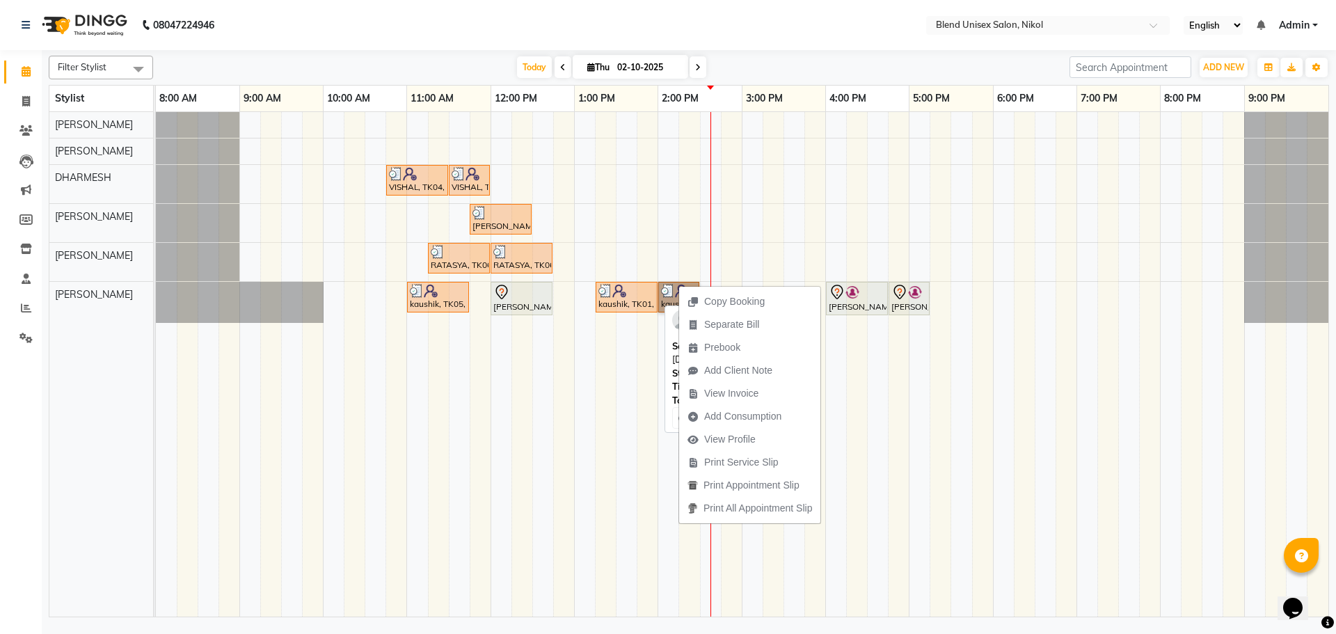
click at [615, 296] on img at bounding box center [619, 291] width 14 height 14
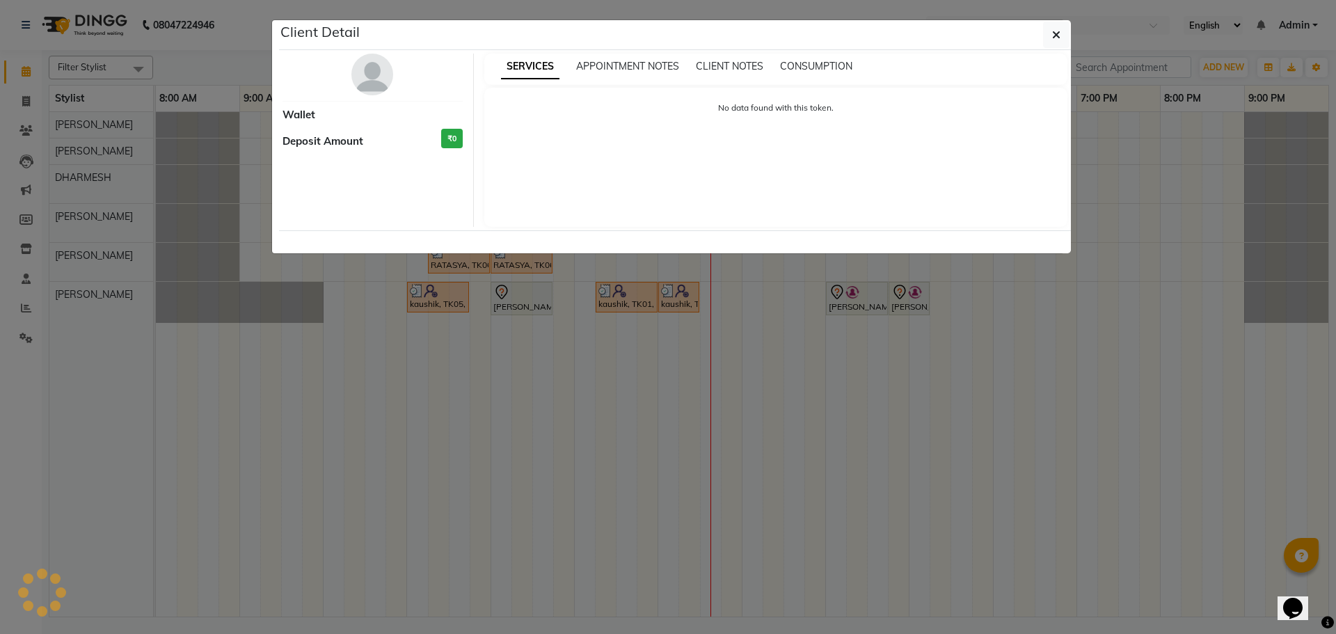
select select "3"
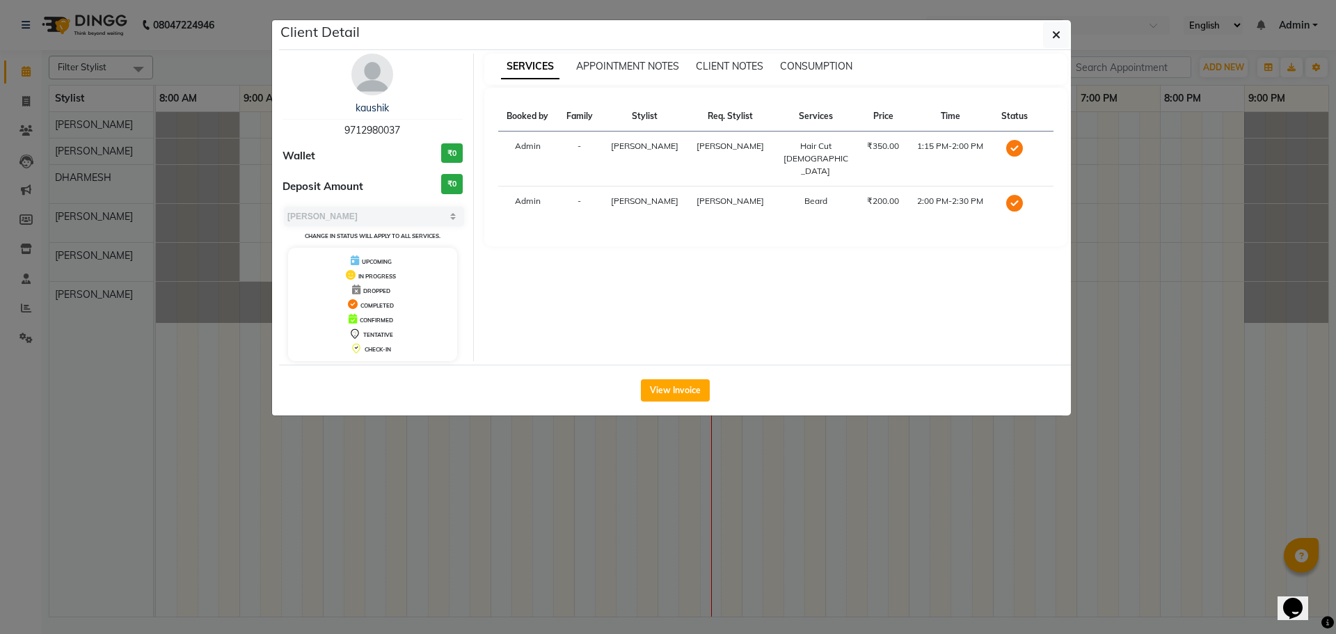
click at [666, 378] on div "View Invoice" at bounding box center [675, 390] width 792 height 51
click at [658, 382] on button "View Invoice" at bounding box center [675, 390] width 69 height 22
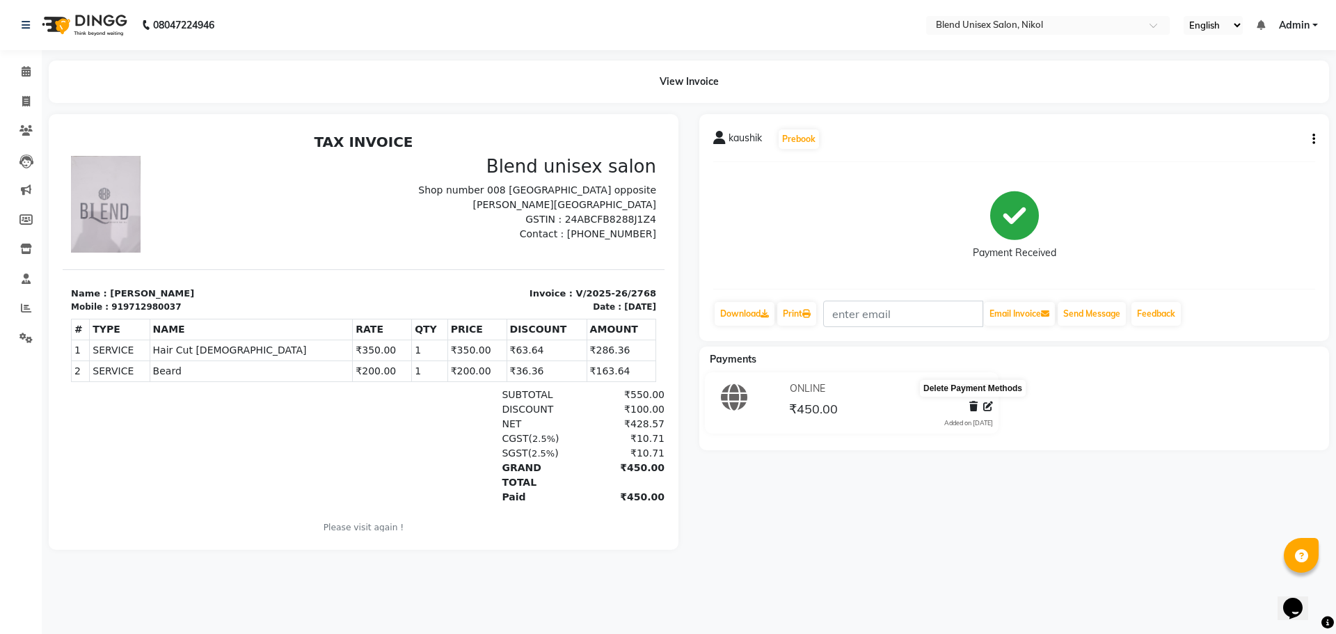
click at [976, 408] on icon at bounding box center [973, 406] width 8 height 10
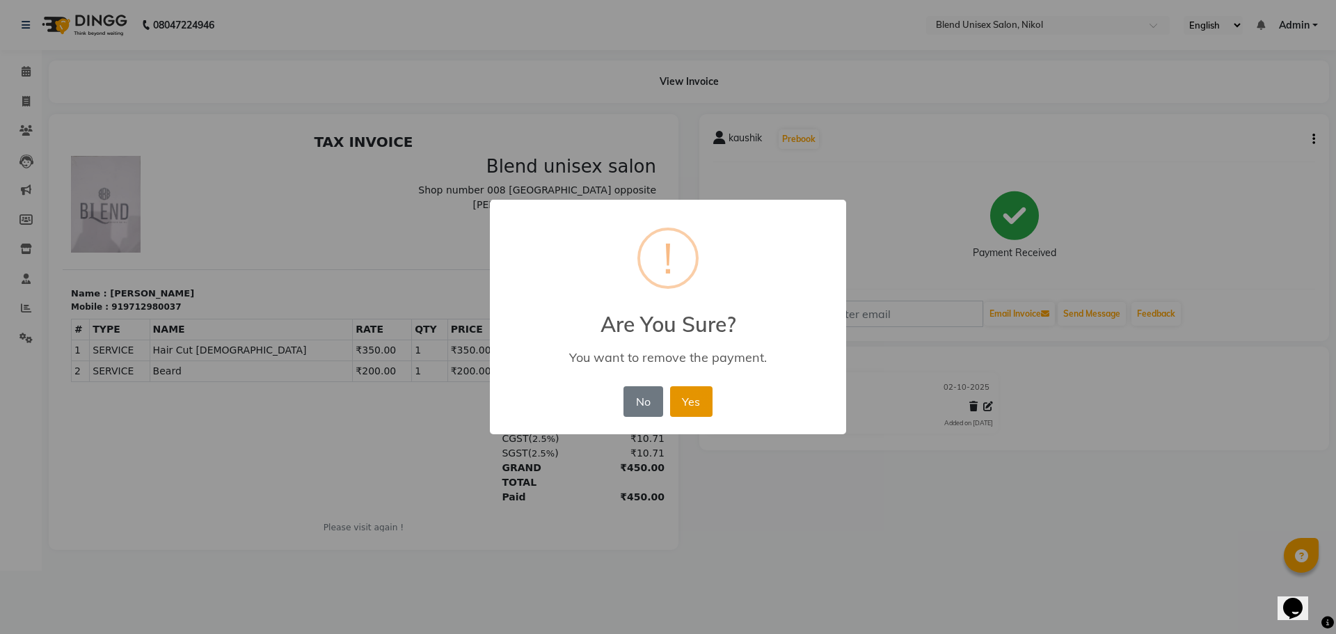
click at [685, 393] on button "Yes" at bounding box center [691, 401] width 42 height 31
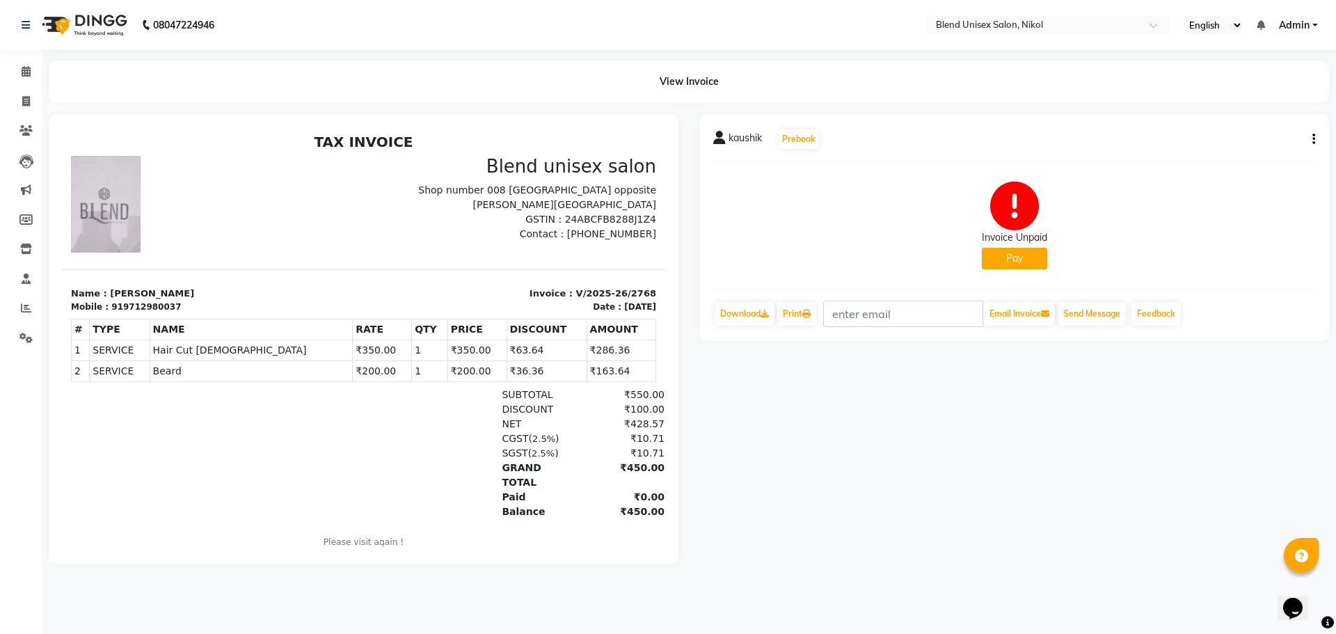
click at [1314, 139] on icon "button" at bounding box center [1313, 139] width 3 height 1
click at [1236, 157] on div "Edit Invoice" at bounding box center [1244, 156] width 95 height 17
select select "service"
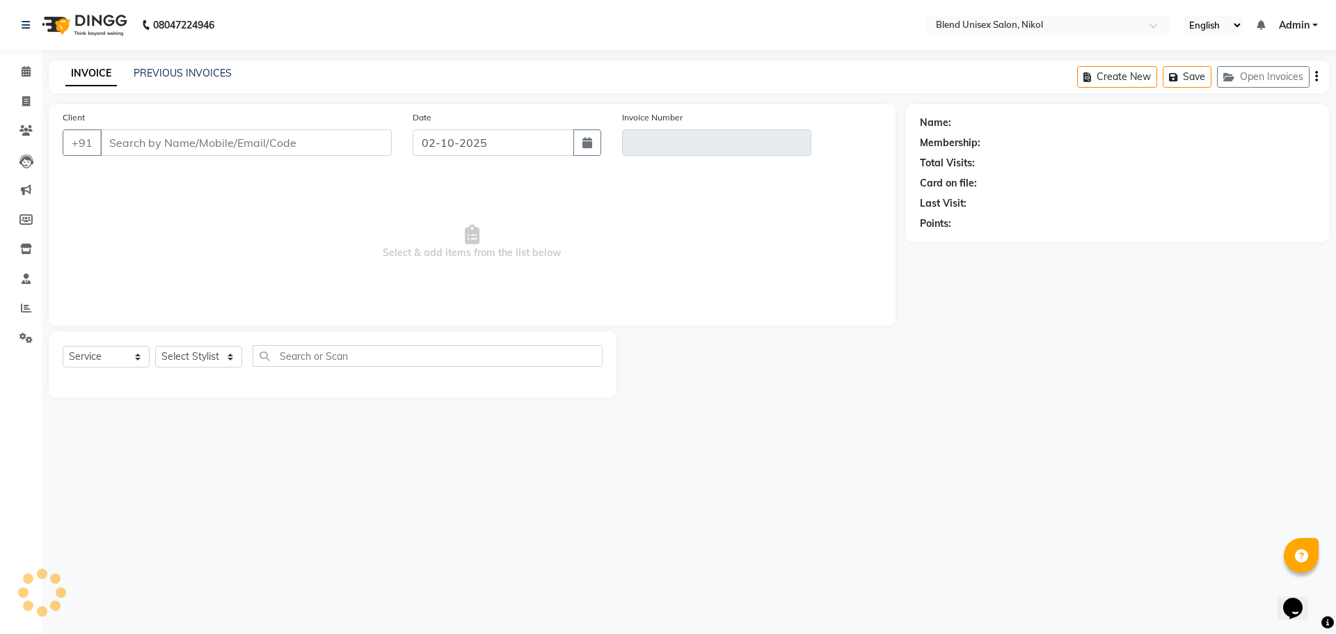
type input "9712980037"
type input "V/2025-26/2768"
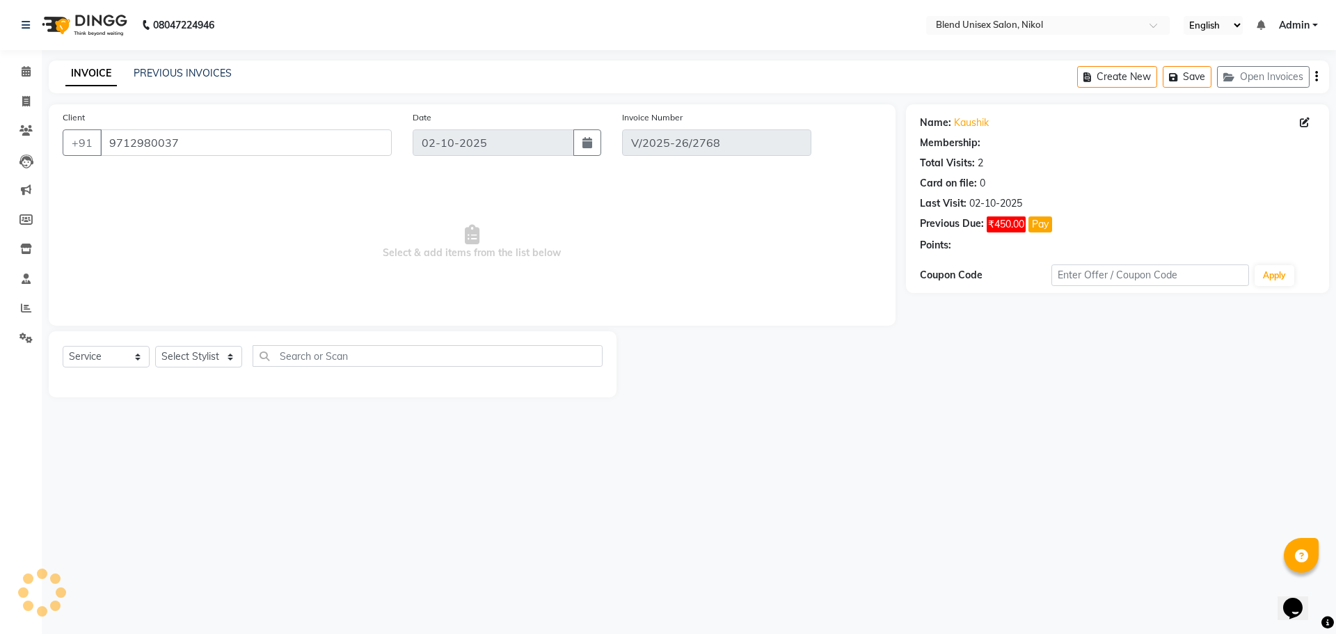
select select "select"
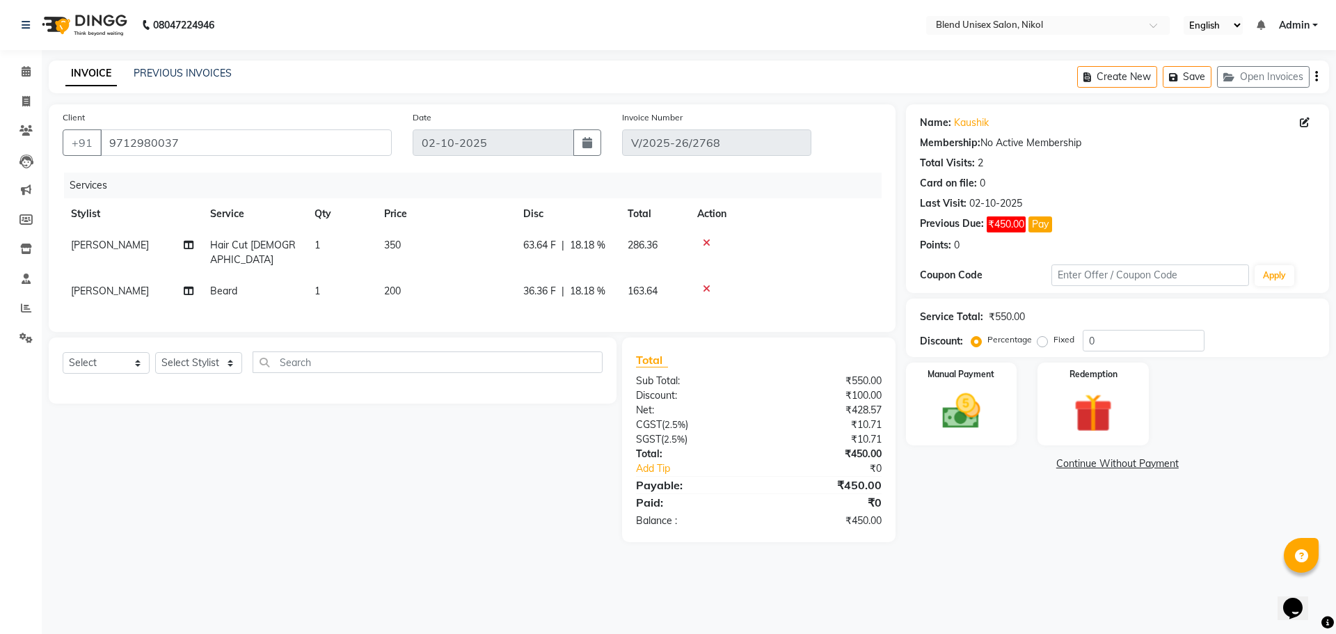
click at [1314, 72] on div "Create New Save Open Invoices" at bounding box center [1203, 77] width 252 height 33
click at [705, 241] on icon at bounding box center [707, 243] width 8 height 10
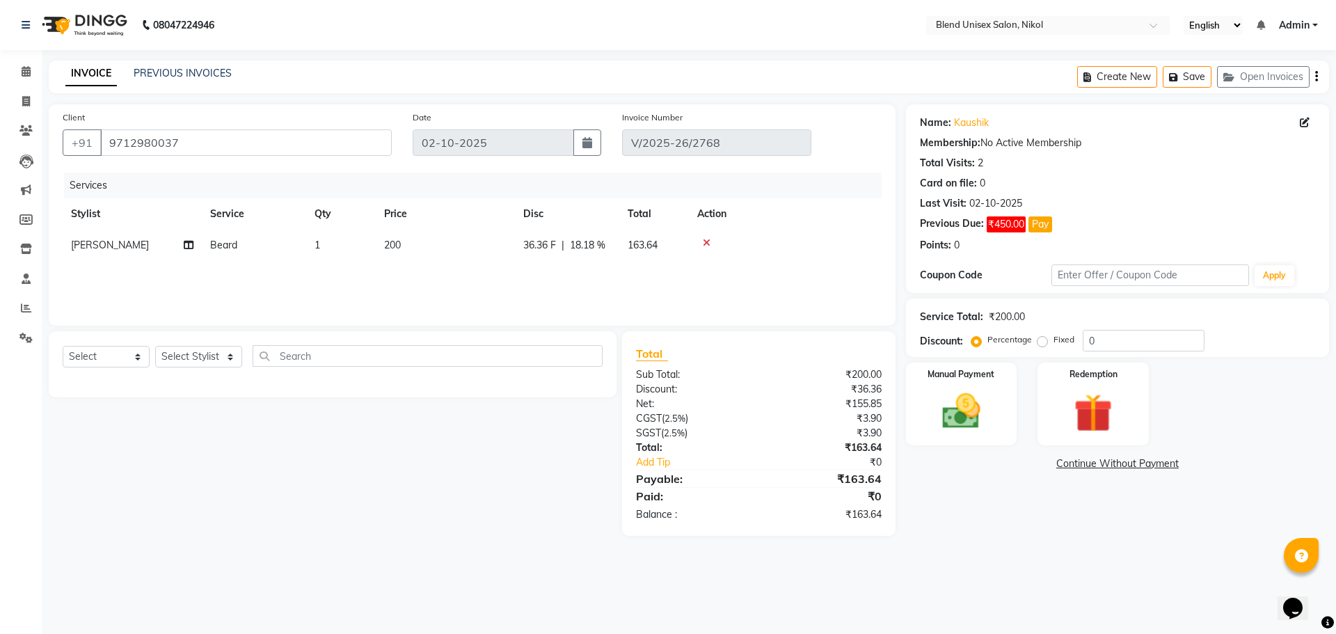
click at [407, 235] on td "200" at bounding box center [445, 245] width 139 height 31
select select "45624"
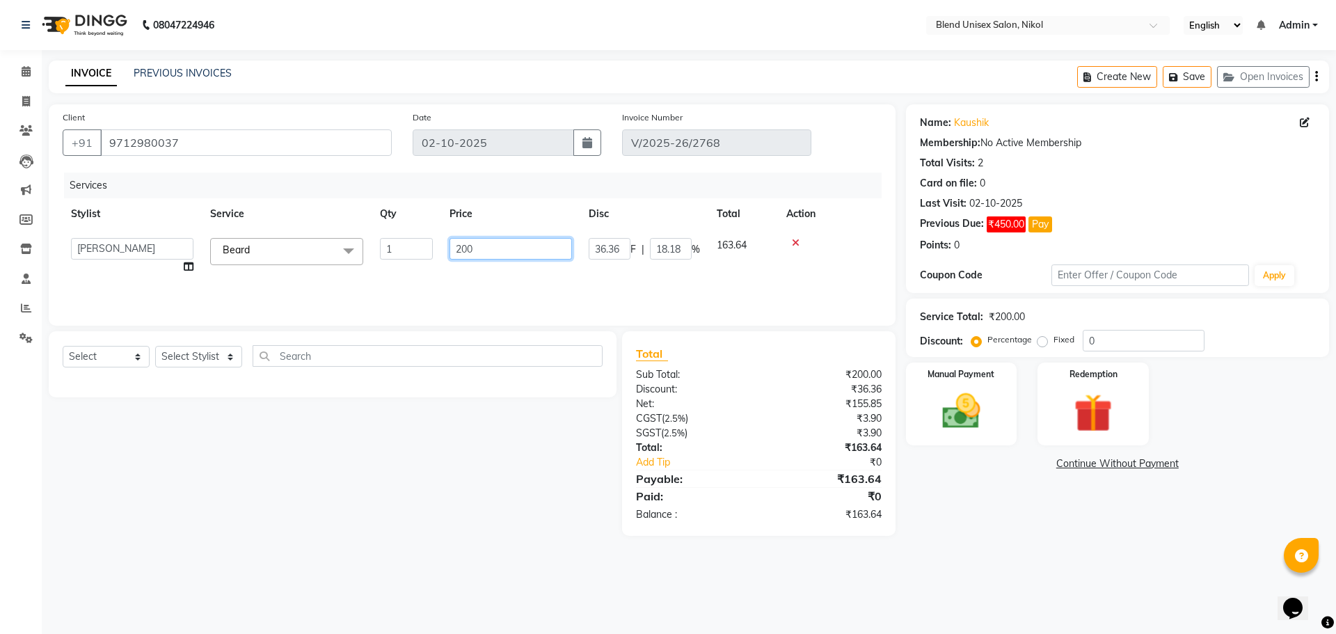
drag, startPoint x: 479, startPoint y: 248, endPoint x: 449, endPoint y: 246, distance: 30.7
click at [449, 246] on td "200" at bounding box center [510, 256] width 139 height 53
type input "0"
click at [25, 71] on icon at bounding box center [26, 71] width 9 height 10
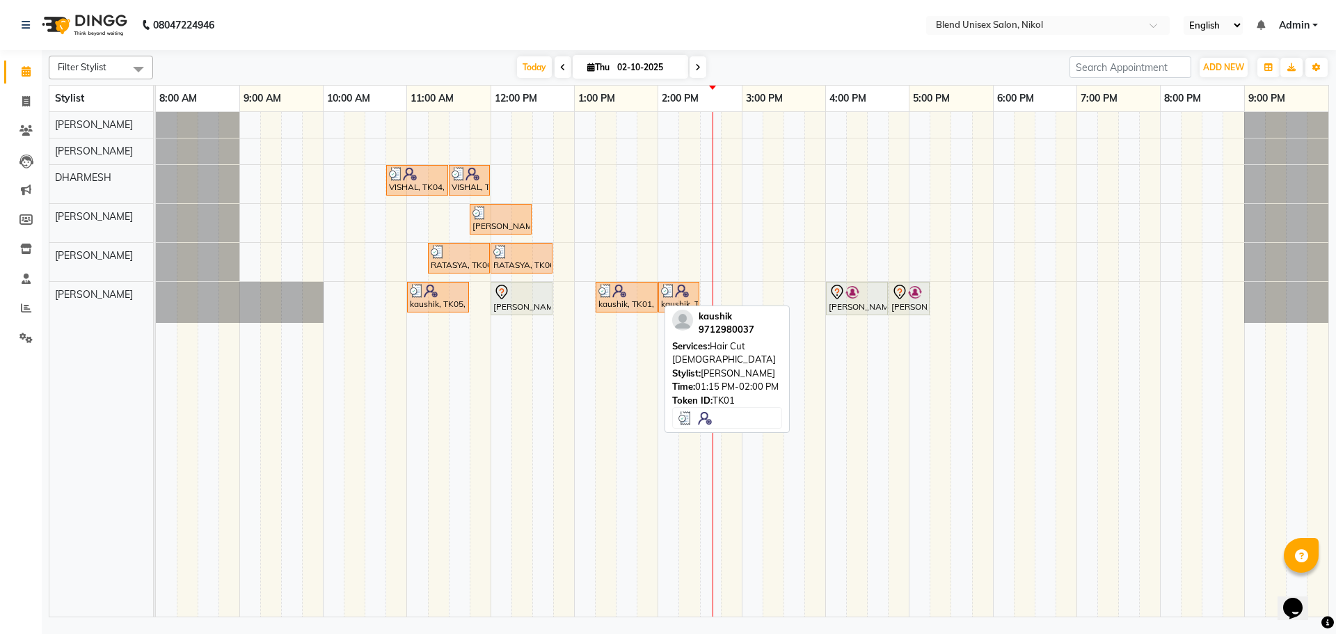
click at [619, 298] on div "kaushik, TK01, 01:15 PM-02:00 PM, Hair Cut Male" at bounding box center [626, 297] width 59 height 26
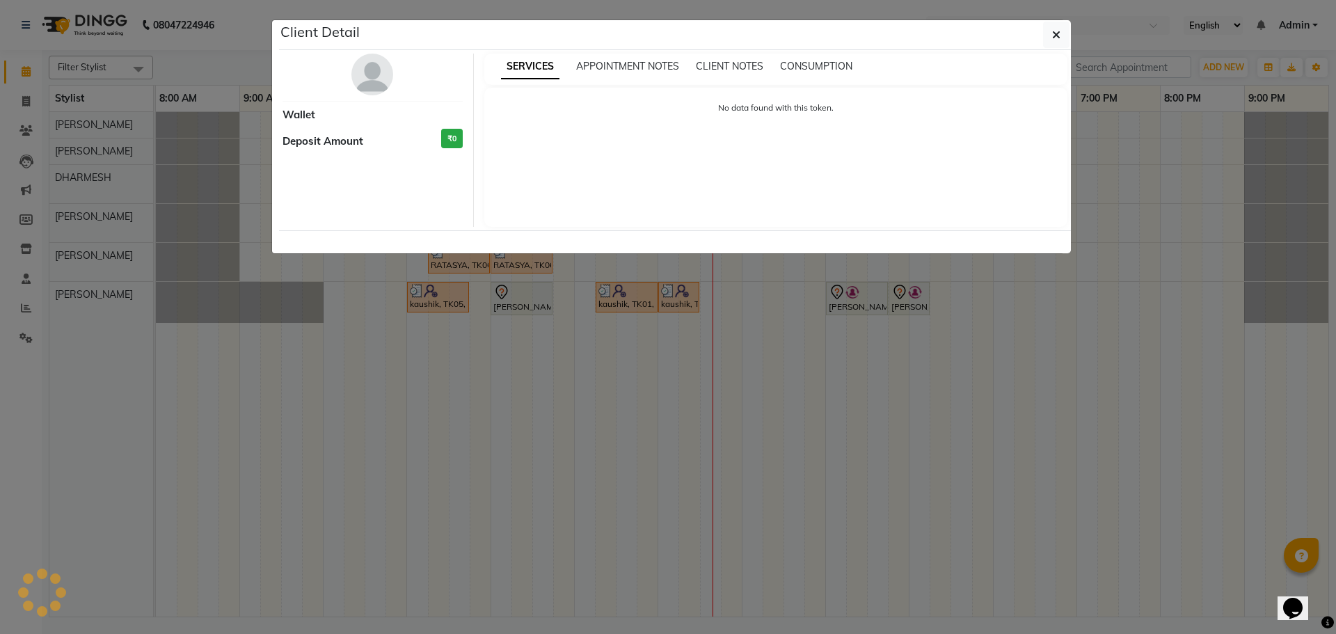
select select "3"
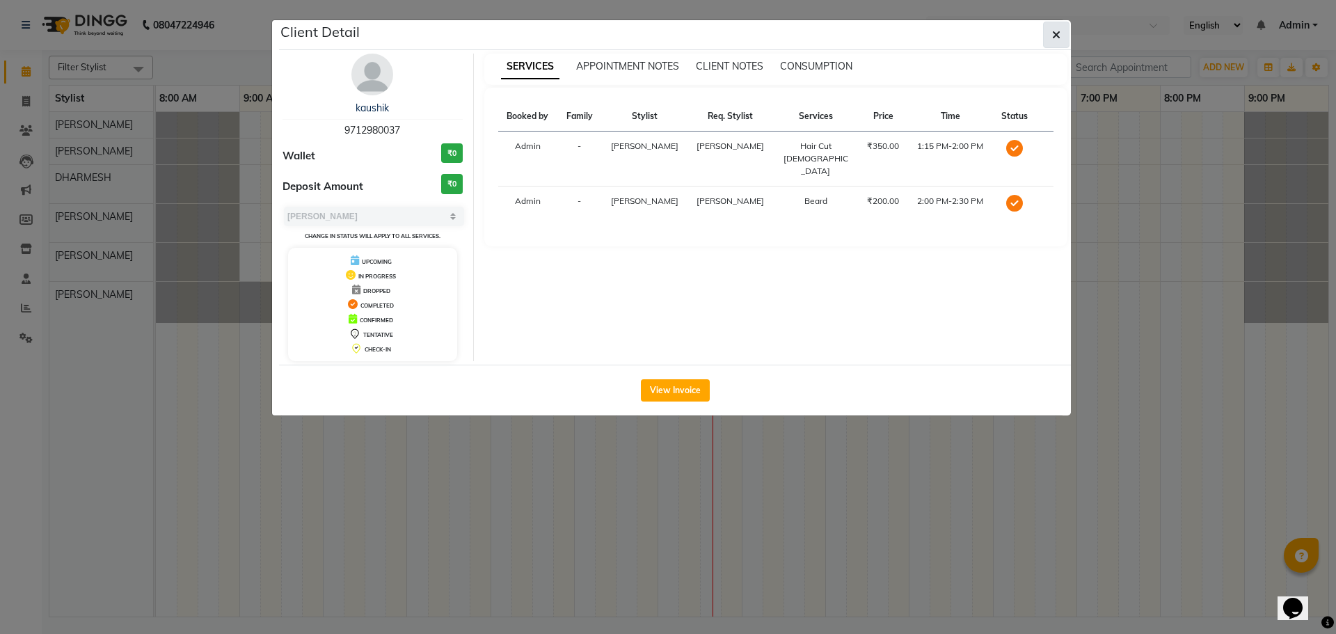
click at [1056, 38] on icon "button" at bounding box center [1056, 34] width 8 height 11
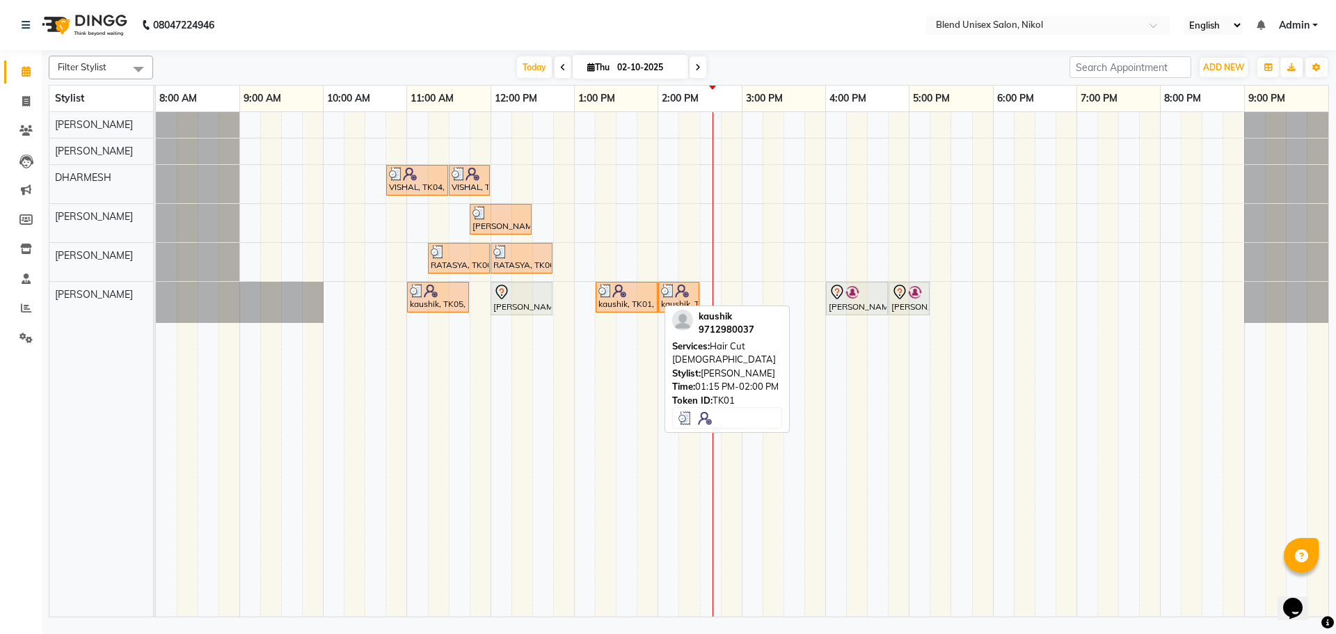
click at [606, 297] on div "kaushik, TK01, 01:15 PM-02:00 PM, Hair Cut Male" at bounding box center [626, 297] width 59 height 26
select select "3"
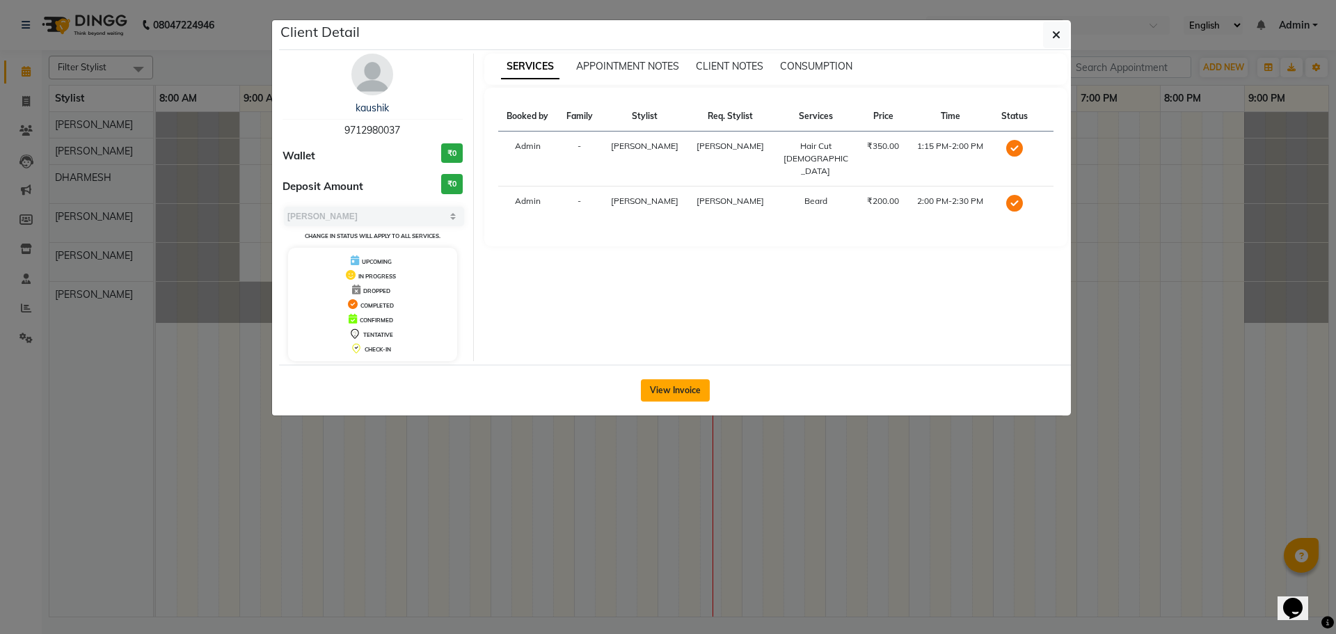
click at [649, 383] on button "View Invoice" at bounding box center [675, 390] width 69 height 22
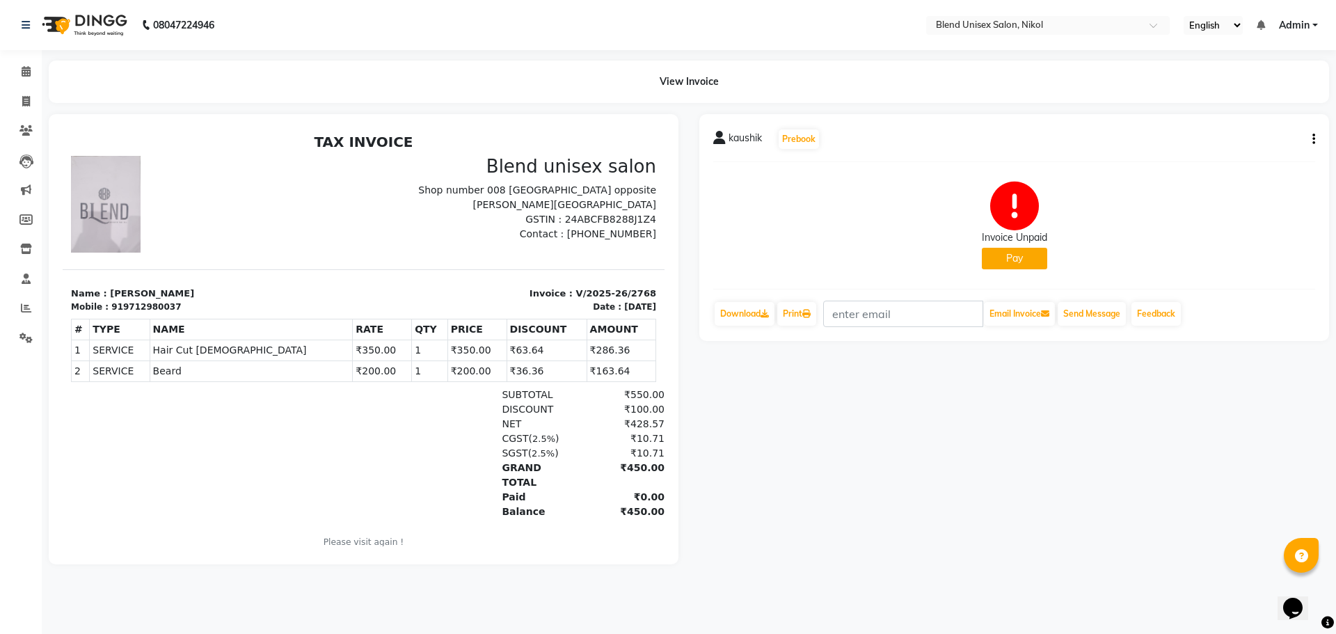
click at [1314, 140] on icon "button" at bounding box center [1313, 139] width 3 height 1
click at [1269, 154] on div "Edit Invoice" at bounding box center [1244, 156] width 95 height 17
select select "service"
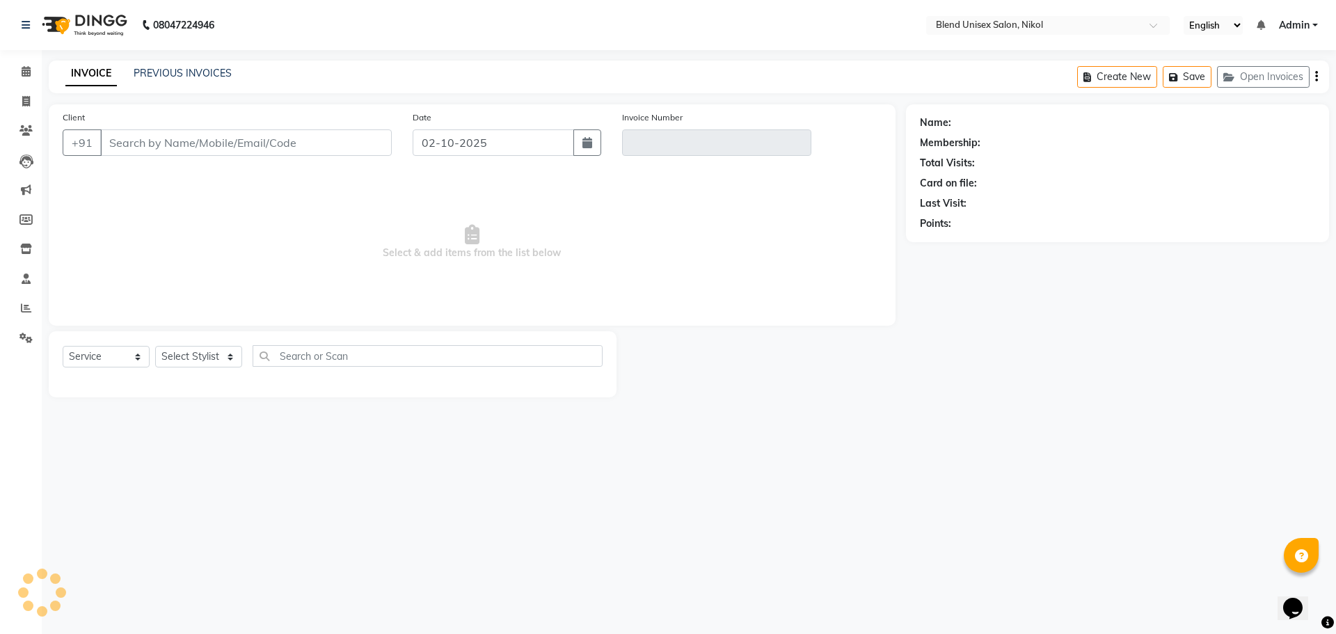
type input "9712980037"
type input "V/2025-26/2768"
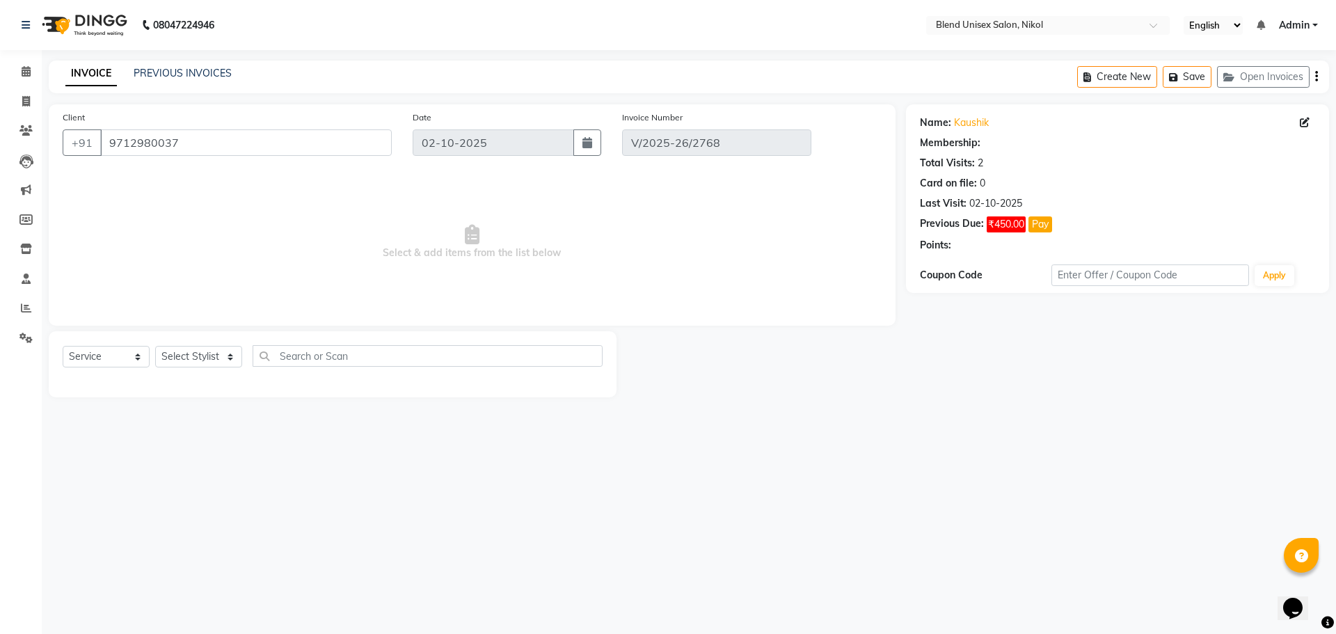
select select "select"
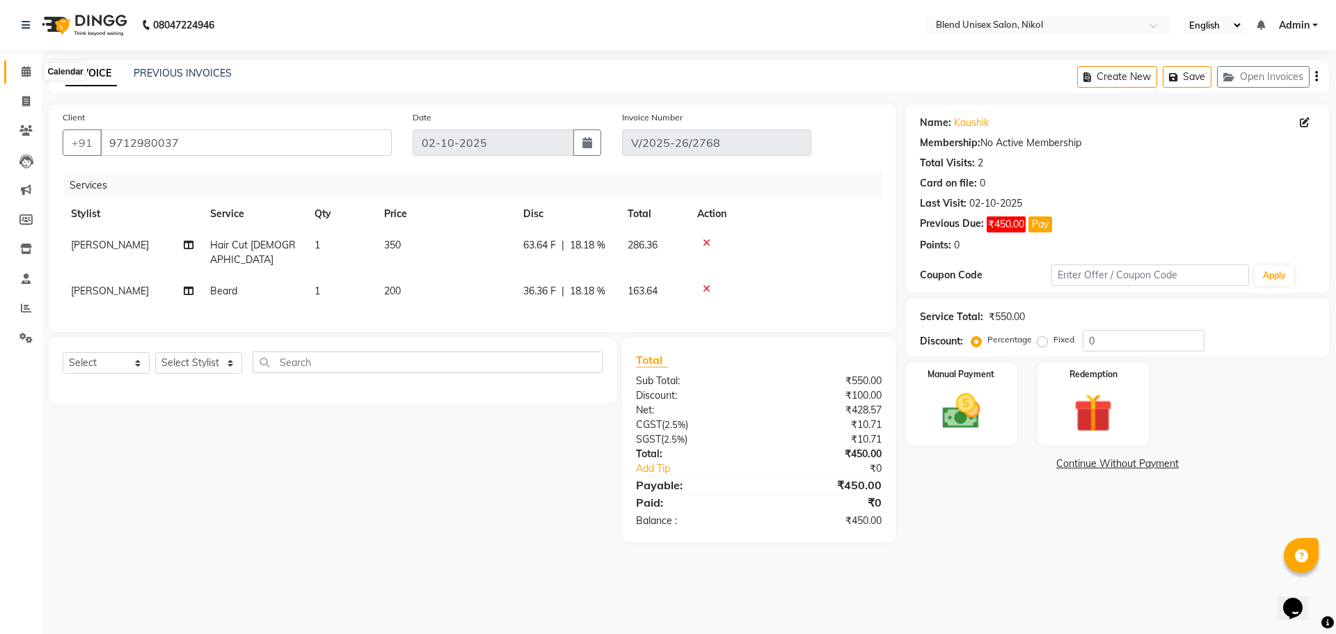
click at [26, 72] on icon at bounding box center [26, 71] width 9 height 10
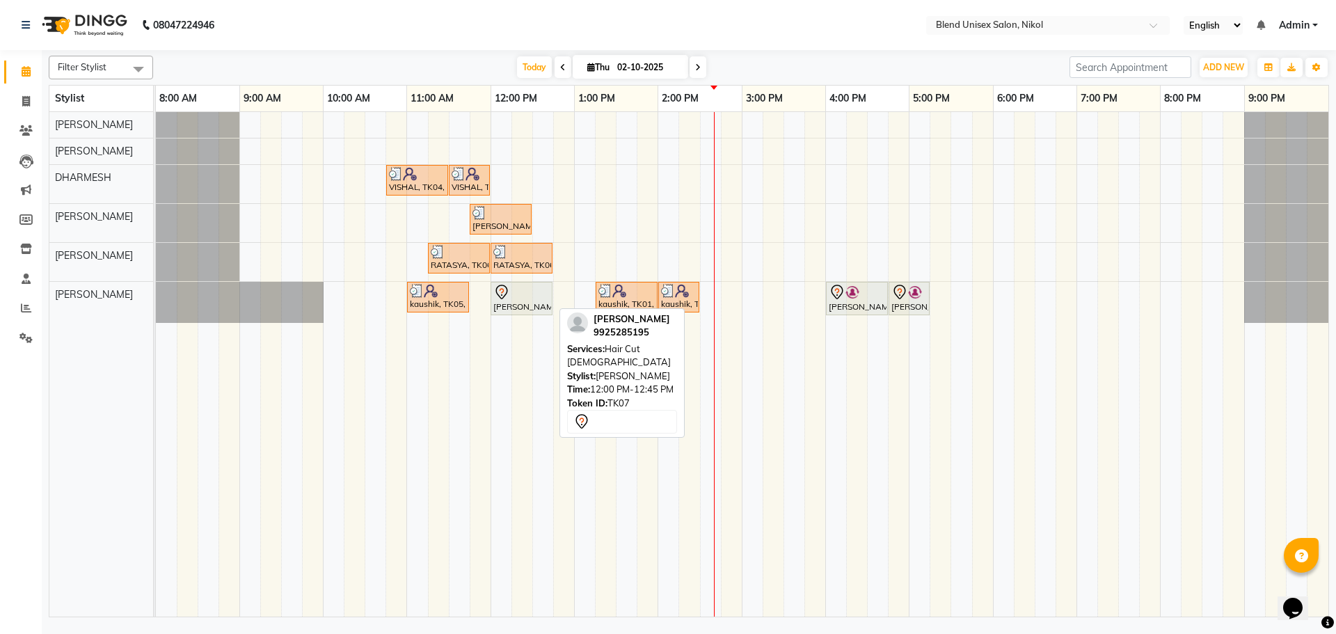
click at [523, 301] on div "[PERSON_NAME], TK07, 12:00 PM-12:45 PM, Hair Cut [DEMOGRAPHIC_DATA]" at bounding box center [521, 298] width 59 height 29
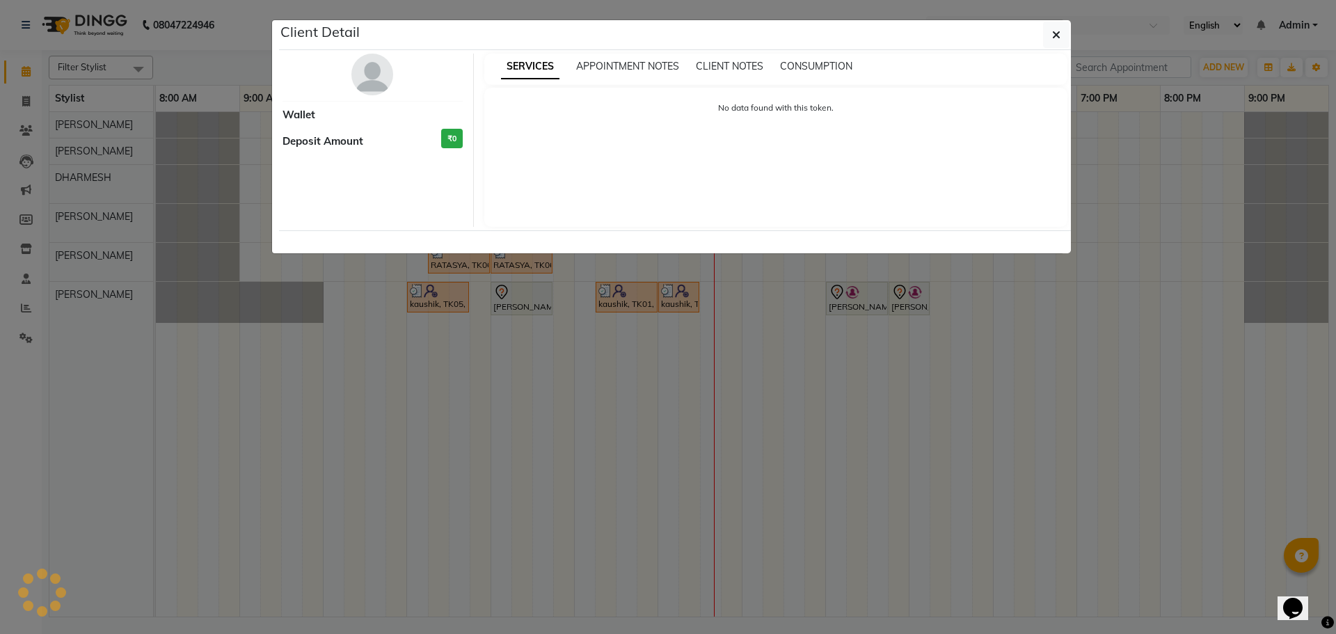
select select "7"
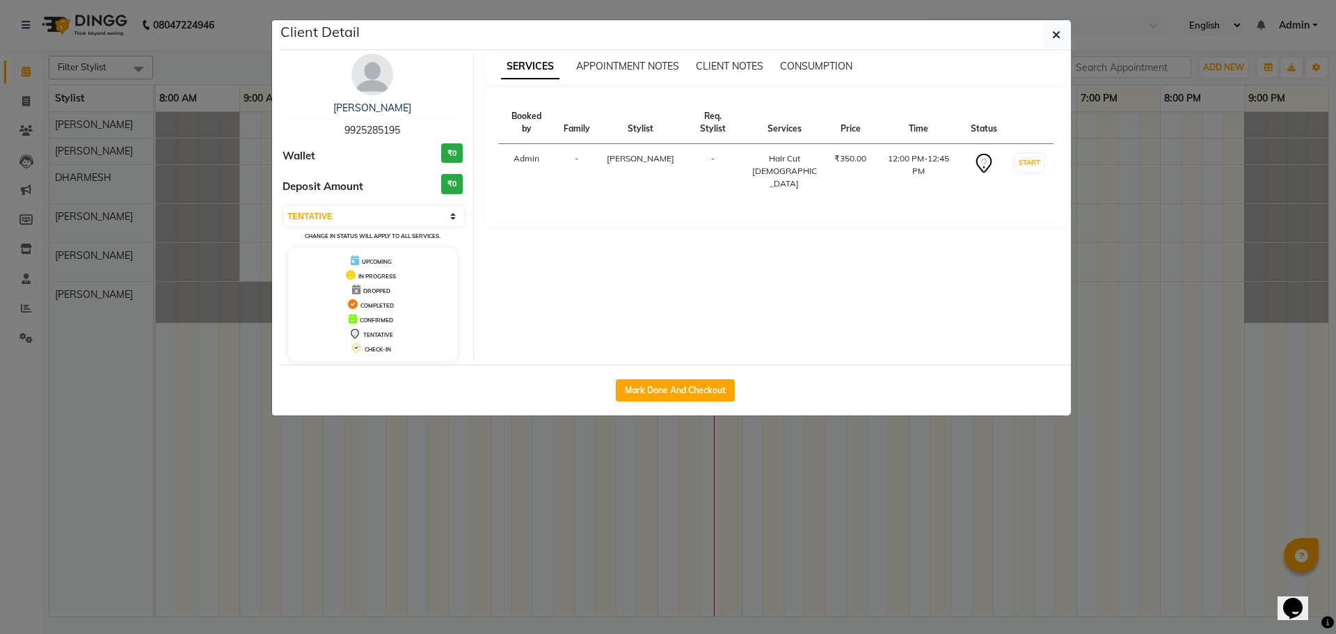
drag, startPoint x: 340, startPoint y: 125, endPoint x: 411, endPoint y: 132, distance: 70.6
click at [411, 132] on div "jatin thakkar 9925285195" at bounding box center [373, 119] width 180 height 37
copy span "9925285195"
click at [1050, 32] on button "button" at bounding box center [1056, 35] width 26 height 26
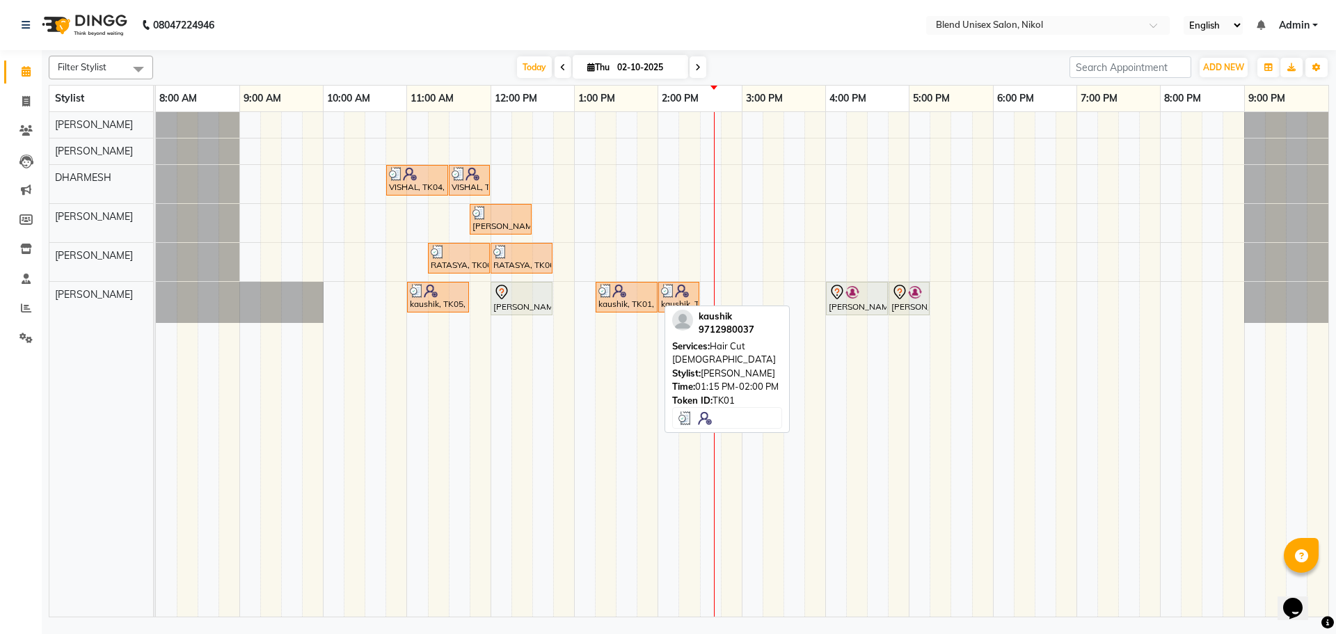
click at [643, 301] on div "kaushik, TK01, 01:15 PM-02:00 PM, Hair Cut Male" at bounding box center [626, 297] width 59 height 26
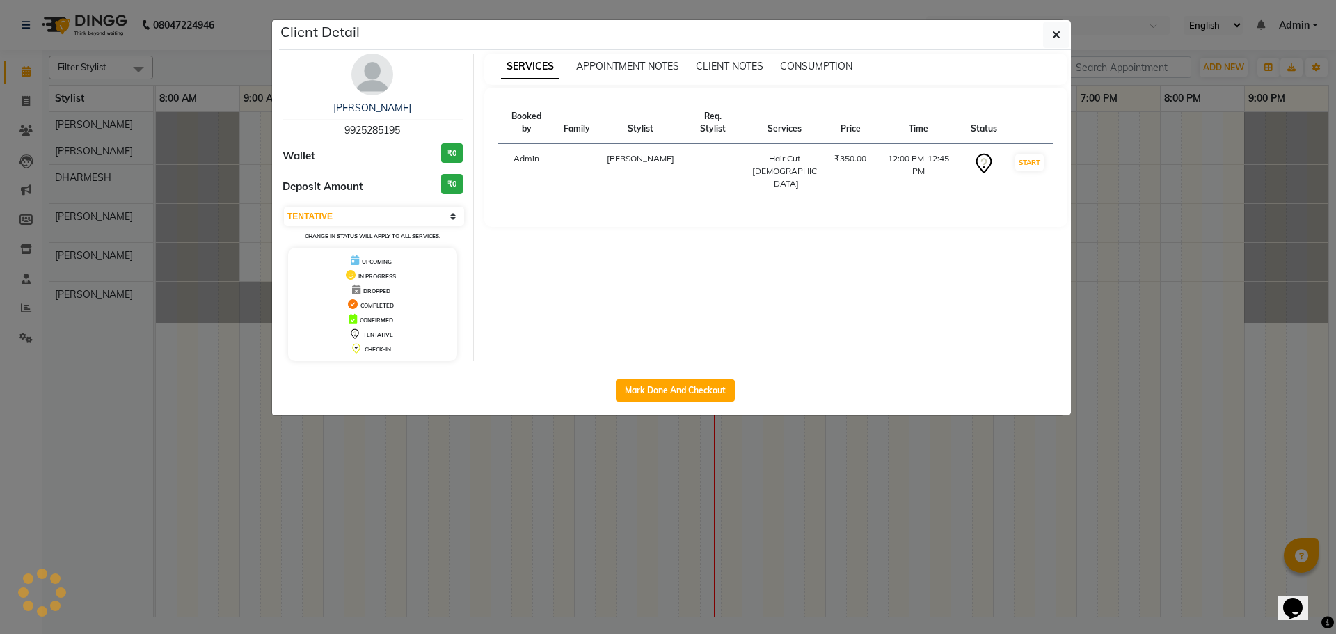
select select "3"
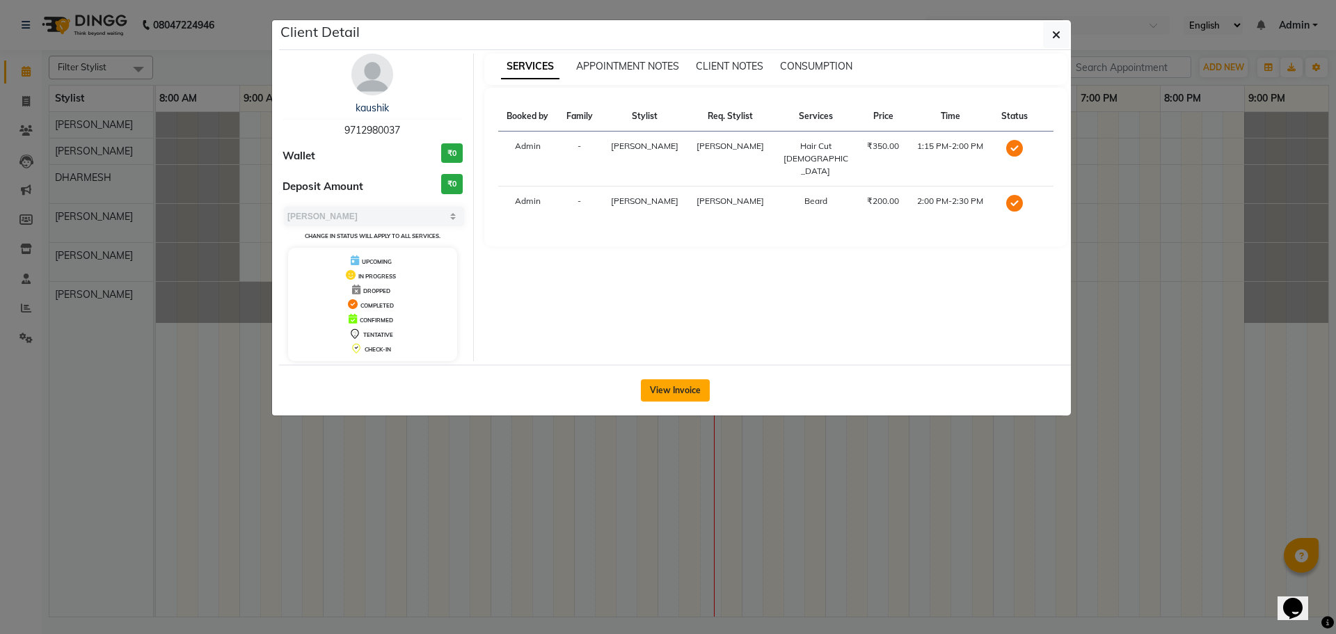
click at [660, 385] on button "View Invoice" at bounding box center [675, 390] width 69 height 22
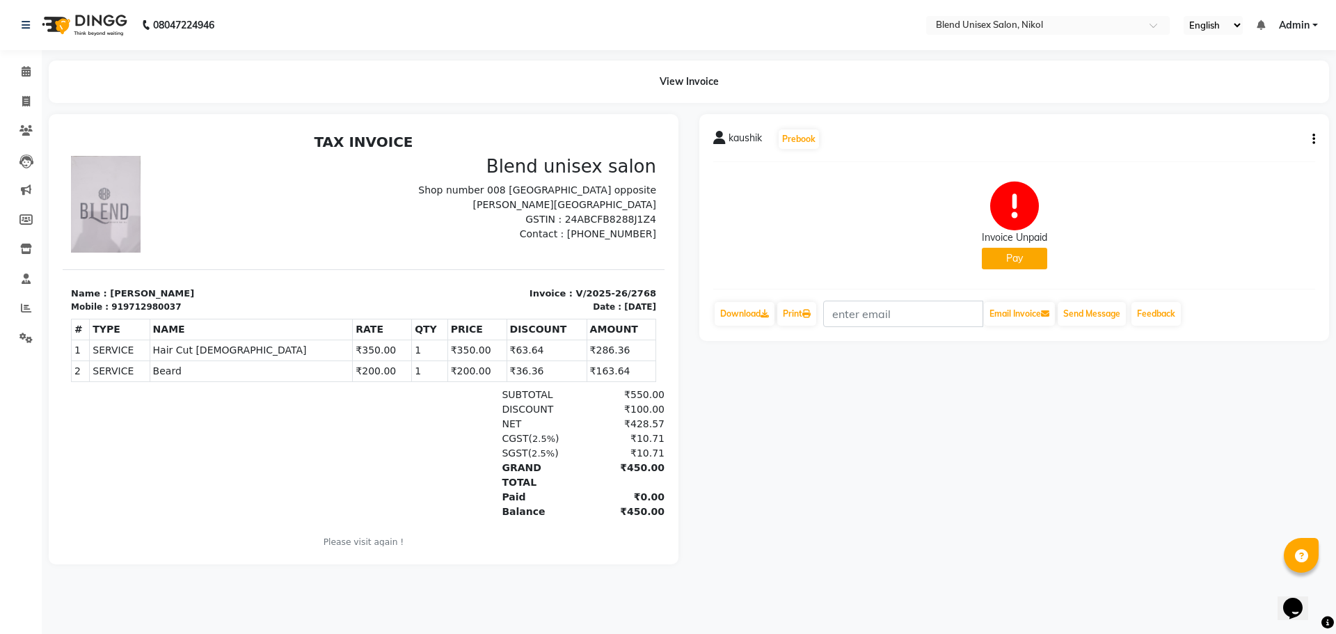
click at [1314, 139] on icon "button" at bounding box center [1313, 139] width 3 height 1
click at [1243, 154] on div "Edit Invoice" at bounding box center [1244, 156] width 95 height 17
select select "service"
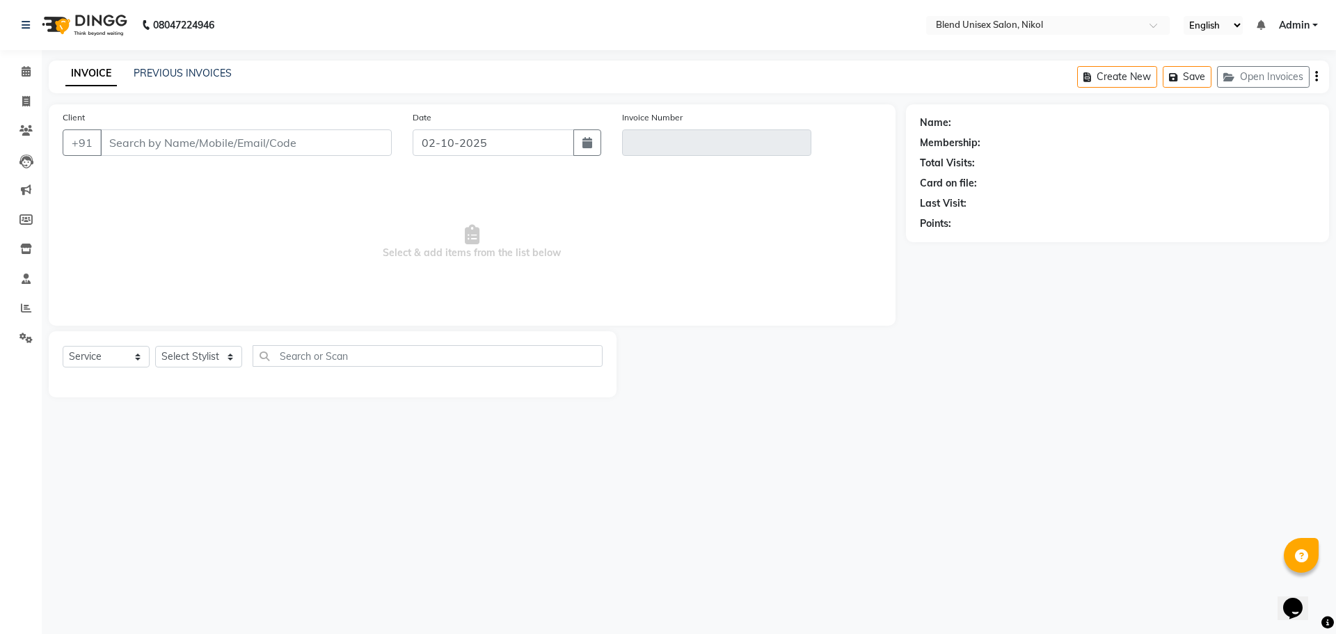
type input "9712980037"
type input "V/2025-26/2768"
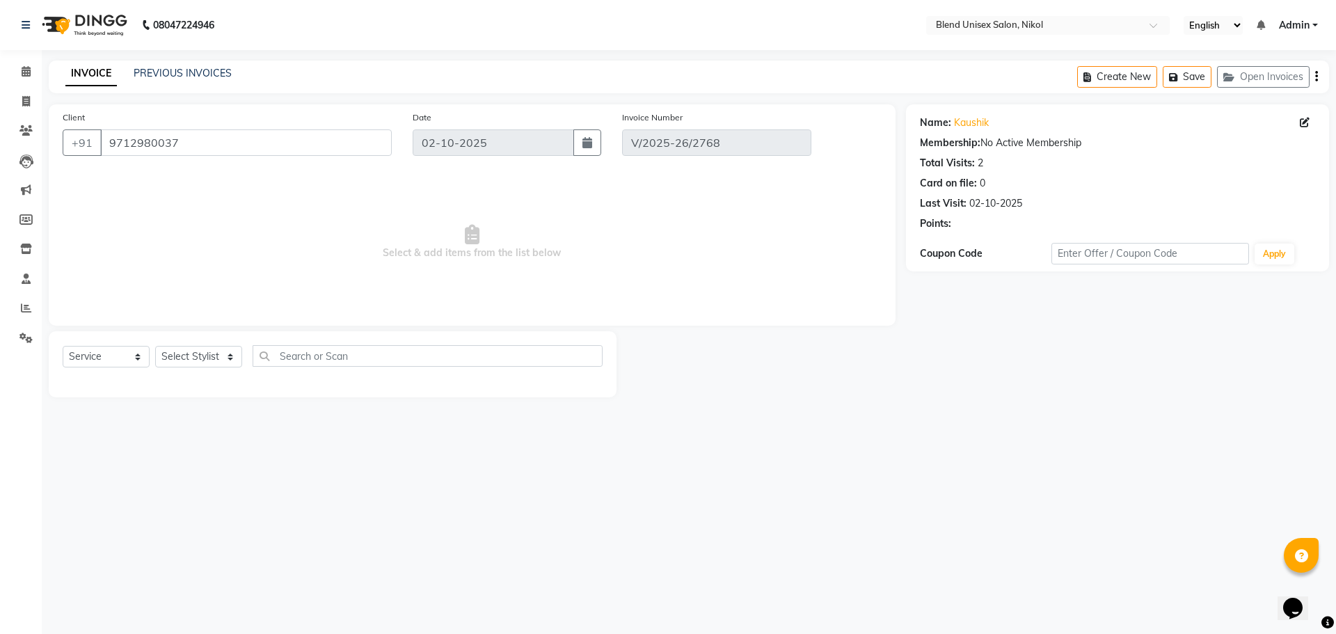
select select "select"
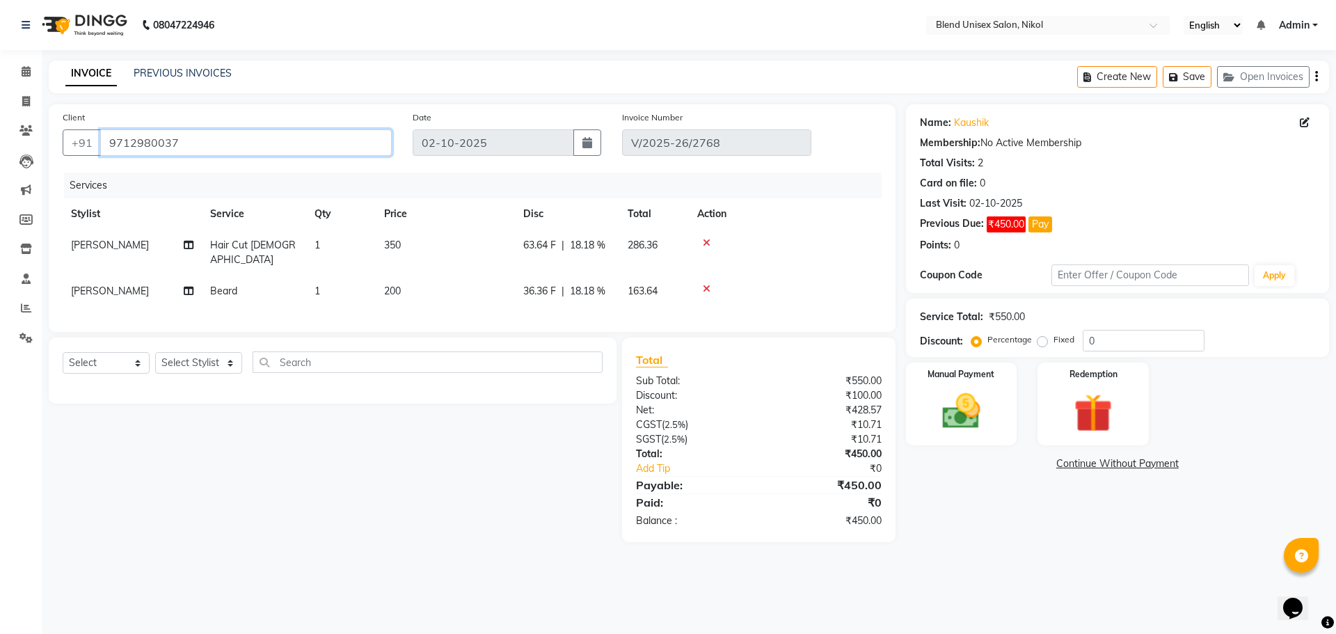
drag, startPoint x: 177, startPoint y: 145, endPoint x: 106, endPoint y: 136, distance: 70.9
click at [105, 141] on input "9712980037" at bounding box center [246, 142] width 292 height 26
paste input "9925285195"
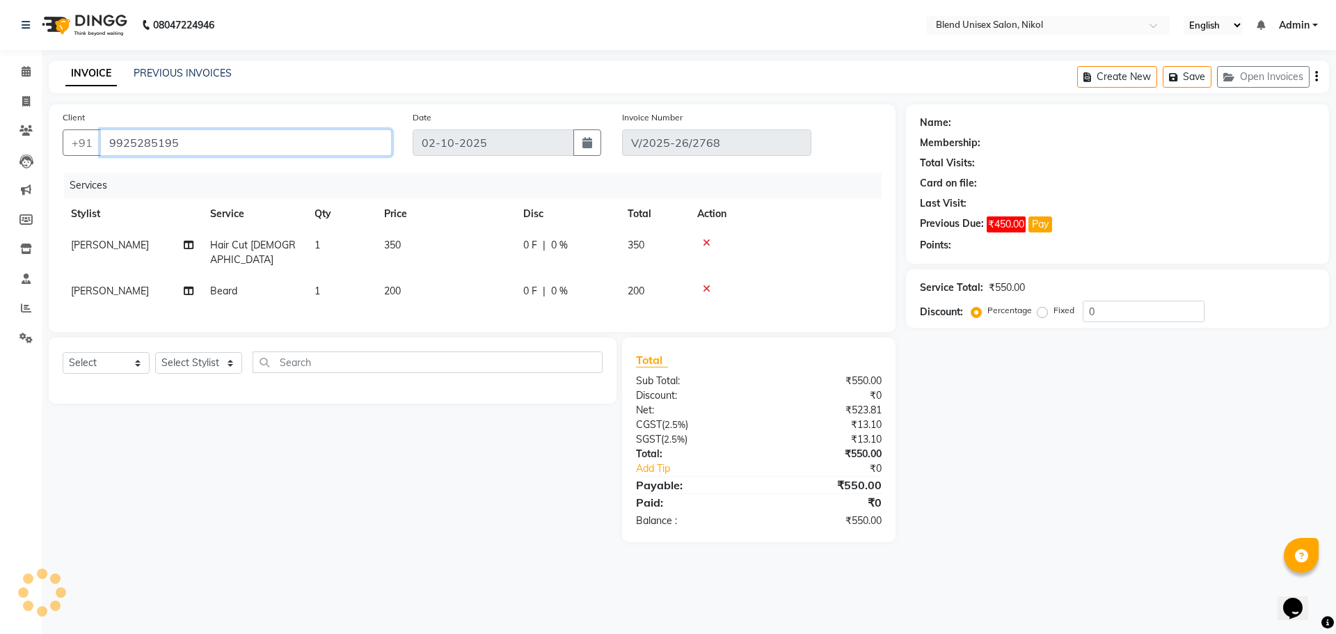
type input "9925285195"
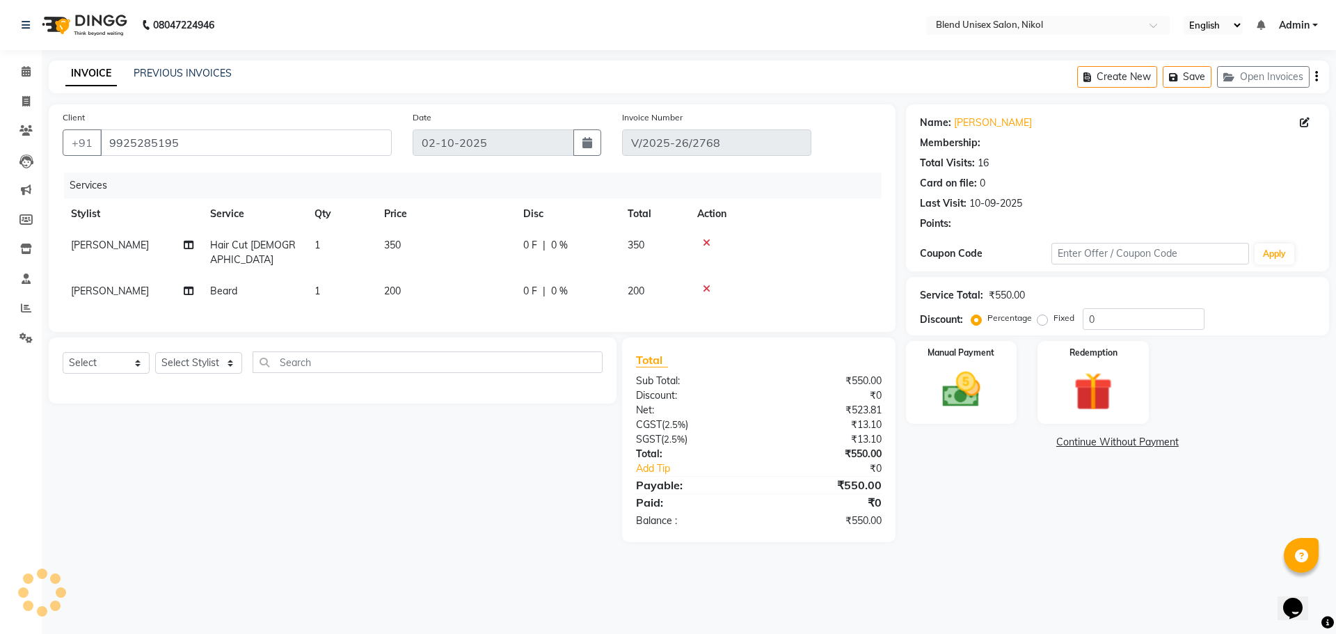
select select "1: Object"
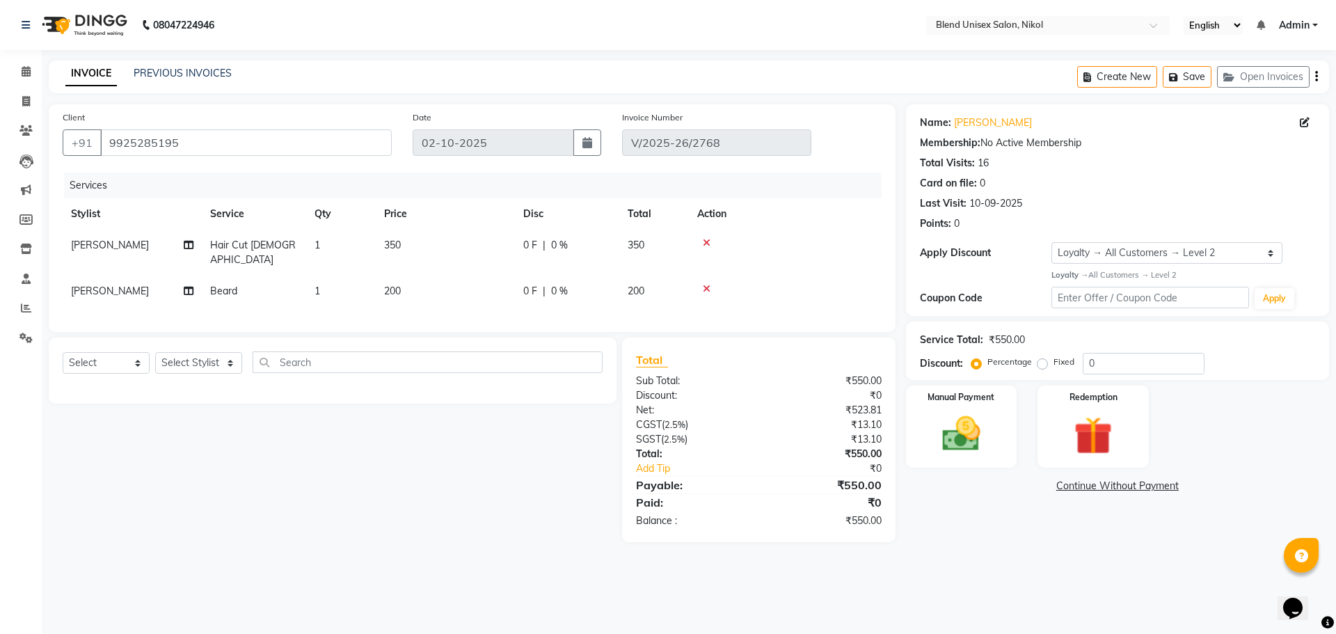
click at [1053, 365] on label "Fixed" at bounding box center [1063, 362] width 21 height 13
click at [1040, 365] on input "Fixed" at bounding box center [1045, 362] width 10 height 10
radio input "true"
click at [1088, 369] on input "0" at bounding box center [1144, 364] width 122 height 22
type input "100"
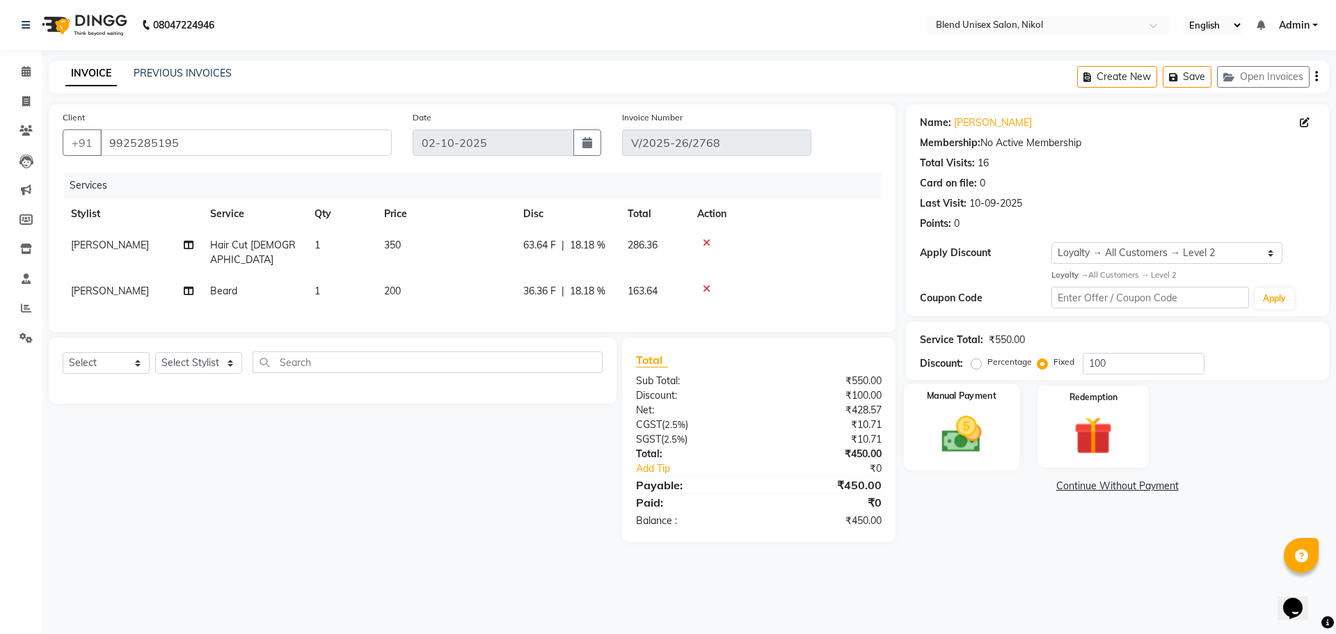
click at [981, 427] on img at bounding box center [961, 434] width 65 height 46
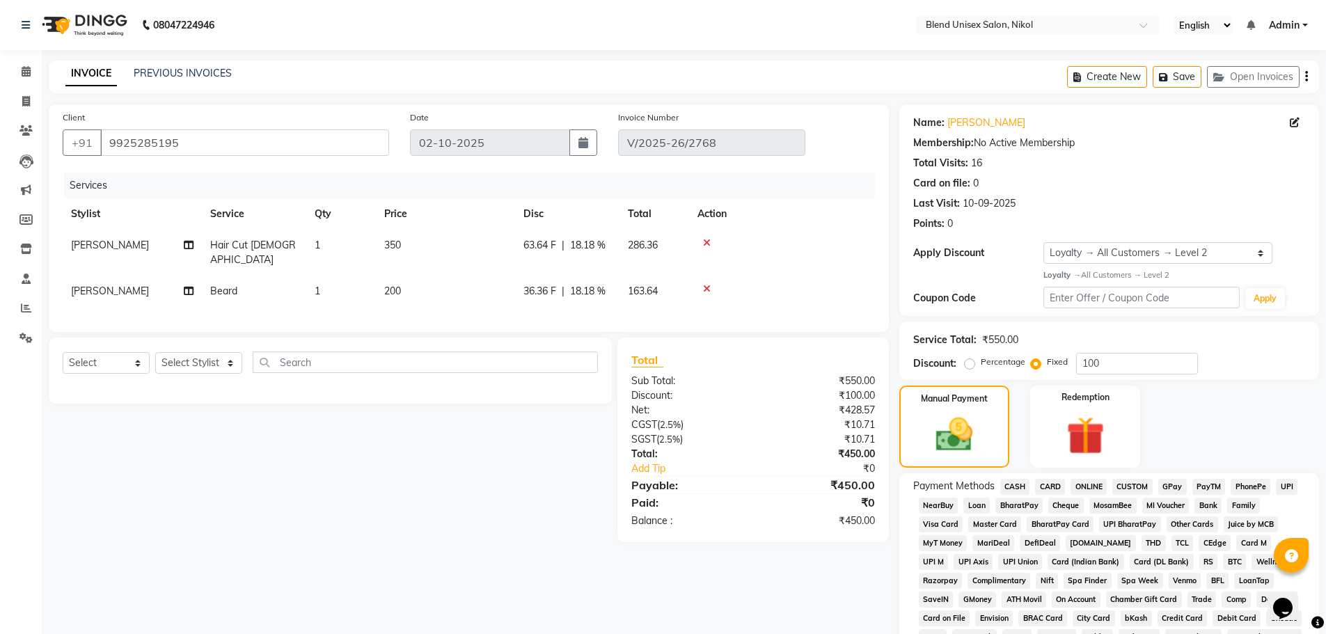
click at [1085, 484] on span "ONLINE" at bounding box center [1088, 487] width 36 height 16
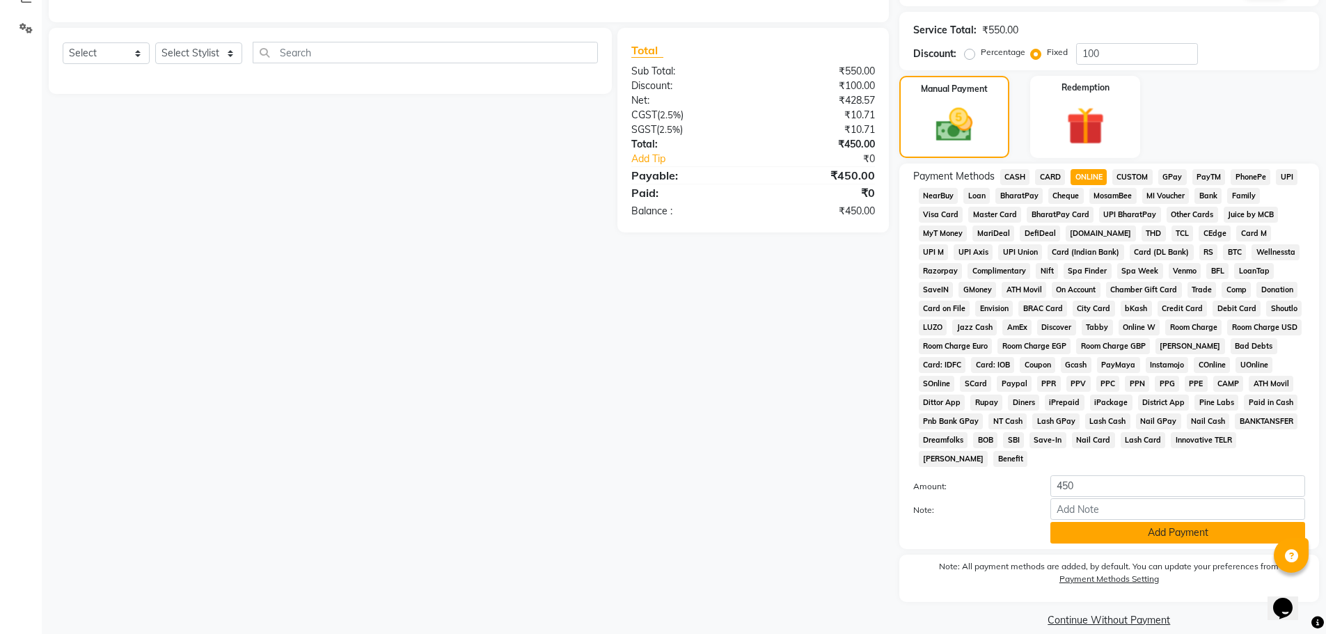
scroll to position [327, 0]
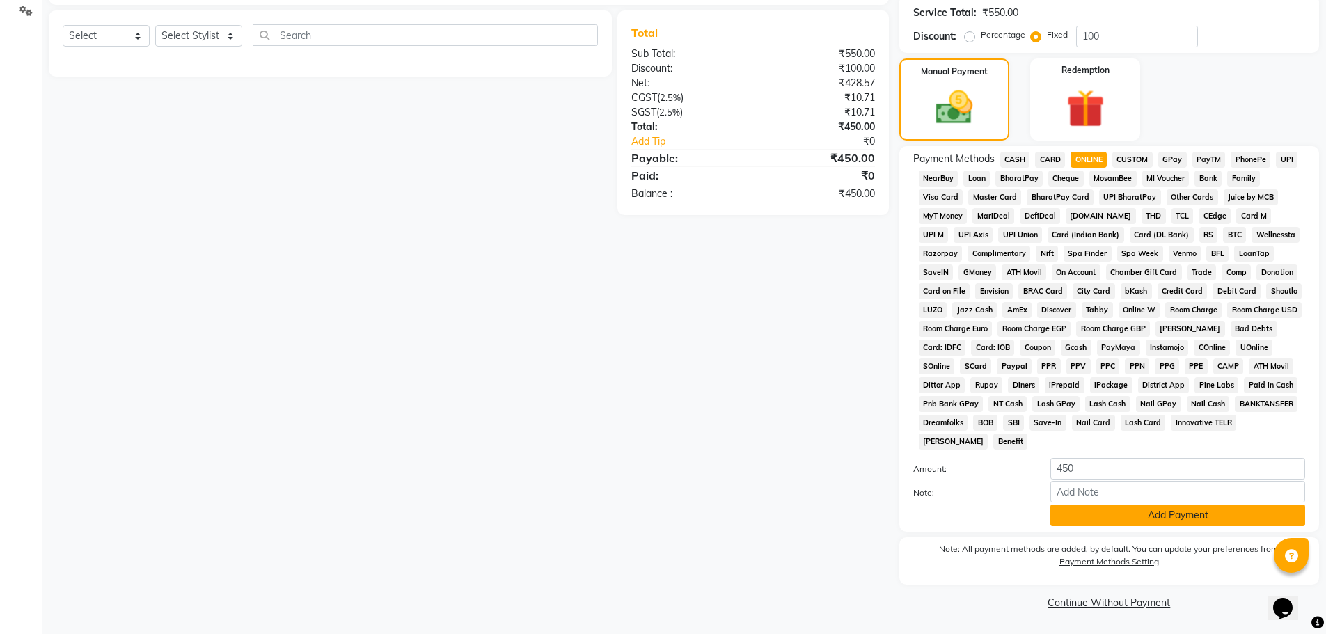
click at [1084, 505] on button "Add Payment" at bounding box center [1177, 515] width 255 height 22
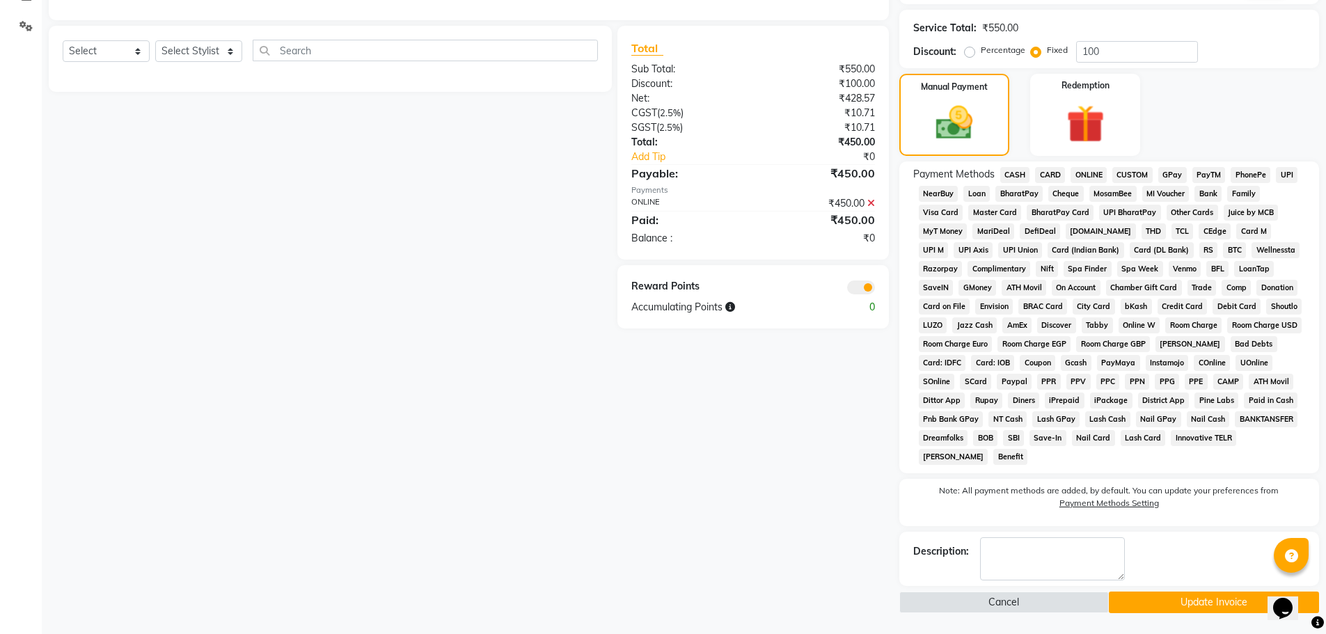
click at [1139, 601] on button "Update Invoice" at bounding box center [1213, 602] width 210 height 22
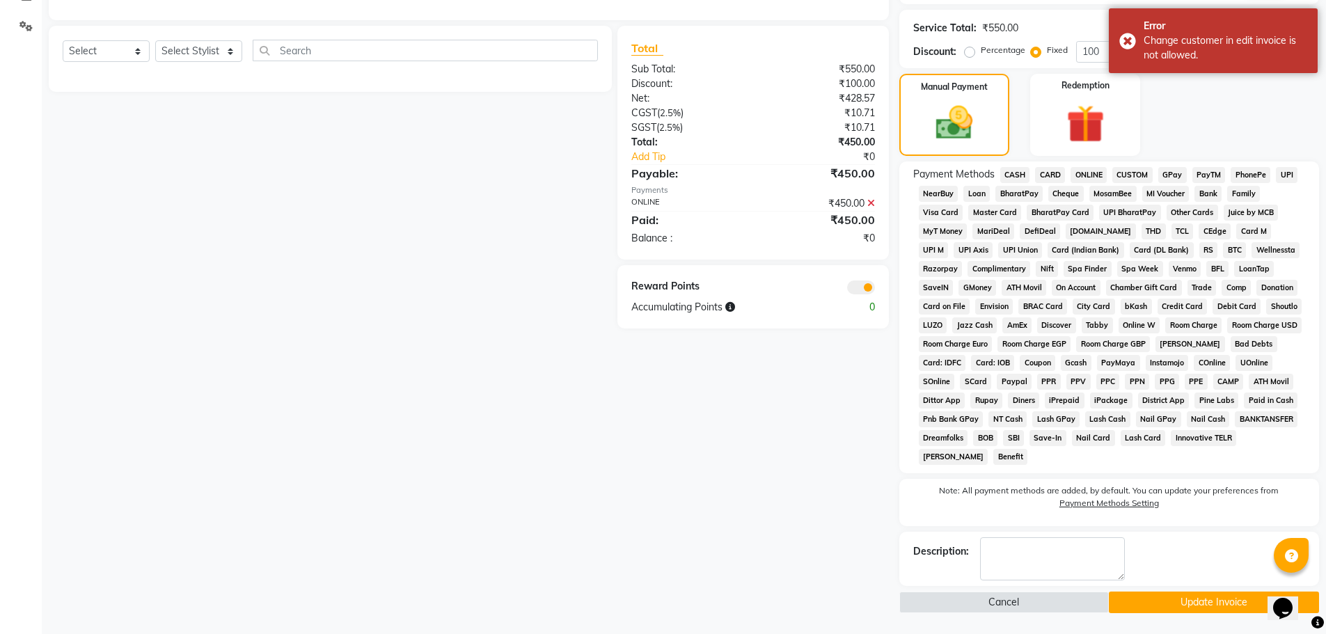
click at [1150, 603] on button "Update Invoice" at bounding box center [1213, 602] width 210 height 22
click at [1090, 171] on span "ONLINE" at bounding box center [1088, 175] width 36 height 16
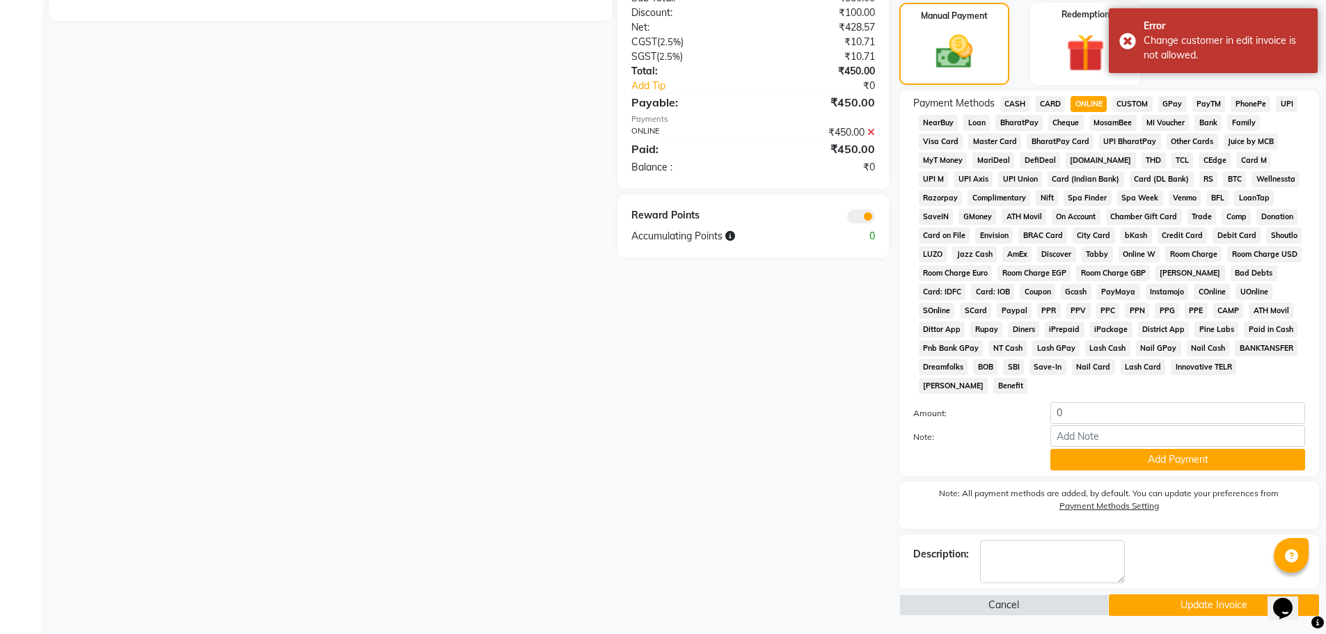
scroll to position [385, 0]
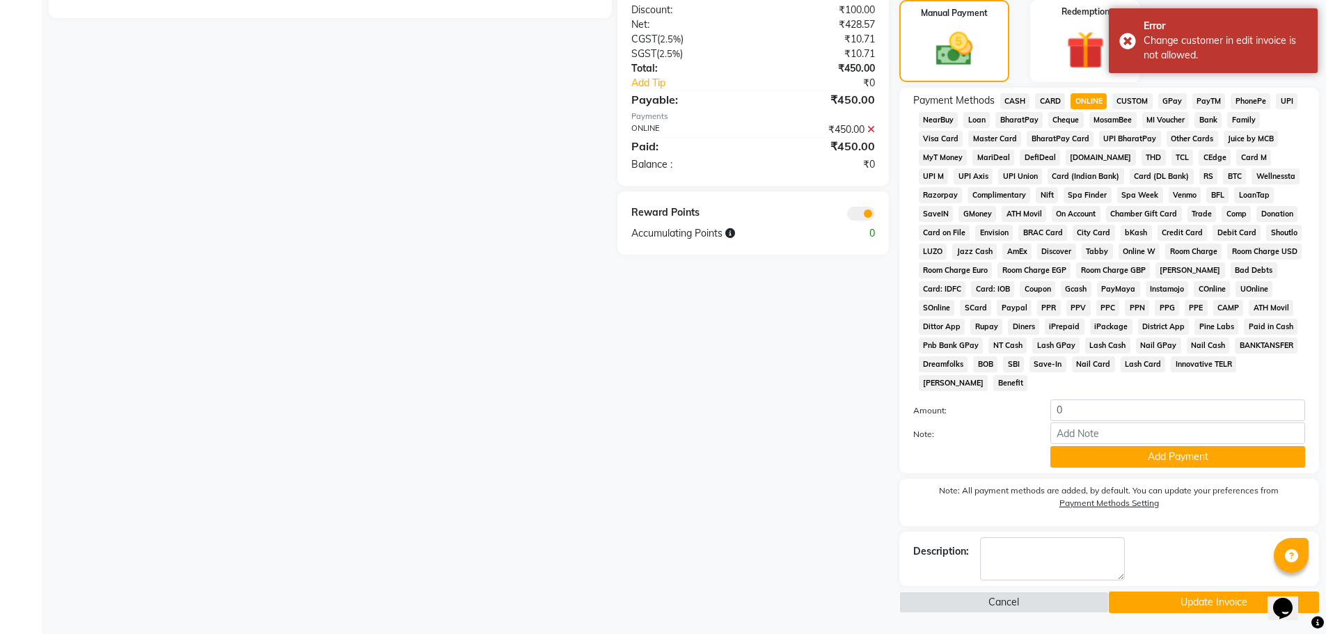
click at [1159, 600] on button "Update Invoice" at bounding box center [1213, 602] width 210 height 22
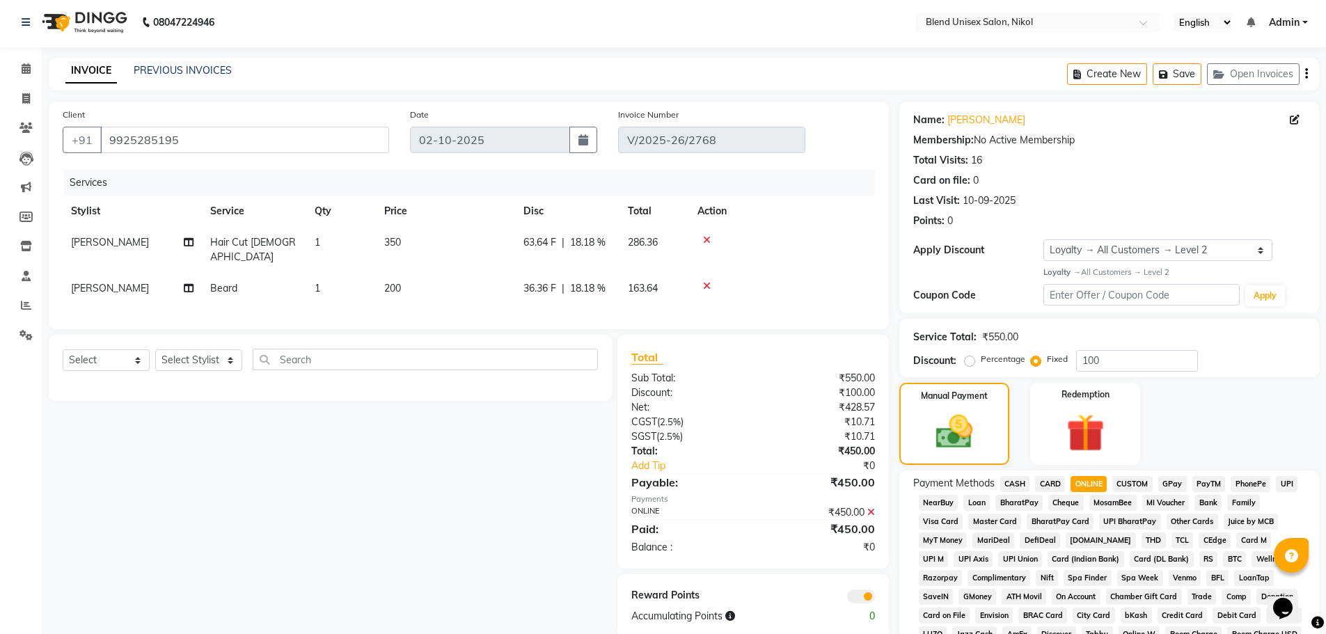
scroll to position [0, 0]
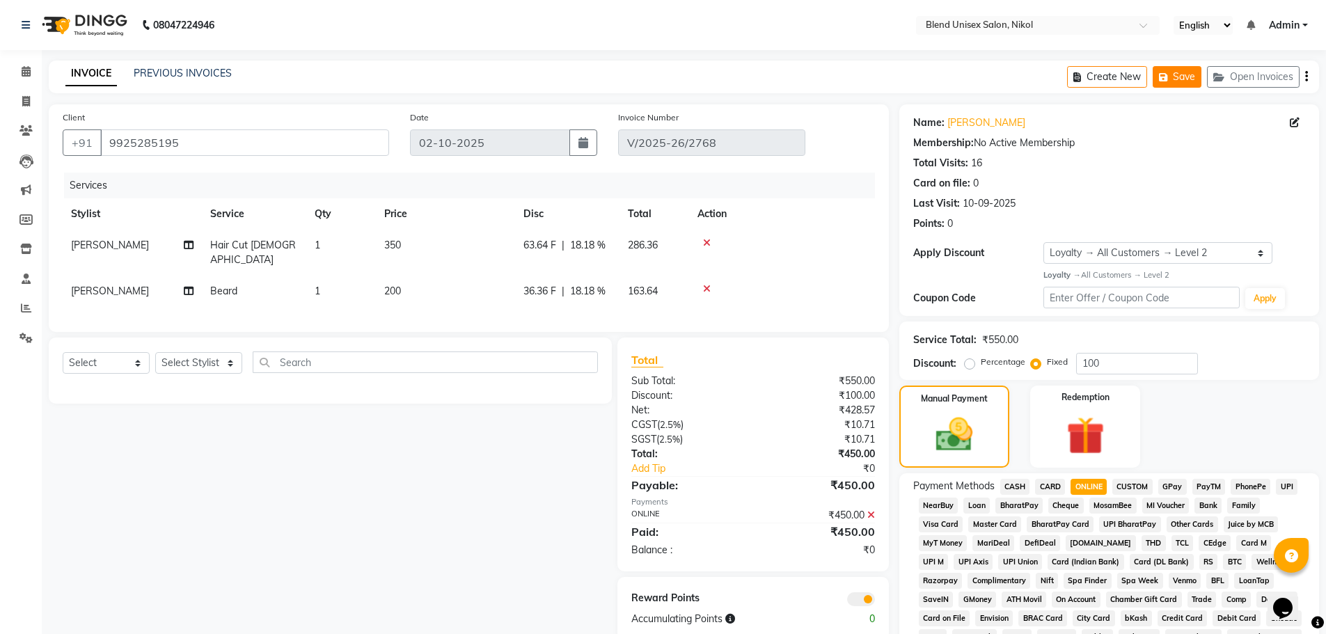
click at [1178, 79] on button "Save" at bounding box center [1176, 77] width 49 height 22
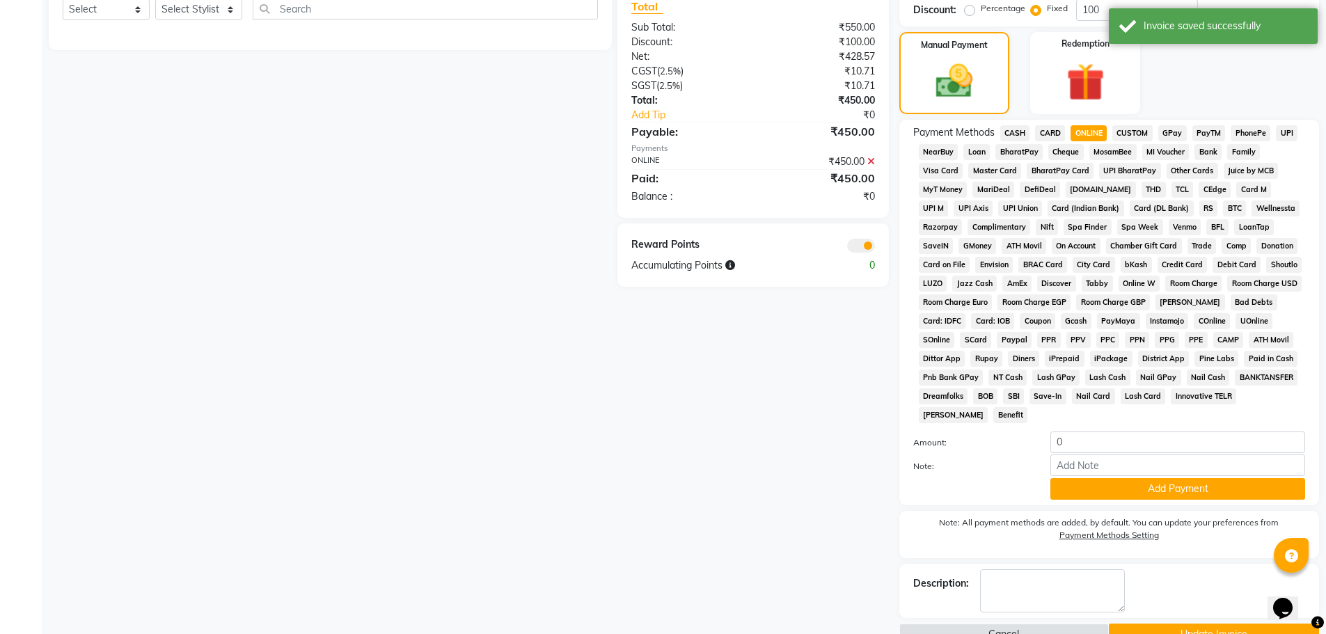
scroll to position [385, 0]
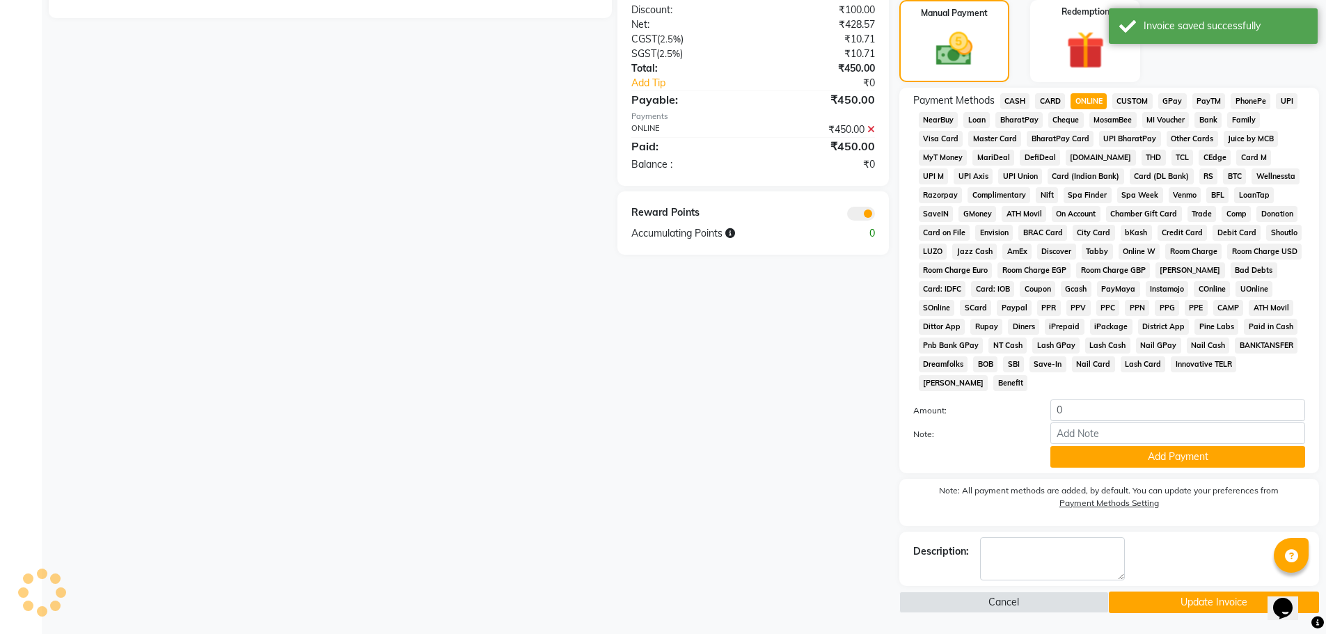
click at [1203, 601] on button "Update Invoice" at bounding box center [1213, 602] width 210 height 22
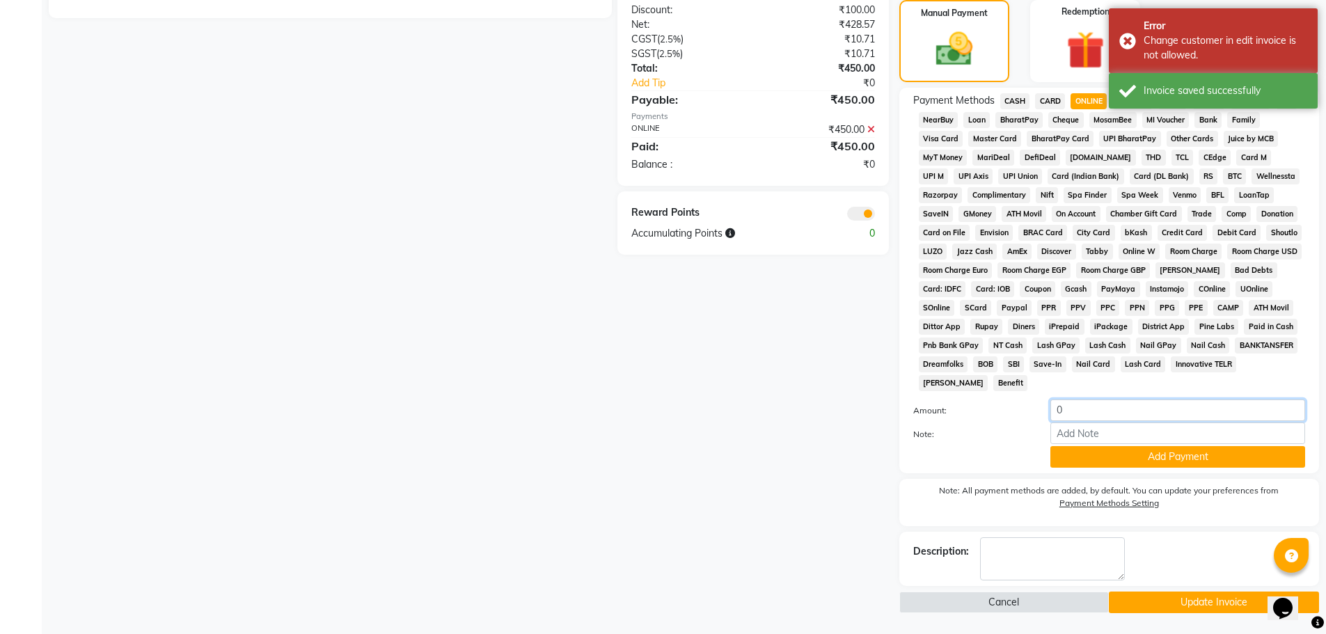
click at [1079, 410] on input "0" at bounding box center [1177, 410] width 255 height 22
type input "0"
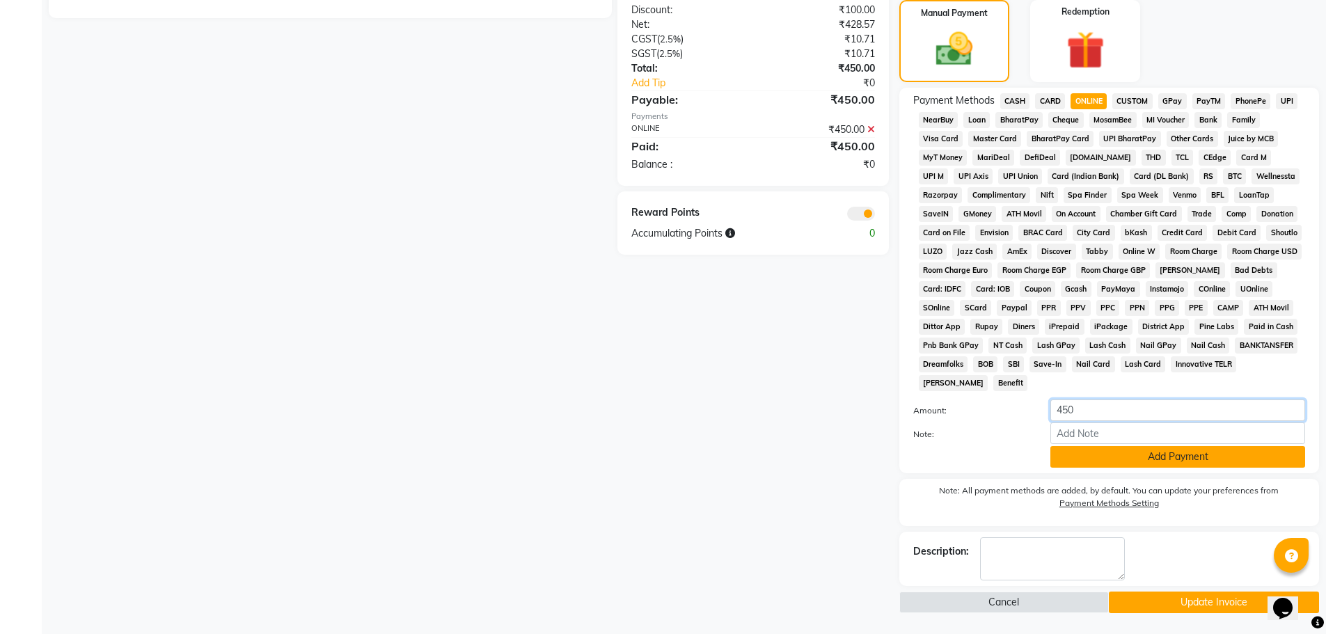
type input "450"
click at [1101, 454] on button "Add Payment" at bounding box center [1177, 457] width 255 height 22
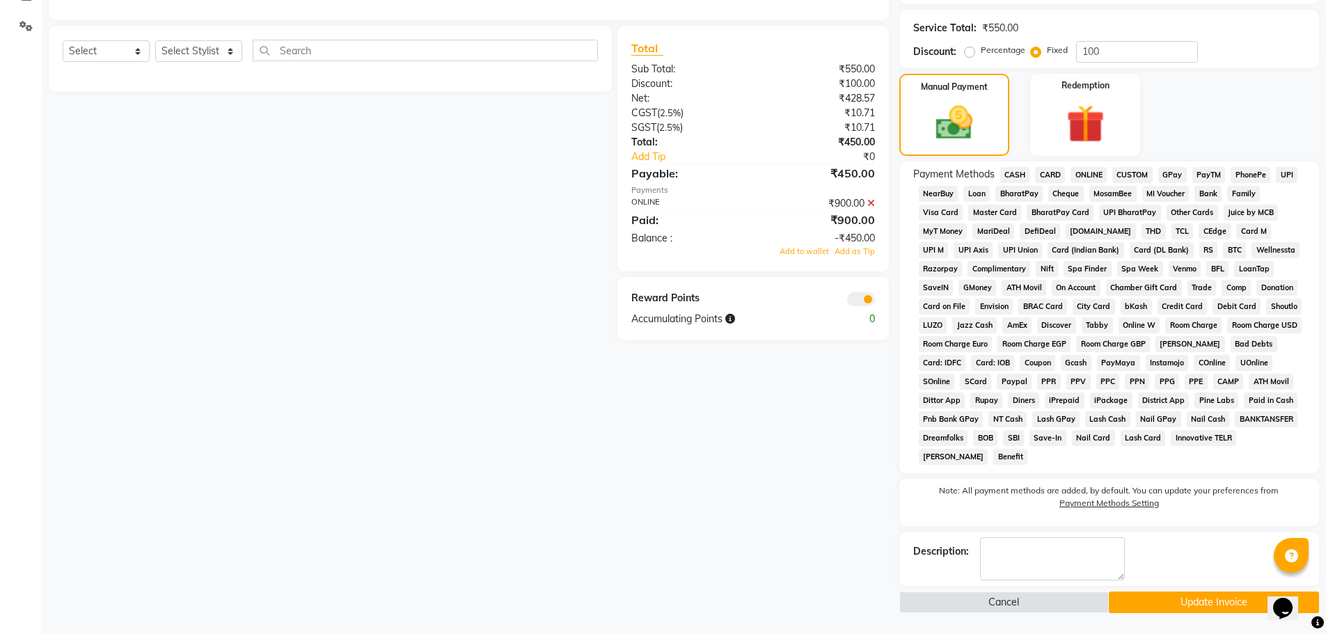
click at [869, 198] on icon at bounding box center [871, 203] width 8 height 10
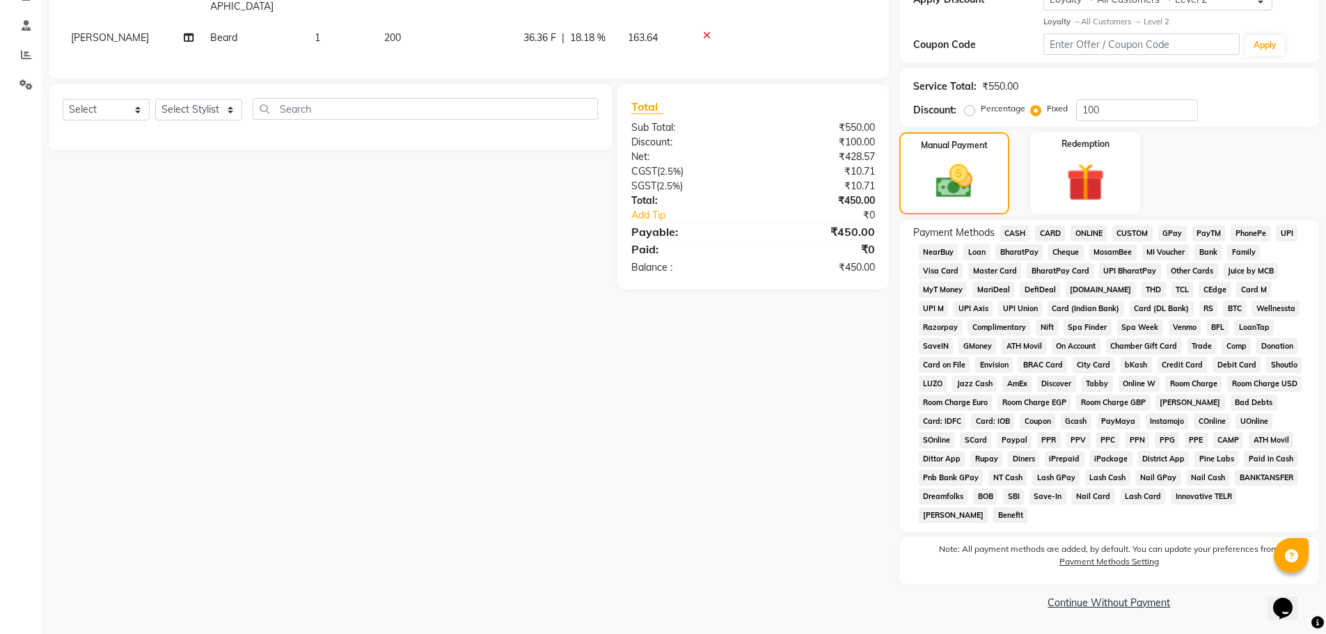
scroll to position [253, 0]
click at [1019, 230] on span "CASH" at bounding box center [1015, 233] width 30 height 16
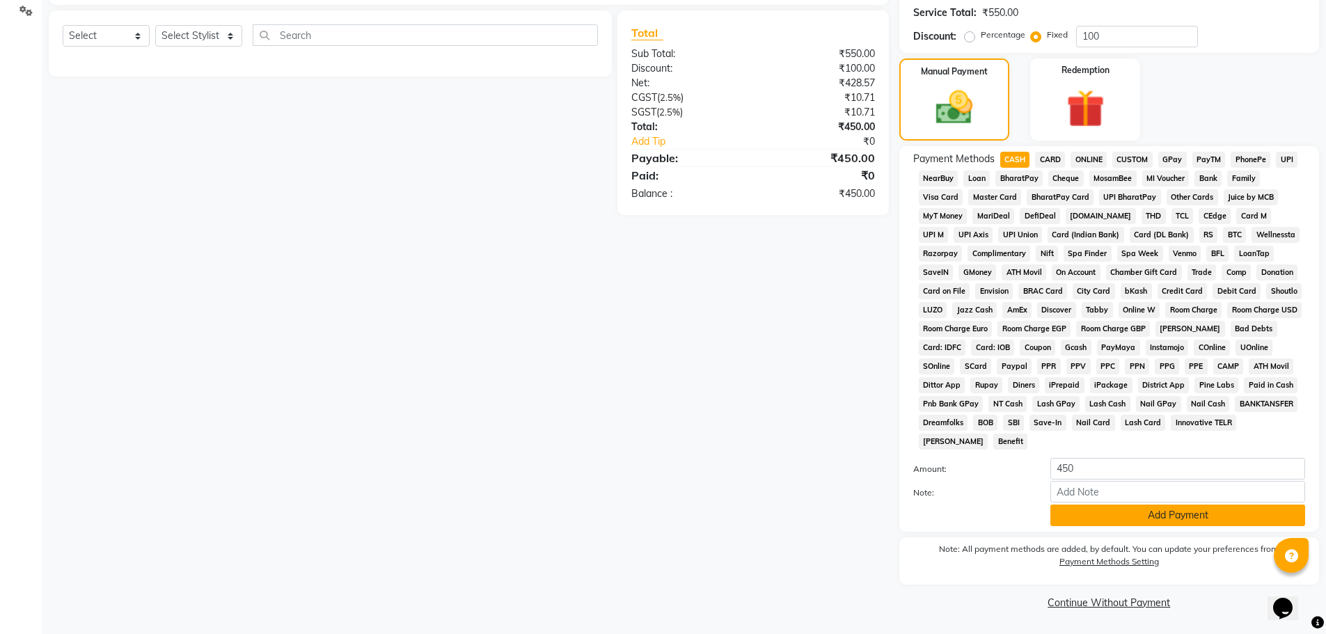
click at [1143, 516] on button "Add Payment" at bounding box center [1177, 515] width 255 height 22
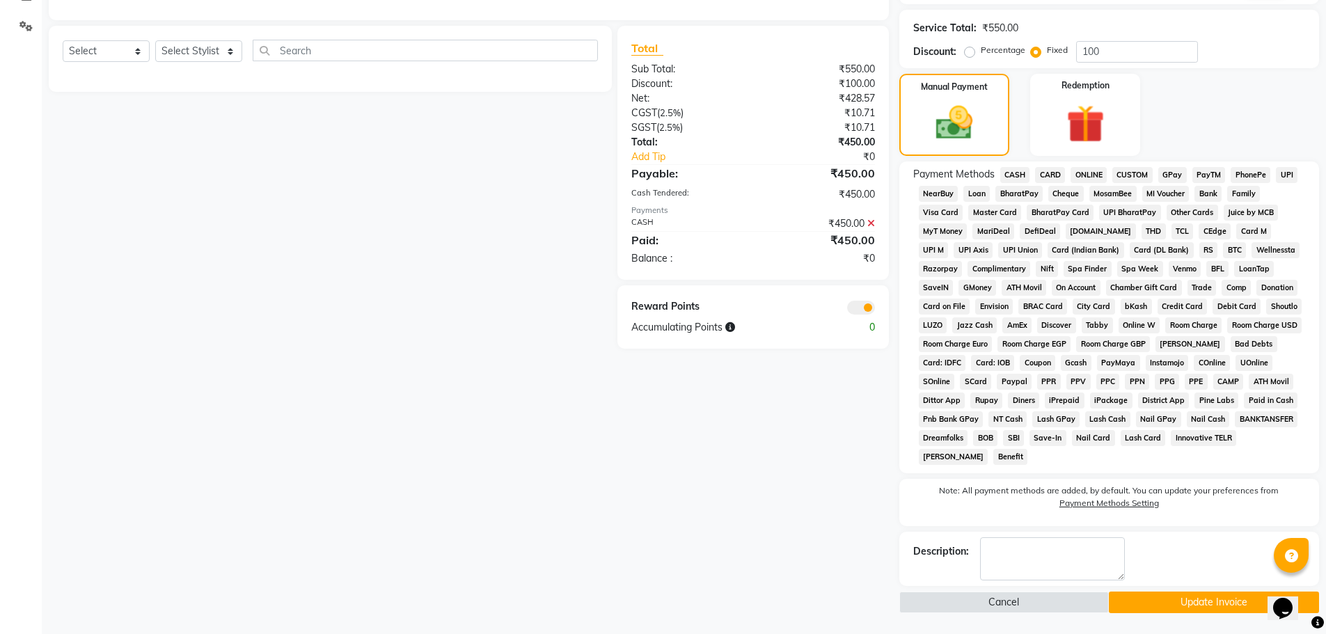
click at [1143, 594] on button "Update Invoice" at bounding box center [1213, 602] width 210 height 22
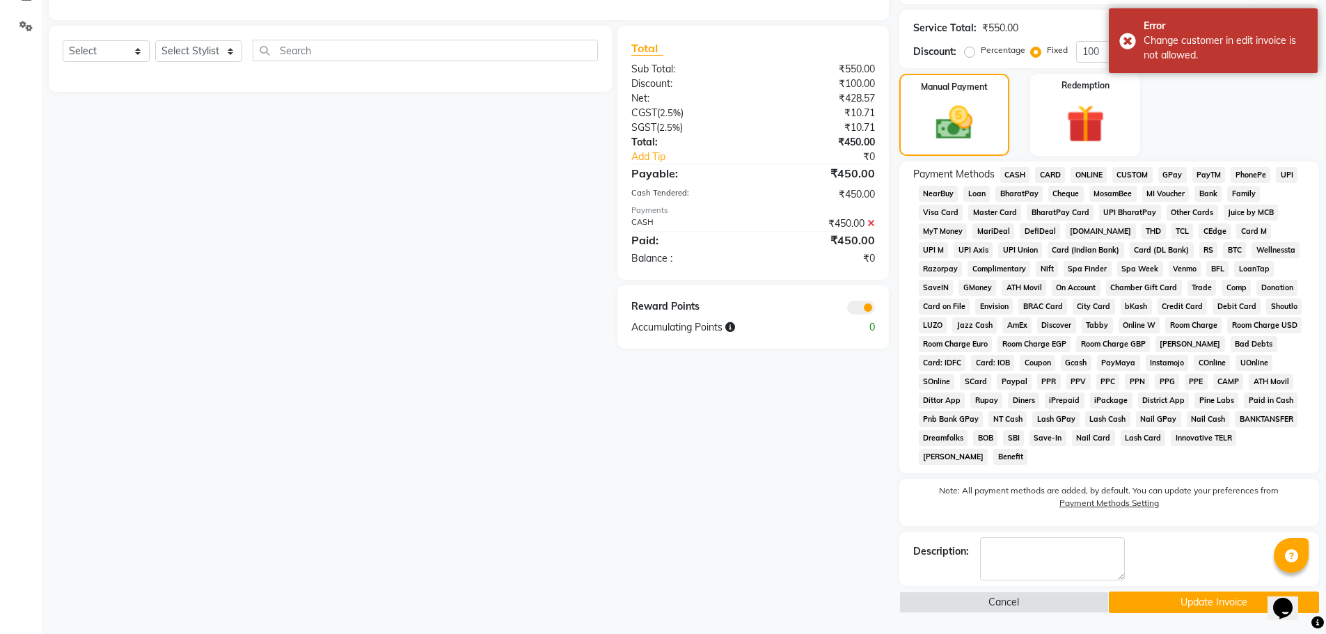
click at [1152, 600] on button "Update Invoice" at bounding box center [1213, 602] width 210 height 22
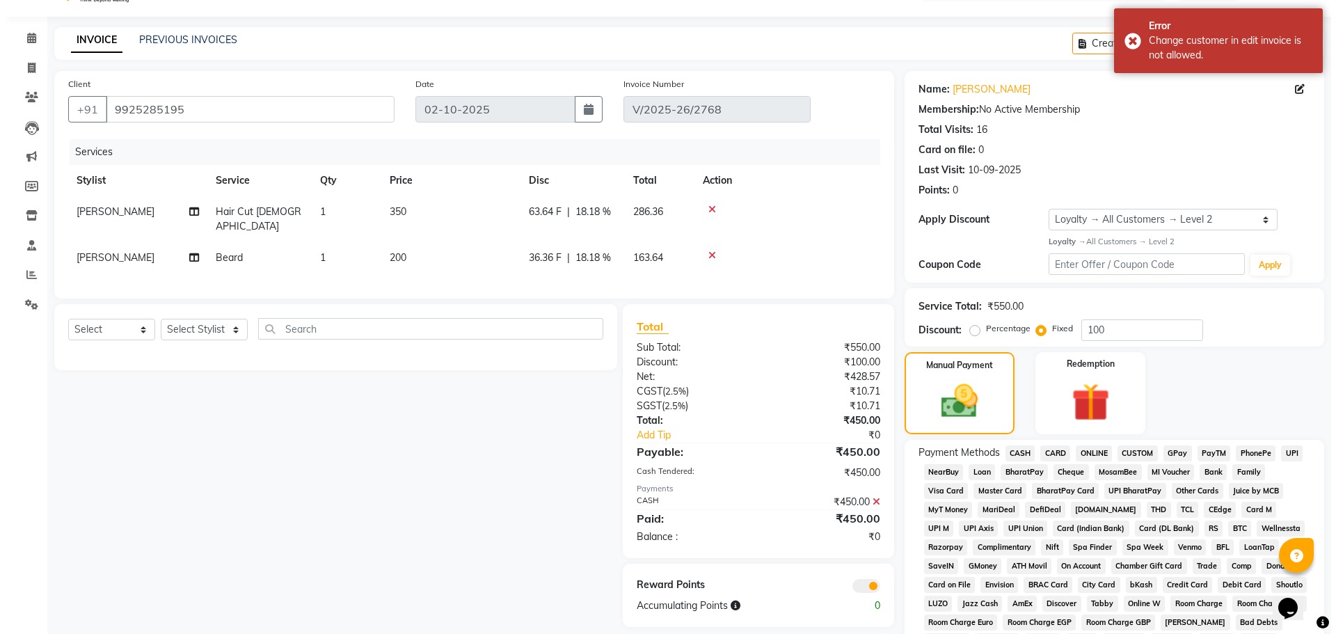
scroll to position [0, 0]
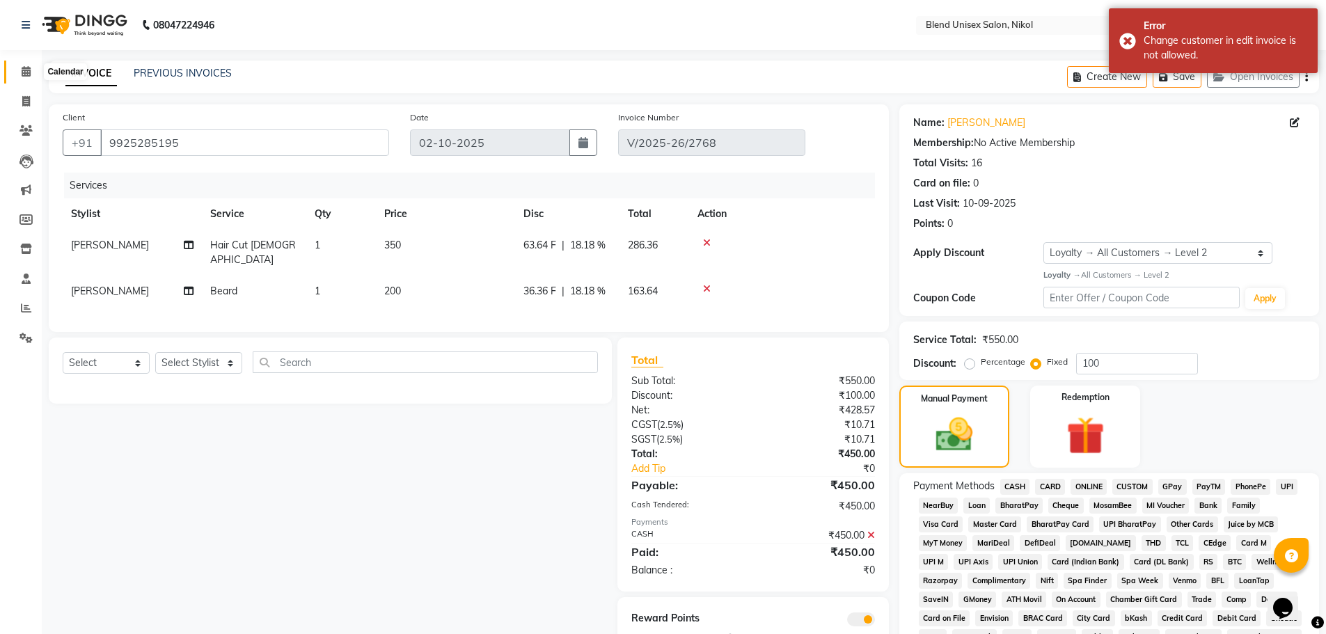
click at [24, 69] on icon at bounding box center [26, 71] width 9 height 10
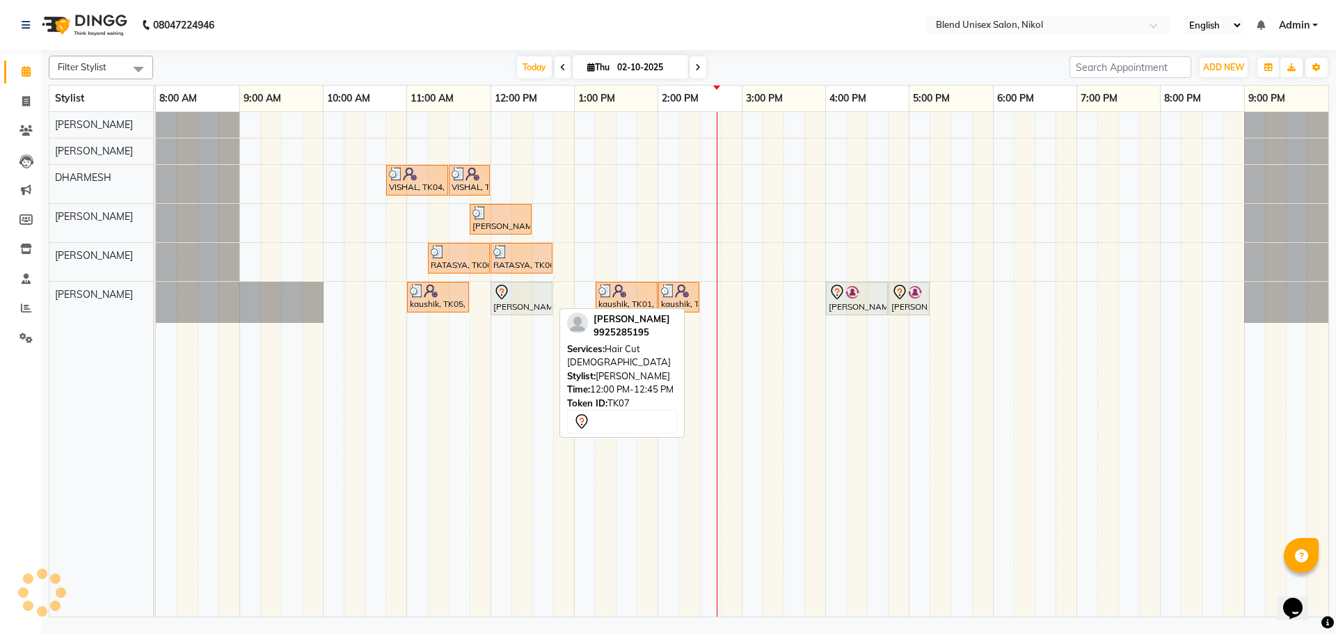
click at [510, 292] on div at bounding box center [521, 292] width 56 height 17
select select "7"
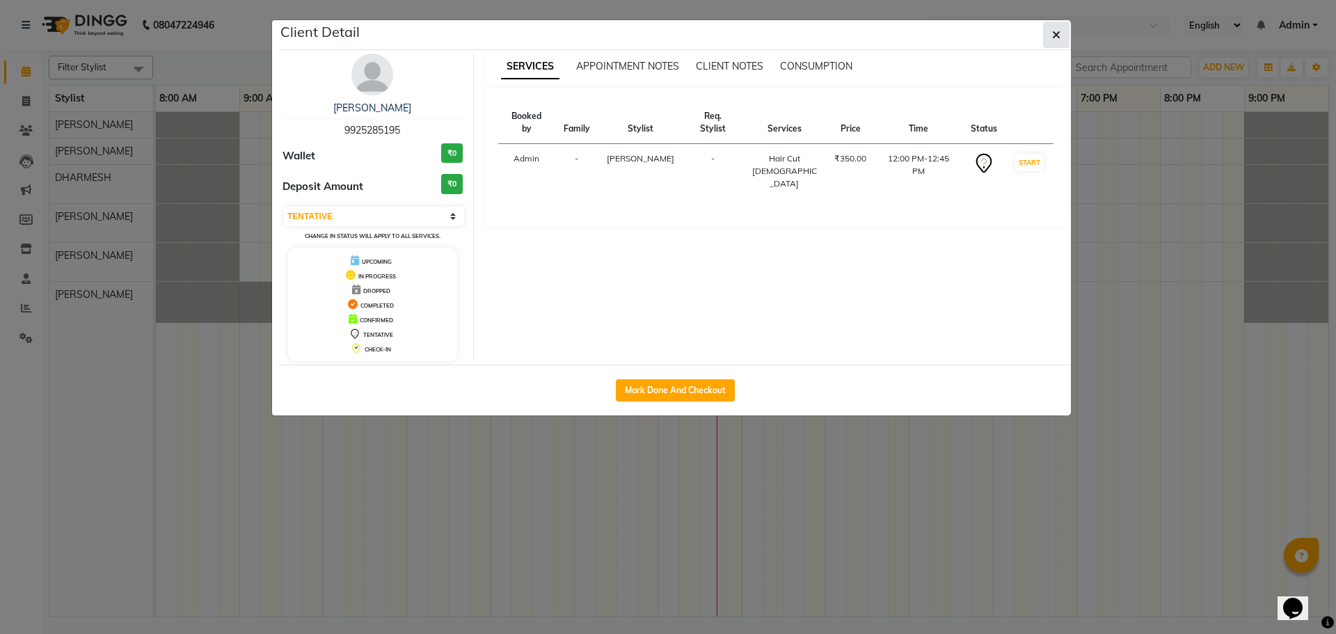
click at [1060, 38] on button "button" at bounding box center [1056, 35] width 26 height 26
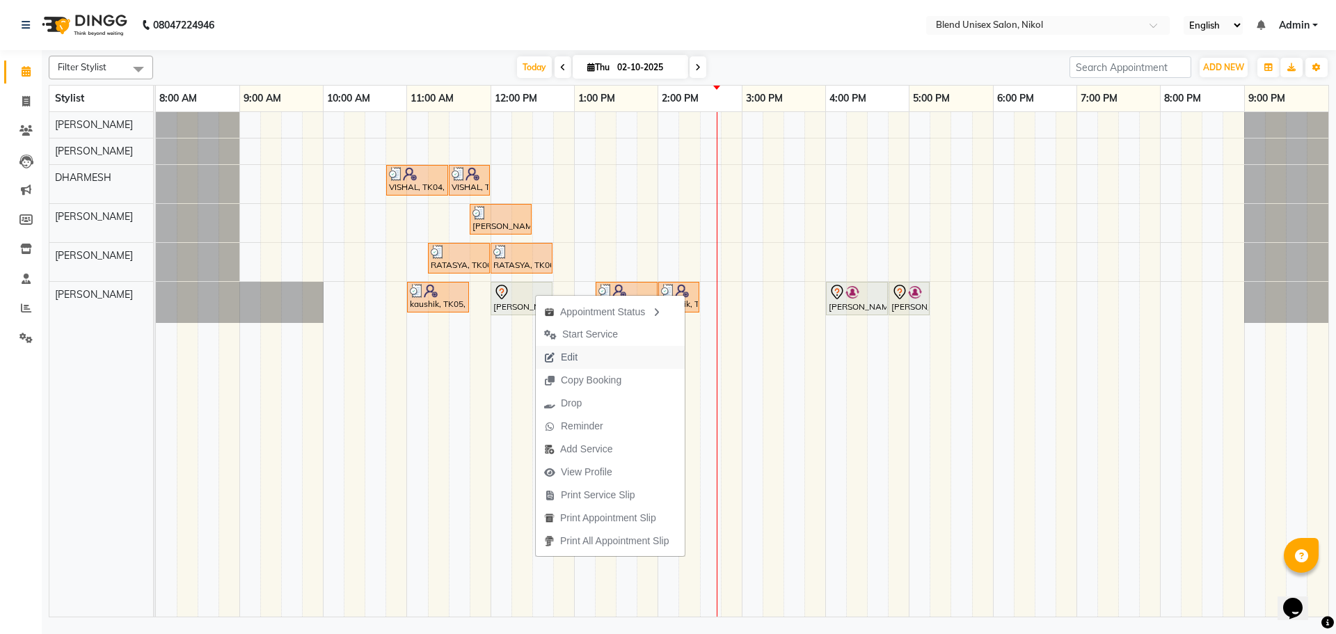
click at [571, 360] on span "Edit" at bounding box center [569, 357] width 17 height 15
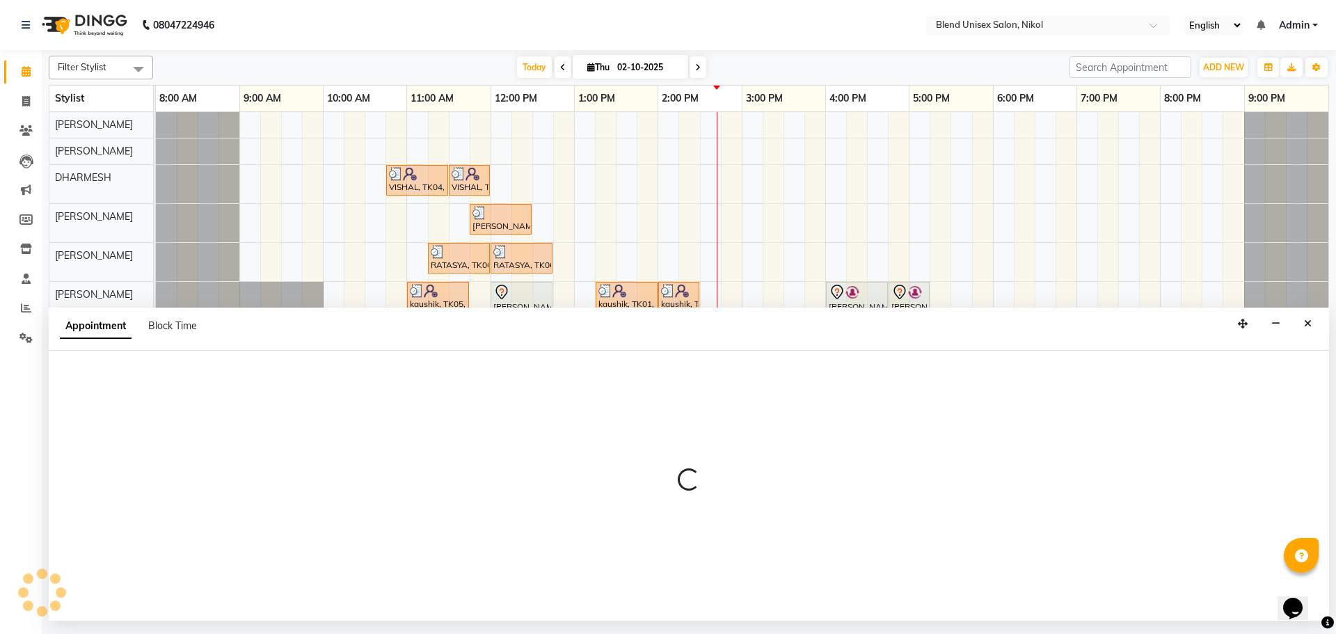
select select "tentative"
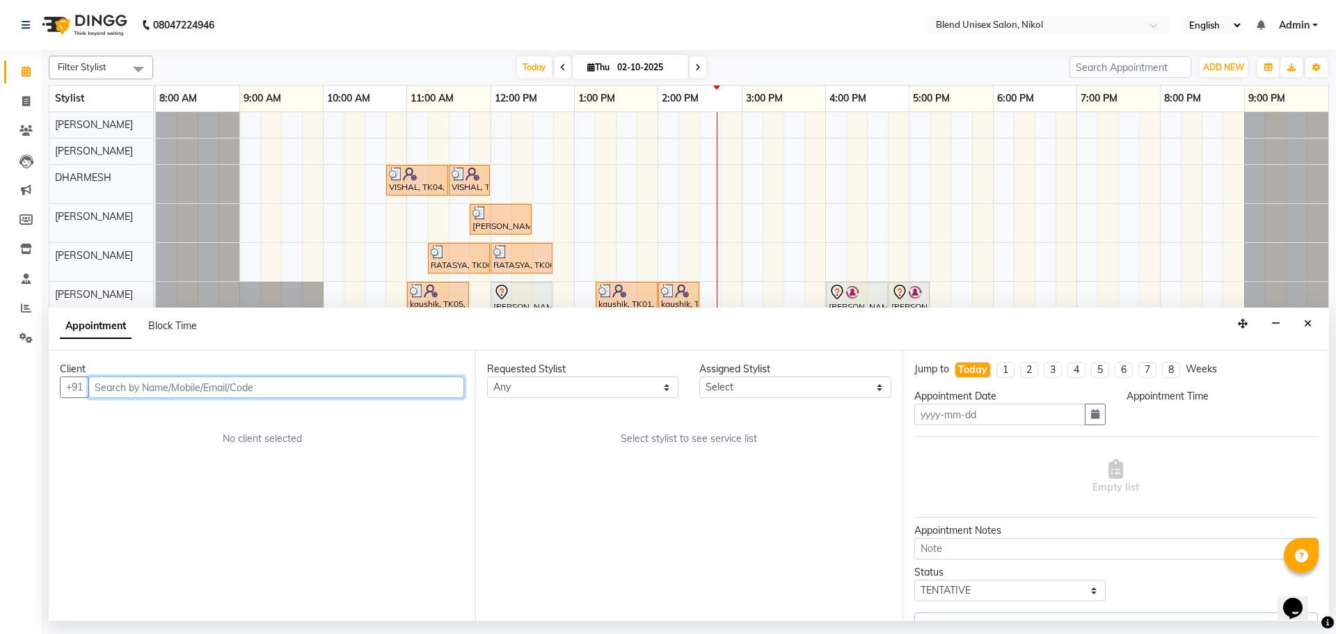
type input "02-10-2025"
select select "720"
select select "45624"
select select "3057"
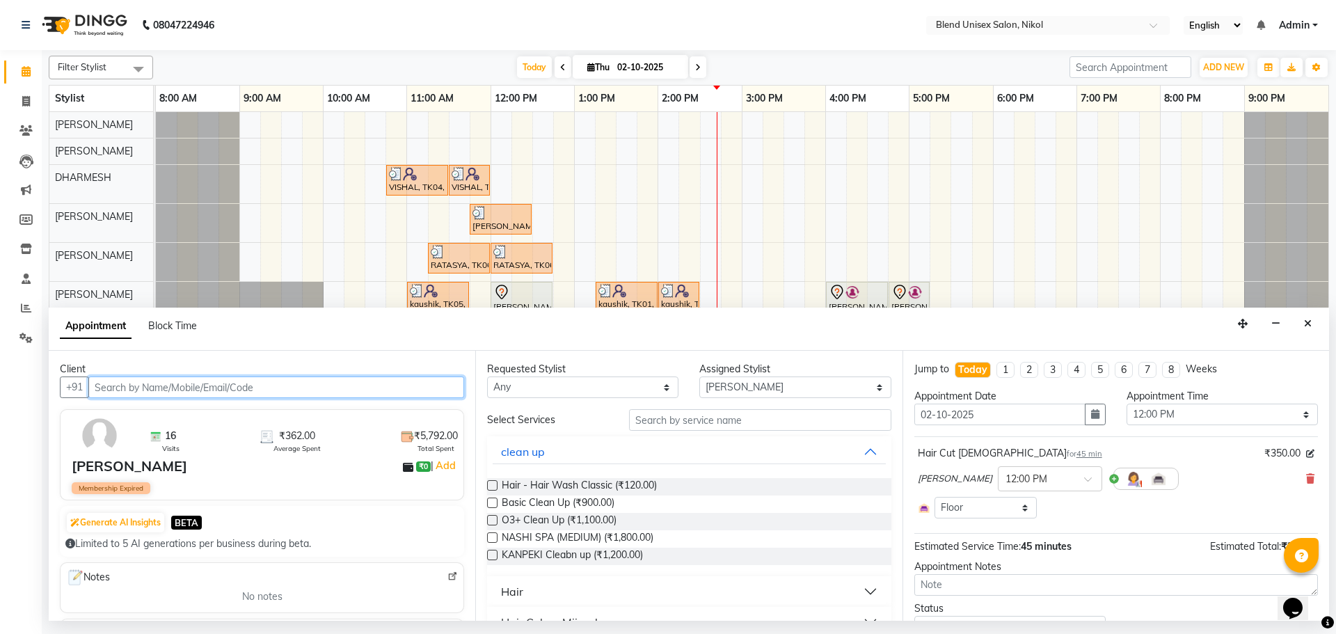
scroll to position [70, 0]
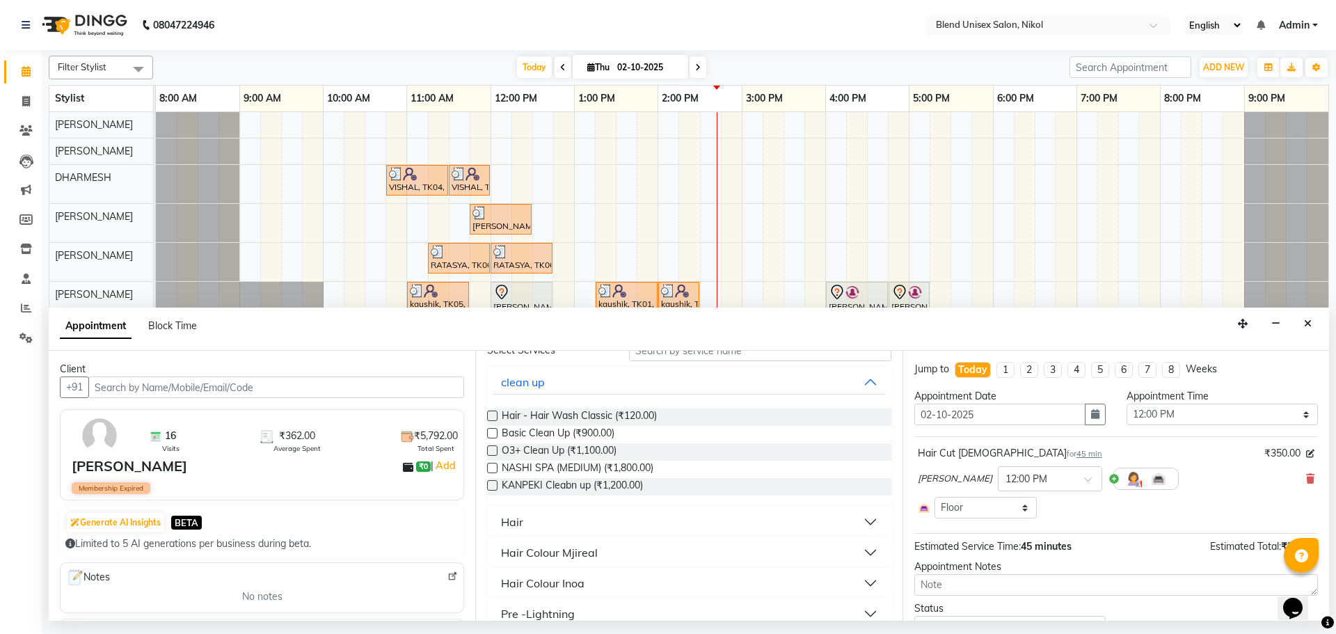
click at [652, 523] on button "Hair" at bounding box center [689, 521] width 392 height 25
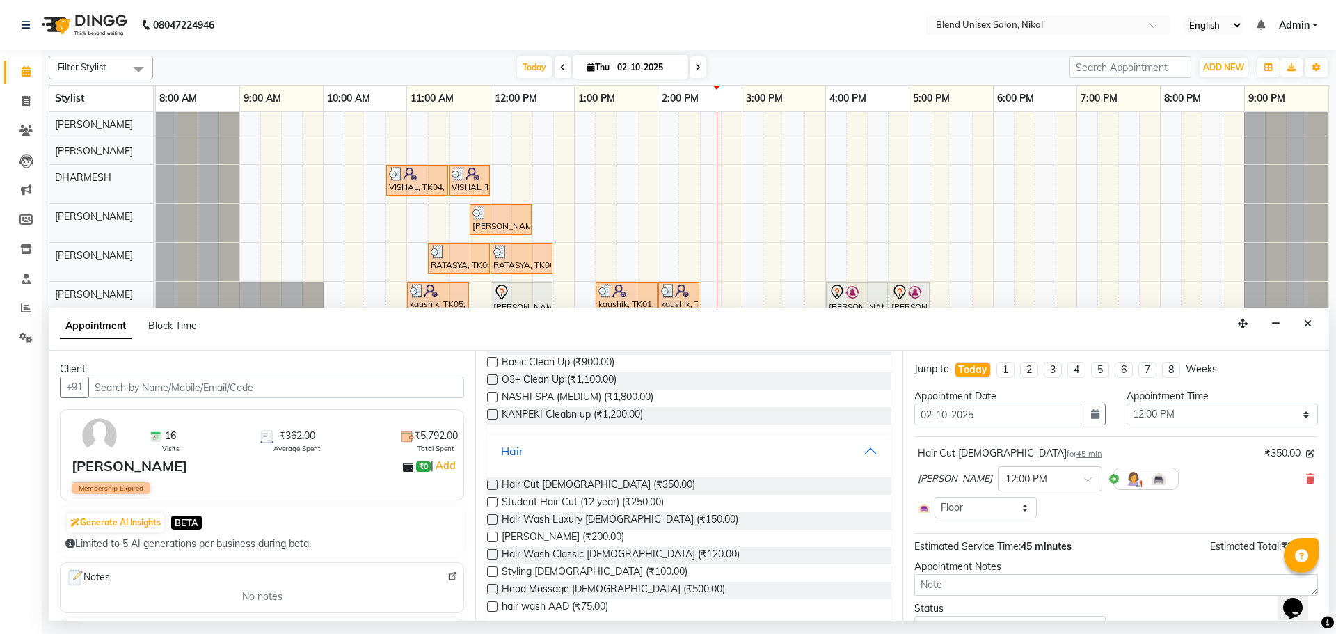
scroll to position [209, 0]
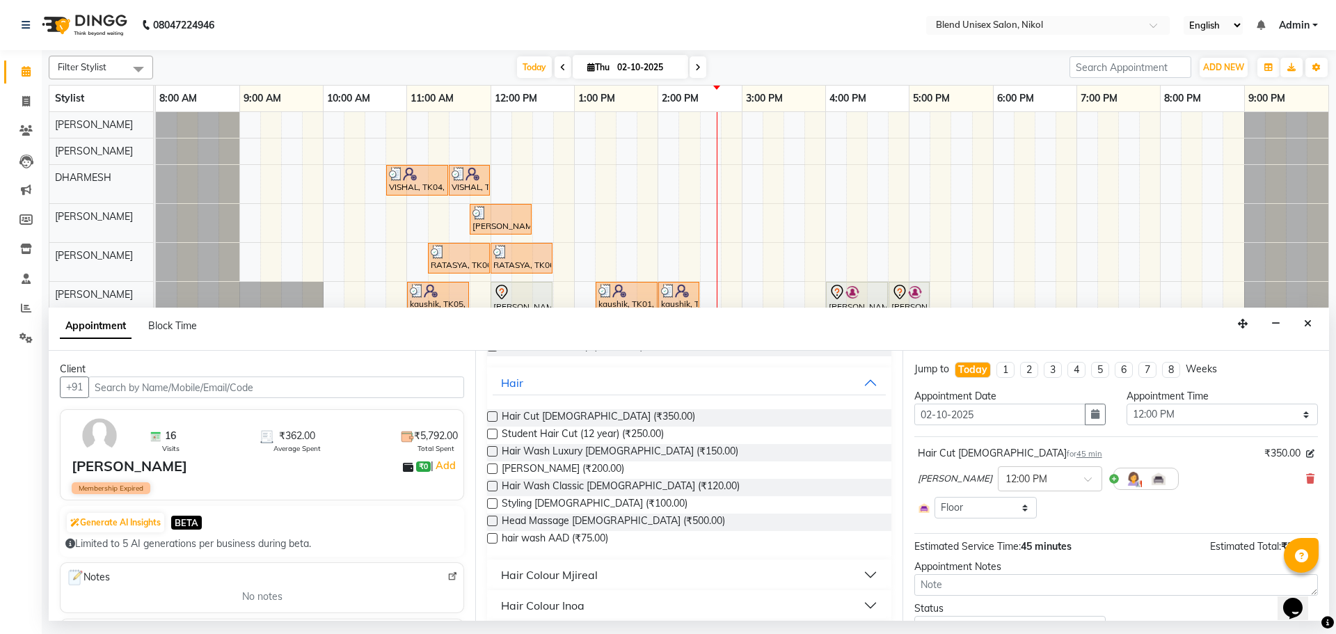
click at [492, 464] on label at bounding box center [492, 468] width 10 height 10
click at [492, 466] on input "checkbox" at bounding box center [491, 470] width 9 height 9
checkbox input "false"
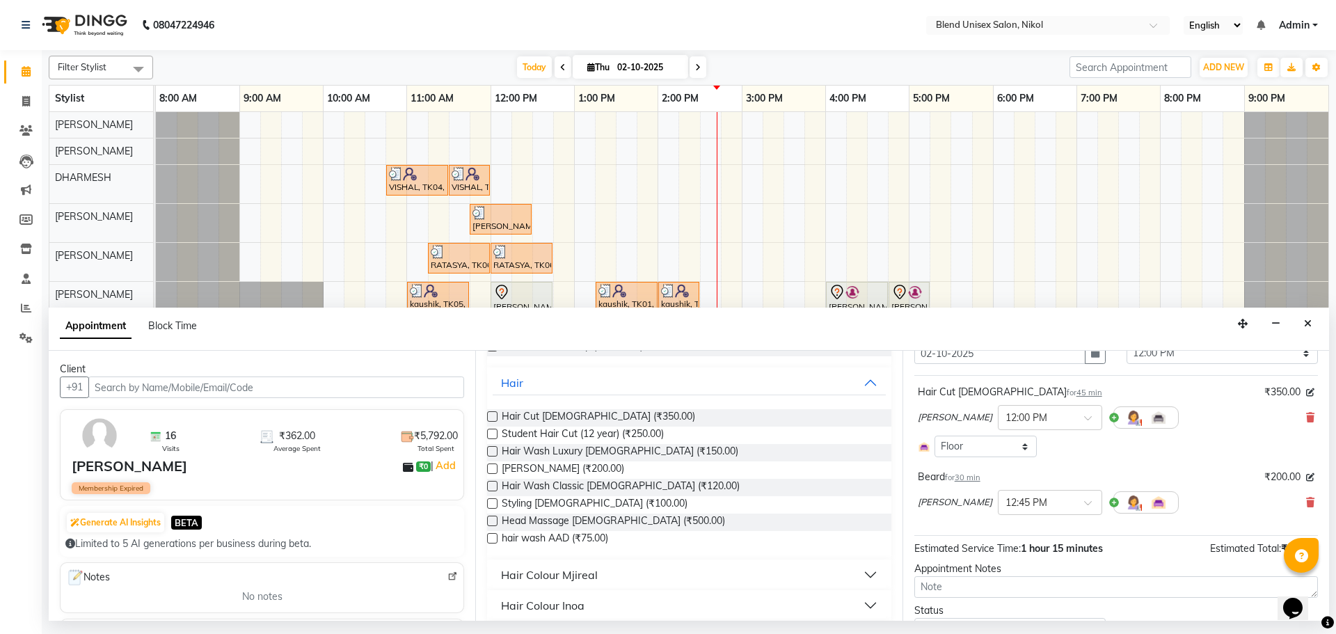
scroll to position [127, 0]
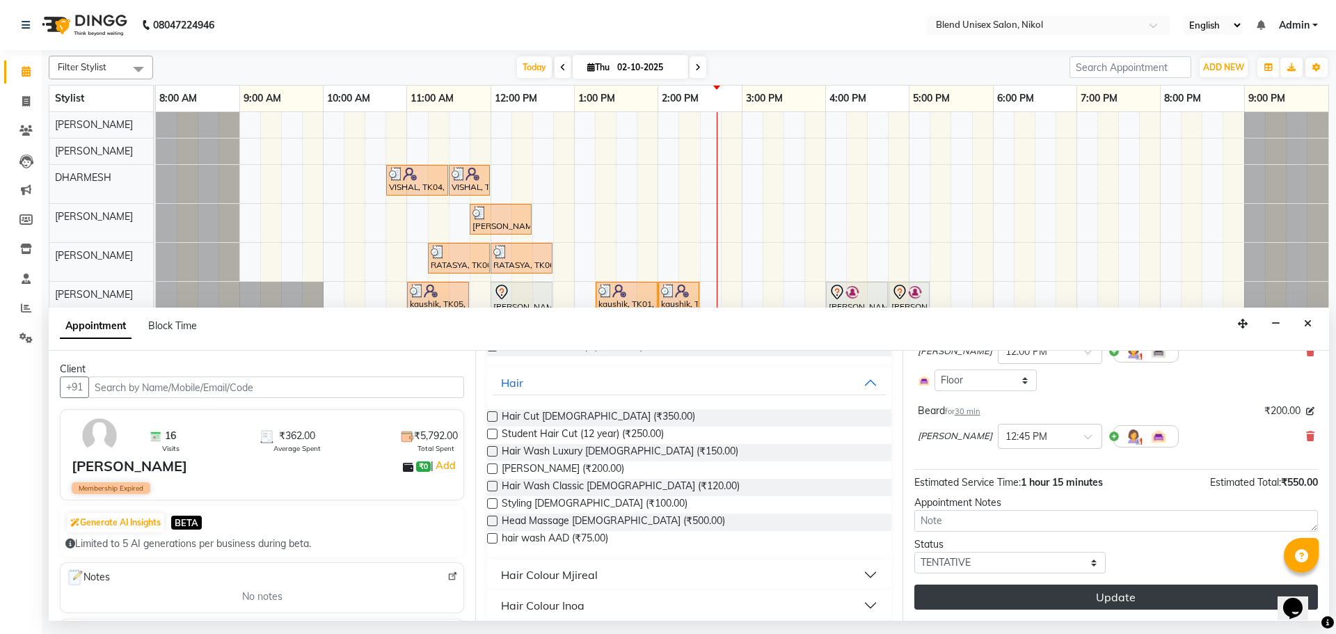
click at [1037, 597] on button "Update" at bounding box center [1116, 597] width 404 height 25
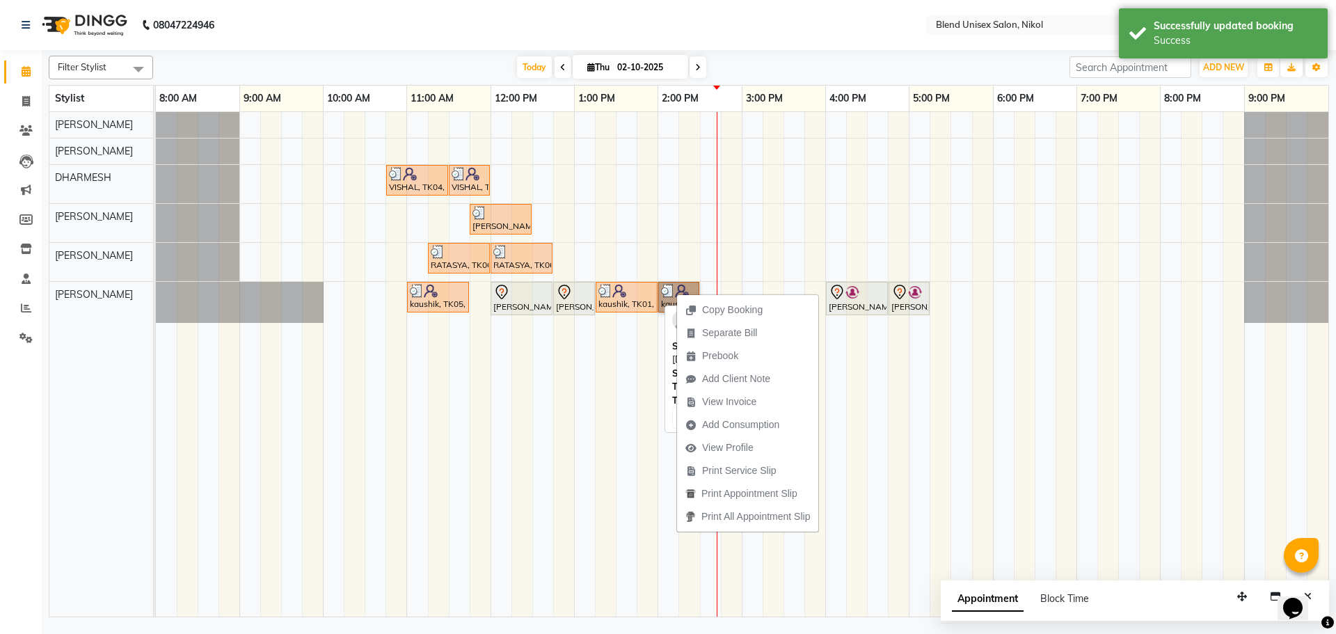
click at [645, 299] on div "kaushik, TK01, 01:15 PM-02:00 PM, Hair Cut Male" at bounding box center [626, 297] width 59 height 26
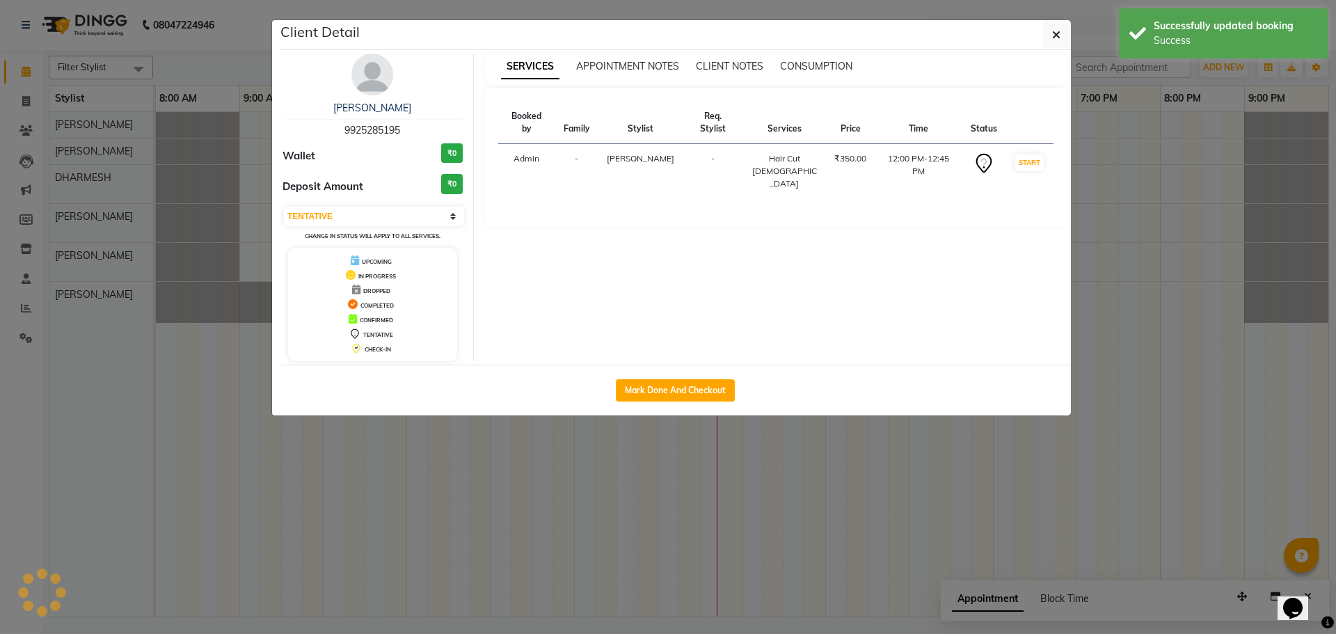
select select "3"
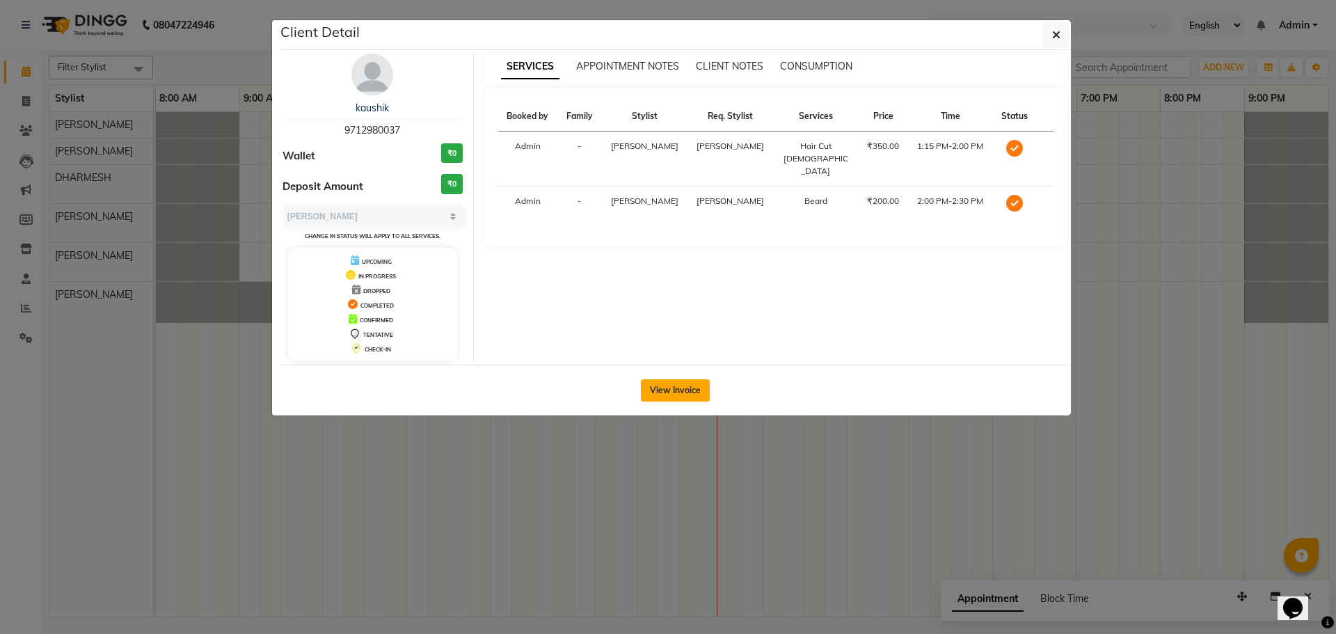
click at [660, 384] on button "View Invoice" at bounding box center [675, 390] width 69 height 22
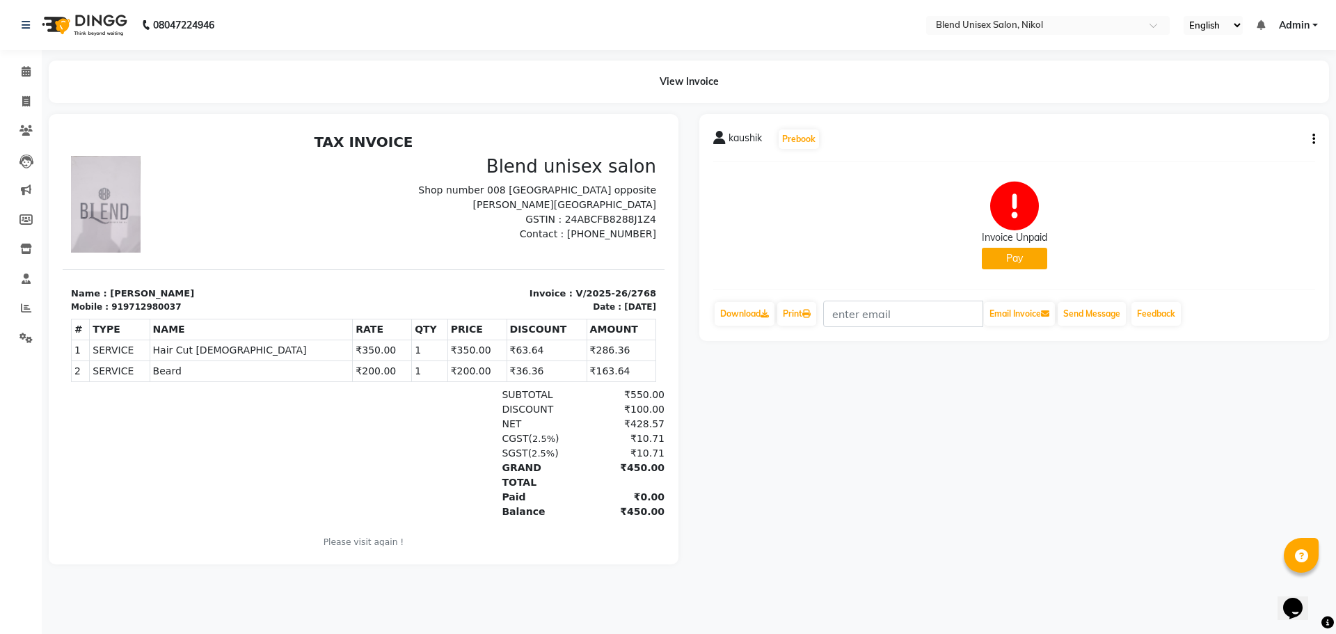
click at [1310, 140] on button "button" at bounding box center [1311, 139] width 8 height 15
click at [1274, 117] on div "Split Service Amount" at bounding box center [1244, 121] width 95 height 17
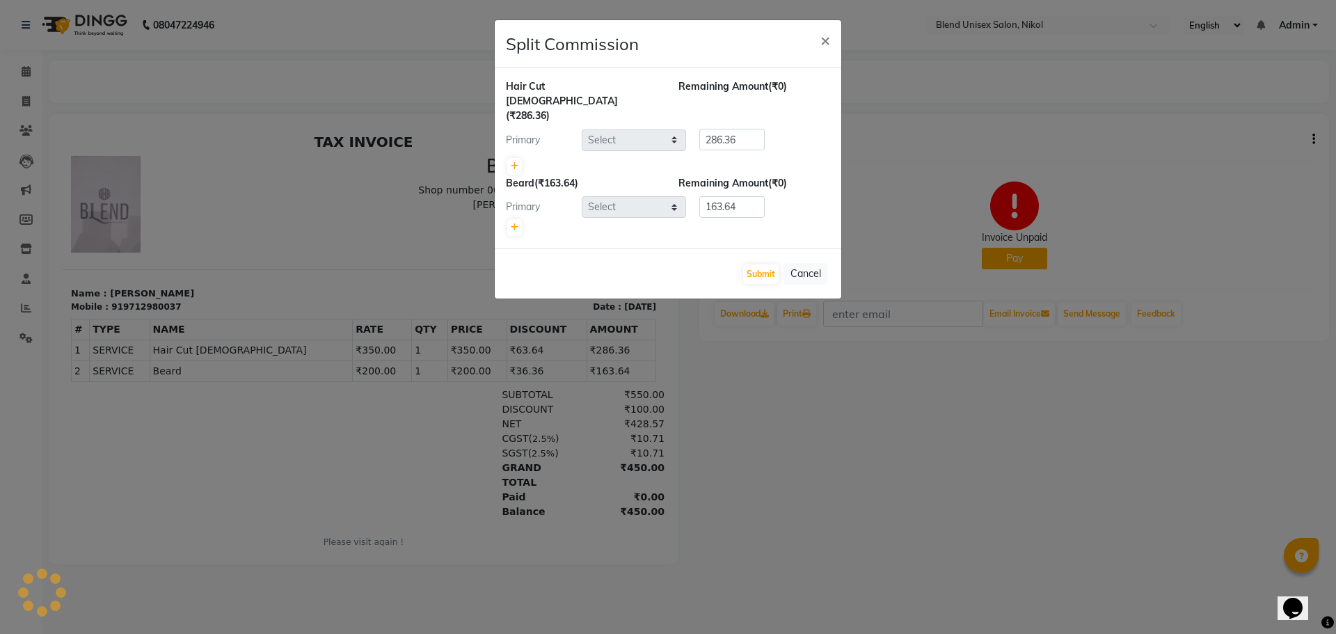
select select "45624"
click at [825, 40] on span "×" at bounding box center [825, 39] width 10 height 21
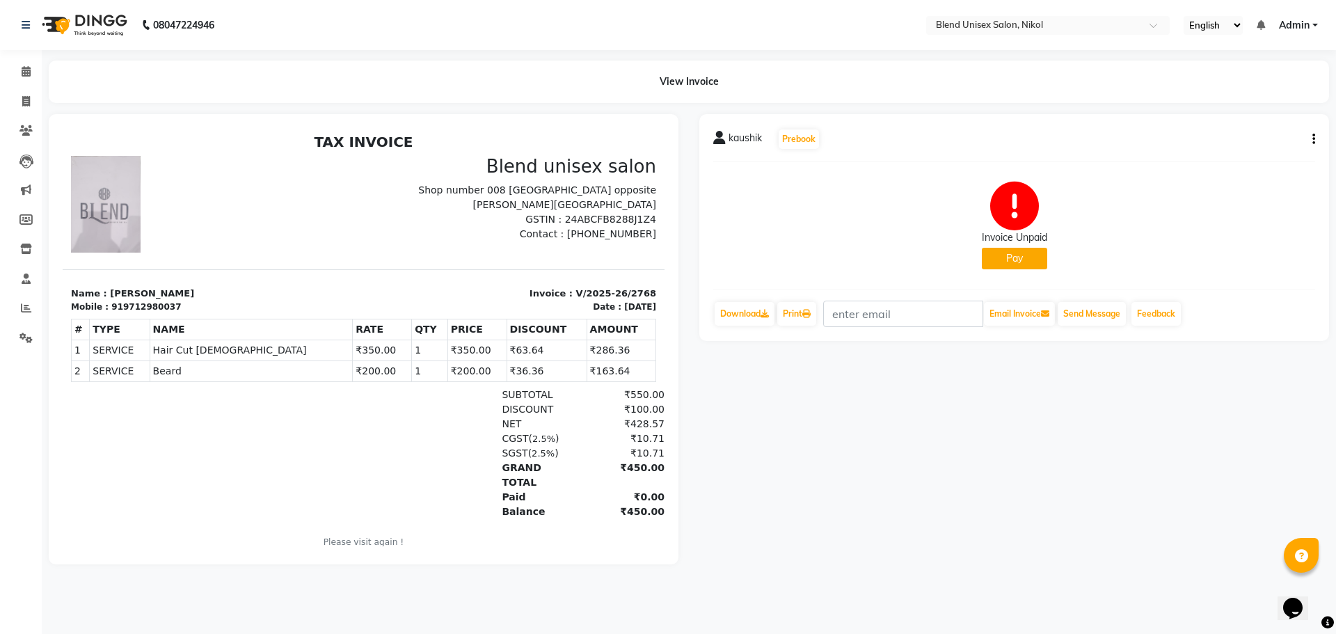
click at [1314, 139] on icon "button" at bounding box center [1313, 139] width 3 height 1
click at [1223, 107] on div "Cancel Invoice" at bounding box center [1244, 104] width 95 height 17
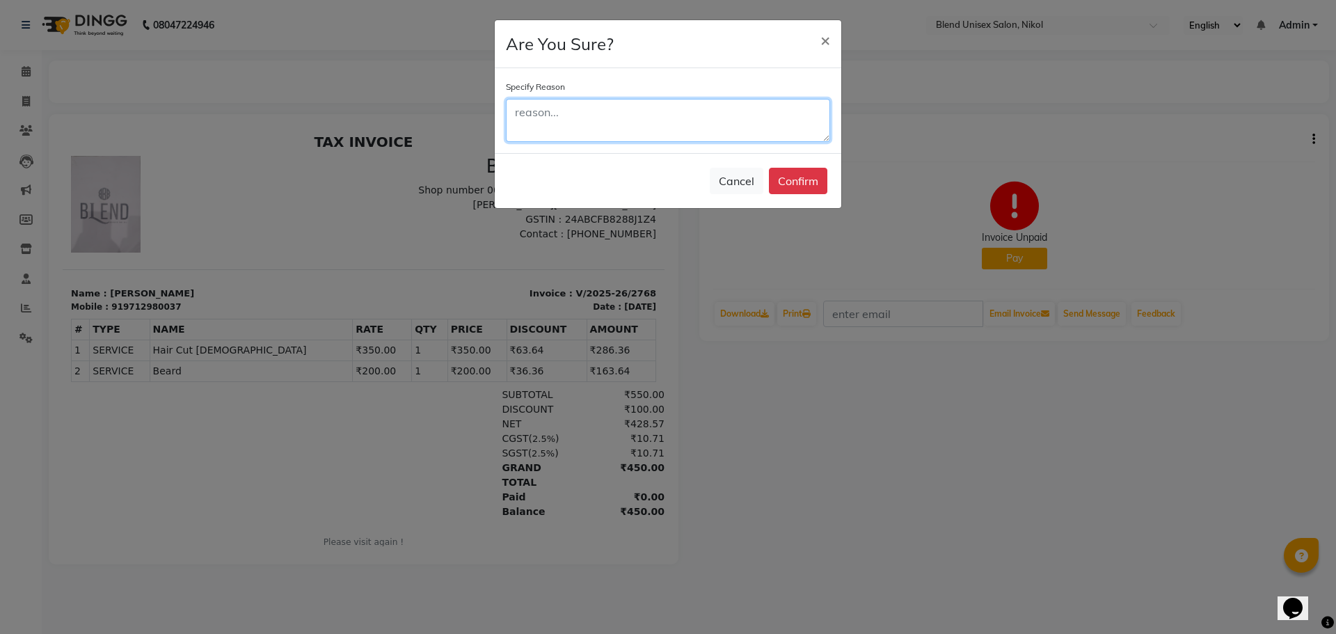
click at [513, 112] on textarea at bounding box center [668, 120] width 324 height 43
type textarea "NO"
click at [806, 185] on button "Confirm" at bounding box center [798, 181] width 58 height 26
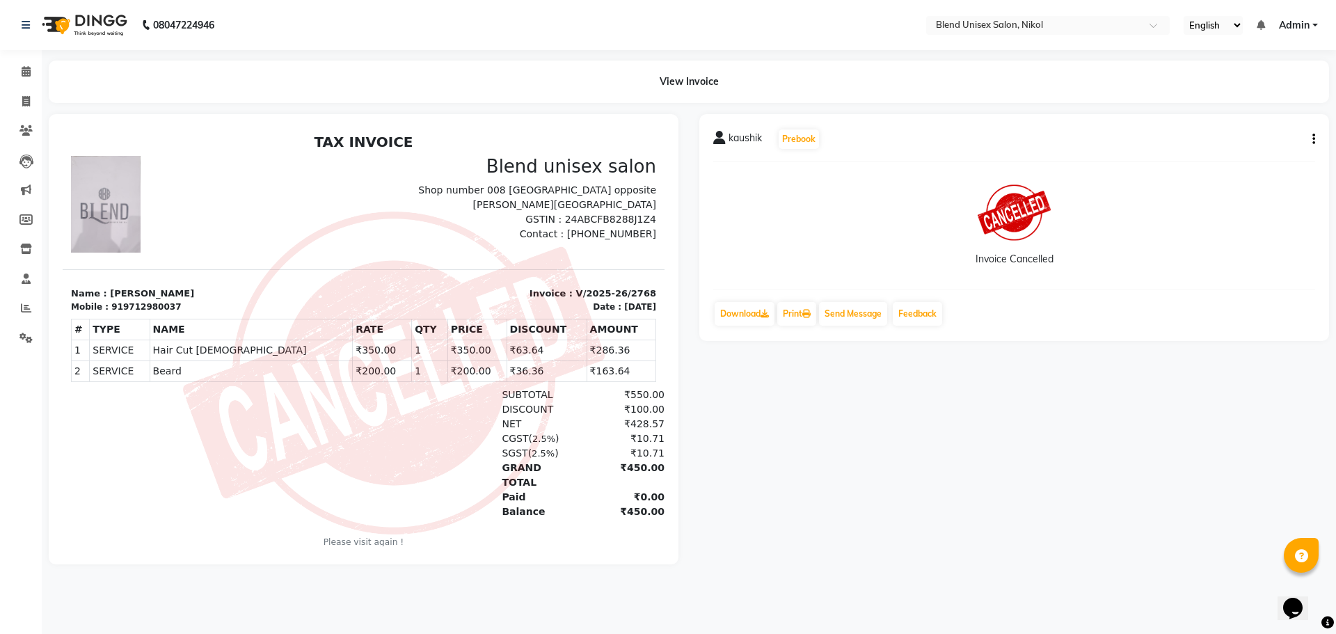
click at [1312, 139] on button "button" at bounding box center [1311, 139] width 8 height 15
click at [1057, 388] on div "kaushik Prebook Invoice Cancelled Download Print Send Message Feedback" at bounding box center [1014, 339] width 651 height 450
click at [25, 70] on icon at bounding box center [26, 71] width 9 height 10
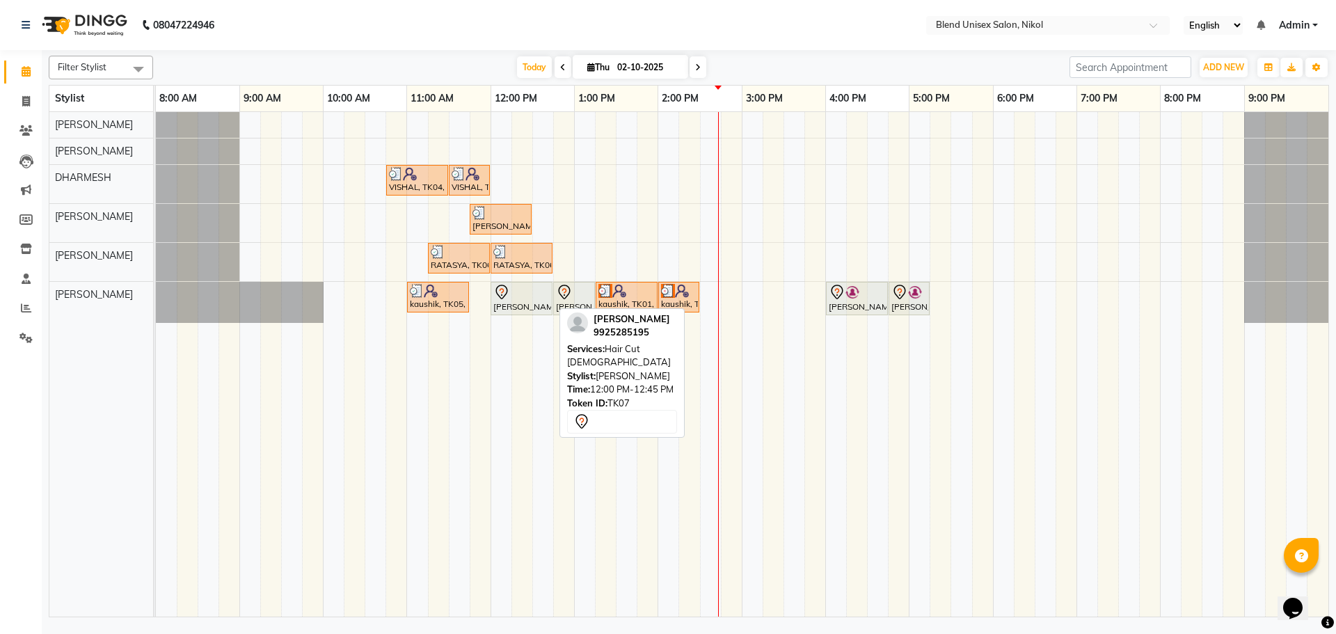
click at [492, 284] on div "[PERSON_NAME], TK07, 12:00 PM-12:45 PM, Hair Cut [DEMOGRAPHIC_DATA]" at bounding box center [521, 298] width 59 height 29
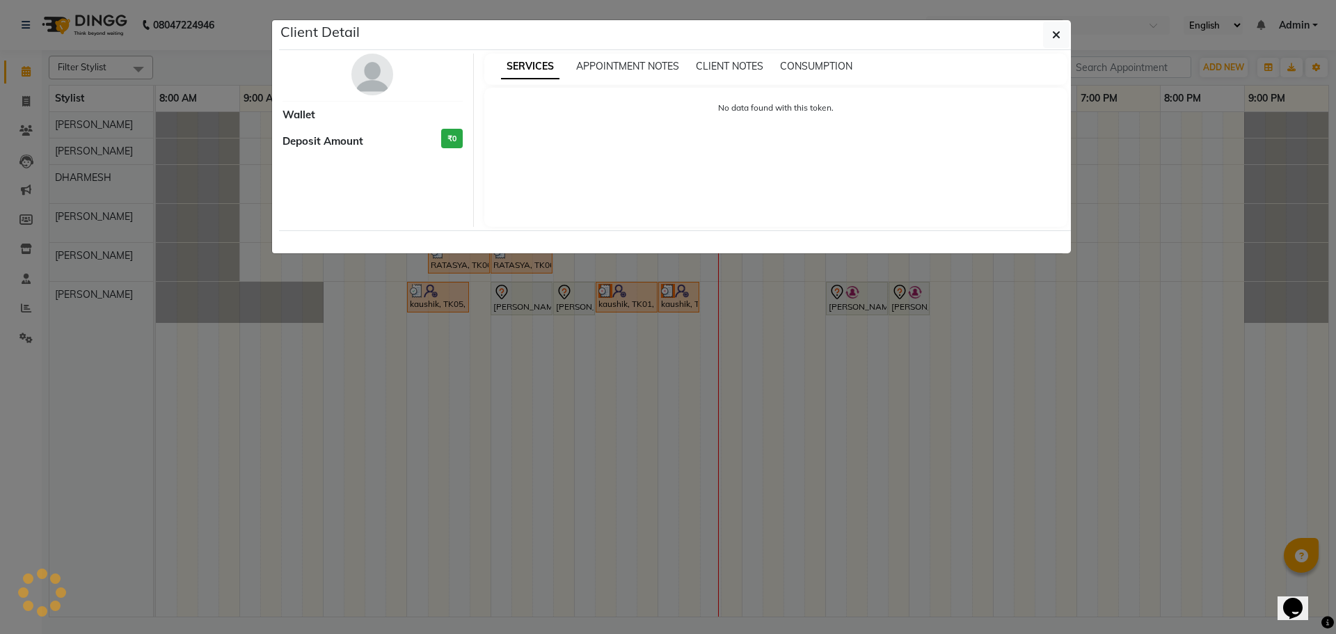
select select "7"
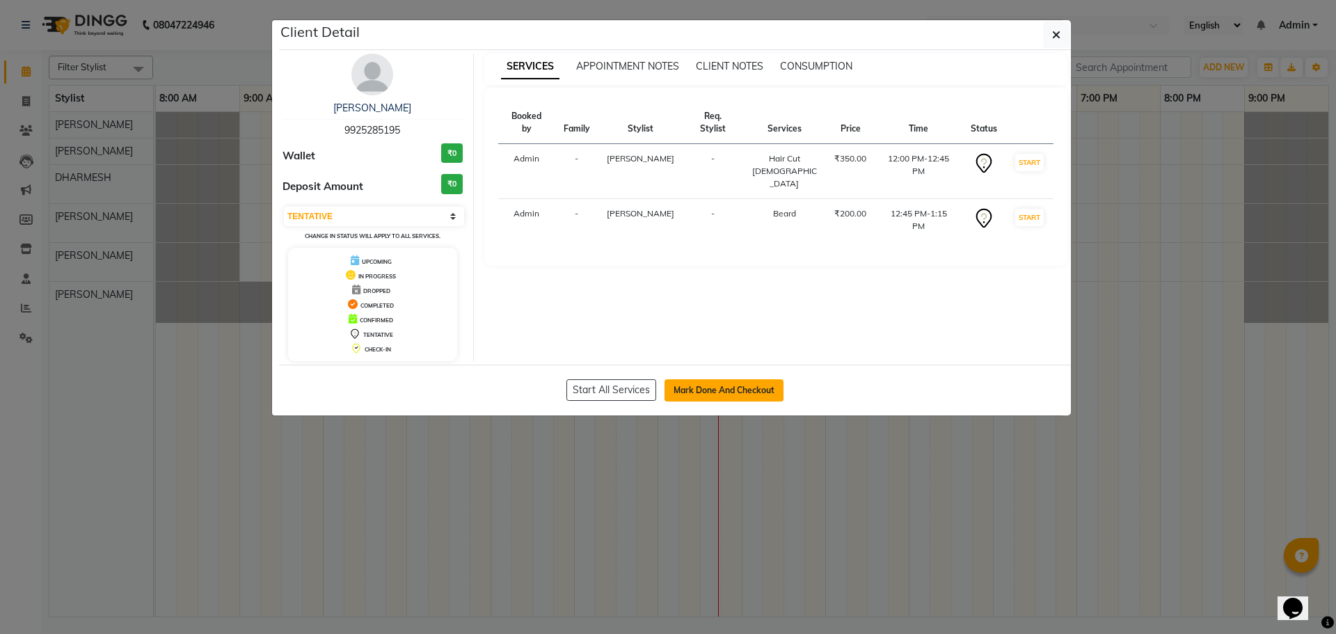
click at [733, 385] on button "Mark Done And Checkout" at bounding box center [724, 390] width 119 height 22
select select "6213"
select select "service"
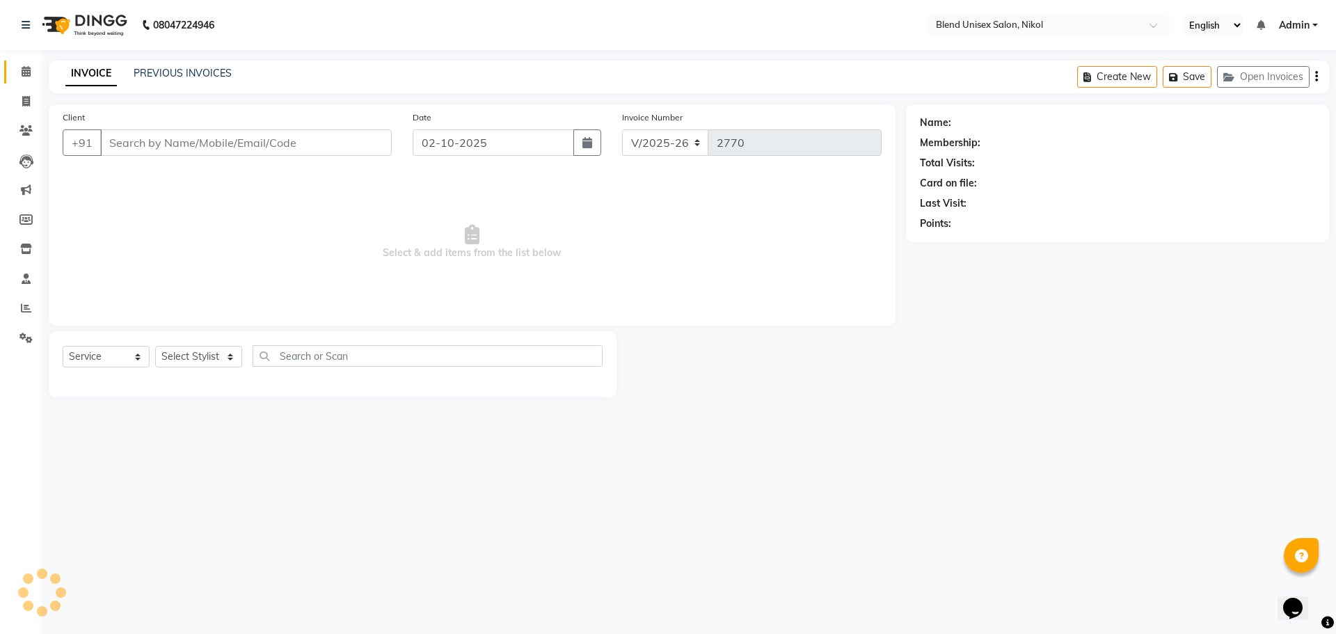
type input "9925285195"
select select "45624"
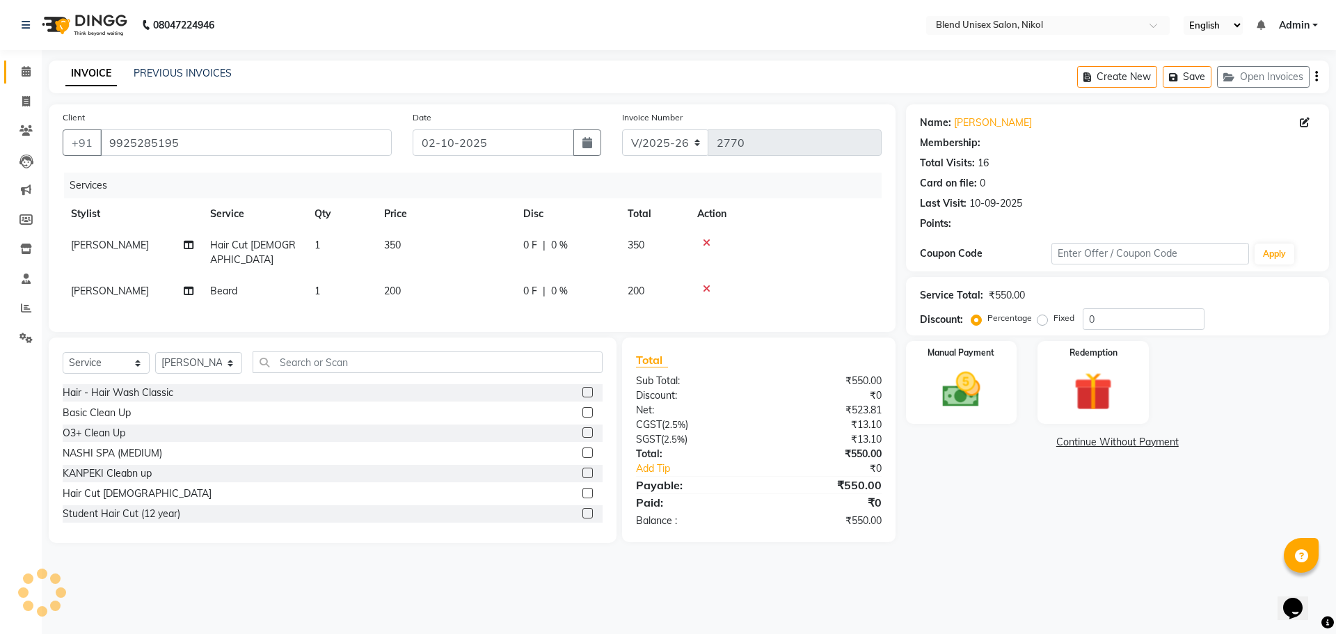
select select "1: Object"
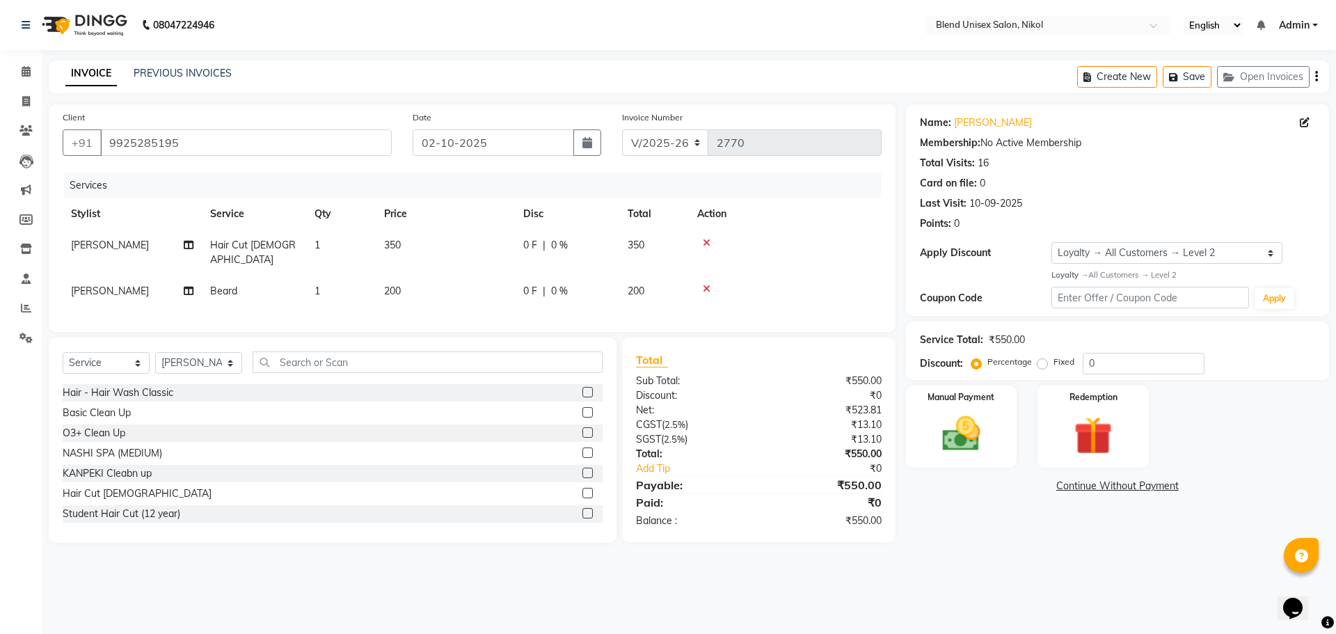
drag, startPoint x: 1040, startPoint y: 363, endPoint x: 1053, endPoint y: 363, distance: 12.5
click at [1053, 363] on label "Fixed" at bounding box center [1063, 362] width 21 height 13
click at [1041, 363] on input "Fixed" at bounding box center [1045, 362] width 10 height 10
radio input "true"
click at [1092, 364] on input "0" at bounding box center [1144, 364] width 122 height 22
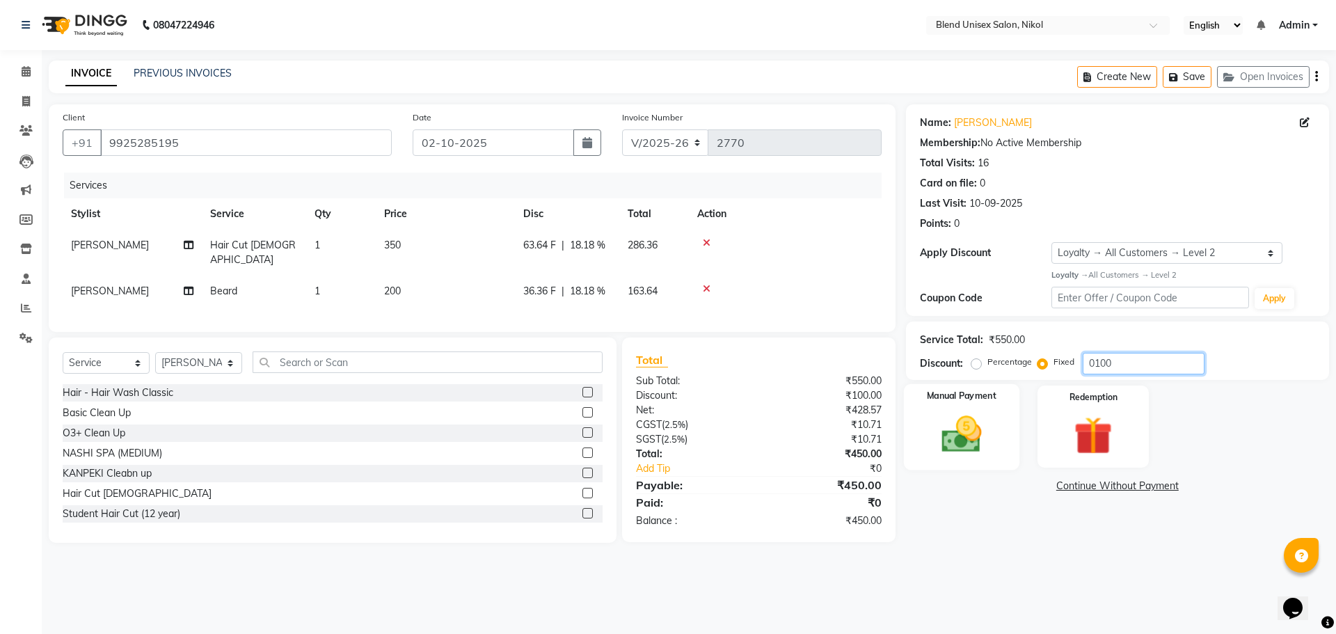
type input "0100"
click at [964, 421] on img at bounding box center [961, 434] width 65 height 46
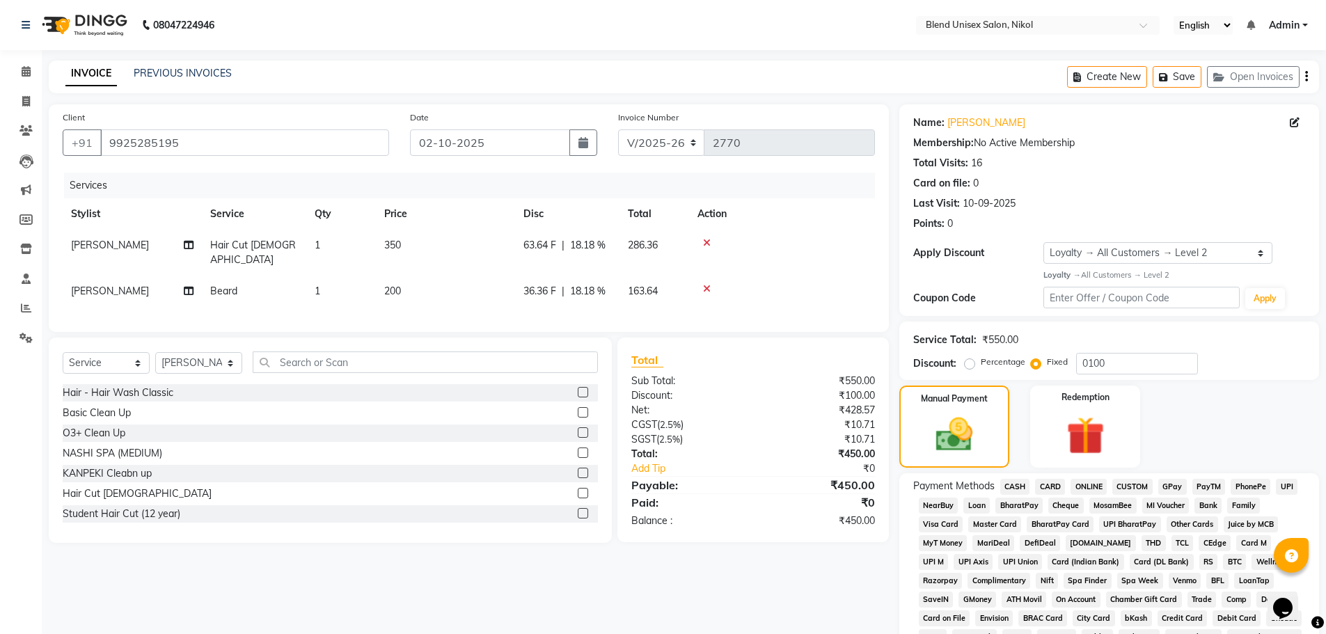
click at [1089, 487] on span "ONLINE" at bounding box center [1088, 487] width 36 height 16
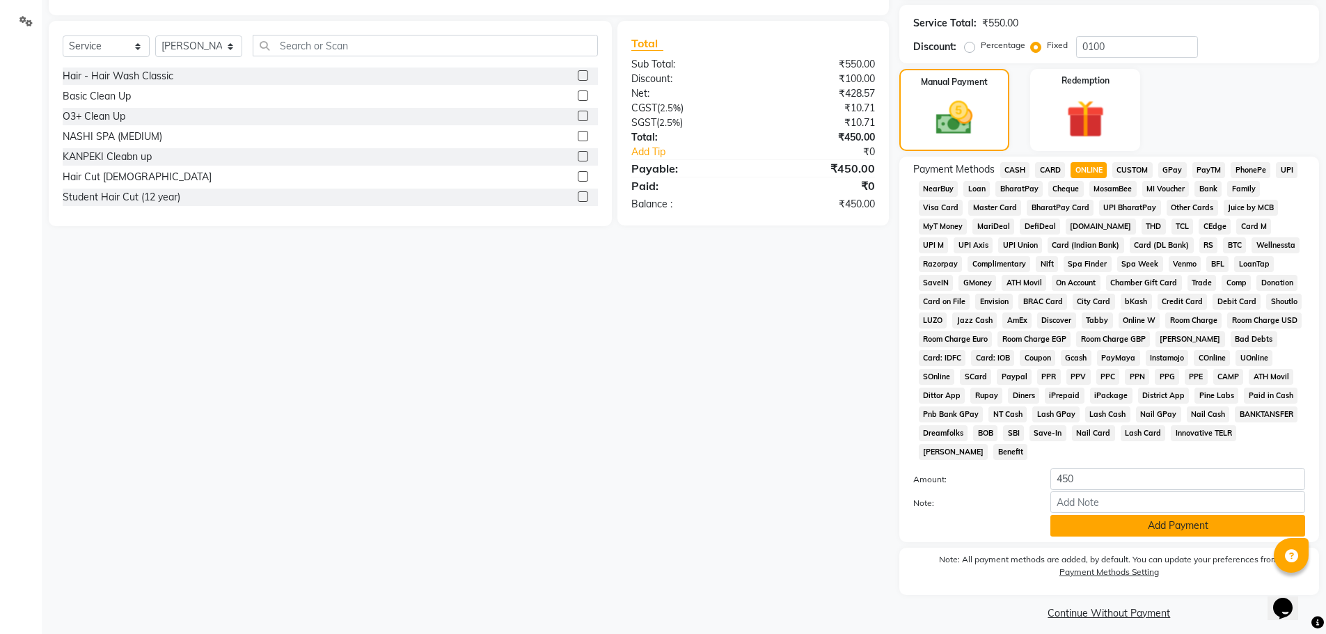
scroll to position [327, 0]
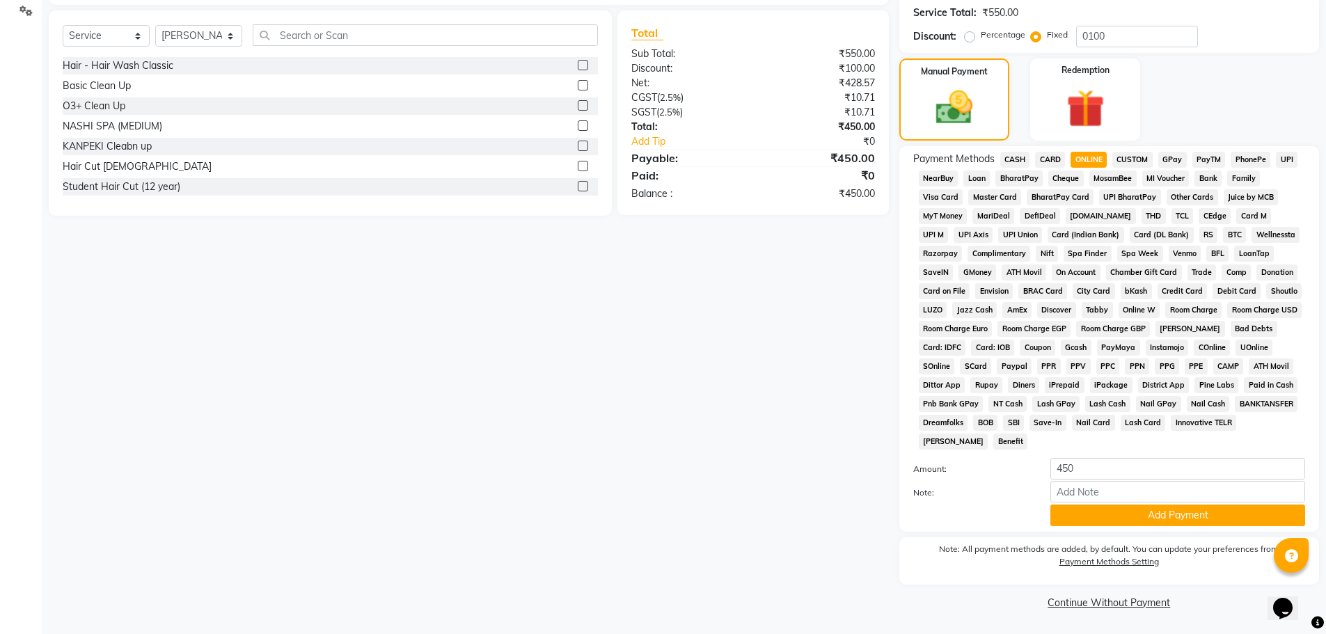
click at [1092, 512] on button "Add Payment" at bounding box center [1177, 515] width 255 height 22
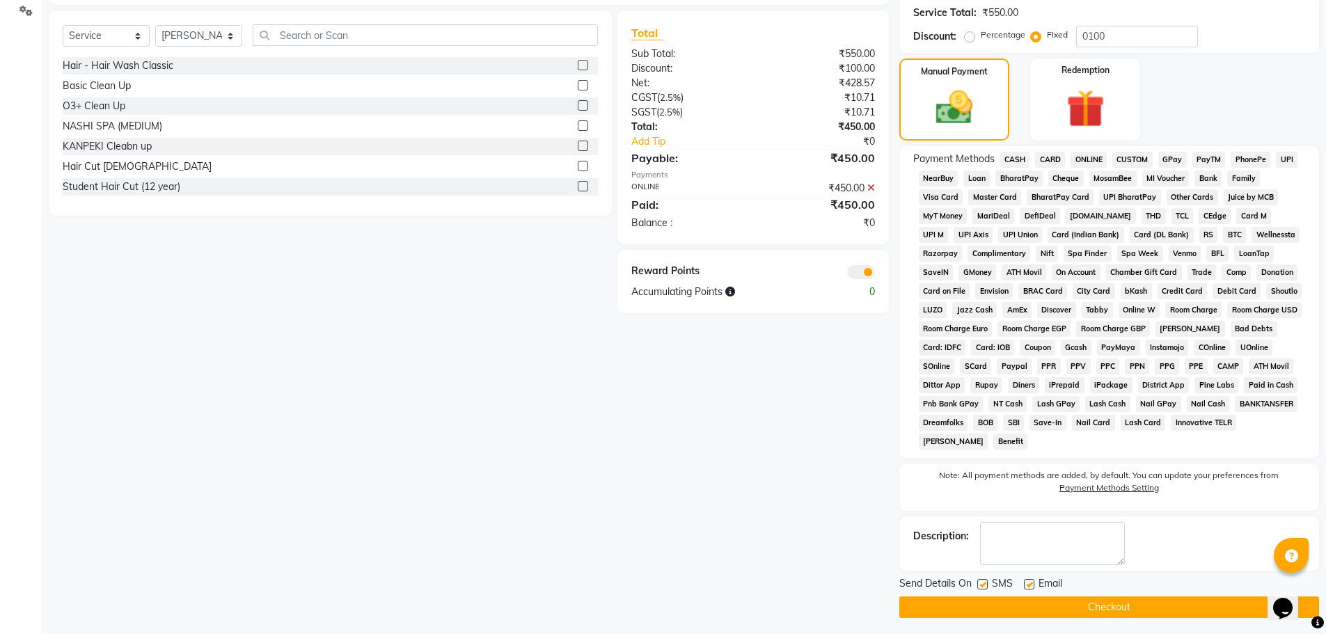
click at [1086, 602] on button "Checkout" at bounding box center [1109, 607] width 420 height 22
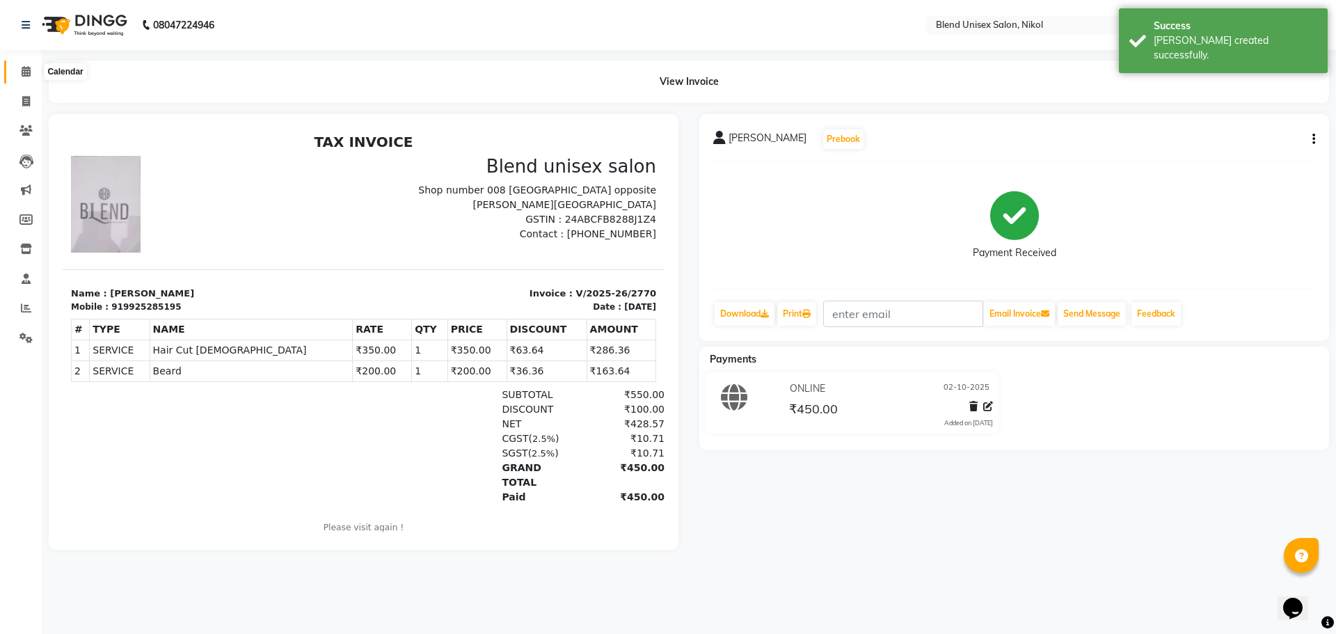
click at [22, 68] on icon at bounding box center [26, 71] width 9 height 10
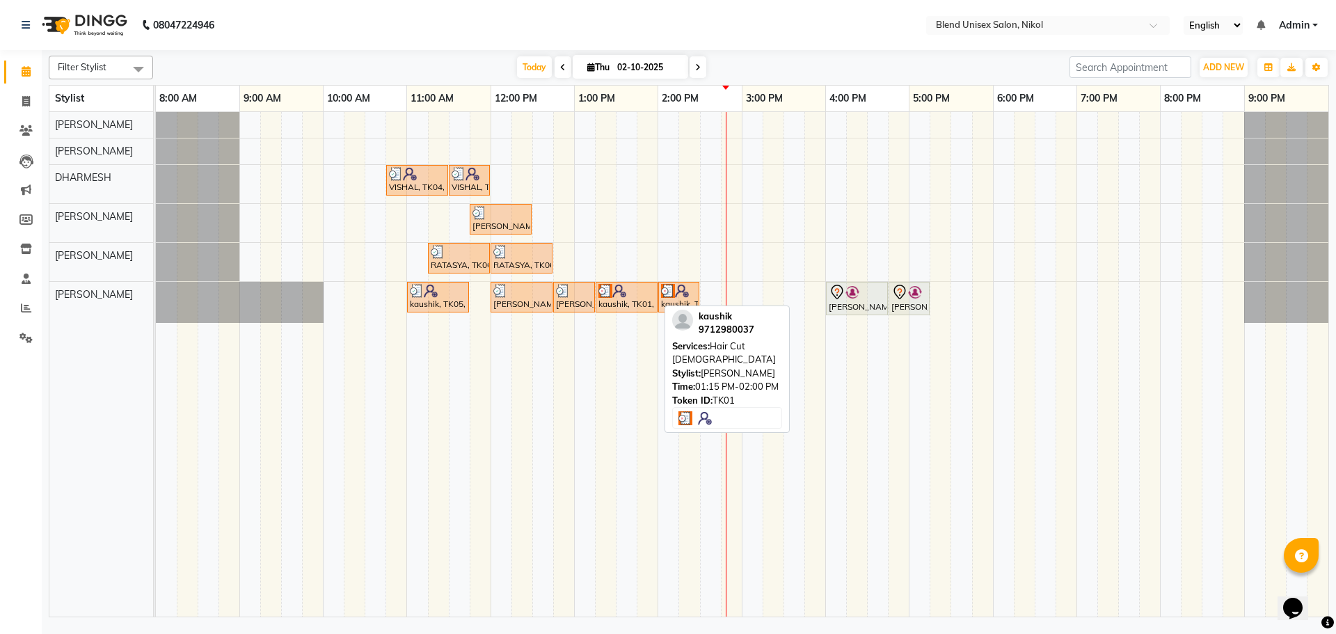
click at [642, 289] on div at bounding box center [626, 291] width 56 height 14
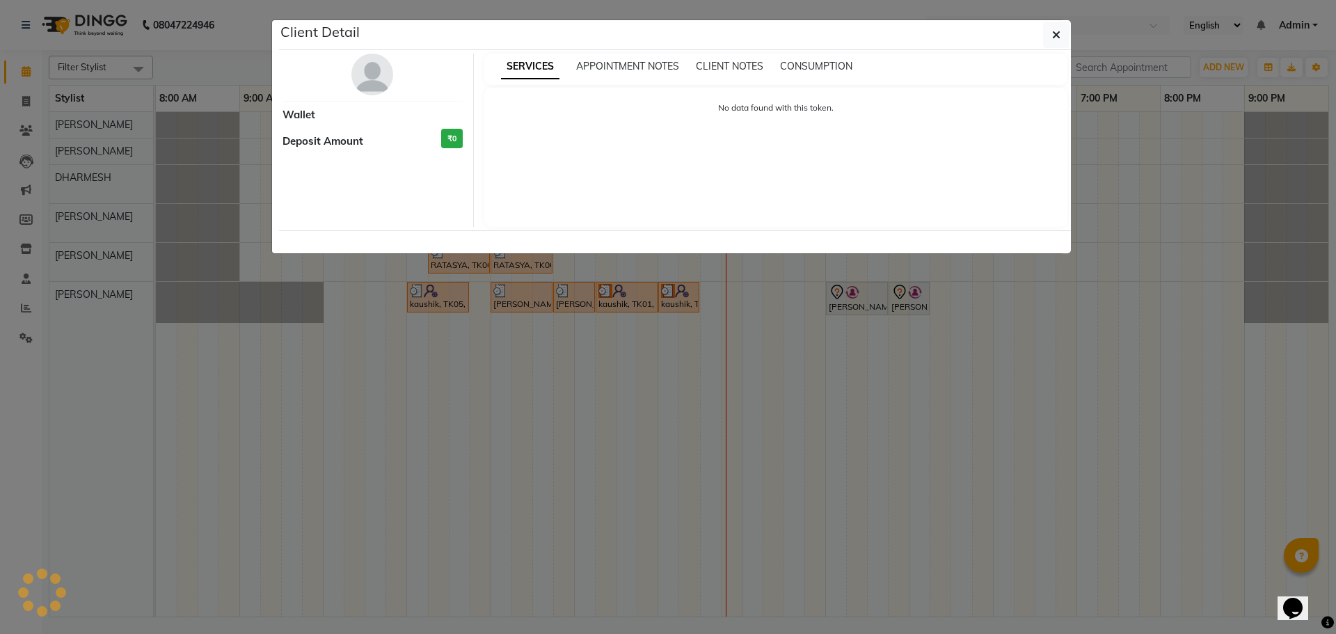
select select "3"
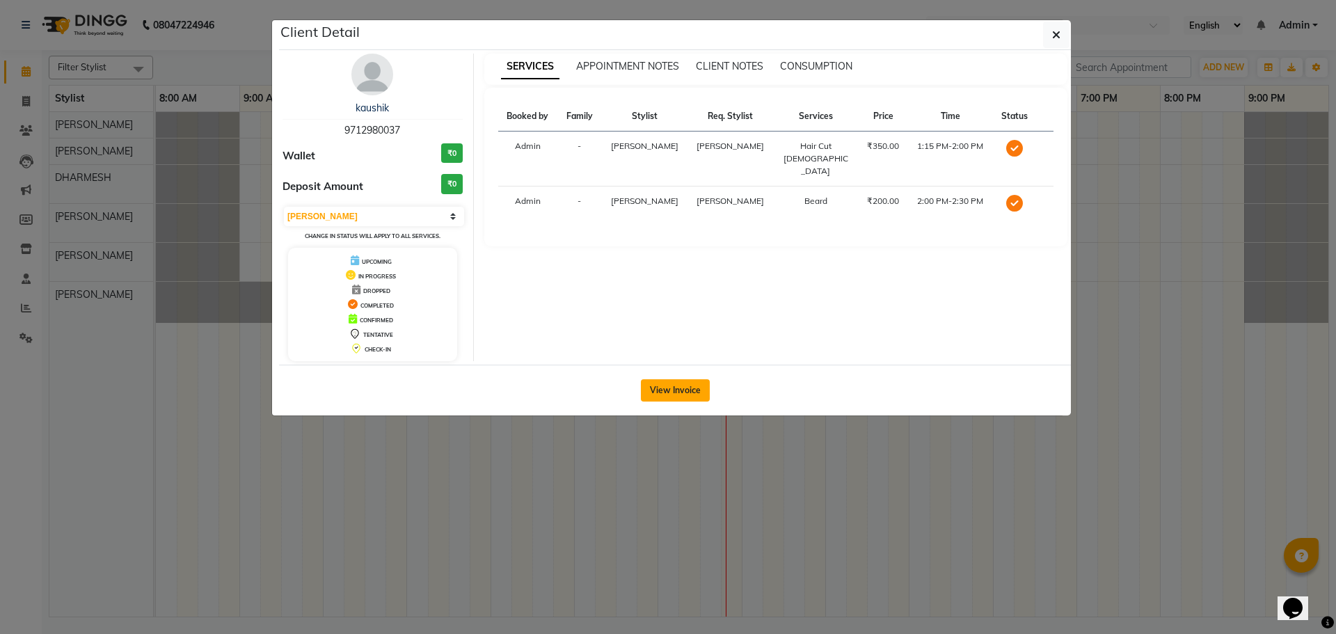
click at [669, 388] on button "View Invoice" at bounding box center [675, 390] width 69 height 22
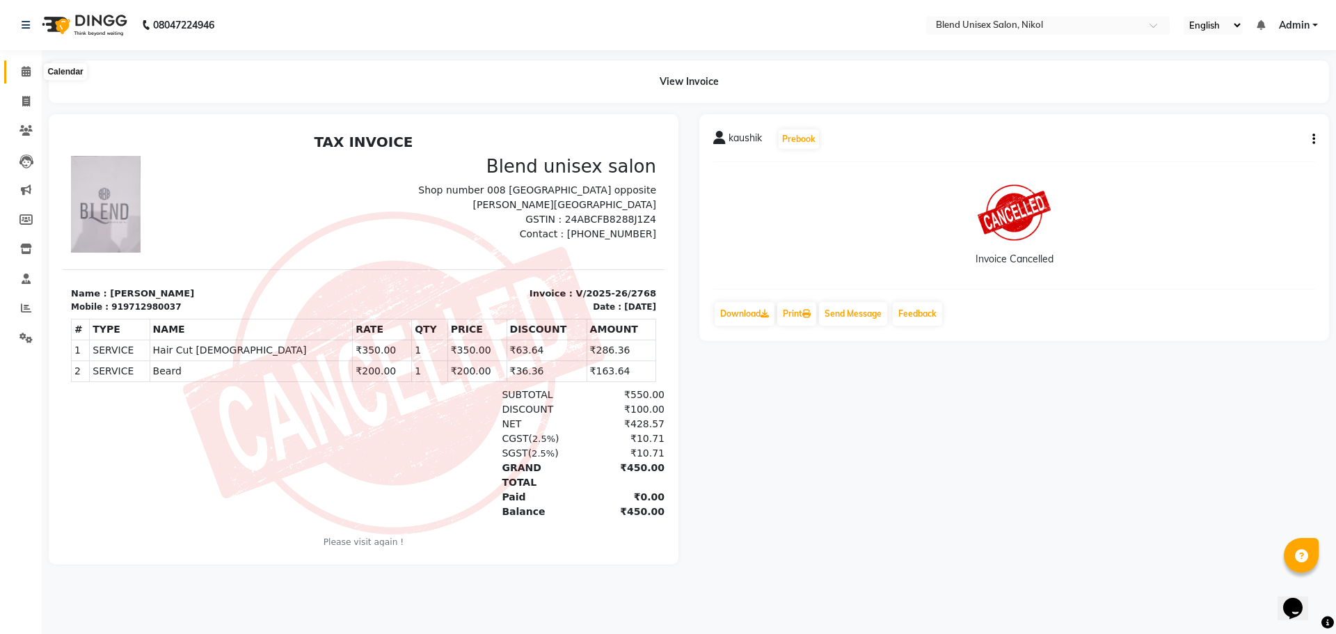
click at [23, 67] on icon at bounding box center [26, 71] width 9 height 10
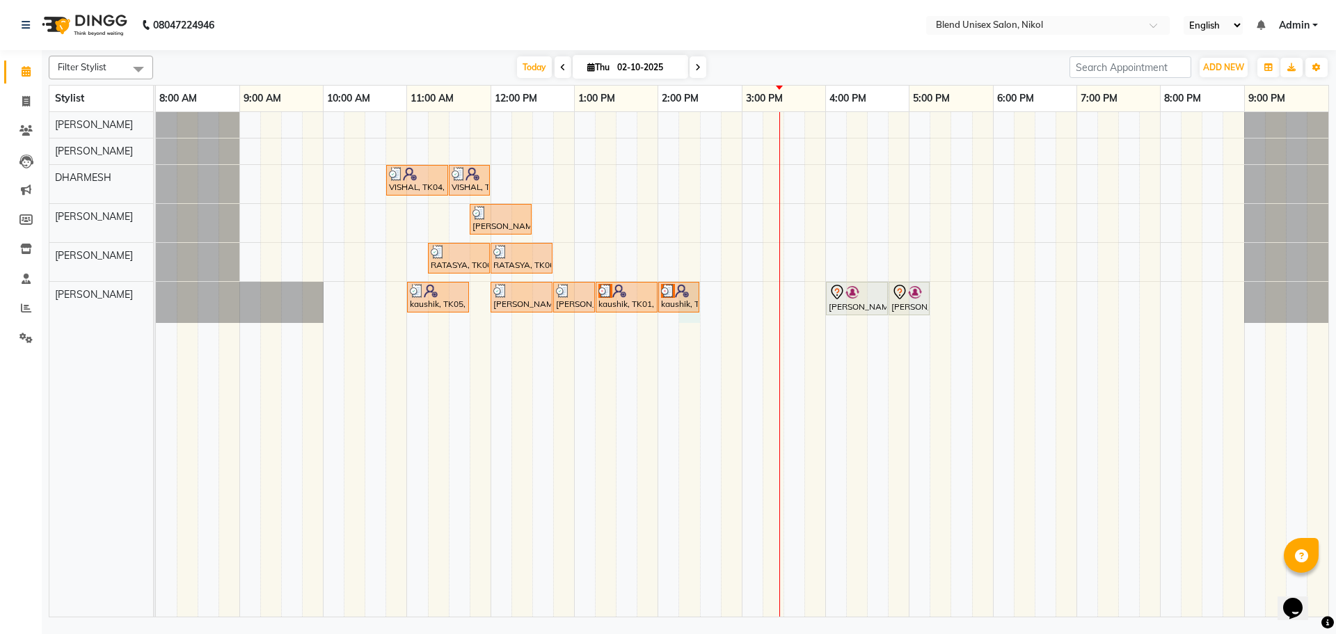
click at [699, 301] on div "kaushik, TK01, 02:00 PM-02:30 PM, Beard" at bounding box center [679, 297] width 42 height 31
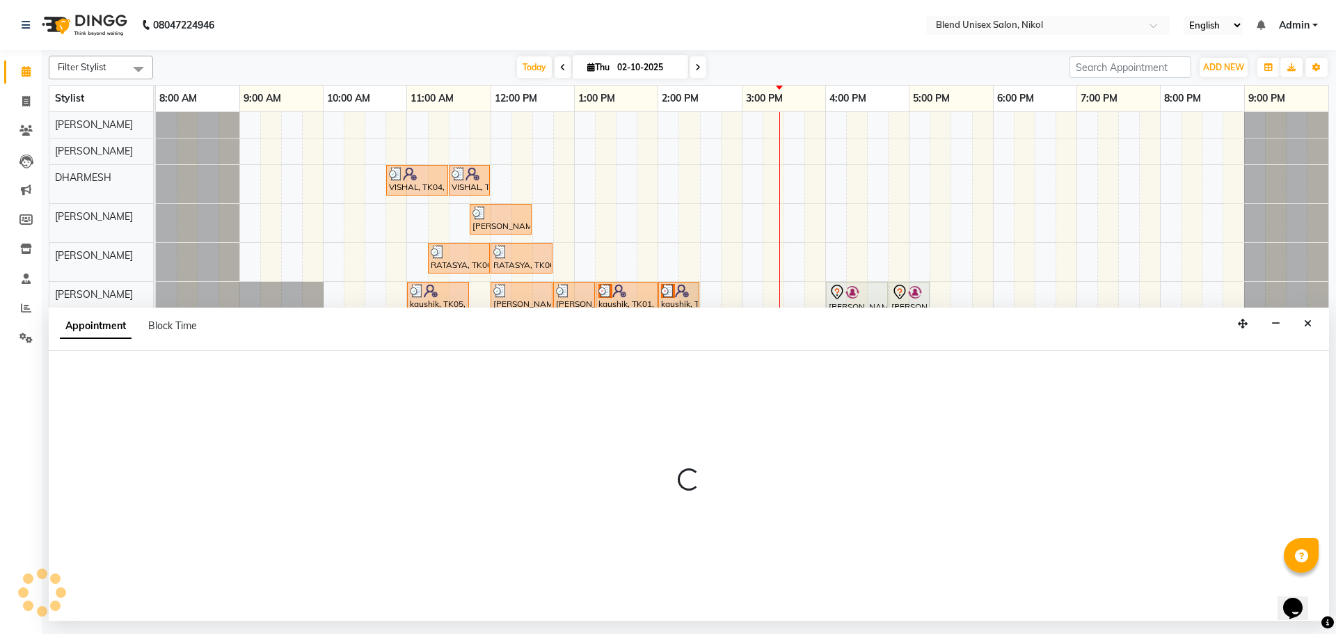
select select "45624"
select select "855"
select select "tentative"
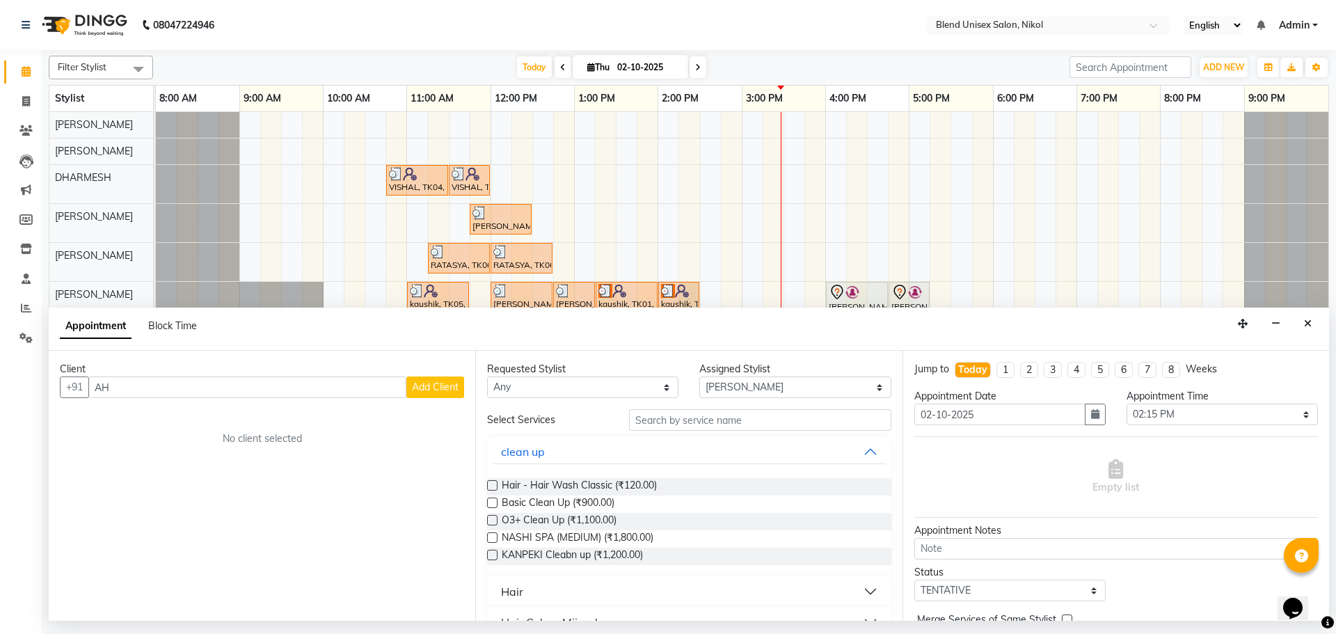
type input "A"
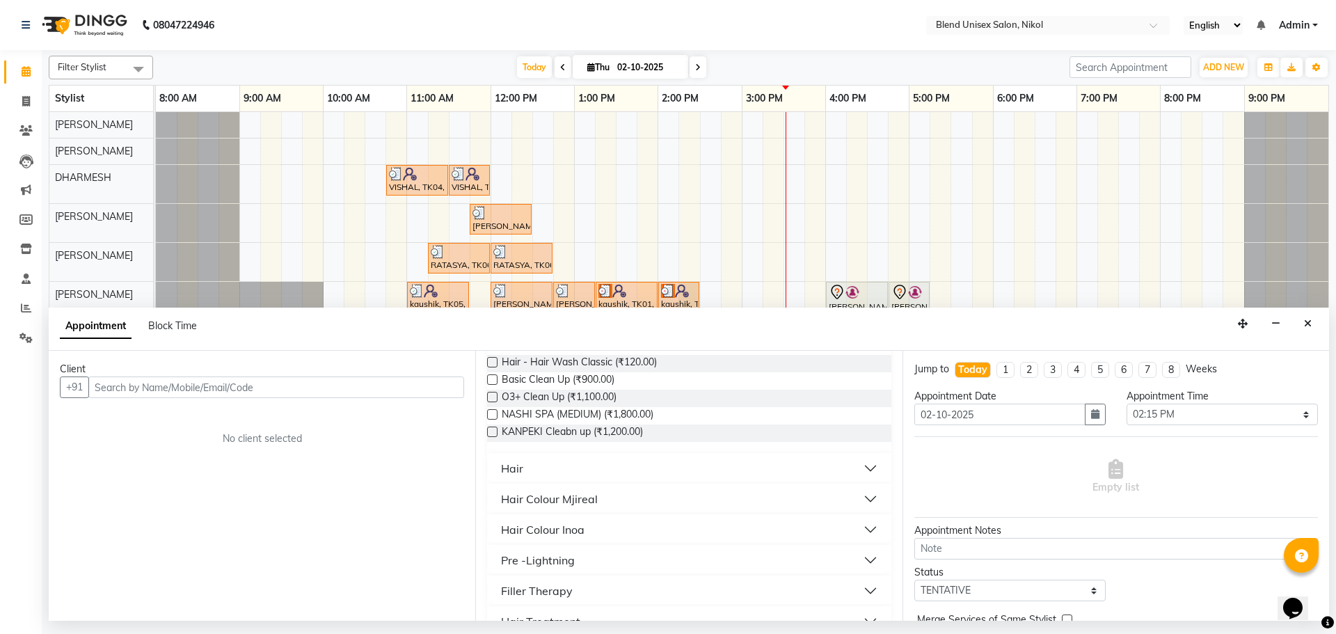
scroll to position [122, 0]
click at [96, 387] on input "text" at bounding box center [276, 387] width 376 height 22
type input "7228066611"
click at [418, 385] on span "Add Client" at bounding box center [435, 387] width 47 height 13
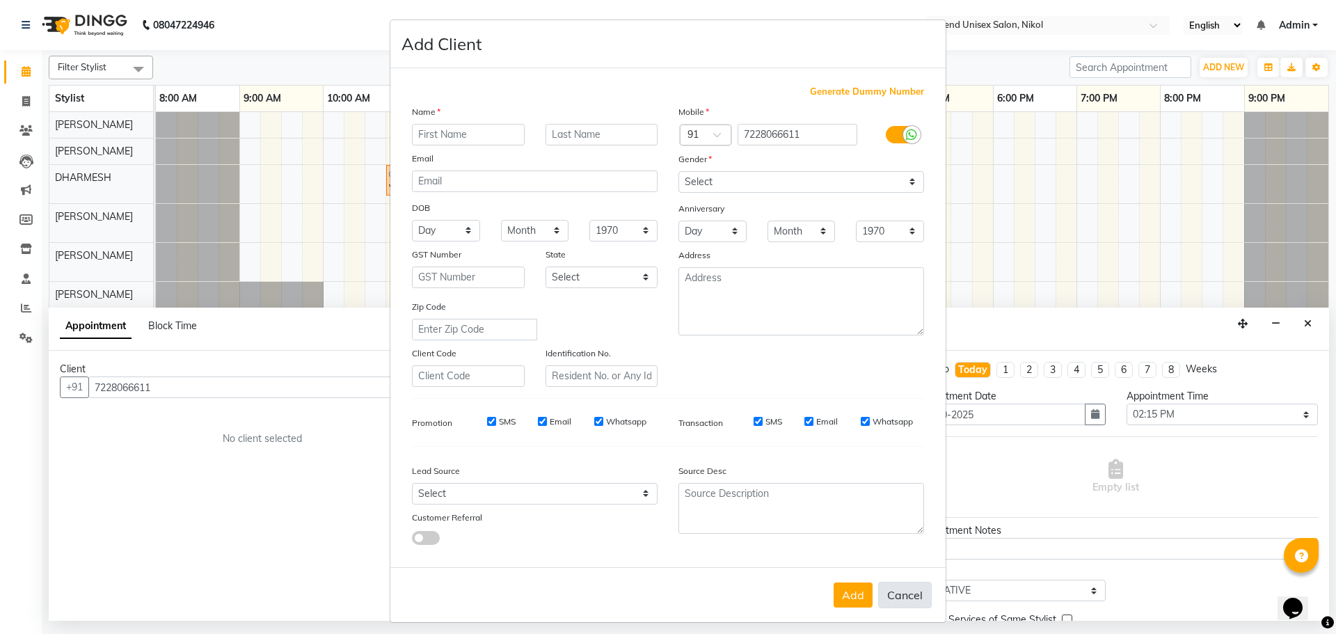
click at [907, 595] on button "Cancel" at bounding box center [905, 595] width 54 height 26
select select
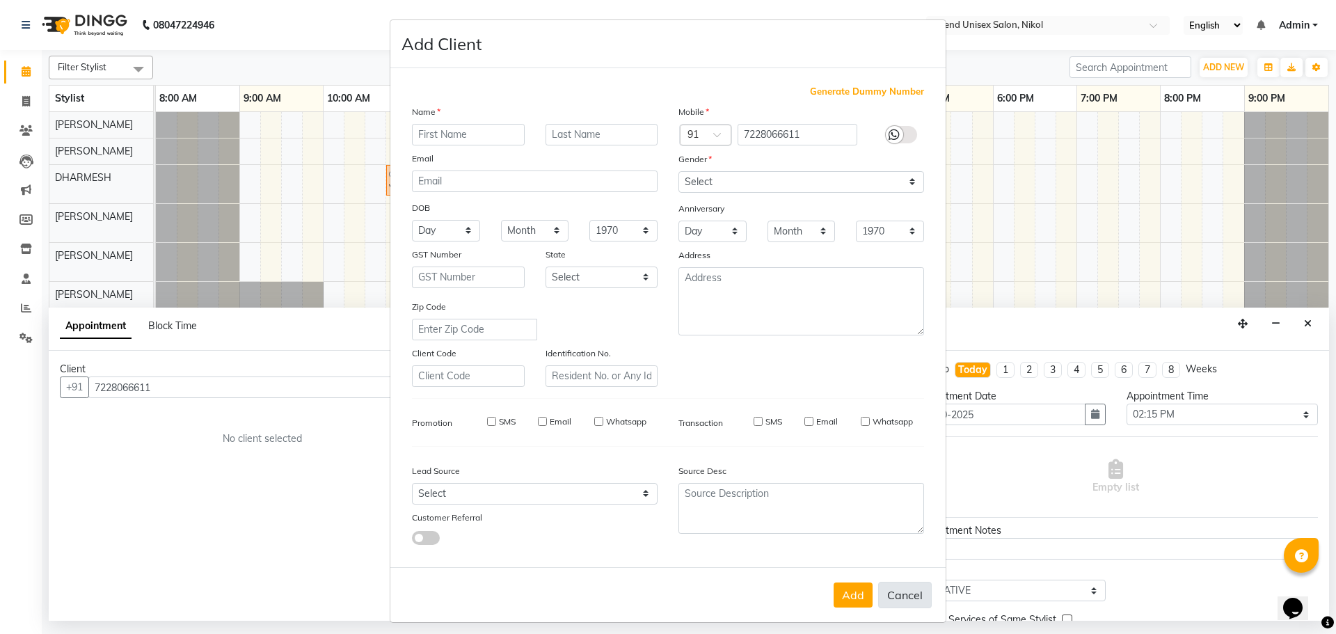
select select
checkbox input "false"
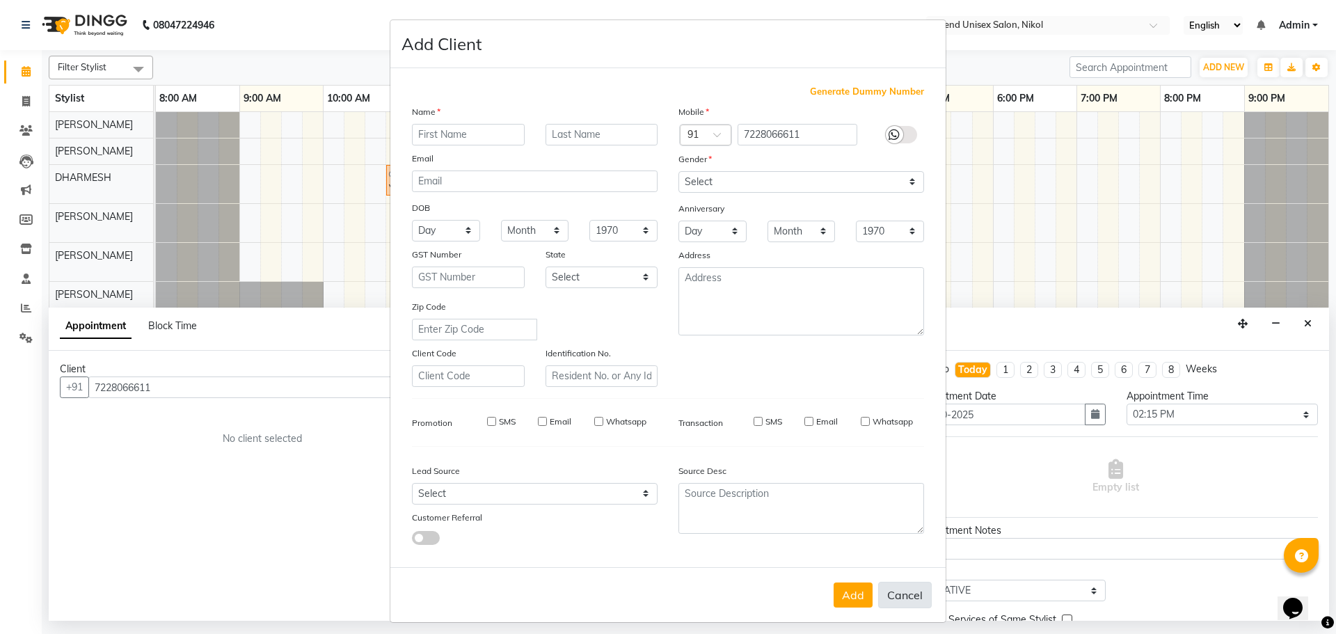
checkbox input "false"
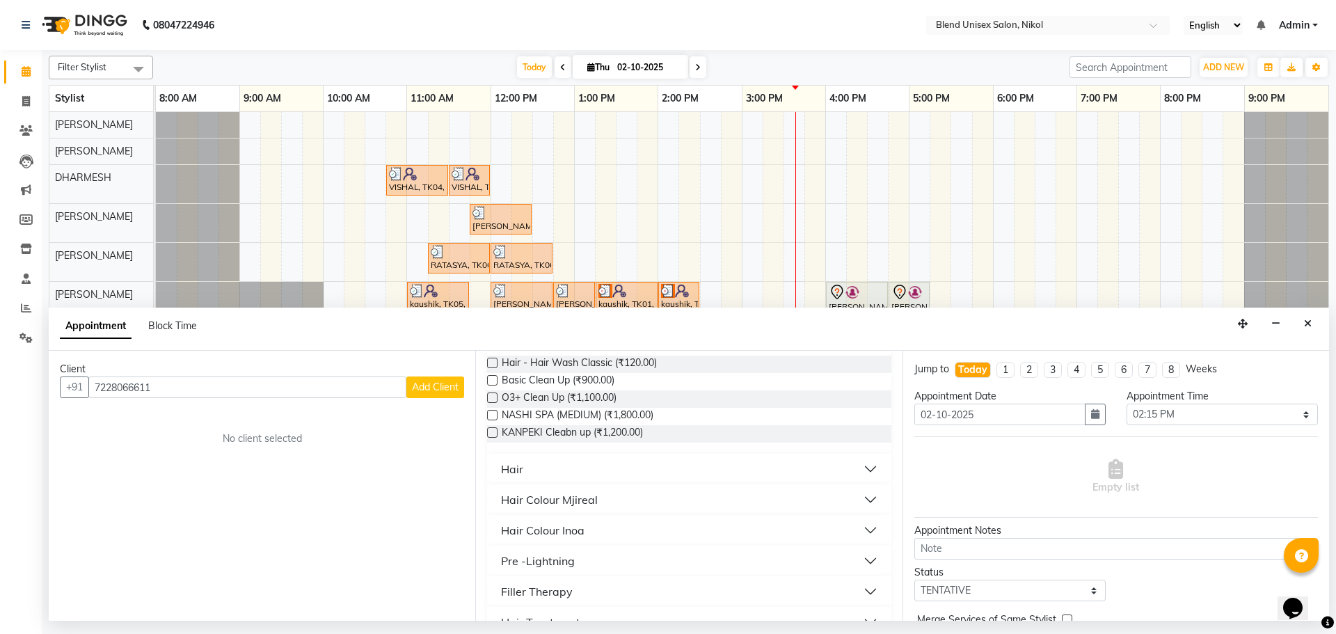
click at [400, 23] on nav "08047224946 Select Location × Blend Unisex Salon, Nikol English ENGLISH Español…" at bounding box center [668, 25] width 1336 height 50
drag, startPoint x: 155, startPoint y: 391, endPoint x: 90, endPoint y: 390, distance: 64.7
click at [90, 390] on input "7228066611" at bounding box center [247, 387] width 318 height 22
click at [1305, 327] on icon "Close" at bounding box center [1308, 324] width 8 height 10
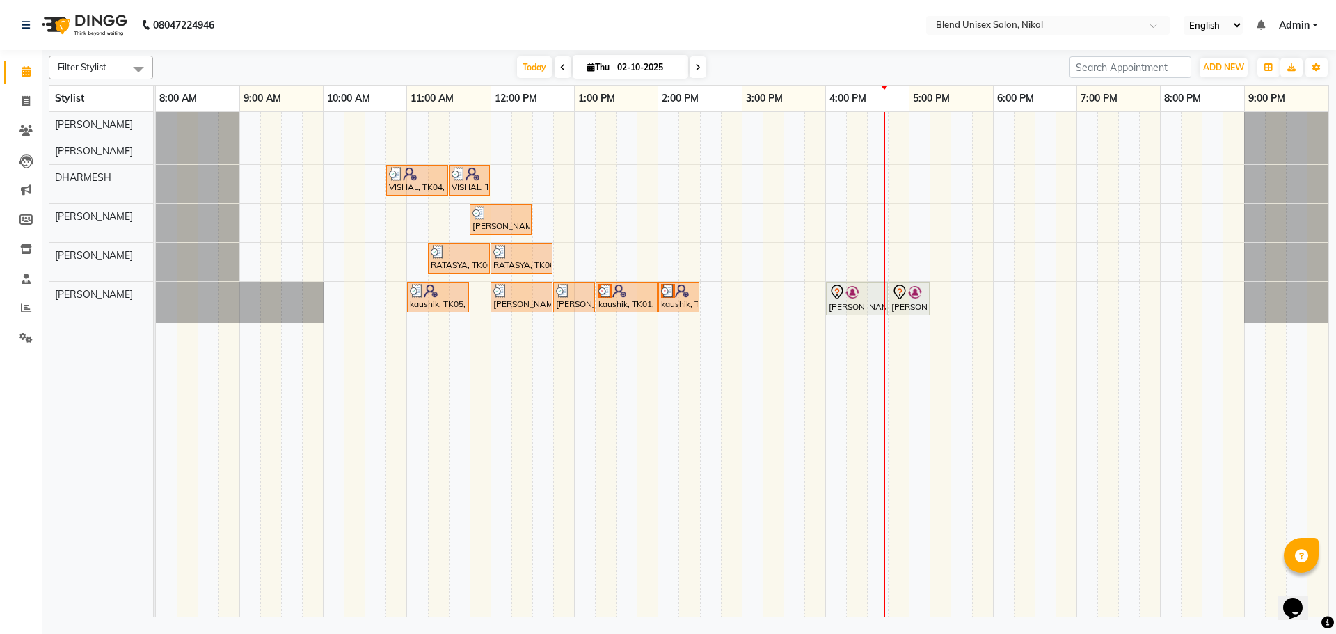
click at [881, 261] on div "VISHAL, TK04, 10:45 AM-11:30 AM, Hair Cut Male VISHAL, TK04, 11:30 AM-12:00 PM,…" at bounding box center [742, 364] width 1172 height 504
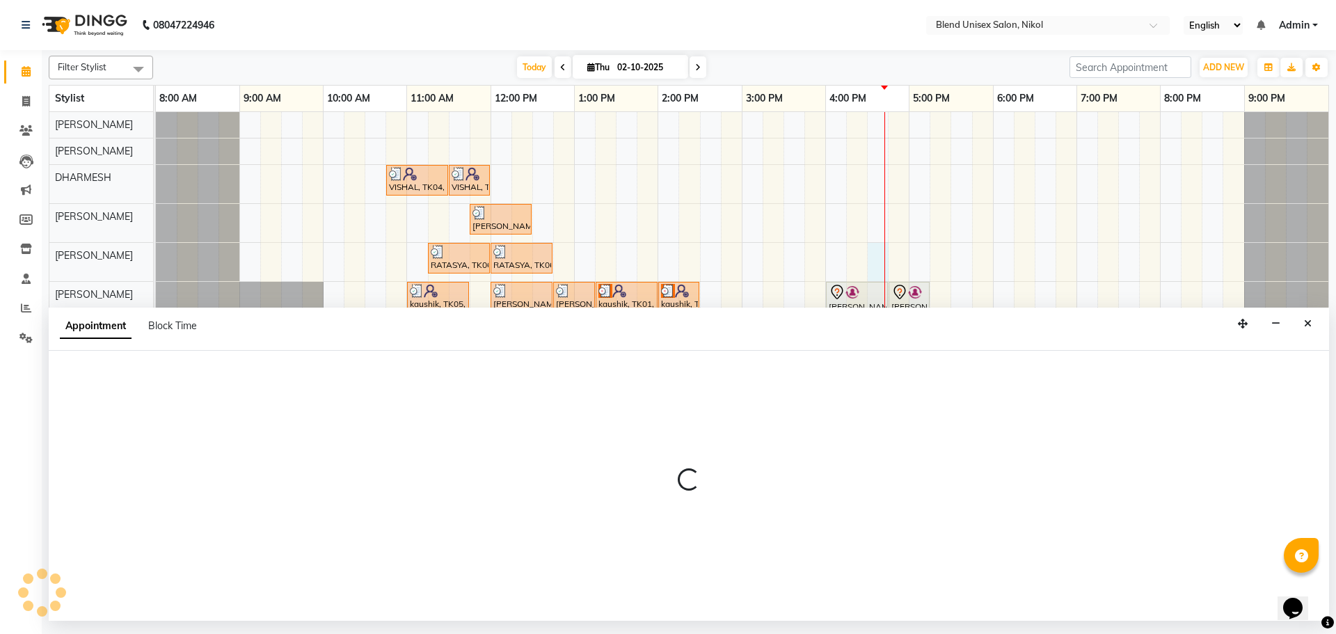
select select "92421"
select select "990"
select select "tentative"
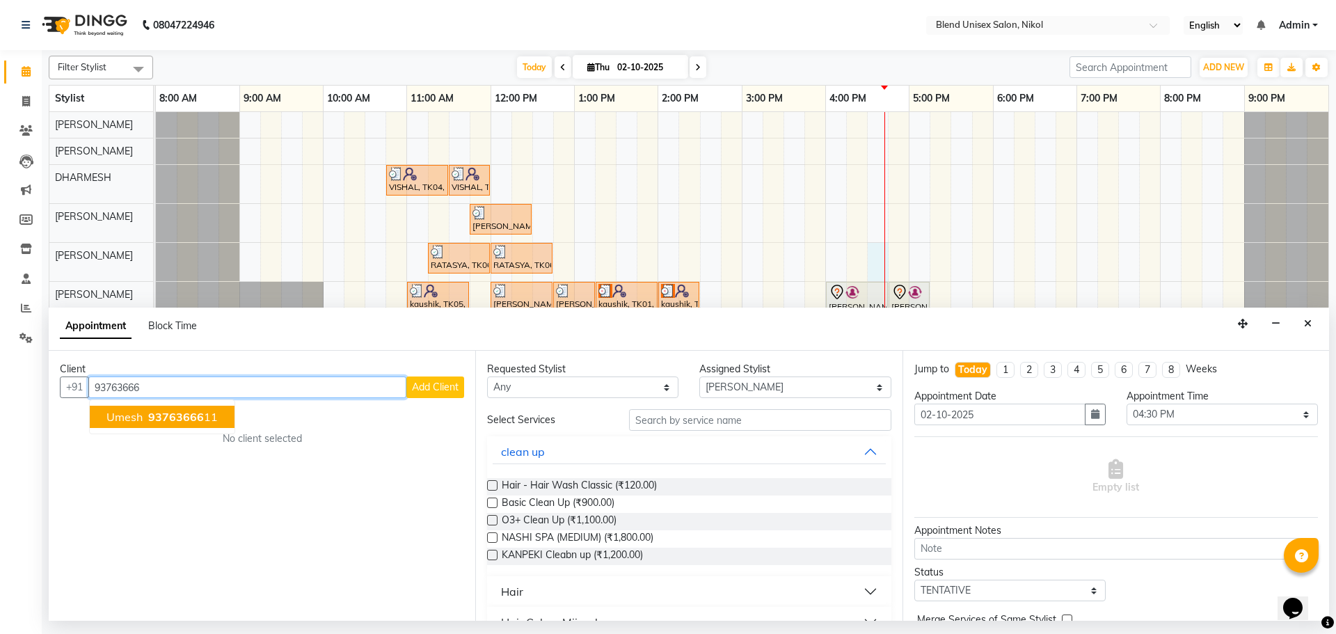
click at [198, 411] on span "93763666" at bounding box center [176, 417] width 56 height 14
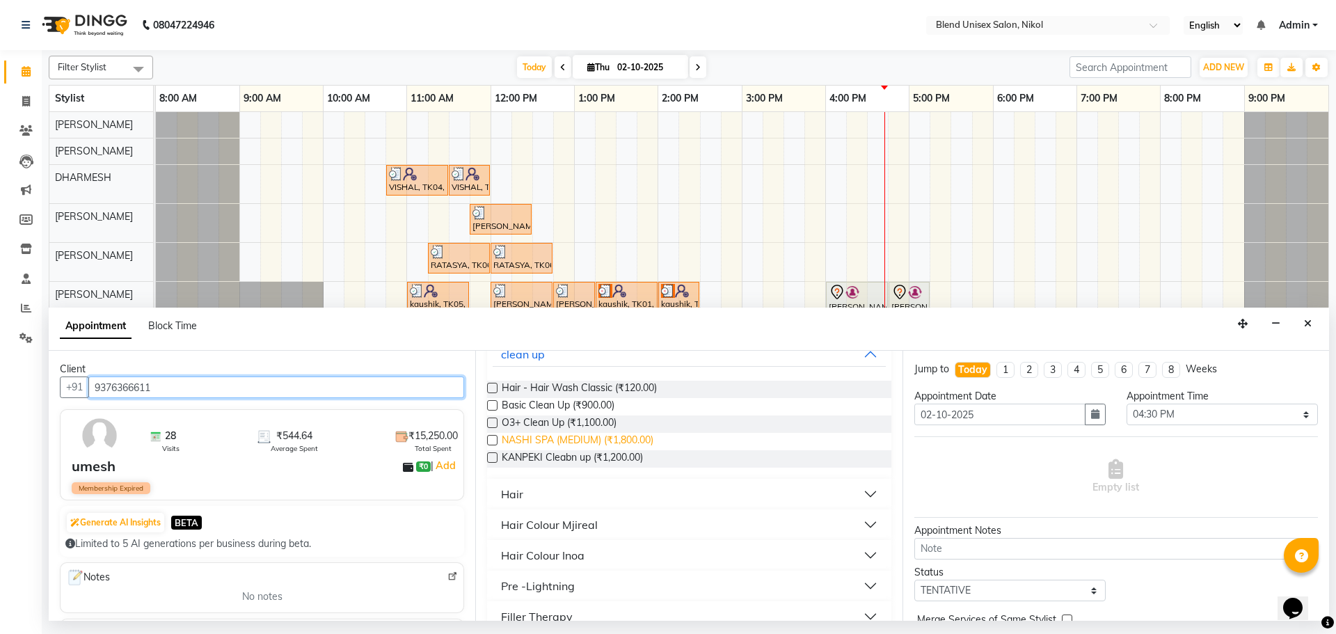
scroll to position [139, 0]
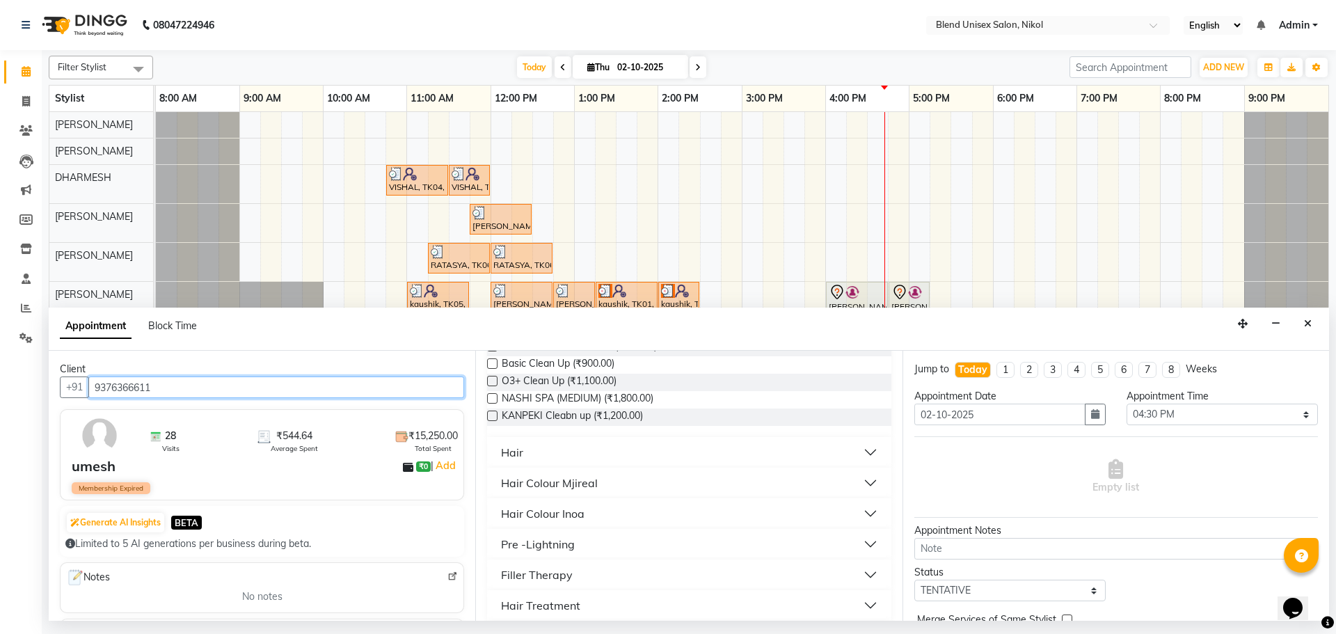
type input "9376366611"
click at [564, 455] on button "Hair" at bounding box center [689, 452] width 392 height 25
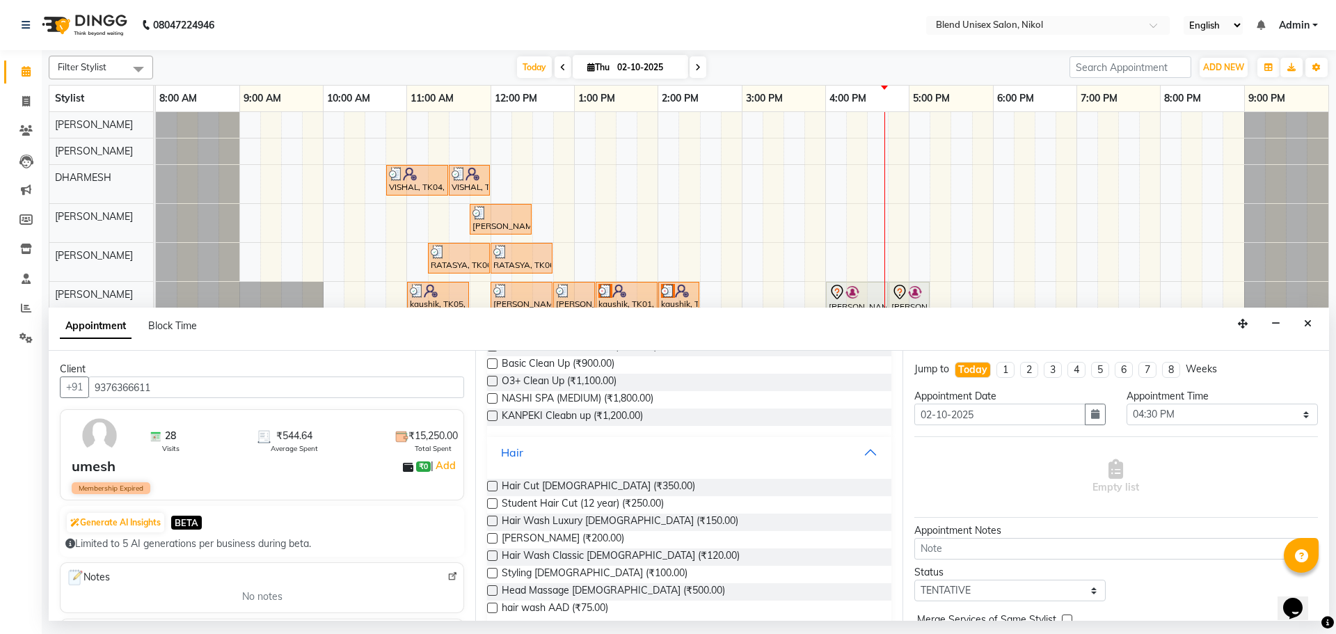
scroll to position [209, 0]
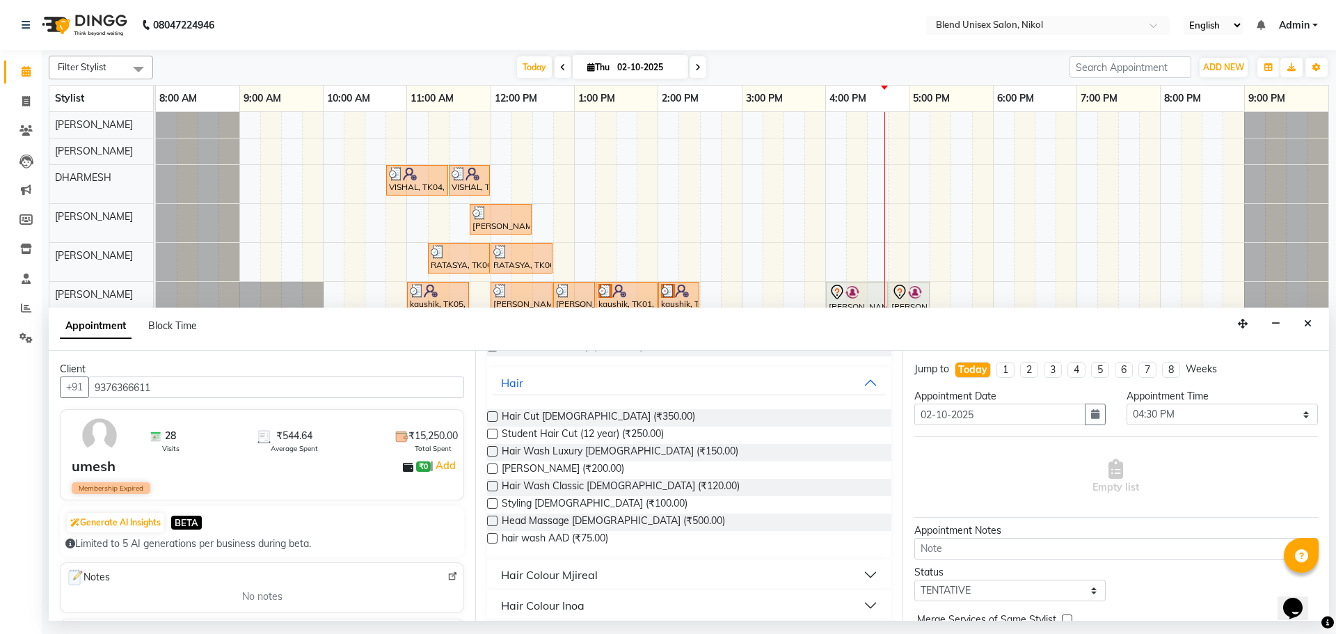
click at [490, 416] on label at bounding box center [492, 416] width 10 height 10
click at [490, 416] on input "checkbox" at bounding box center [491, 417] width 9 height 9
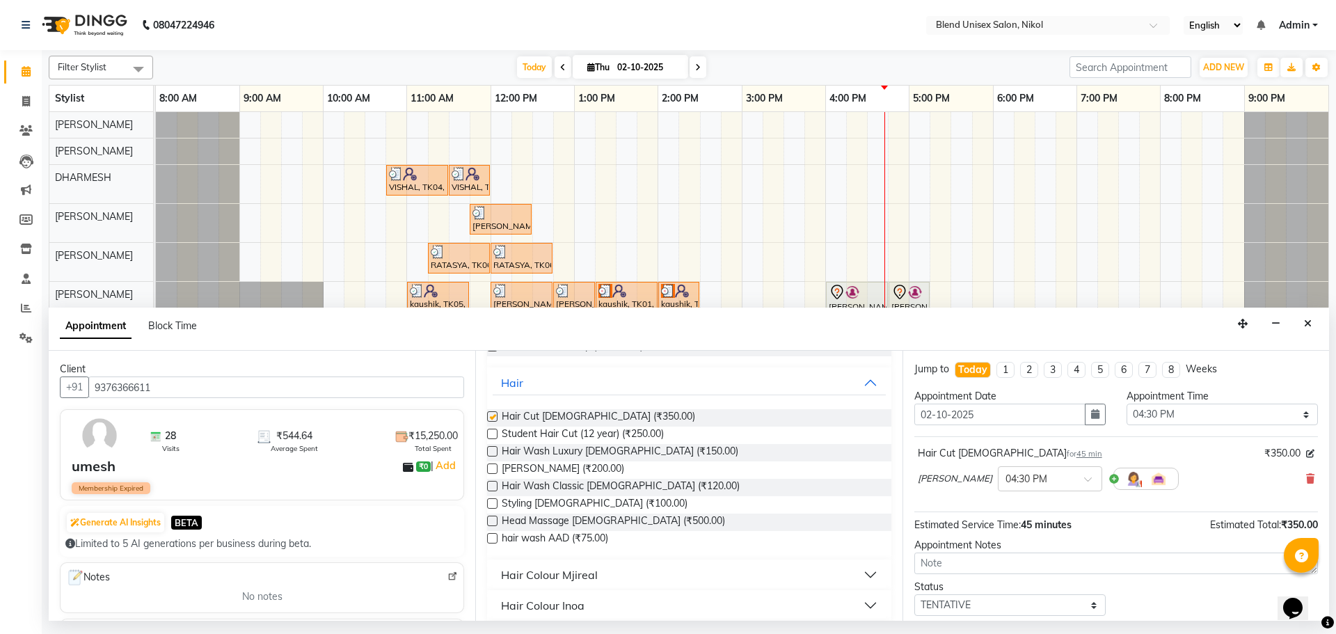
checkbox input "false"
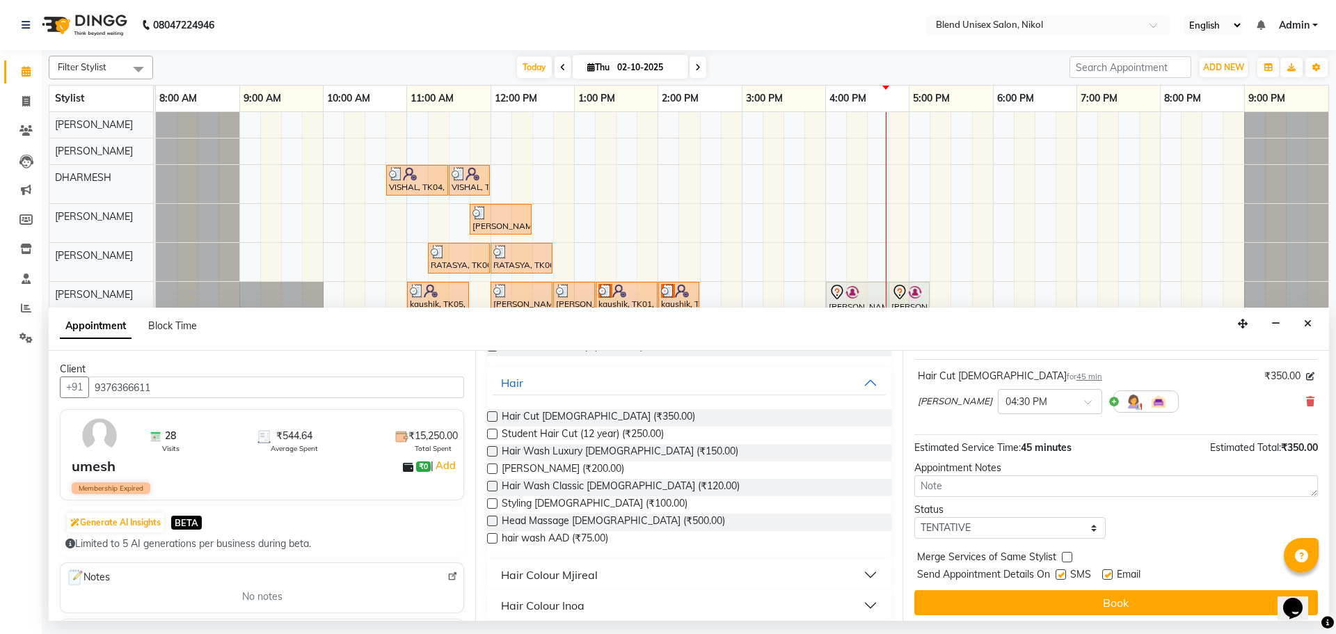
scroll to position [83, 0]
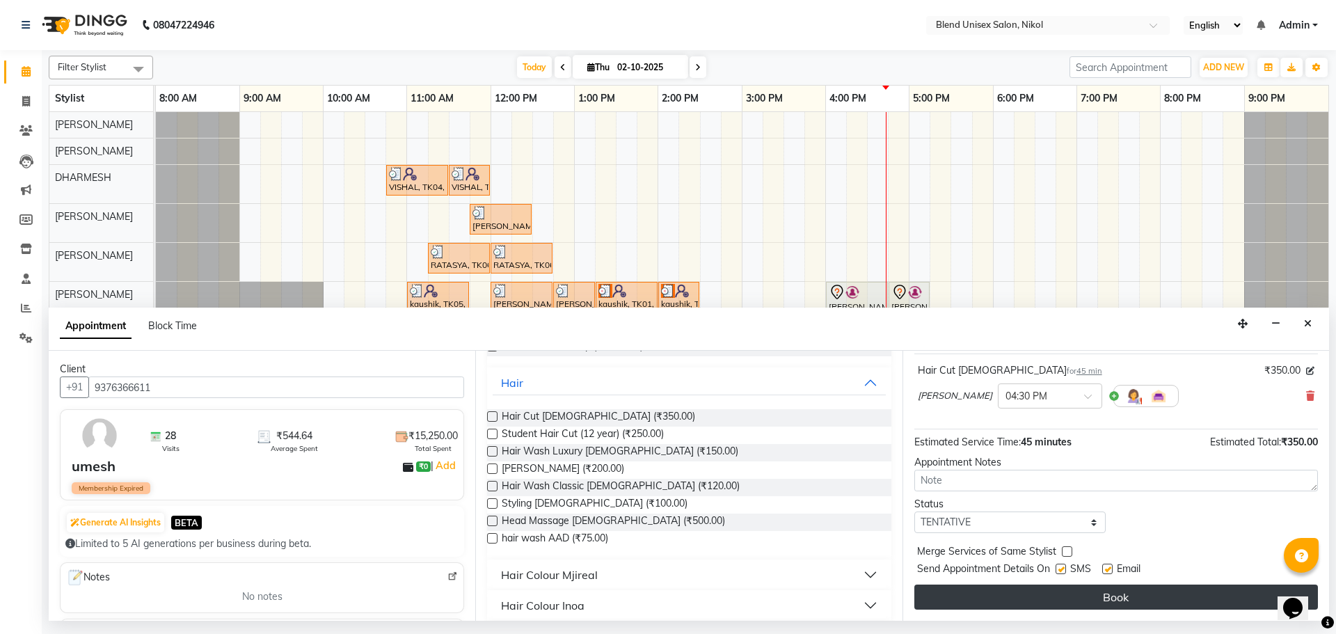
click at [1124, 597] on button "Book" at bounding box center [1116, 597] width 404 height 25
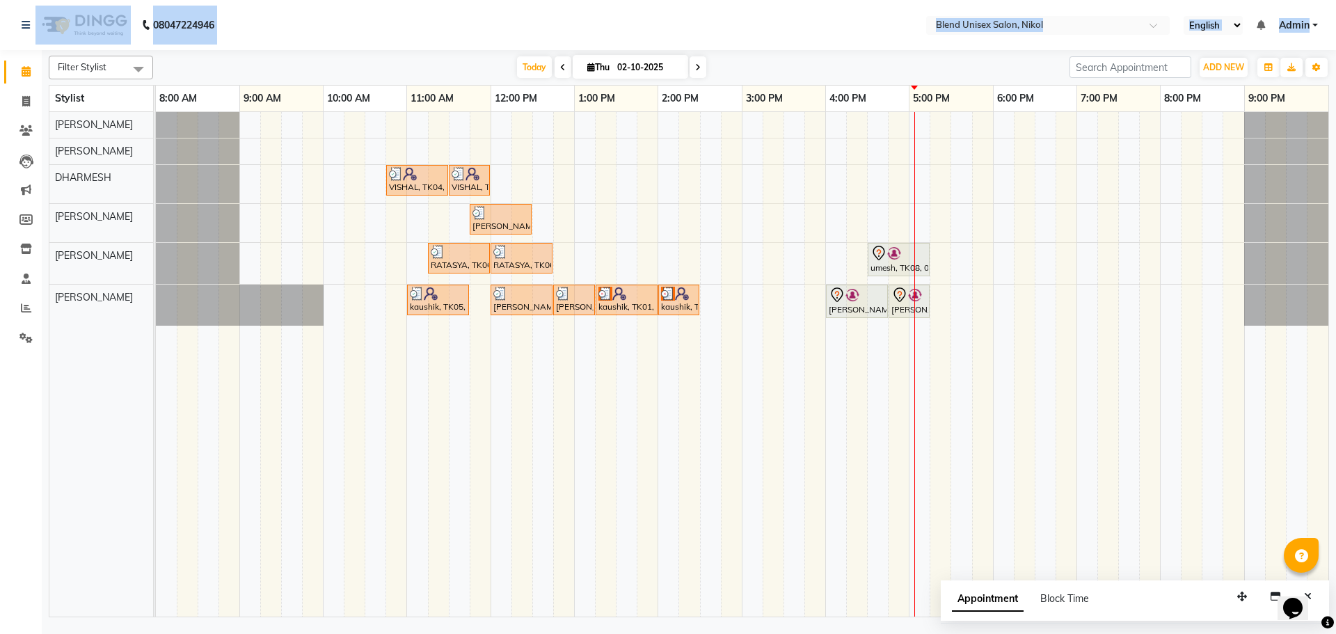
drag, startPoint x: 0, startPoint y: 267, endPoint x: 51, endPoint y: -84, distance: 355.0
click at [51, 0] on html "08047224946 Select Location × Blend Unisex Salon, Nikol English ENGLISH Español…" at bounding box center [668, 317] width 1336 height 634
